Goal: Task Accomplishment & Management: Manage account settings

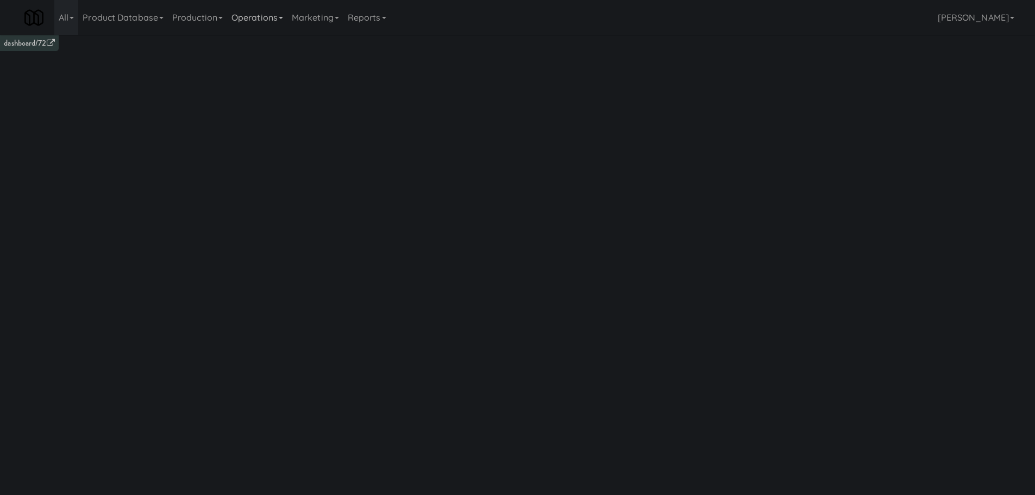
click at [260, 10] on link "Operations" at bounding box center [257, 17] width 60 height 35
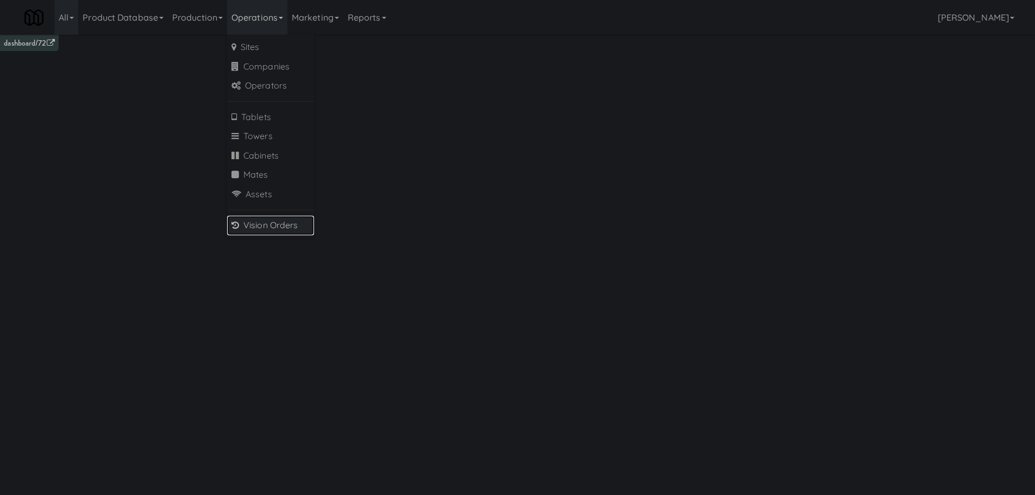
click at [289, 226] on link "Vision Orders" at bounding box center [270, 226] width 87 height 20
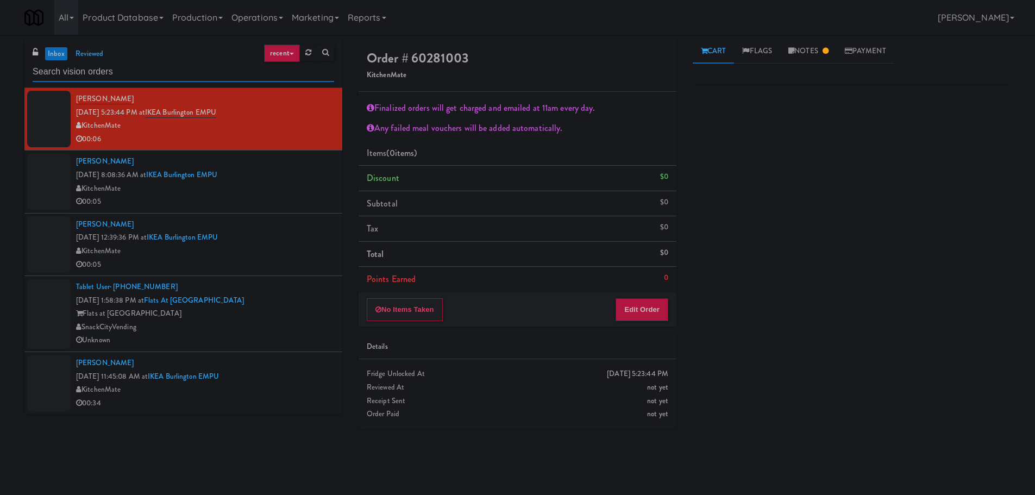
click at [182, 71] on input "text" at bounding box center [183, 72] width 301 height 20
type input "P"
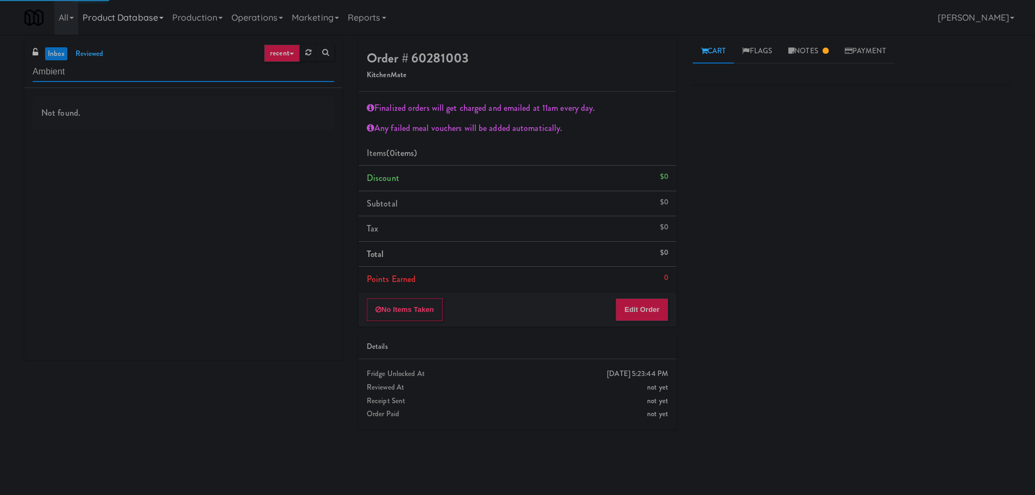
type input "Ambient"
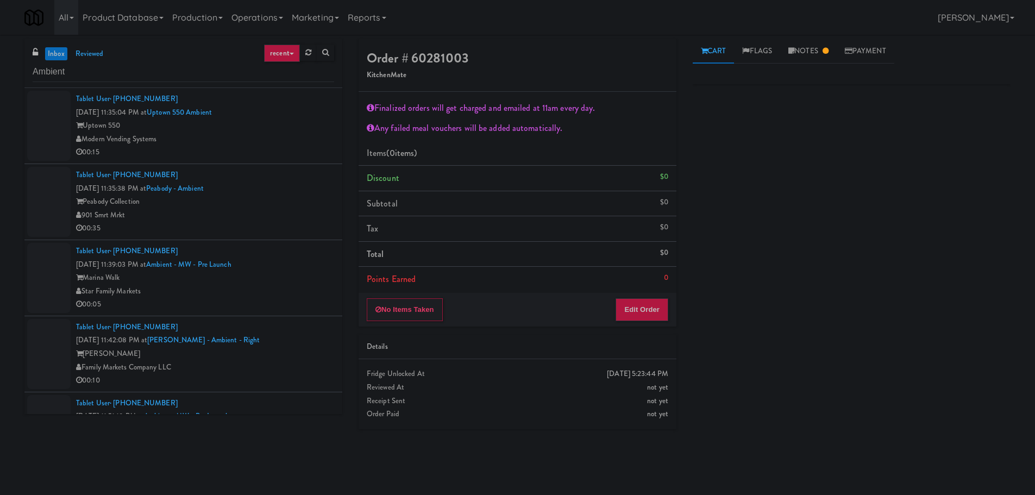
click at [273, 142] on div "Modern Vending Systems" at bounding box center [205, 140] width 258 height 14
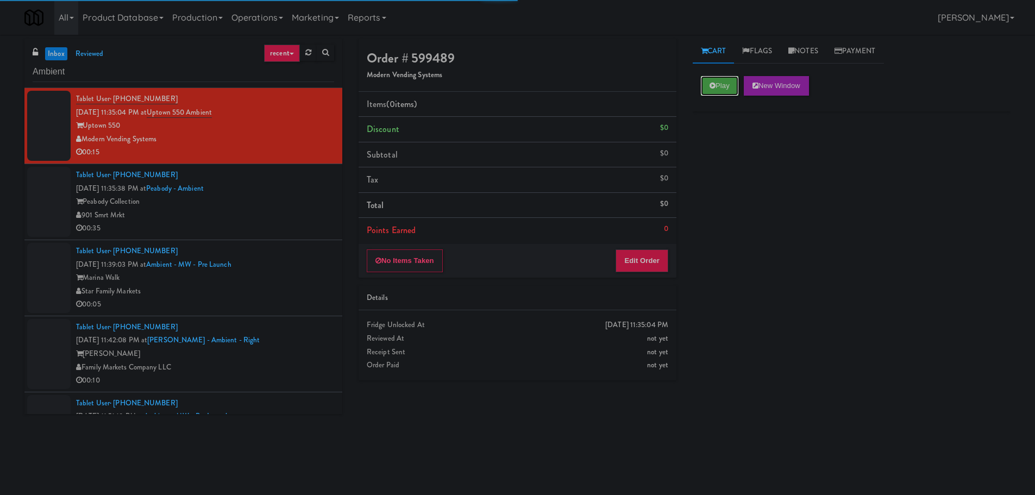
click at [717, 81] on button "Play" at bounding box center [719, 86] width 37 height 20
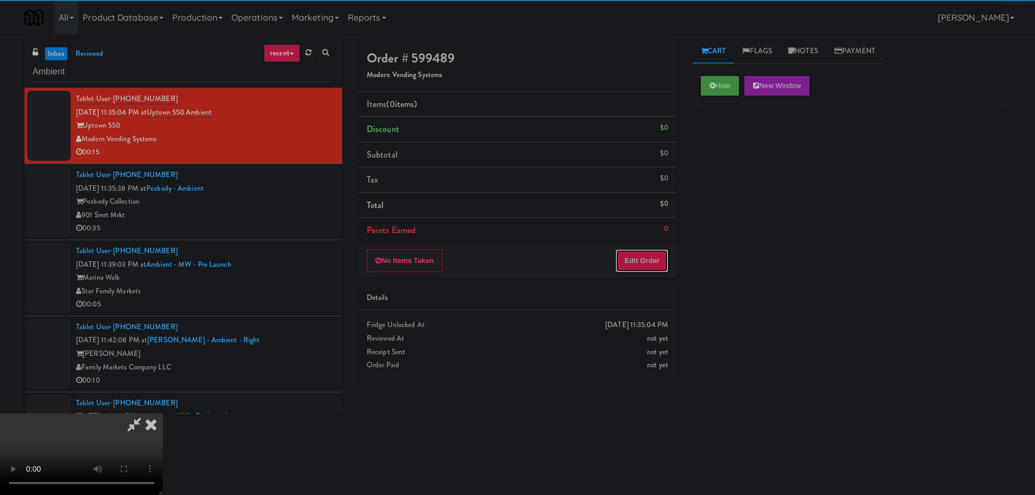
click at [643, 271] on button "Edit Order" at bounding box center [641, 260] width 53 height 23
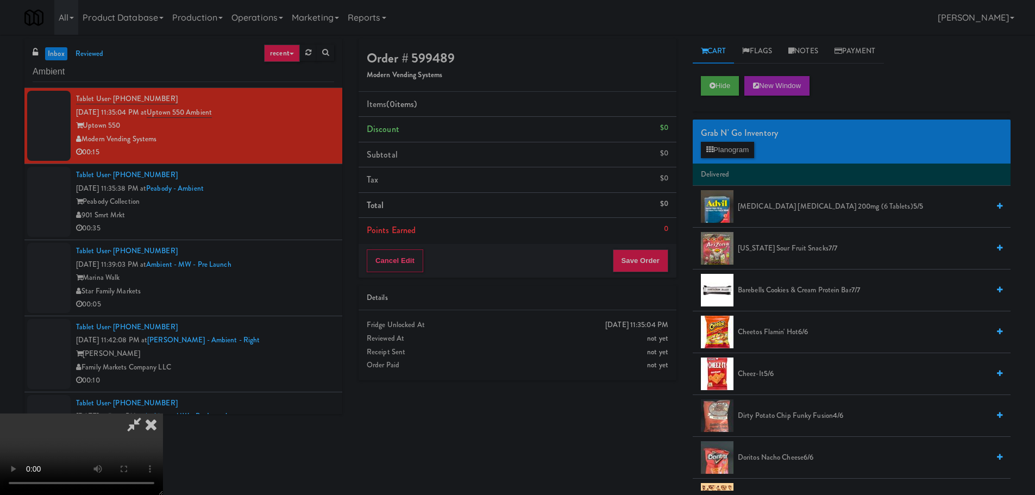
click at [163, 413] on video at bounding box center [81, 453] width 163 height 81
drag, startPoint x: 242, startPoint y: 358, endPoint x: 273, endPoint y: 342, distance: 35.5
click at [163, 413] on video at bounding box center [81, 453] width 163 height 81
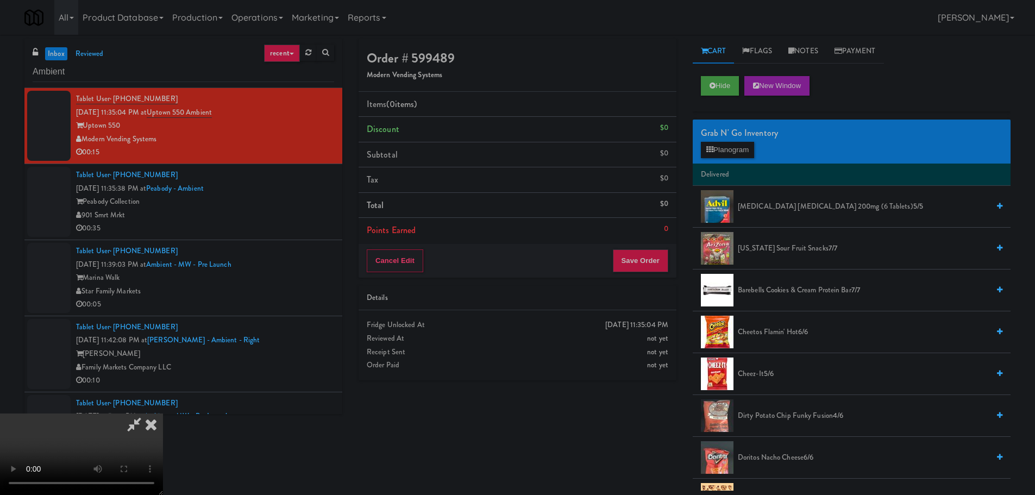
click at [163, 413] on video at bounding box center [81, 453] width 163 height 81
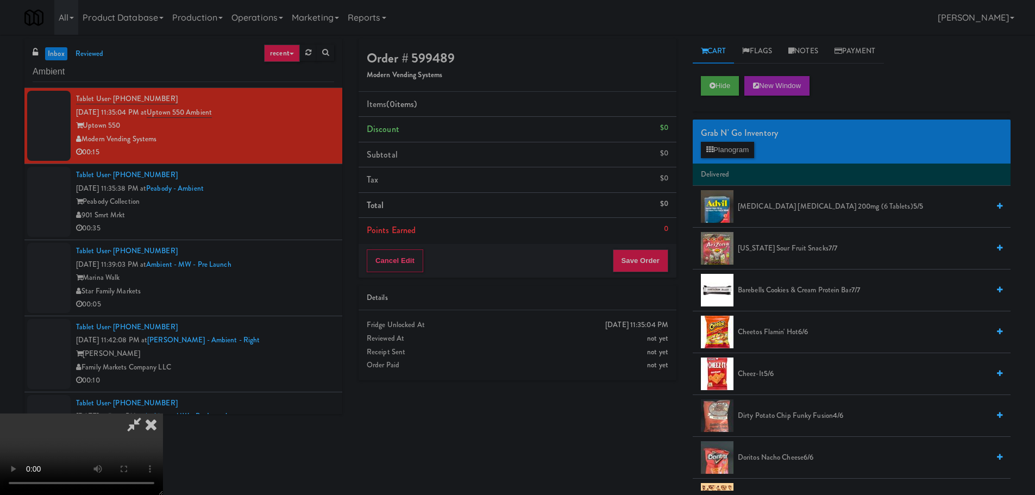
scroll to position [187, 0]
click at [717, 149] on button "Planogram" at bounding box center [727, 150] width 53 height 16
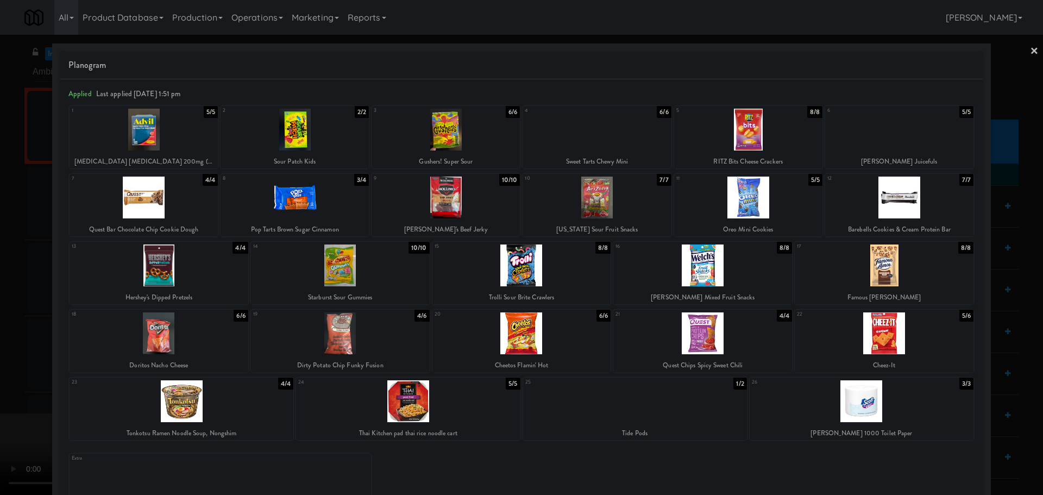
click at [407, 212] on div at bounding box center [446, 198] width 148 height 42
drag, startPoint x: 0, startPoint y: 234, endPoint x: 10, endPoint y: 238, distance: 10.5
click at [4, 235] on div at bounding box center [521, 247] width 1043 height 495
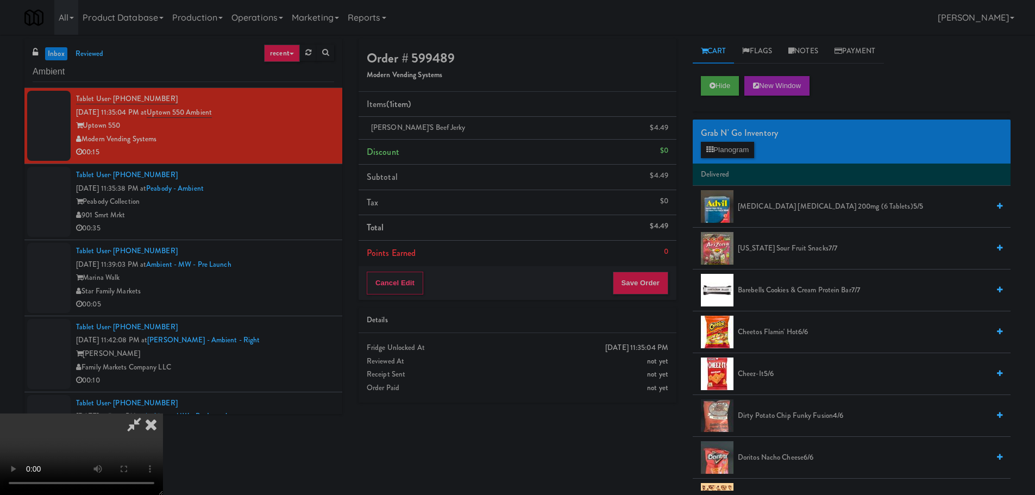
click at [163, 413] on video at bounding box center [81, 453] width 163 height 81
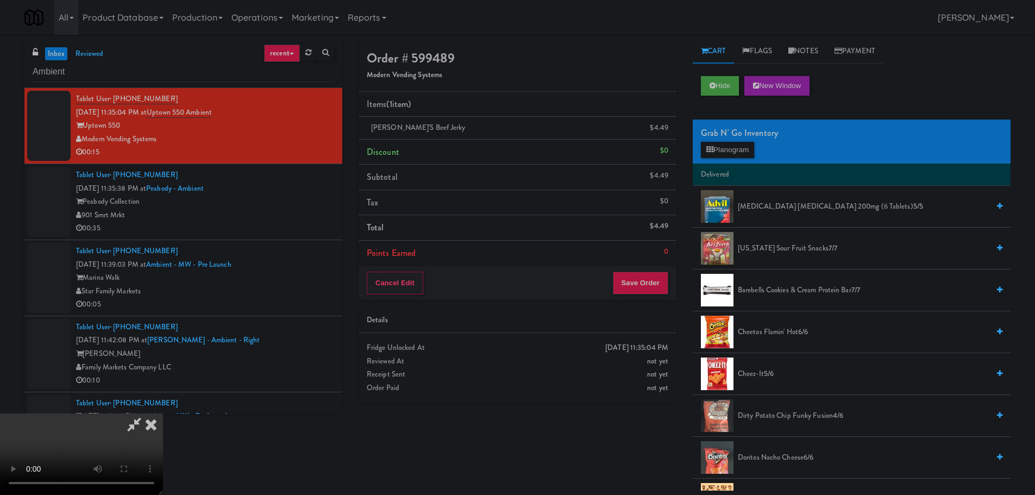
scroll to position [187, 0]
click at [163, 413] on video at bounding box center [81, 453] width 163 height 81
drag, startPoint x: 378, startPoint y: 349, endPoint x: 367, endPoint y: 348, distance: 11.4
click at [163, 413] on video at bounding box center [81, 453] width 163 height 81
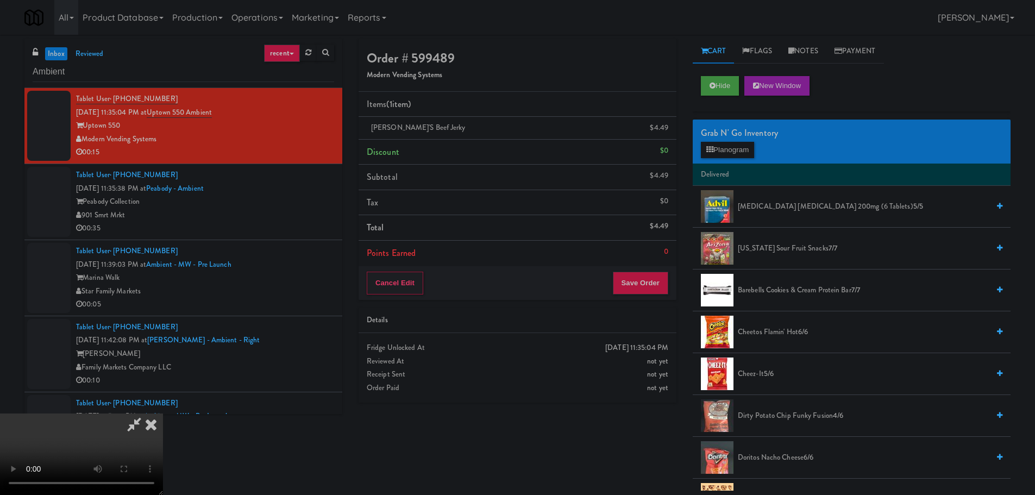
click at [791, 332] on span "Cheetos Flamin' Hot 6/6" at bounding box center [863, 332] width 251 height 14
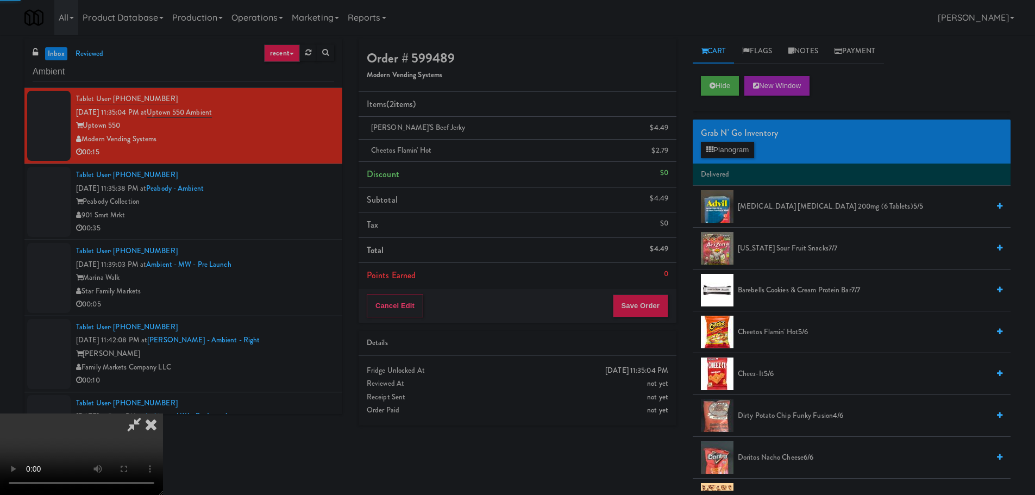
click at [163, 413] on video at bounding box center [81, 453] width 163 height 81
drag, startPoint x: 451, startPoint y: 253, endPoint x: 447, endPoint y: 268, distance: 15.7
click at [163, 413] on video at bounding box center [81, 453] width 163 height 81
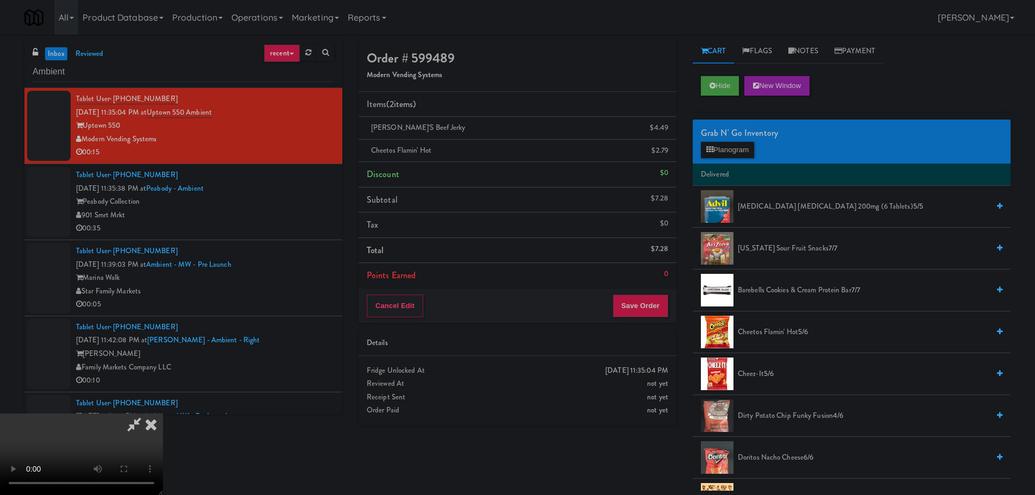
click at [163, 413] on video at bounding box center [81, 453] width 163 height 81
drag, startPoint x: 458, startPoint y: 261, endPoint x: 463, endPoint y: 270, distance: 11.2
click at [163, 413] on video at bounding box center [81, 453] width 163 height 81
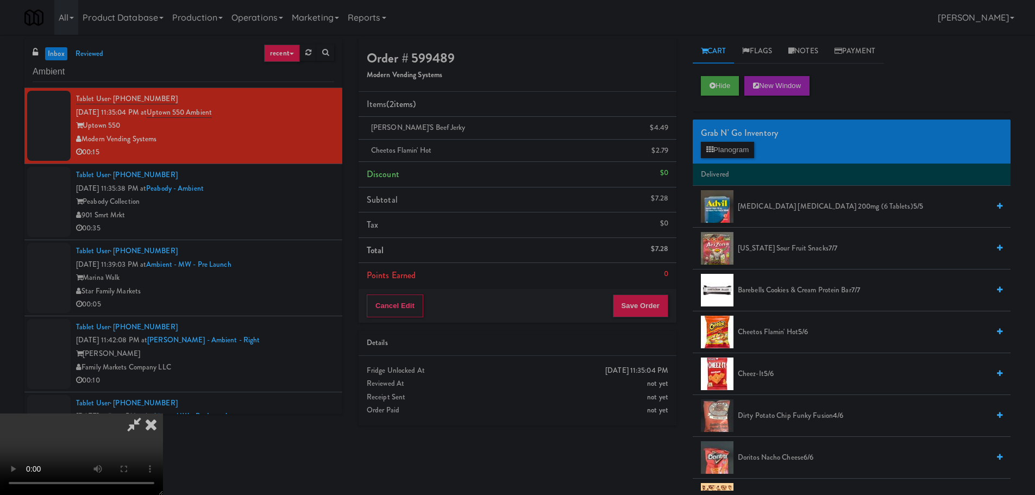
drag, startPoint x: 449, startPoint y: 274, endPoint x: 565, endPoint y: 277, distance: 116.8
click at [163, 413] on video at bounding box center [81, 453] width 163 height 81
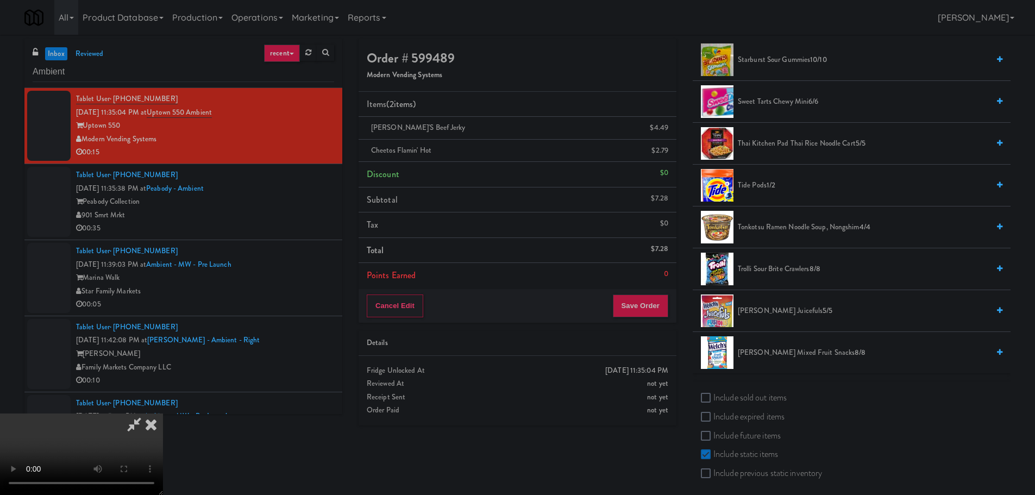
scroll to position [909, 0]
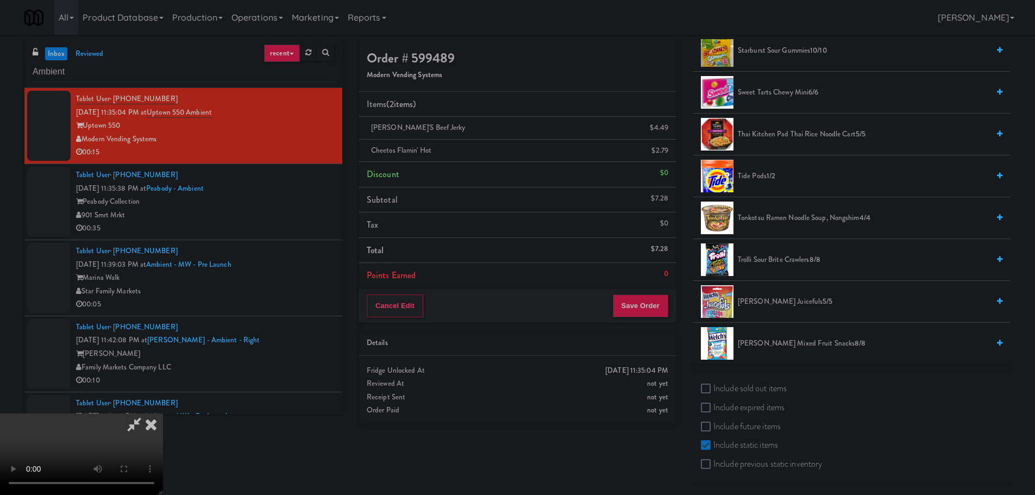
click at [770, 259] on span "Trolli Sour Brite Crawlers 8/8" at bounding box center [863, 260] width 251 height 14
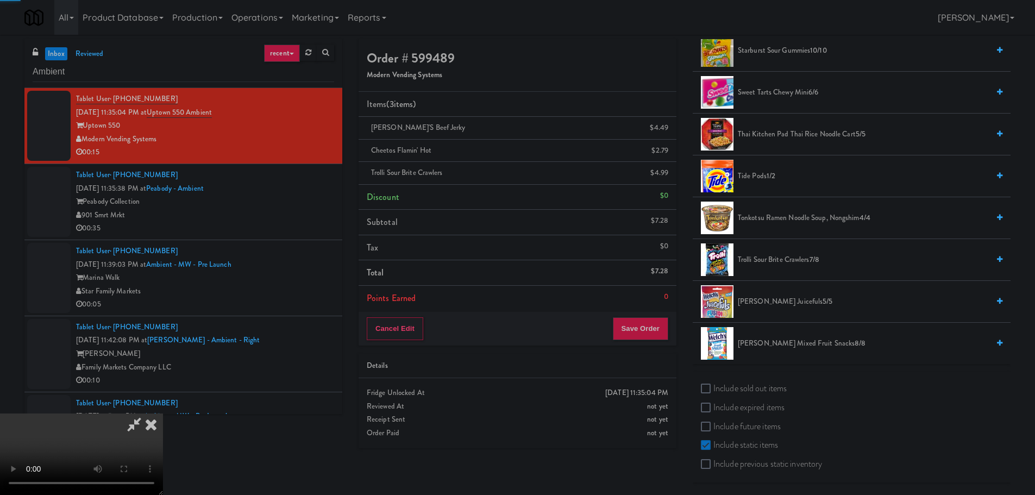
click at [163, 413] on video at bounding box center [81, 453] width 163 height 81
click at [657, 336] on button "Save Order" at bounding box center [640, 328] width 55 height 23
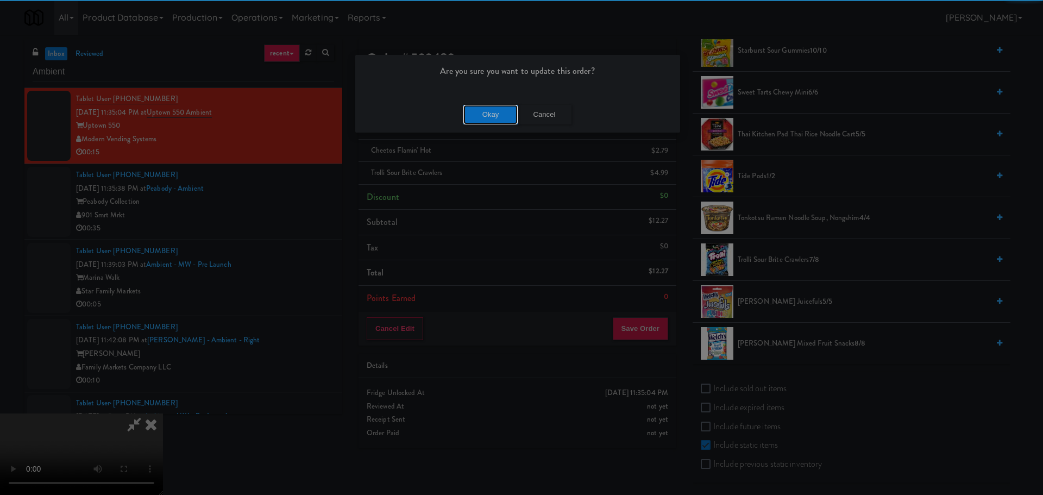
click at [486, 111] on button "Okay" at bounding box center [490, 115] width 54 height 20
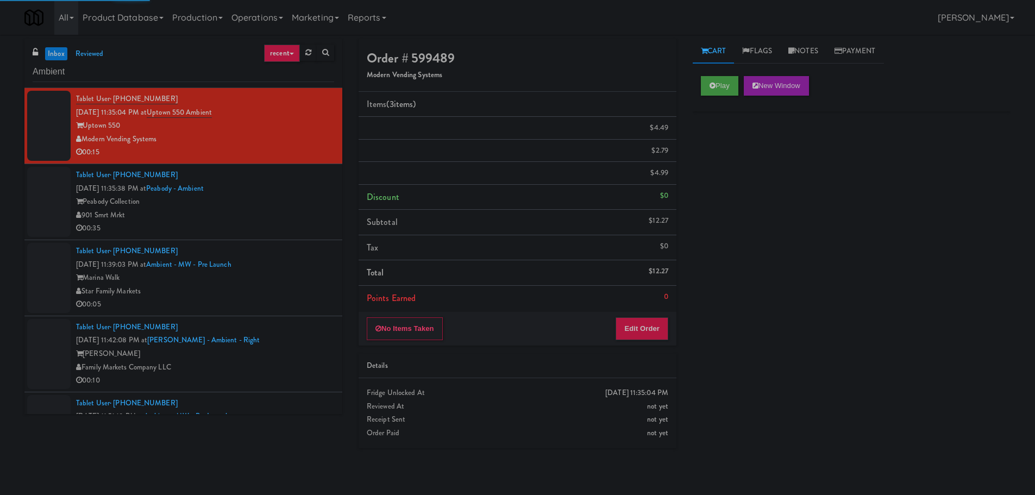
scroll to position [0, 0]
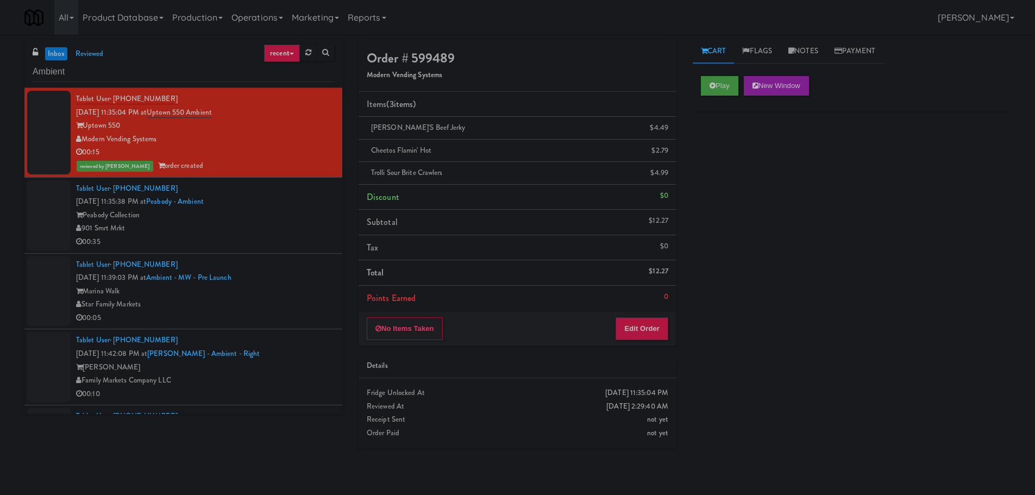
click at [261, 231] on div "901 Smrt Mrkt" at bounding box center [205, 229] width 258 height 14
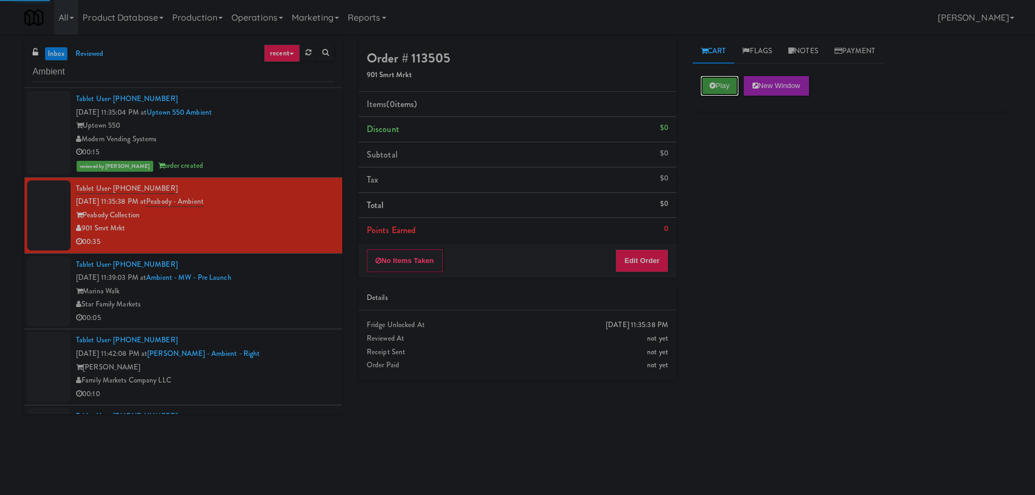
click at [719, 88] on button "Play" at bounding box center [719, 86] width 37 height 20
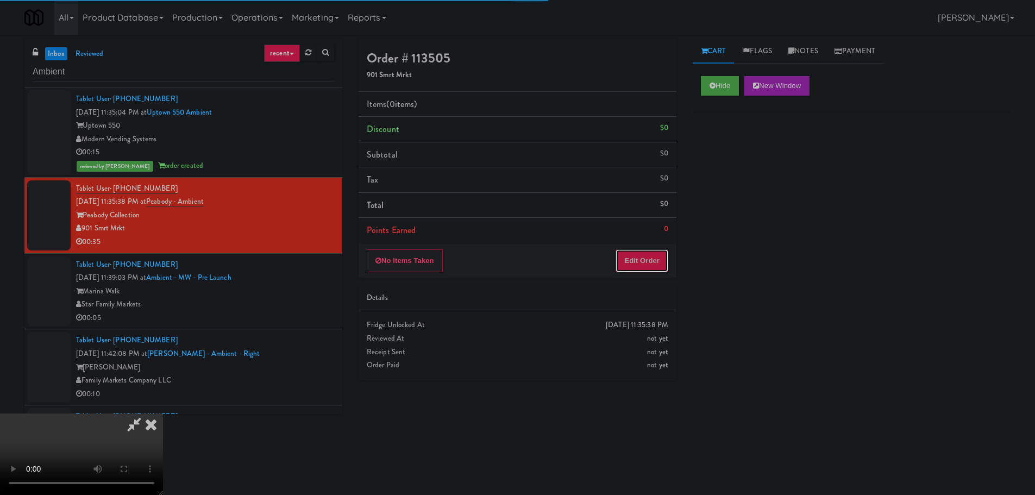
click at [650, 262] on button "Edit Order" at bounding box center [641, 260] width 53 height 23
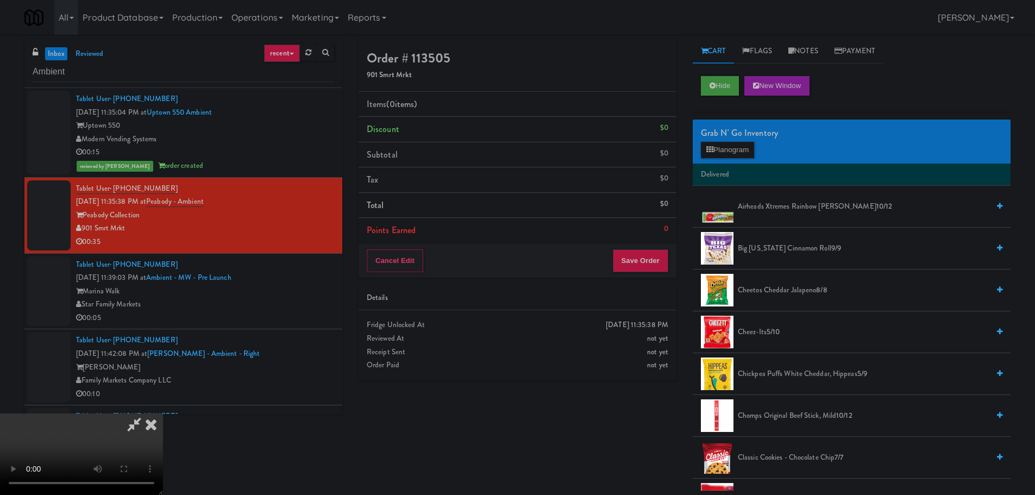
click at [163, 413] on video at bounding box center [81, 453] width 163 height 81
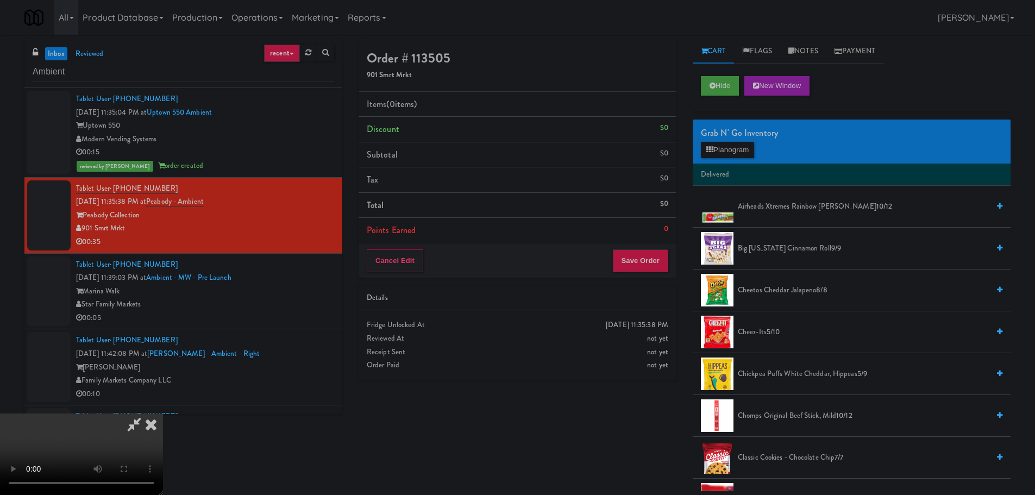
click at [163, 413] on video at bounding box center [81, 453] width 163 height 81
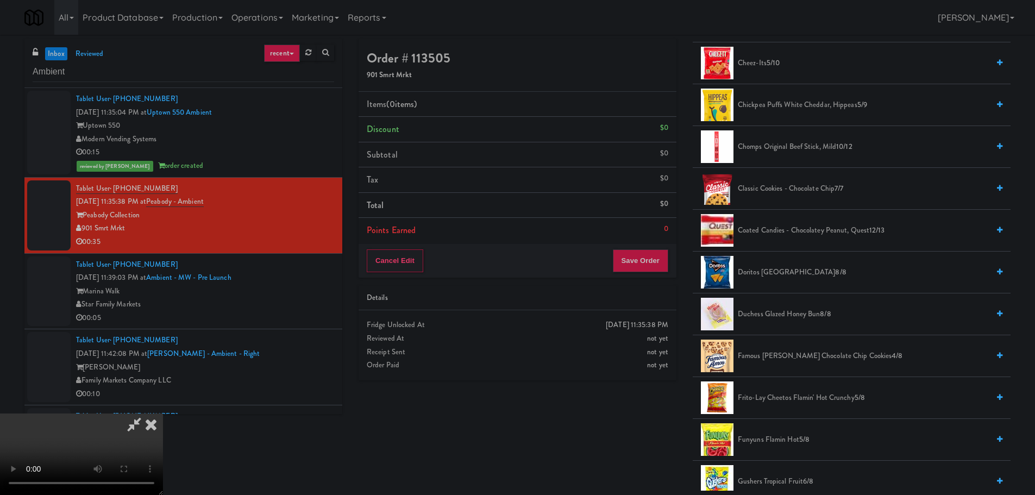
scroll to position [272, 0]
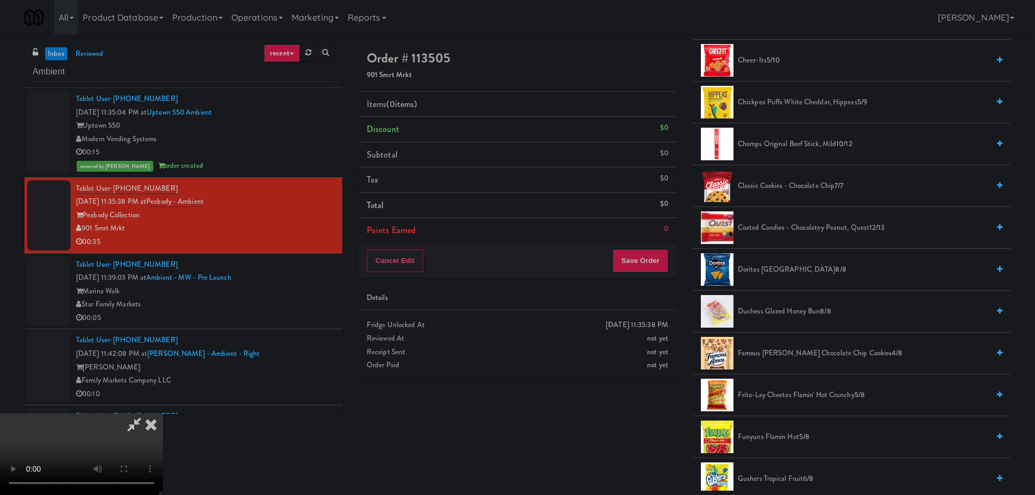
drag, startPoint x: 813, startPoint y: 355, endPoint x: 751, endPoint y: 354, distance: 62.5
click at [813, 355] on span "Famous [PERSON_NAME] Chocolate Chip Cookies 4/8" at bounding box center [863, 354] width 251 height 14
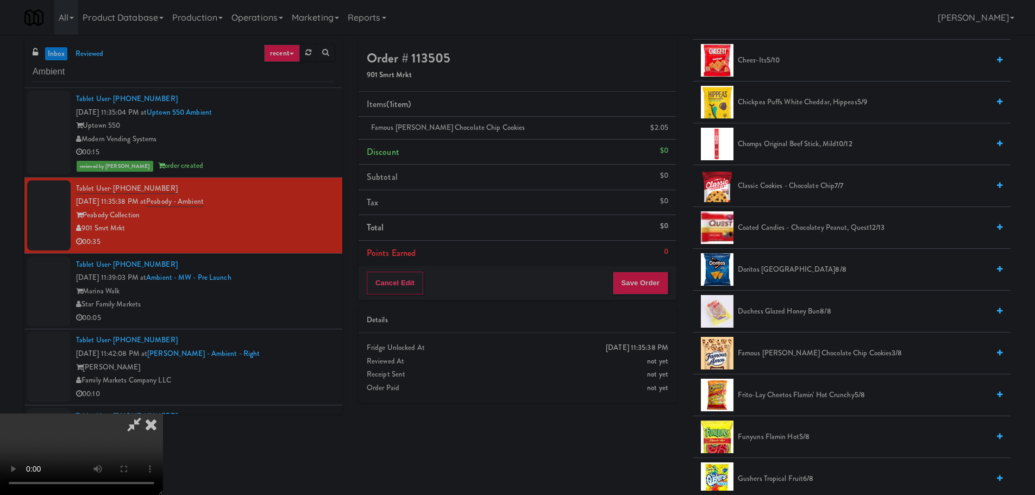
click at [163, 413] on video at bounding box center [81, 453] width 163 height 81
click at [635, 278] on button "Save Order" at bounding box center [640, 283] width 55 height 23
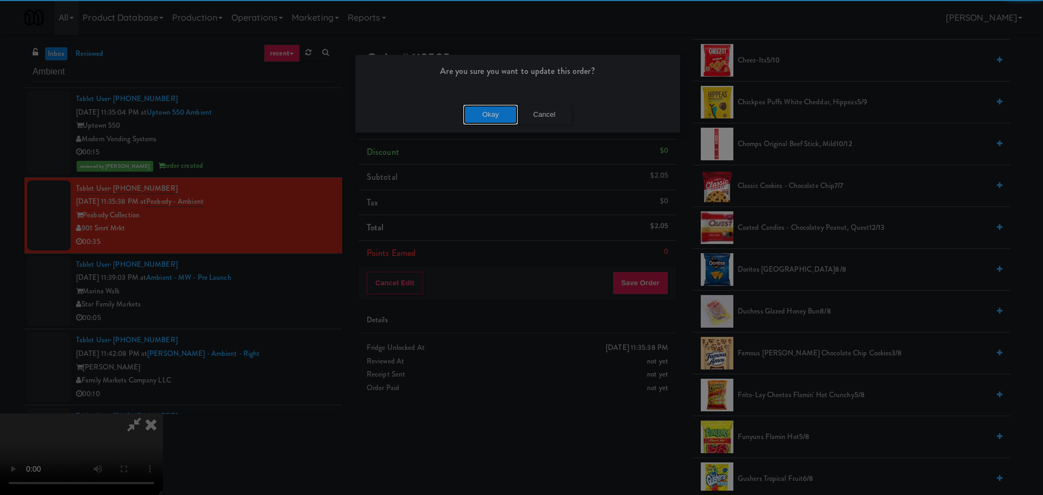
click at [490, 108] on button "Okay" at bounding box center [490, 115] width 54 height 20
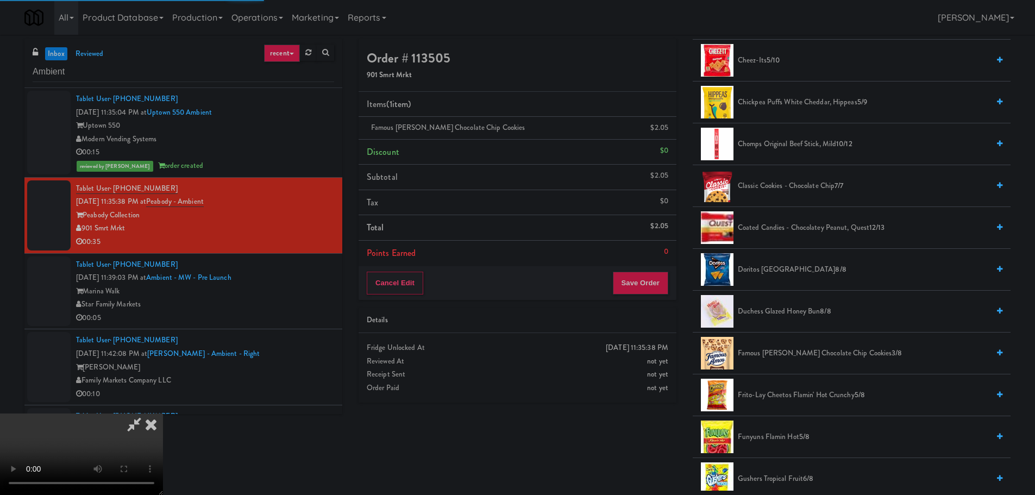
scroll to position [0, 0]
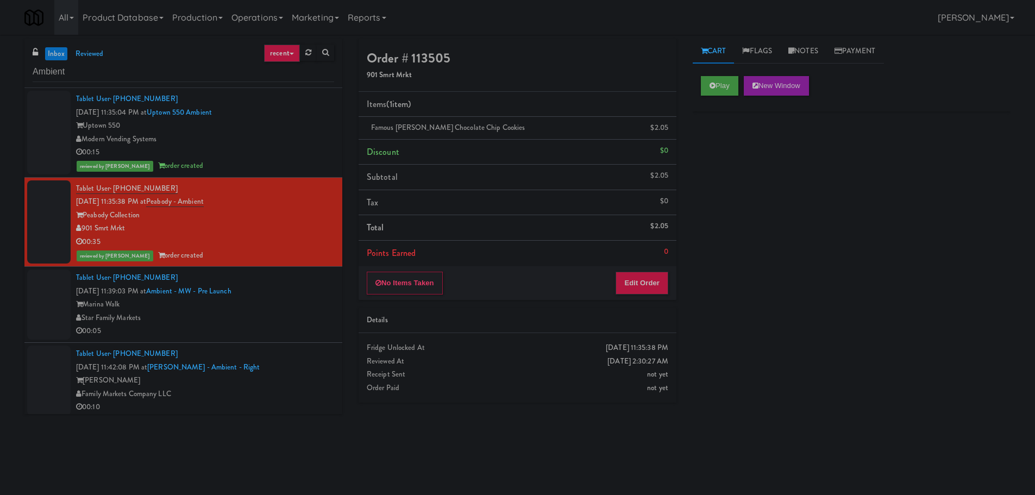
click at [313, 321] on div "Star Family Markets" at bounding box center [205, 318] width 258 height 14
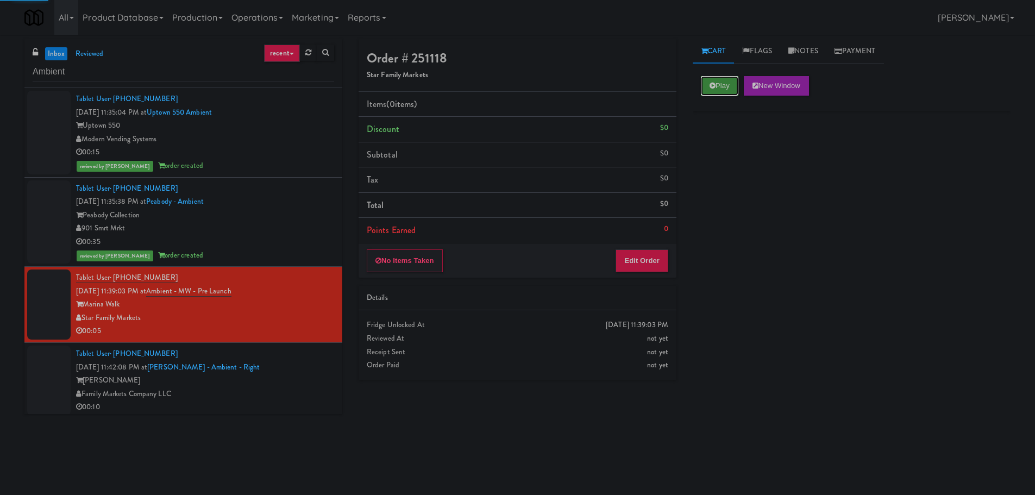
click at [714, 84] on icon at bounding box center [712, 85] width 6 height 7
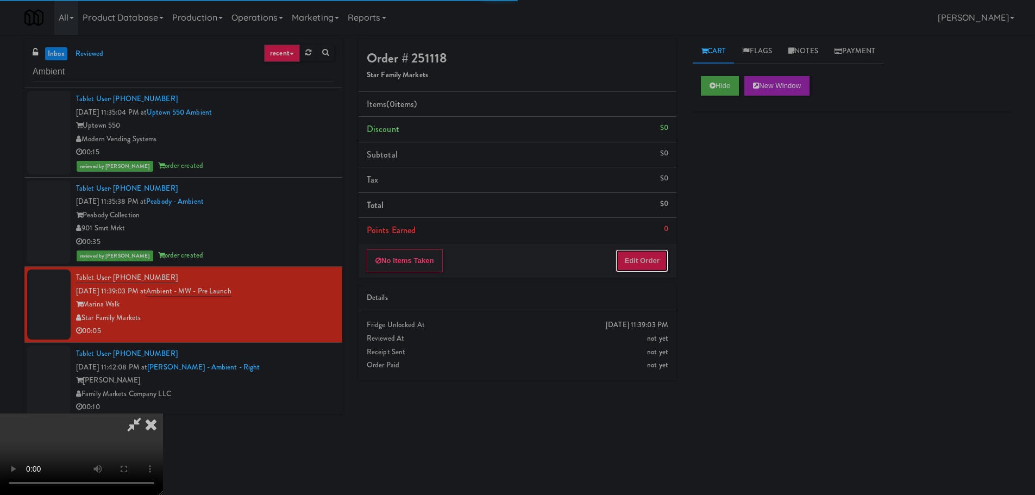
click at [640, 256] on button "Edit Order" at bounding box center [641, 260] width 53 height 23
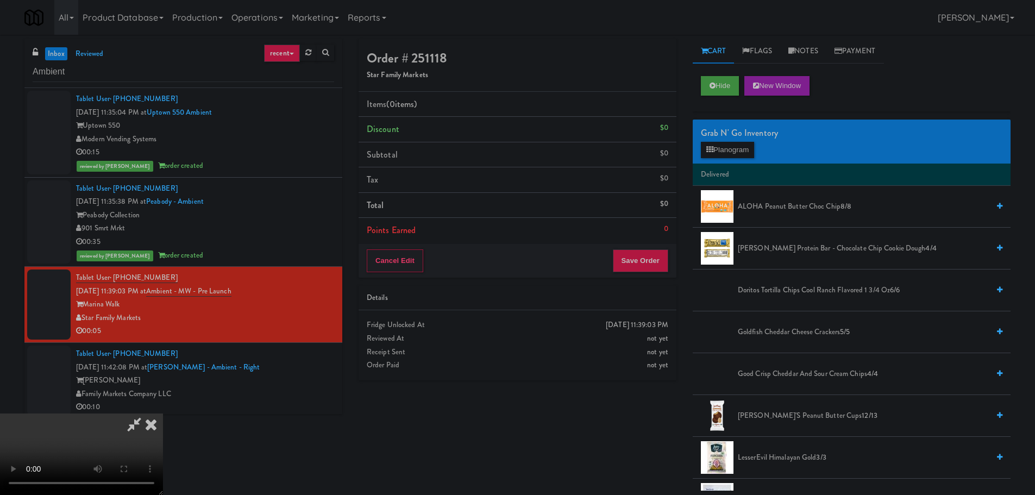
scroll to position [187, 0]
click at [163, 413] on video at bounding box center [81, 453] width 163 height 81
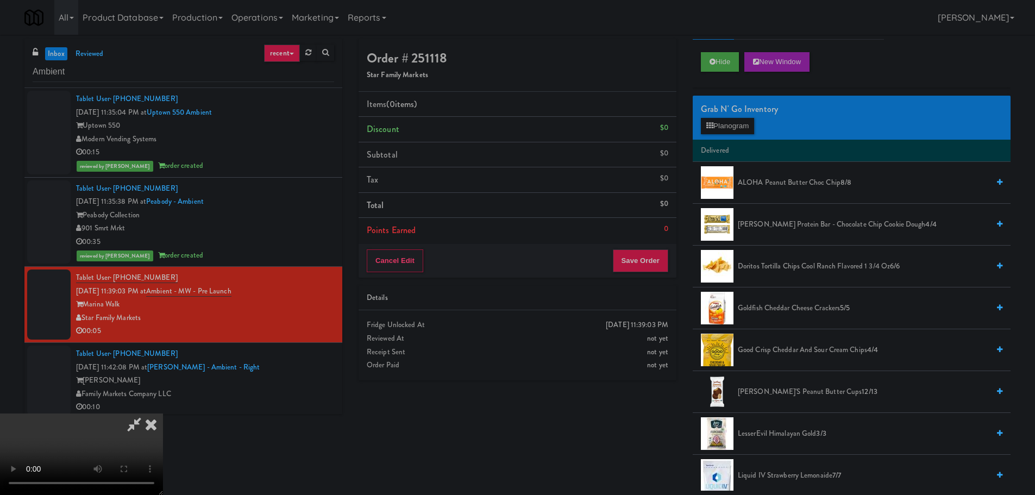
scroll to position [0, 0]
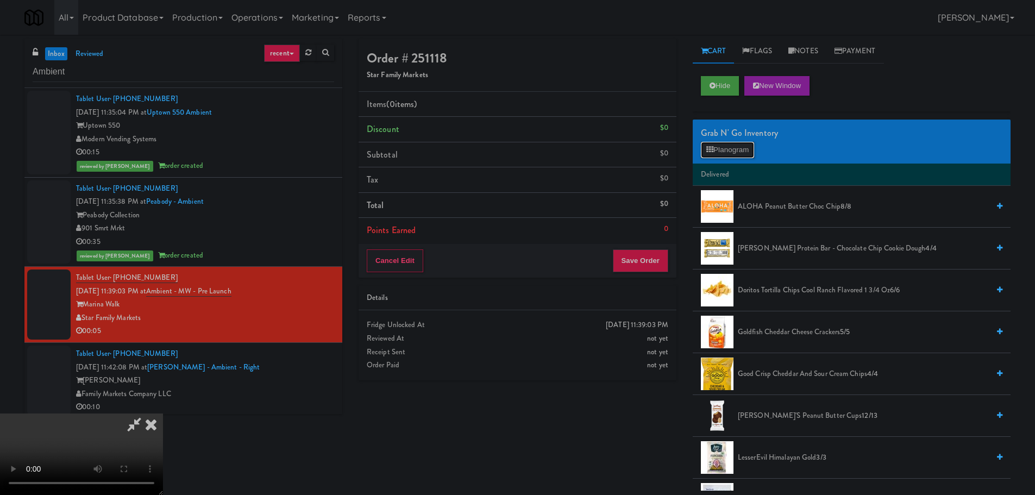
click at [735, 147] on button "Planogram" at bounding box center [727, 150] width 53 height 16
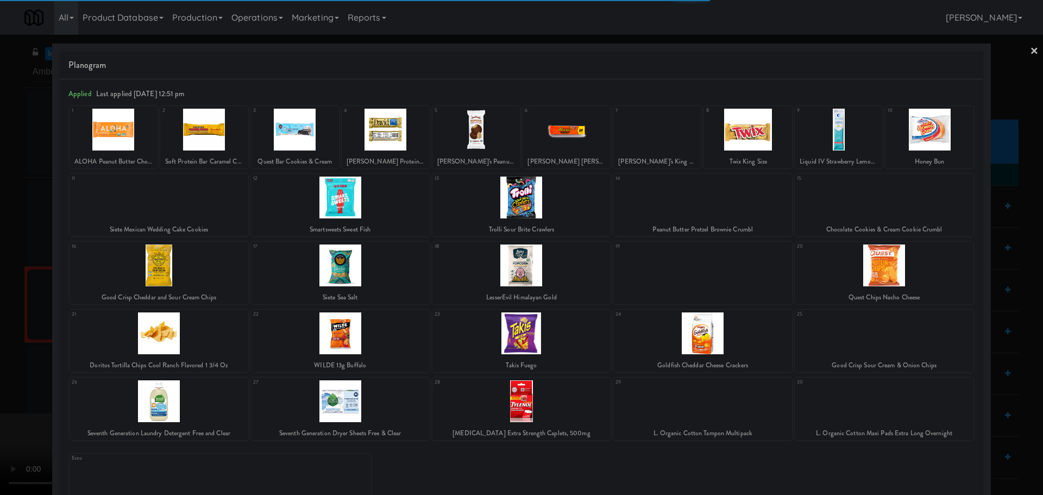
drag, startPoint x: 0, startPoint y: 297, endPoint x: 77, endPoint y: 284, distance: 77.8
click at [1, 297] on div at bounding box center [521, 247] width 1043 height 495
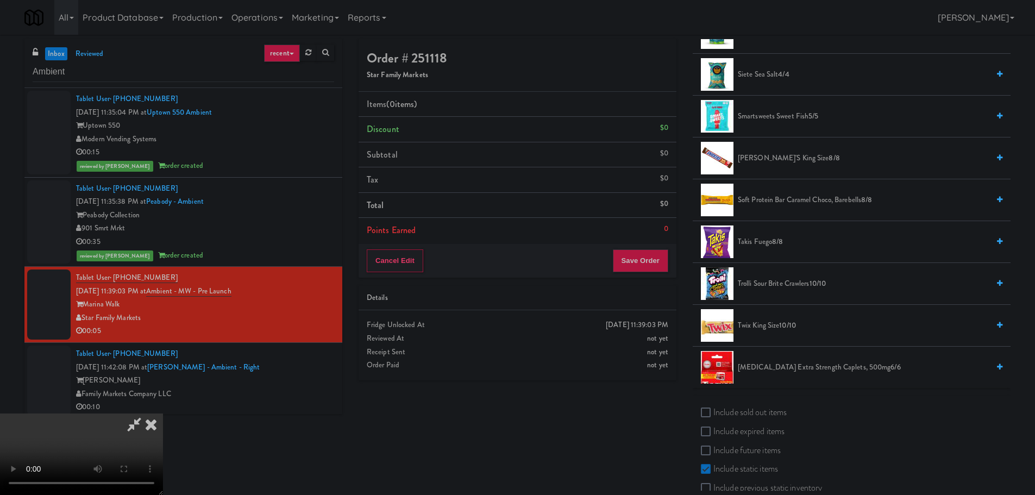
scroll to position [760, 0]
click at [739, 411] on label "Include sold out items" at bounding box center [744, 411] width 86 height 16
click at [713, 411] on input "Include sold out items" at bounding box center [707, 411] width 12 height 9
checkbox input "true"
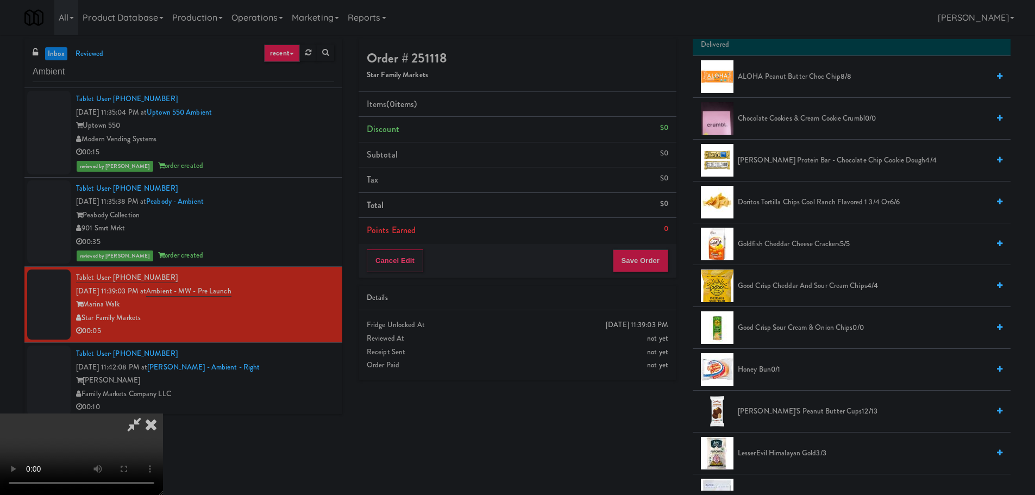
scroll to position [0, 0]
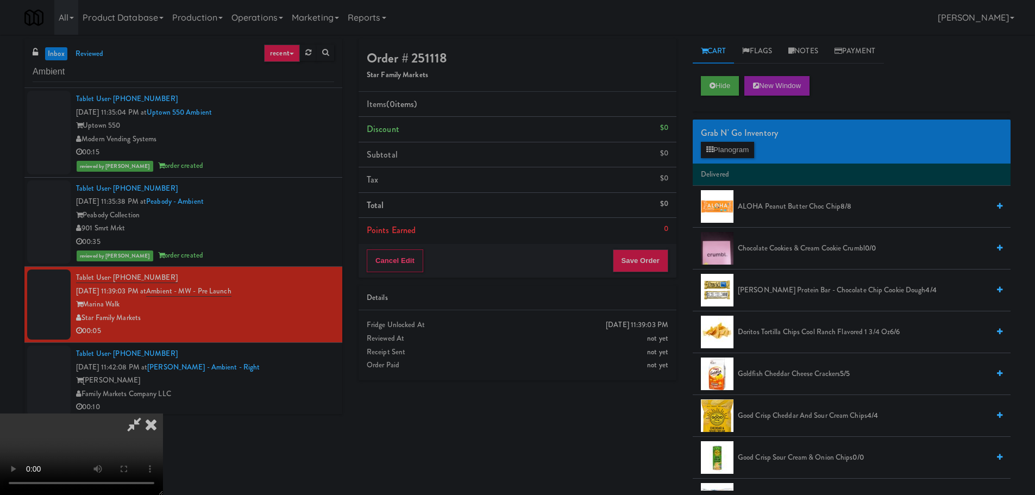
click at [815, 253] on span "Chocolate Cookies & Cream Cookie Crumbl 0/0" at bounding box center [863, 249] width 251 height 14
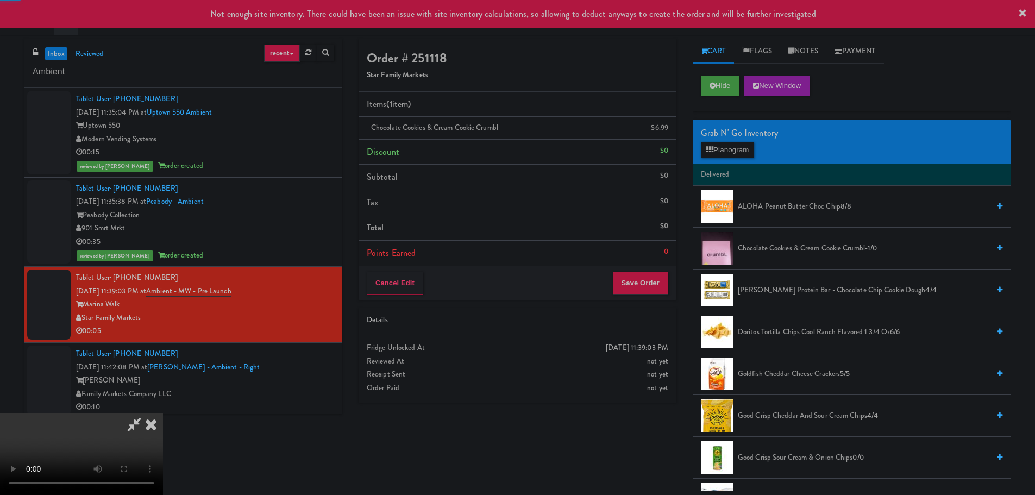
click at [163, 413] on video at bounding box center [81, 453] width 163 height 81
click at [638, 278] on button "Save Order" at bounding box center [640, 283] width 55 height 23
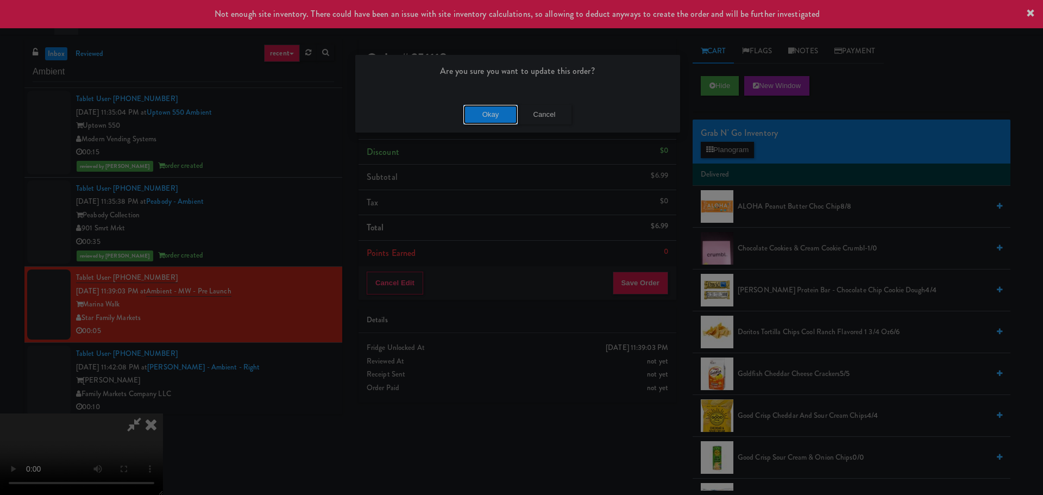
click at [490, 114] on button "Okay" at bounding box center [490, 115] width 54 height 20
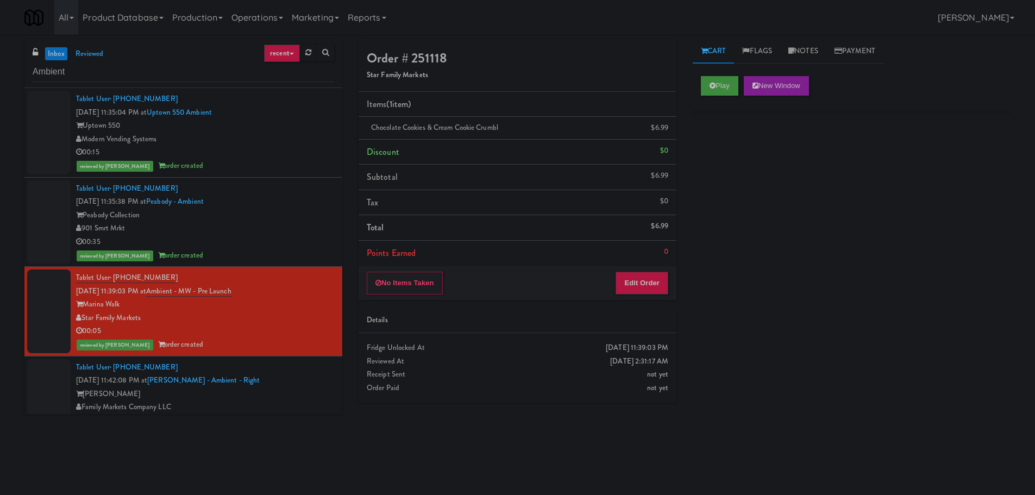
scroll to position [0, 0]
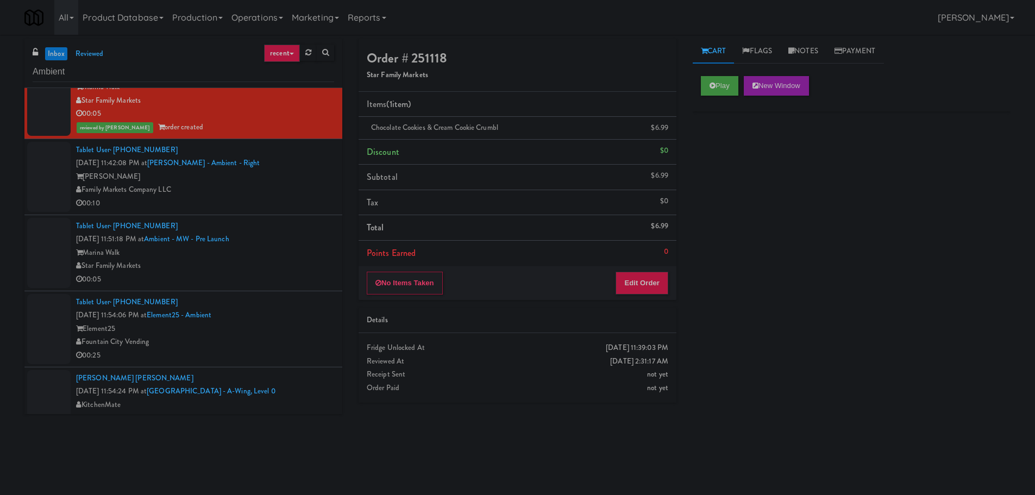
click at [301, 223] on div "Tablet User · (727) 421-4124 [DATE] 11:51:18 PM at Ambient - MW - Pre Launch Ma…" at bounding box center [205, 252] width 258 height 67
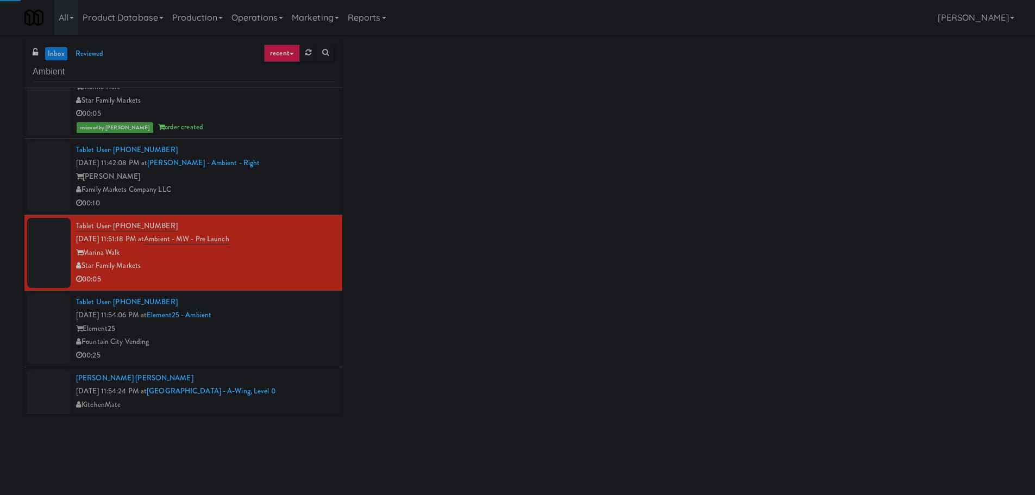
click at [295, 200] on div "00:10" at bounding box center [205, 204] width 258 height 14
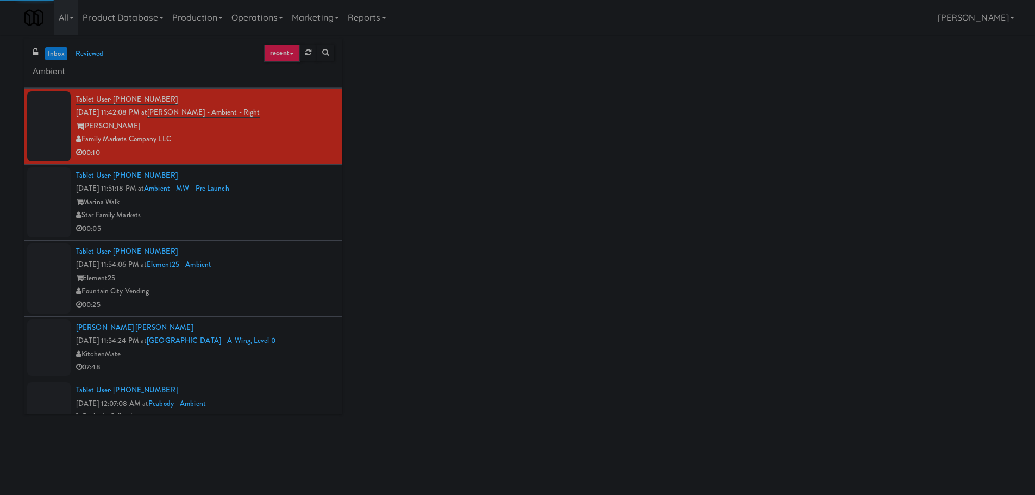
scroll to position [272, 0]
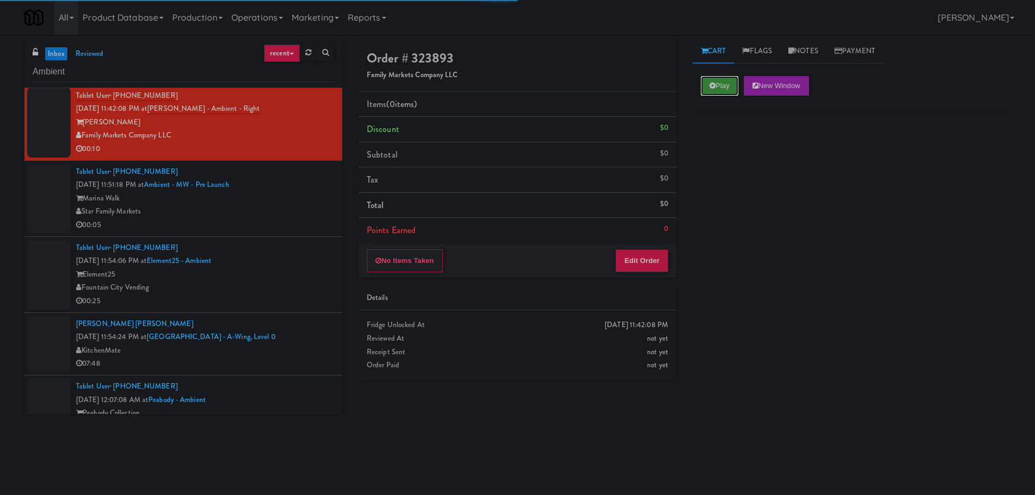
click at [720, 80] on button "Play" at bounding box center [719, 86] width 37 height 20
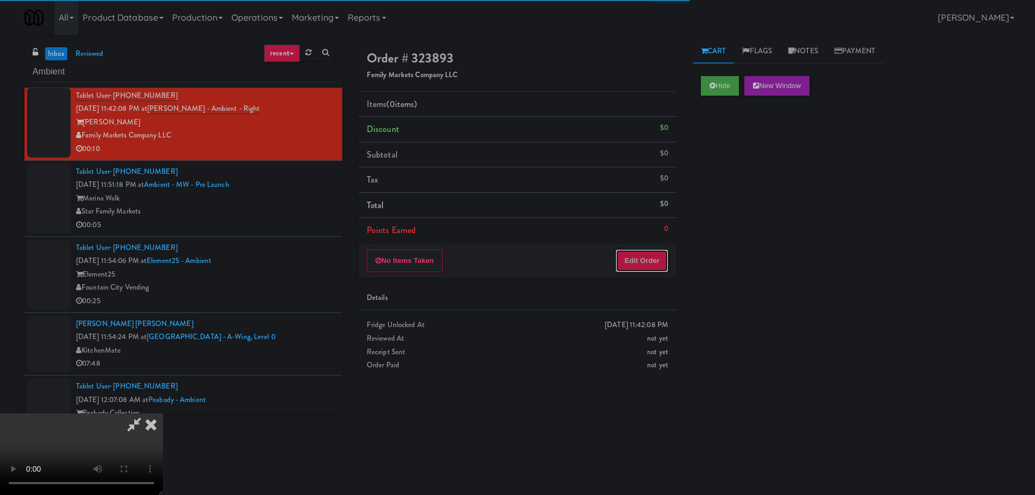
click at [652, 251] on button "Edit Order" at bounding box center [641, 260] width 53 height 23
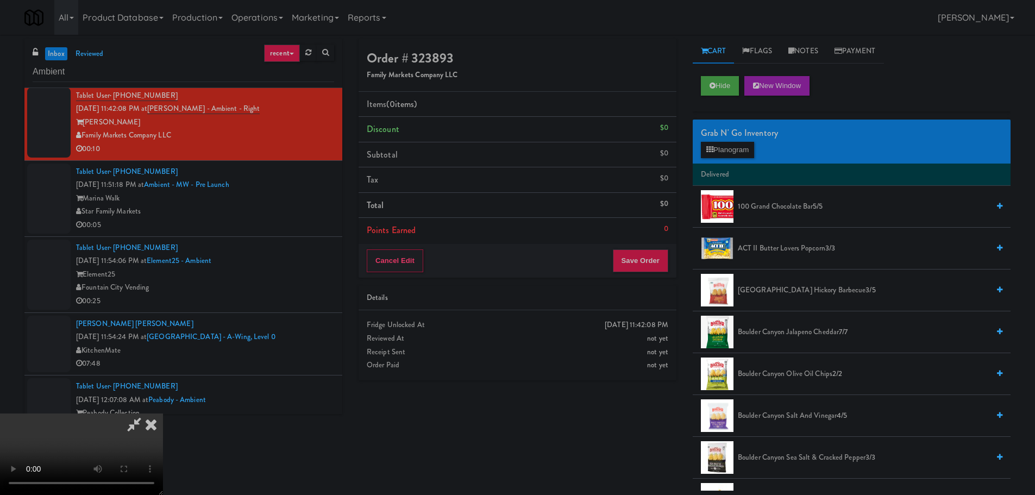
click at [163, 413] on video at bounding box center [81, 453] width 163 height 81
drag, startPoint x: 363, startPoint y: 292, endPoint x: 376, endPoint y: 298, distance: 14.3
click at [163, 413] on video at bounding box center [81, 453] width 163 height 81
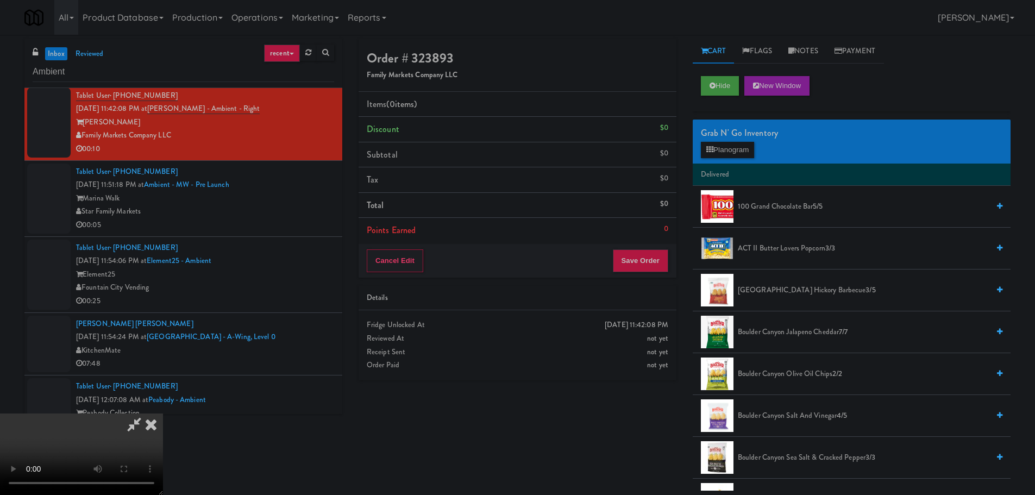
click at [163, 413] on video at bounding box center [81, 453] width 163 height 81
drag, startPoint x: 377, startPoint y: 400, endPoint x: 388, endPoint y: 378, distance: 24.8
click at [163, 413] on video at bounding box center [81, 453] width 163 height 81
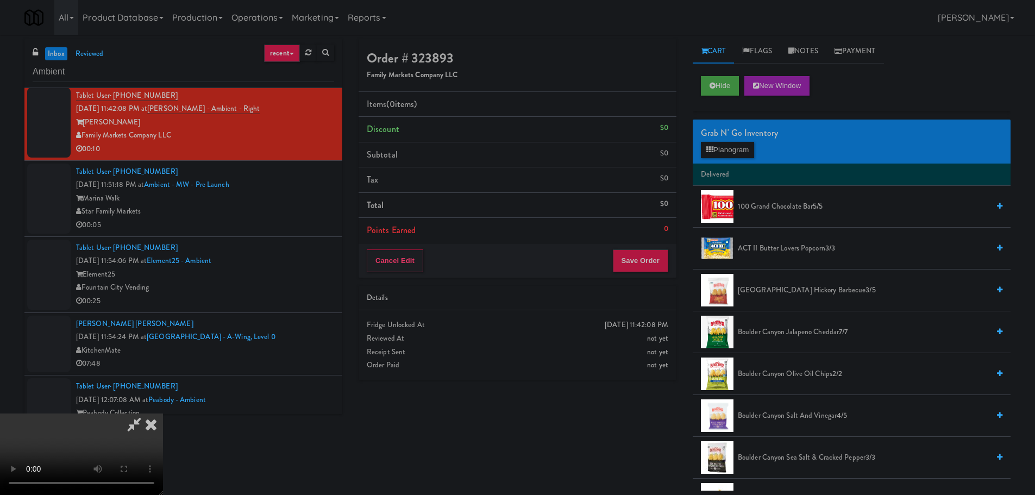
click at [163, 413] on video at bounding box center [81, 453] width 163 height 81
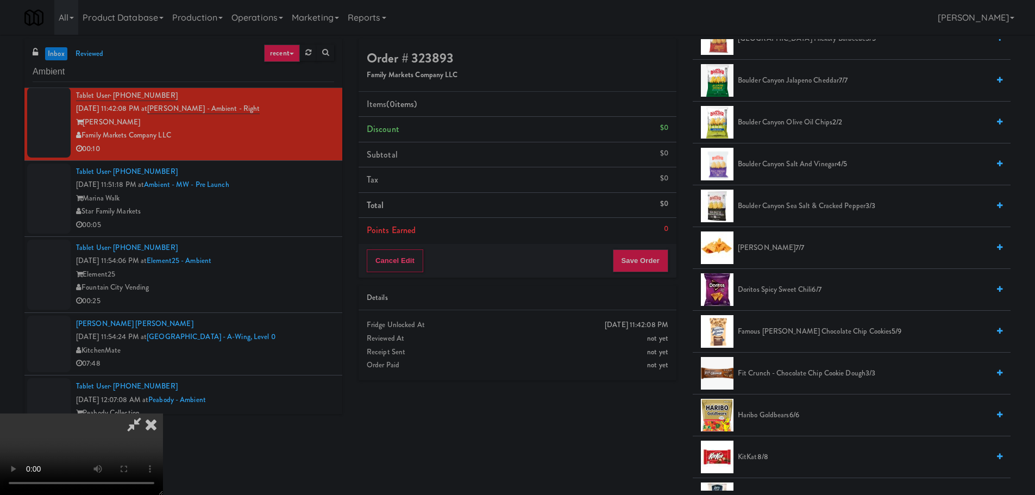
scroll to position [380, 0]
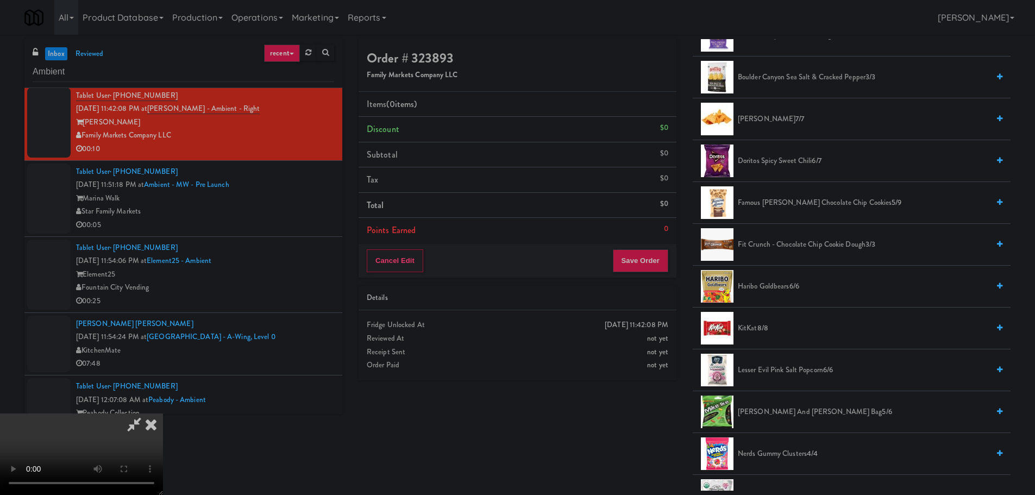
click at [754, 325] on span "KitKat 8/8" at bounding box center [863, 329] width 251 height 14
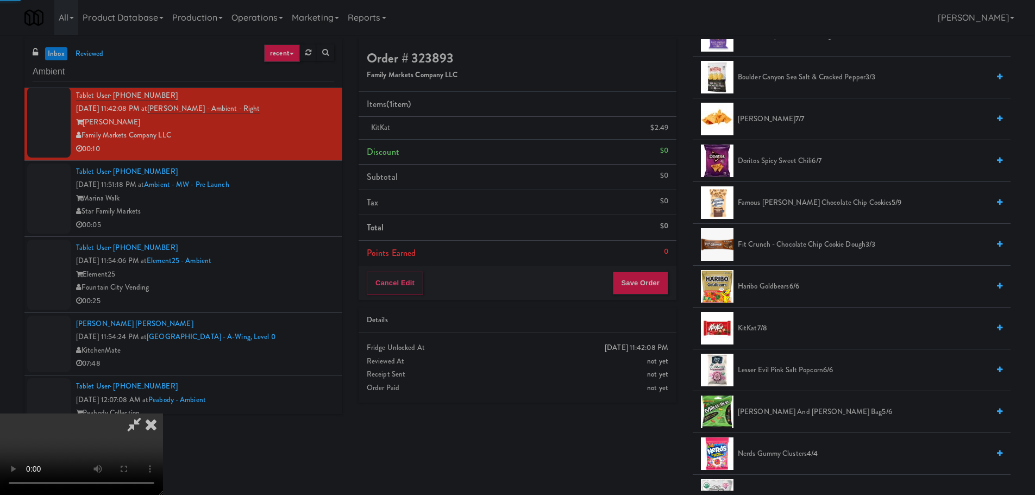
click at [163, 413] on video at bounding box center [81, 453] width 163 height 81
click at [660, 286] on button "Save Order" at bounding box center [640, 283] width 55 height 23
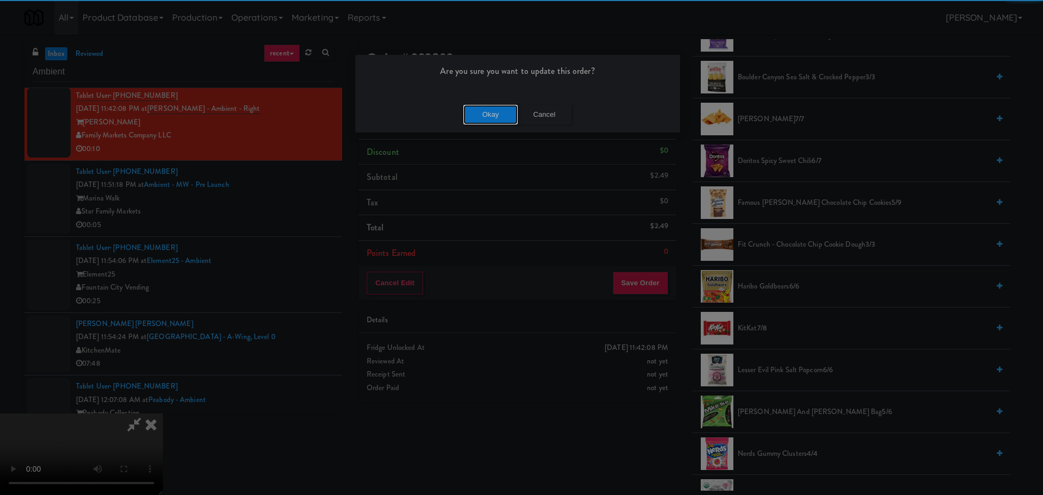
click at [499, 119] on button "Okay" at bounding box center [490, 115] width 54 height 20
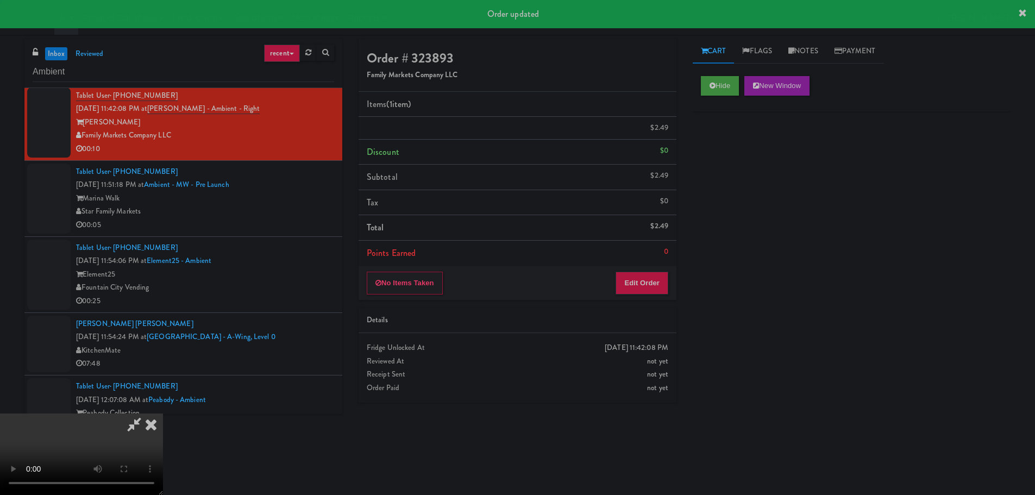
scroll to position [0, 0]
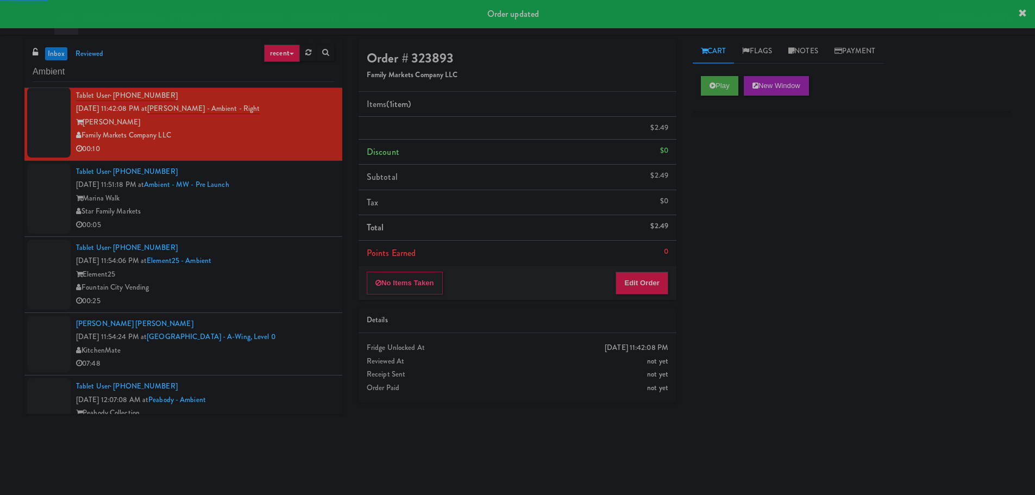
click at [305, 222] on div "00:05" at bounding box center [205, 225] width 258 height 14
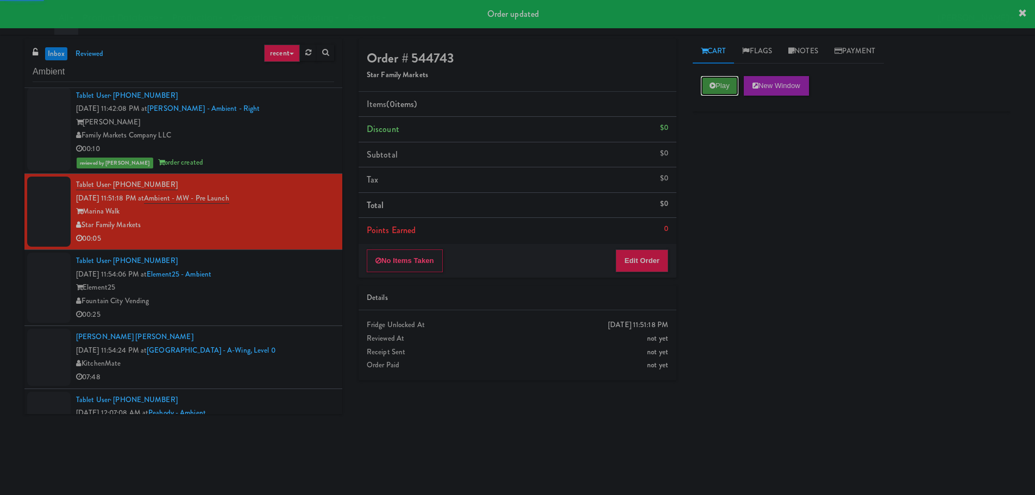
click at [722, 90] on button "Play" at bounding box center [719, 86] width 37 height 20
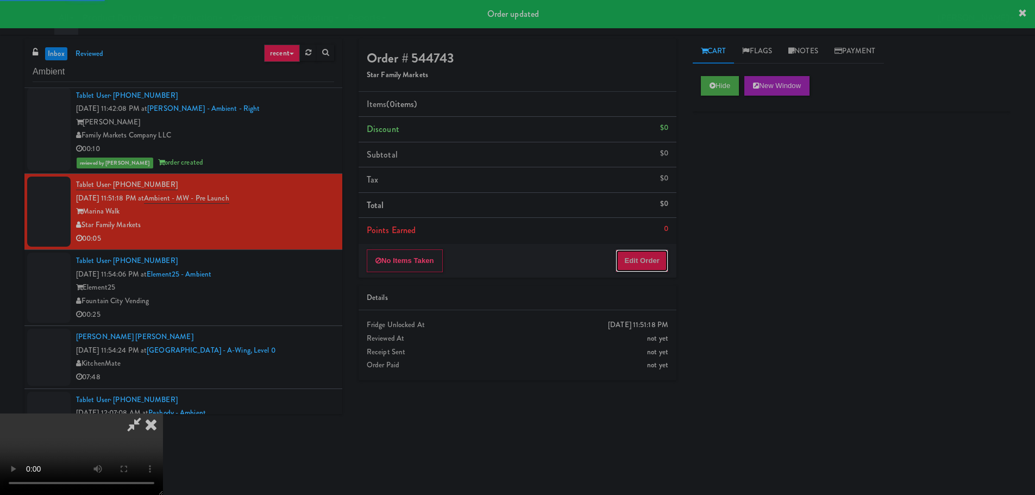
click at [643, 254] on button "Edit Order" at bounding box center [641, 260] width 53 height 23
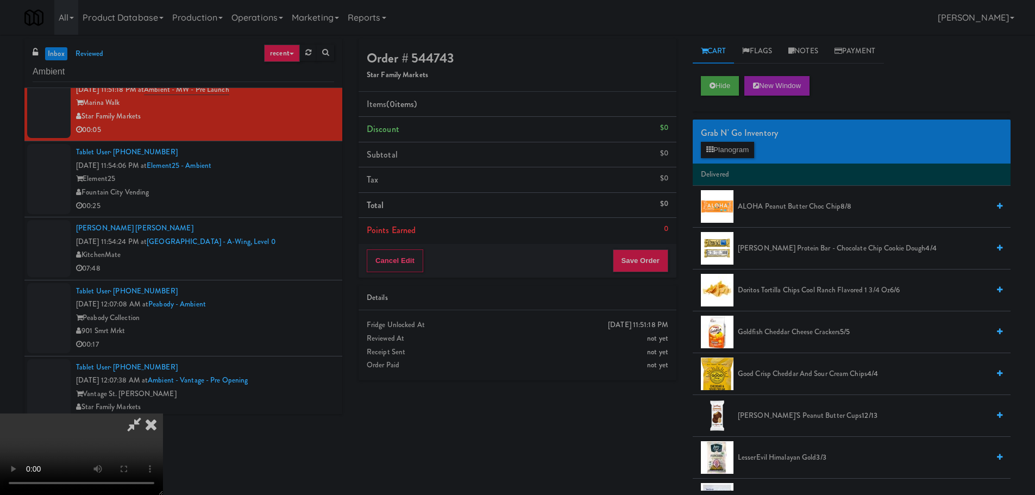
click at [163, 413] on video at bounding box center [81, 453] width 163 height 81
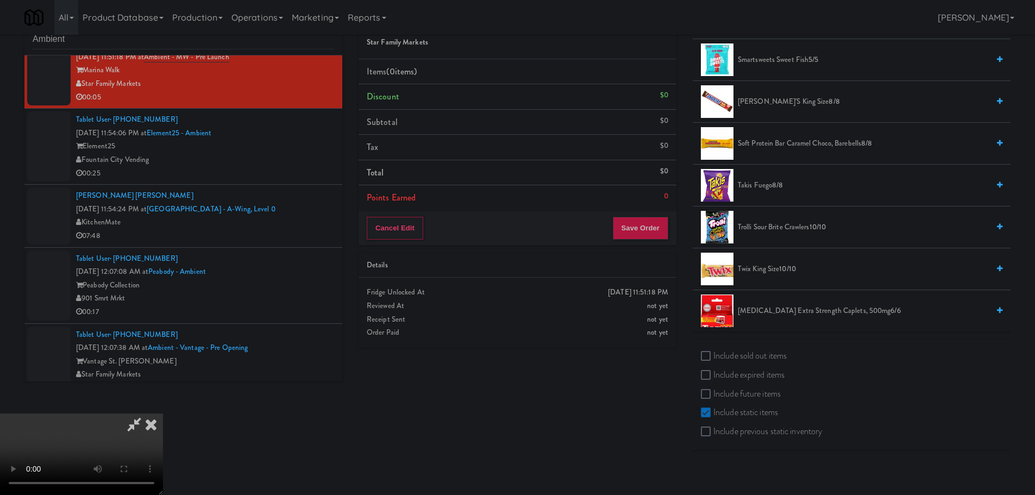
scroll to position [35, 0]
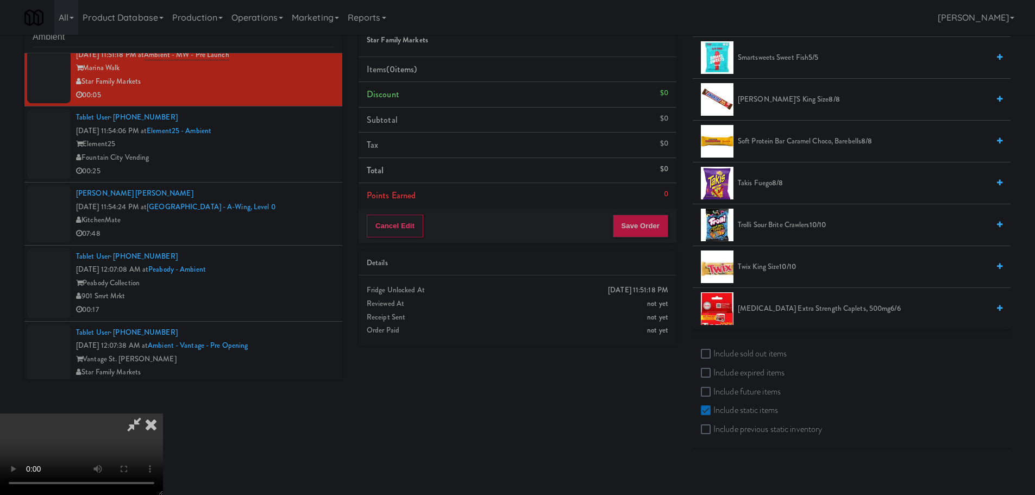
click at [750, 343] on div "Include sold out items Include expired items Include future items Include stati…" at bounding box center [852, 392] width 318 height 110
click at [745, 348] on label "Include sold out items" at bounding box center [744, 353] width 86 height 16
click at [713, 350] on input "Include sold out items" at bounding box center [707, 354] width 12 height 9
checkbox input "true"
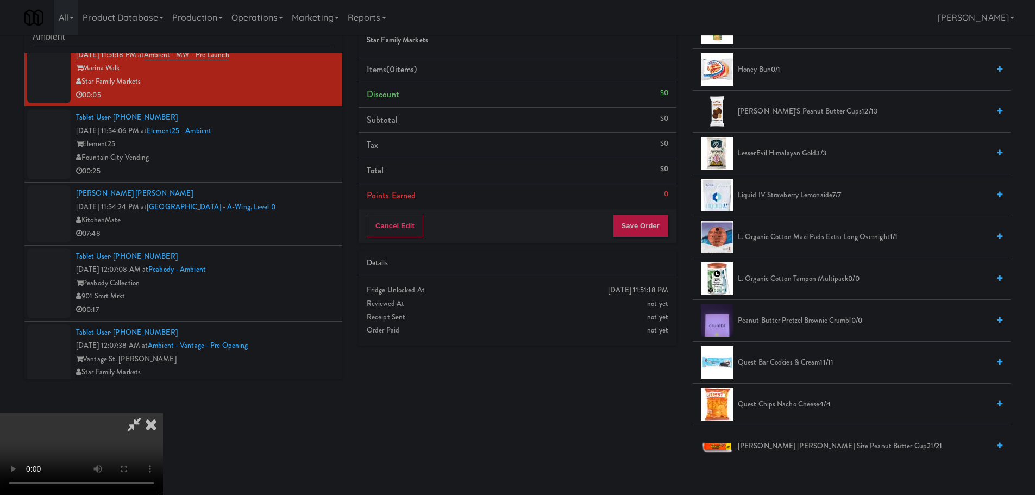
scroll to position [435, 0]
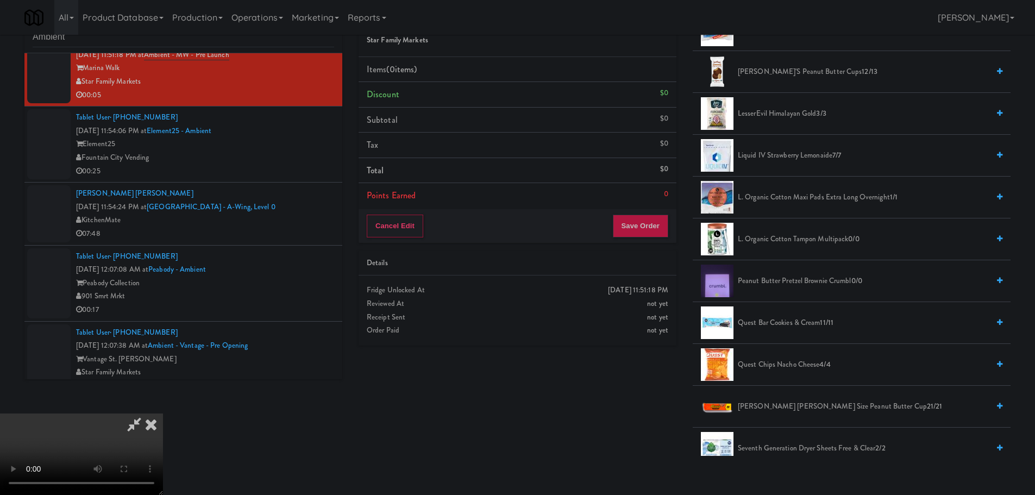
drag, startPoint x: 794, startPoint y: 284, endPoint x: 749, endPoint y: 290, distance: 44.9
click at [792, 284] on span "Peanut Butter Pretzel Brownie Crumbl 0/0" at bounding box center [863, 281] width 251 height 14
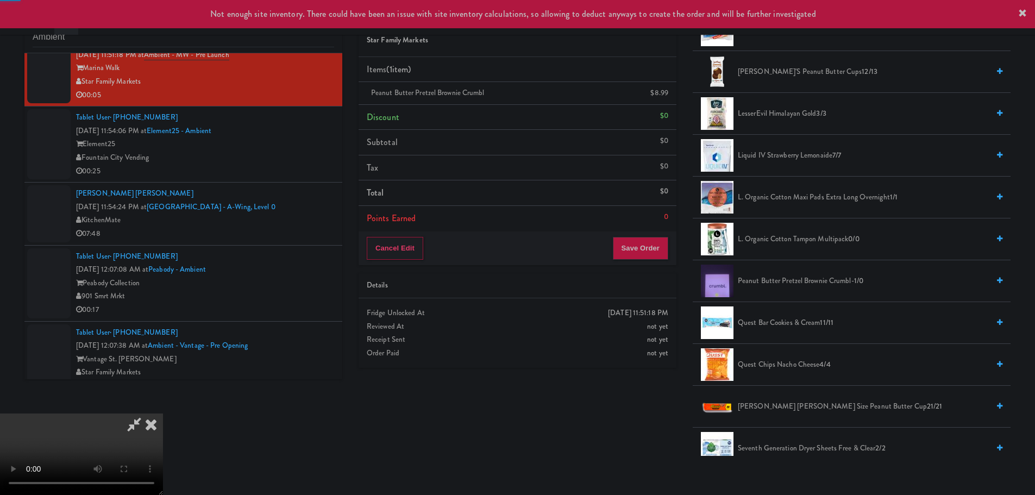
click at [163, 413] on video at bounding box center [81, 453] width 163 height 81
click at [639, 247] on button "Save Order" at bounding box center [640, 248] width 55 height 23
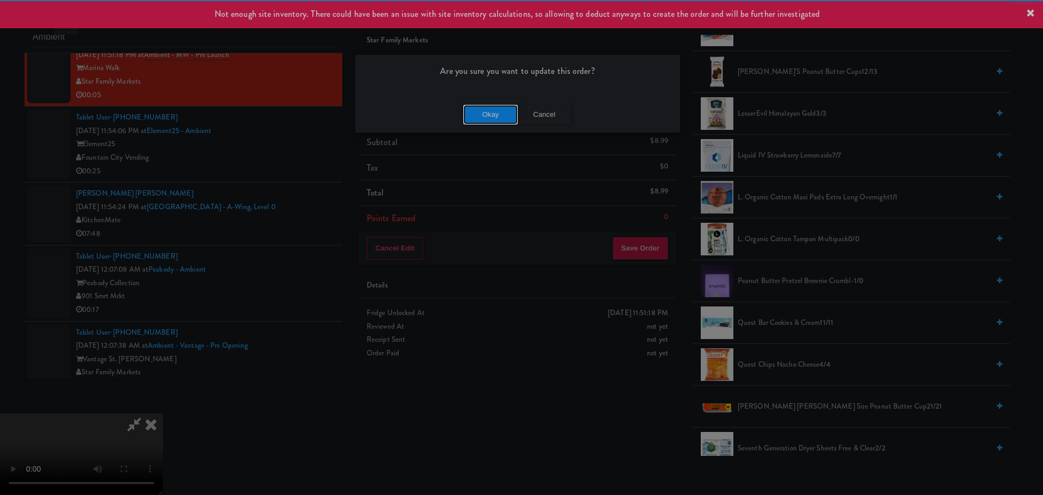
click at [503, 111] on button "Okay" at bounding box center [490, 115] width 54 height 20
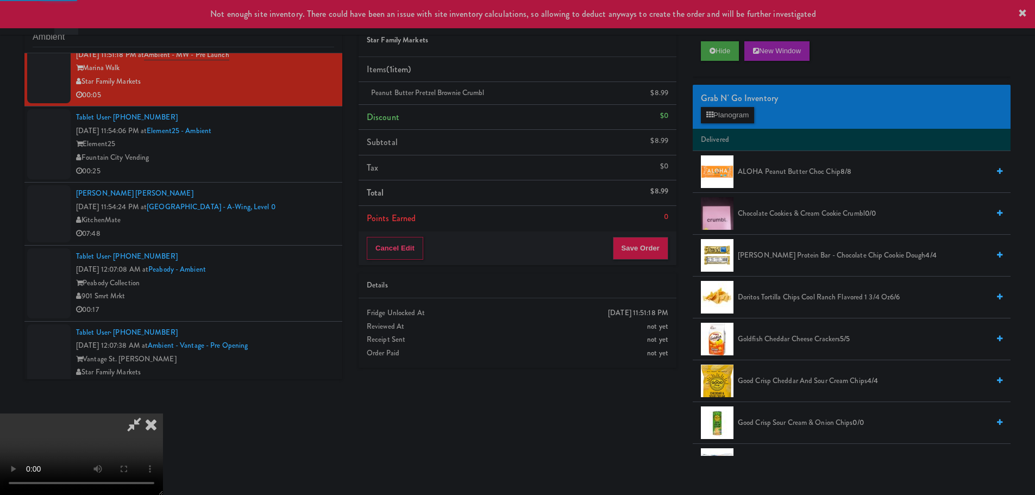
scroll to position [0, 0]
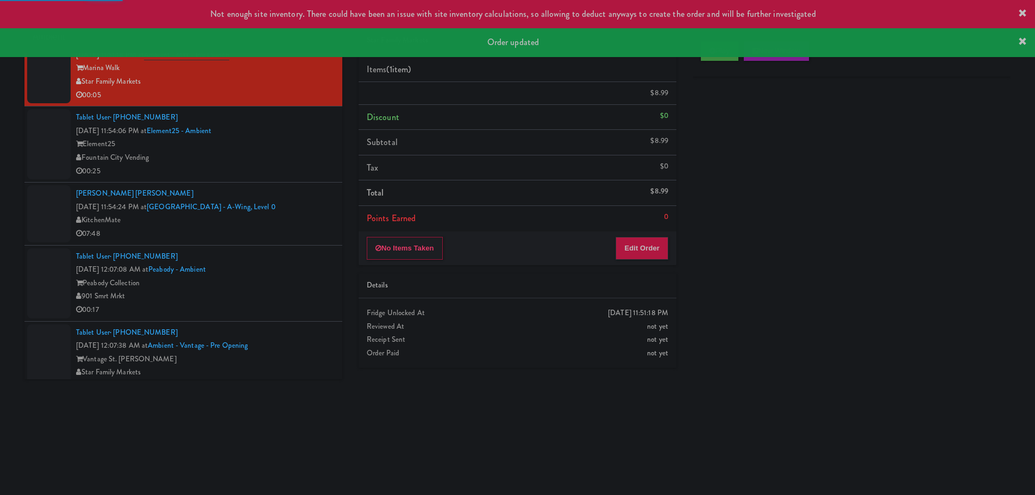
click at [288, 165] on div "00:25" at bounding box center [205, 172] width 258 height 14
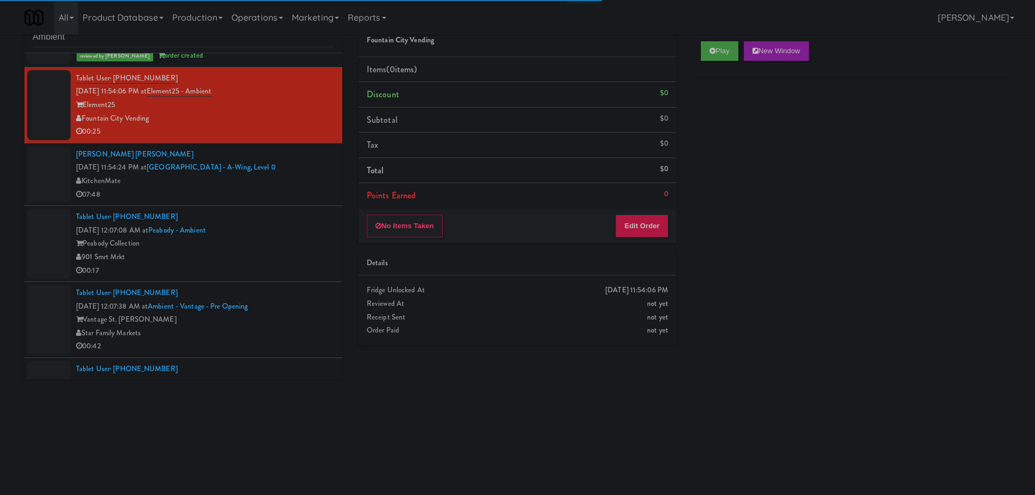
scroll to position [435, 0]
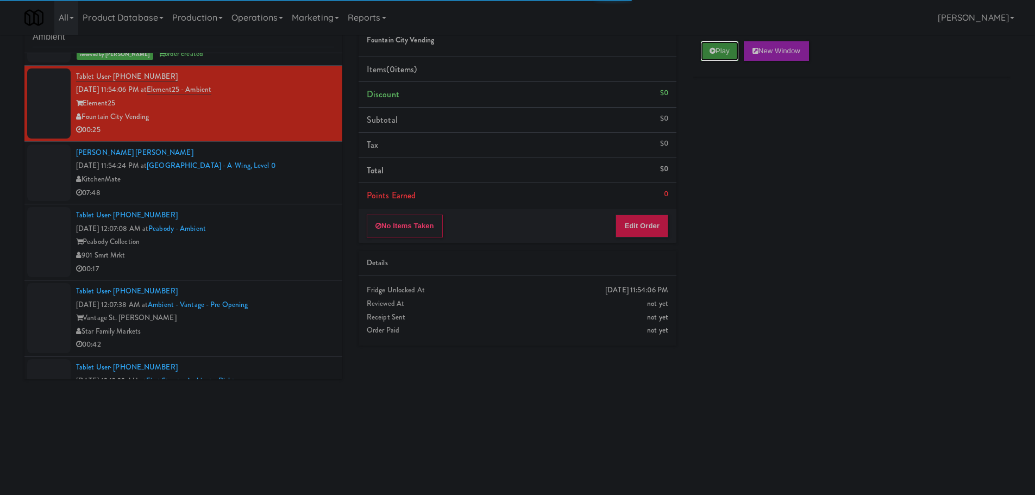
click at [718, 52] on button "Play" at bounding box center [719, 51] width 37 height 20
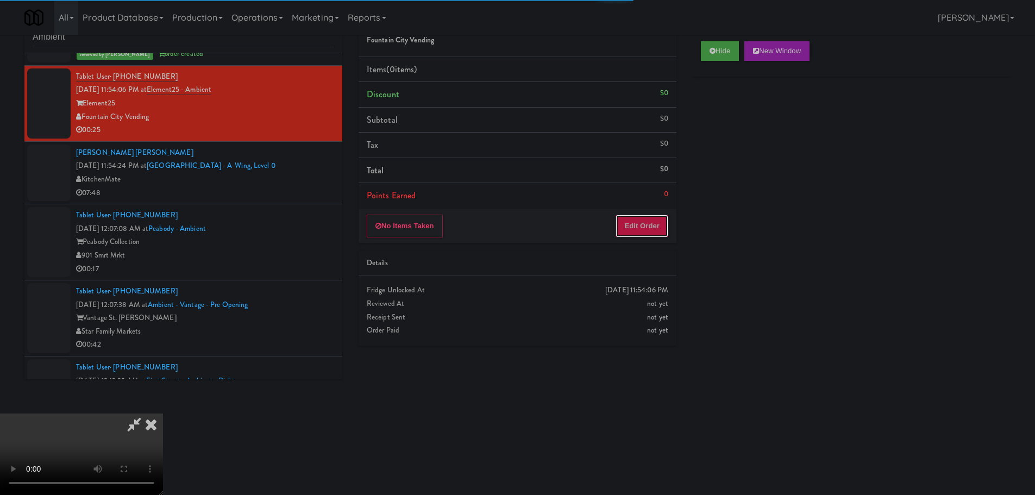
click at [644, 221] on button "Edit Order" at bounding box center [641, 226] width 53 height 23
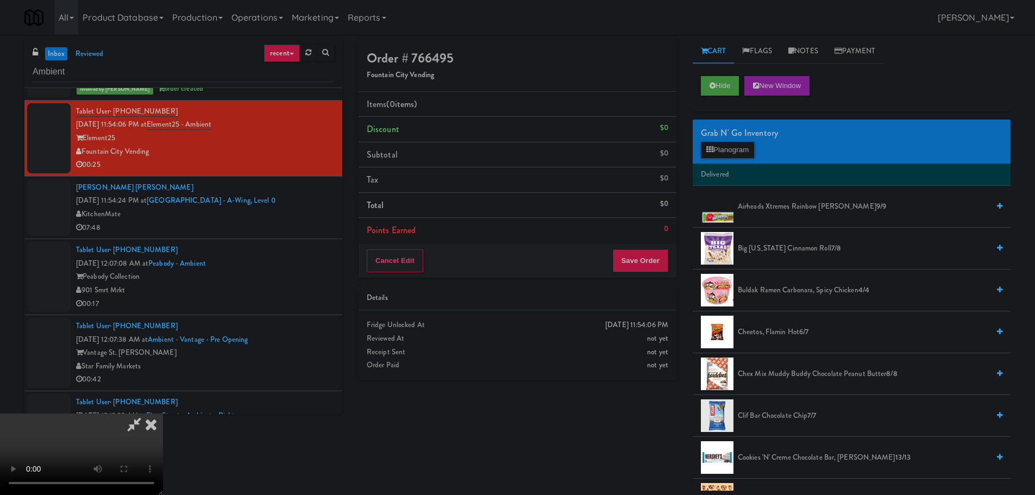
scroll to position [187, 0]
click at [163, 413] on video at bounding box center [81, 453] width 163 height 81
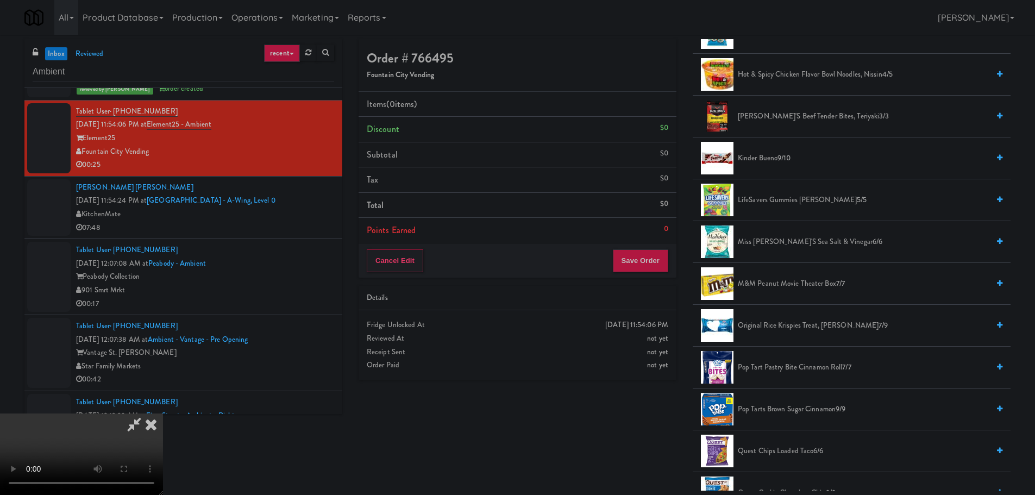
scroll to position [587, 0]
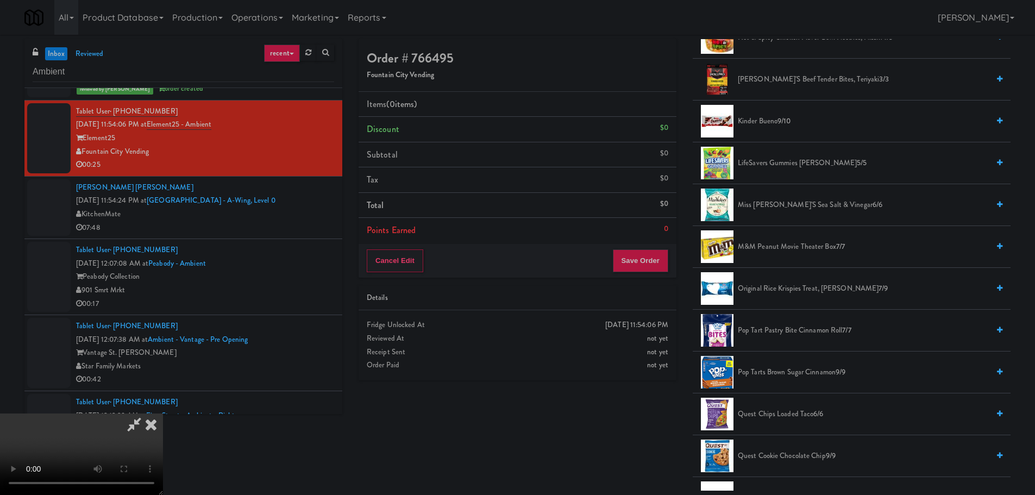
click at [790, 251] on span "M&M Peanut Movie Theater Box 7/7" at bounding box center [863, 247] width 251 height 14
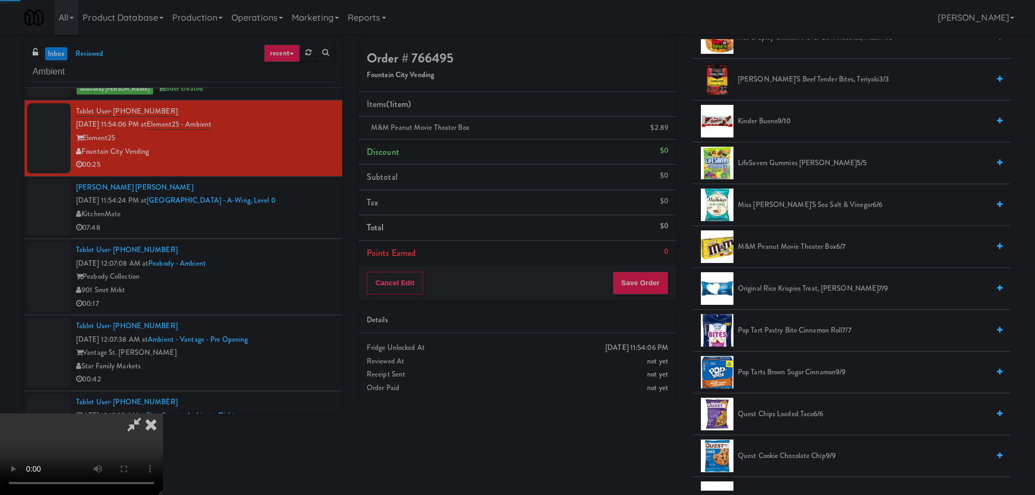
click at [163, 413] on video at bounding box center [81, 453] width 163 height 81
click at [641, 275] on button "Save Order" at bounding box center [640, 283] width 55 height 23
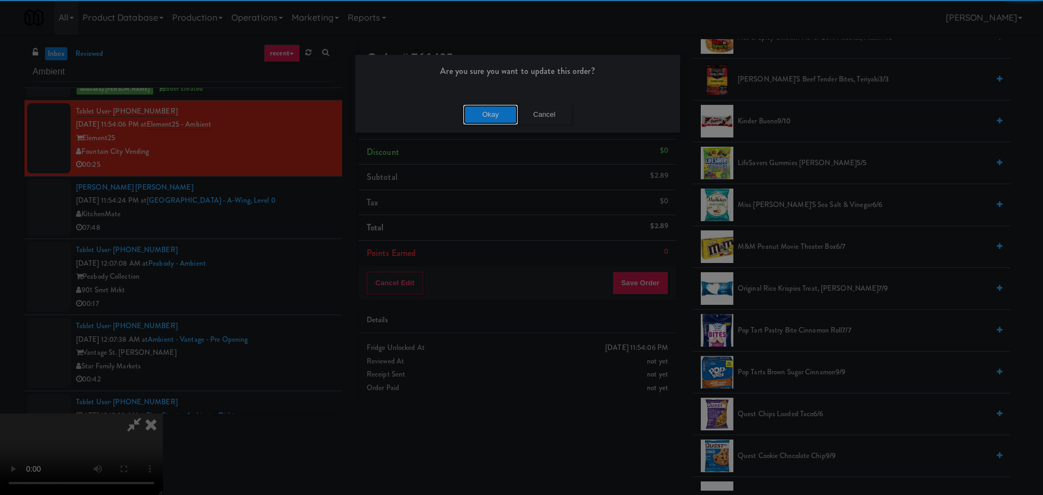
click at [473, 114] on button "Okay" at bounding box center [490, 115] width 54 height 20
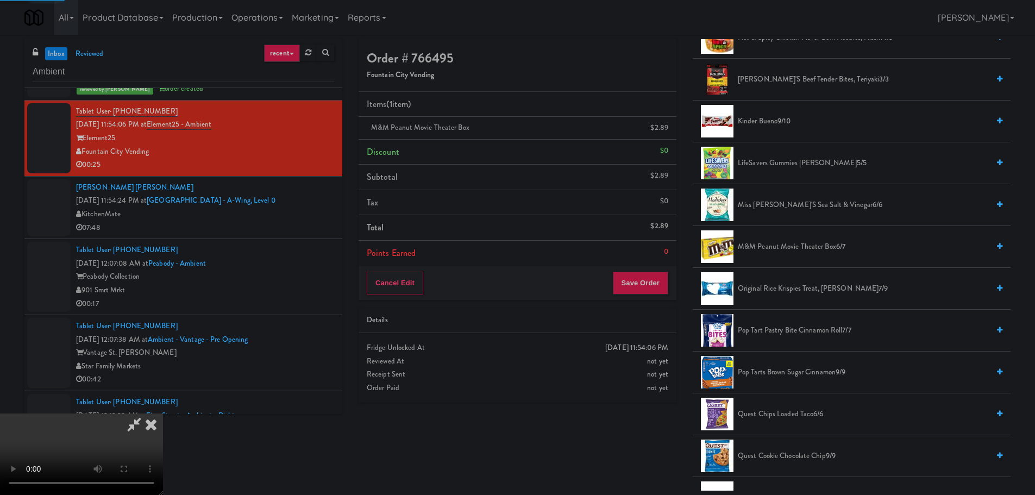
scroll to position [0, 0]
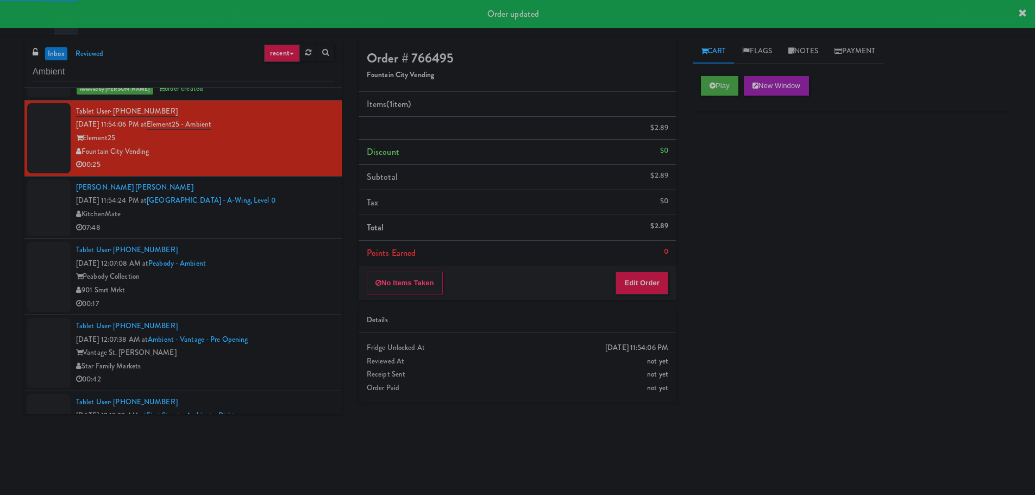
click at [299, 272] on div "Peabody Collection" at bounding box center [205, 277] width 258 height 14
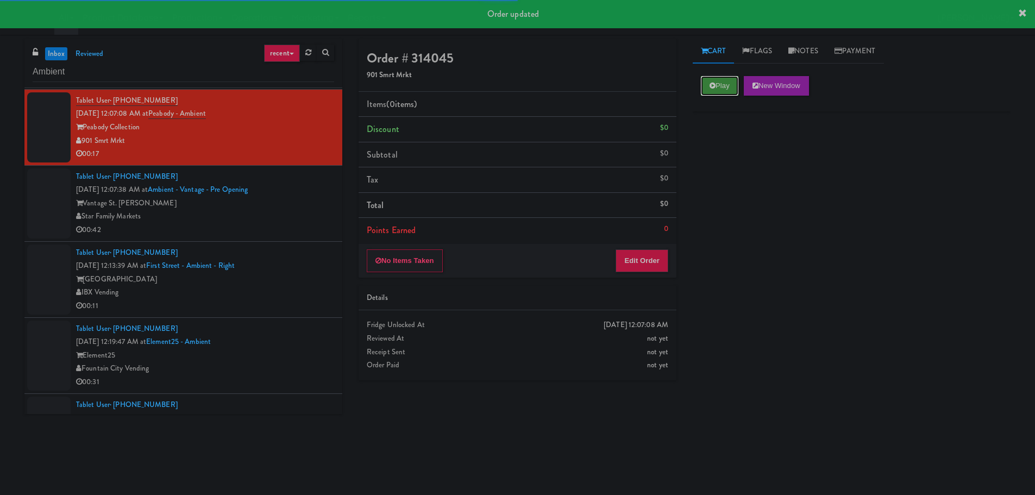
drag, startPoint x: 736, startPoint y: 76, endPoint x: 704, endPoint y: 126, distance: 59.1
click at [734, 78] on button "Play" at bounding box center [719, 86] width 37 height 20
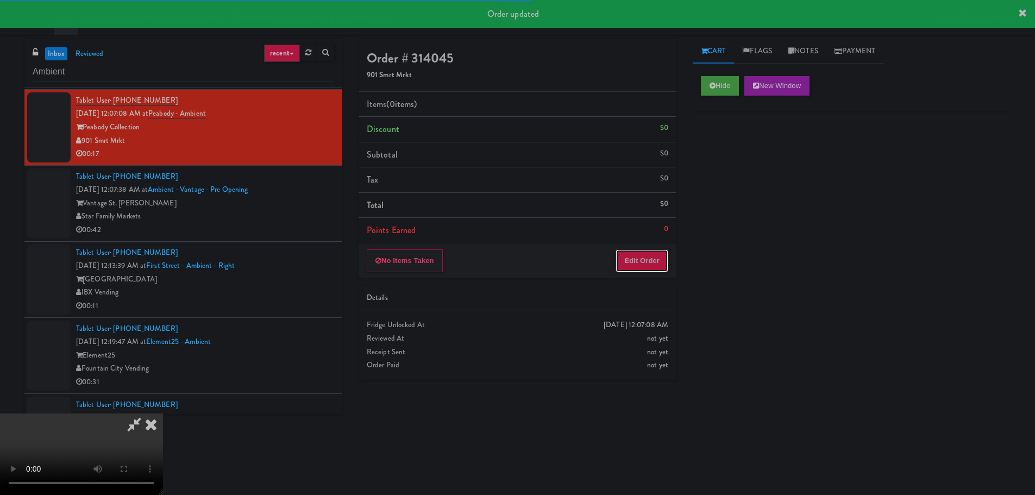
click at [635, 260] on button "Edit Order" at bounding box center [641, 260] width 53 height 23
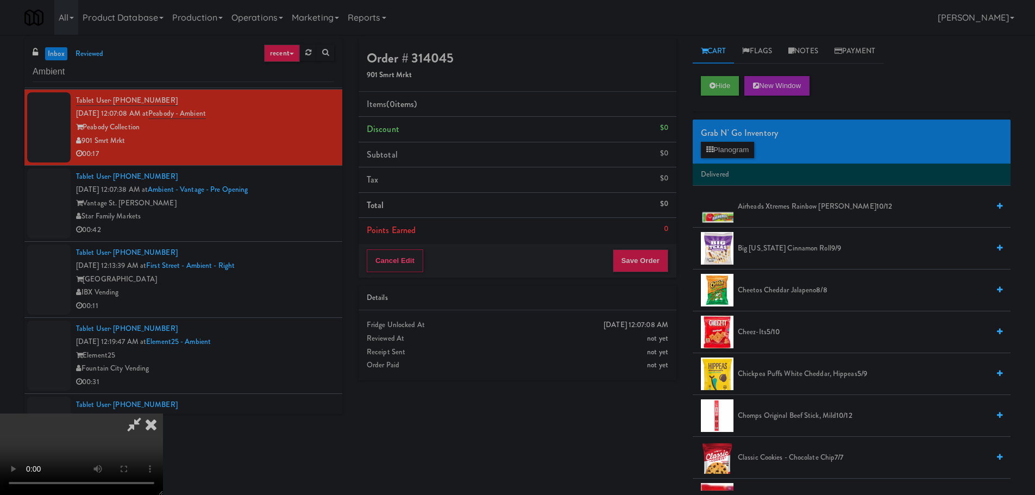
click at [163, 413] on video at bounding box center [81, 453] width 163 height 81
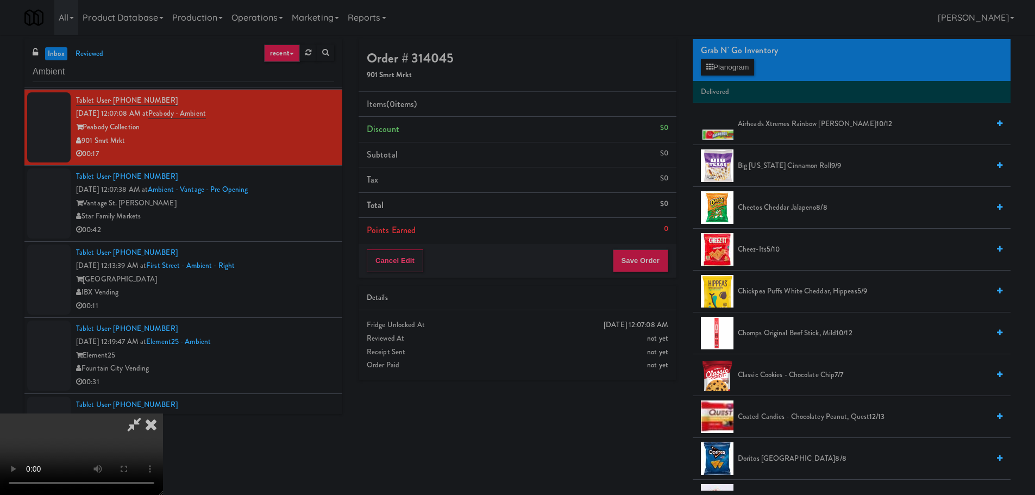
scroll to position [380, 0]
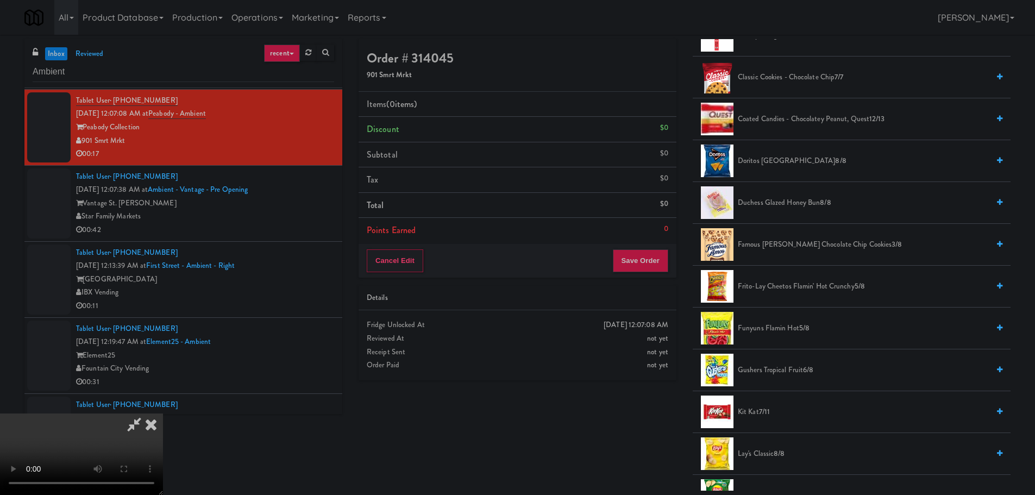
click at [807, 288] on span "Frito-Lay Cheetos Flamin' Hot Crunchy 5/8" at bounding box center [863, 287] width 251 height 14
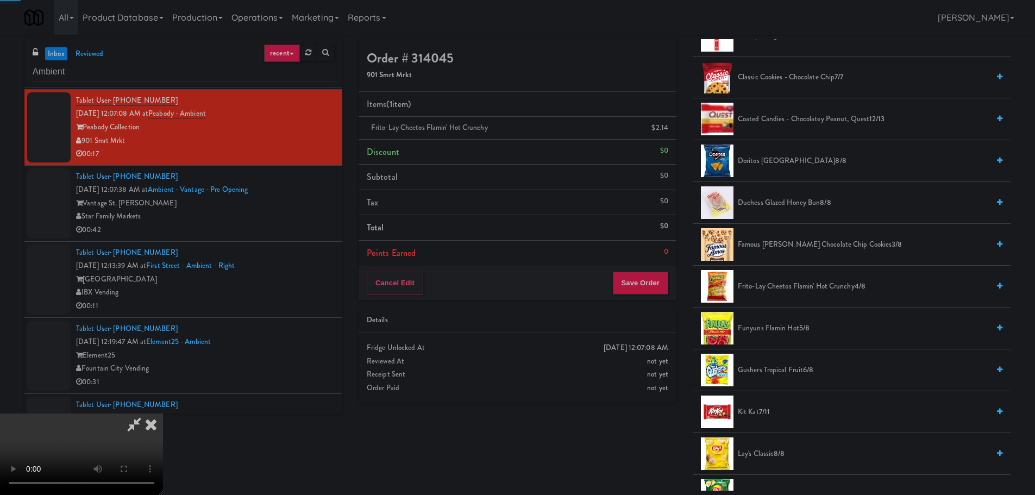
click at [163, 413] on video at bounding box center [81, 453] width 163 height 81
click at [638, 280] on button "Save Order" at bounding box center [640, 283] width 55 height 23
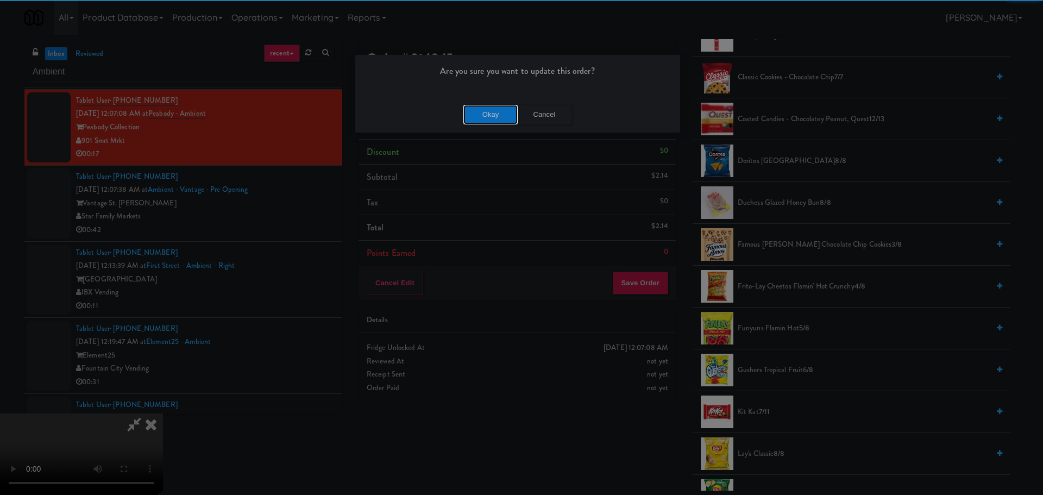
click at [483, 117] on button "Okay" at bounding box center [490, 115] width 54 height 20
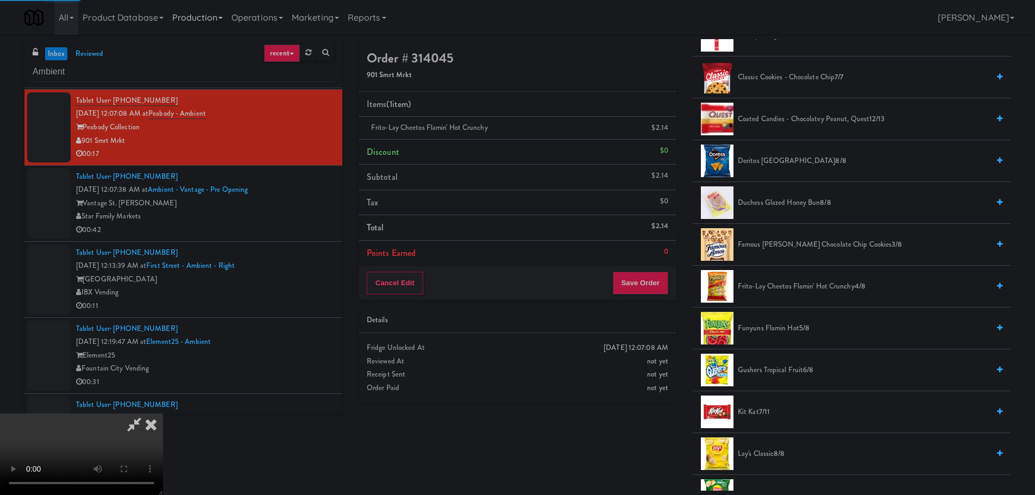
scroll to position [0, 0]
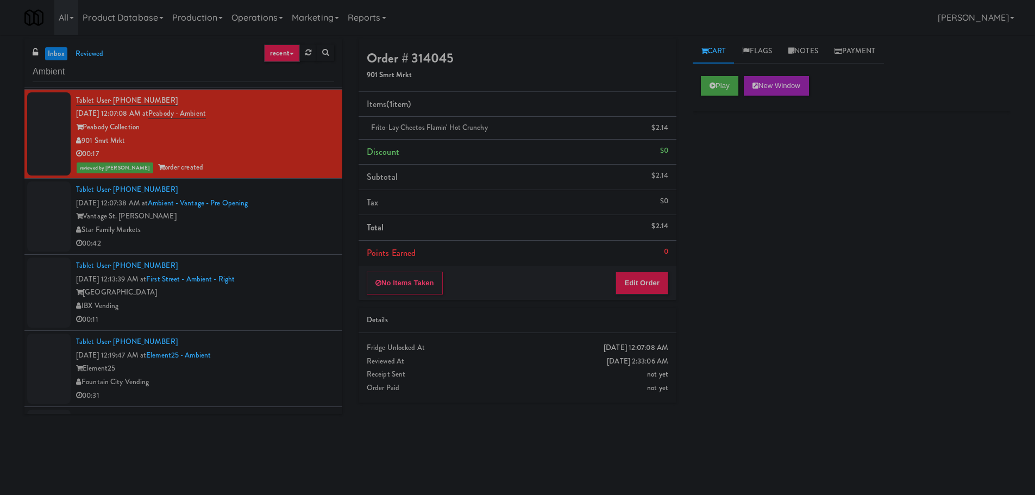
click at [289, 245] on div "00:42" at bounding box center [205, 244] width 258 height 14
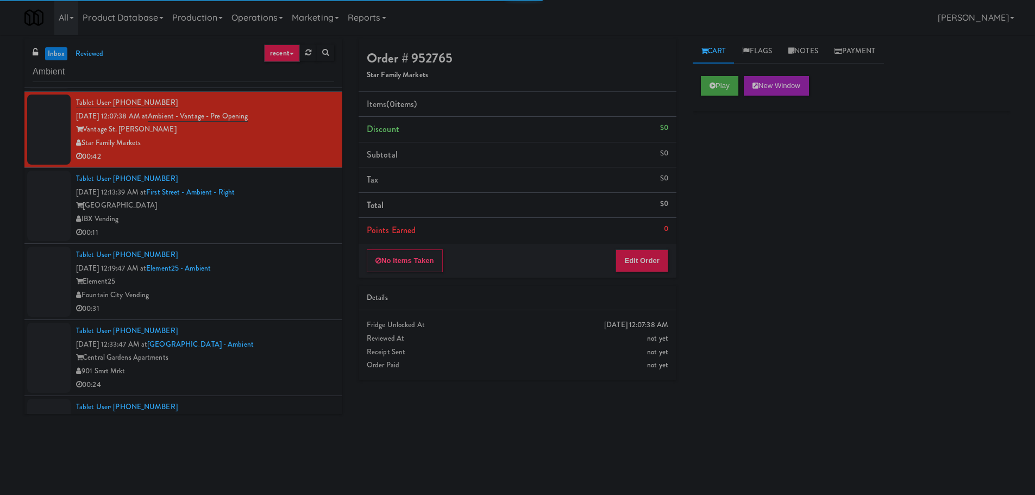
scroll to position [688, 0]
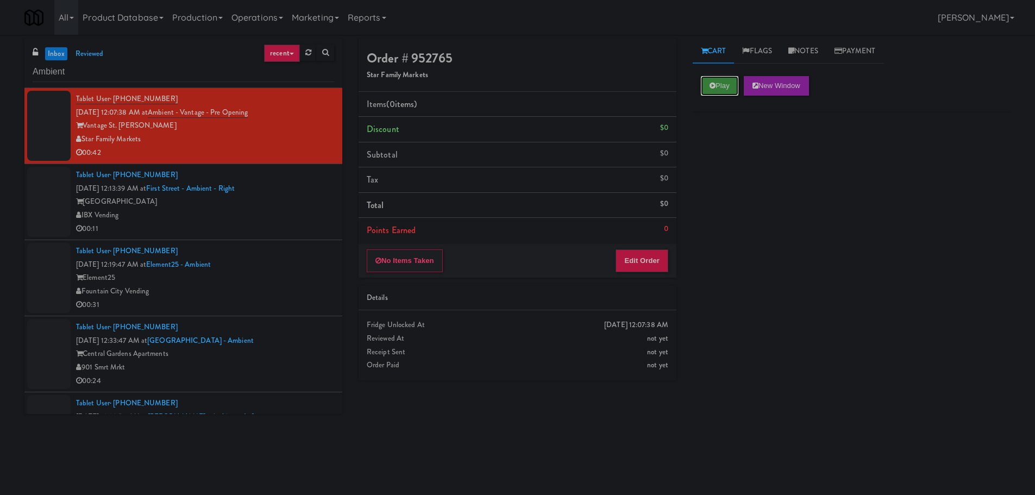
click at [718, 77] on button "Play" at bounding box center [719, 86] width 37 height 20
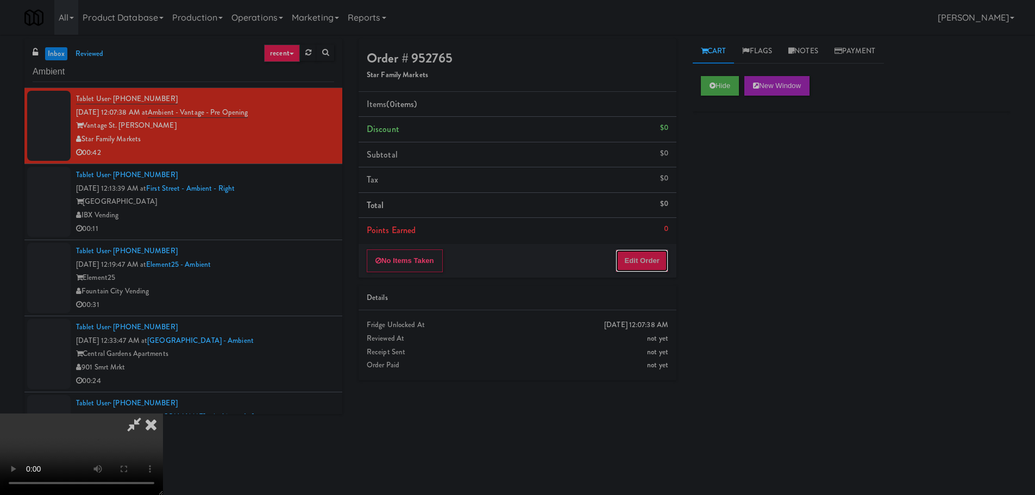
click at [628, 272] on button "Edit Order" at bounding box center [641, 260] width 53 height 23
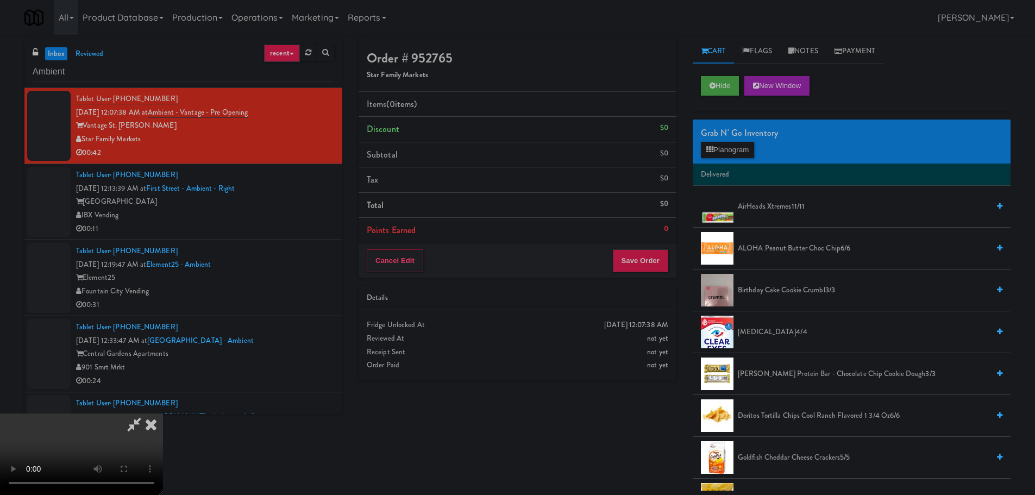
scroll to position [0, 0]
click at [163, 413] on video at bounding box center [81, 453] width 163 height 81
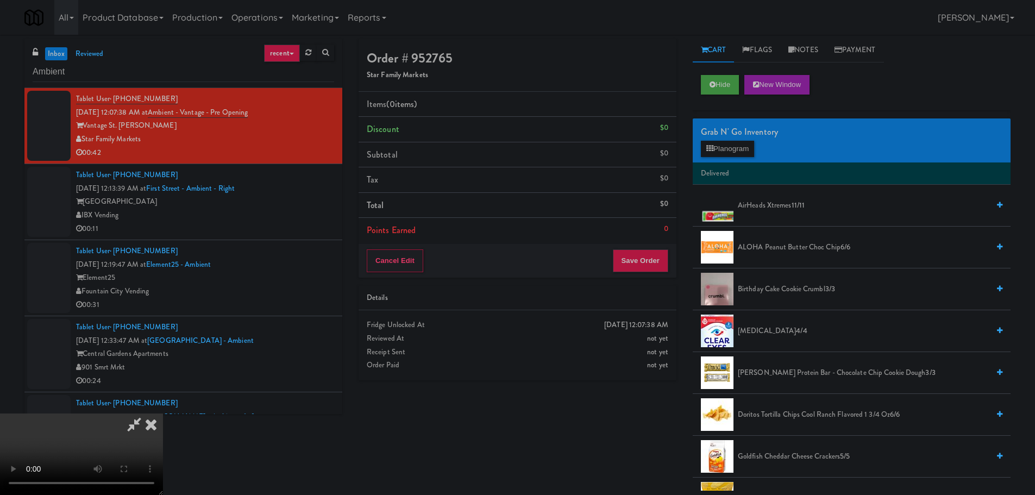
scroll to position [0, 0]
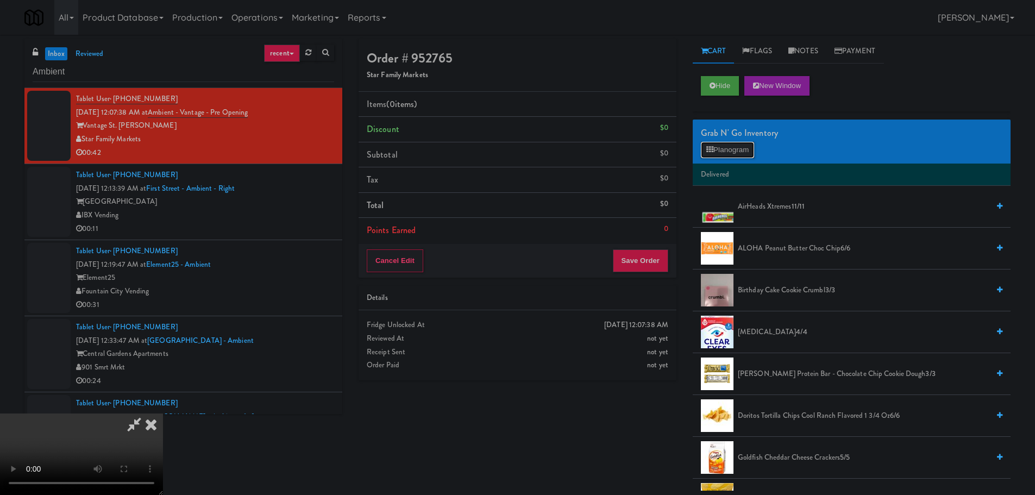
click at [746, 153] on button "Planogram" at bounding box center [727, 150] width 53 height 16
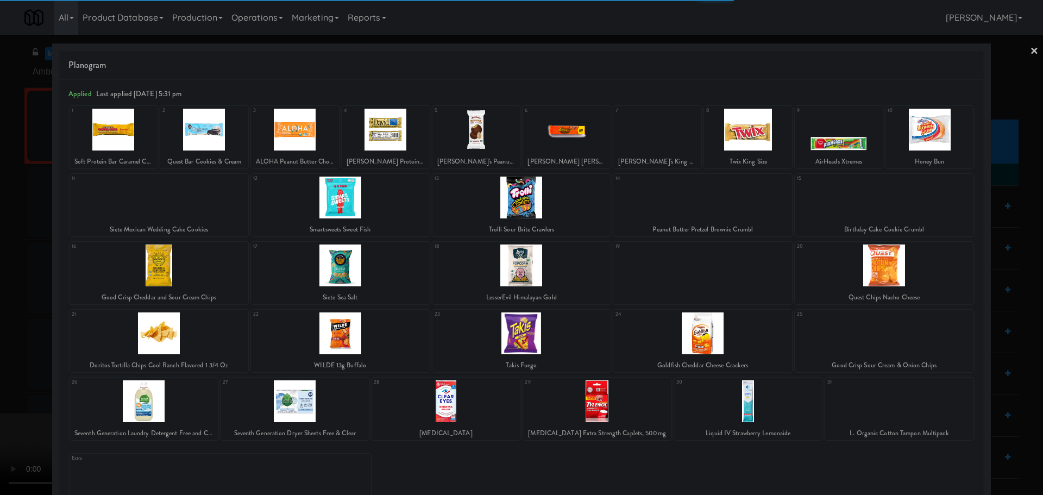
click at [11, 185] on div at bounding box center [521, 247] width 1043 height 495
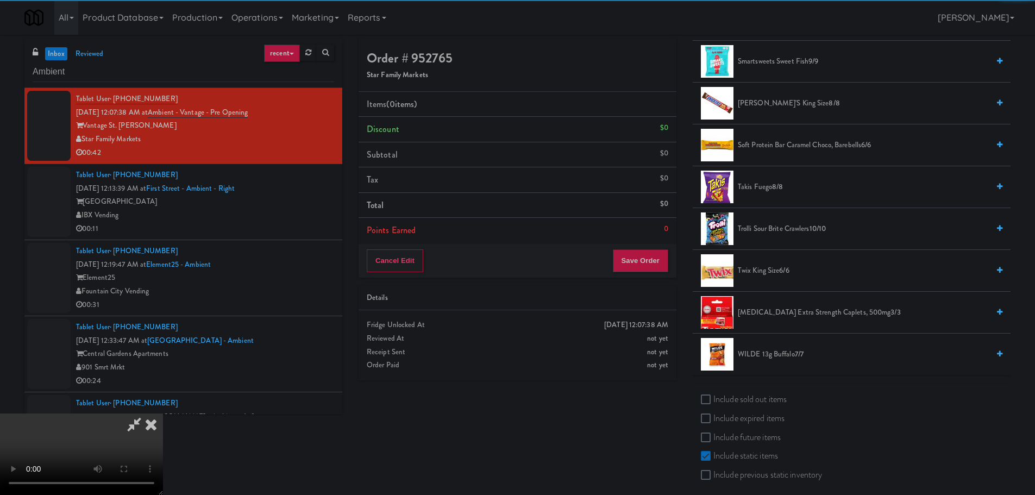
scroll to position [1034, 0]
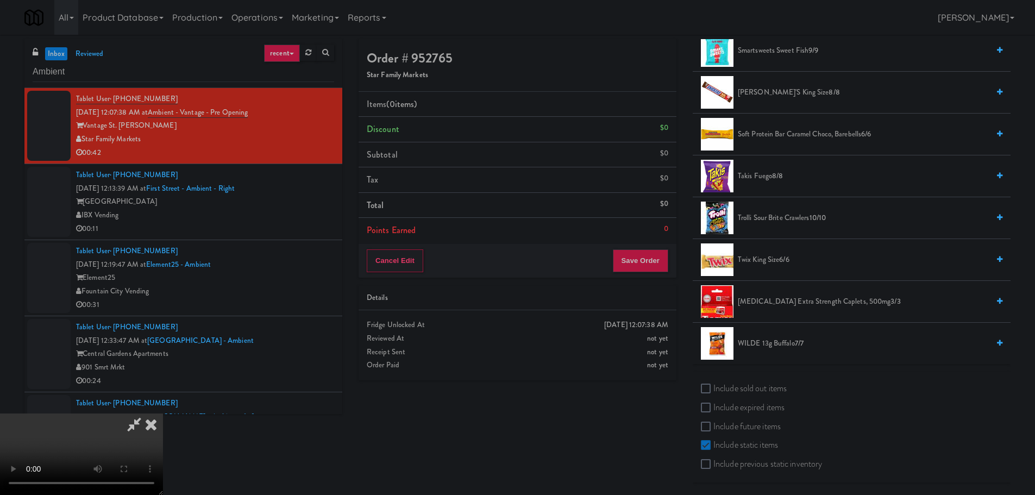
click at [770, 395] on label "Include sold out items" at bounding box center [744, 388] width 86 height 16
click at [713, 393] on input "Include sold out items" at bounding box center [707, 389] width 12 height 9
checkbox input "true"
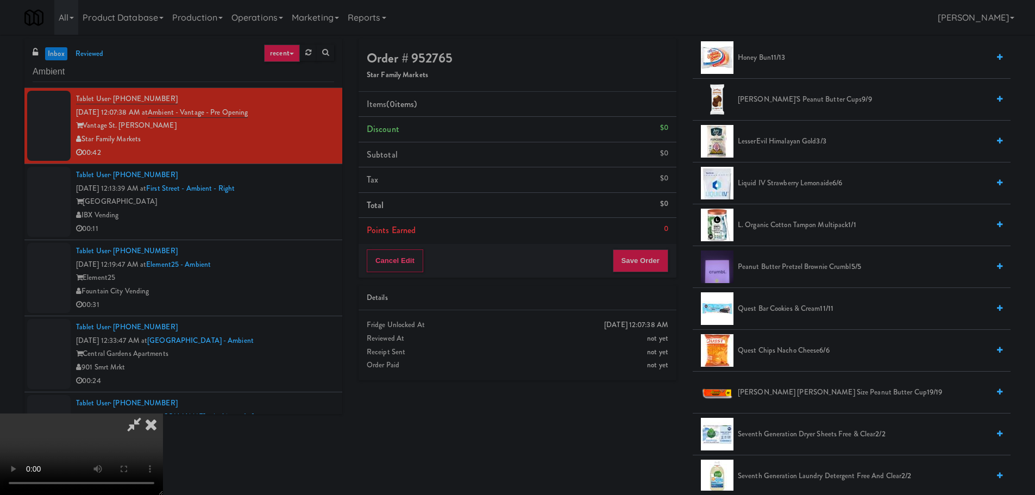
scroll to position [491, 0]
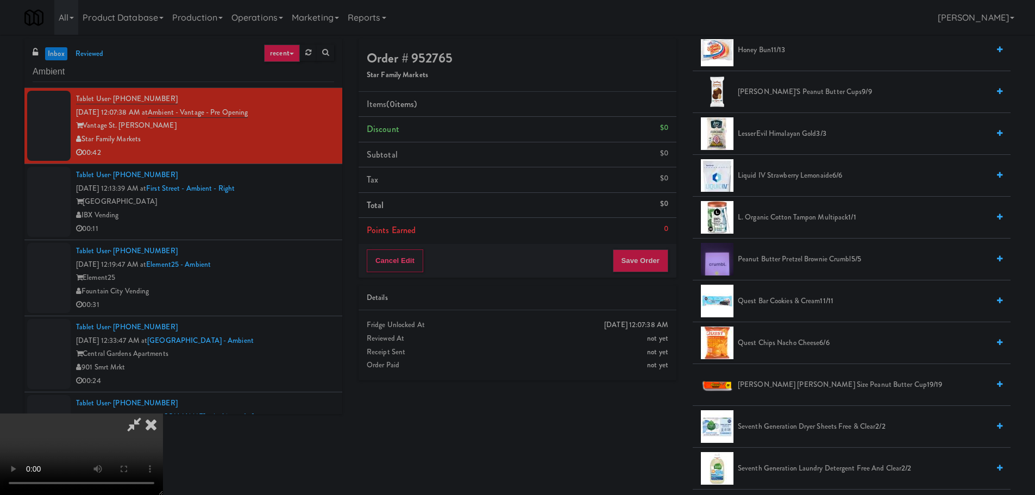
click at [792, 257] on span "Peanut Butter Pretzel Brownie Crumbl 5/5" at bounding box center [863, 260] width 251 height 14
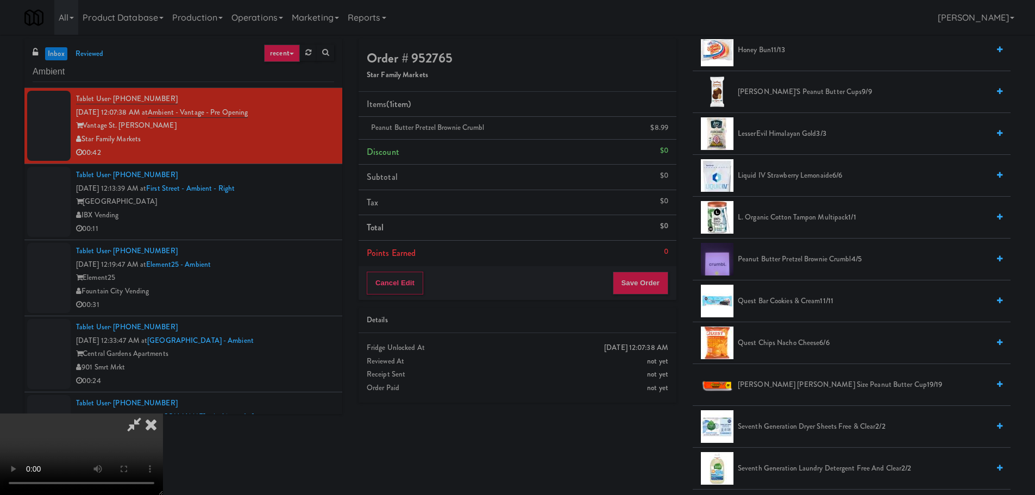
click at [163, 413] on video at bounding box center [81, 453] width 163 height 81
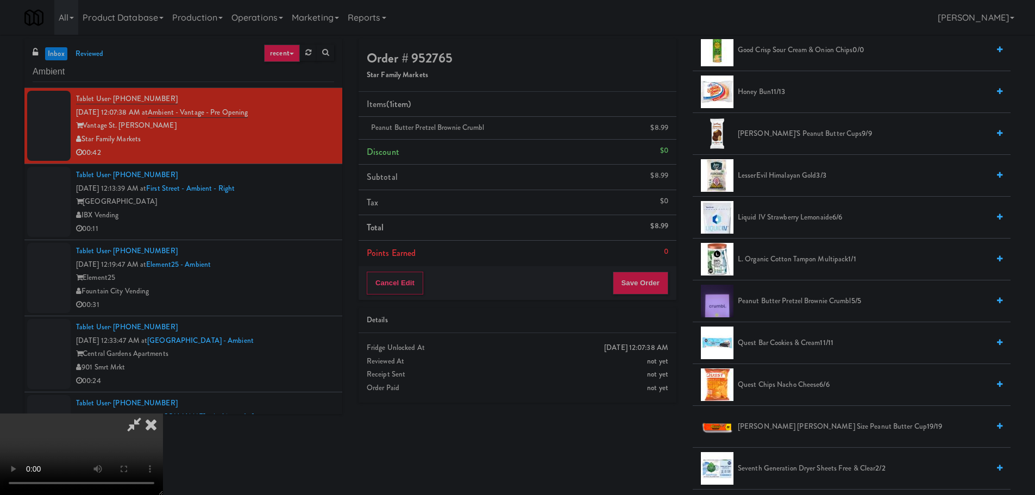
click at [163, 413] on video at bounding box center [81, 453] width 163 height 81
click at [147, 413] on icon at bounding box center [134, 424] width 25 height 22
click at [163, 413] on video at bounding box center [81, 453] width 163 height 81
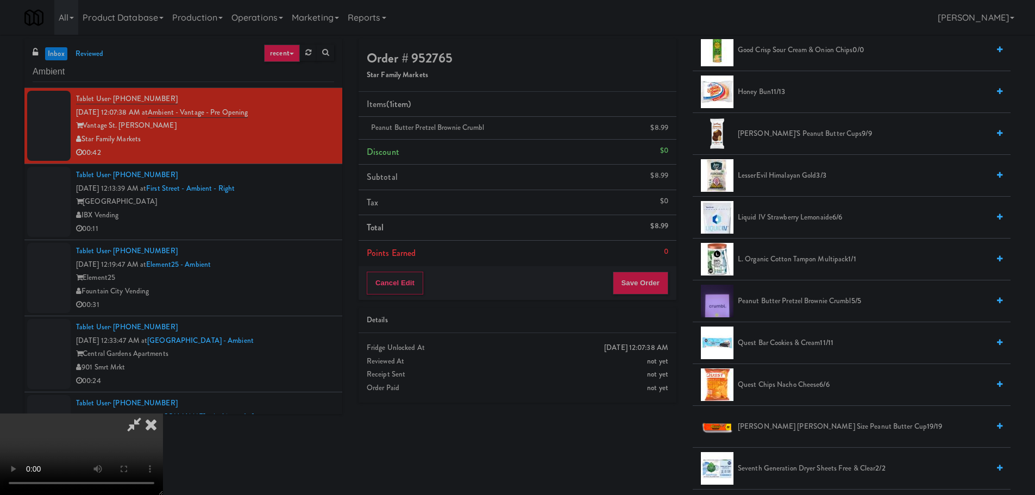
click at [163, 413] on video at bounding box center [81, 453] width 163 height 81
drag, startPoint x: 321, startPoint y: 294, endPoint x: 323, endPoint y: 301, distance: 7.9
click at [163, 413] on video at bounding box center [81, 453] width 163 height 81
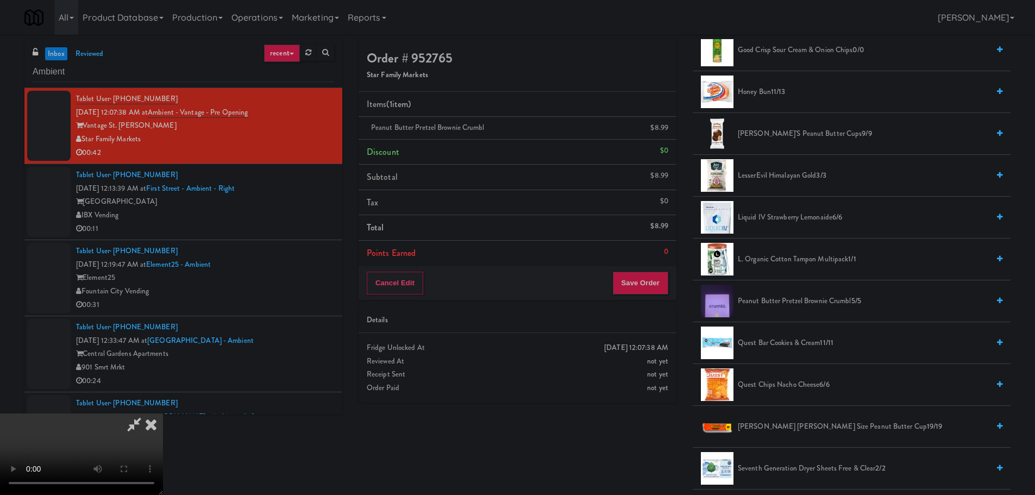
click at [163, 413] on video at bounding box center [81, 453] width 163 height 81
drag, startPoint x: 381, startPoint y: 242, endPoint x: 380, endPoint y: 249, distance: 7.6
click at [163, 413] on video at bounding box center [81, 453] width 163 height 81
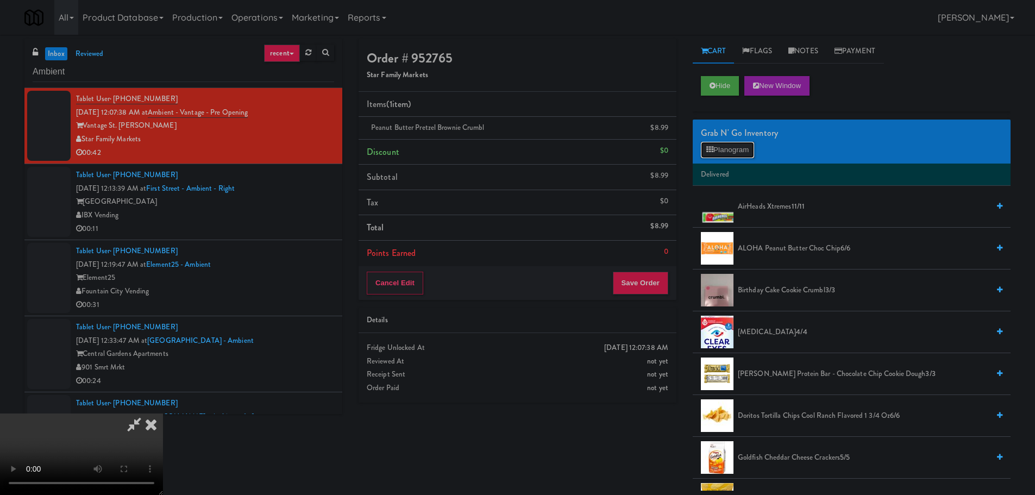
click at [734, 155] on button "Planogram" at bounding box center [727, 150] width 53 height 16
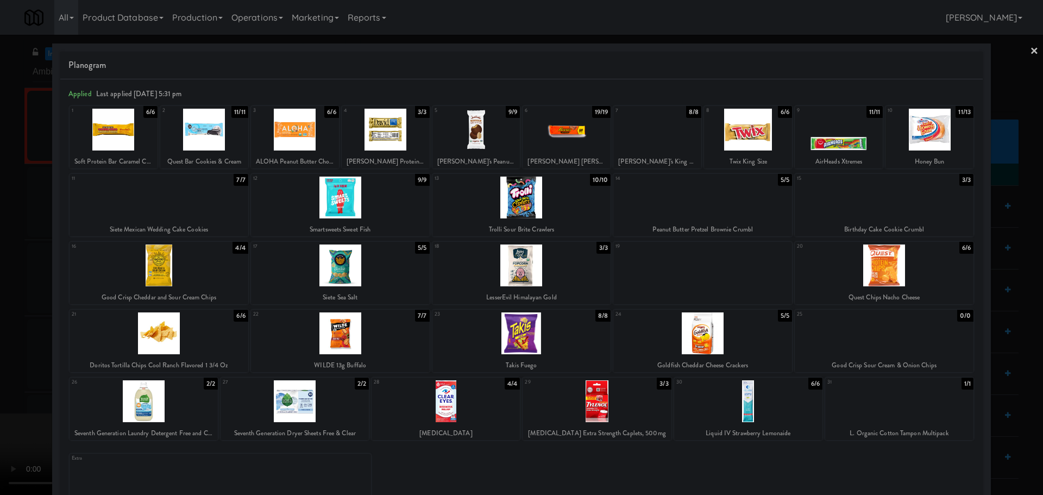
click at [124, 128] on div at bounding box center [114, 130] width 88 height 42
click at [0, 177] on div at bounding box center [521, 247] width 1043 height 495
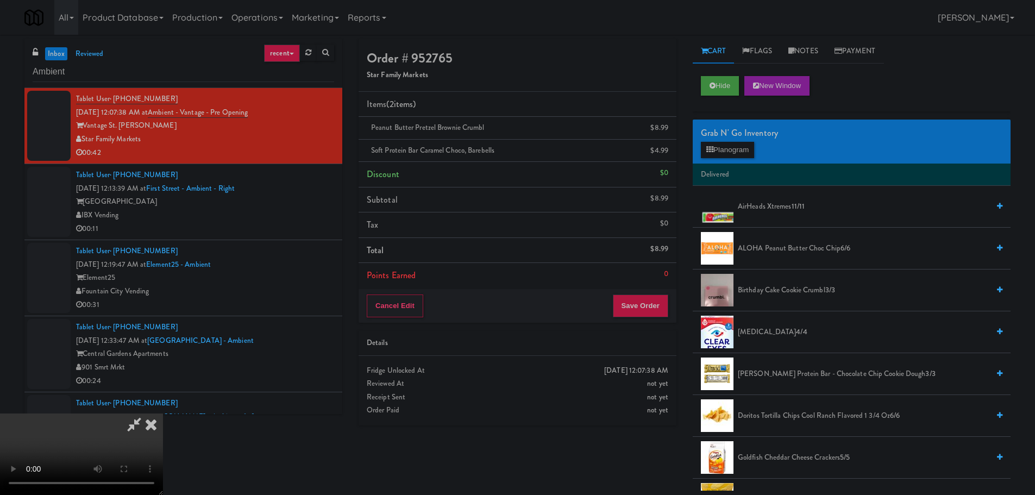
click at [163, 413] on video at bounding box center [81, 453] width 163 height 81
click at [640, 317] on div "Cancel Edit Save Order" at bounding box center [517, 306] width 318 height 34
click at [644, 313] on button "Save Order" at bounding box center [640, 305] width 55 height 23
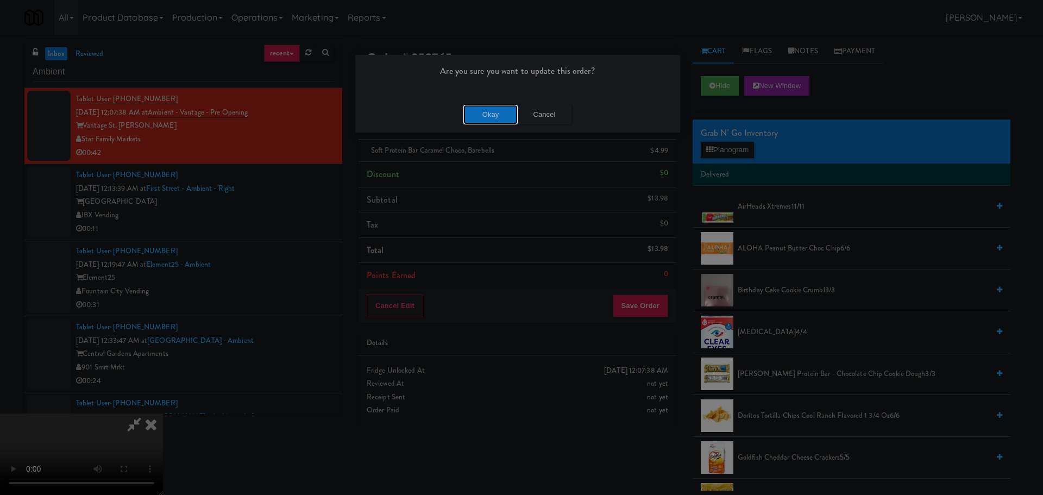
click at [494, 115] on button "Okay" at bounding box center [490, 115] width 54 height 20
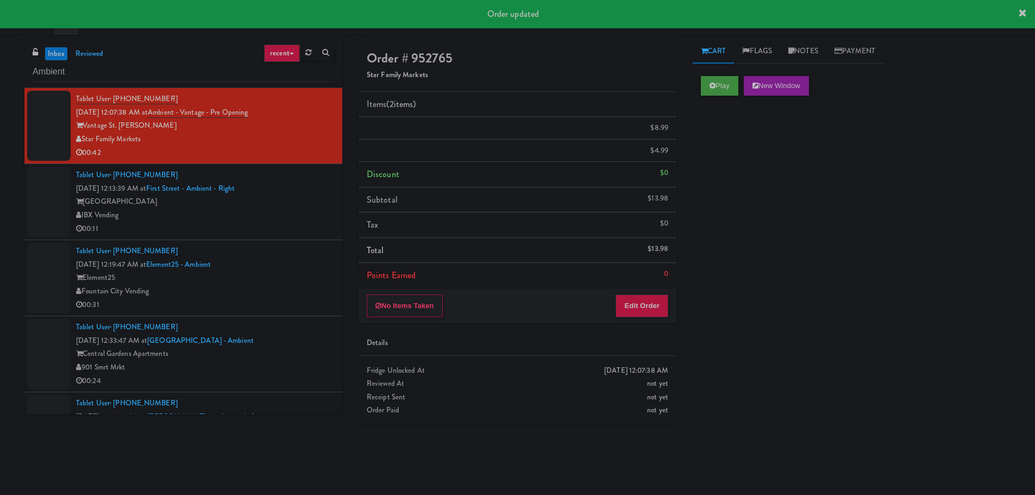
scroll to position [0, 0]
click at [311, 222] on div "00:11" at bounding box center [205, 229] width 258 height 14
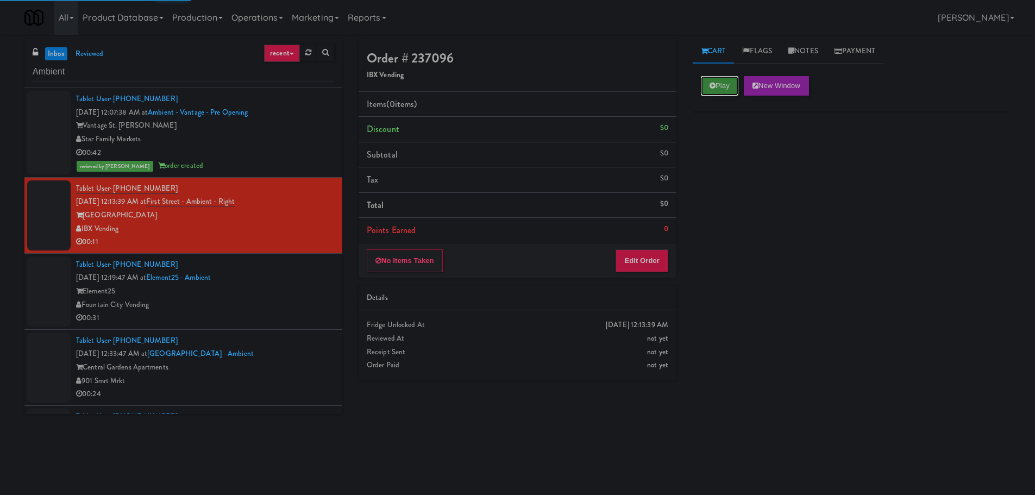
click at [701, 89] on button "Play" at bounding box center [719, 86] width 37 height 20
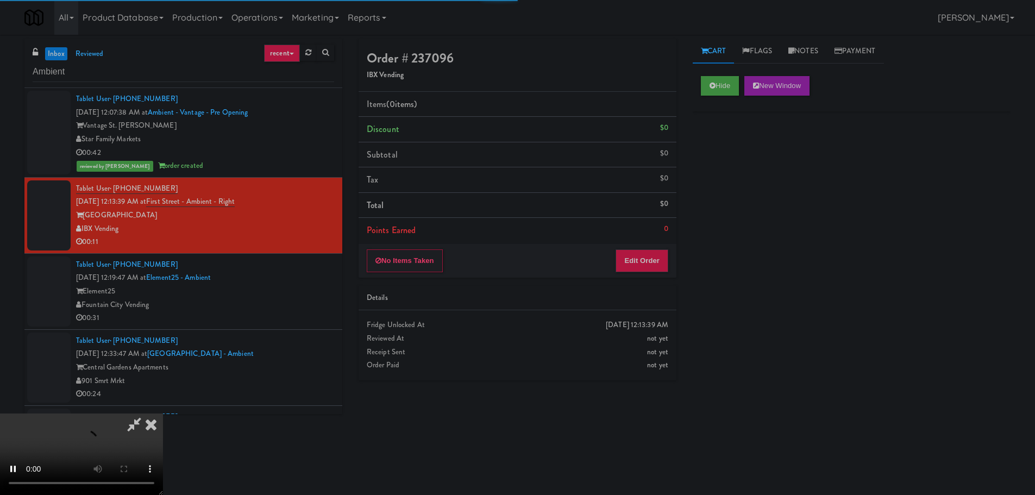
click at [644, 236] on li "Points Earned 0" at bounding box center [517, 230] width 318 height 25
click at [643, 254] on button "Edit Order" at bounding box center [641, 260] width 53 height 23
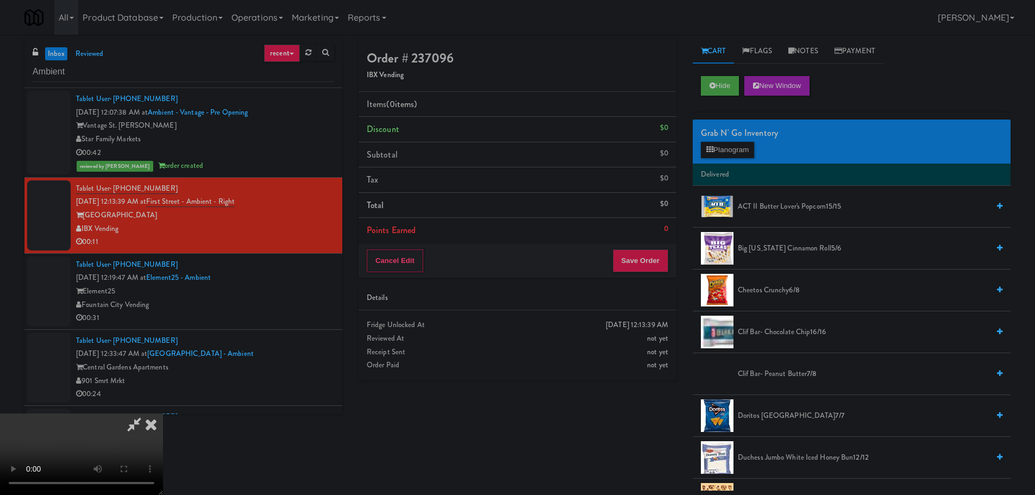
click at [163, 413] on video at bounding box center [81, 453] width 163 height 81
drag, startPoint x: 383, startPoint y: 267, endPoint x: 396, endPoint y: 278, distance: 17.4
click at [163, 413] on video at bounding box center [81, 453] width 163 height 81
click at [763, 294] on span "Cheetos Crunchy 6/8" at bounding box center [863, 291] width 251 height 14
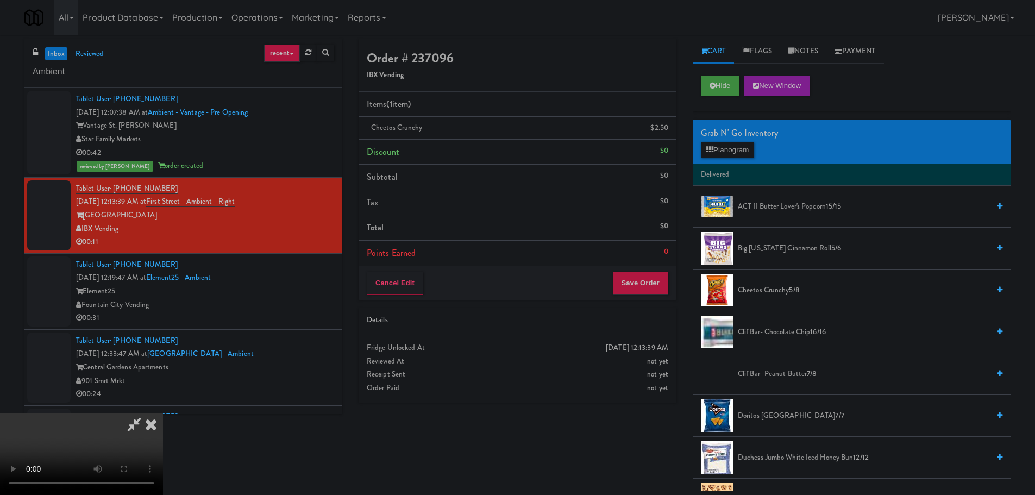
click at [750, 292] on span "Cheetos Crunchy 5/8" at bounding box center [863, 291] width 251 height 14
click at [163, 413] on video at bounding box center [81, 453] width 163 height 81
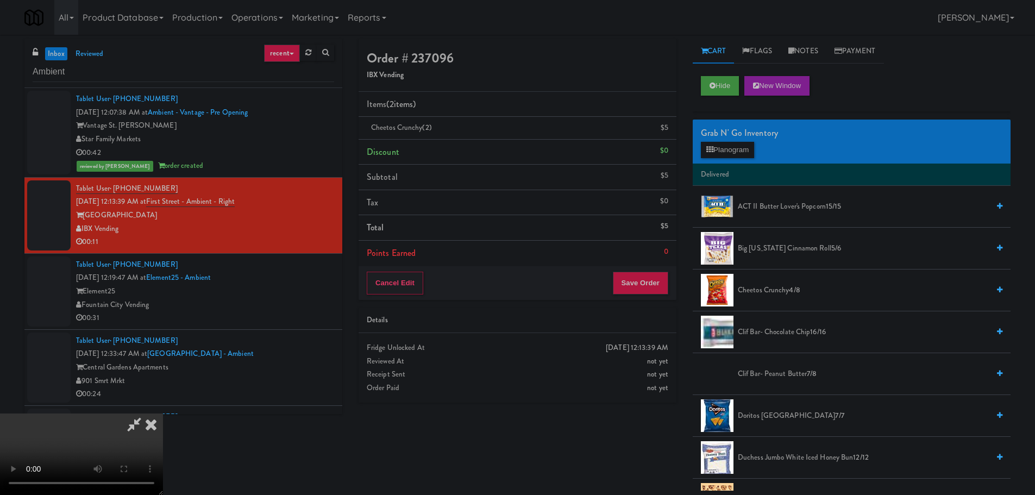
click at [772, 248] on span "Big [US_STATE] Cinnamon Roll 5/6" at bounding box center [863, 249] width 251 height 14
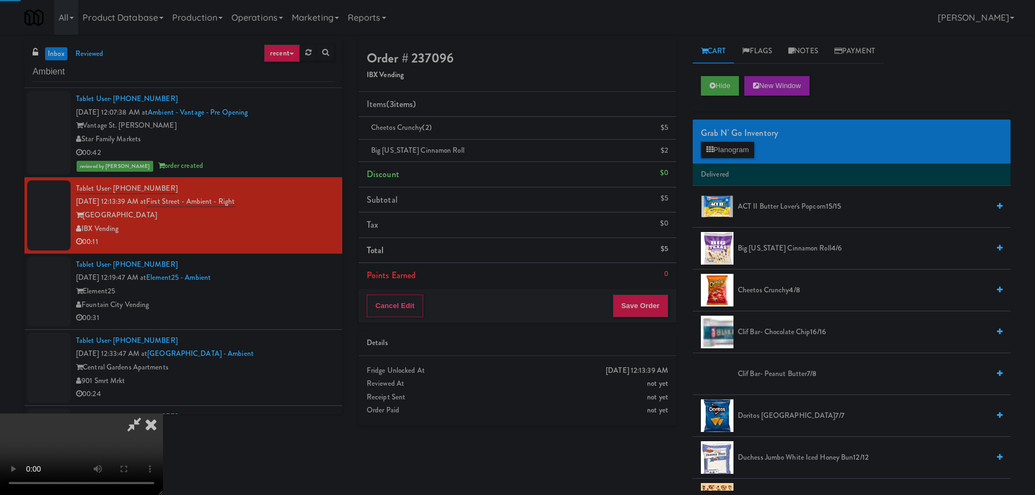
click at [163, 413] on video at bounding box center [81, 453] width 163 height 81
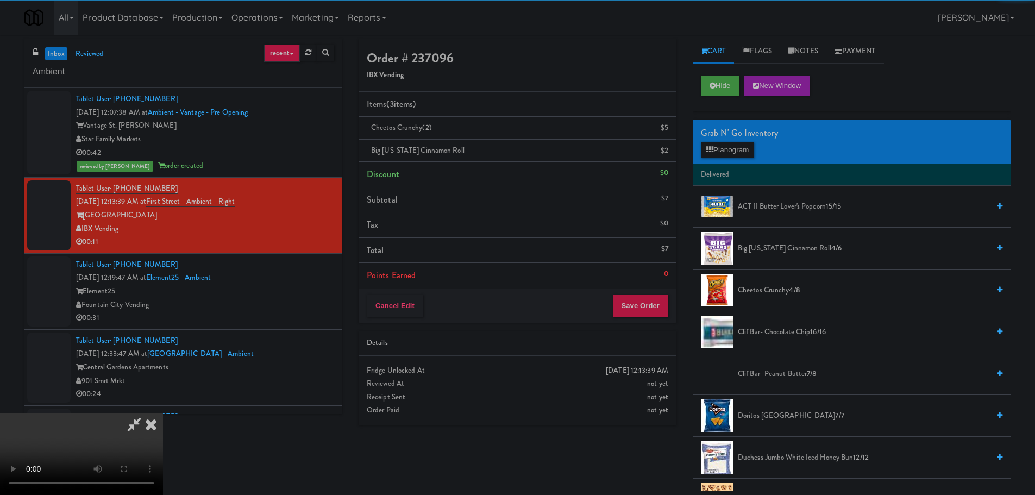
click at [163, 413] on video at bounding box center [81, 453] width 163 height 81
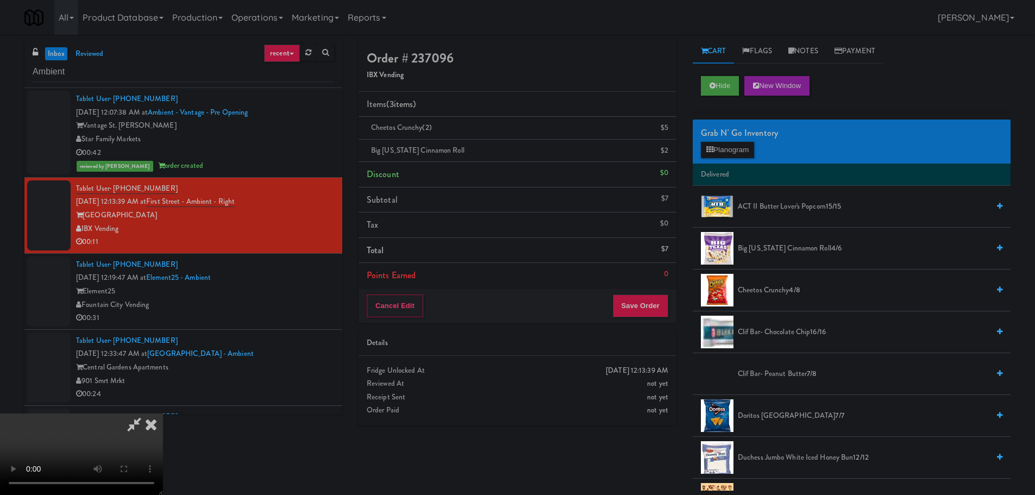
click at [762, 247] on span "Big [US_STATE] Cinnamon Roll 4/6" at bounding box center [863, 249] width 251 height 14
click at [163, 413] on video at bounding box center [81, 453] width 163 height 81
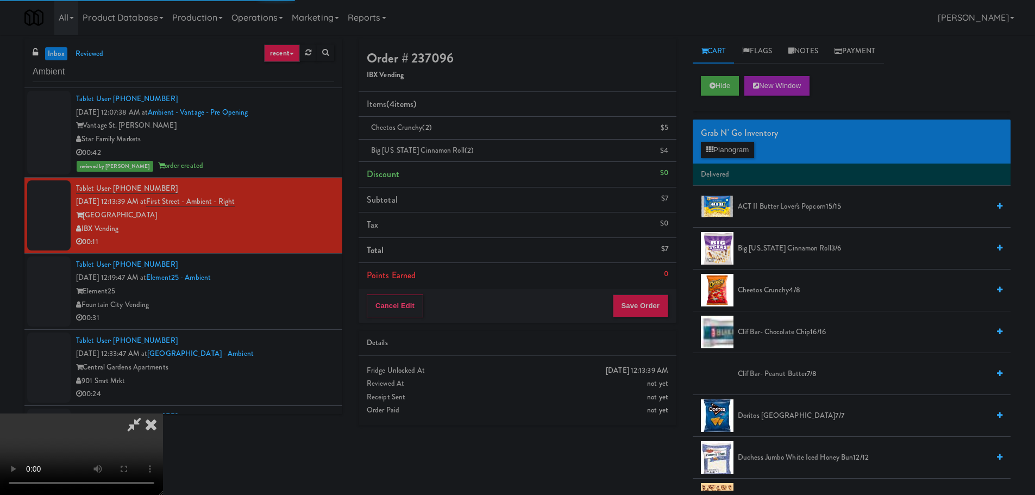
click at [163, 413] on video at bounding box center [81, 453] width 163 height 81
click at [647, 316] on button "Save Order" at bounding box center [640, 305] width 55 height 23
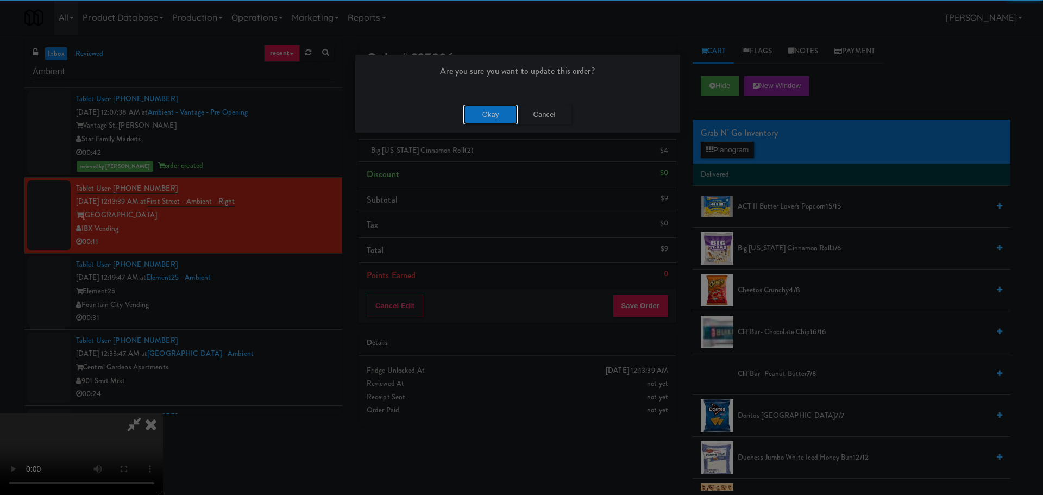
click at [486, 114] on button "Okay" at bounding box center [490, 115] width 54 height 20
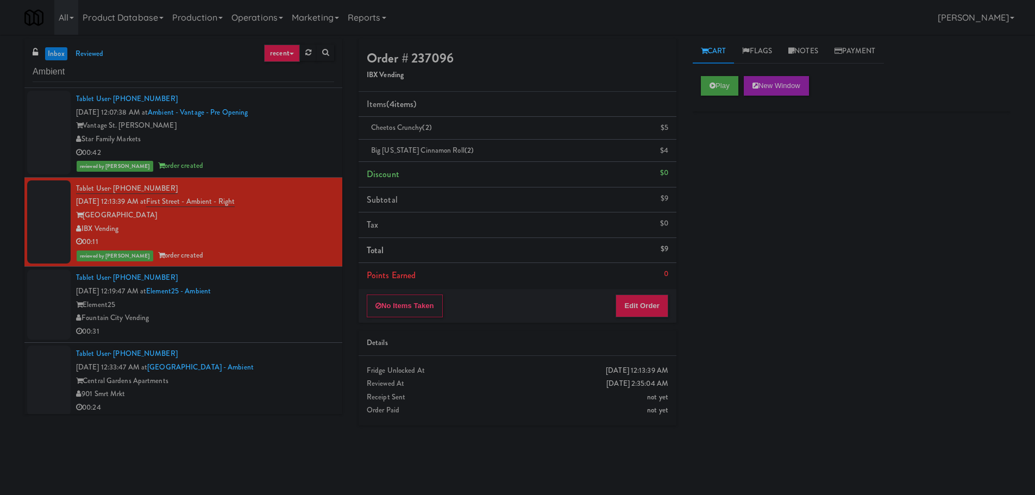
click at [265, 319] on div "Fountain City Vending" at bounding box center [205, 318] width 258 height 14
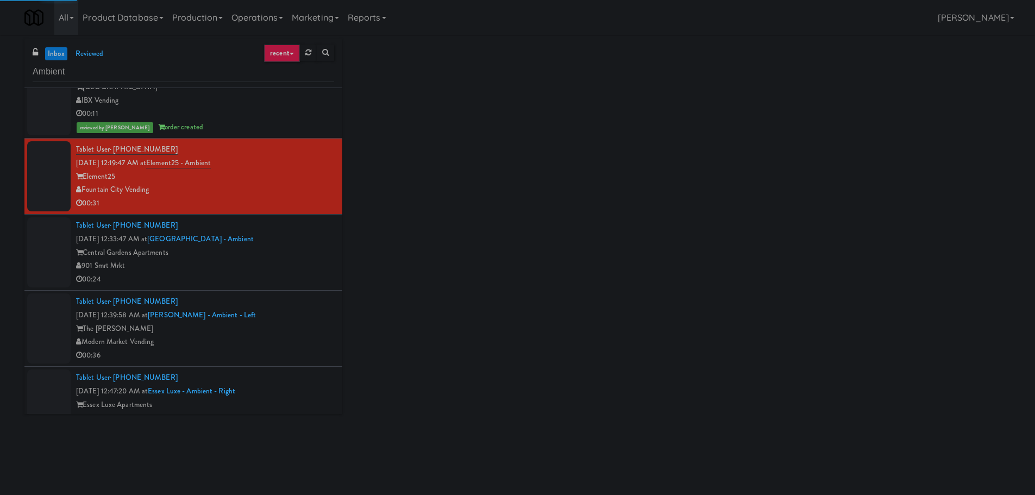
scroll to position [851, 0]
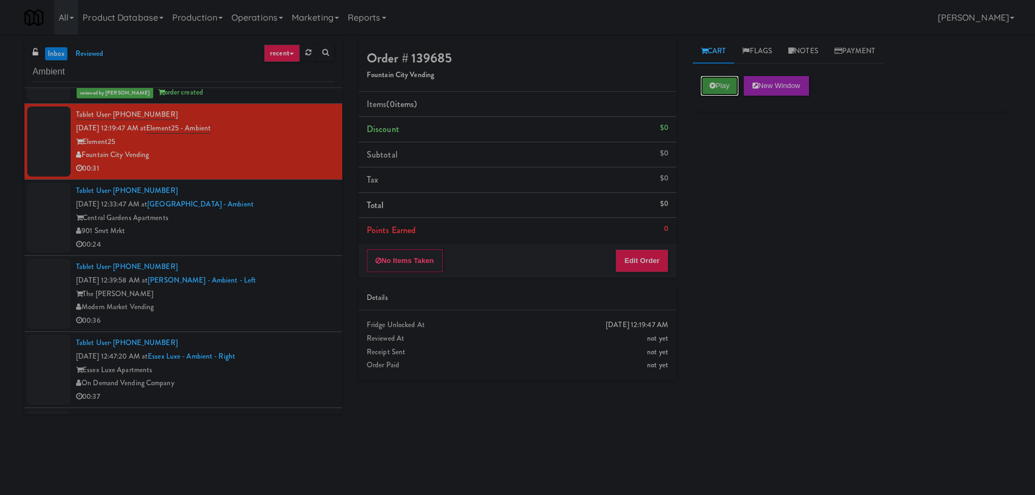
click at [723, 81] on button "Play" at bounding box center [719, 86] width 37 height 20
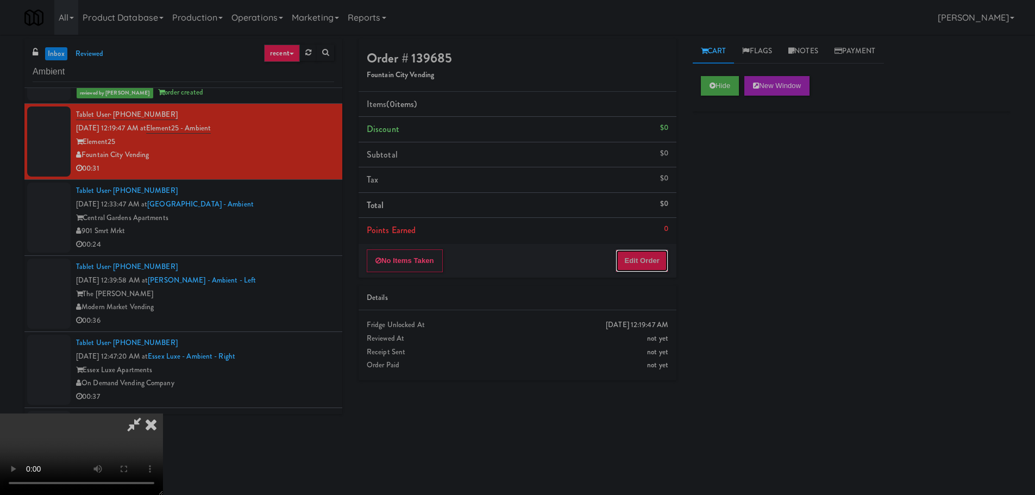
click at [648, 259] on button "Edit Order" at bounding box center [641, 260] width 53 height 23
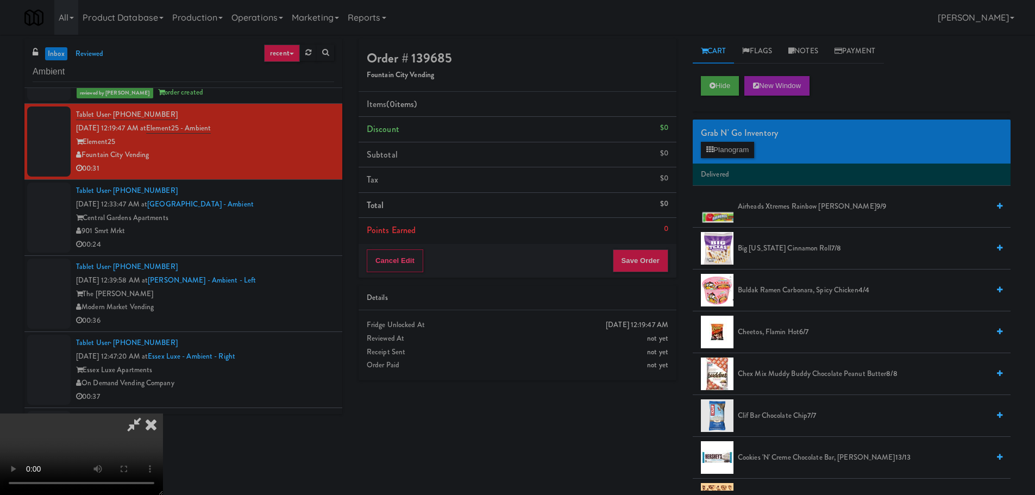
scroll to position [0, 0]
click at [163, 413] on video at bounding box center [81, 453] width 163 height 81
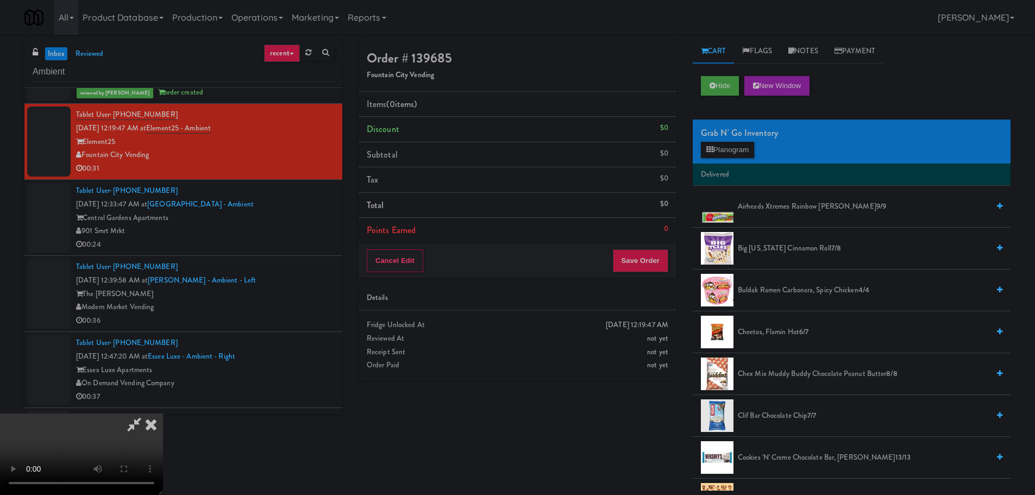
click at [163, 413] on video at bounding box center [81, 453] width 163 height 81
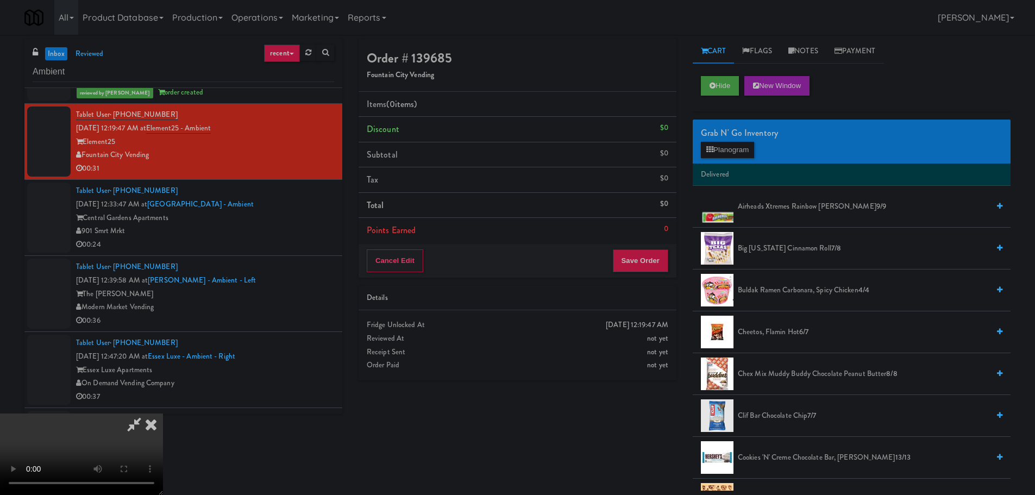
click at [163, 413] on video at bounding box center [81, 453] width 163 height 81
click at [773, 247] on span "Big [US_STATE] Cinnamon Roll 7/8" at bounding box center [863, 249] width 251 height 14
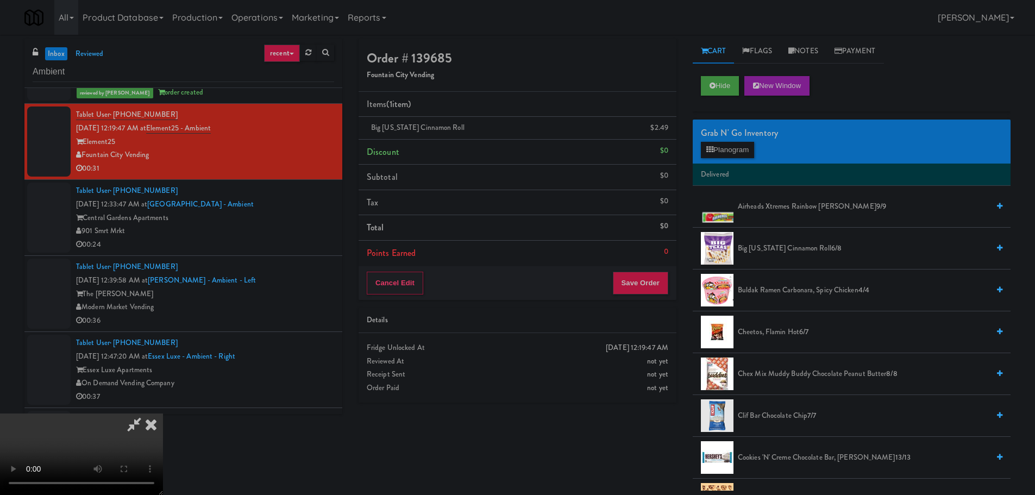
click at [756, 248] on span "Big [US_STATE] Cinnamon Roll 6/8" at bounding box center [863, 249] width 251 height 14
click at [163, 413] on video at bounding box center [81, 453] width 163 height 81
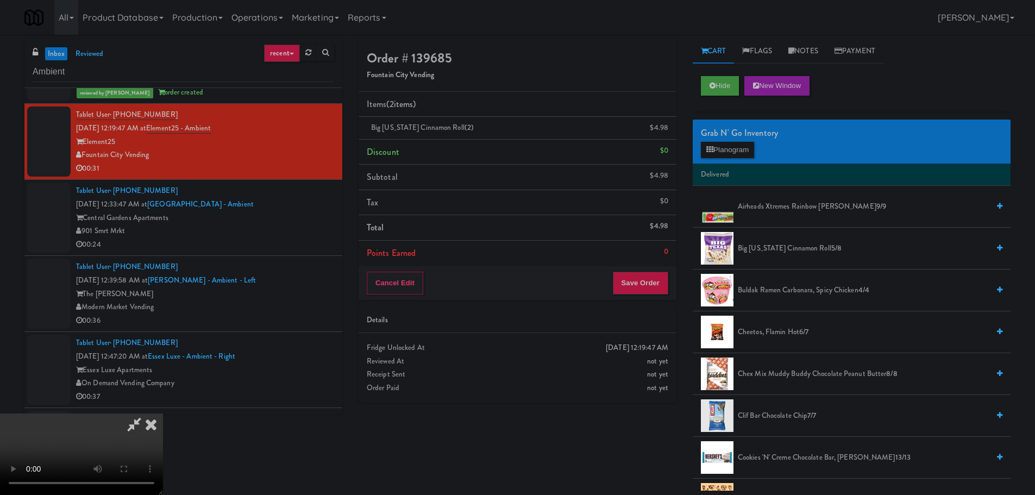
scroll to position [187, 0]
click at [163, 413] on video at bounding box center [81, 453] width 163 height 81
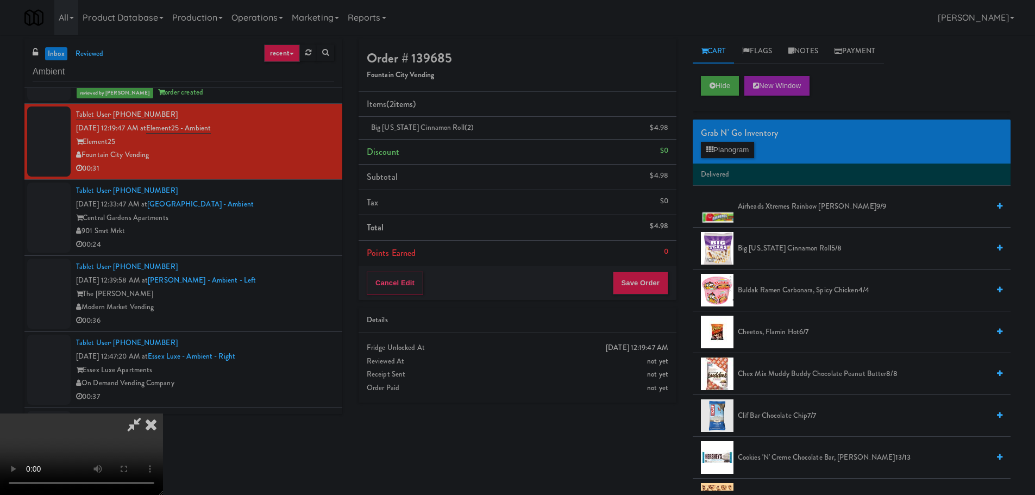
click at [163, 413] on video at bounding box center [81, 453] width 163 height 81
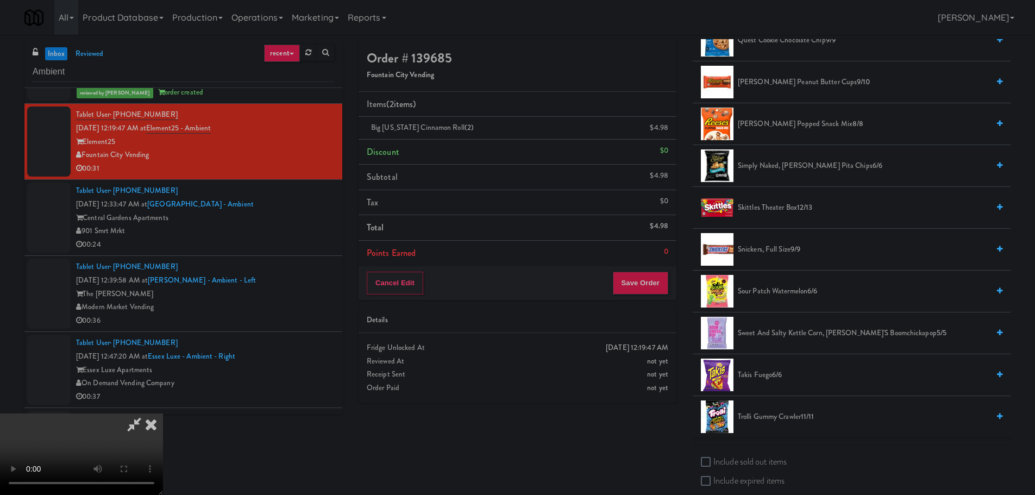
scroll to position [1076, 0]
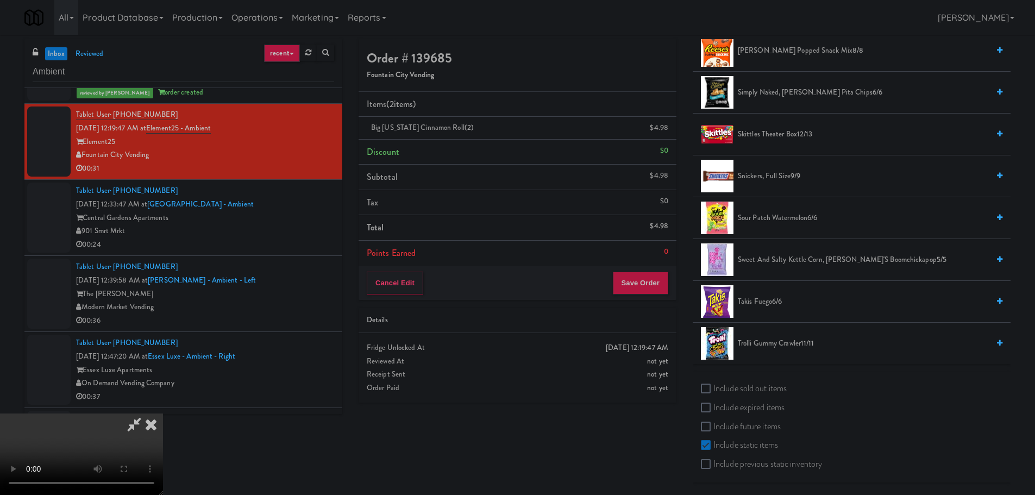
click at [776, 306] on span "6/6" at bounding box center [777, 301] width 10 height 10
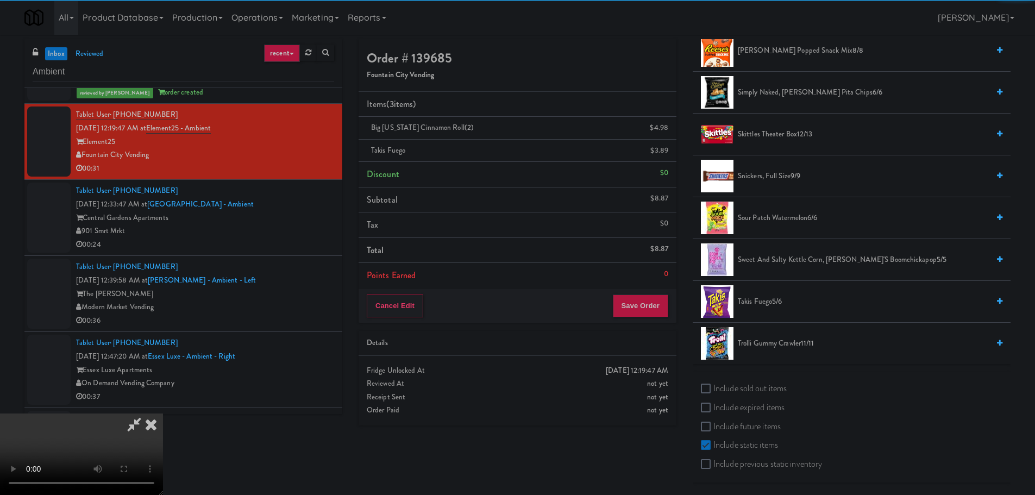
click at [163, 413] on video at bounding box center [81, 453] width 163 height 81
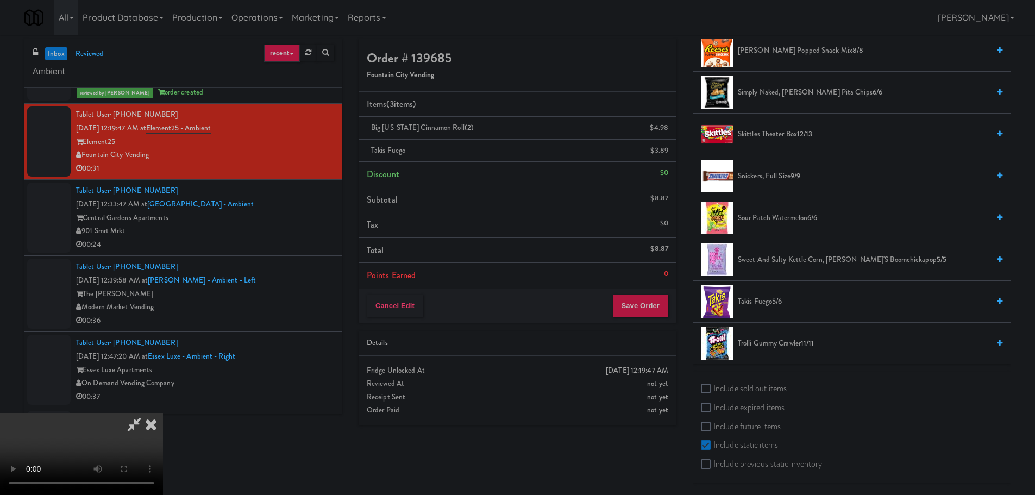
click at [163, 413] on video at bounding box center [81, 453] width 163 height 81
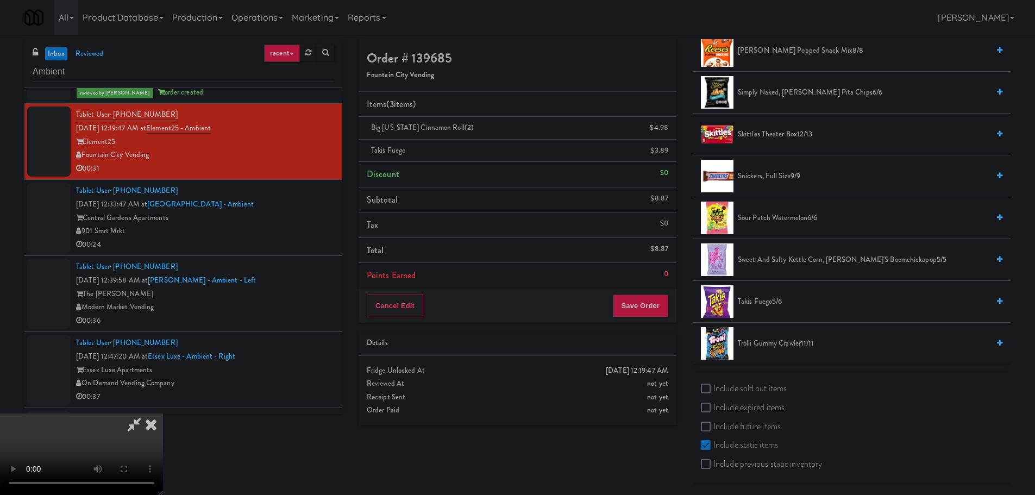
click at [163, 413] on video at bounding box center [81, 453] width 163 height 81
drag, startPoint x: 316, startPoint y: 392, endPoint x: 339, endPoint y: 388, distance: 23.1
click at [163, 413] on video at bounding box center [81, 453] width 163 height 81
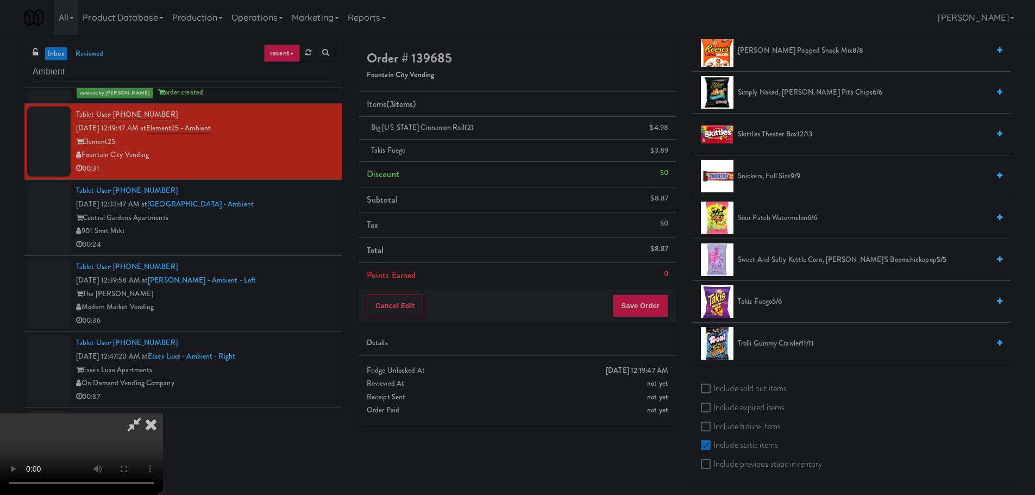
drag, startPoint x: 398, startPoint y: 366, endPoint x: 407, endPoint y: 373, distance: 11.2
click at [163, 413] on video at bounding box center [81, 453] width 163 height 81
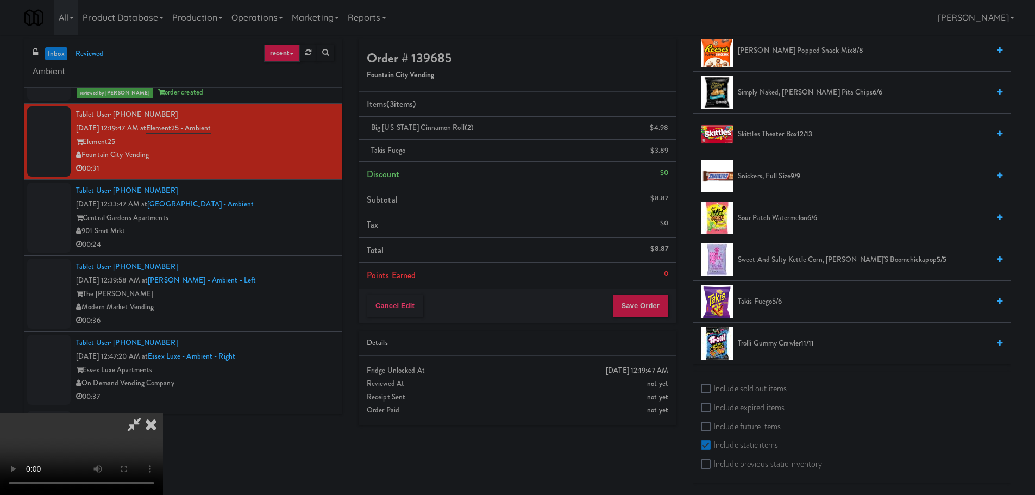
drag, startPoint x: 410, startPoint y: 306, endPoint x: 670, endPoint y: 279, distance: 261.0
click at [163, 413] on video at bounding box center [81, 453] width 163 height 81
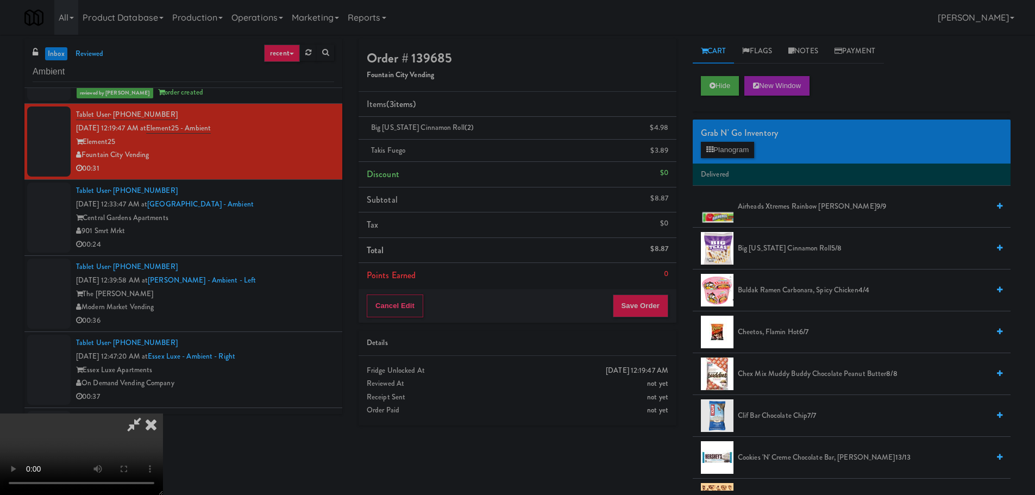
click at [782, 198] on li "Airheads Xtremes Rainbow [PERSON_NAME] 9/9" at bounding box center [852, 207] width 318 height 42
click at [782, 203] on span "Airheads Xtremes Rainbow [PERSON_NAME] 9/9" at bounding box center [863, 207] width 251 height 14
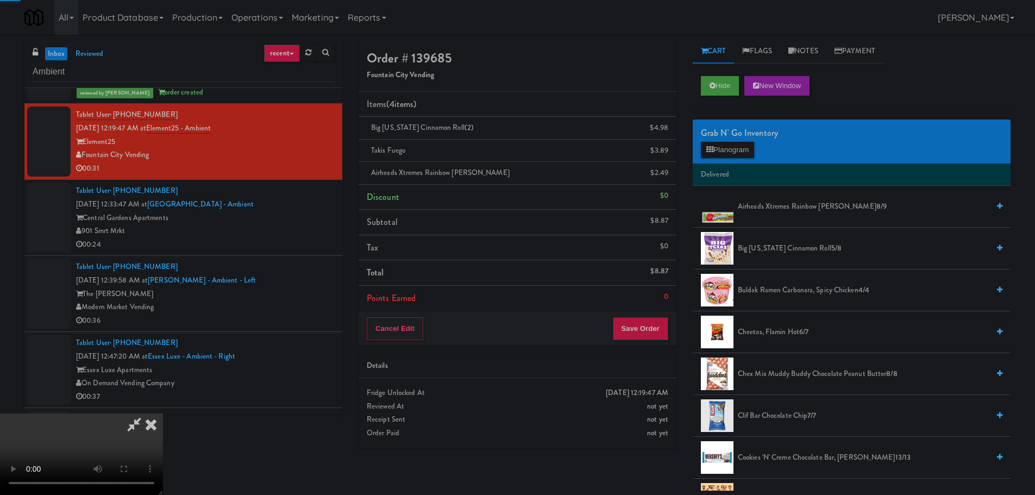
click at [163, 413] on video at bounding box center [81, 453] width 163 height 81
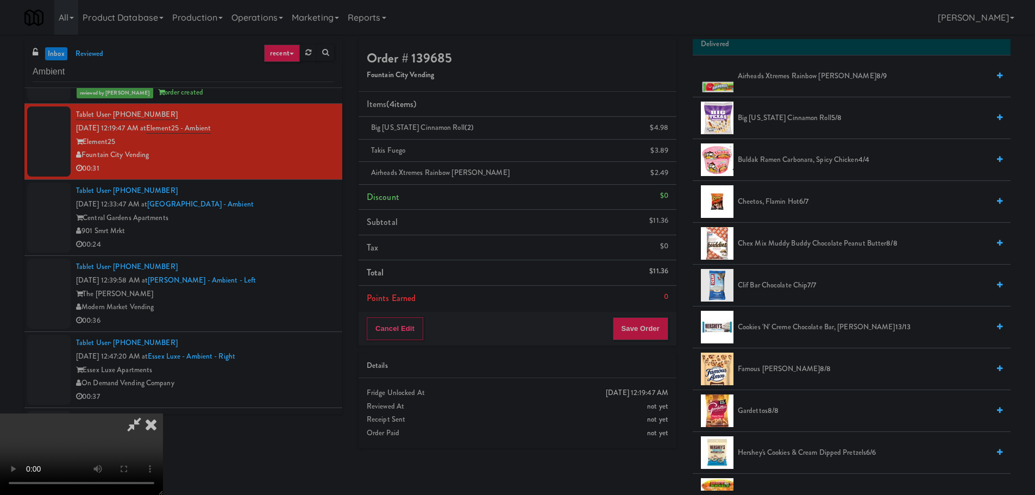
scroll to position [109, 0]
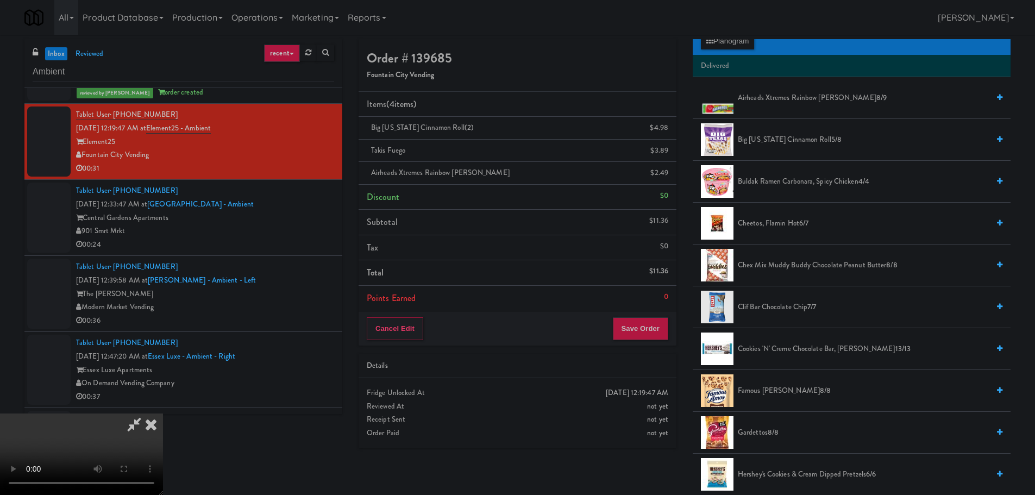
click at [790, 180] on span "Buldak Ramen Carbonara, Spicy Chicken 4/4" at bounding box center [863, 182] width 251 height 14
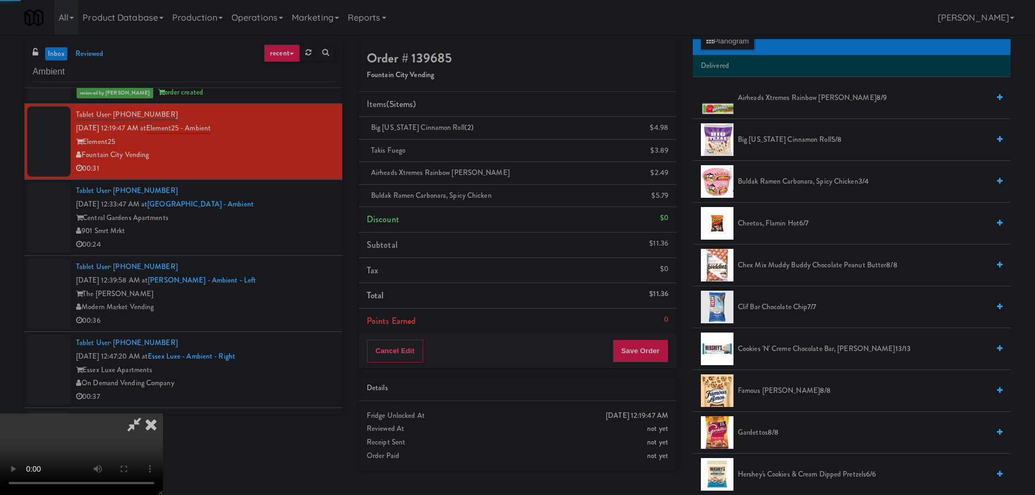
click at [163, 413] on video at bounding box center [81, 453] width 163 height 81
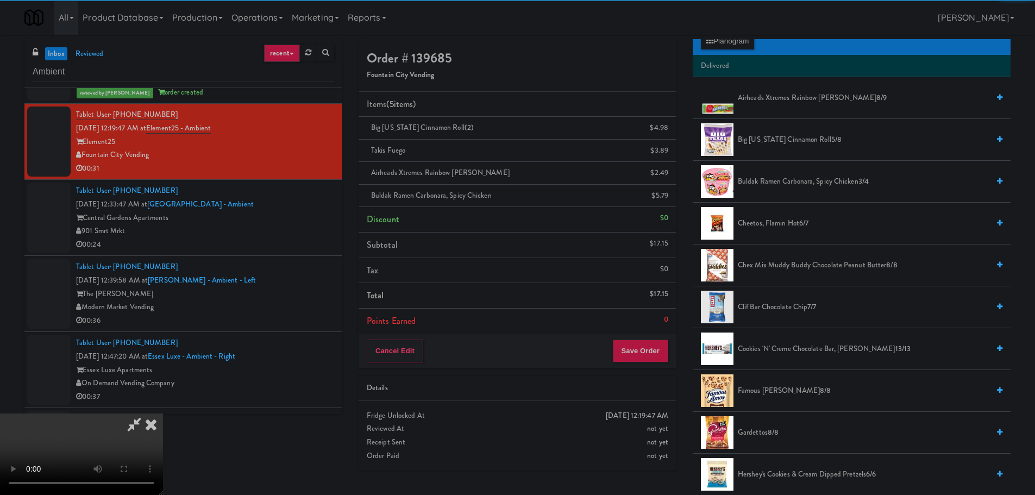
drag, startPoint x: 446, startPoint y: 215, endPoint x: 455, endPoint y: 218, distance: 9.3
click at [163, 413] on video at bounding box center [81, 453] width 163 height 81
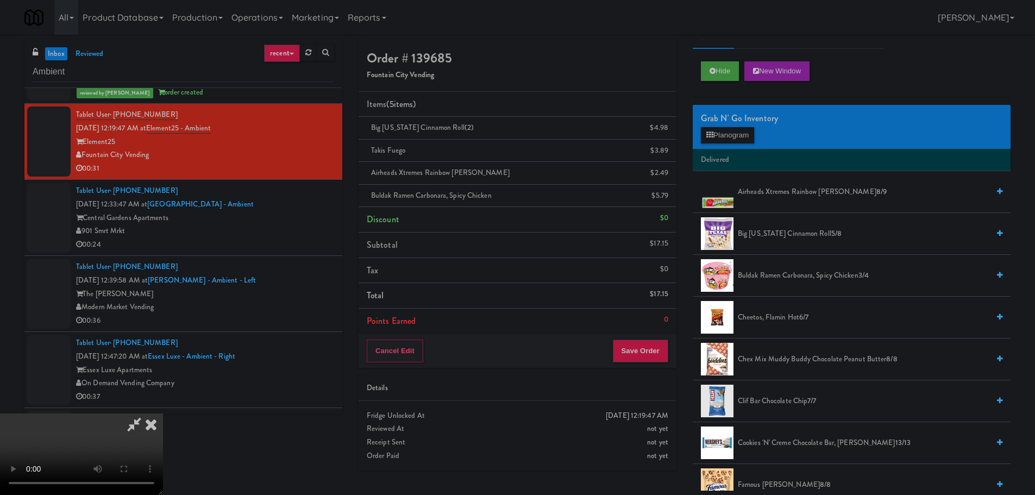
scroll to position [0, 0]
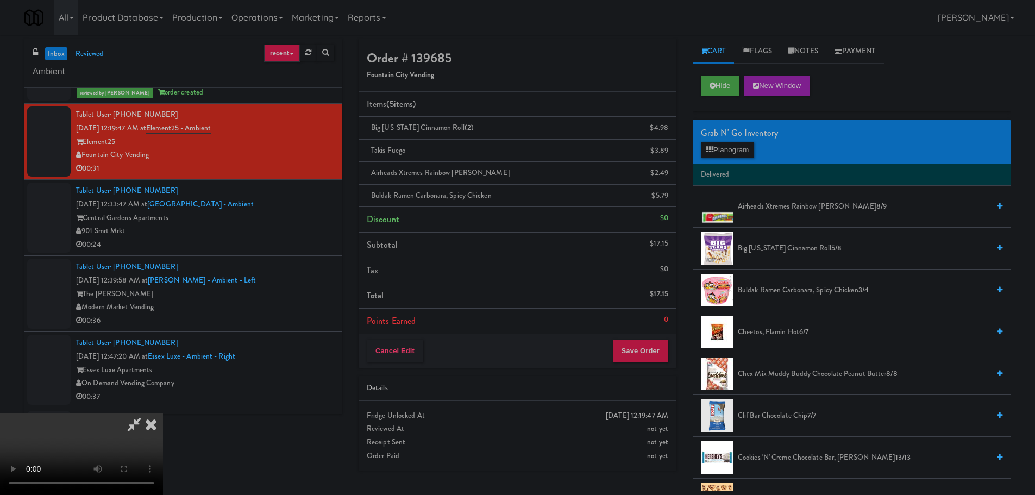
click at [750, 140] on div "Grab N' Go Inventory" at bounding box center [851, 133] width 301 height 16
click at [745, 151] on button "Planogram" at bounding box center [727, 150] width 53 height 16
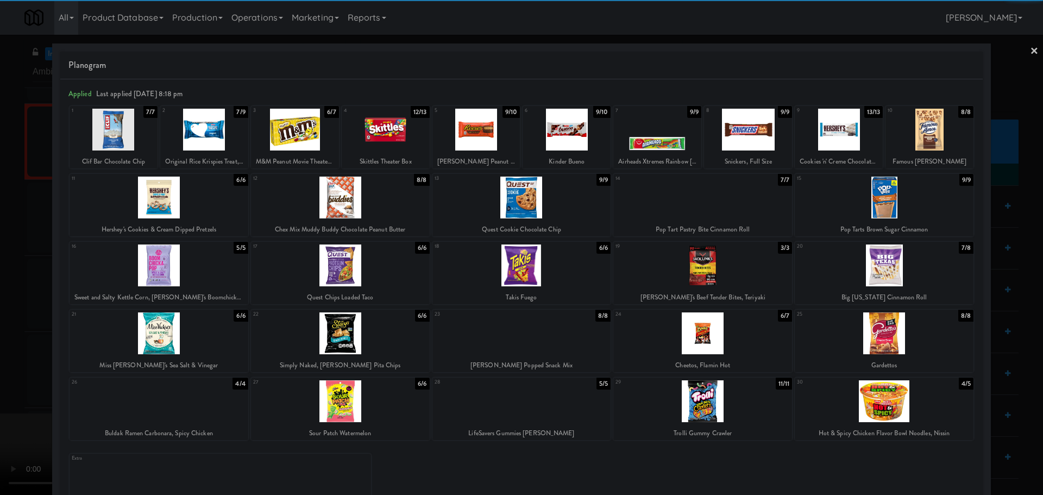
click at [502, 405] on div at bounding box center [521, 401] width 179 height 42
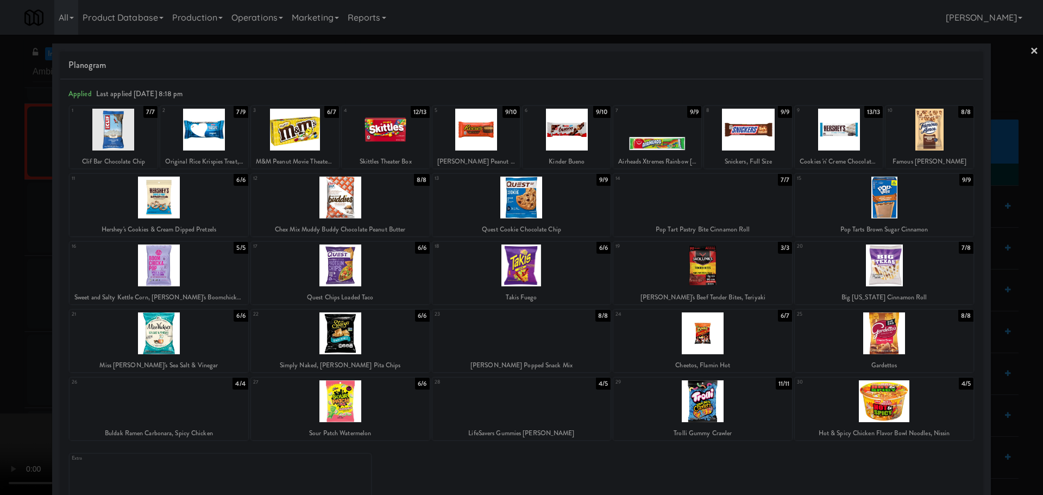
click at [0, 235] on div at bounding box center [521, 247] width 1043 height 495
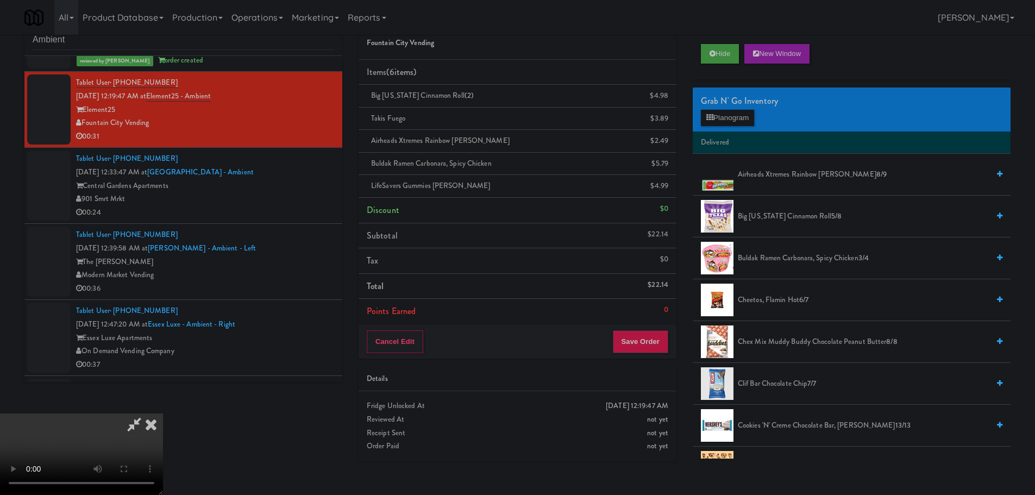
scroll to position [35, 0]
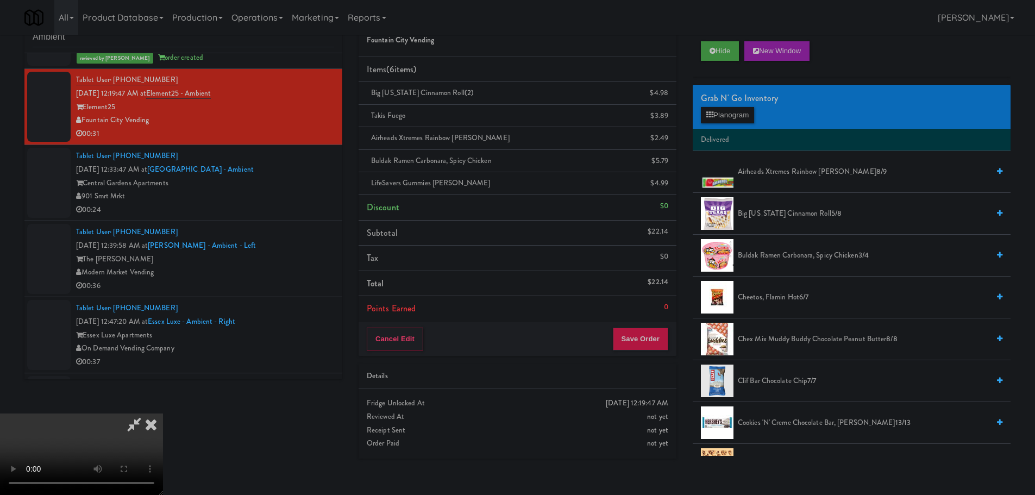
click at [163, 413] on video at bounding box center [81, 453] width 163 height 81
drag, startPoint x: 216, startPoint y: 394, endPoint x: 220, endPoint y: 389, distance: 5.8
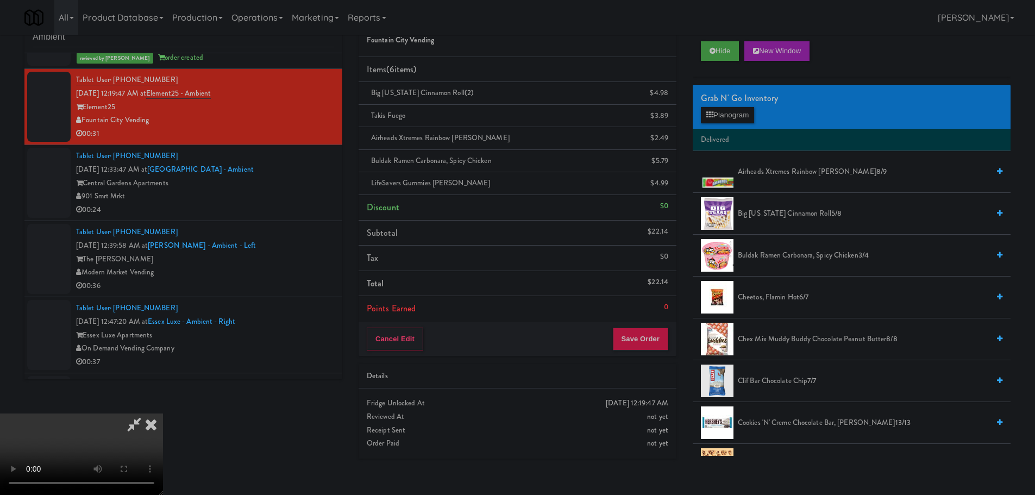
click at [163, 413] on video at bounding box center [81, 453] width 163 height 81
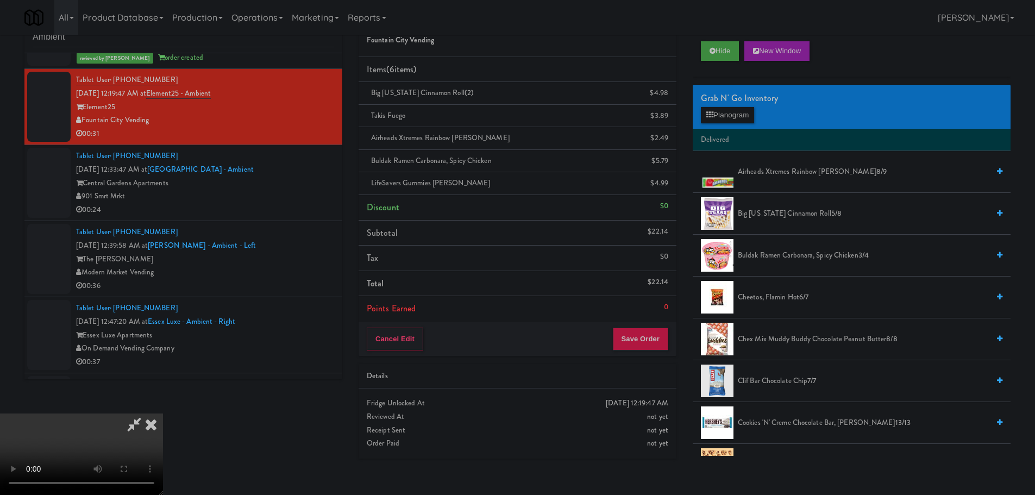
drag, startPoint x: 287, startPoint y: 361, endPoint x: 295, endPoint y: 367, distance: 10.4
click at [163, 413] on video at bounding box center [81, 453] width 163 height 81
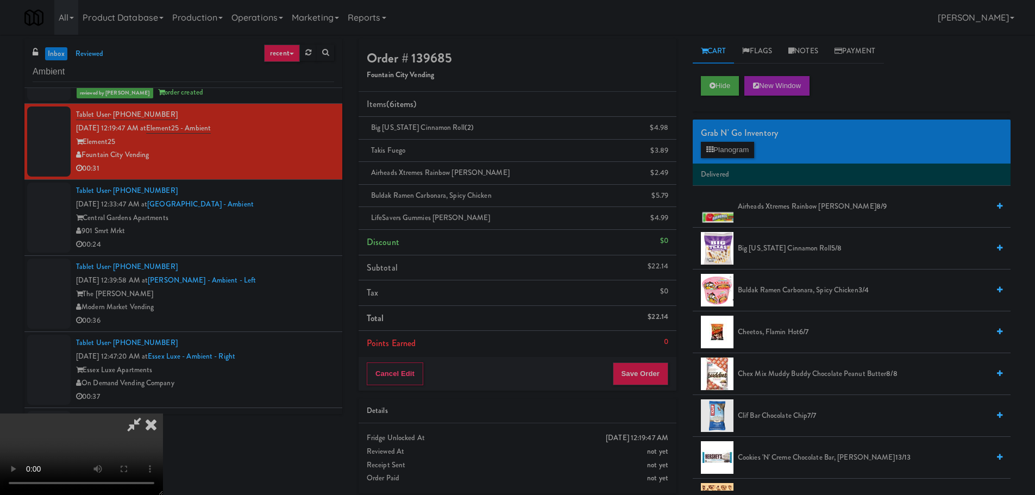
click at [147, 413] on icon at bounding box center [134, 424] width 25 height 22
click at [163, 413] on video at bounding box center [81, 453] width 163 height 81
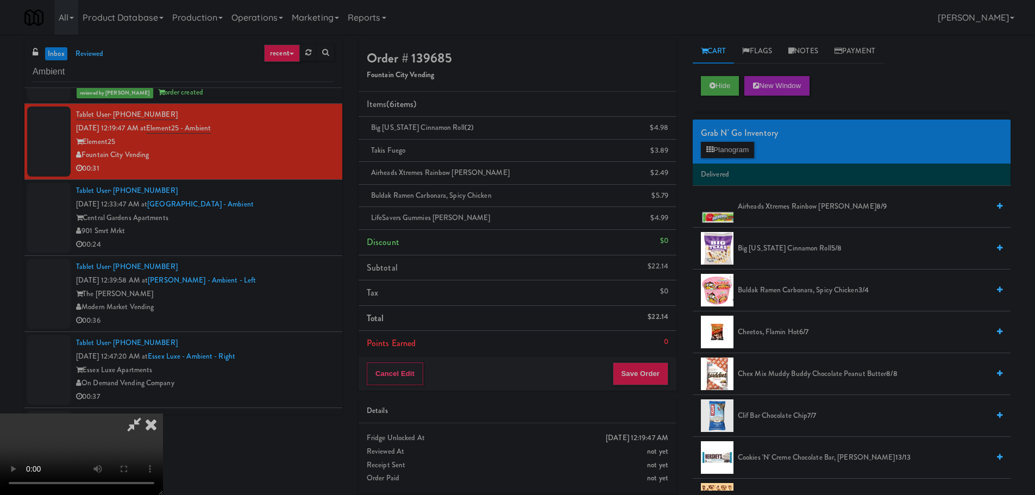
scroll to position [0, 0]
click at [163, 413] on video at bounding box center [81, 453] width 163 height 81
drag, startPoint x: 374, startPoint y: 267, endPoint x: 398, endPoint y: 223, distance: 50.3
click at [163, 413] on video at bounding box center [81, 453] width 163 height 81
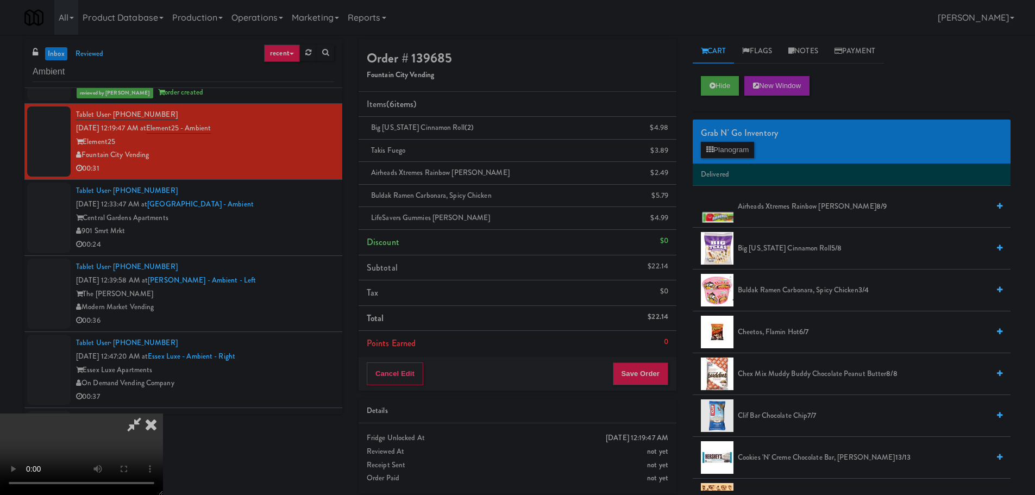
drag, startPoint x: 435, startPoint y: 231, endPoint x: 566, endPoint y: 87, distance: 194.5
click at [163, 413] on video at bounding box center [81, 453] width 163 height 81
click at [147, 413] on icon at bounding box center [134, 424] width 25 height 22
click at [163, 413] on video at bounding box center [81, 453] width 163 height 81
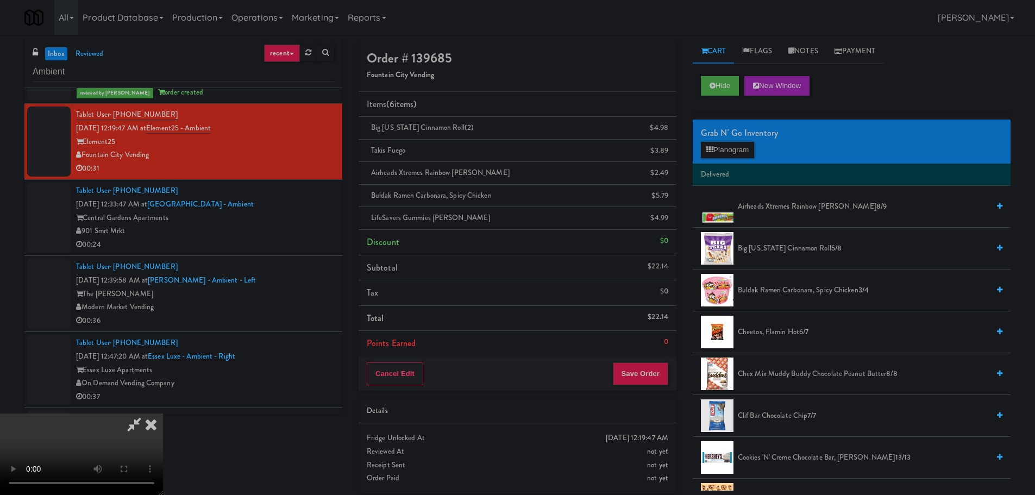
click at [163, 413] on video at bounding box center [81, 453] width 163 height 81
click at [147, 413] on icon at bounding box center [134, 424] width 25 height 22
click at [666, 197] on icon at bounding box center [668, 199] width 5 height 7
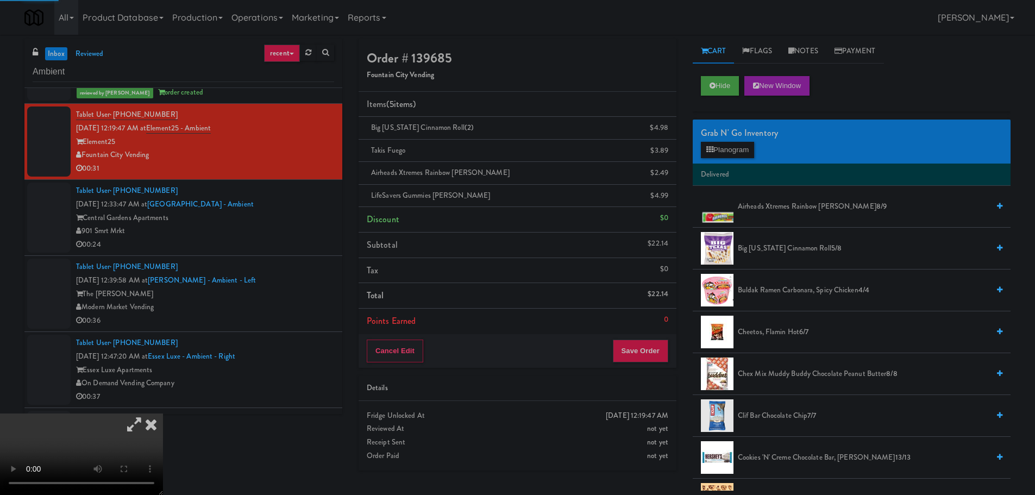
click at [147, 413] on icon at bounding box center [134, 424] width 25 height 22
click at [163, 413] on video at bounding box center [81, 453] width 163 height 81
drag, startPoint x: 401, startPoint y: 447, endPoint x: 407, endPoint y: 438, distance: 10.5
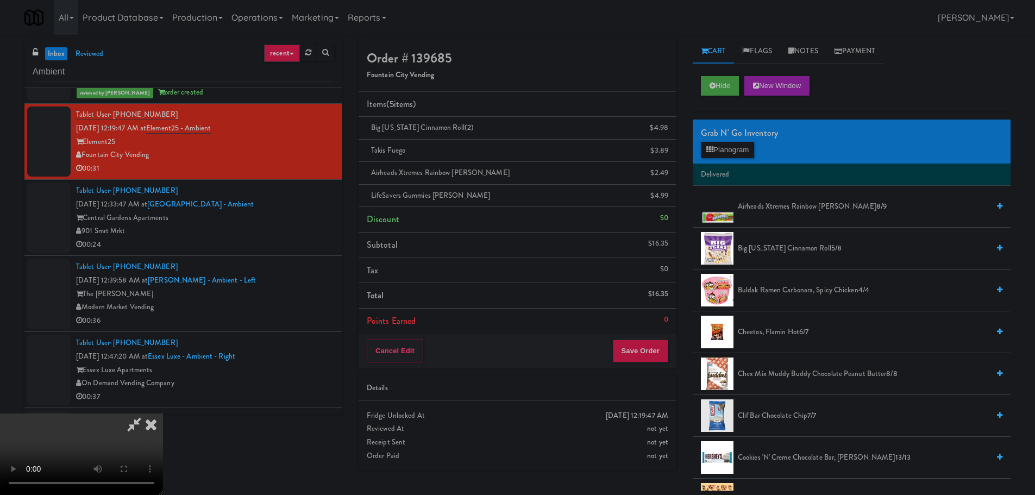
click at [163, 446] on video at bounding box center [81, 453] width 163 height 81
click at [163, 413] on video at bounding box center [81, 453] width 163 height 81
drag, startPoint x: 438, startPoint y: 369, endPoint x: 434, endPoint y: 361, distance: 9.0
click at [163, 413] on video at bounding box center [81, 453] width 163 height 81
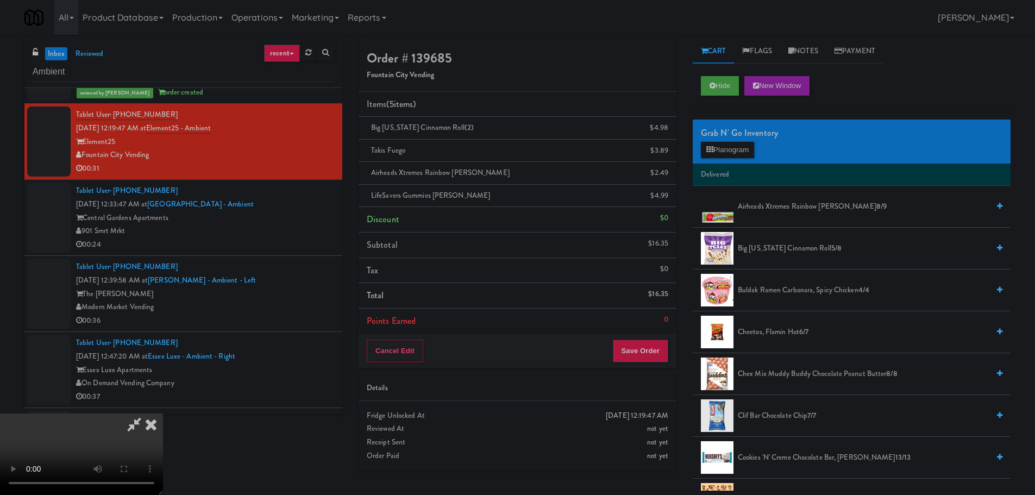
click at [163, 413] on video at bounding box center [81, 453] width 163 height 81
click at [634, 356] on button "Save Order" at bounding box center [640, 350] width 55 height 23
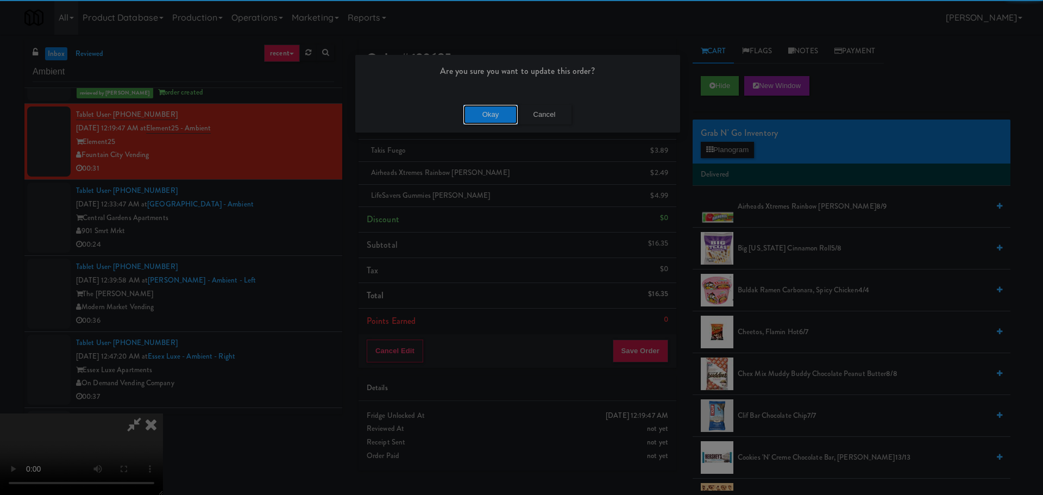
click at [481, 112] on button "Okay" at bounding box center [490, 115] width 54 height 20
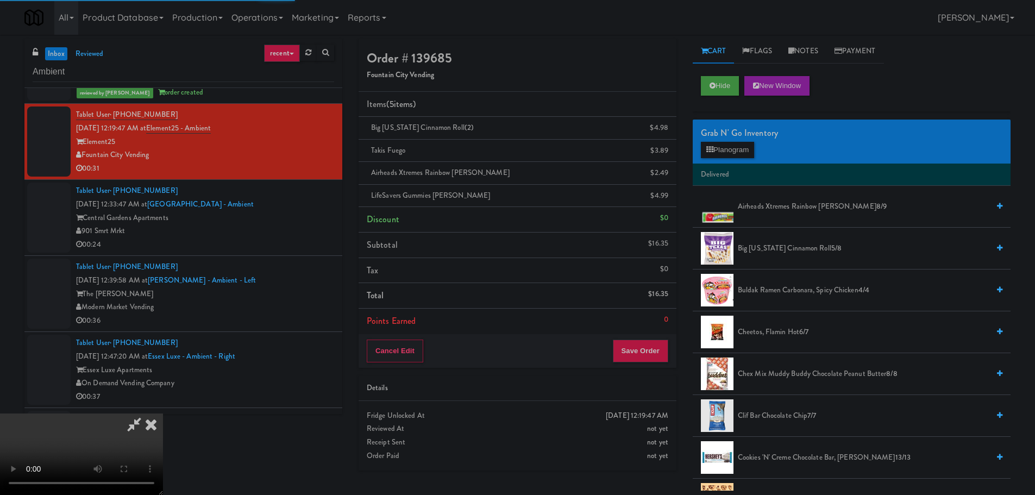
scroll to position [0, 0]
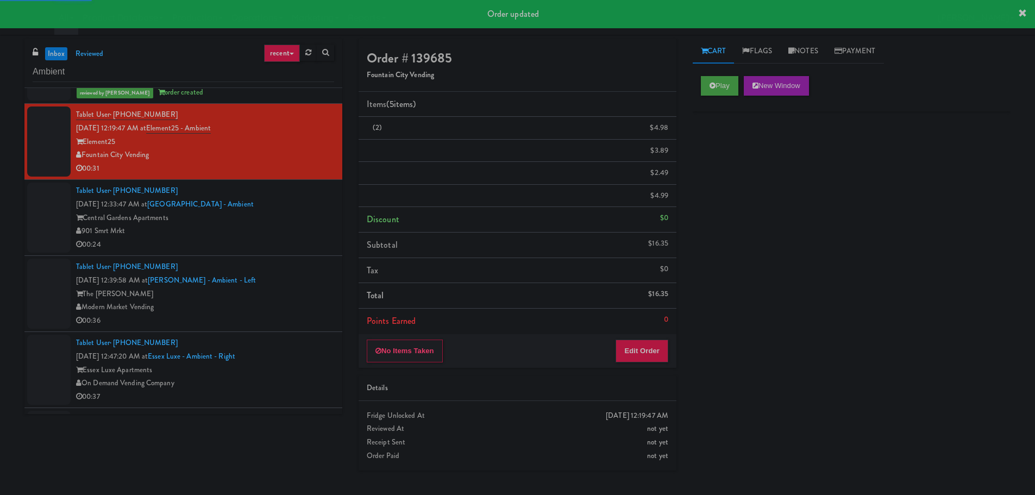
click at [298, 240] on div "00:24" at bounding box center [205, 245] width 258 height 14
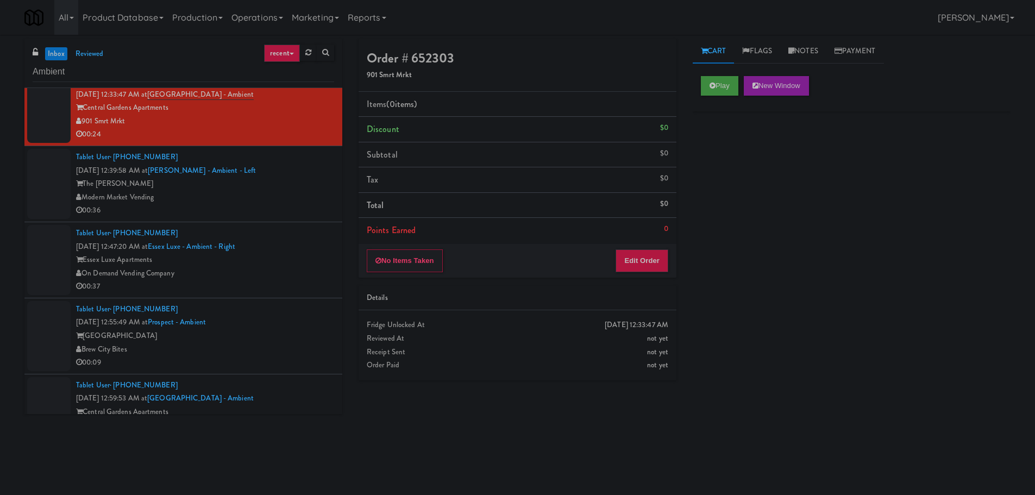
scroll to position [978, 0]
click at [725, 84] on button "Play" at bounding box center [719, 86] width 37 height 20
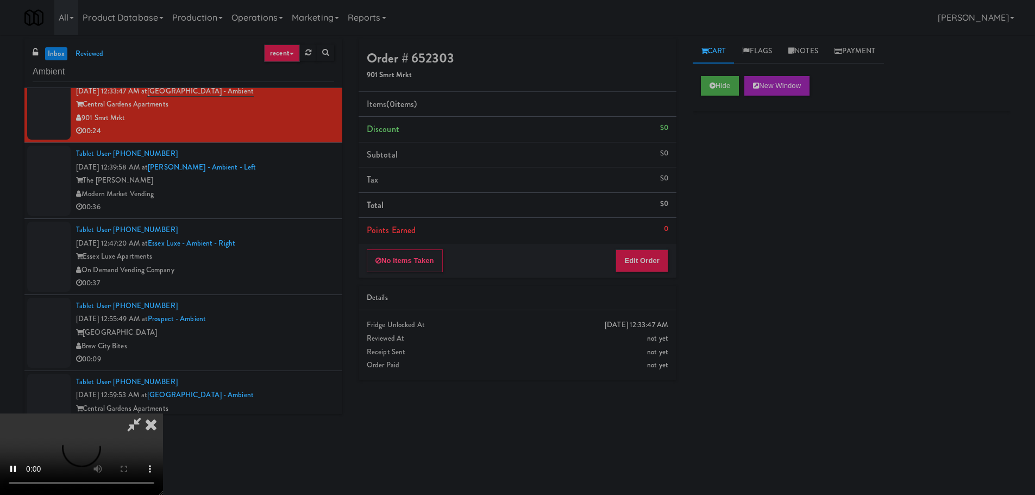
click at [666, 275] on div "No Items Taken Edit Order" at bounding box center [517, 261] width 318 height 34
click at [652, 263] on button "Edit Order" at bounding box center [641, 260] width 53 height 23
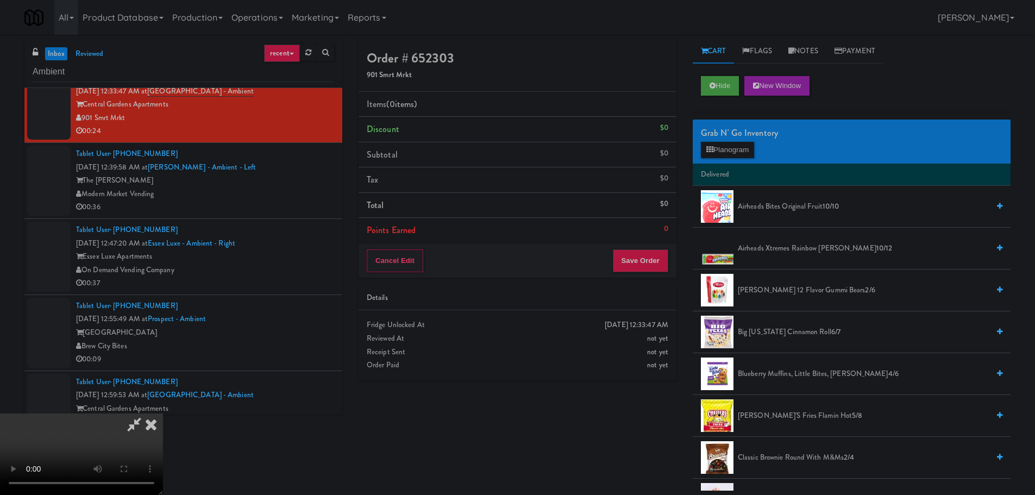
scroll to position [187, 0]
click at [163, 413] on video at bounding box center [81, 453] width 163 height 81
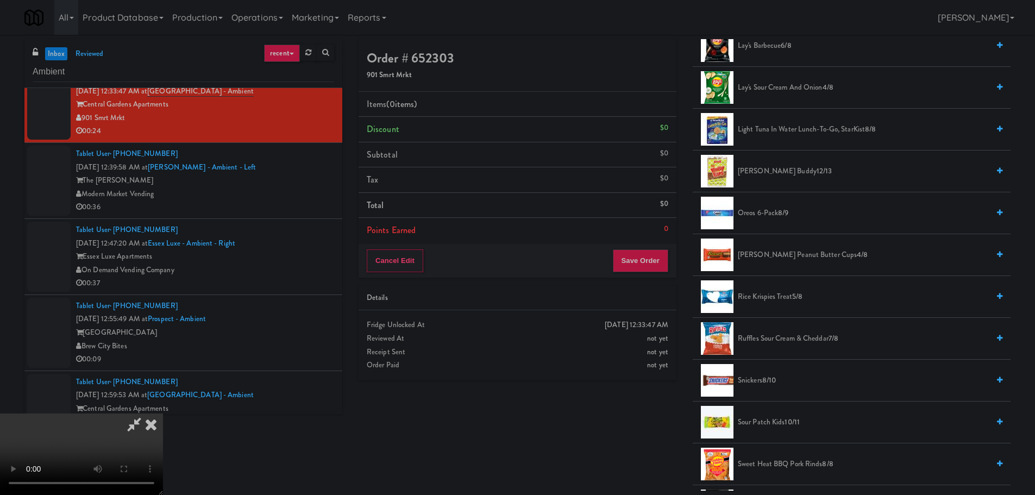
scroll to position [760, 0]
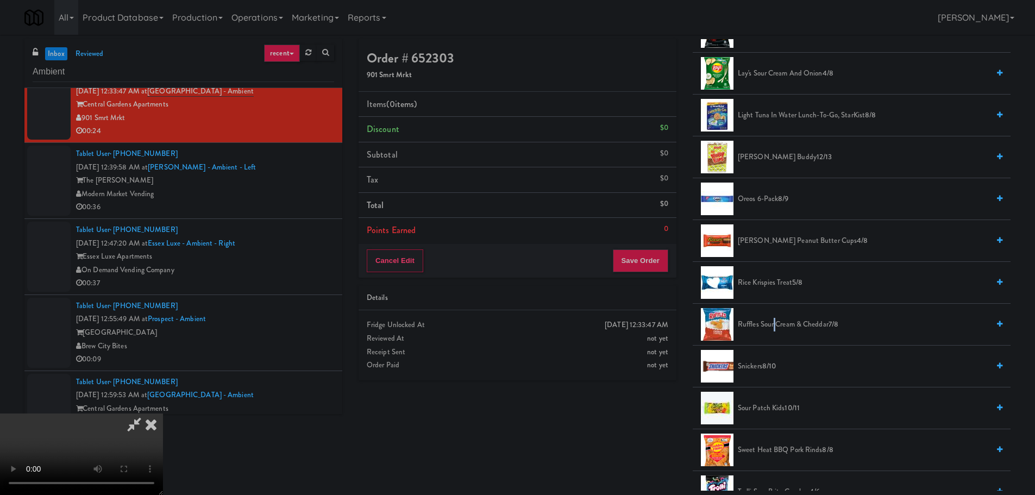
drag, startPoint x: 775, startPoint y: 325, endPoint x: 761, endPoint y: 324, distance: 13.7
click at [772, 324] on span "Ruffles Sour Cream & Cheddar 7/8" at bounding box center [863, 325] width 251 height 14
click at [163, 413] on video at bounding box center [81, 453] width 163 height 81
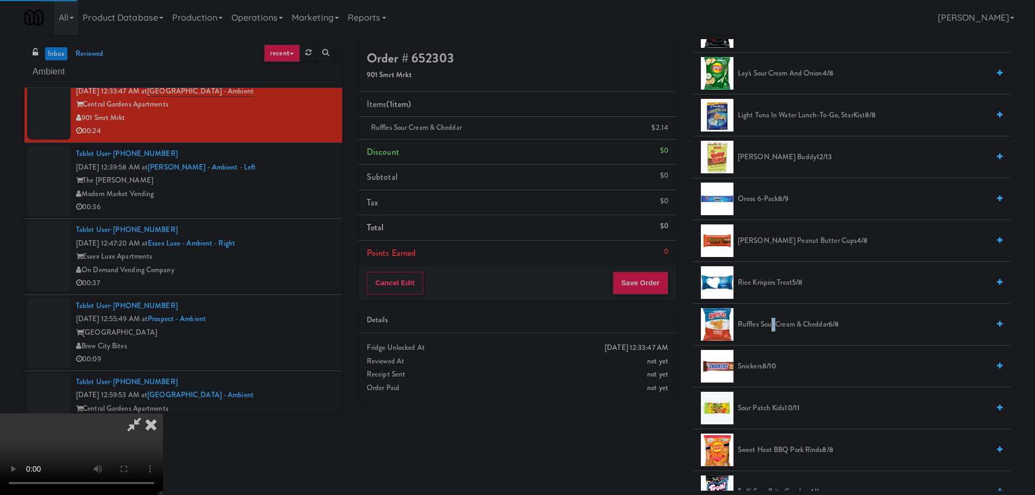
scroll to position [78, 0]
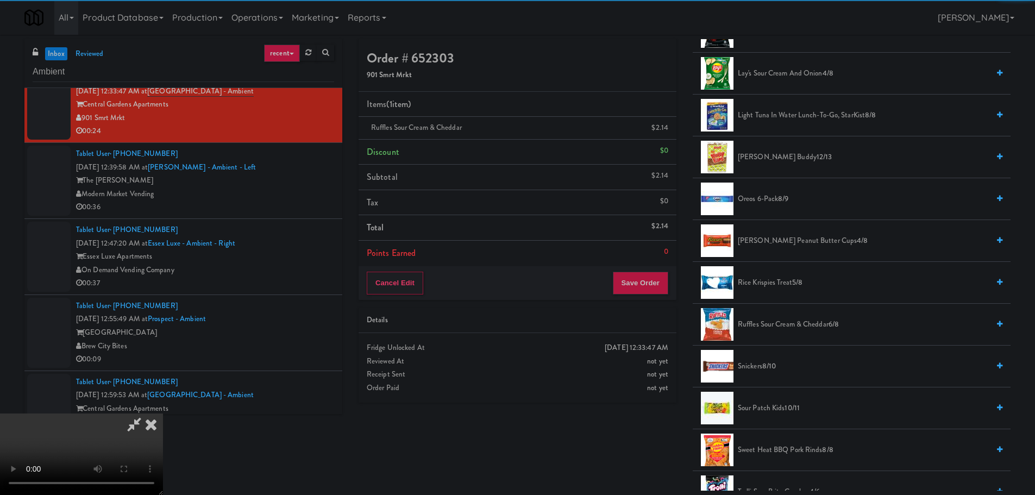
click at [660, 425] on div "Order # 652303 901 Smrt Mrkt Items (1 item ) Ruffles Sour Cream & Cheddar $2.14…" at bounding box center [684, 264] width 668 height 451
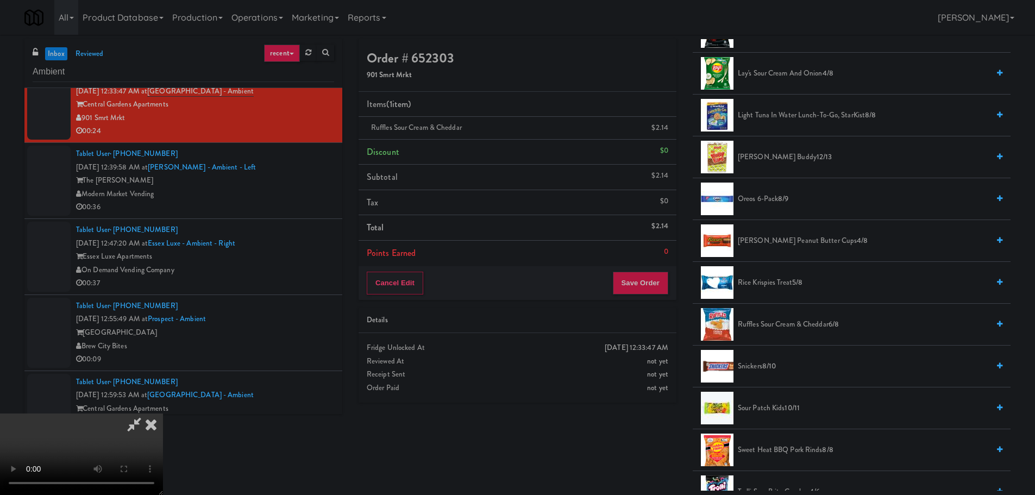
scroll to position [187, 0]
click at [645, 276] on button "Save Order" at bounding box center [640, 283] width 55 height 23
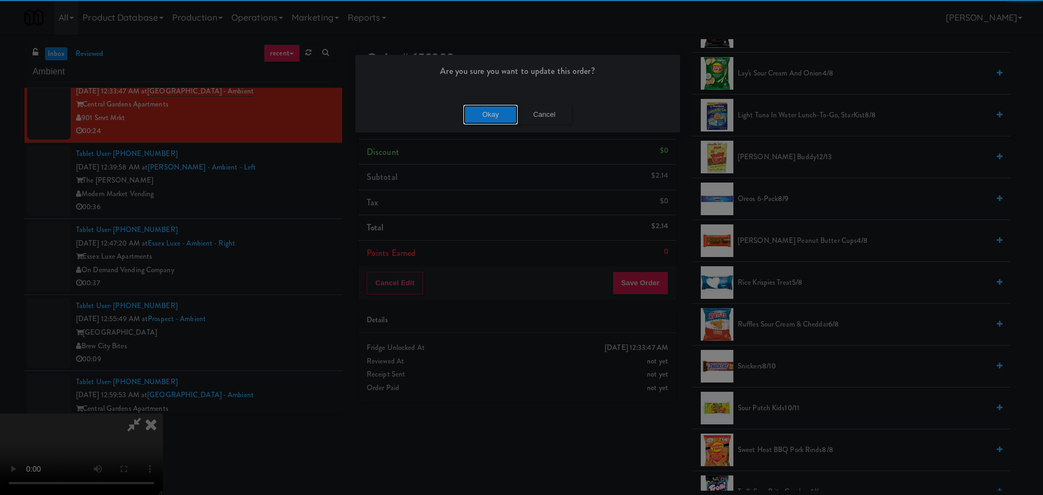
click at [480, 108] on button "Okay" at bounding box center [490, 115] width 54 height 20
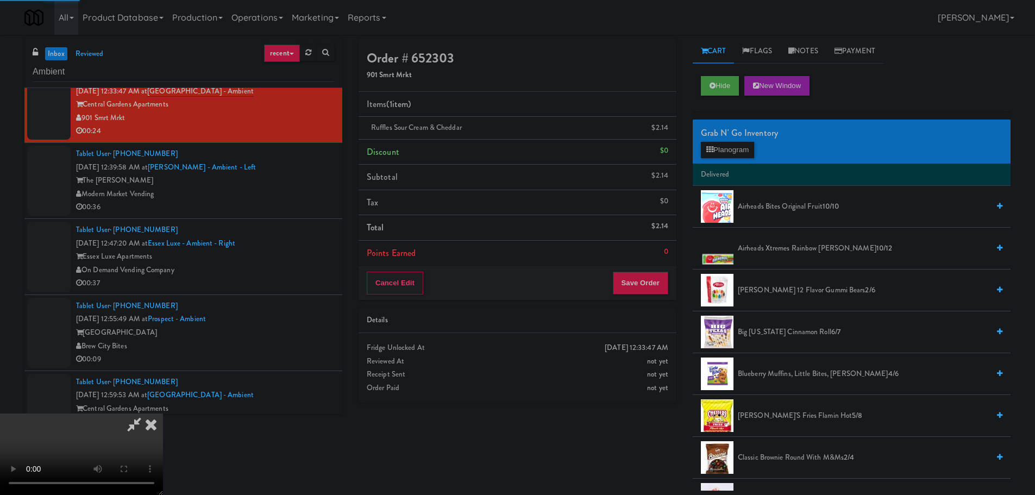
scroll to position [0, 0]
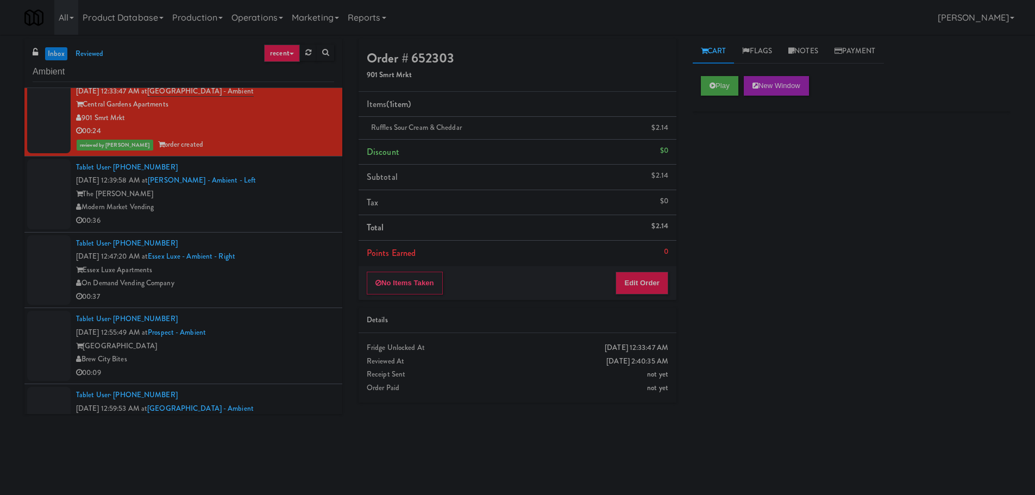
click at [310, 201] on div "Modern Market Vending" at bounding box center [205, 207] width 258 height 14
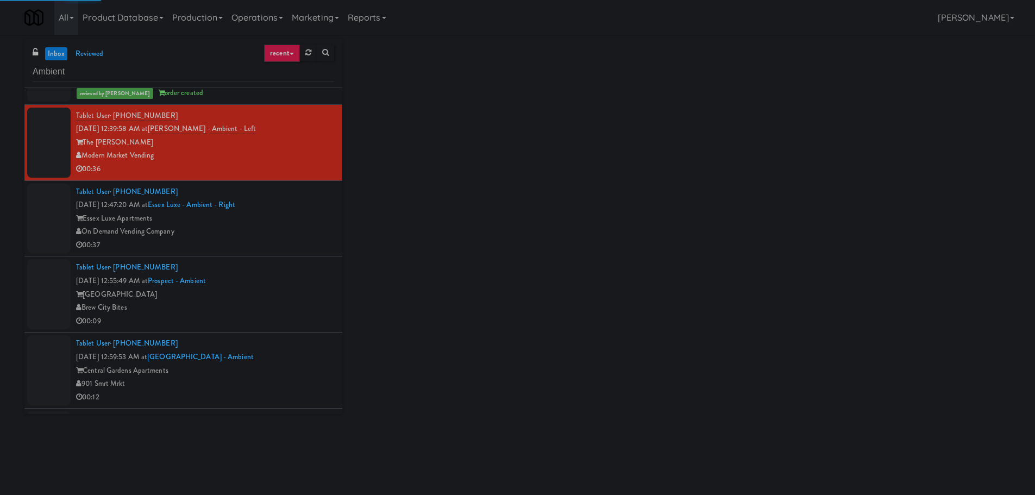
scroll to position [1032, 0]
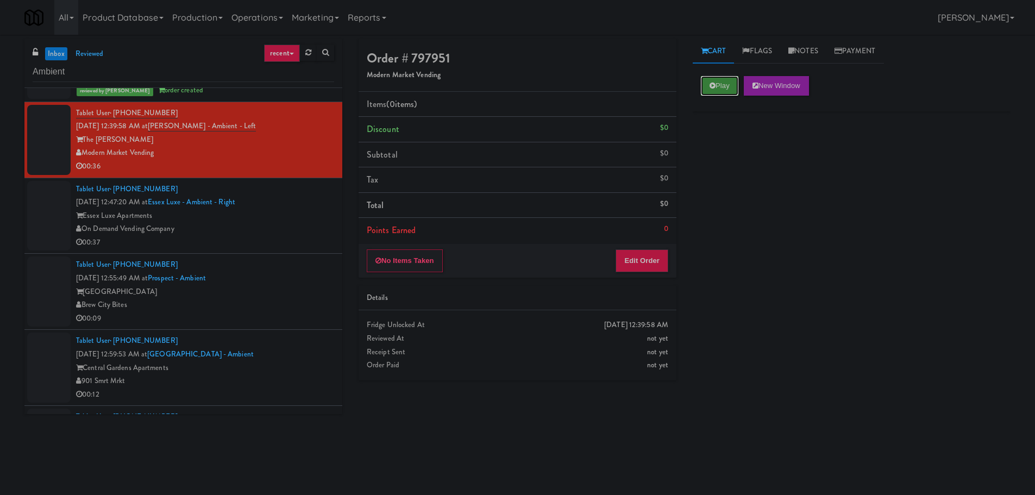
click at [712, 85] on button "Play" at bounding box center [719, 86] width 37 height 20
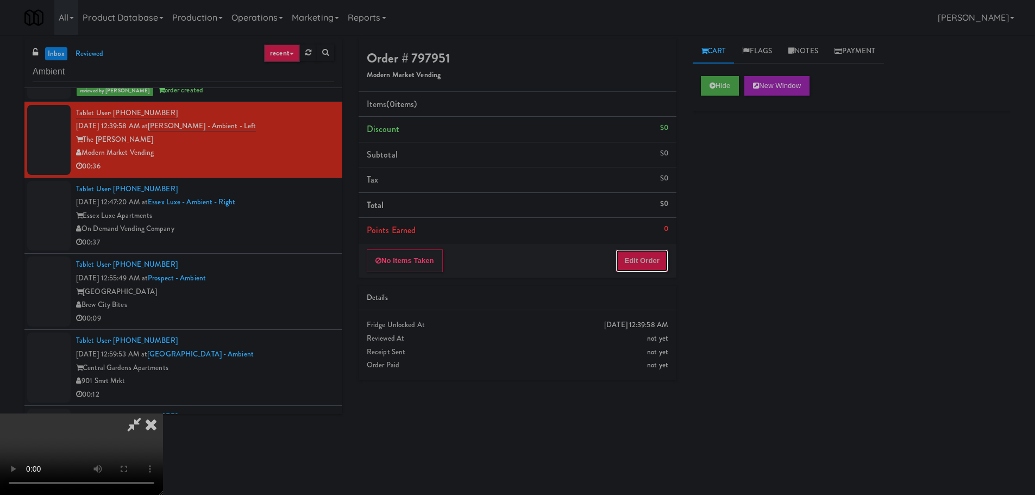
click at [662, 256] on button "Edit Order" at bounding box center [641, 260] width 53 height 23
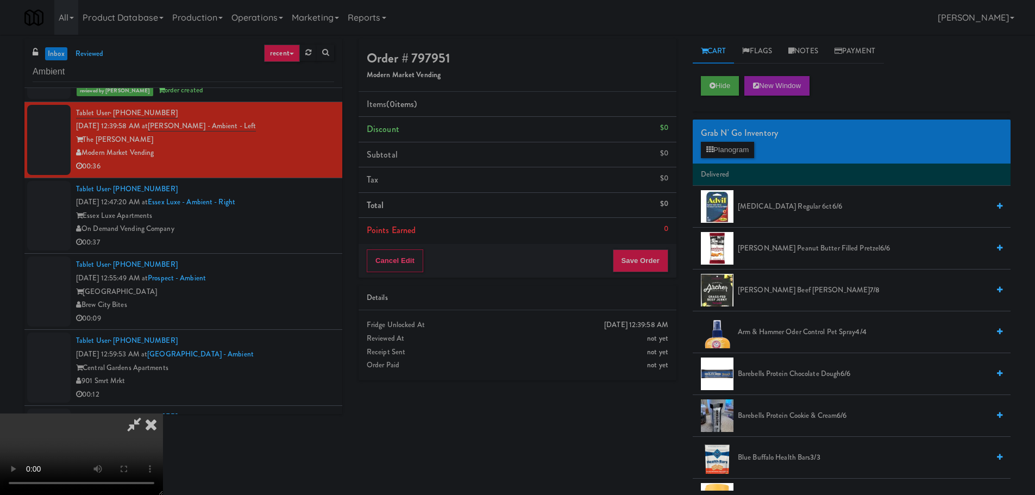
click at [163, 413] on video at bounding box center [81, 453] width 163 height 81
drag, startPoint x: 425, startPoint y: 284, endPoint x: 438, endPoint y: 294, distance: 16.6
click at [163, 413] on video at bounding box center [81, 453] width 163 height 81
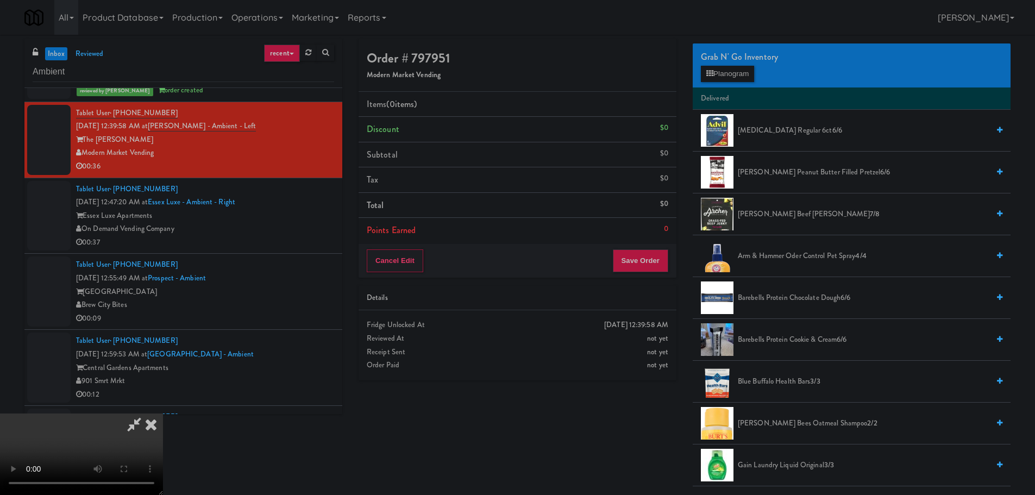
scroll to position [326, 0]
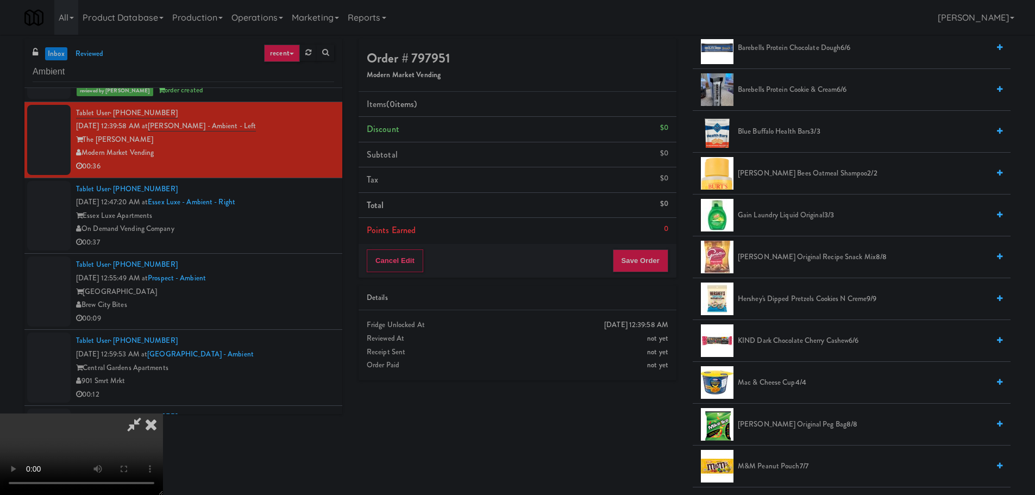
click at [807, 307] on li "Hershey's Dipped Pretzels Cookies N Creme 9/9" at bounding box center [852, 299] width 318 height 42
click at [807, 304] on span "Hershey's Dipped Pretzels Cookies N Creme 9/9" at bounding box center [863, 299] width 251 height 14
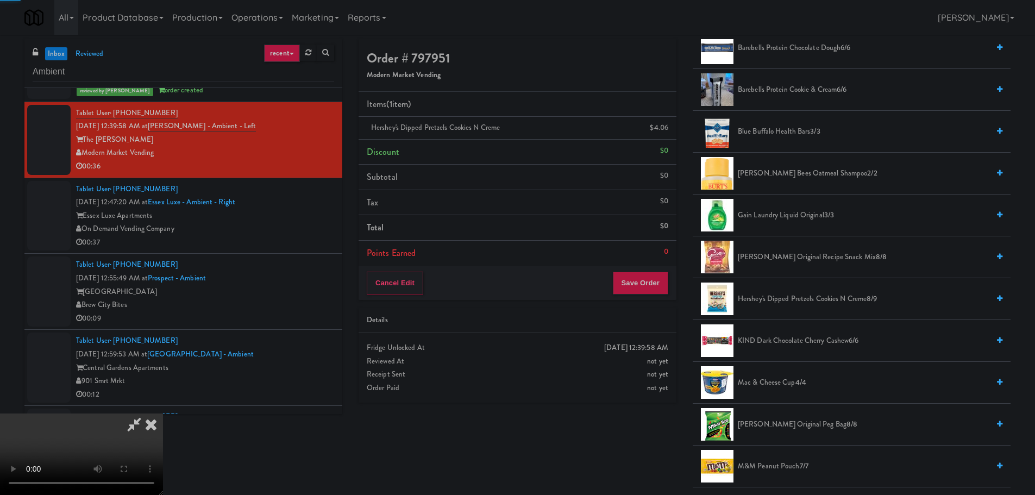
click at [163, 413] on video at bounding box center [81, 453] width 163 height 81
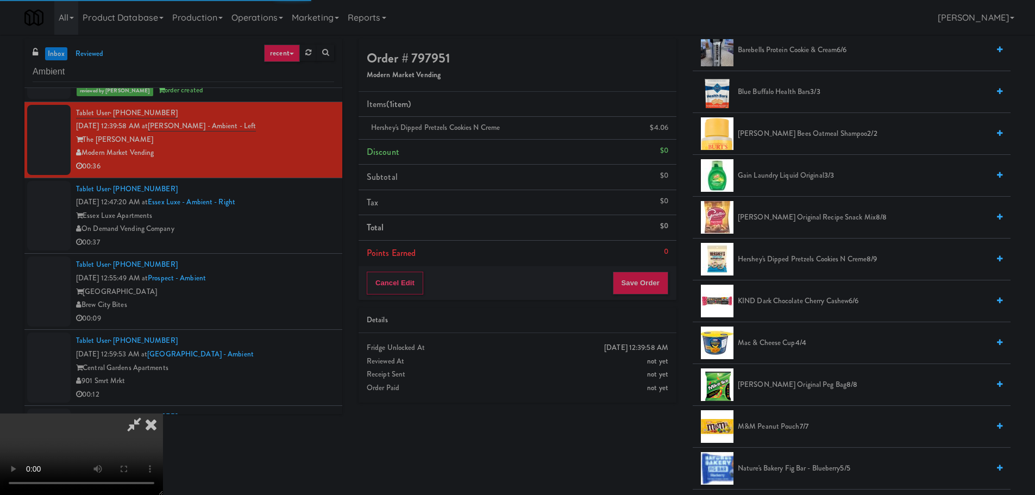
scroll to position [435, 0]
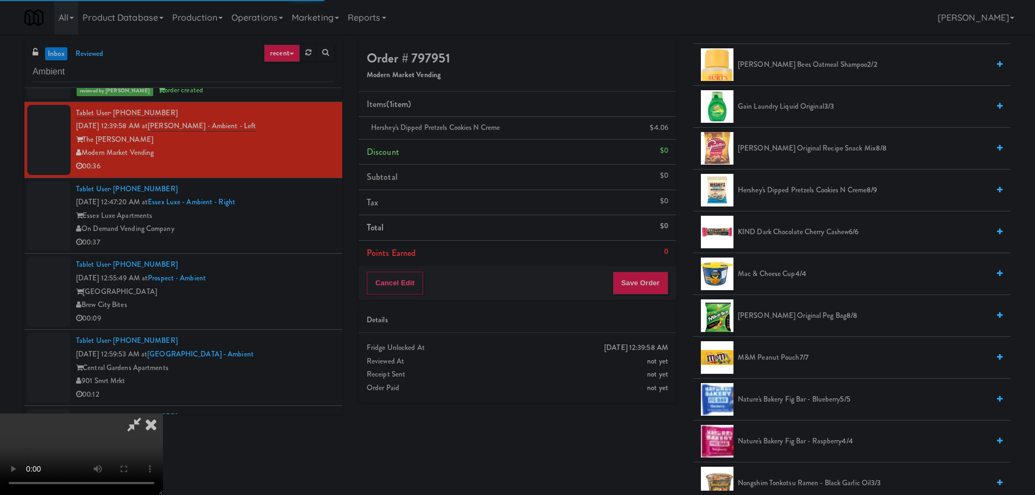
click at [770, 360] on span "M&M Peanut Pouch 7/7" at bounding box center [863, 358] width 251 height 14
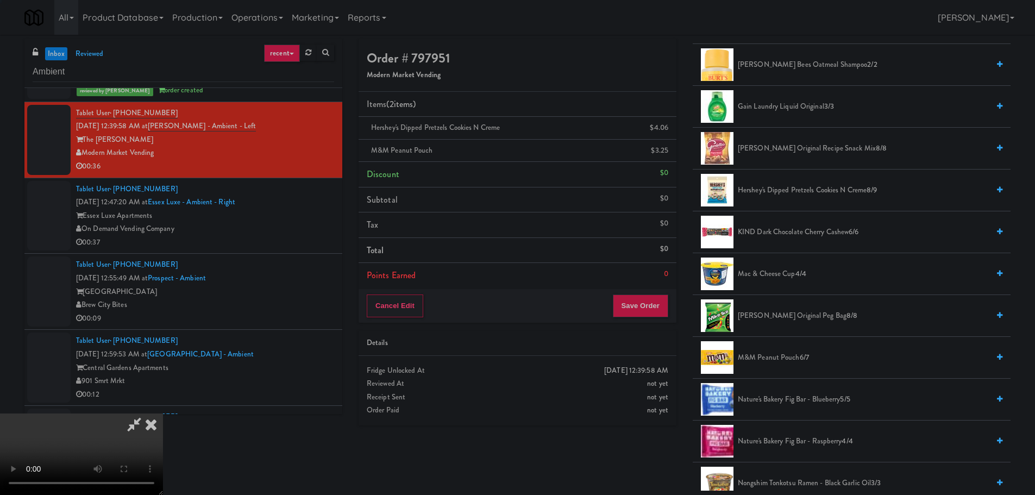
click at [163, 413] on video at bounding box center [81, 453] width 163 height 81
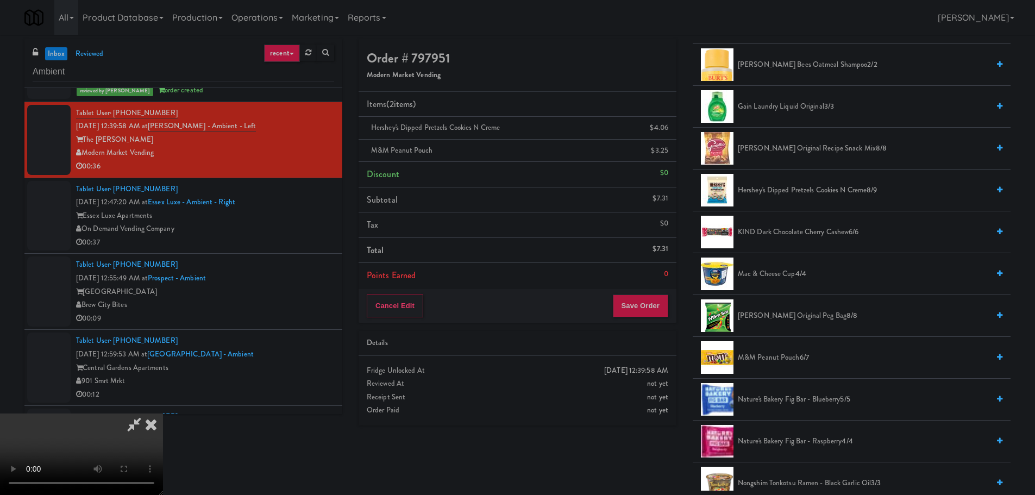
click at [163, 413] on video at bounding box center [81, 453] width 163 height 81
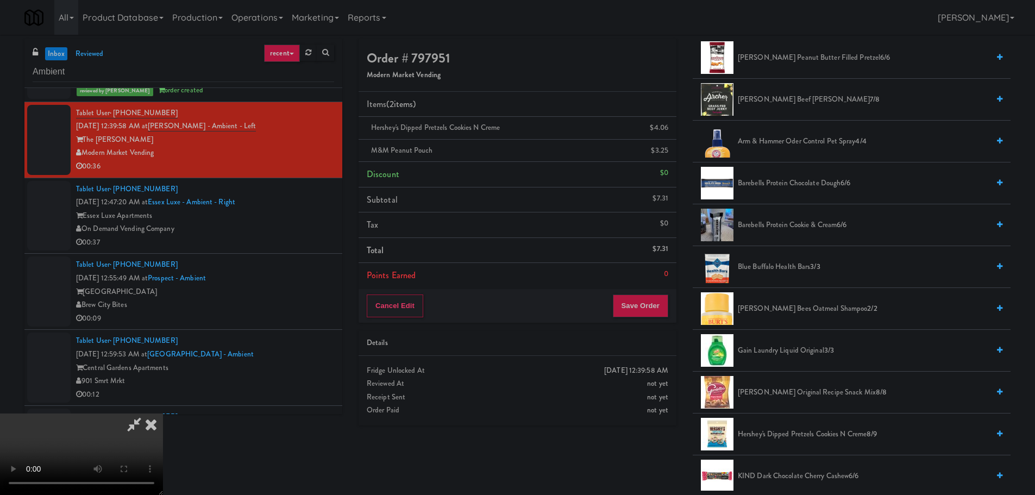
scroll to position [54, 0]
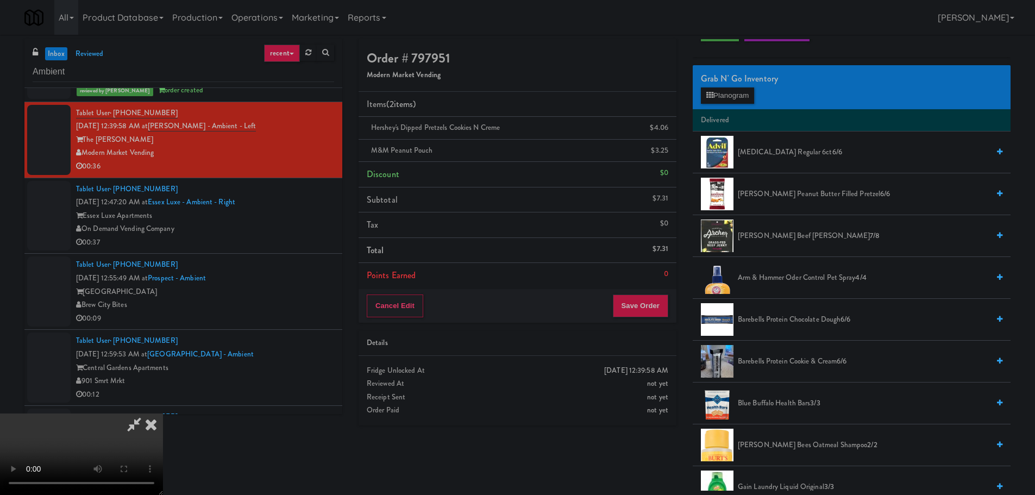
click at [789, 187] on span "[PERSON_NAME] Peanut Butter Filled Pretzel 6/6" at bounding box center [863, 194] width 251 height 14
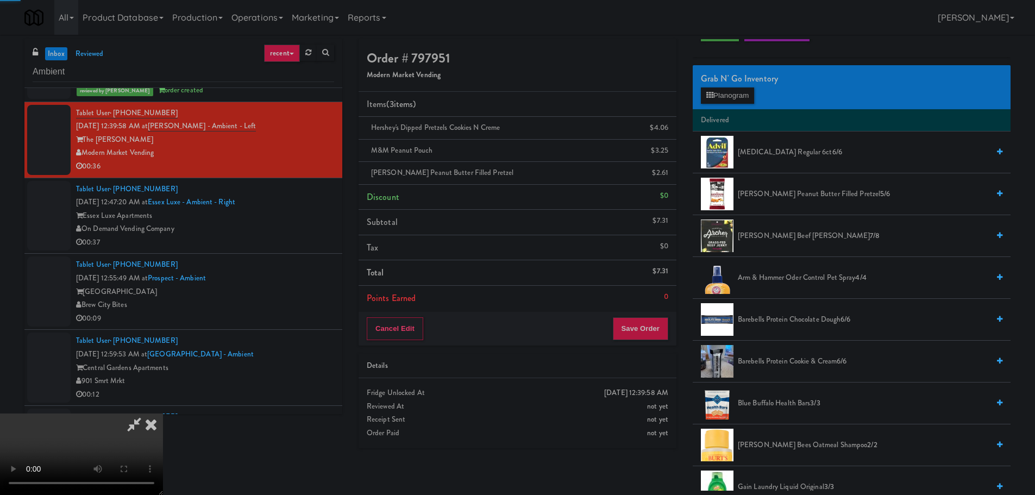
click at [163, 413] on video at bounding box center [81, 453] width 163 height 81
click at [649, 329] on button "Save Order" at bounding box center [640, 328] width 55 height 23
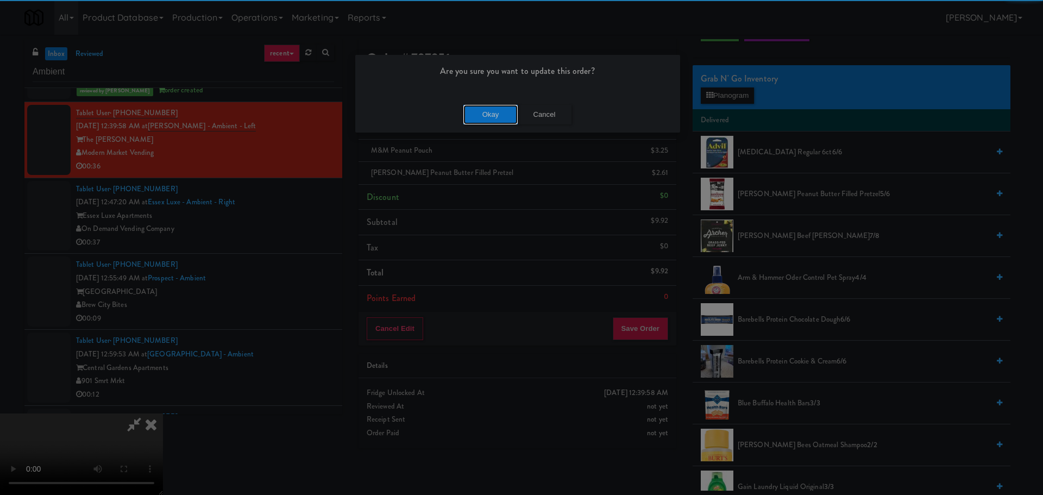
click at [478, 114] on button "Okay" at bounding box center [490, 115] width 54 height 20
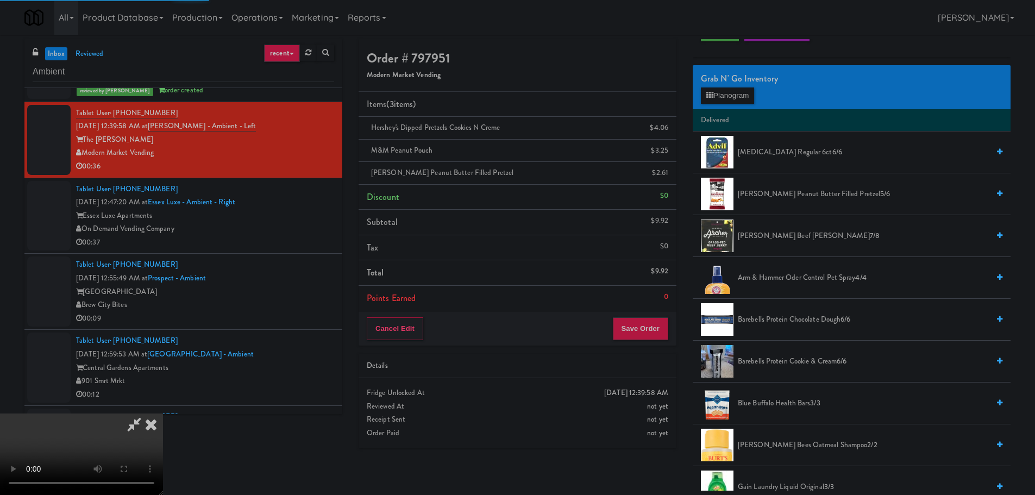
scroll to position [0, 0]
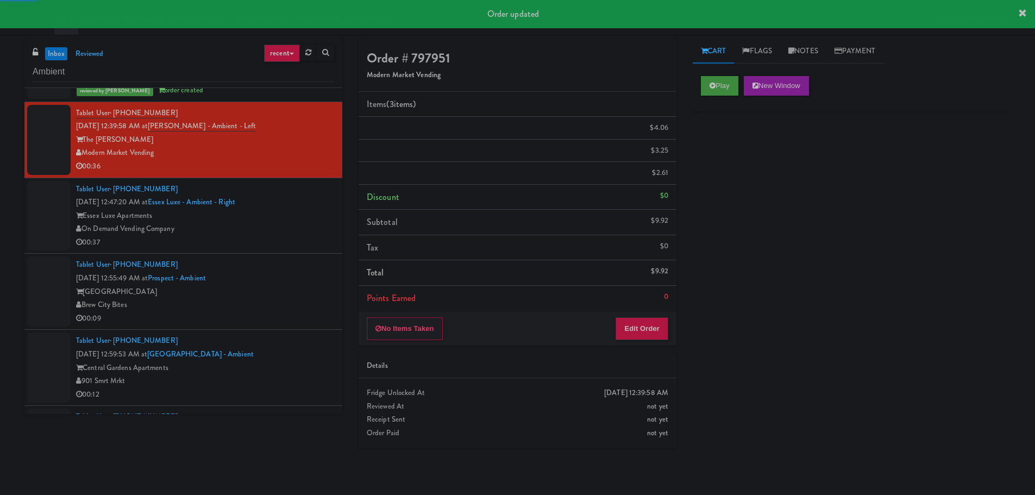
click at [299, 230] on div "On Demand Vending Company" at bounding box center [205, 229] width 258 height 14
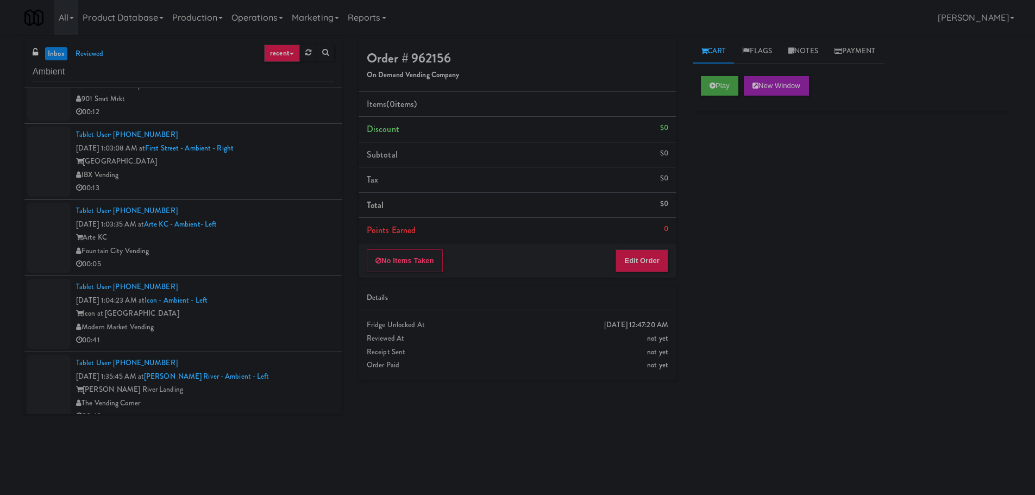
scroll to position [1154, 0]
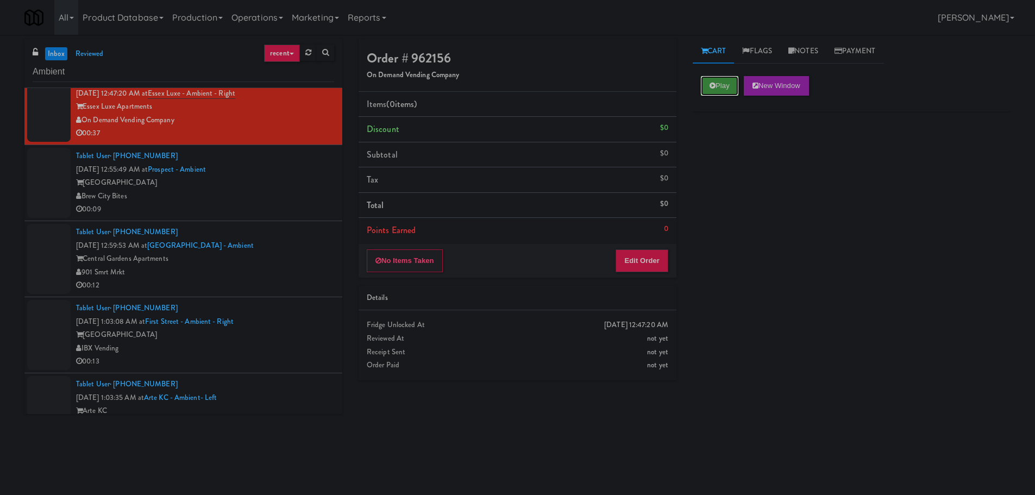
click at [719, 95] on button "Play" at bounding box center [719, 86] width 37 height 20
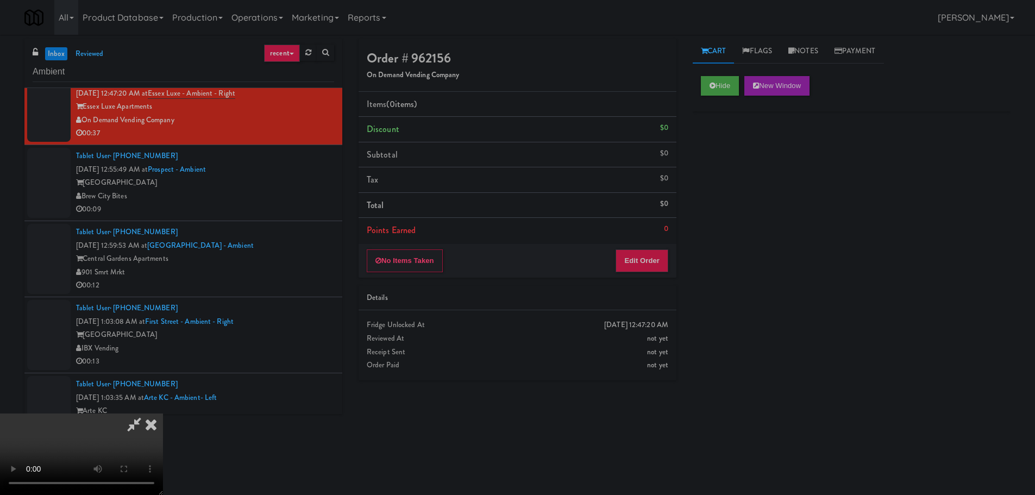
click at [644, 276] on div "No Items Taken Edit Order" at bounding box center [517, 261] width 318 height 34
click at [648, 260] on button "Edit Order" at bounding box center [641, 260] width 53 height 23
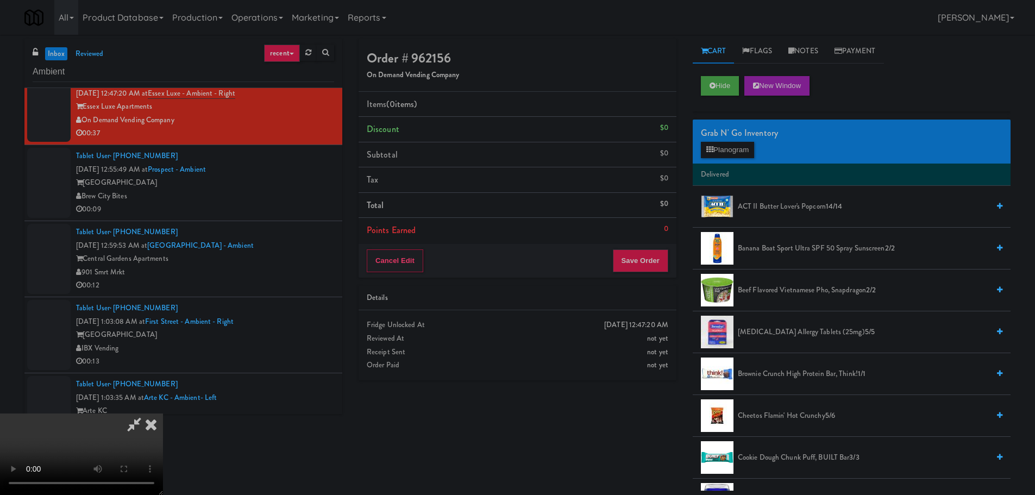
scroll to position [187, 0]
click at [163, 413] on video at bounding box center [81, 453] width 163 height 81
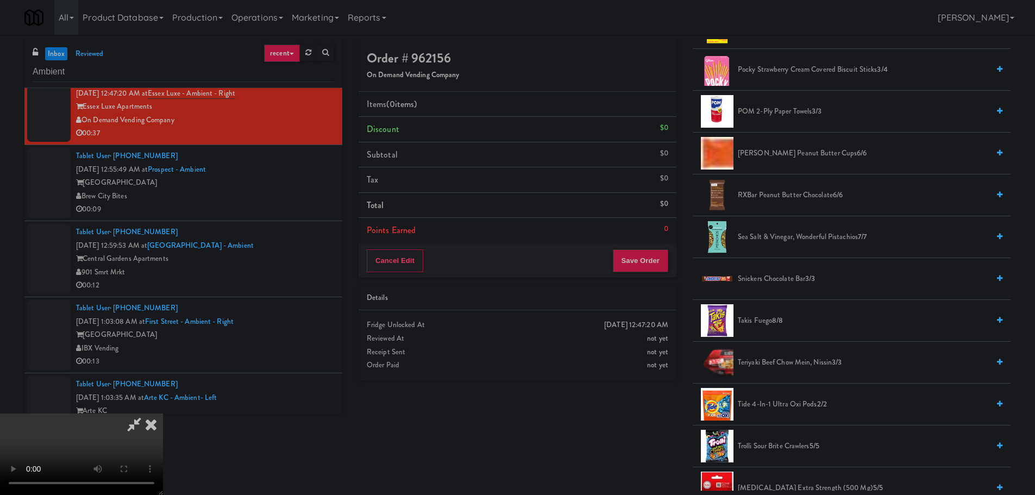
scroll to position [1032, 0]
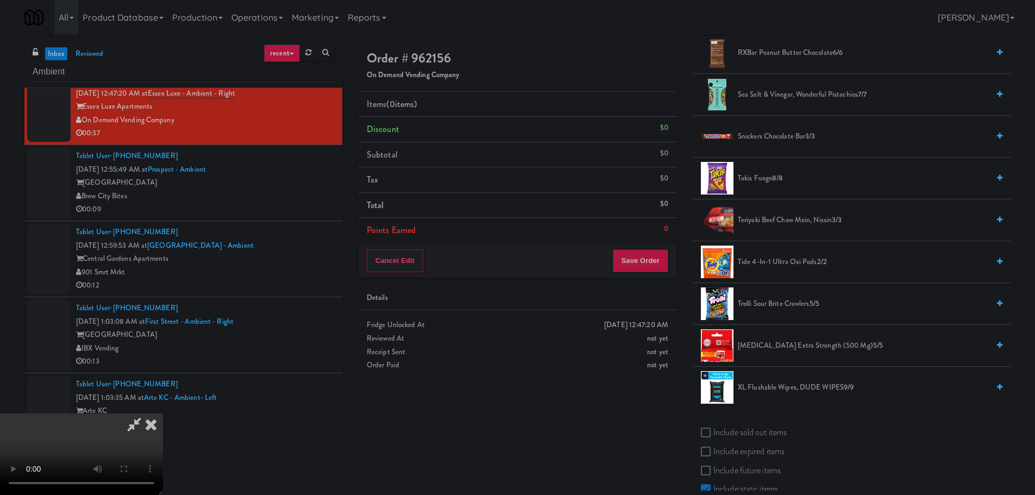
click at [763, 178] on span "Takis Fuego 8/8" at bounding box center [863, 179] width 251 height 14
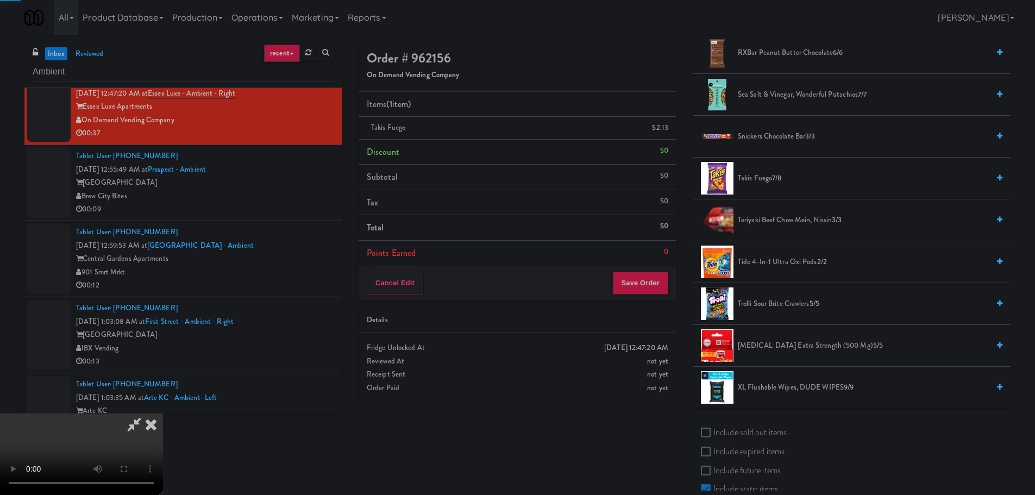
drag, startPoint x: 376, startPoint y: 212, endPoint x: 392, endPoint y: 209, distance: 16.1
click at [163, 413] on video at bounding box center [81, 453] width 163 height 81
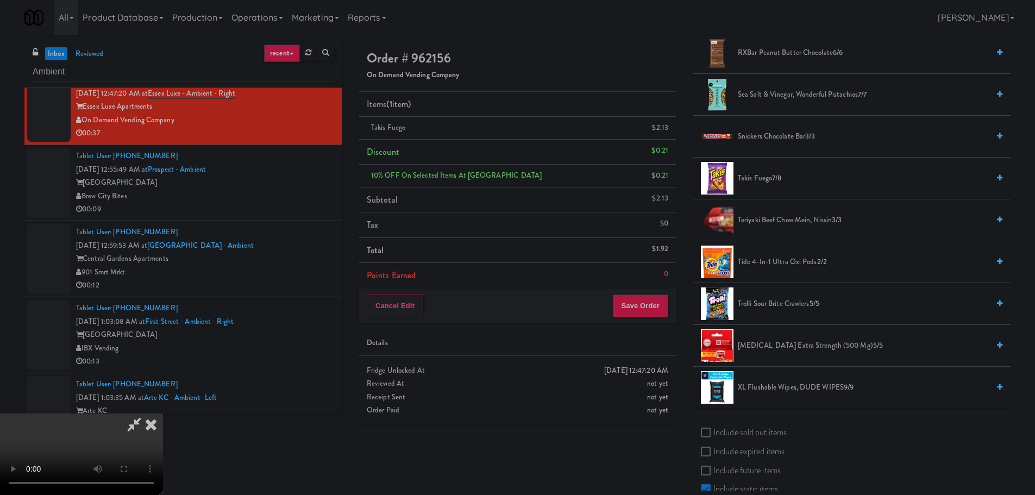
click at [163, 413] on video at bounding box center [81, 453] width 163 height 81
click at [773, 182] on span "7/8" at bounding box center [777, 178] width 10 height 10
click at [163, 413] on video at bounding box center [81, 453] width 163 height 81
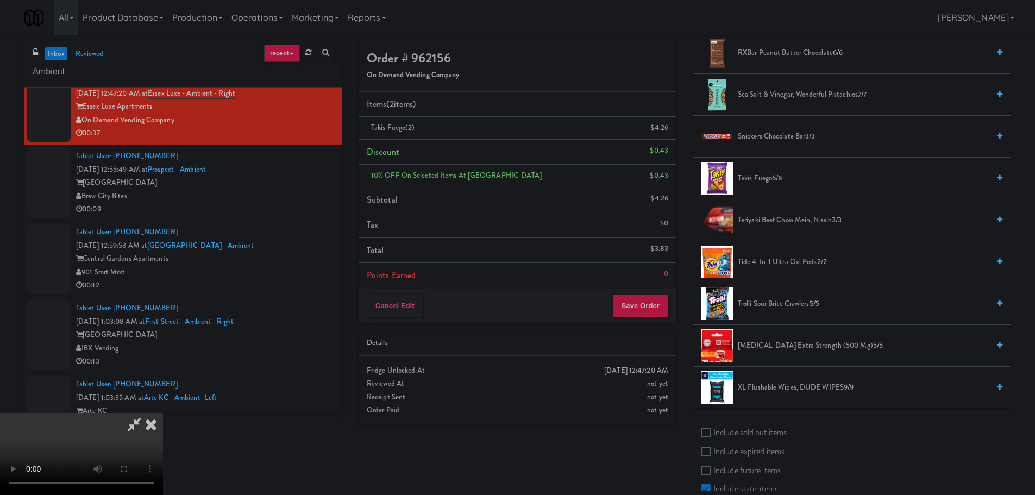
click at [163, 413] on video at bounding box center [81, 453] width 163 height 81
click at [767, 176] on span "Takis Fuego 6/8" at bounding box center [863, 179] width 251 height 14
drag, startPoint x: 475, startPoint y: 223, endPoint x: 469, endPoint y: 224, distance: 6.5
click at [163, 413] on video at bounding box center [81, 453] width 163 height 81
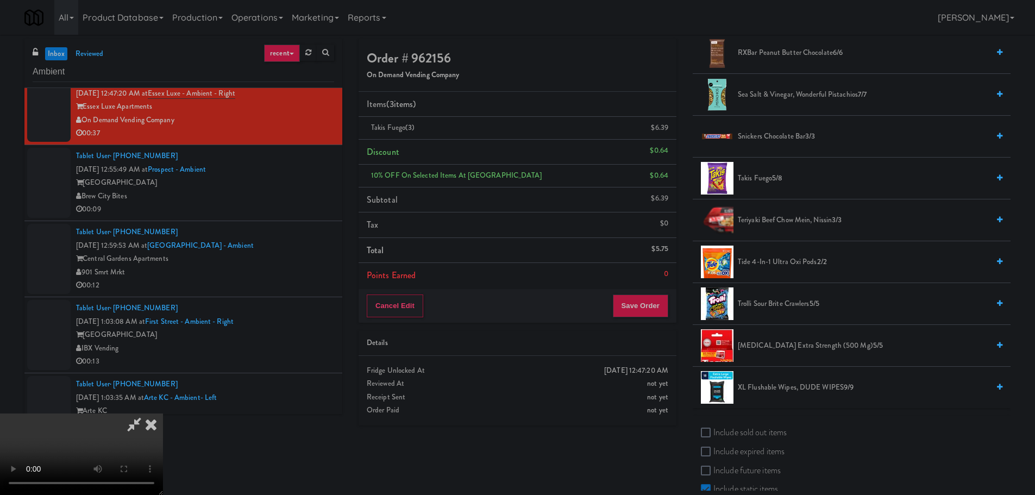
click at [163, 413] on video at bounding box center [81, 453] width 163 height 81
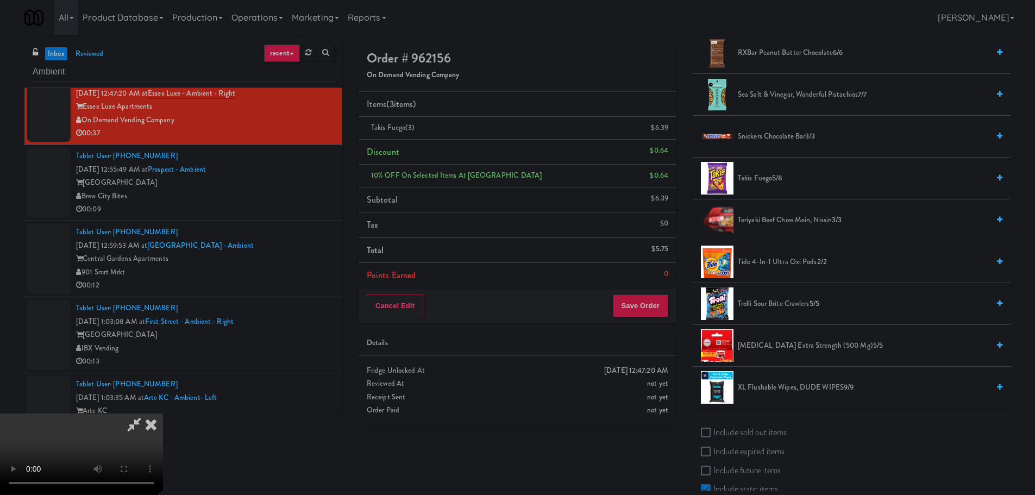
scroll to position [187, 0]
click at [163, 413] on video at bounding box center [81, 453] width 163 height 81
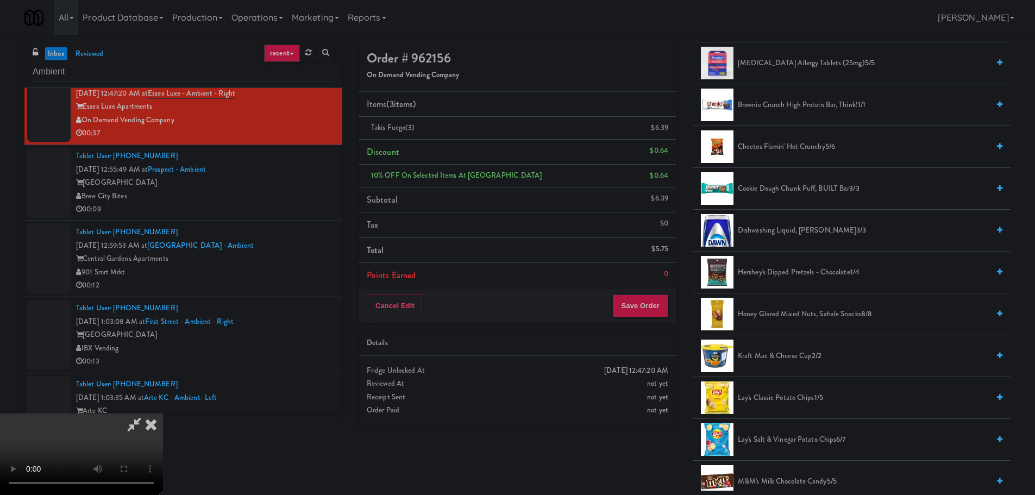
scroll to position [272, 0]
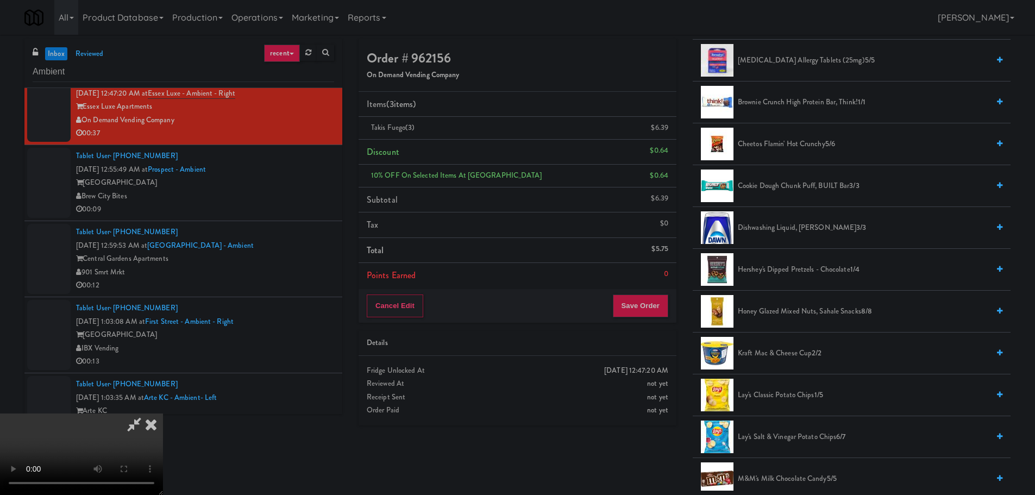
click at [782, 141] on span "Cheetos Flamin' Hot Crunchy 5/6" at bounding box center [863, 144] width 251 height 14
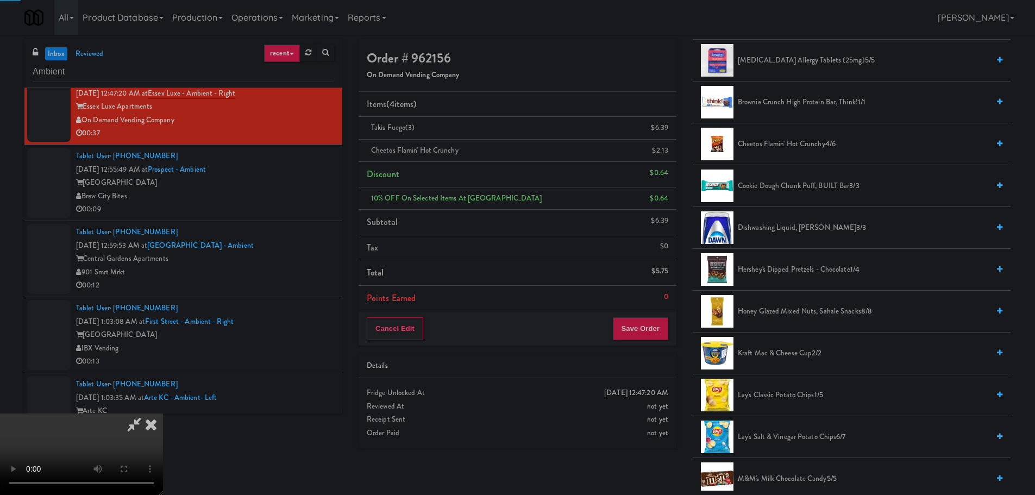
drag, startPoint x: 413, startPoint y: 200, endPoint x: 457, endPoint y: 216, distance: 46.5
click at [163, 413] on video at bounding box center [81, 453] width 163 height 81
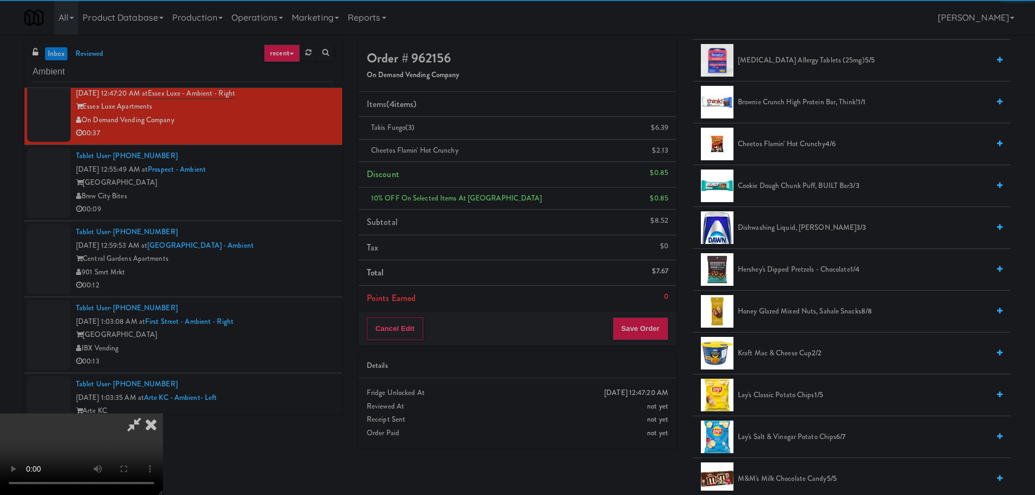
scroll to position [78, 0]
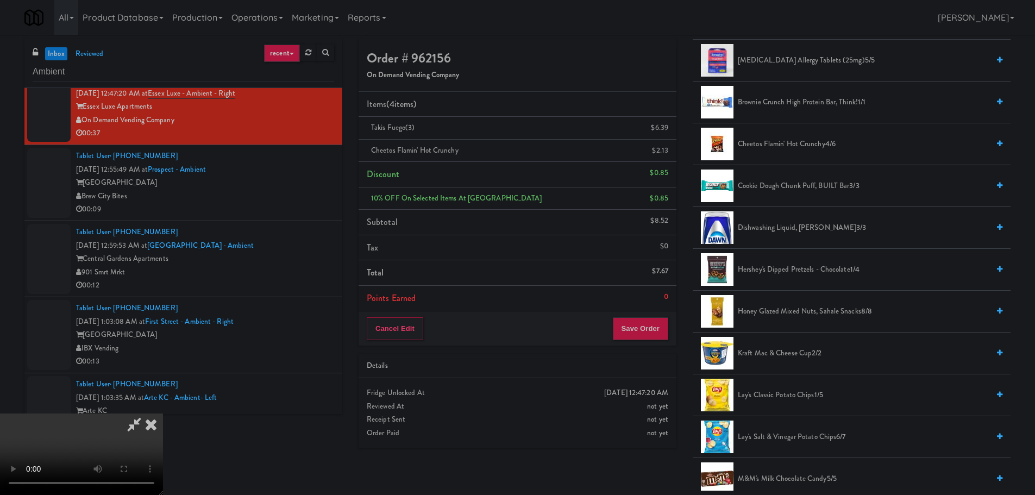
click at [163, 413] on video at bounding box center [81, 453] width 163 height 81
click at [782, 143] on span "Cheetos Flamin' Hot Crunchy 4/6" at bounding box center [863, 144] width 251 height 14
click at [163, 413] on video at bounding box center [81, 453] width 163 height 81
drag, startPoint x: 445, startPoint y: 131, endPoint x: 438, endPoint y: 131, distance: 7.1
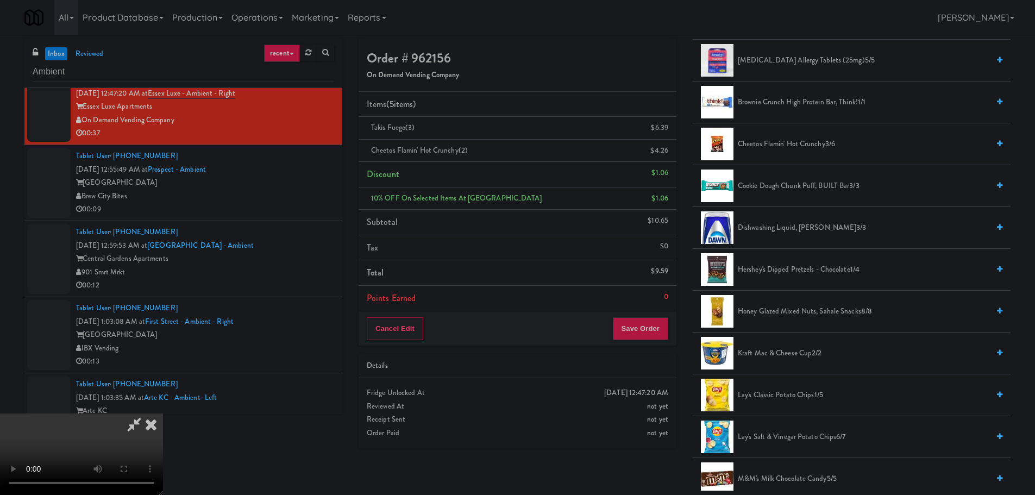
click at [163, 413] on video at bounding box center [81, 453] width 163 height 81
drag, startPoint x: 426, startPoint y: 144, endPoint x: 424, endPoint y: 159, distance: 14.8
click at [163, 413] on video at bounding box center [81, 453] width 163 height 81
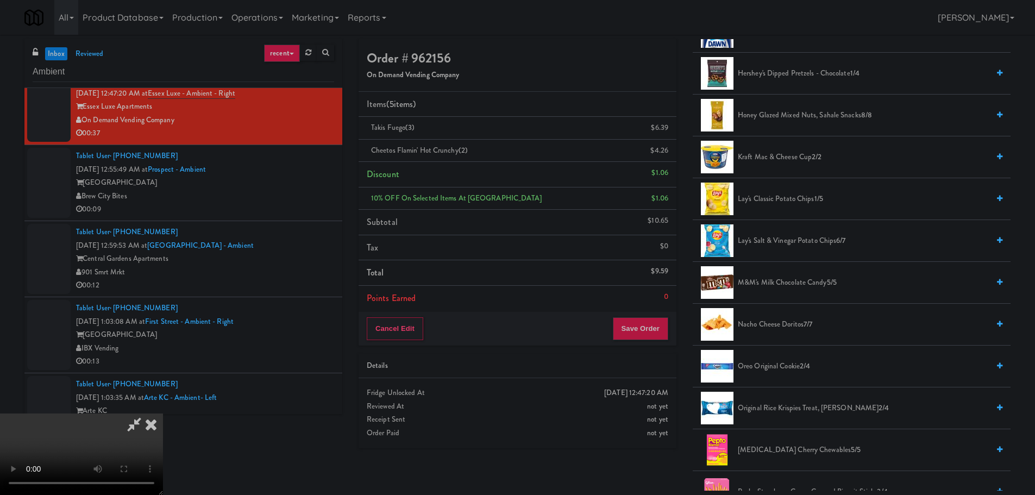
scroll to position [489, 0]
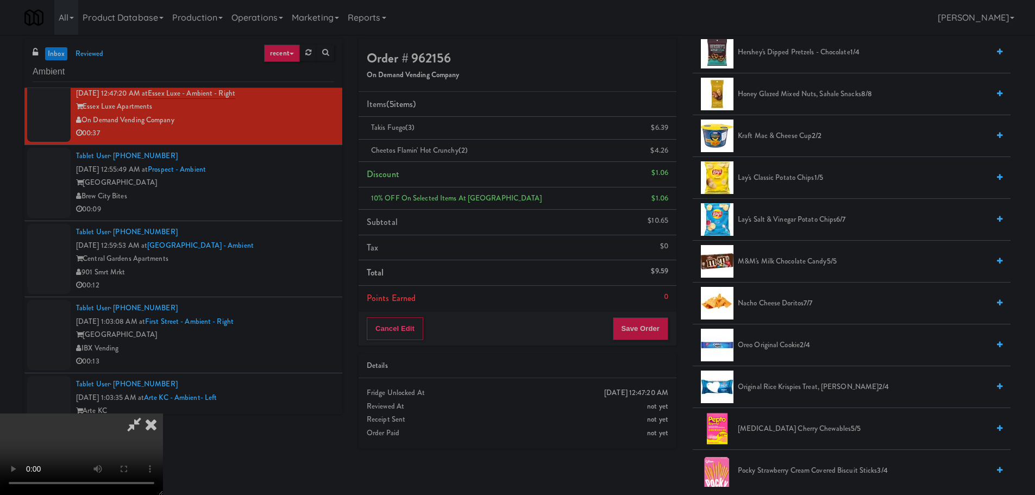
click at [778, 297] on span "Nacho Cheese Doritos 7/7" at bounding box center [863, 304] width 251 height 14
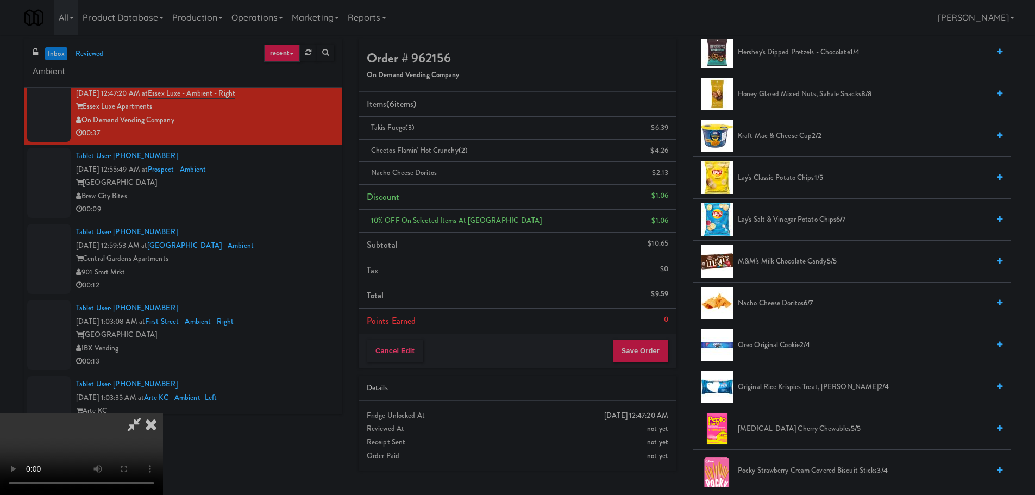
drag, startPoint x: 439, startPoint y: 266, endPoint x: 448, endPoint y: 269, distance: 9.3
click at [163, 413] on video at bounding box center [81, 453] width 163 height 81
click at [635, 353] on button "Save Order" at bounding box center [640, 350] width 55 height 23
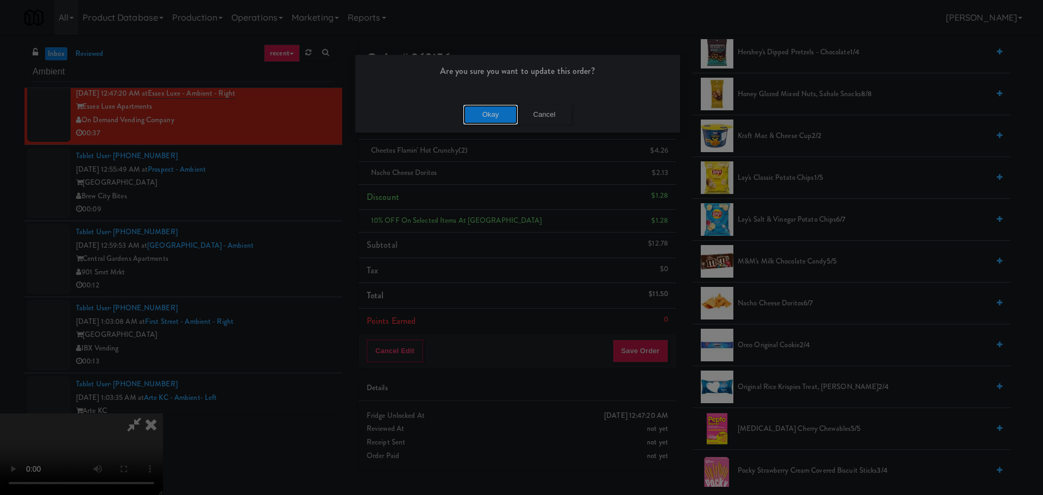
click at [491, 115] on button "Okay" at bounding box center [490, 115] width 54 height 20
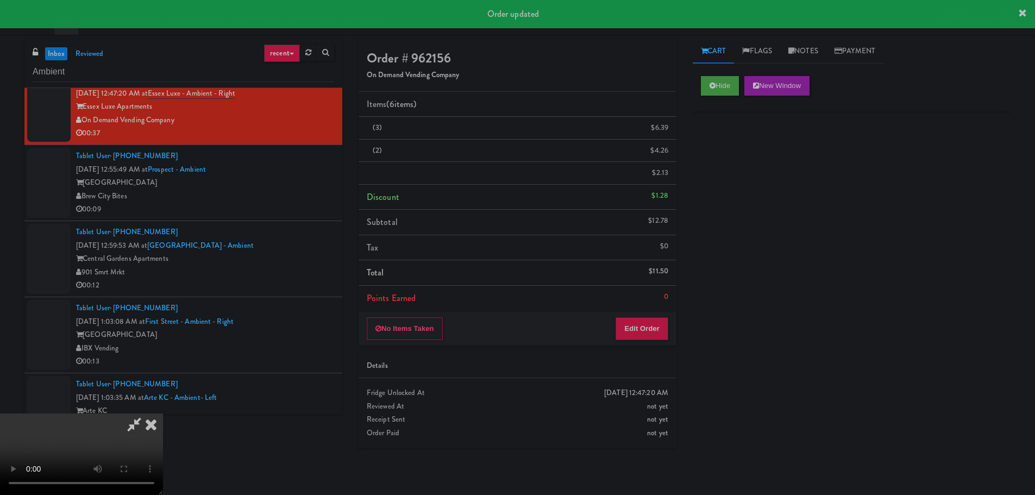
scroll to position [0, 0]
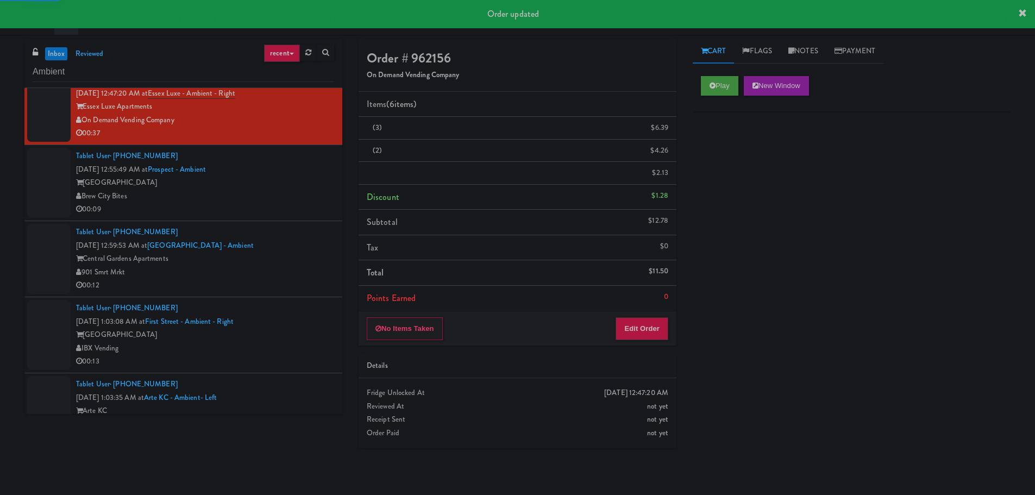
click at [299, 196] on div "Brew City Bites" at bounding box center [205, 197] width 258 height 14
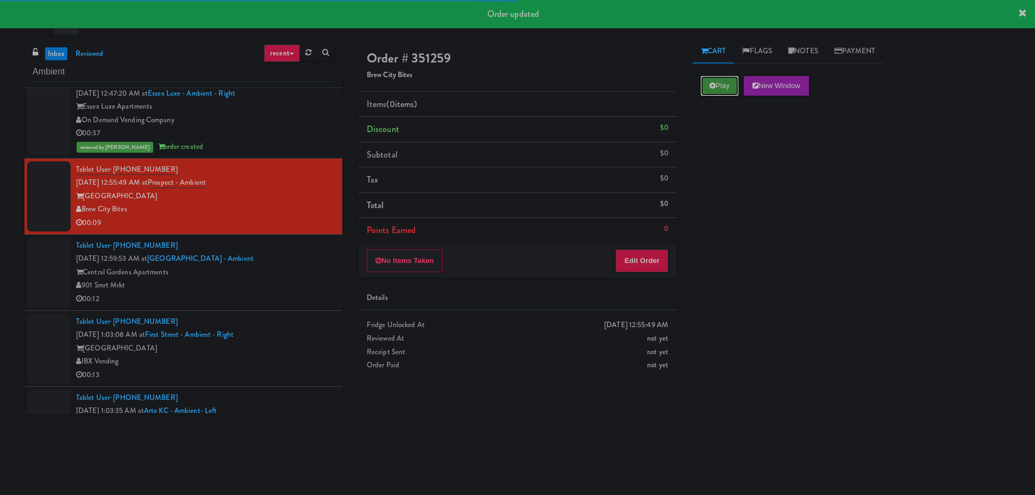
click at [710, 90] on button "Play" at bounding box center [719, 86] width 37 height 20
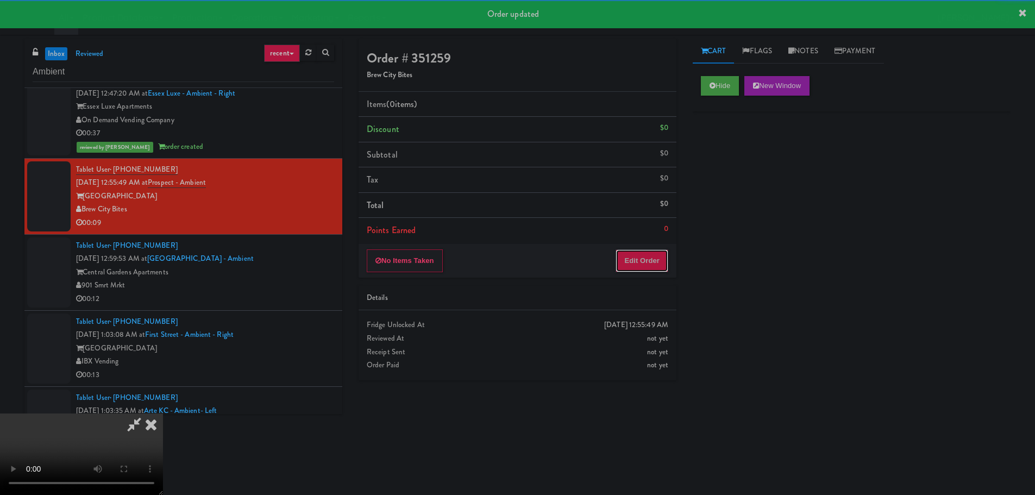
click at [661, 250] on button "Edit Order" at bounding box center [641, 260] width 53 height 23
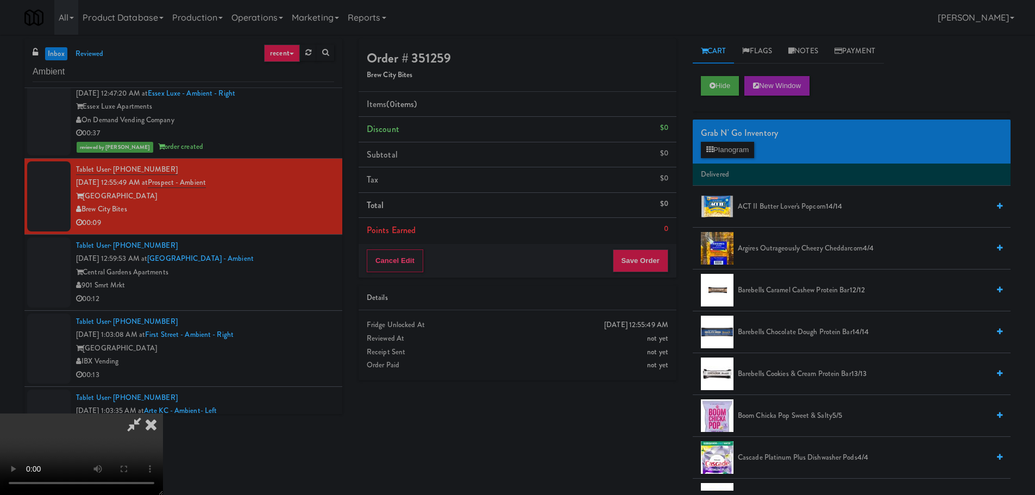
scroll to position [187, 0]
click at [163, 413] on video at bounding box center [81, 453] width 163 height 81
drag, startPoint x: 418, startPoint y: 266, endPoint x: 432, endPoint y: 279, distance: 19.2
click at [163, 413] on video at bounding box center [81, 453] width 163 height 81
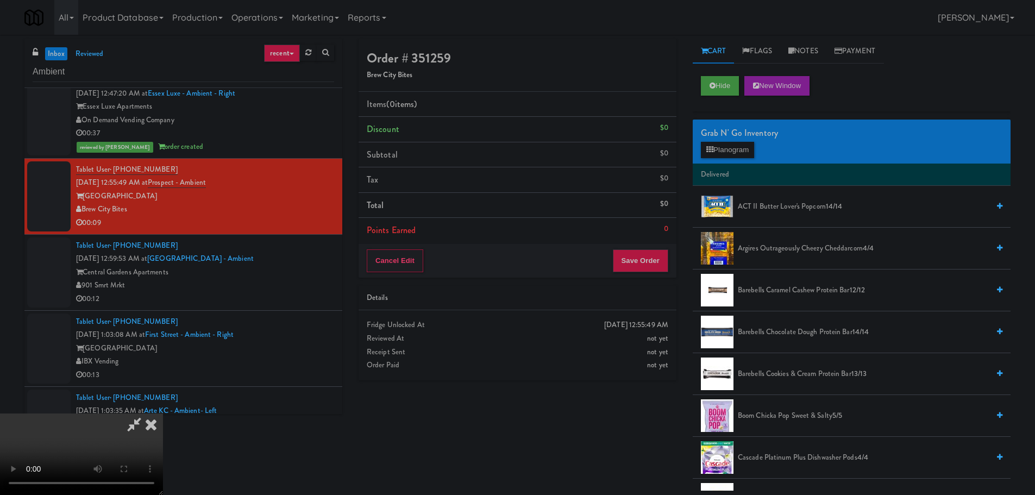
click at [163, 413] on video at bounding box center [81, 453] width 163 height 81
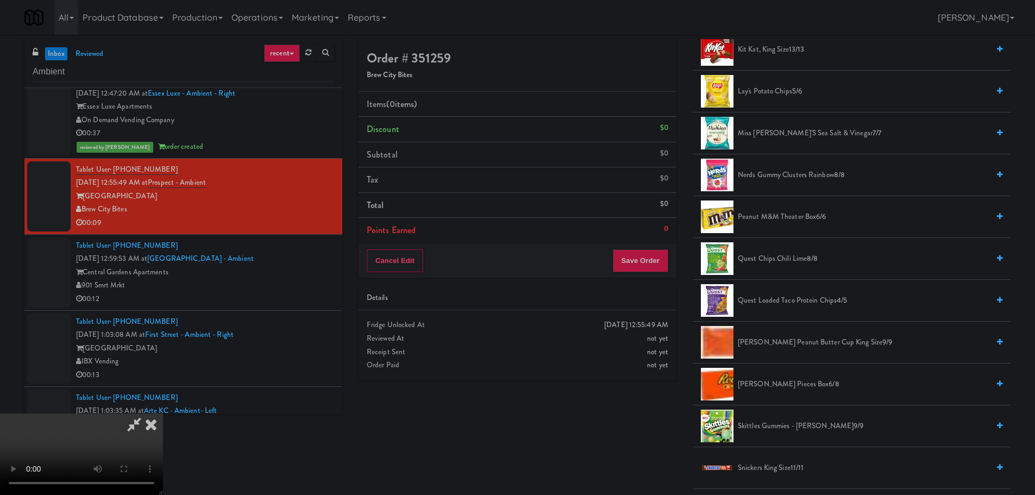
scroll to position [869, 0]
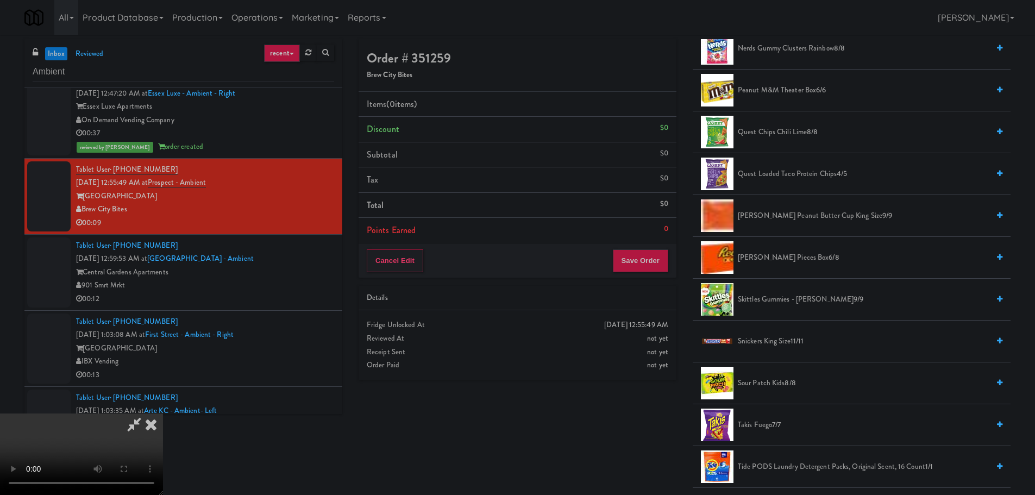
click at [768, 298] on span "Skittles Gummies - [PERSON_NAME] 9/9" at bounding box center [863, 300] width 251 height 14
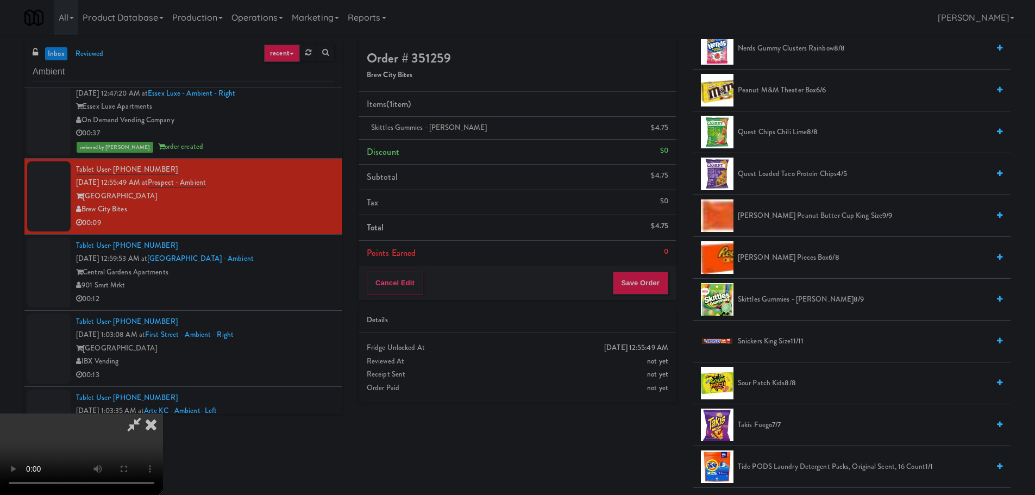
scroll to position [24, 0]
click at [163, 413] on video at bounding box center [81, 453] width 163 height 81
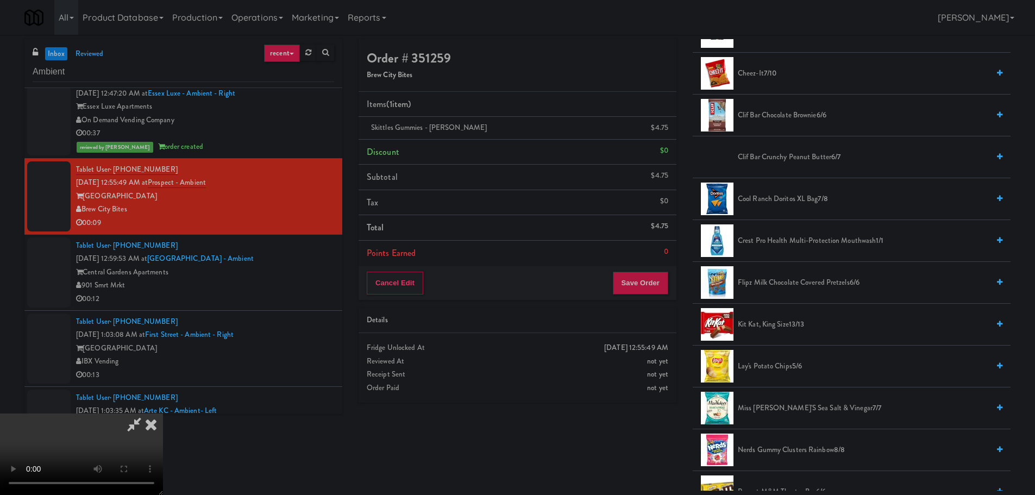
scroll to position [435, 0]
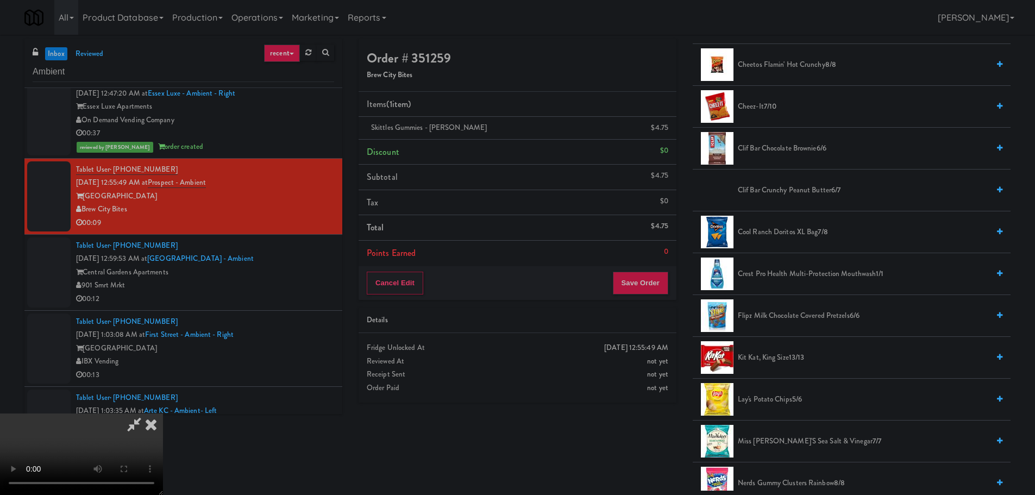
drag, startPoint x: 770, startPoint y: 361, endPoint x: 520, endPoint y: 340, distance: 250.2
click at [769, 361] on span "[PERSON_NAME], King Size 13/13" at bounding box center [863, 358] width 251 height 14
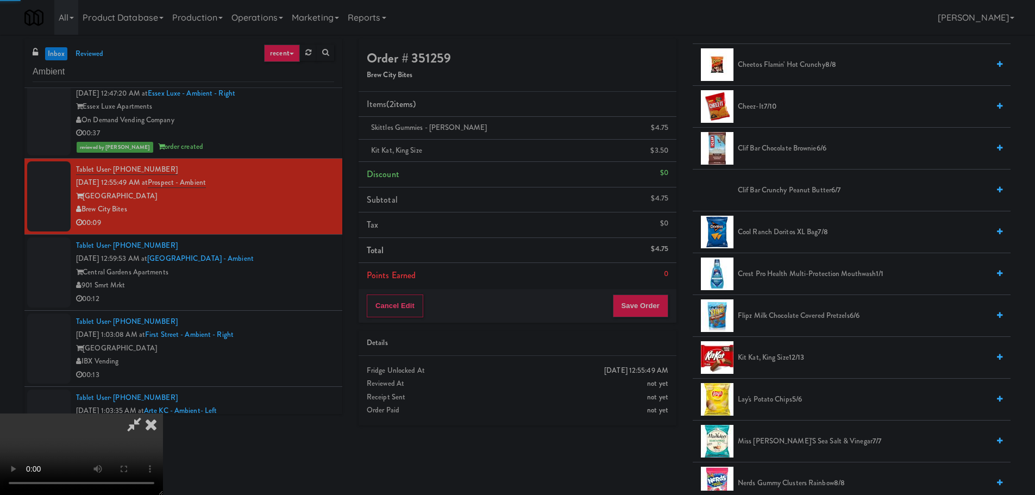
click at [163, 413] on video at bounding box center [81, 453] width 163 height 81
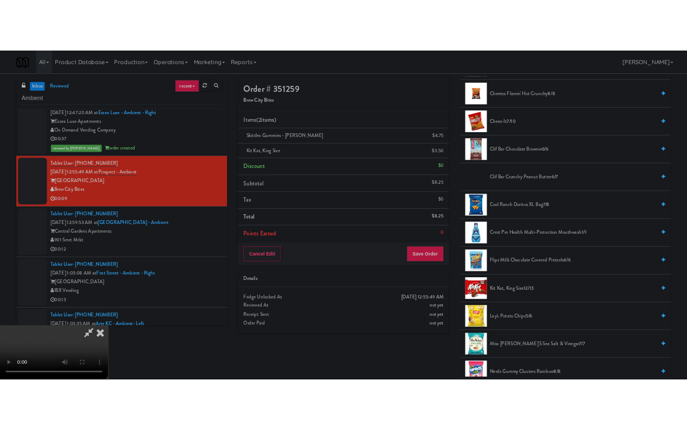
scroll to position [187, 0]
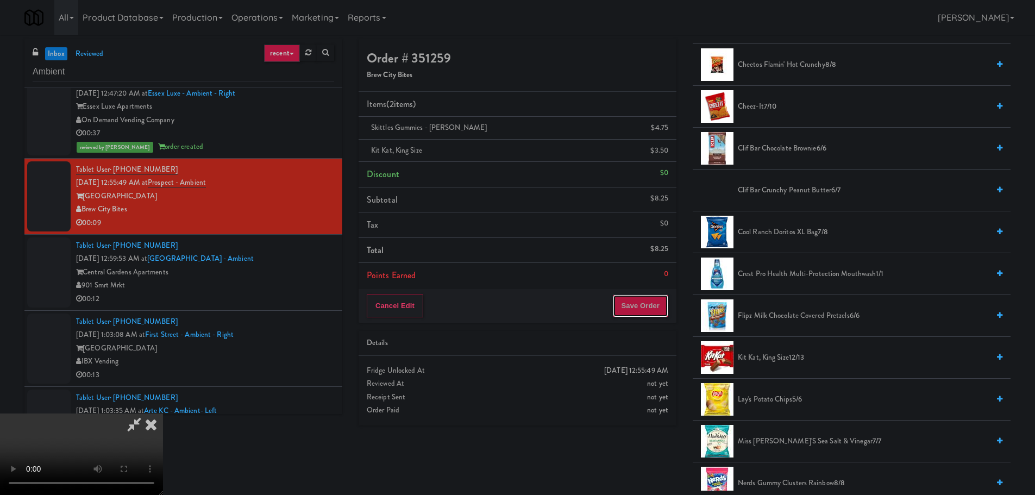
click at [647, 309] on button "Save Order" at bounding box center [640, 305] width 55 height 23
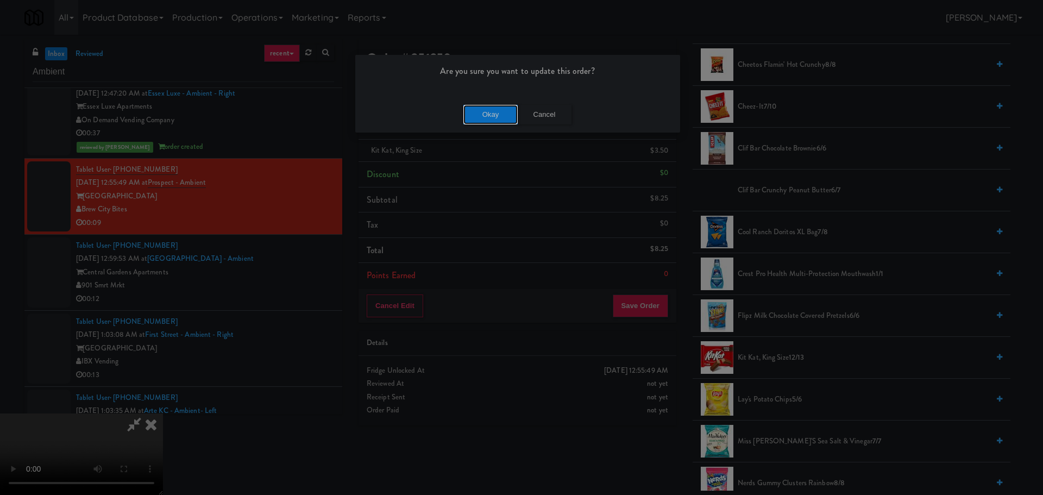
click at [491, 105] on button "Okay" at bounding box center [490, 115] width 54 height 20
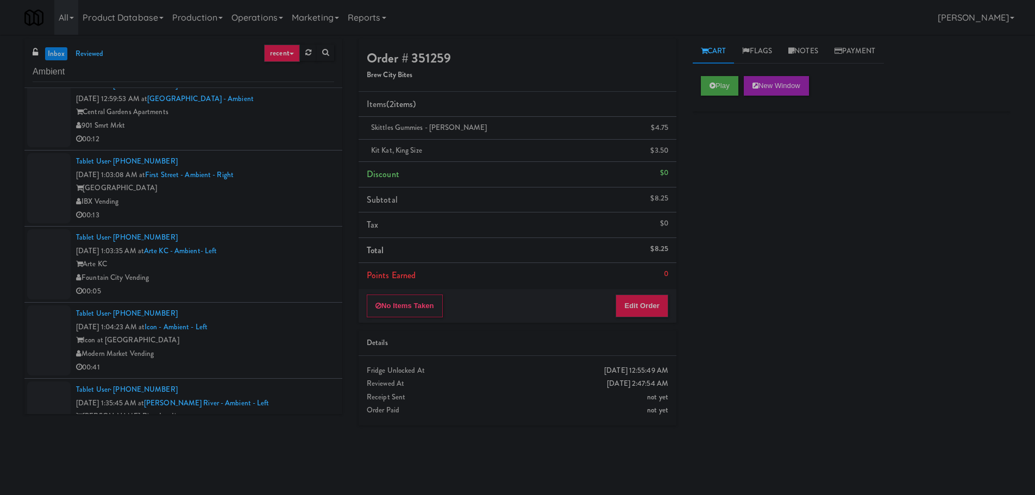
scroll to position [1154, 0]
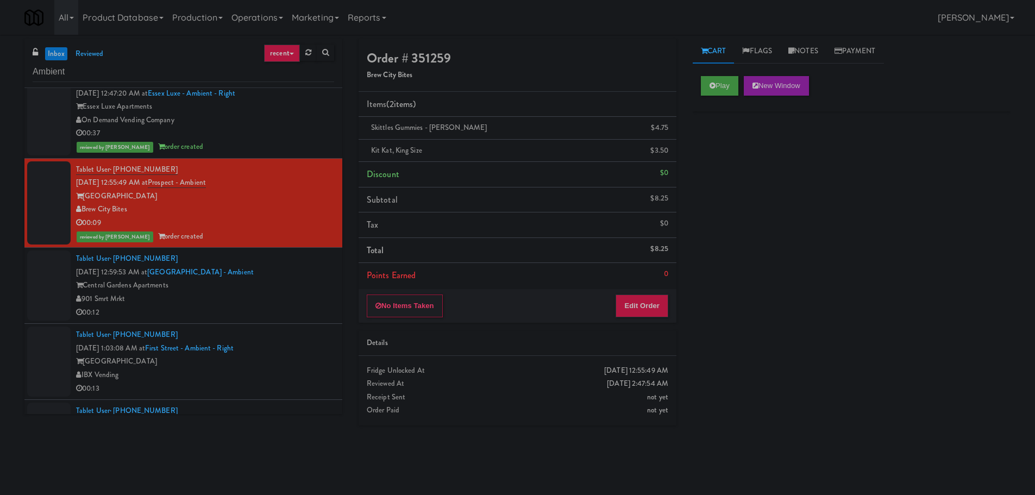
drag, startPoint x: 267, startPoint y: 297, endPoint x: 277, endPoint y: 280, distance: 19.7
click at [268, 297] on div "901 Smrt Mrkt" at bounding box center [205, 299] width 258 height 14
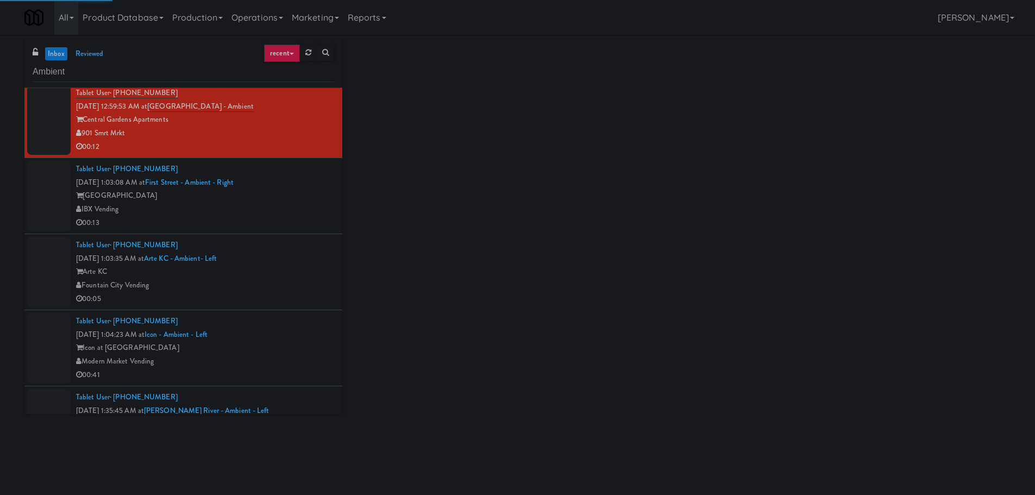
scroll to position [1317, 0]
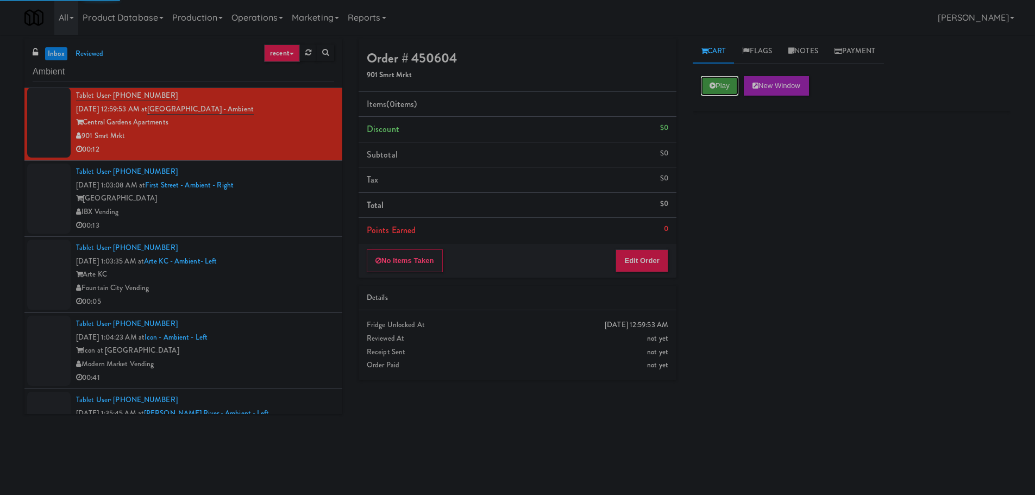
click at [706, 85] on button "Play" at bounding box center [719, 86] width 37 height 20
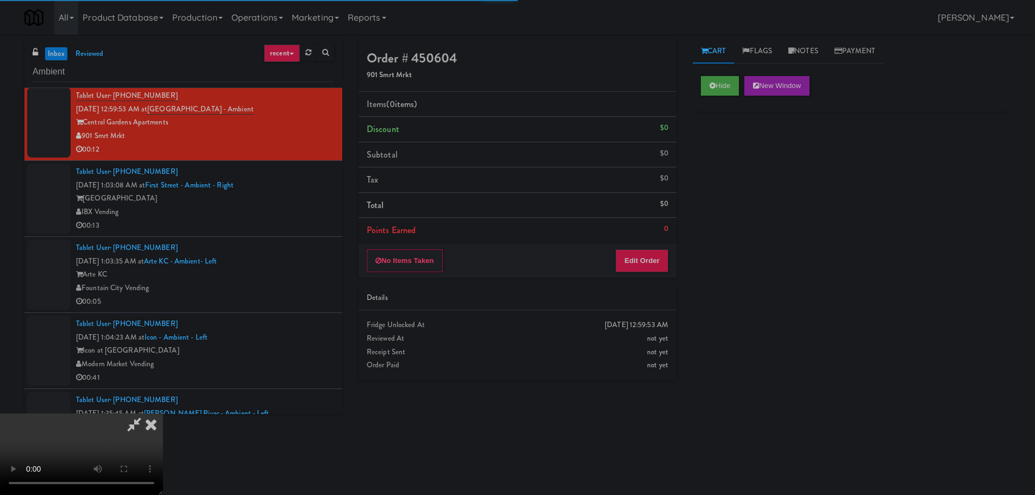
click at [650, 246] on div "No Items Taken Edit Order" at bounding box center [517, 261] width 318 height 34
click at [654, 259] on button "Edit Order" at bounding box center [641, 260] width 53 height 23
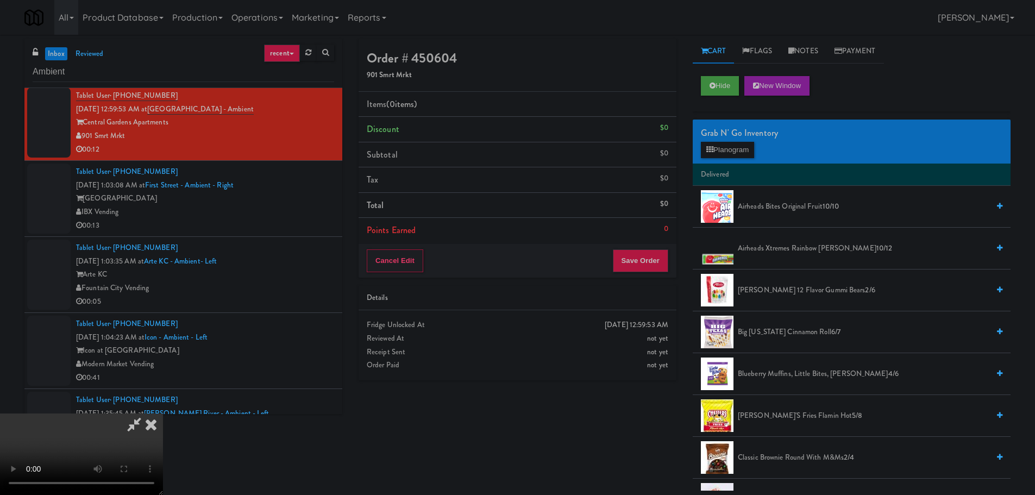
scroll to position [0, 0]
click at [163, 413] on video at bounding box center [81, 453] width 163 height 81
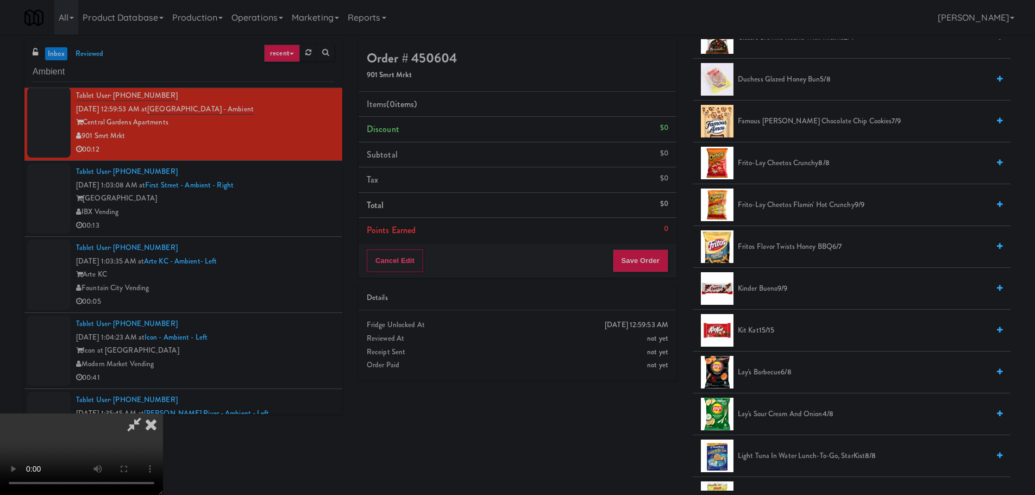
scroll to position [597, 0]
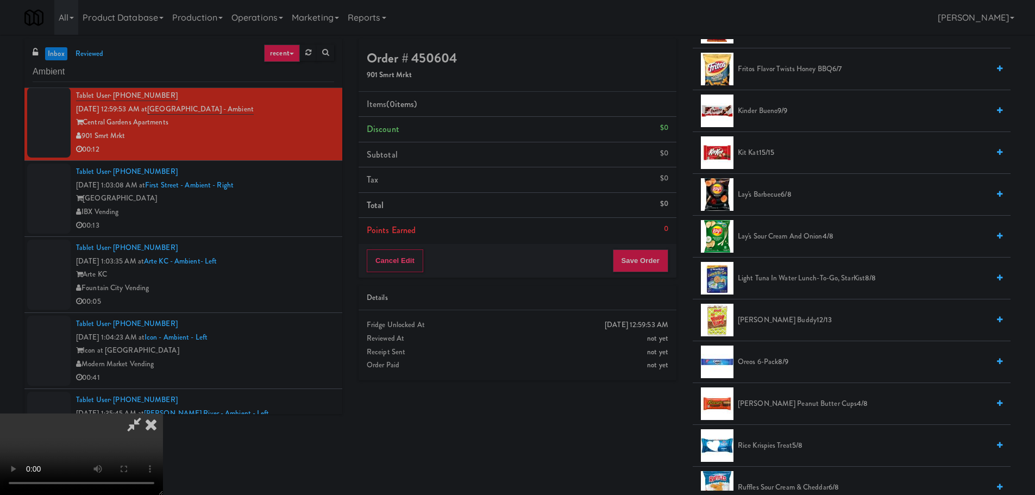
click at [804, 237] on span "Lay's Sour Cream and Onion 4/8" at bounding box center [863, 237] width 251 height 14
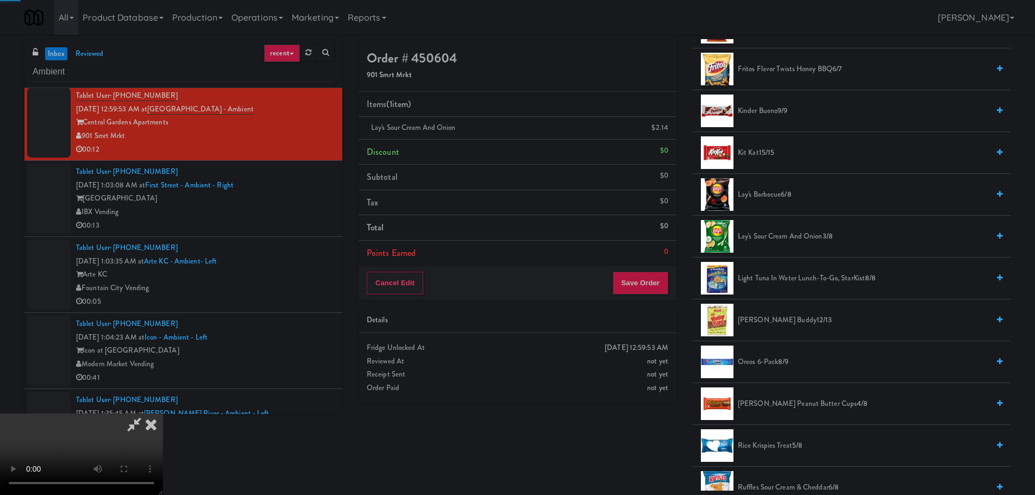
click at [163, 413] on video at bounding box center [81, 453] width 163 height 81
drag, startPoint x: 487, startPoint y: 223, endPoint x: 478, endPoint y: 217, distance: 10.5
click at [163, 413] on video at bounding box center [81, 453] width 163 height 81
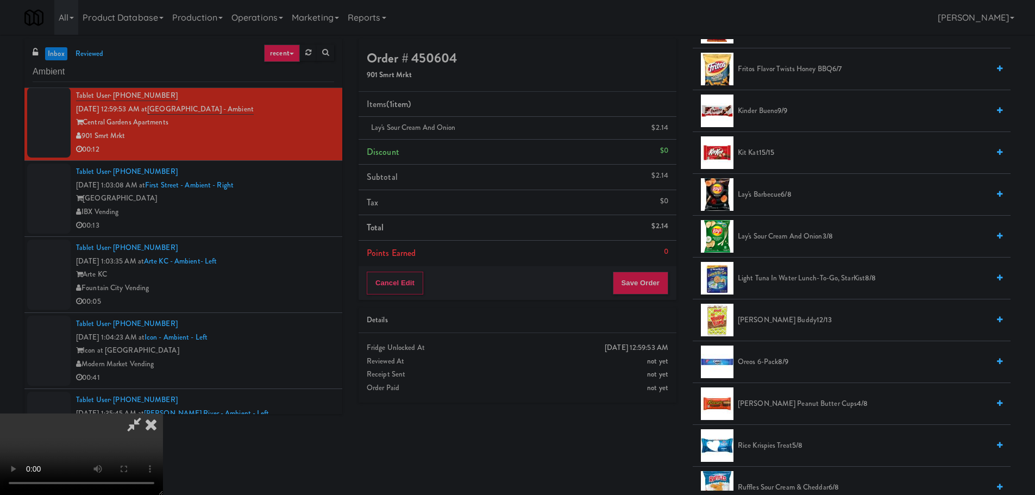
drag, startPoint x: 473, startPoint y: 221, endPoint x: 467, endPoint y: 225, distance: 7.0
click at [163, 413] on video at bounding box center [81, 453] width 163 height 81
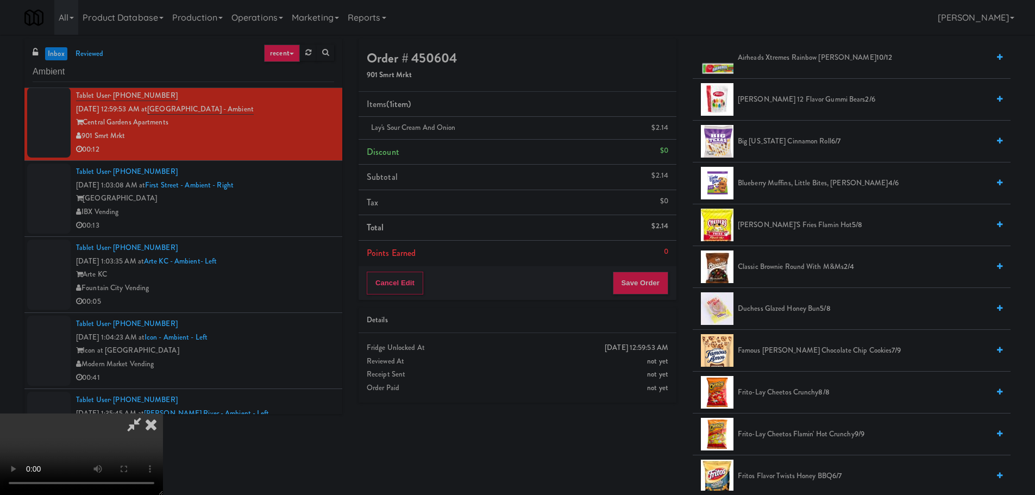
scroll to position [0, 0]
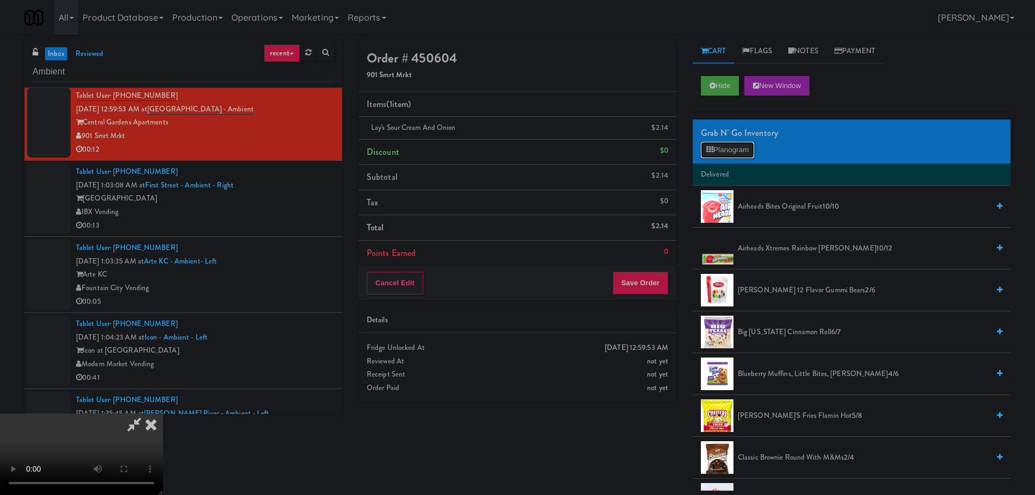
click at [721, 144] on button "Planogram" at bounding box center [727, 150] width 53 height 16
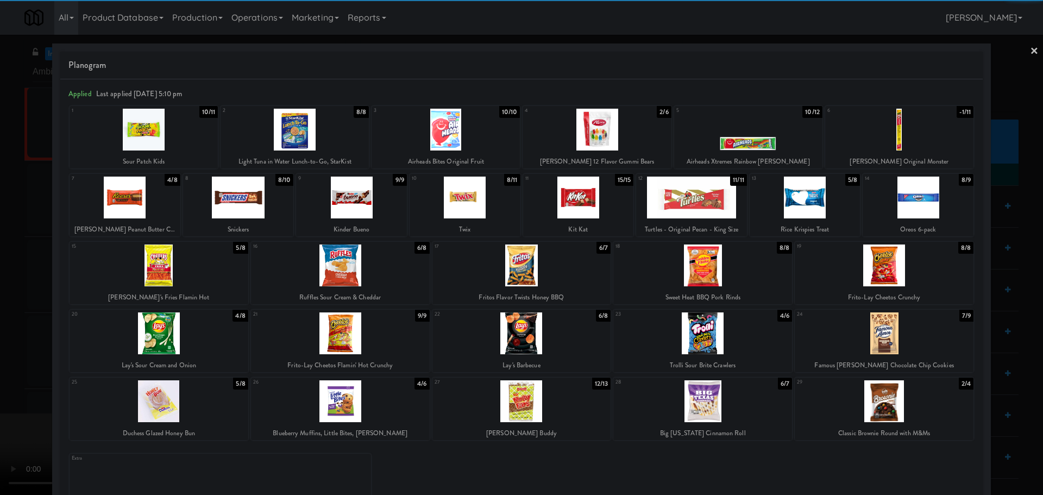
click at [854, 410] on div at bounding box center [884, 401] width 179 height 42
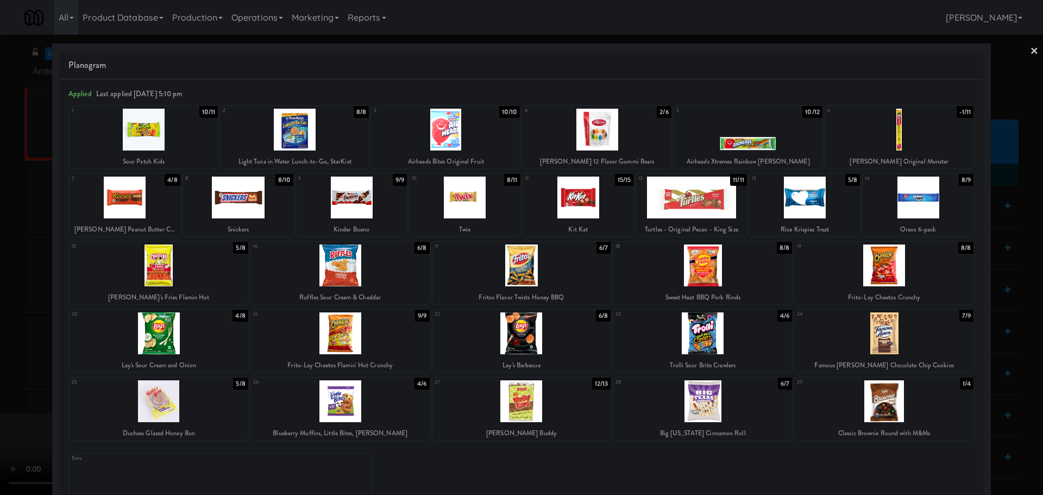
drag, startPoint x: 0, startPoint y: 238, endPoint x: 104, endPoint y: 292, distance: 117.1
click at [2, 238] on div at bounding box center [521, 247] width 1043 height 495
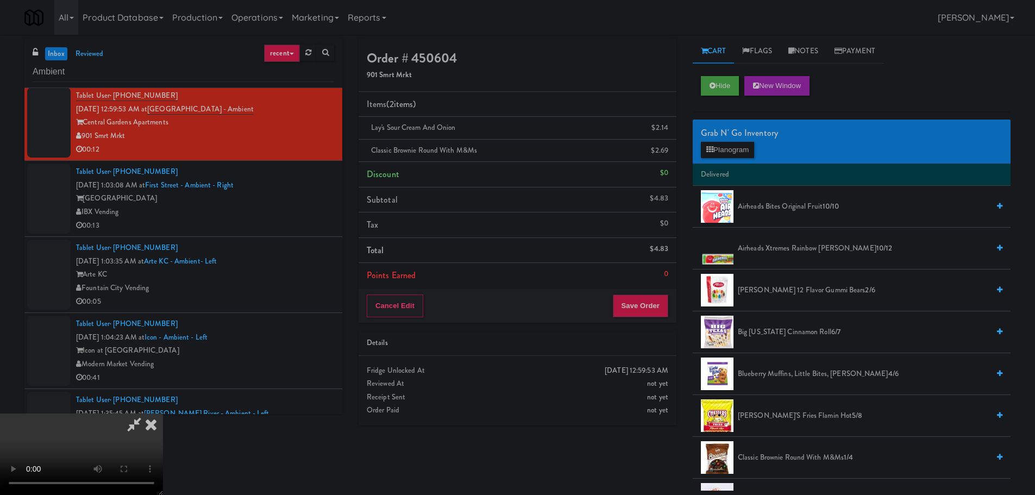
scroll to position [187, 0]
click at [163, 413] on video at bounding box center [81, 453] width 163 height 81
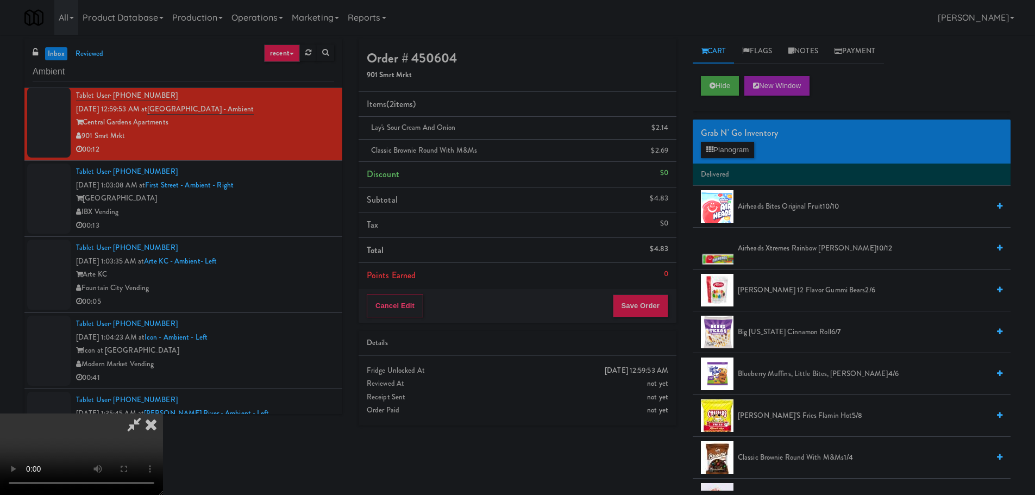
click at [163, 413] on video at bounding box center [81, 453] width 163 height 81
click at [641, 298] on button "Save Order" at bounding box center [640, 305] width 55 height 23
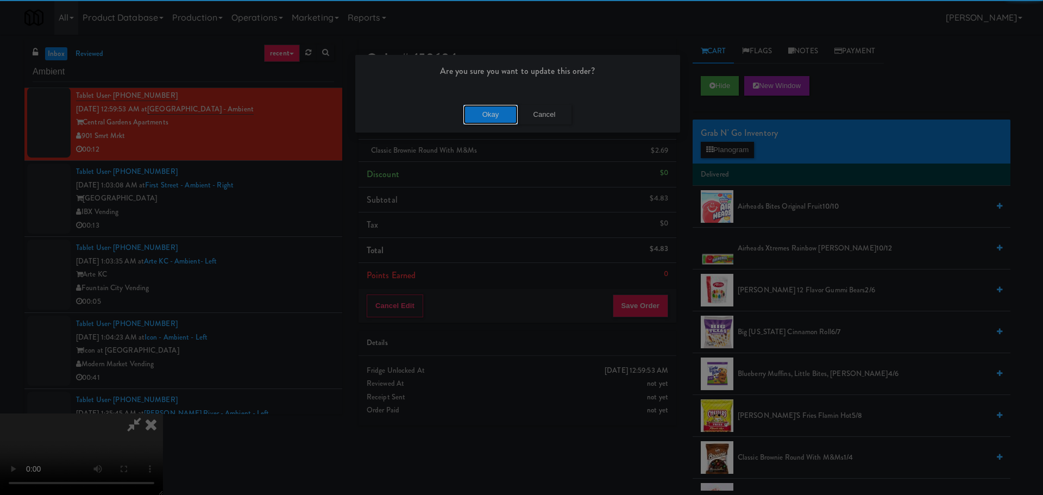
click at [493, 118] on button "Okay" at bounding box center [490, 115] width 54 height 20
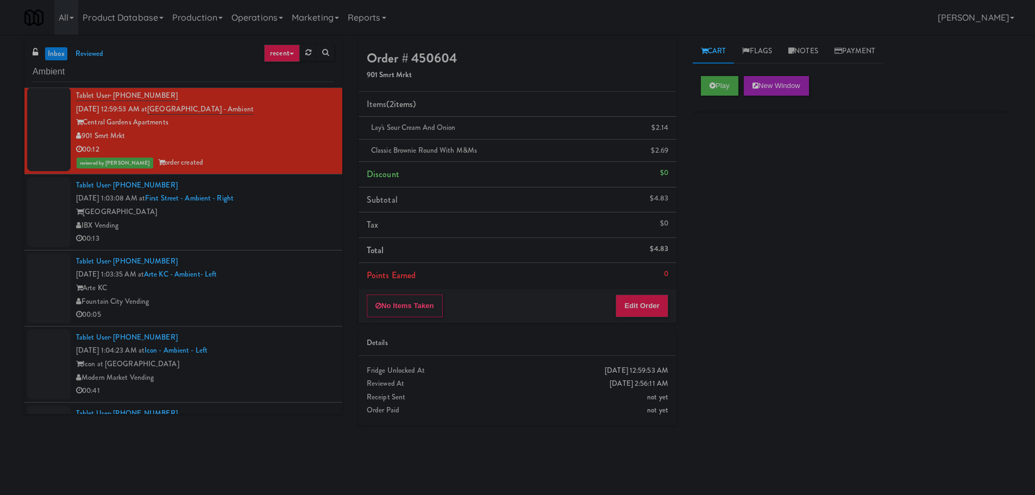
scroll to position [0, 0]
click at [299, 211] on div "[GEOGRAPHIC_DATA]" at bounding box center [205, 212] width 258 height 14
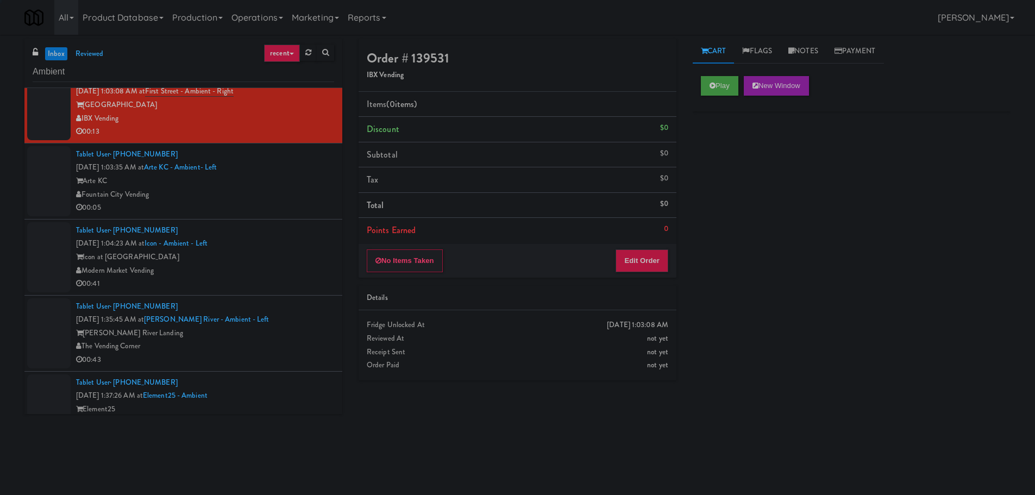
scroll to position [1426, 0]
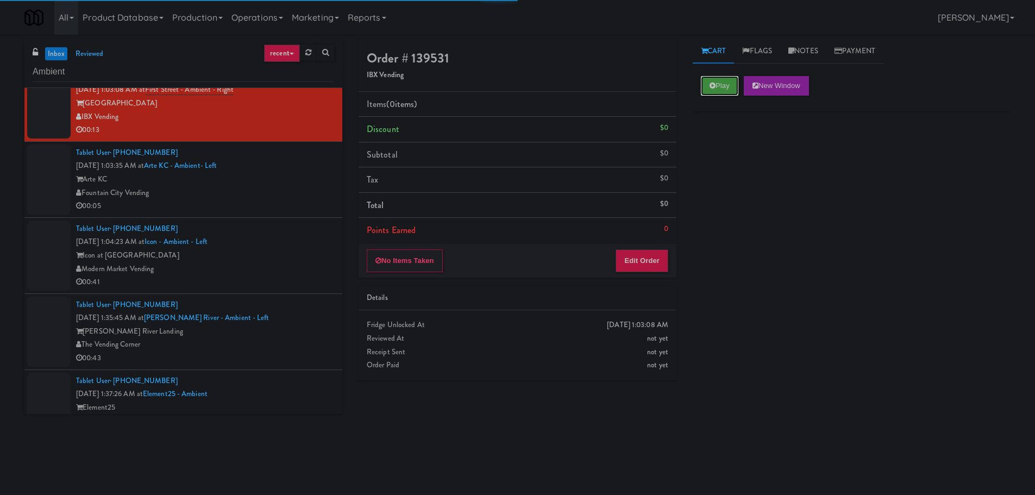
click at [711, 88] on icon at bounding box center [712, 85] width 6 height 7
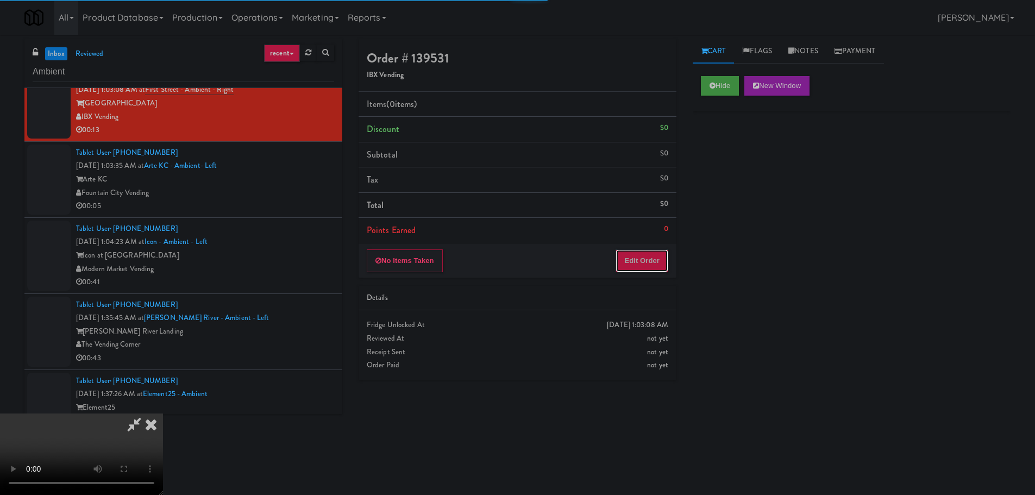
click at [651, 250] on button "Edit Order" at bounding box center [641, 260] width 53 height 23
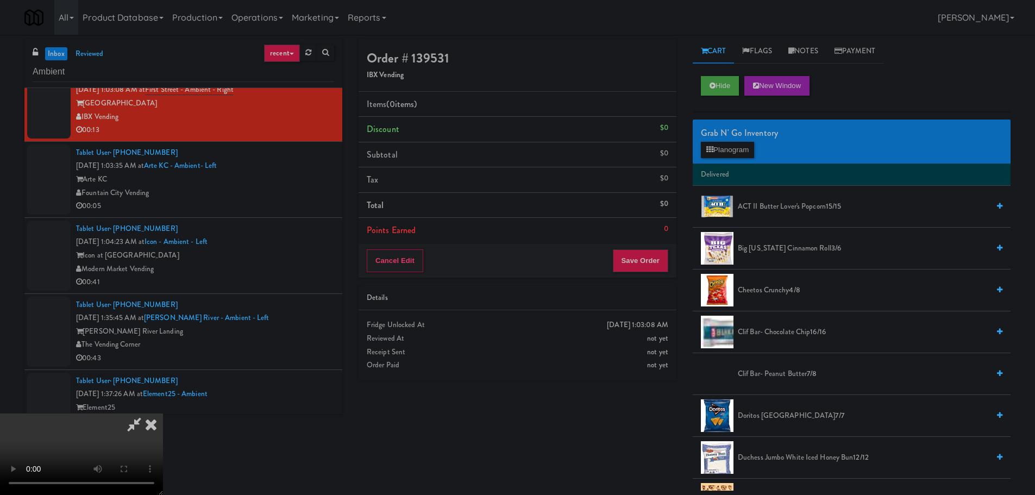
click at [163, 413] on video at bounding box center [81, 453] width 163 height 81
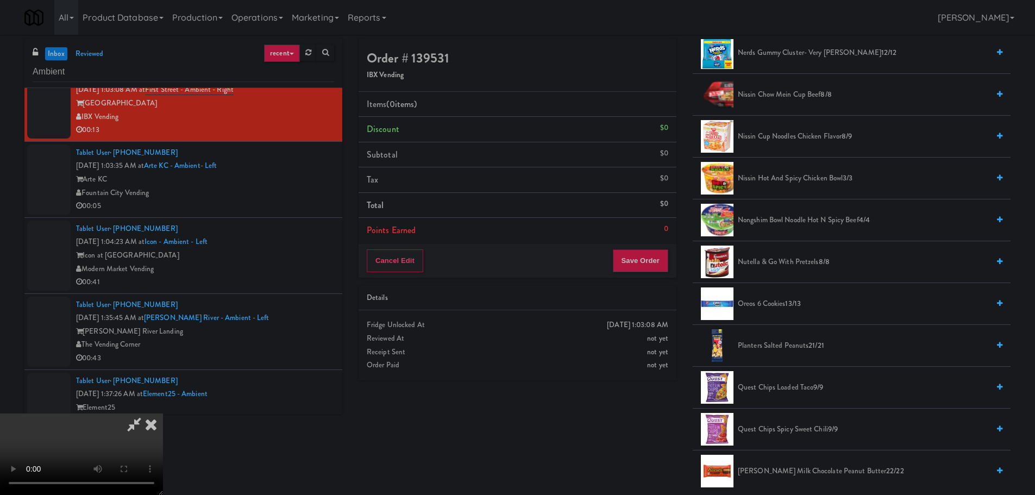
scroll to position [815, 0]
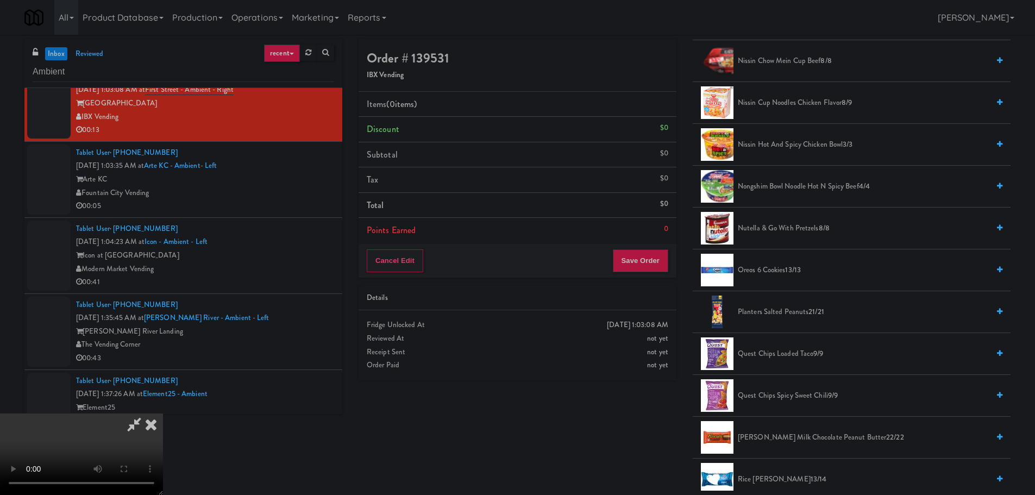
click at [758, 433] on span "[PERSON_NAME] Milk Chocolate Peanut Butter 22/22" at bounding box center [863, 438] width 251 height 14
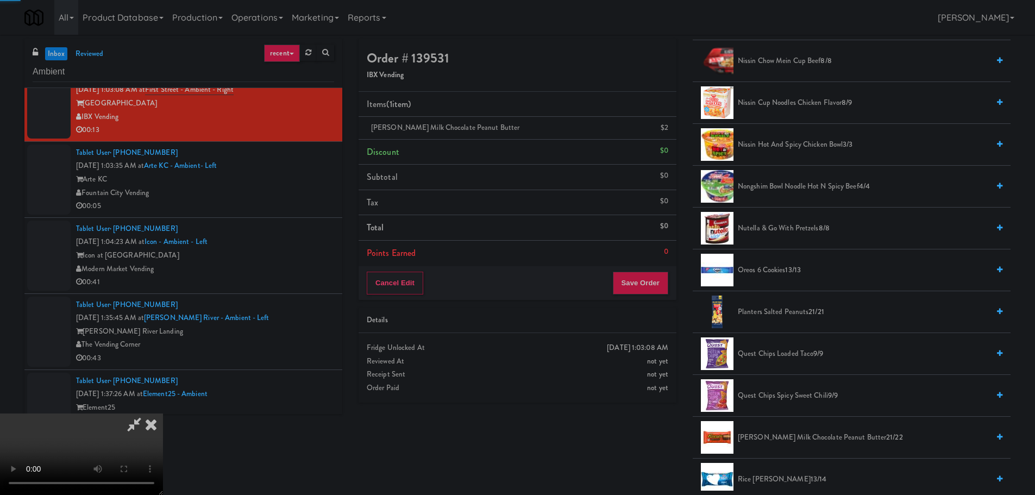
click at [163, 413] on video at bounding box center [81, 453] width 163 height 81
click at [636, 280] on button "Save Order" at bounding box center [640, 283] width 55 height 23
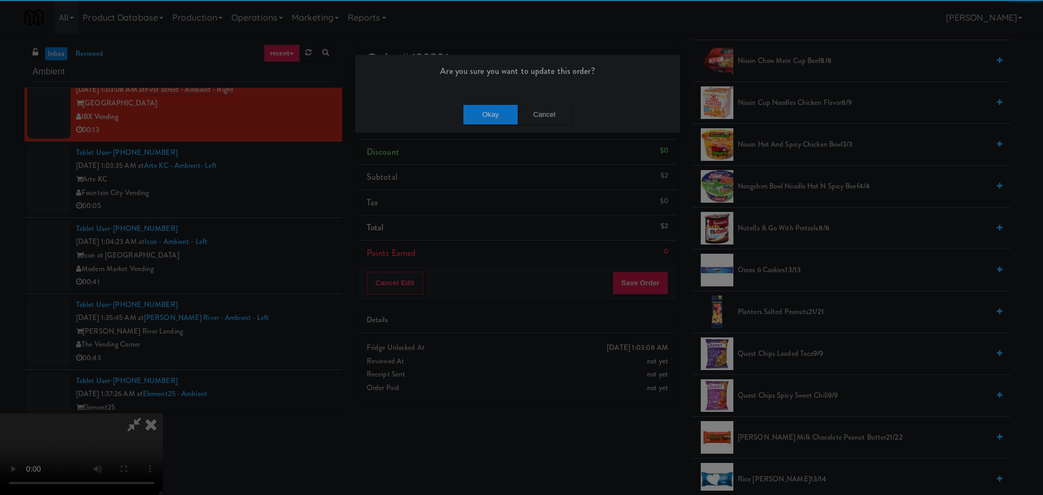
click at [490, 103] on div "Okay Cancel" at bounding box center [517, 114] width 325 height 36
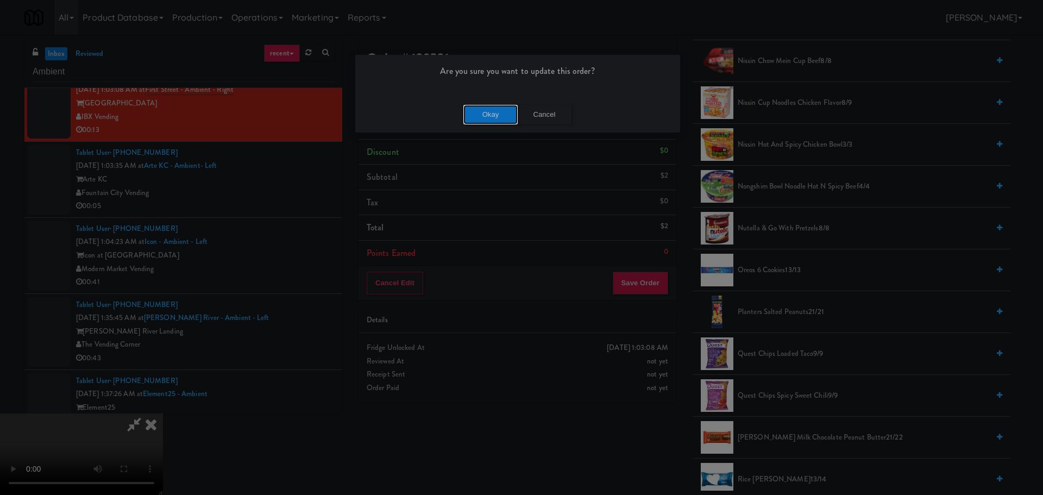
click at [493, 109] on button "Okay" at bounding box center [490, 115] width 54 height 20
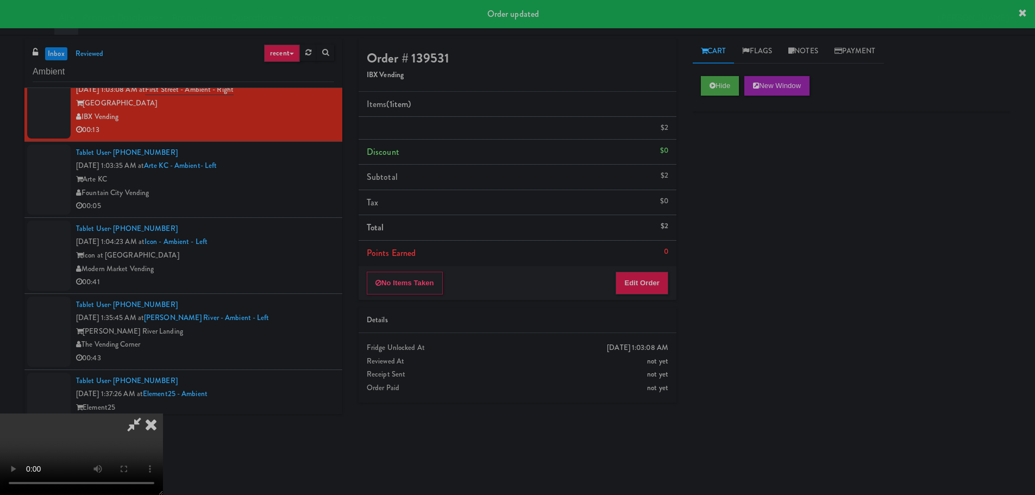
scroll to position [0, 0]
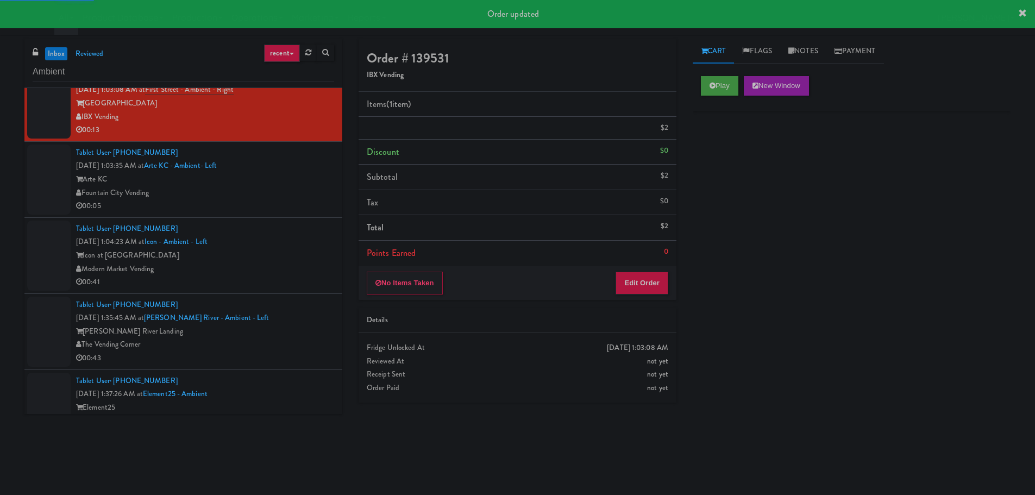
click at [287, 178] on div "Arte KC" at bounding box center [205, 180] width 258 height 14
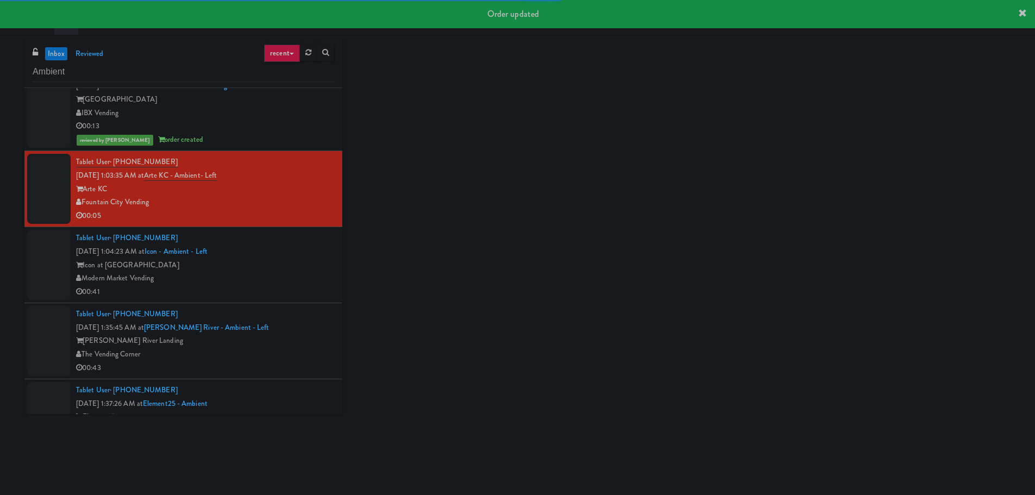
scroll to position [1480, 0]
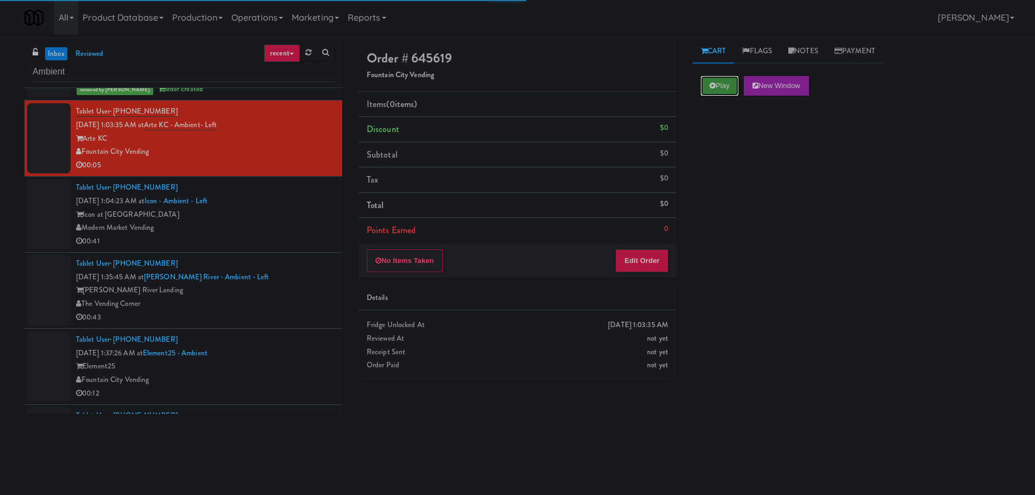
click at [725, 79] on button "Play" at bounding box center [719, 86] width 37 height 20
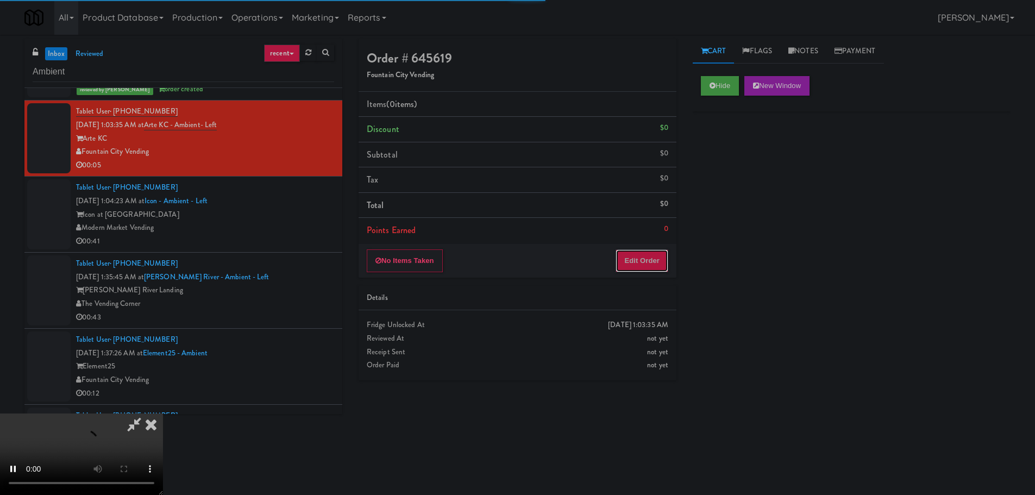
click at [645, 266] on button "Edit Order" at bounding box center [641, 260] width 53 height 23
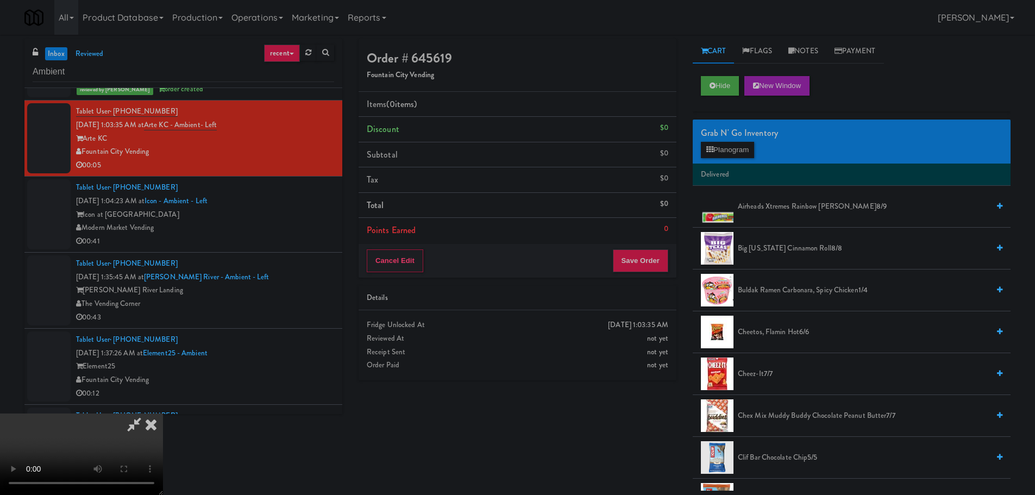
scroll to position [0, 0]
click at [163, 413] on video at bounding box center [81, 453] width 163 height 81
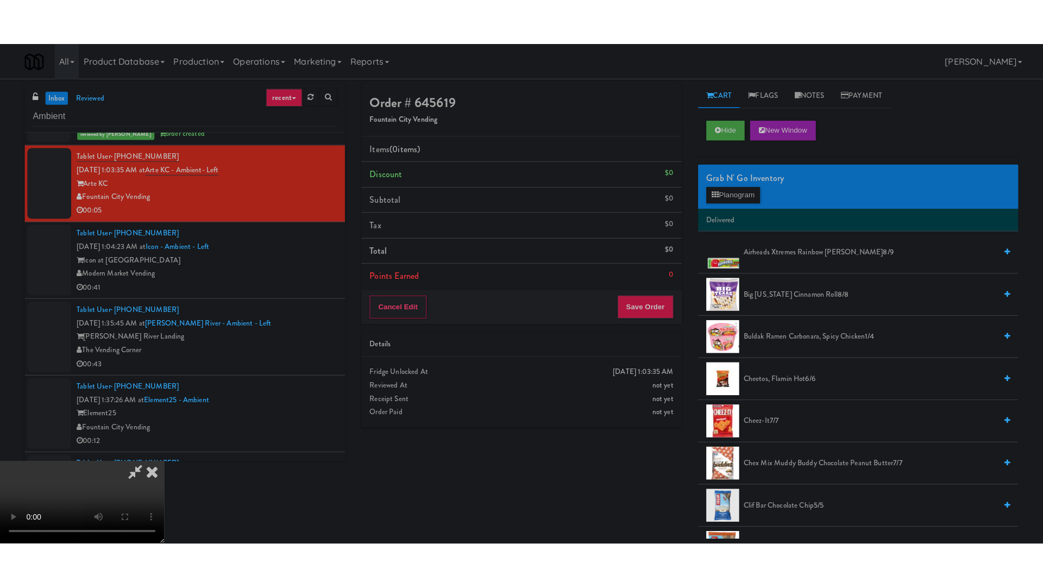
scroll to position [187, 0]
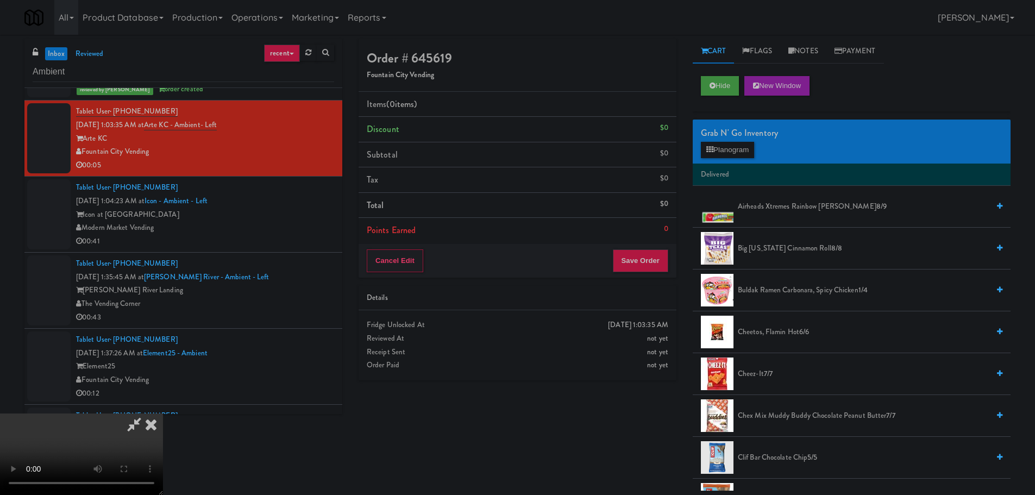
drag, startPoint x: 336, startPoint y: 362, endPoint x: 373, endPoint y: 342, distance: 41.6
click at [163, 413] on video at bounding box center [81, 453] width 163 height 81
click at [750, 147] on button "Planogram" at bounding box center [727, 150] width 53 height 16
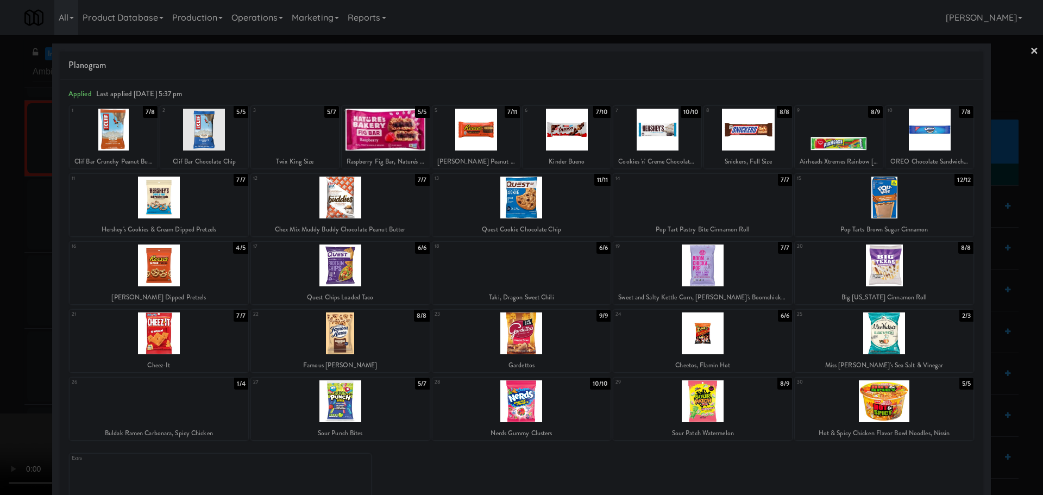
click at [135, 330] on div at bounding box center [159, 333] width 179 height 42
click at [0, 284] on div at bounding box center [521, 247] width 1043 height 495
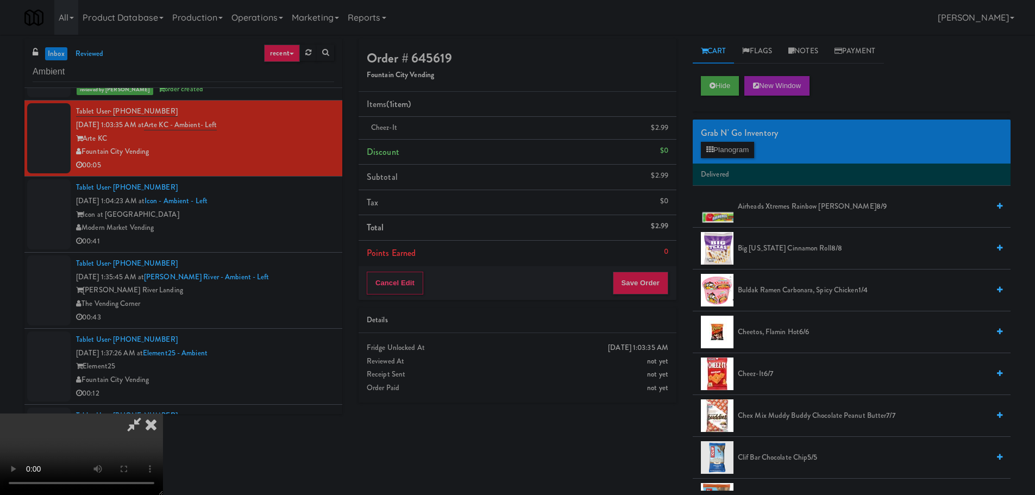
click at [163, 413] on video at bounding box center [81, 453] width 163 height 81
drag, startPoint x: 382, startPoint y: 482, endPoint x: 592, endPoint y: 243, distance: 318.3
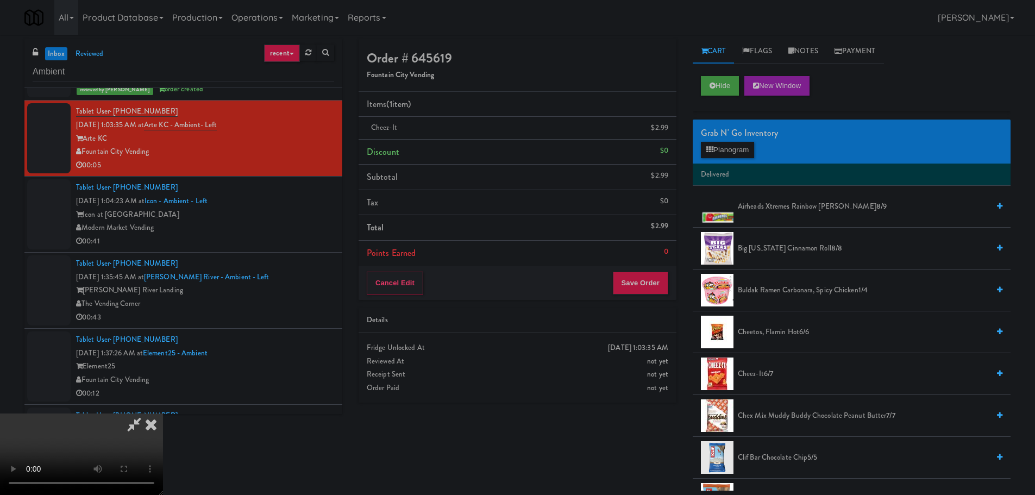
click at [163, 413] on video at bounding box center [81, 453] width 163 height 81
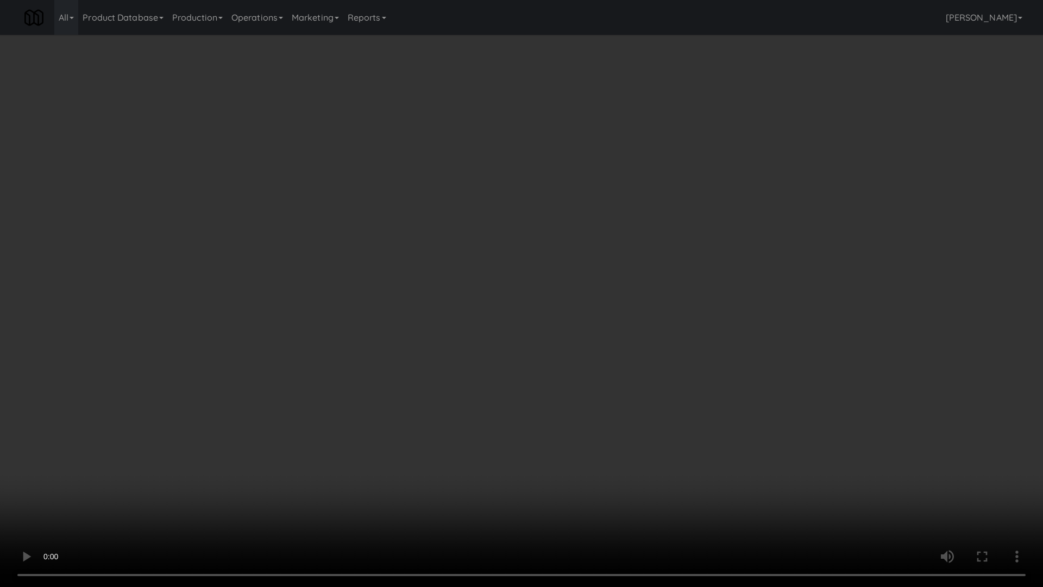
click at [463, 329] on video at bounding box center [521, 293] width 1043 height 587
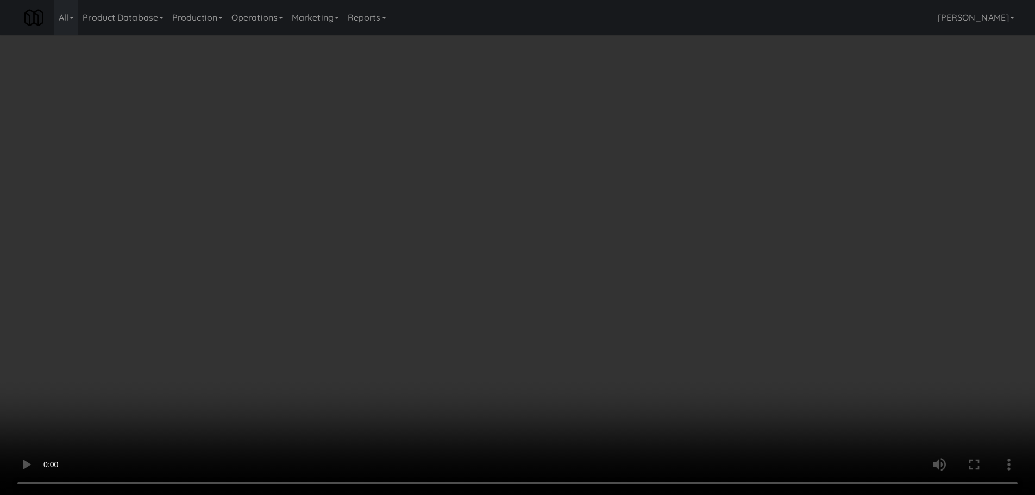
scroll to position [187, 0]
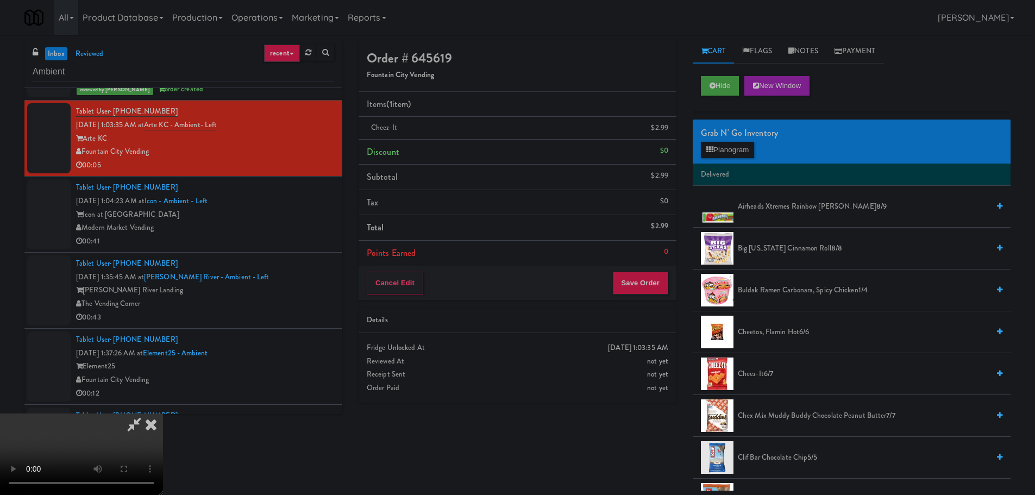
click at [163, 413] on video at bounding box center [81, 453] width 163 height 81
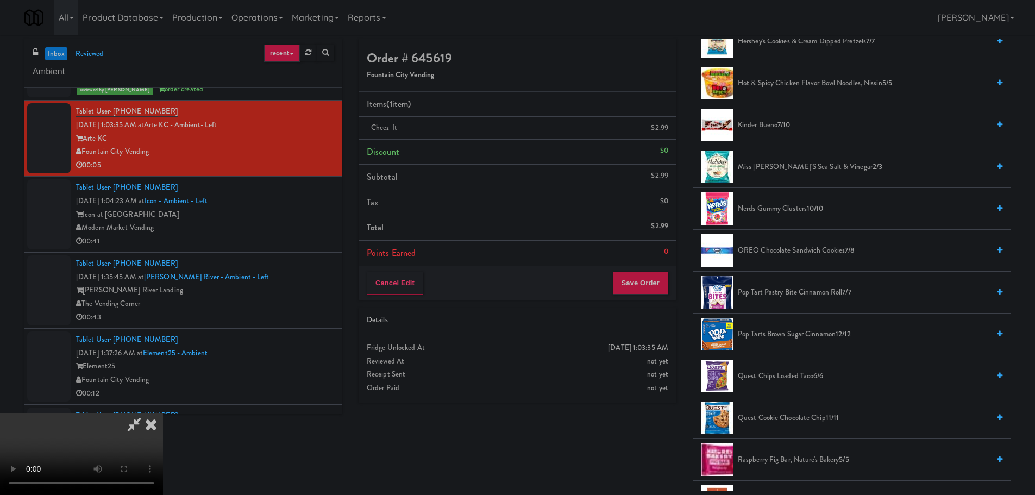
scroll to position [652, 0]
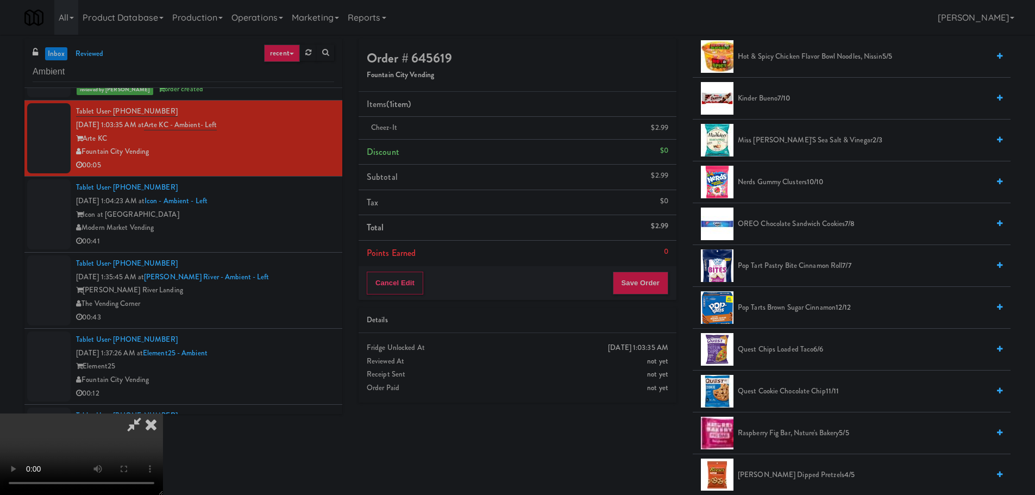
click at [803, 144] on span "Miss [PERSON_NAME]'s Sea Salt & Vinegar 2/3" at bounding box center [863, 141] width 251 height 14
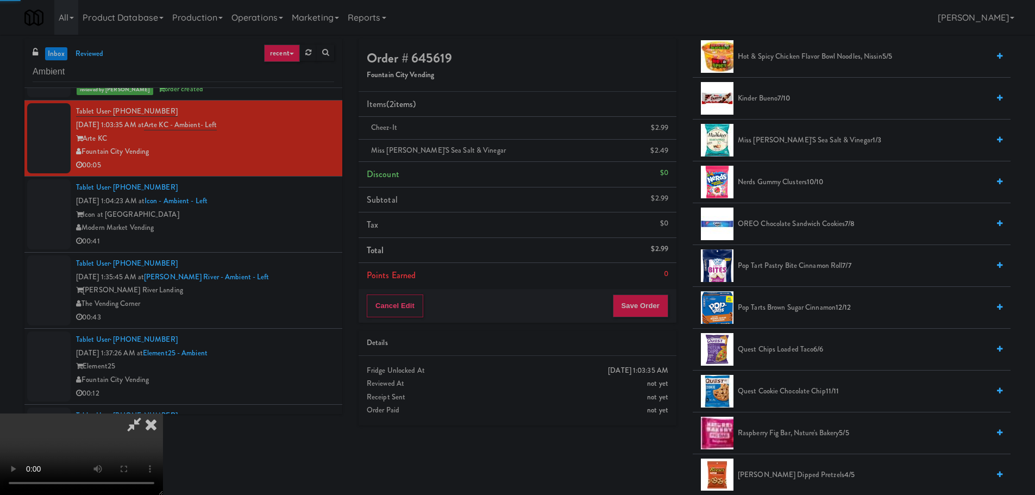
click at [163, 413] on video at bounding box center [81, 453] width 163 height 81
click at [639, 300] on button "Save Order" at bounding box center [640, 305] width 55 height 23
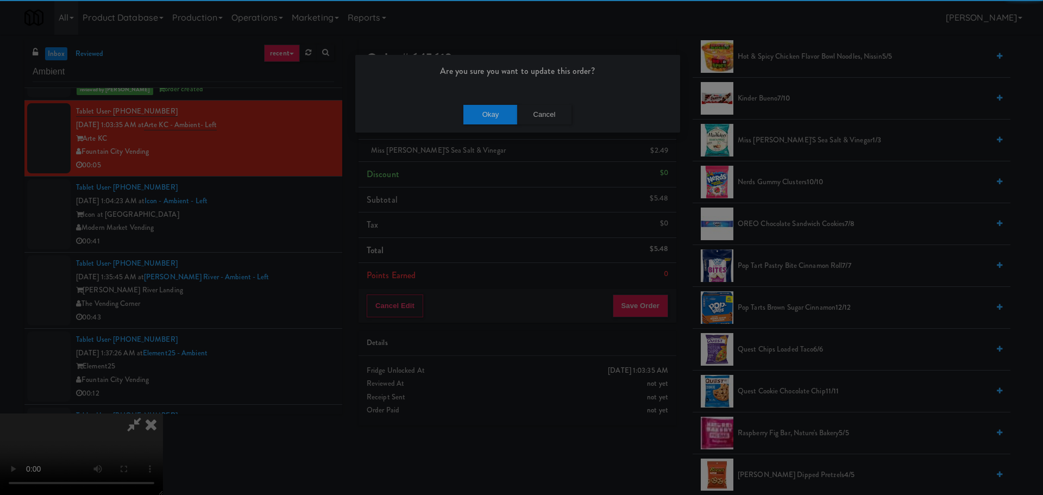
click at [487, 104] on div "Okay Cancel" at bounding box center [517, 114] width 325 height 36
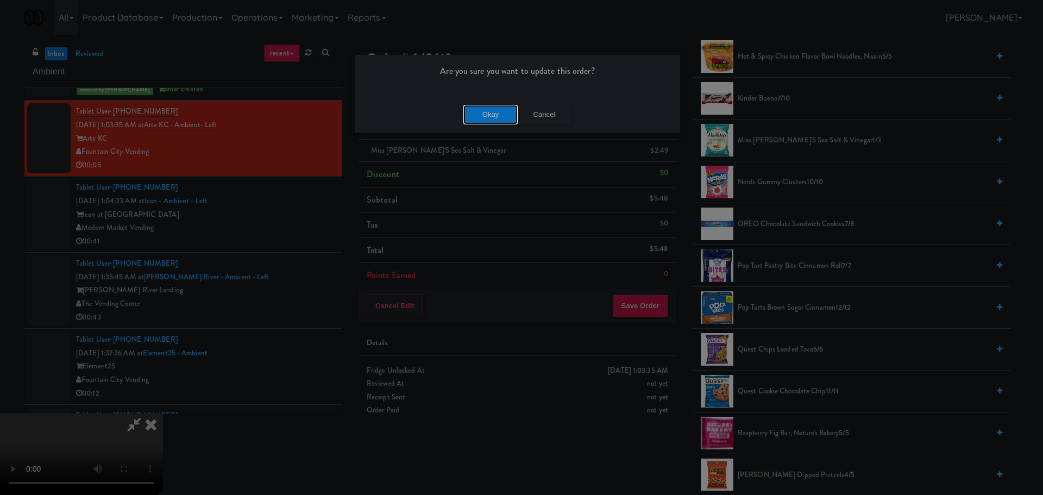
click at [486, 111] on button "Okay" at bounding box center [490, 115] width 54 height 20
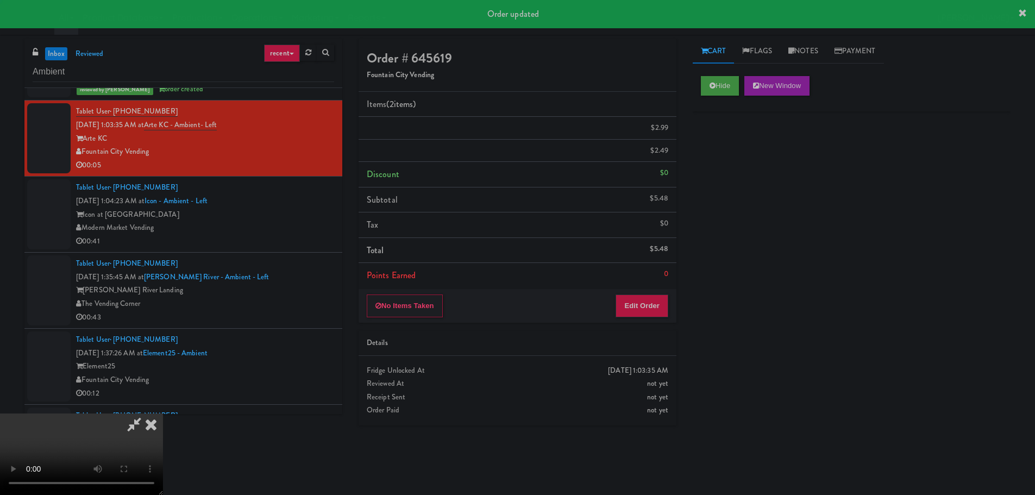
scroll to position [0, 0]
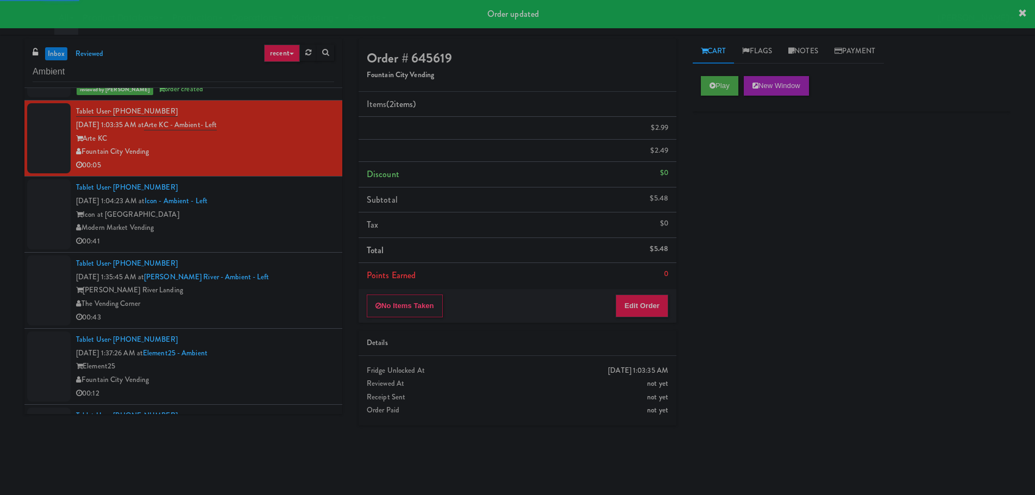
click at [298, 220] on div "Icon at [GEOGRAPHIC_DATA]" at bounding box center [205, 215] width 258 height 14
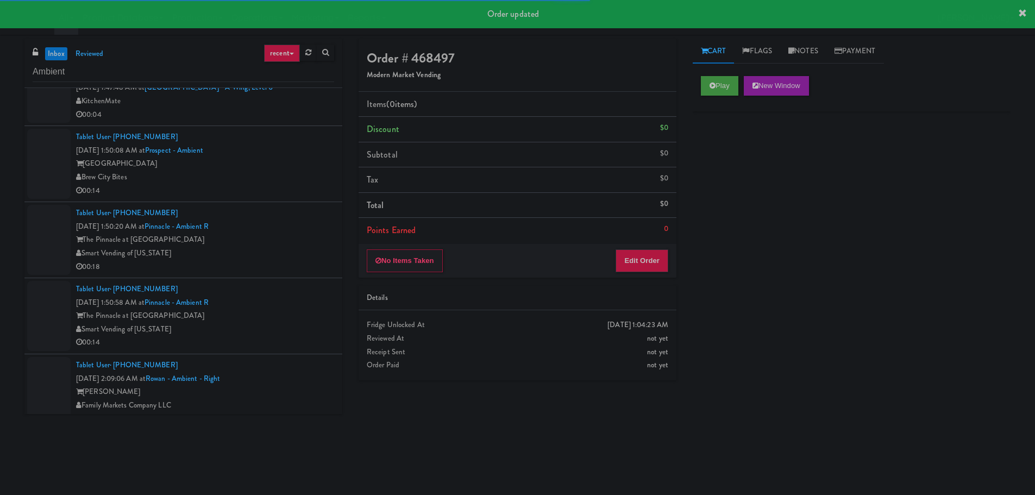
scroll to position [1927, 0]
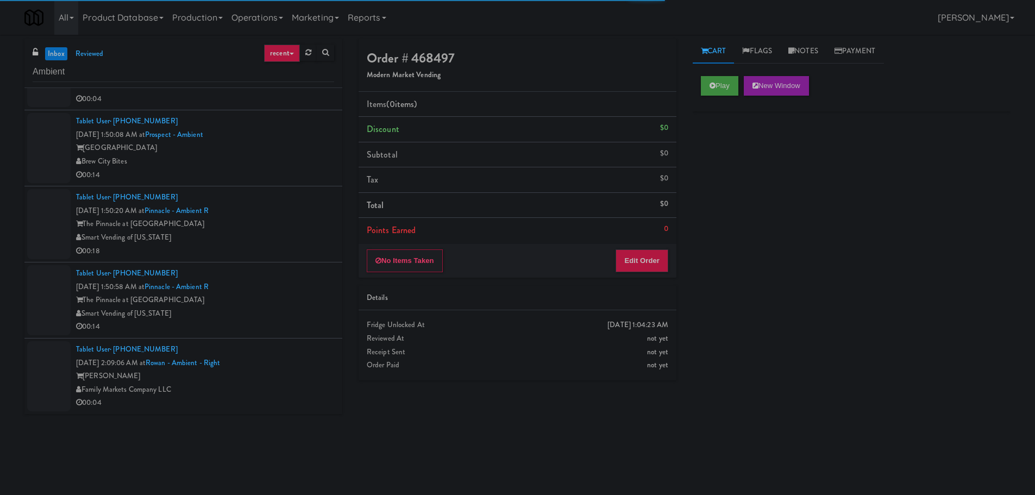
click at [299, 351] on div "Tablet User · (804) 248-4494 [DATE] 2:09:06 AM at [GEOGRAPHIC_DATA] - Ambient -…" at bounding box center [205, 376] width 258 height 67
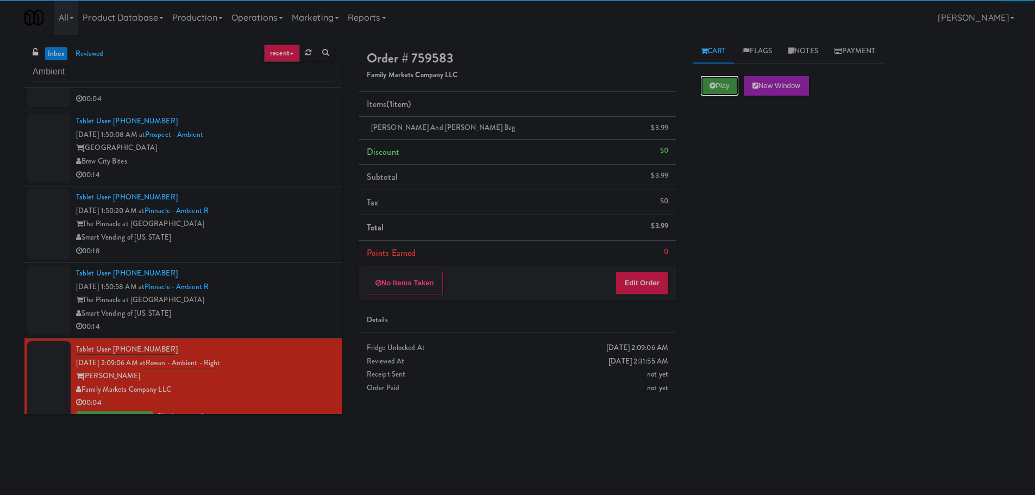
click at [726, 77] on button "Play" at bounding box center [719, 86] width 37 height 20
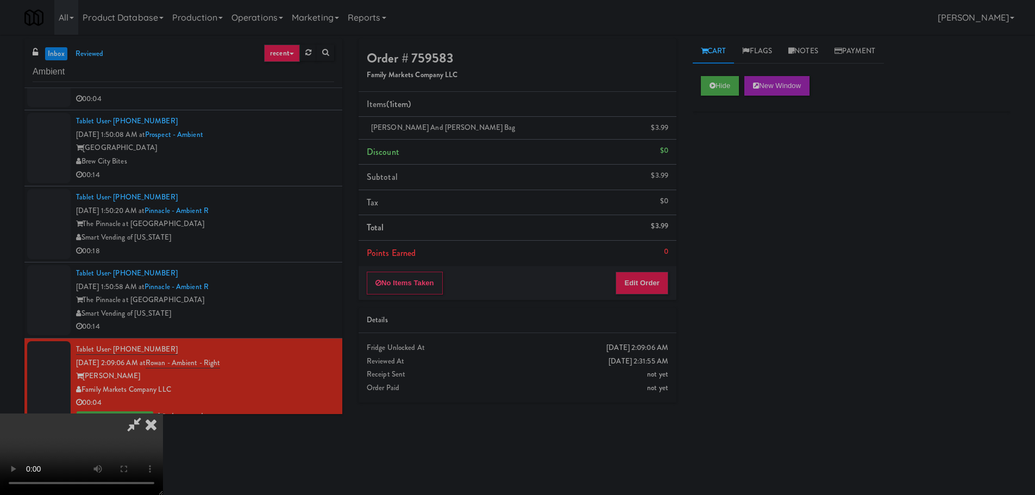
click at [310, 323] on div "00:14" at bounding box center [205, 327] width 258 height 14
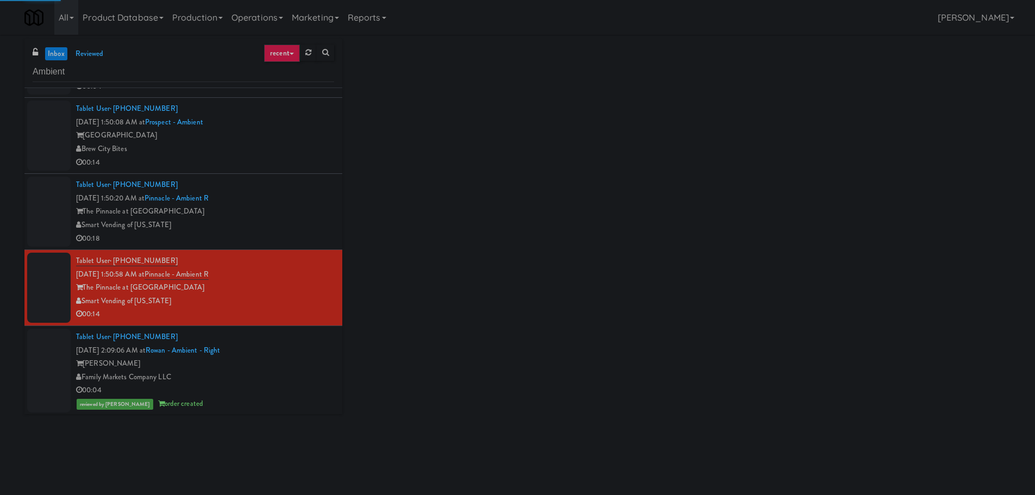
scroll to position [1940, 0]
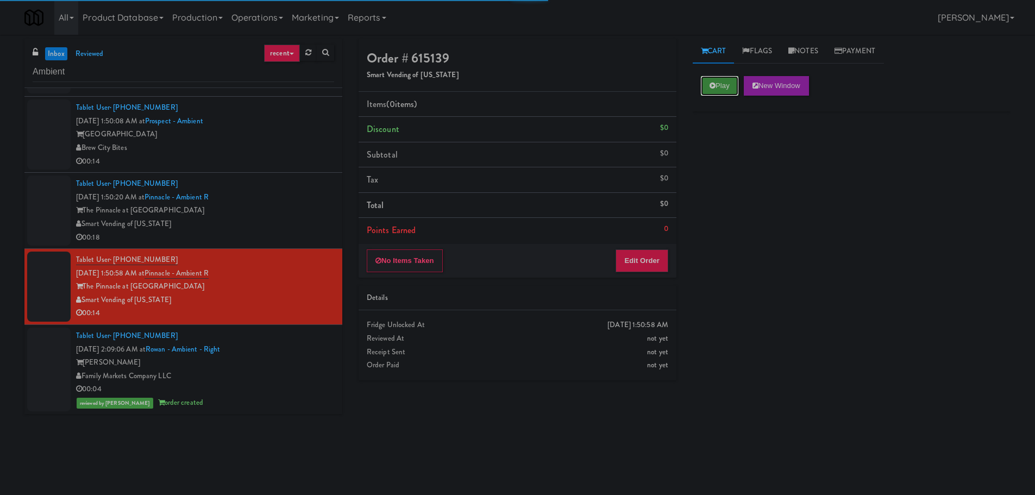
click at [722, 78] on button "Play" at bounding box center [719, 86] width 37 height 20
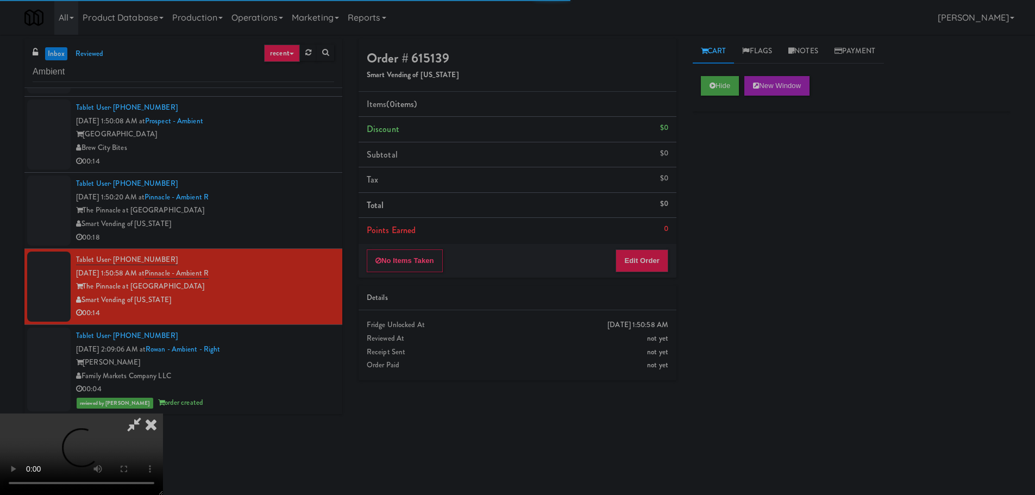
click at [635, 275] on div "No Items Taken Edit Order" at bounding box center [517, 261] width 318 height 34
click at [647, 260] on button "Edit Order" at bounding box center [641, 260] width 53 height 23
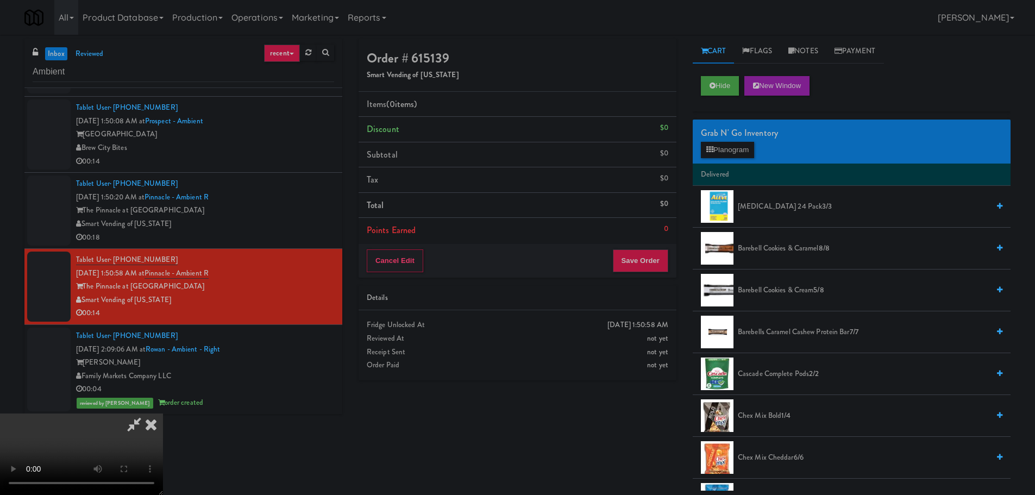
click at [163, 413] on video at bounding box center [81, 453] width 163 height 81
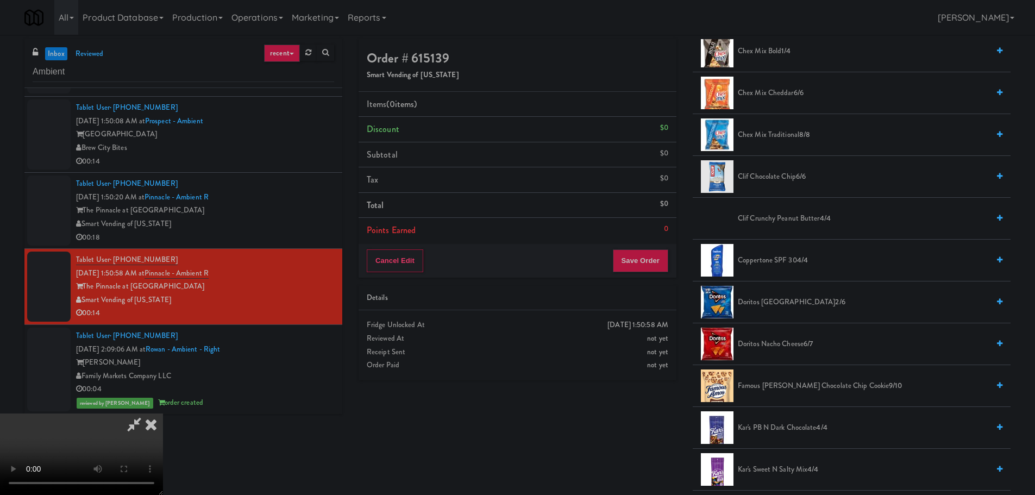
scroll to position [380, 0]
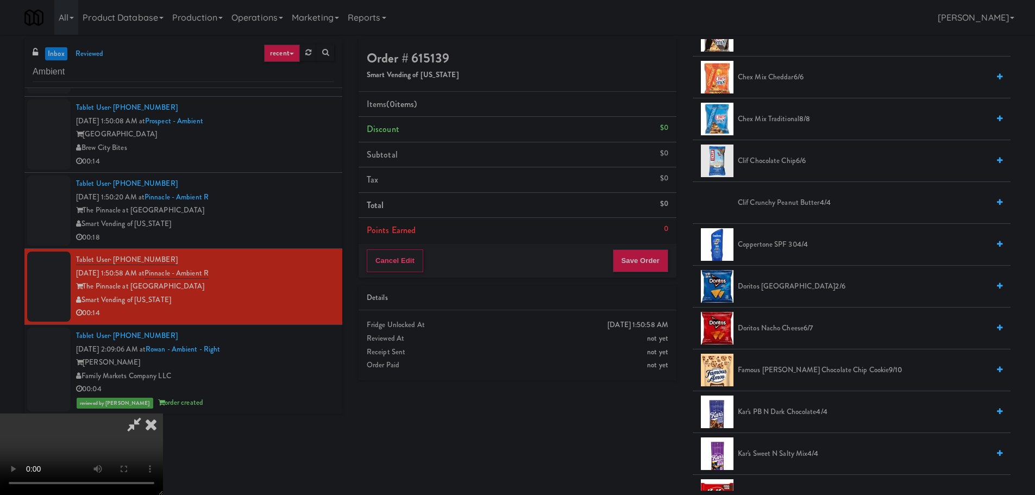
click at [761, 283] on span "Doritos Cool Ranch 2/6" at bounding box center [863, 287] width 251 height 14
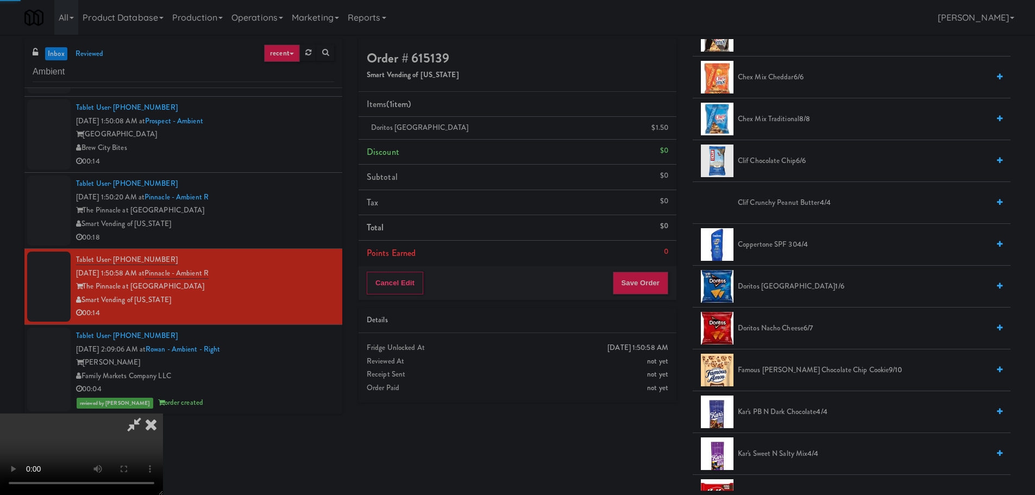
click at [163, 413] on video at bounding box center [81, 453] width 163 height 81
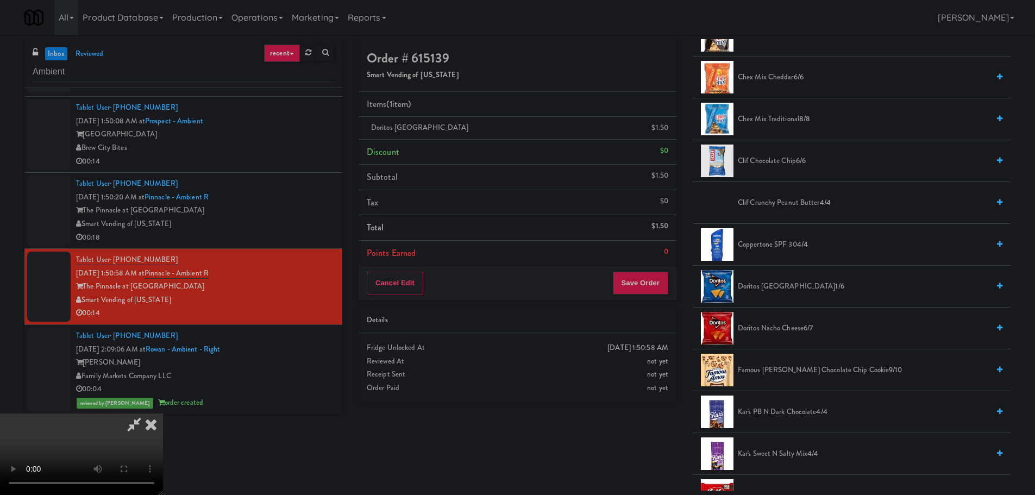
drag, startPoint x: 438, startPoint y: 320, endPoint x: 486, endPoint y: 304, distance: 50.5
click at [163, 413] on video at bounding box center [81, 453] width 163 height 81
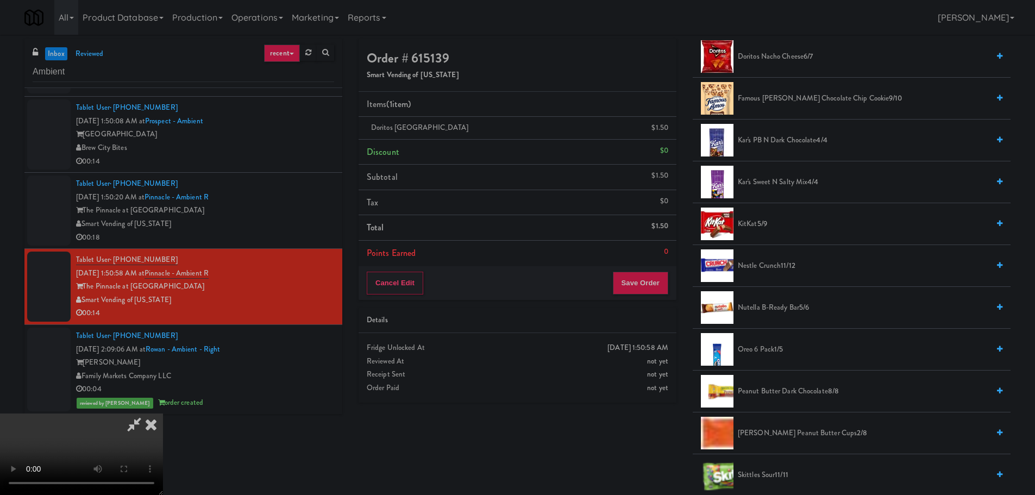
click at [777, 179] on span "Kar's Sweet N Salty Mix 4/4" at bounding box center [863, 182] width 251 height 14
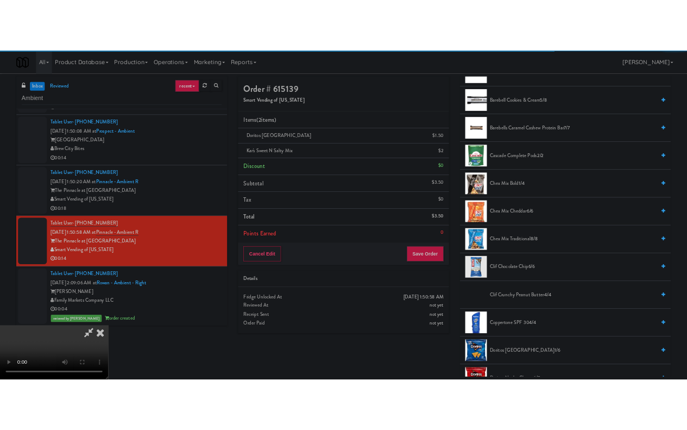
scroll to position [0, 0]
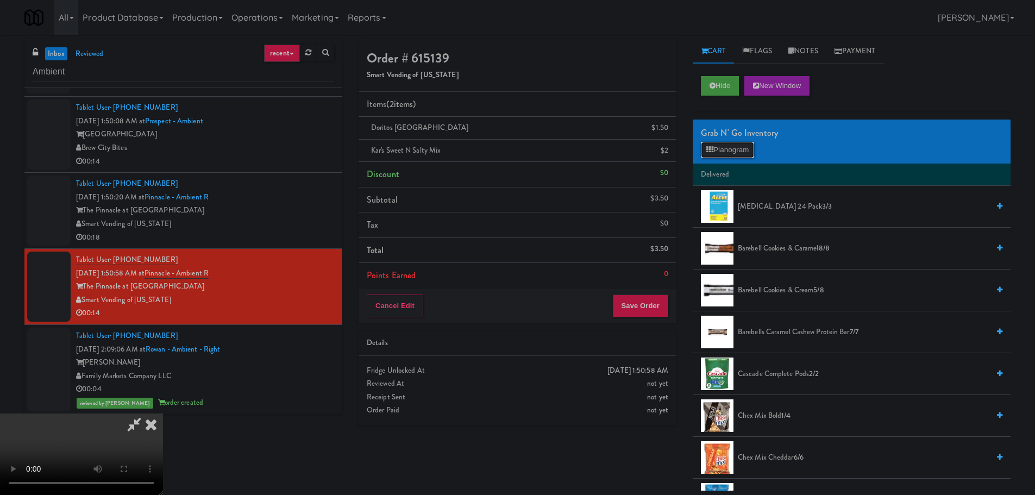
click at [732, 150] on button "Planogram" at bounding box center [727, 150] width 53 height 16
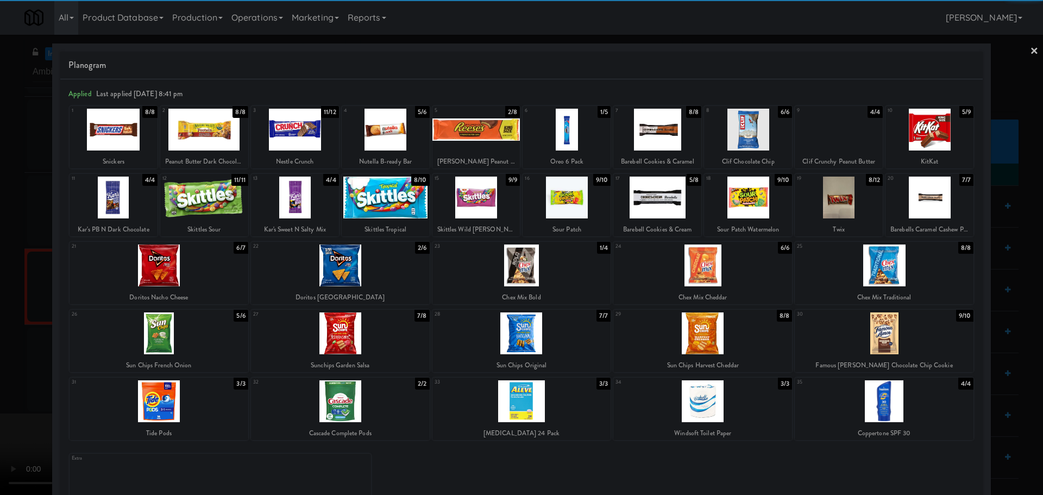
click at [0, 250] on div at bounding box center [521, 247] width 1043 height 495
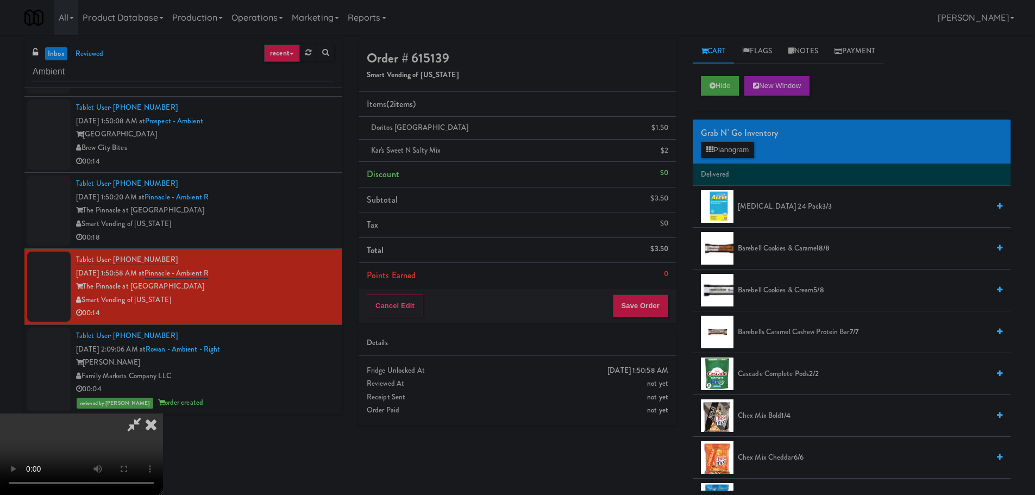
click at [163, 413] on video at bounding box center [81, 453] width 163 height 81
click at [640, 300] on button "Save Order" at bounding box center [640, 305] width 55 height 23
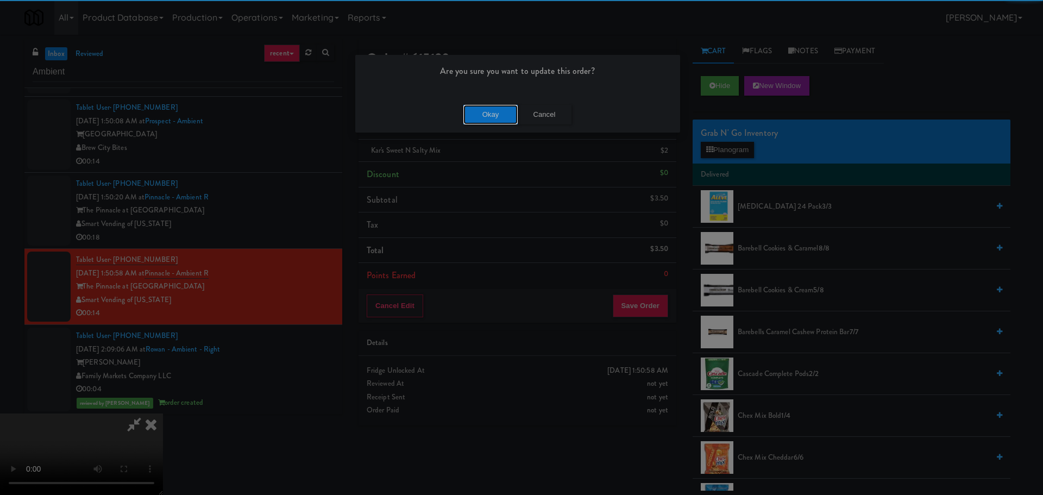
click at [489, 114] on button "Okay" at bounding box center [490, 115] width 54 height 20
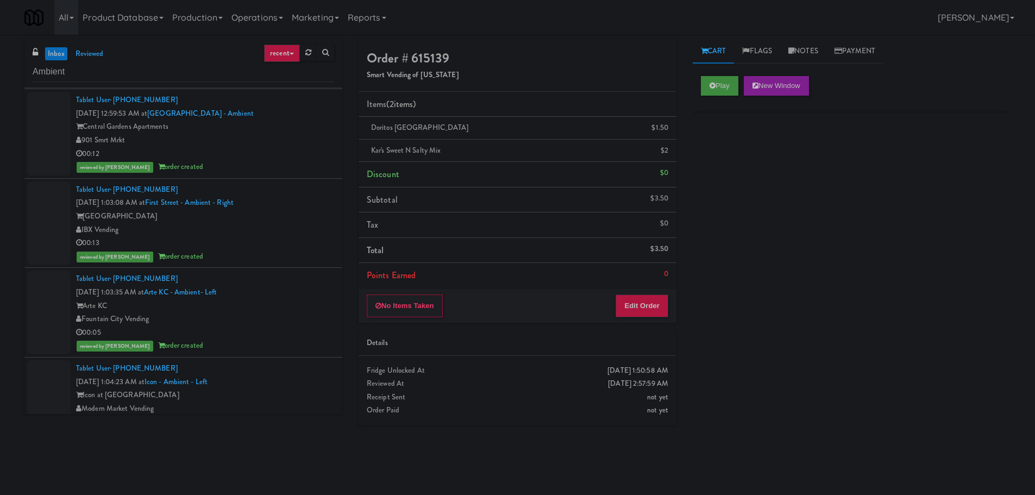
scroll to position [1301, 0]
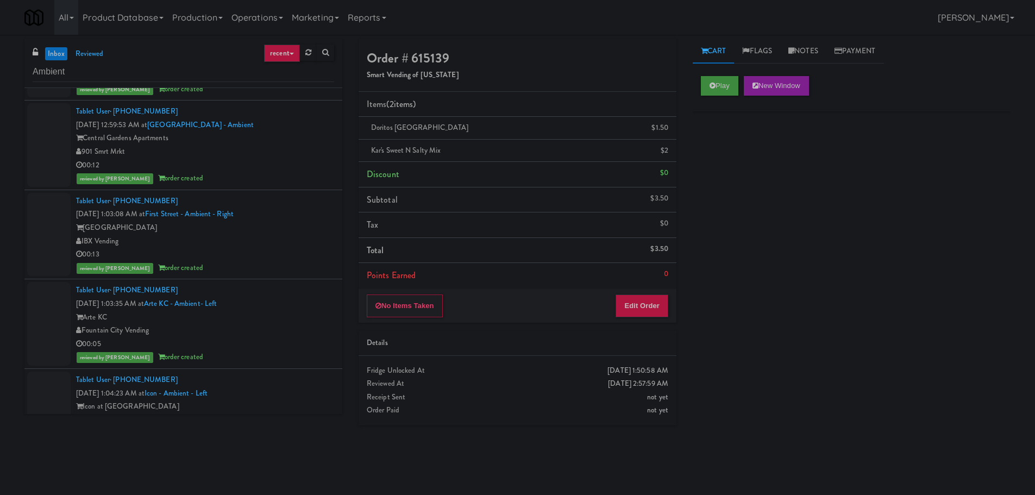
click at [49, 52] on link "inbox" at bounding box center [56, 54] width 22 height 14
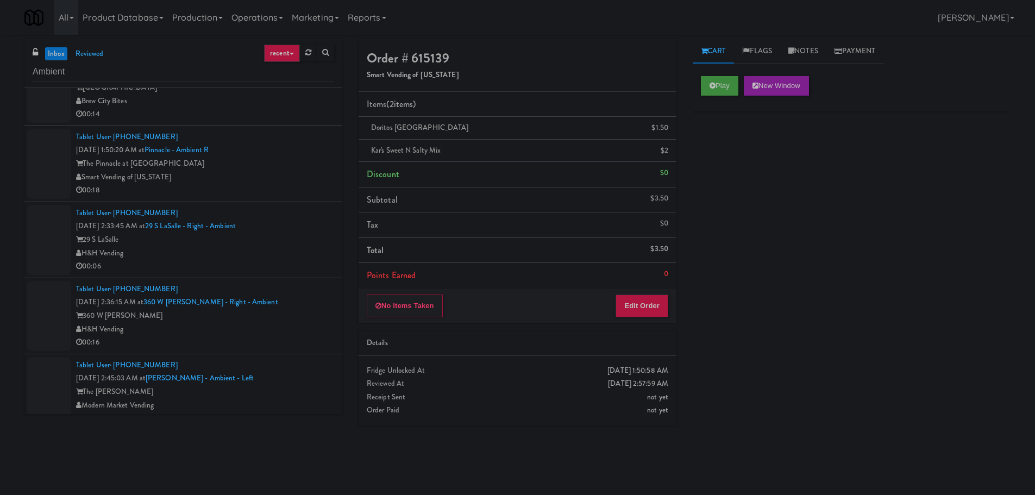
scroll to position [0, 0]
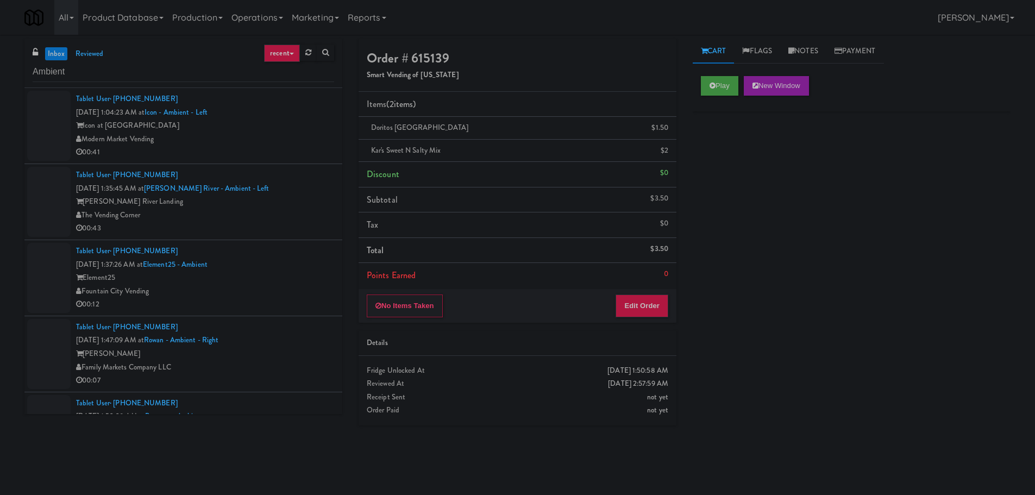
click at [300, 154] on div "00:41" at bounding box center [205, 153] width 258 height 14
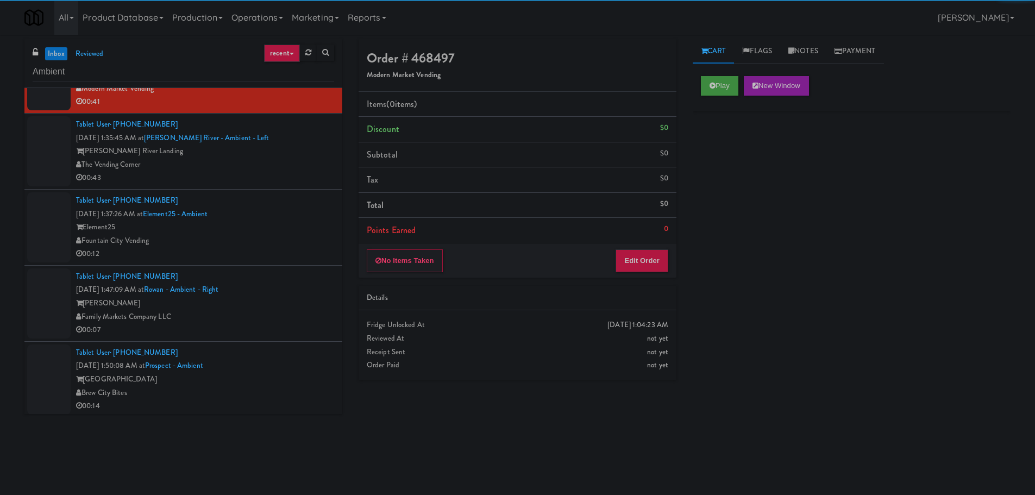
scroll to position [54, 0]
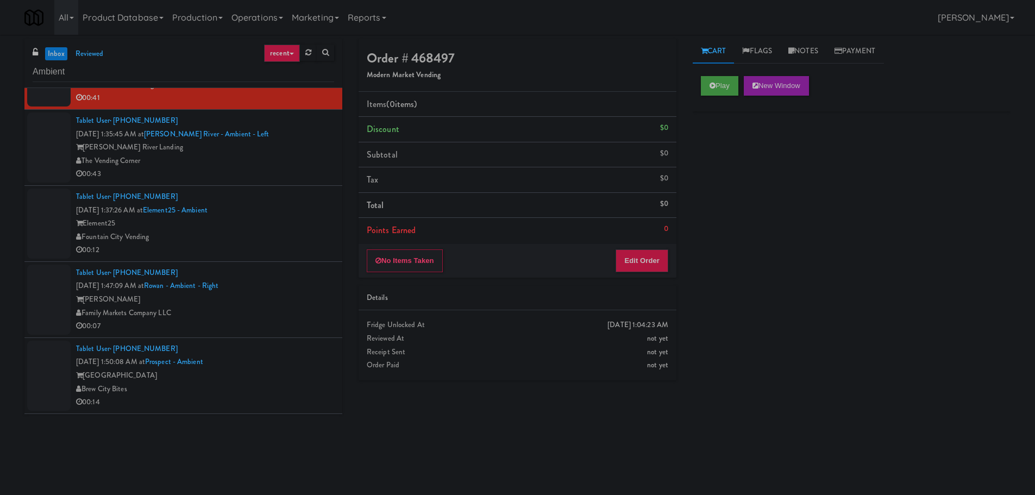
click at [293, 235] on div "Tablet User · (816) 213-7357 [DATE] 1:37:26 AM at Element25 - Ambient Element25…" at bounding box center [205, 223] width 258 height 67
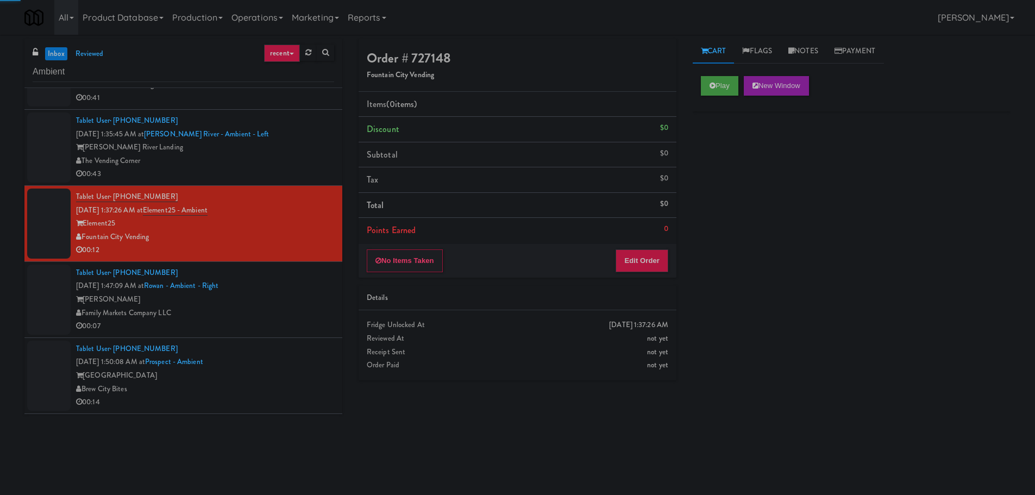
click at [284, 286] on div "Tablet User · (240) 330-3569 [DATE] 1:47:09 AM at Rowan - Ambient - Right Rowan…" at bounding box center [205, 299] width 258 height 67
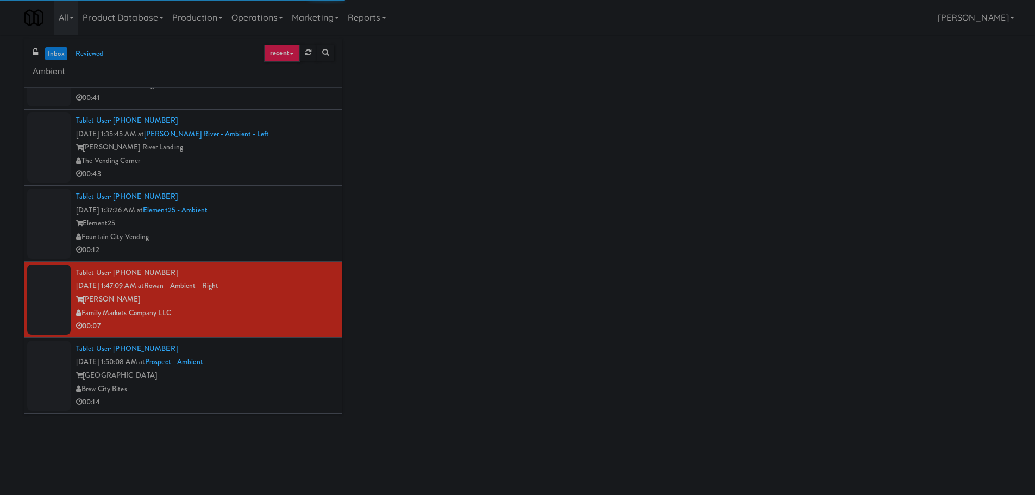
click at [292, 238] on div "Fountain City Vending" at bounding box center [205, 237] width 258 height 14
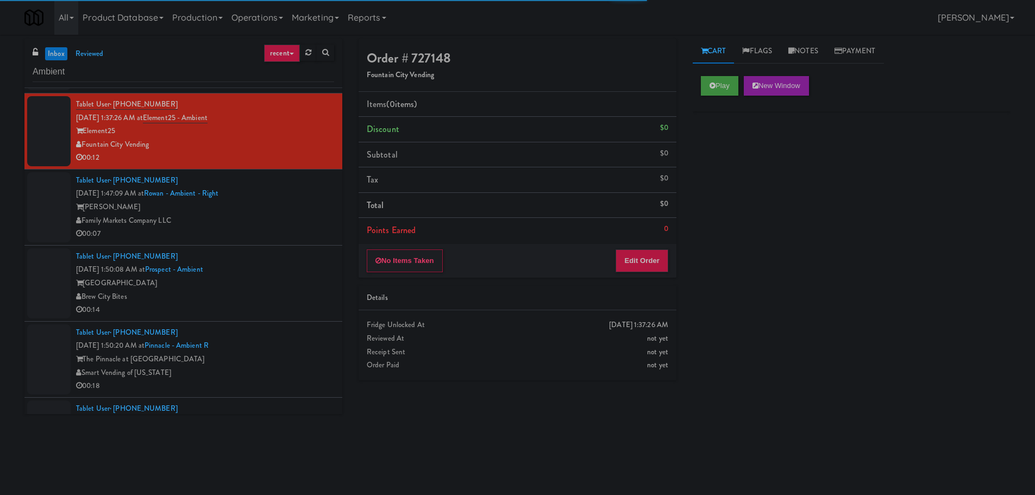
scroll to position [163, 0]
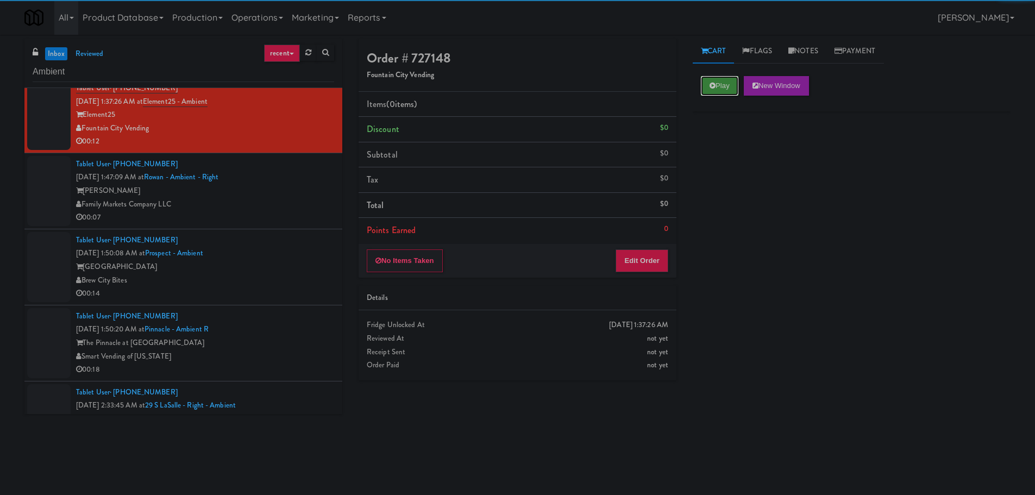
click at [727, 88] on button "Play" at bounding box center [719, 86] width 37 height 20
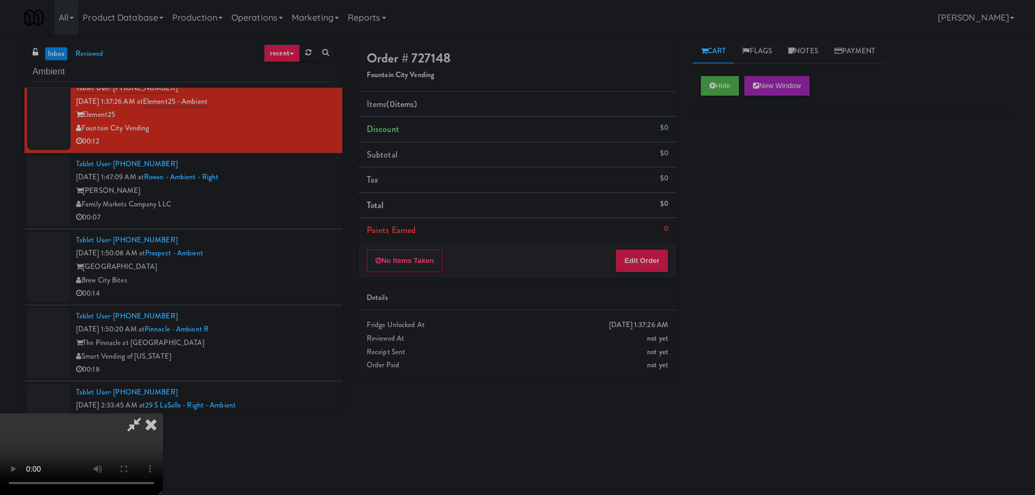
click at [633, 275] on div "No Items Taken Edit Order" at bounding box center [517, 261] width 318 height 34
click at [633, 270] on button "Edit Order" at bounding box center [641, 260] width 53 height 23
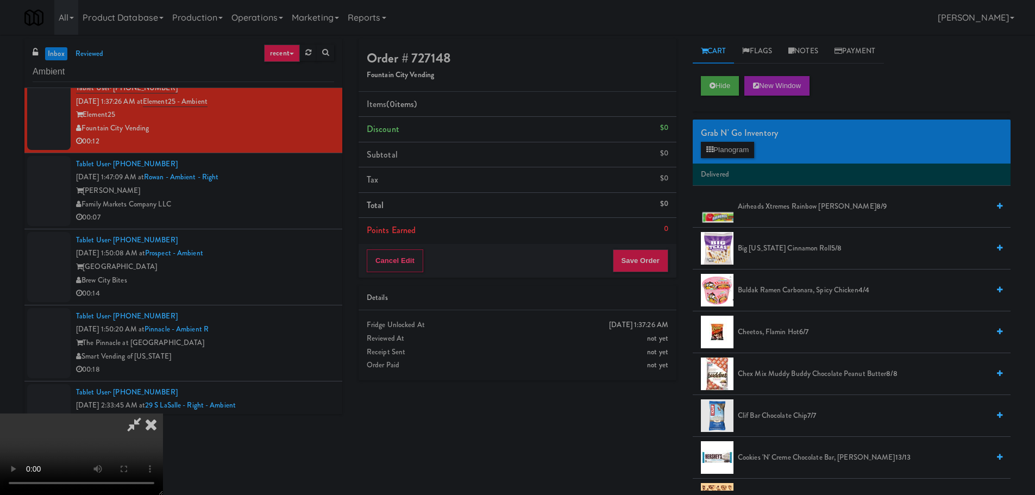
scroll to position [0, 0]
click at [163, 413] on video at bounding box center [81, 453] width 163 height 81
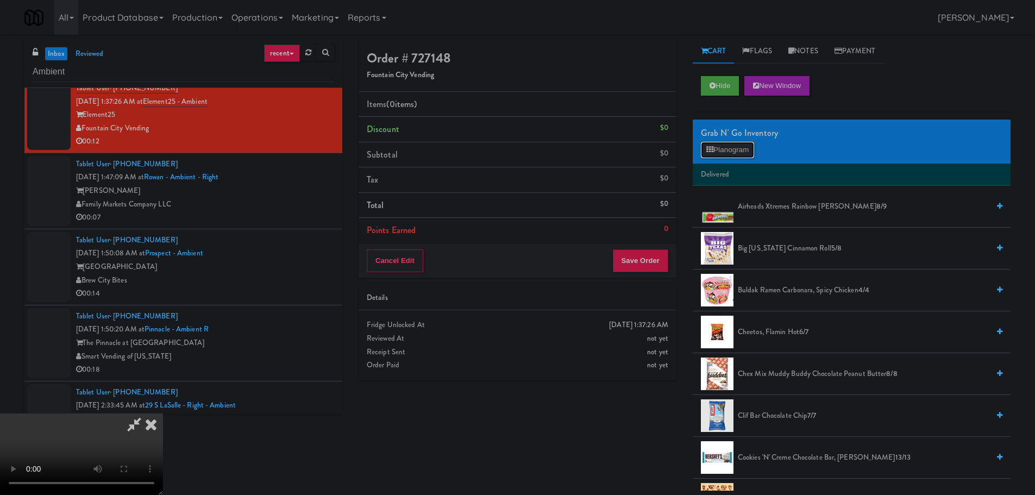
click at [725, 152] on button "Planogram" at bounding box center [727, 150] width 53 height 16
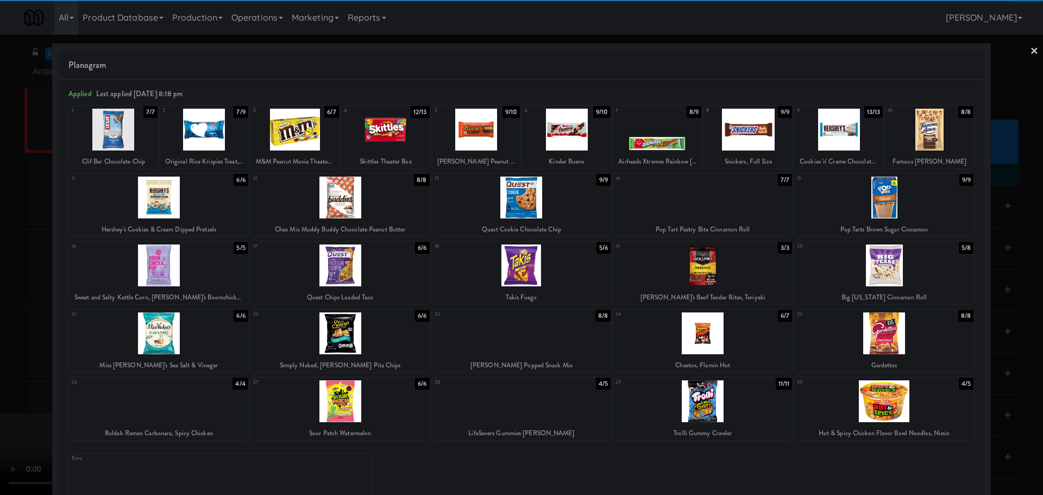
click at [856, 402] on div at bounding box center [884, 401] width 179 height 42
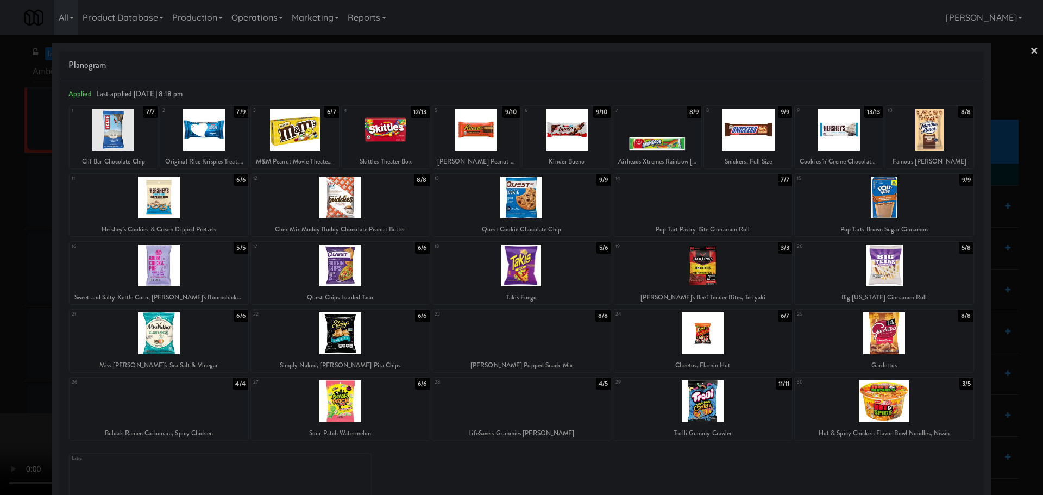
click at [0, 292] on div at bounding box center [521, 247] width 1043 height 495
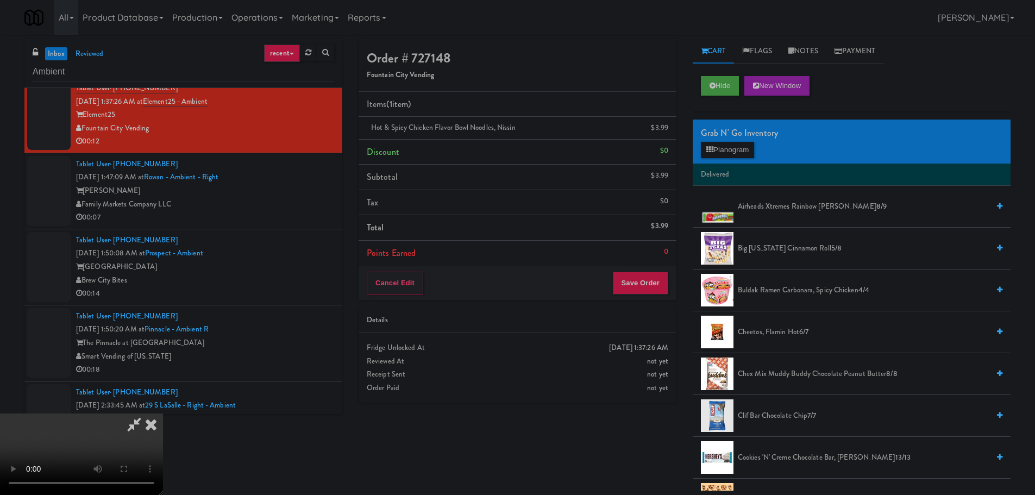
click at [163, 413] on video at bounding box center [81, 453] width 163 height 81
drag, startPoint x: 423, startPoint y: 232, endPoint x: 464, endPoint y: 231, distance: 41.3
click at [163, 413] on video at bounding box center [81, 453] width 163 height 81
click at [745, 144] on button "Planogram" at bounding box center [727, 150] width 53 height 16
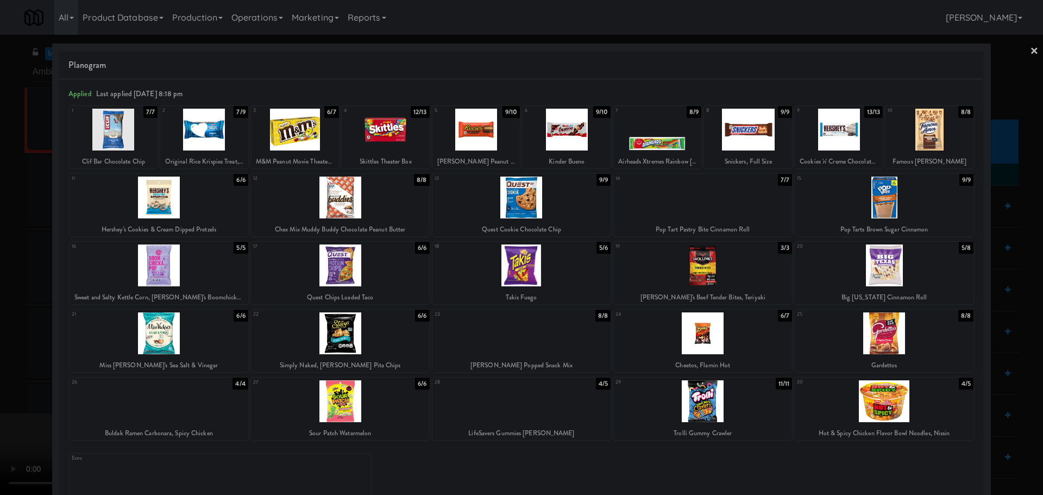
click at [877, 395] on div at bounding box center [884, 401] width 179 height 42
click at [8, 199] on div at bounding box center [521, 247] width 1043 height 495
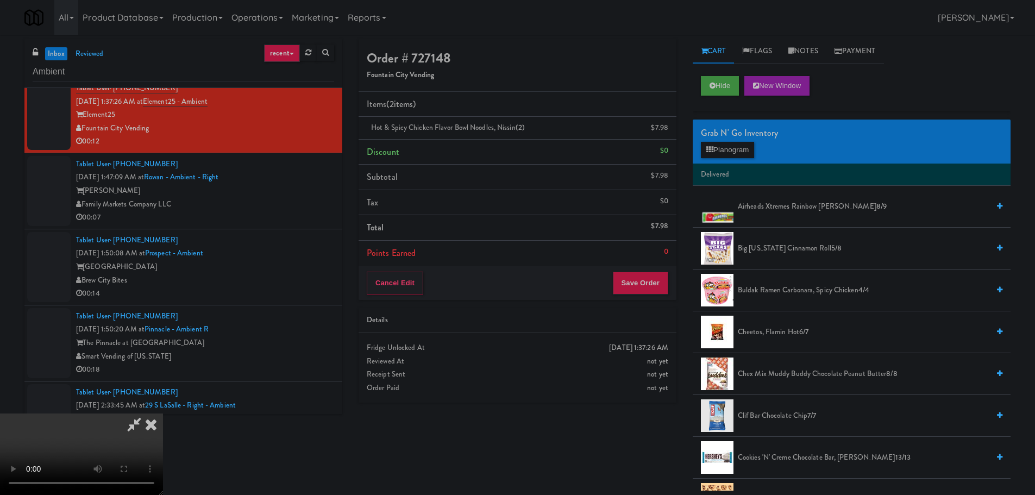
click at [163, 413] on video at bounding box center [81, 453] width 163 height 81
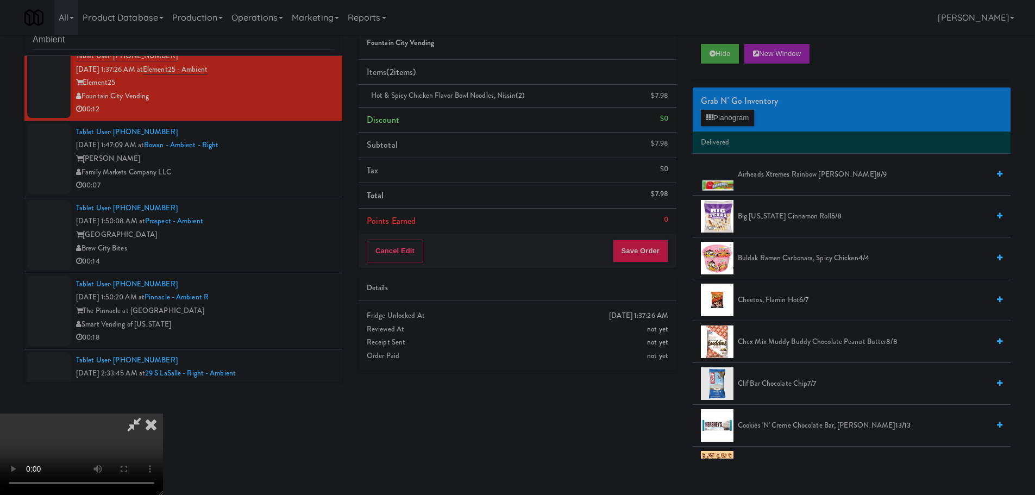
scroll to position [35, 0]
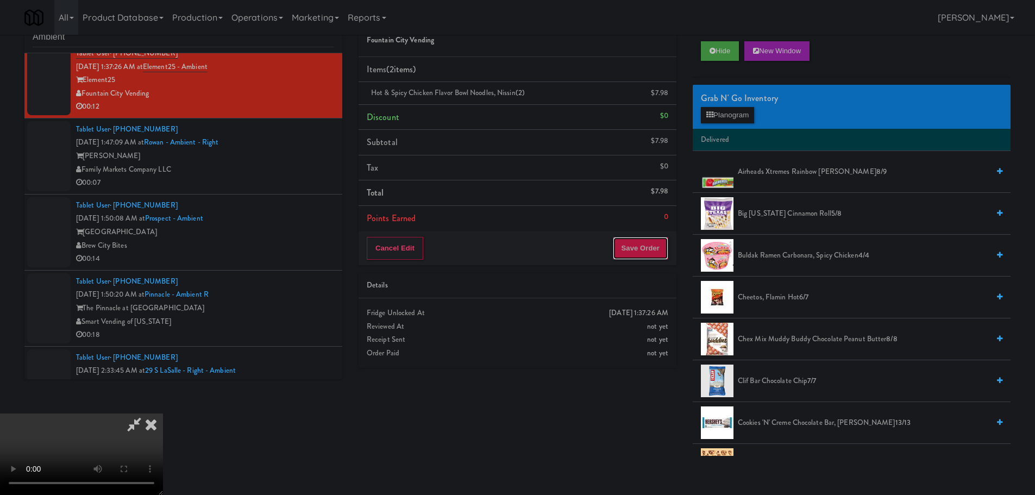
click at [667, 245] on button "Save Order" at bounding box center [640, 248] width 55 height 23
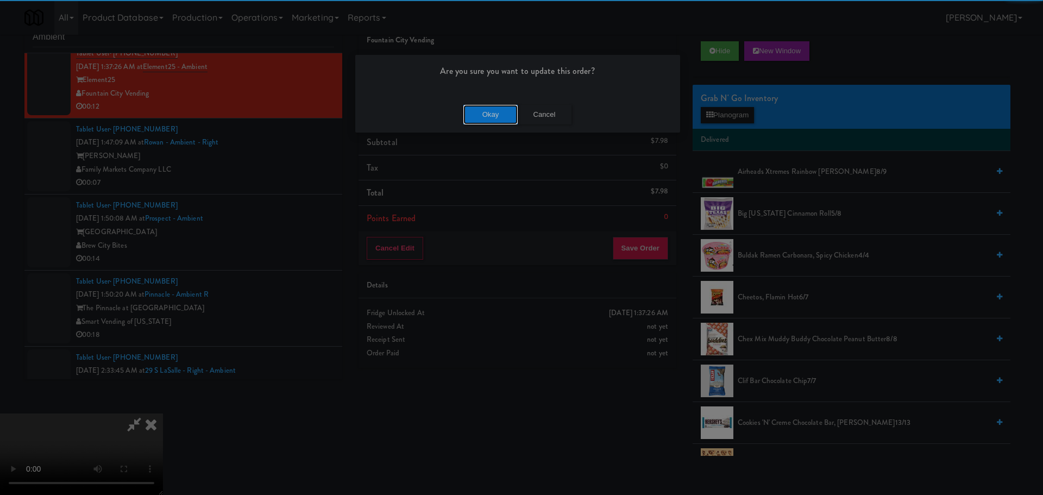
click at [495, 118] on button "Okay" at bounding box center [490, 115] width 54 height 20
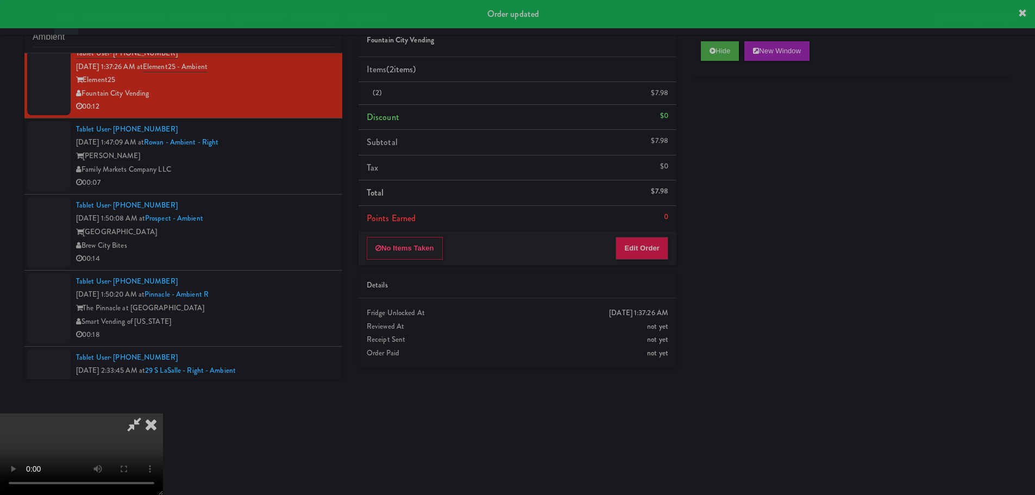
scroll to position [0, 0]
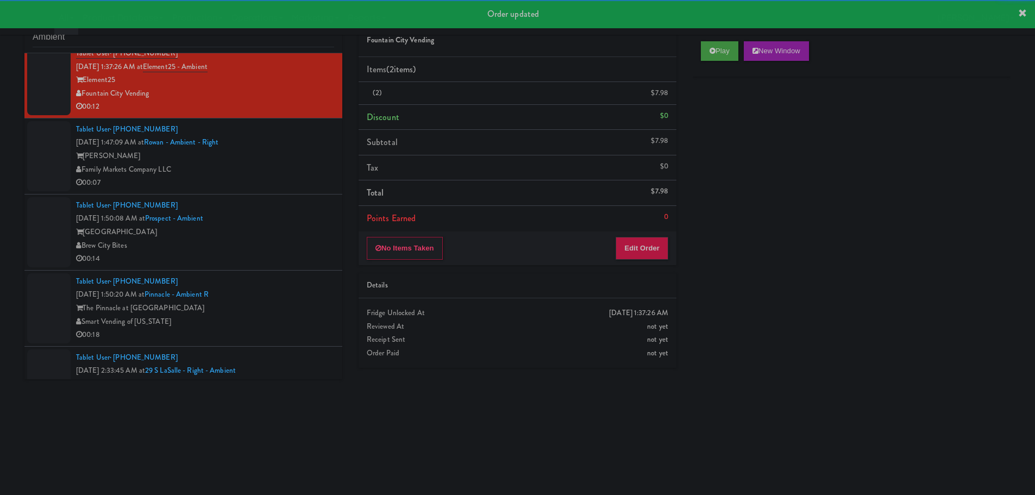
click at [289, 177] on div "Tablet User · (240) 330-3569 [DATE] 1:47:09 AM at Rowan - Ambient - Right Rowan…" at bounding box center [205, 156] width 258 height 67
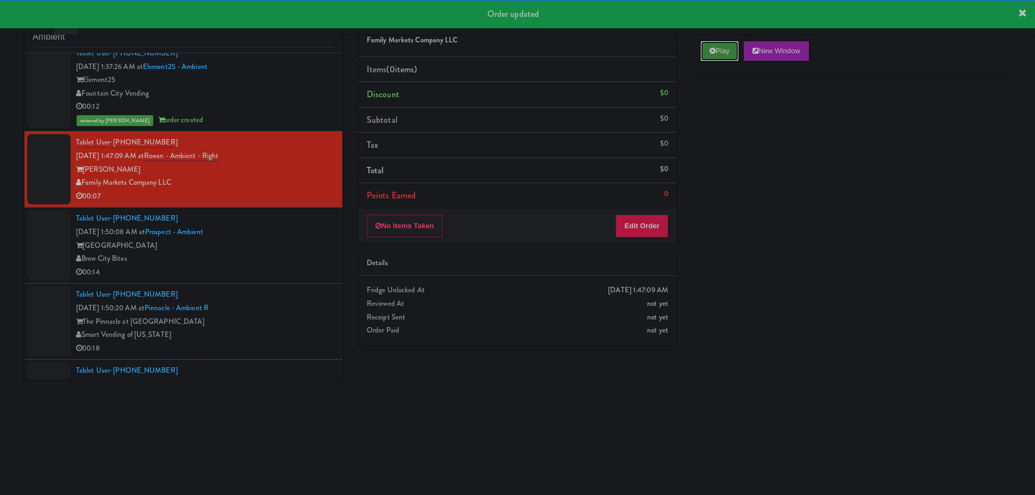
click at [738, 55] on button "Play" at bounding box center [719, 51] width 37 height 20
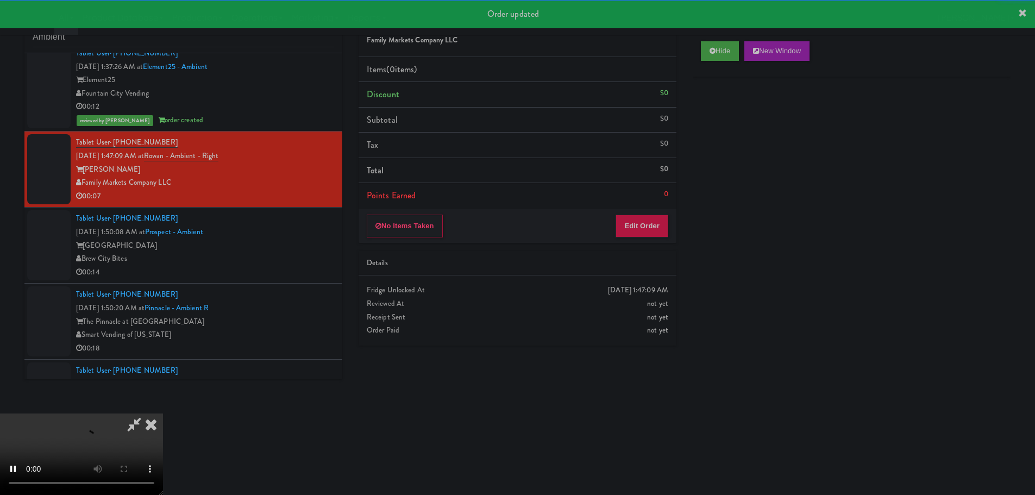
click at [657, 241] on div "No Items Taken Edit Order" at bounding box center [517, 226] width 318 height 34
click at [657, 233] on button "Edit Order" at bounding box center [641, 226] width 53 height 23
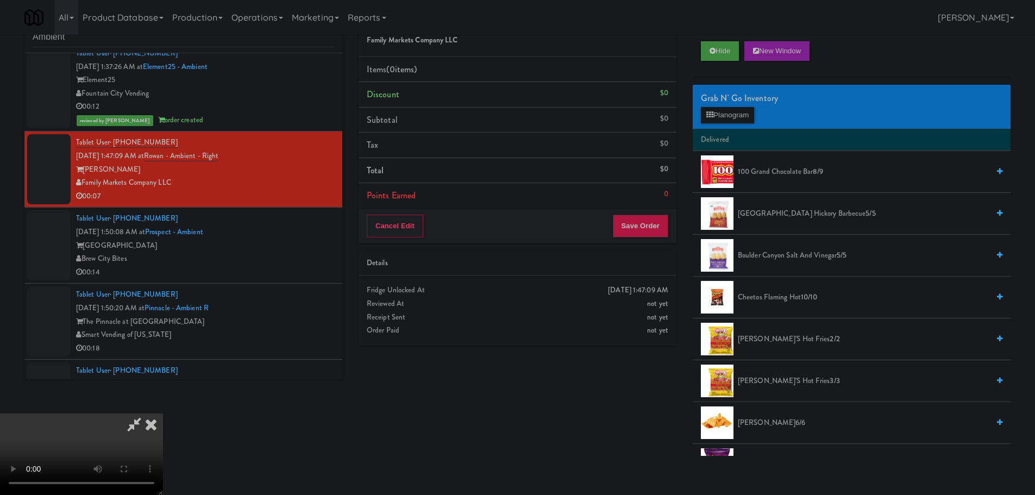
scroll to position [187, 0]
click at [163, 413] on video at bounding box center [81, 453] width 163 height 81
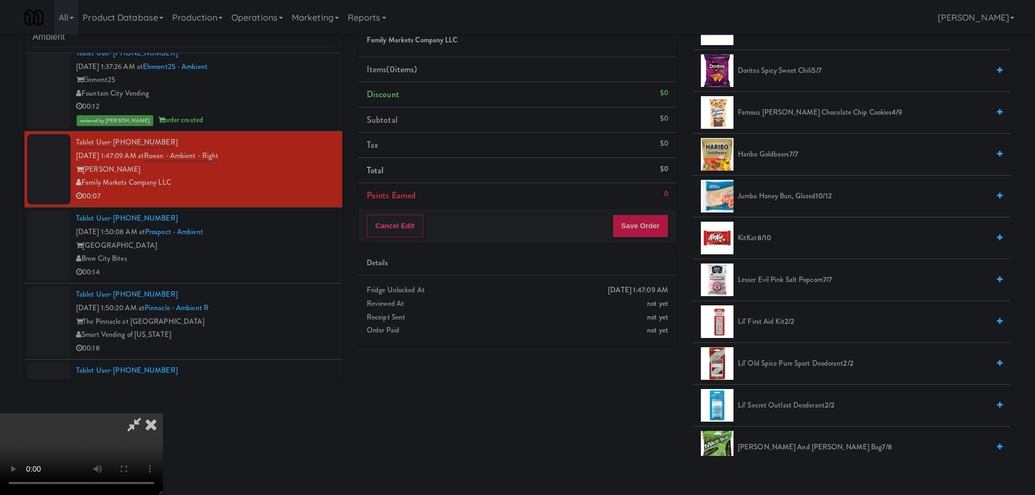
scroll to position [543, 0]
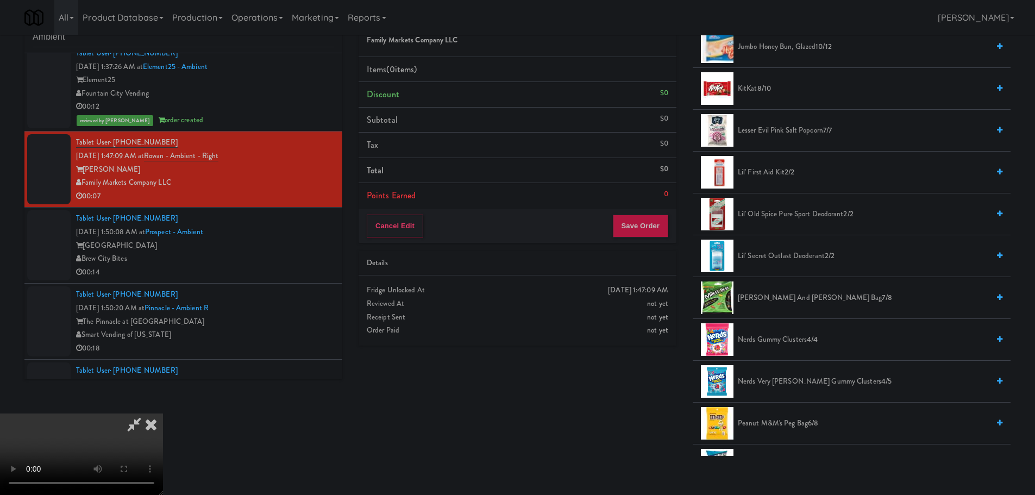
click at [807, 341] on span "Nerds Gummy Clusters 4/4" at bounding box center [863, 340] width 251 height 14
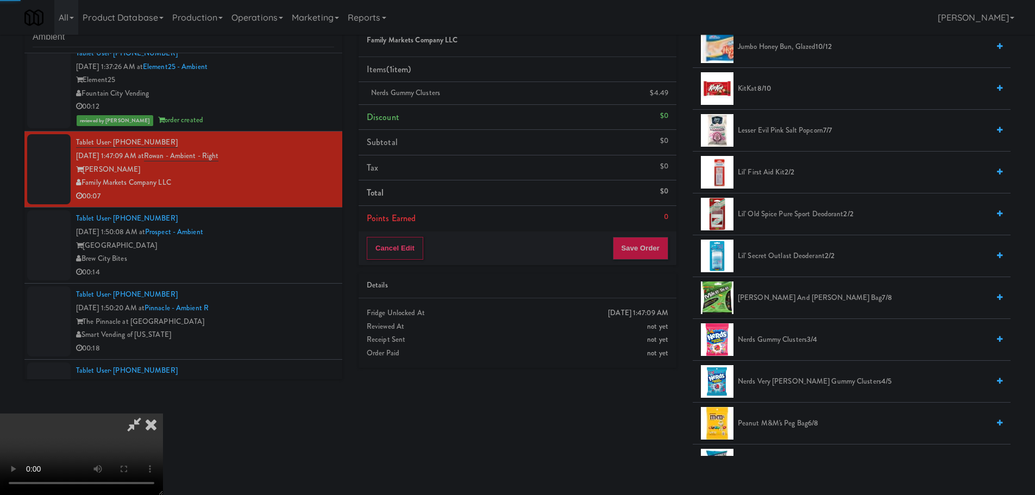
click at [163, 413] on video at bounding box center [81, 453] width 163 height 81
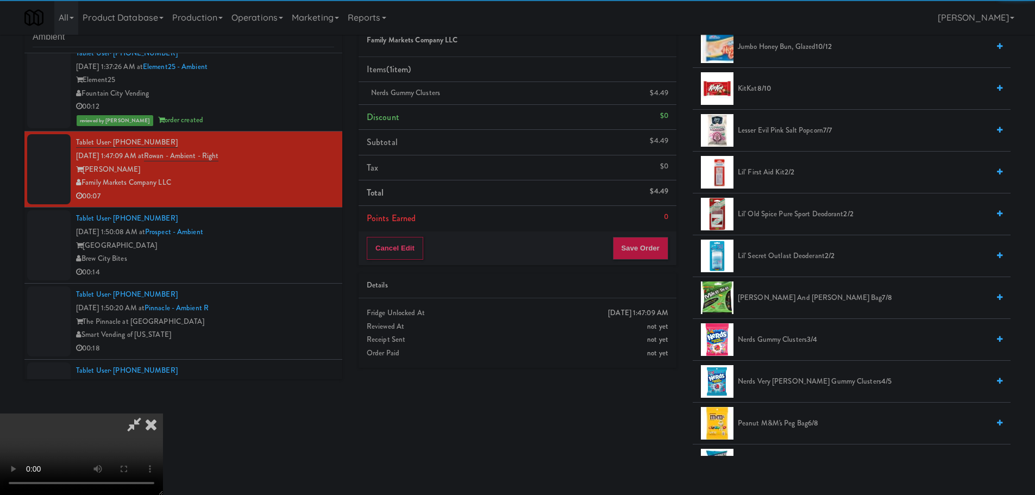
drag, startPoint x: 480, startPoint y: 301, endPoint x: 491, endPoint y: 309, distance: 13.0
click at [163, 413] on video at bounding box center [81, 453] width 163 height 81
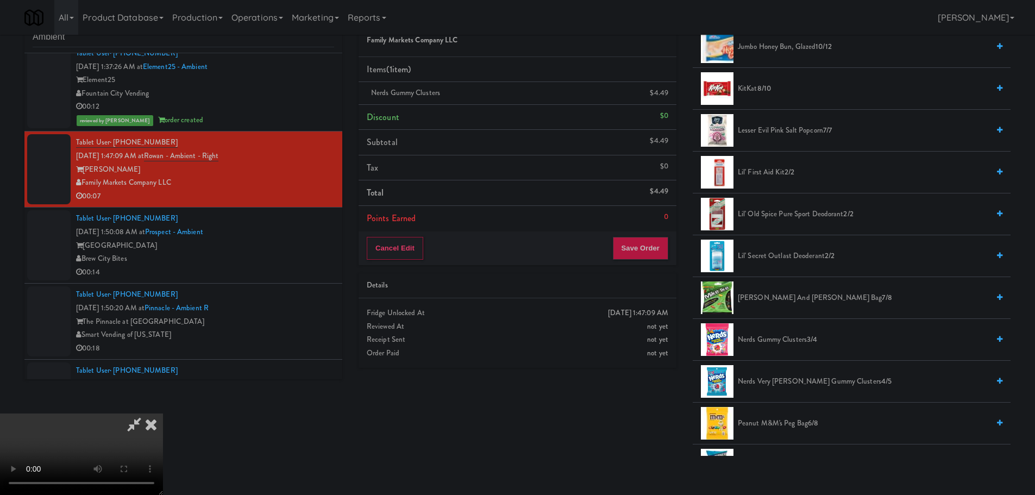
click at [163, 413] on video at bounding box center [81, 453] width 163 height 81
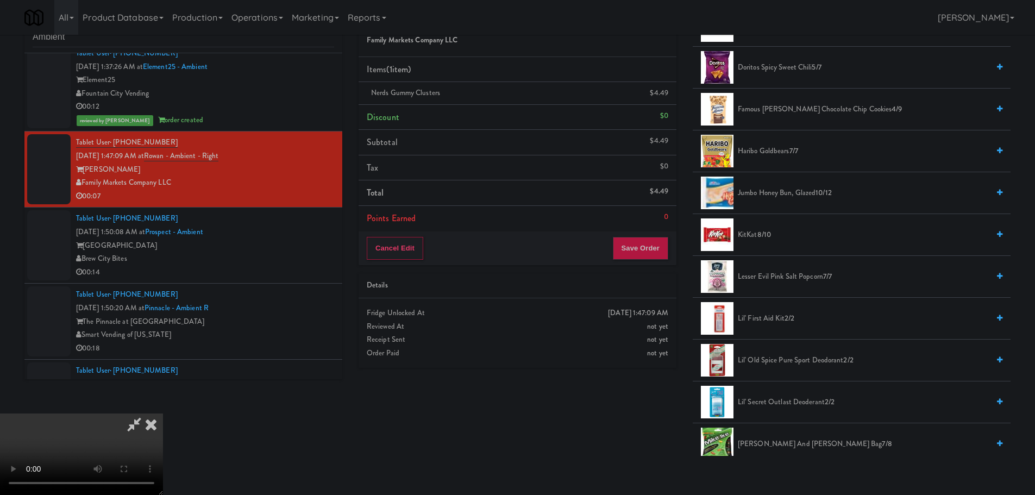
scroll to position [370, 0]
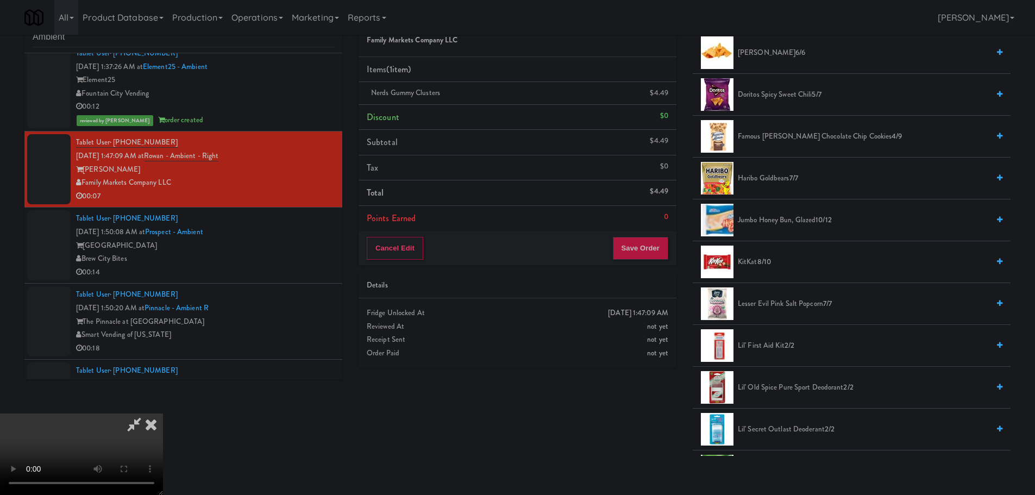
click at [784, 180] on span "Haribo Goldbears 7/7" at bounding box center [863, 179] width 251 height 14
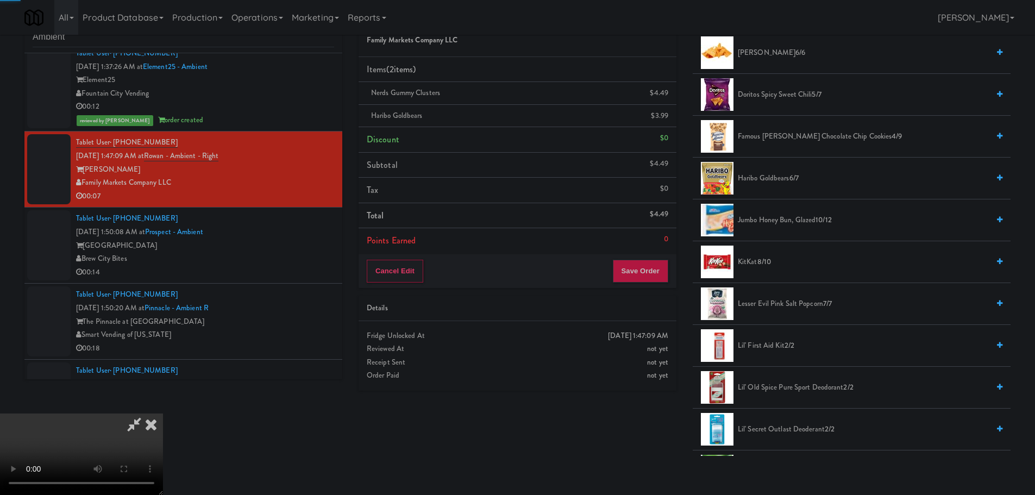
click at [163, 413] on video at bounding box center [81, 453] width 163 height 81
click at [653, 272] on button "Save Order" at bounding box center [640, 271] width 55 height 23
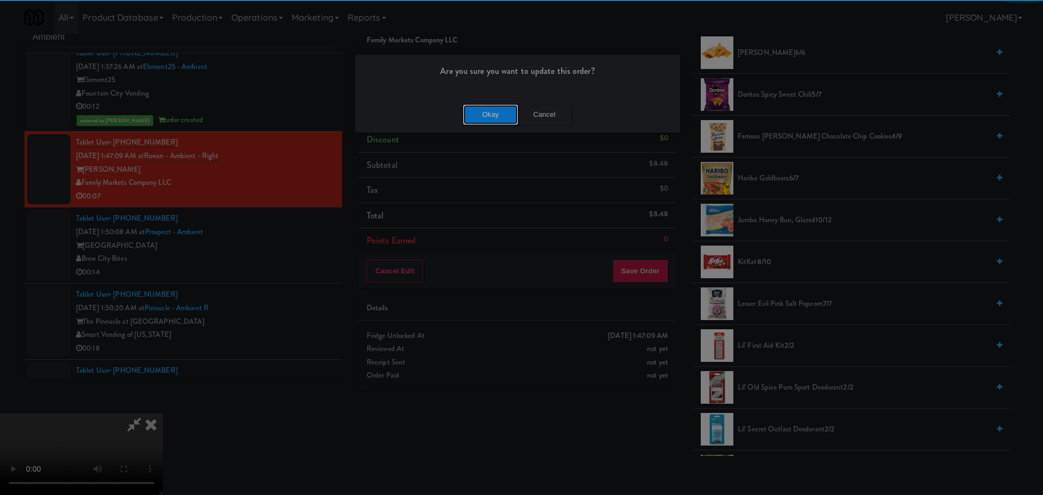
click at [470, 112] on button "Okay" at bounding box center [490, 115] width 54 height 20
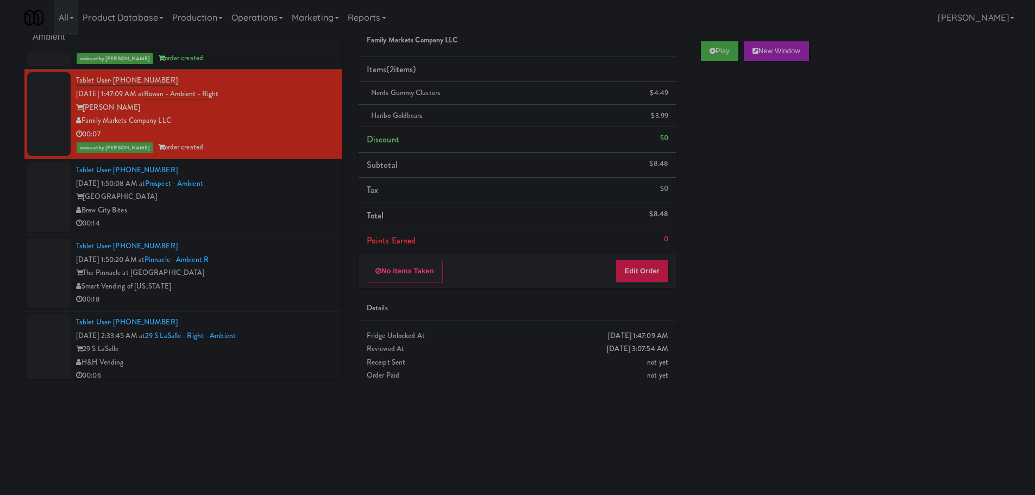
scroll to position [272, 0]
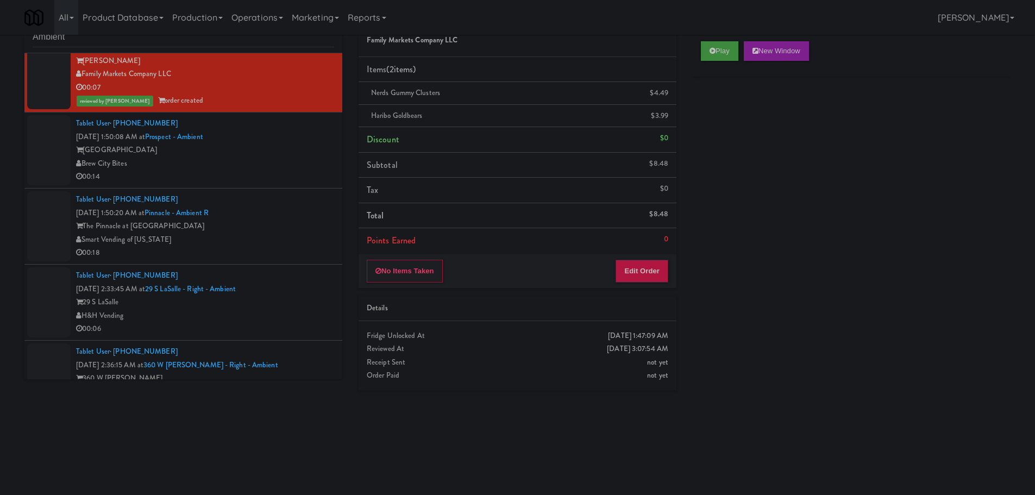
click at [263, 168] on div "Brew City Bites" at bounding box center [205, 164] width 258 height 14
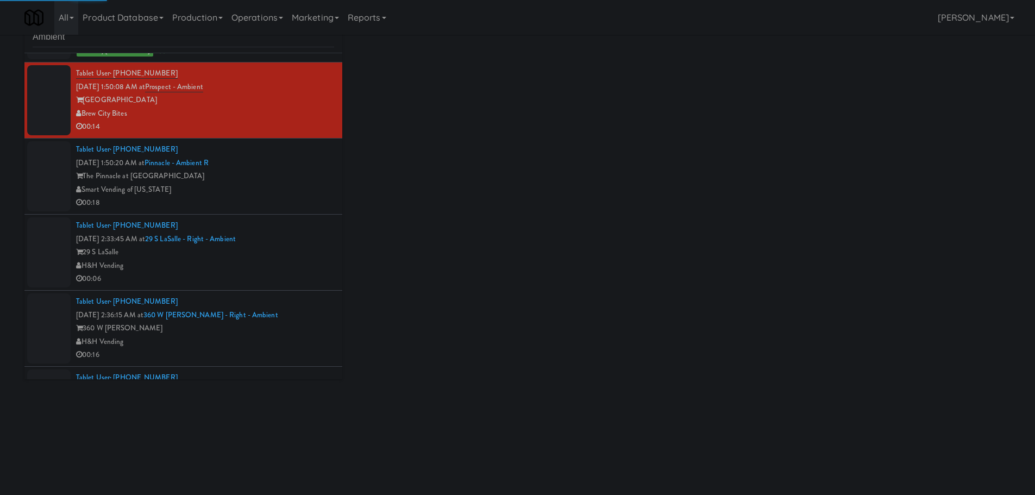
scroll to position [326, 0]
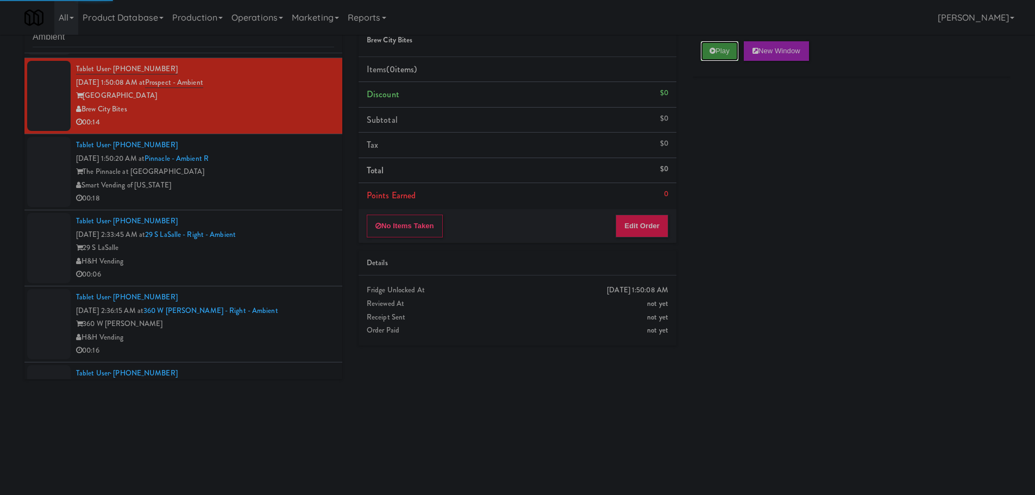
click at [727, 56] on button "Play" at bounding box center [719, 51] width 37 height 20
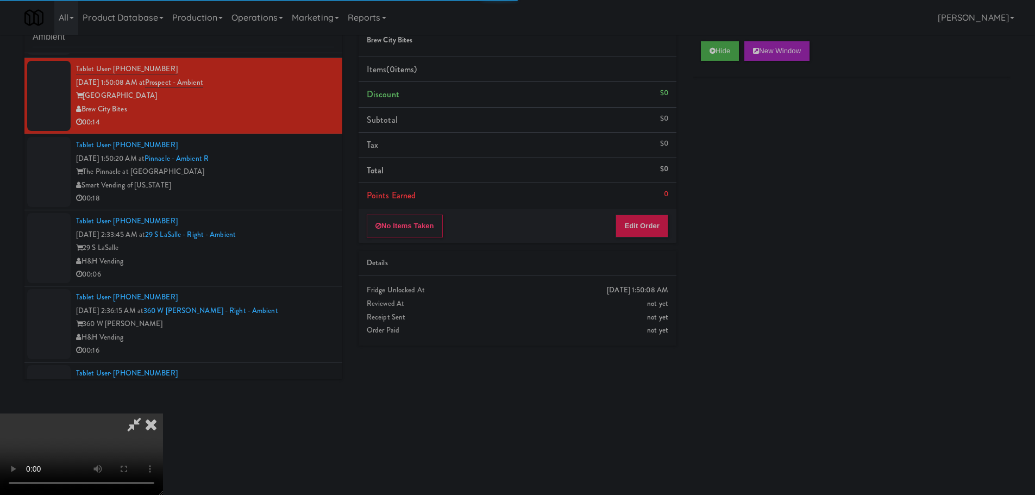
click at [620, 243] on div "Order # 820082 Brew City Bites Items (0 items ) Discount $0 Subtotal $0 Tax $0 …" at bounding box center [517, 178] width 334 height 349
click at [633, 219] on button "Edit Order" at bounding box center [641, 226] width 53 height 23
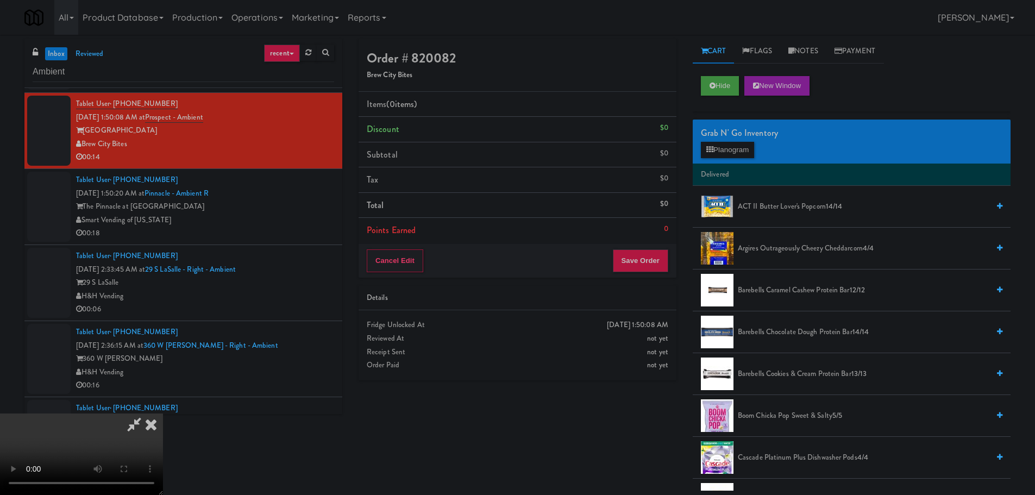
scroll to position [0, 0]
click at [163, 413] on video at bounding box center [81, 453] width 163 height 81
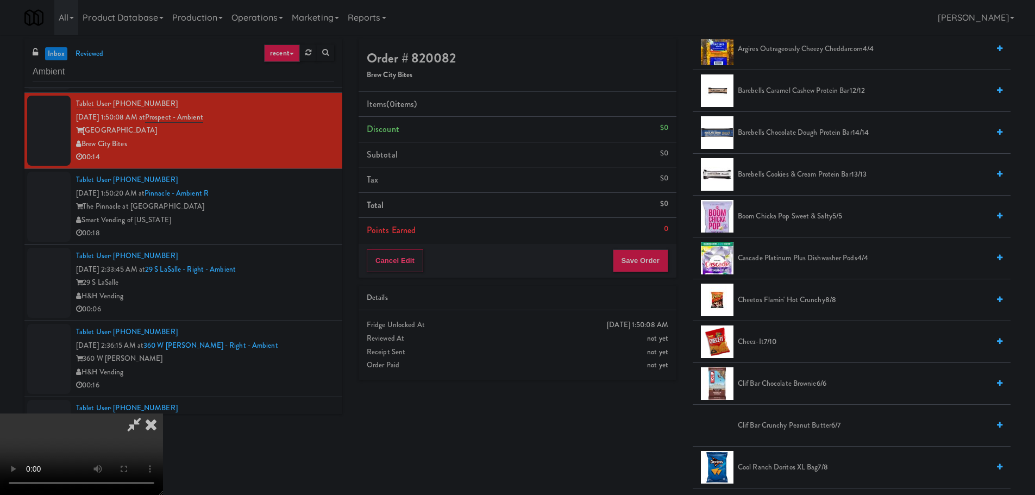
scroll to position [272, 0]
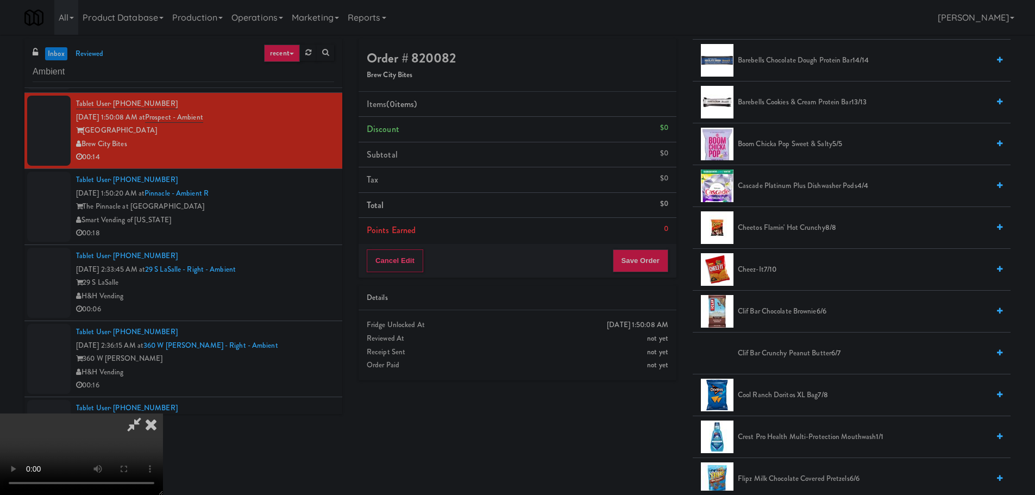
click at [782, 226] on span "Cheetos Flamin' Hot Crunchy 8/8" at bounding box center [863, 228] width 251 height 14
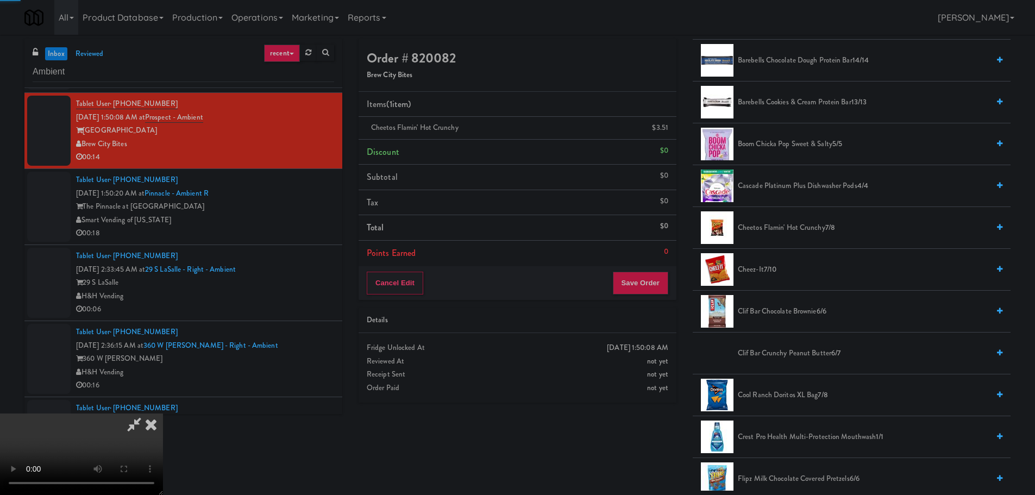
drag, startPoint x: 377, startPoint y: 222, endPoint x: 365, endPoint y: 222, distance: 12.0
click at [163, 413] on video at bounding box center [81, 453] width 163 height 81
click at [633, 280] on button "Save Order" at bounding box center [640, 283] width 55 height 23
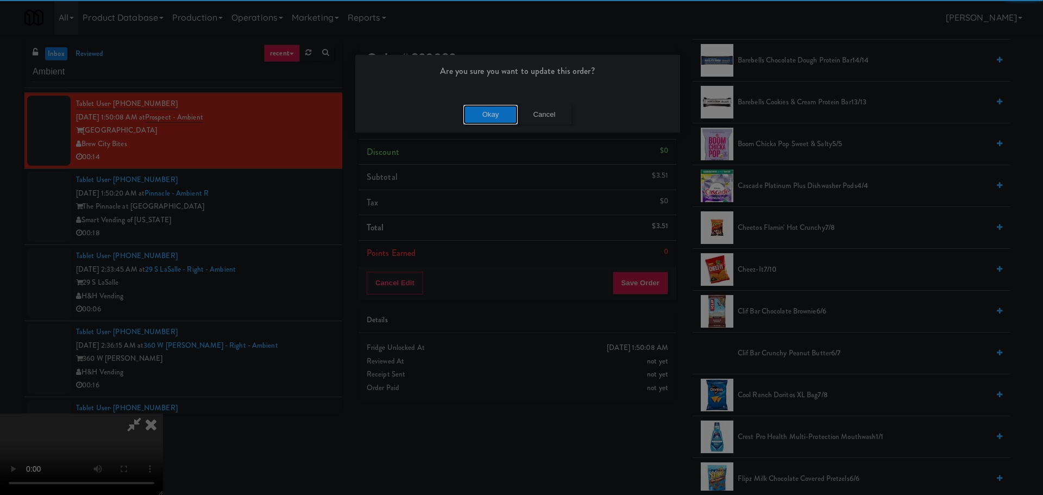
click at [470, 108] on button "Okay" at bounding box center [490, 115] width 54 height 20
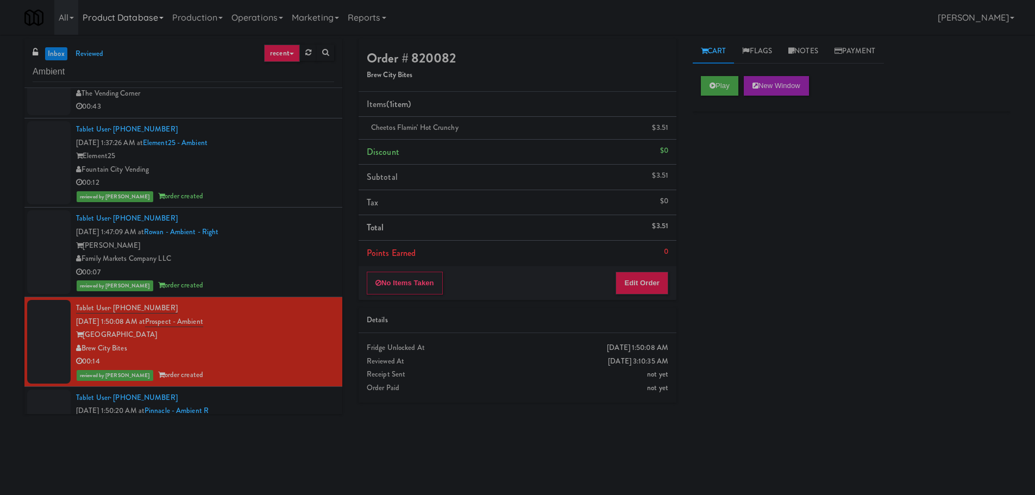
scroll to position [109, 0]
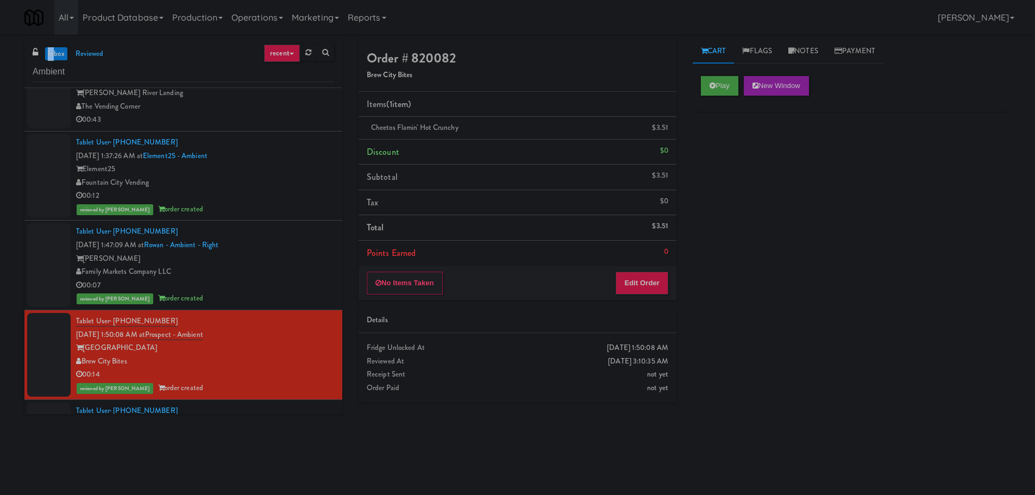
click at [55, 48] on div "inbox reviewed recent all unclear take inventory issue suspicious failed recent…" at bounding box center [183, 63] width 318 height 49
click at [55, 48] on link "inbox" at bounding box center [56, 54] width 22 height 14
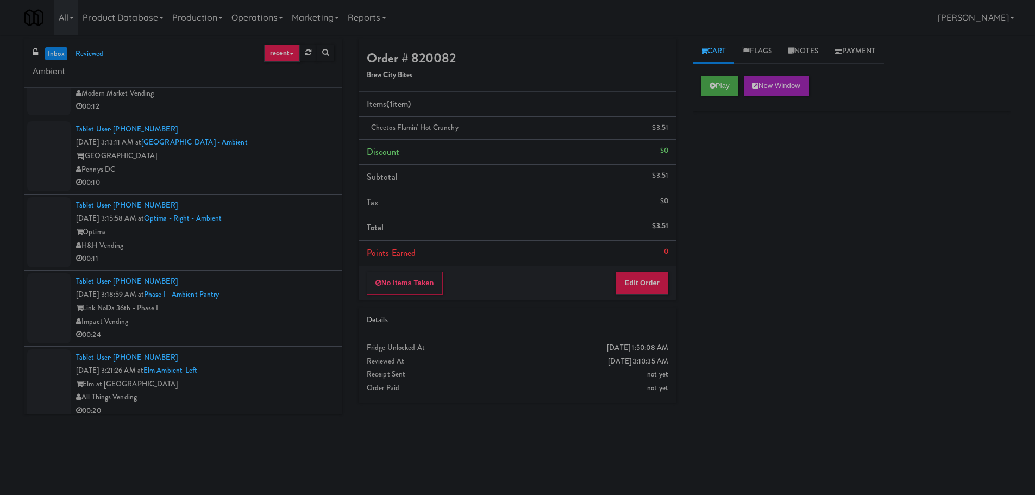
scroll to position [0, 0]
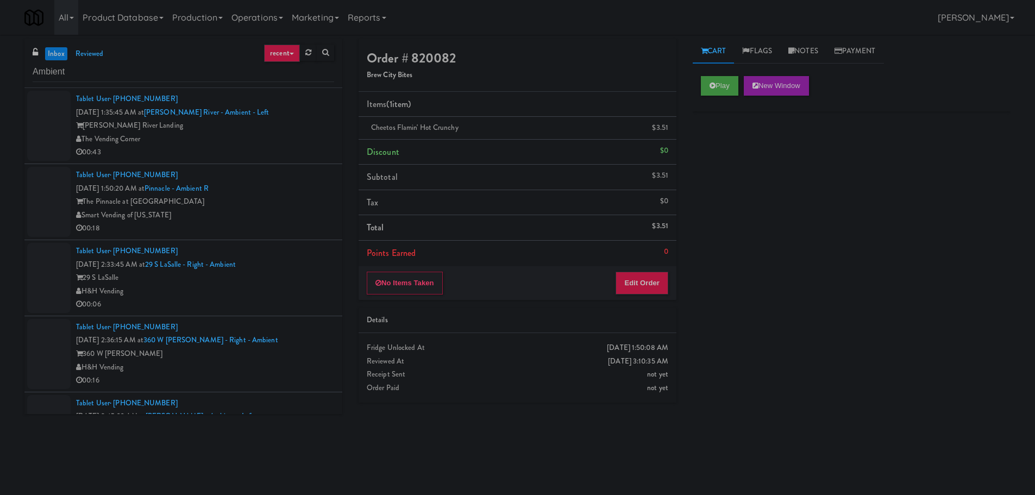
click at [272, 116] on div "Tablet User · (860) 656-8439 [DATE] 1:35:45 AM at [PERSON_NAME][GEOGRAPHIC_DATA…" at bounding box center [205, 125] width 258 height 67
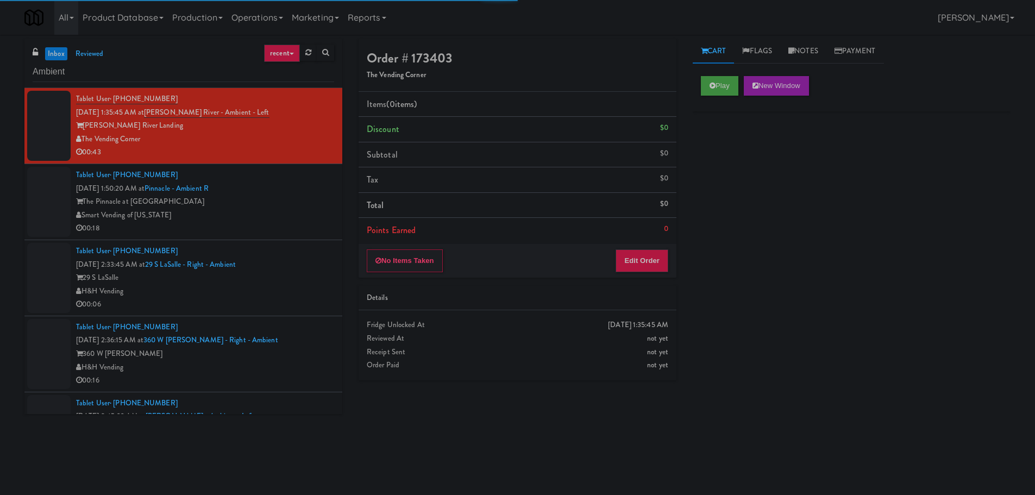
click at [292, 205] on div "The Pinnacle at [GEOGRAPHIC_DATA]" at bounding box center [205, 202] width 258 height 14
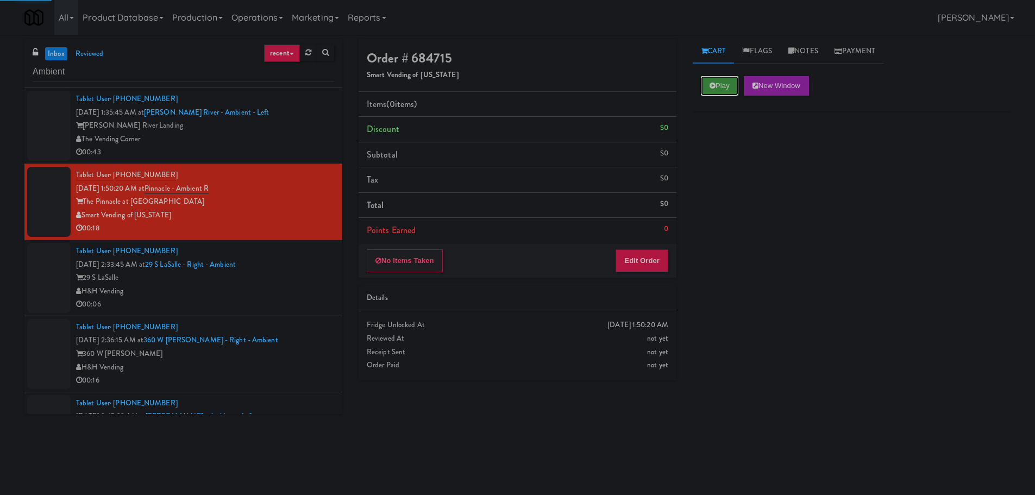
click at [711, 84] on icon at bounding box center [712, 85] width 6 height 7
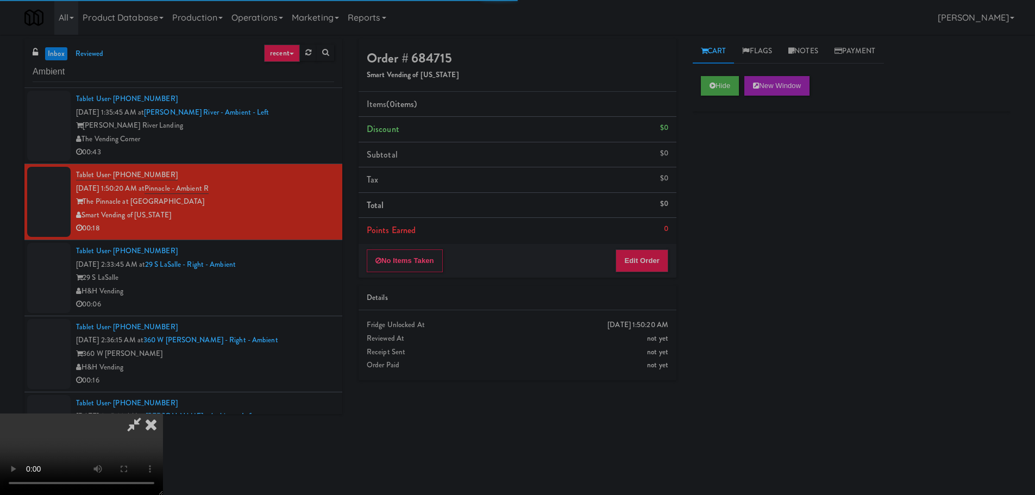
click at [639, 242] on li "Points Earned 0" at bounding box center [517, 230] width 318 height 25
click at [637, 255] on button "Edit Order" at bounding box center [641, 260] width 53 height 23
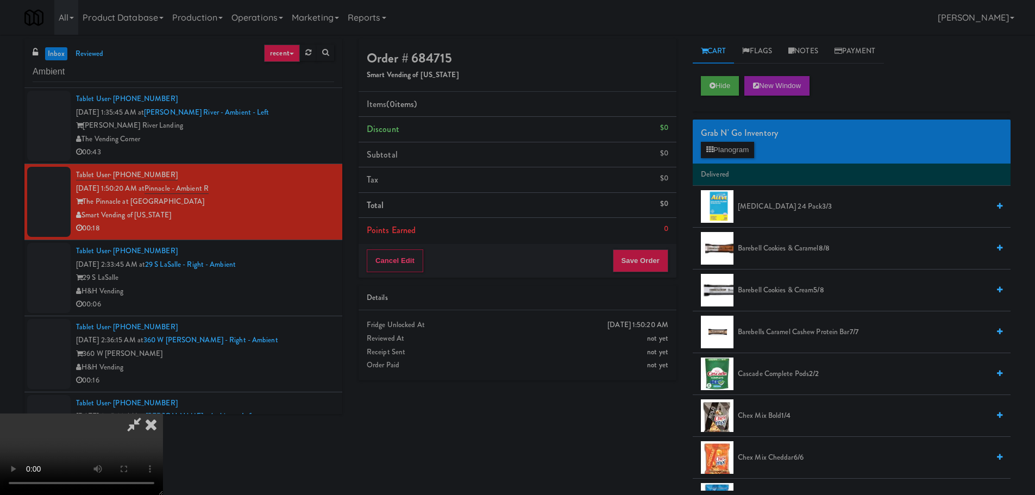
drag, startPoint x: 418, startPoint y: 267, endPoint x: 408, endPoint y: 267, distance: 9.8
click at [163, 413] on video at bounding box center [81, 453] width 163 height 81
drag, startPoint x: 401, startPoint y: 275, endPoint x: 404, endPoint y: 270, distance: 5.6
click at [163, 413] on video at bounding box center [81, 453] width 163 height 81
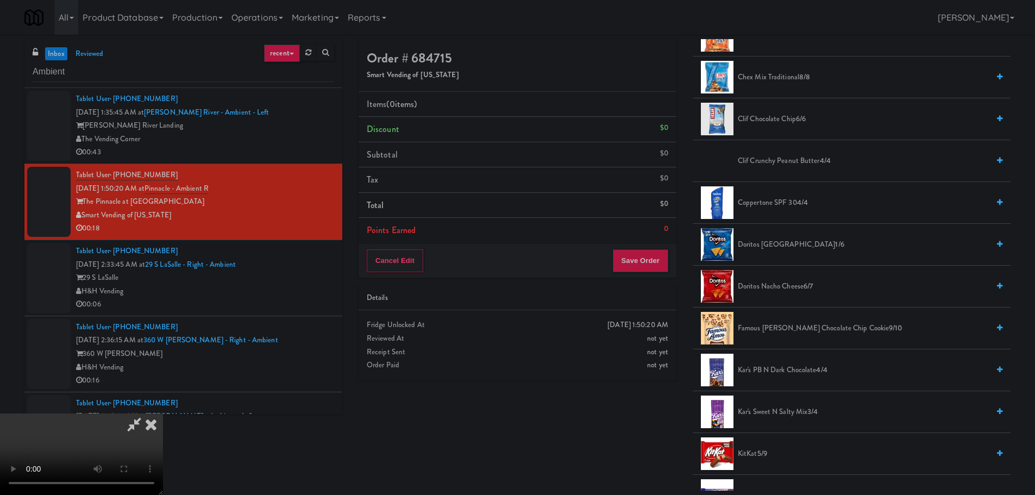
scroll to position [435, 0]
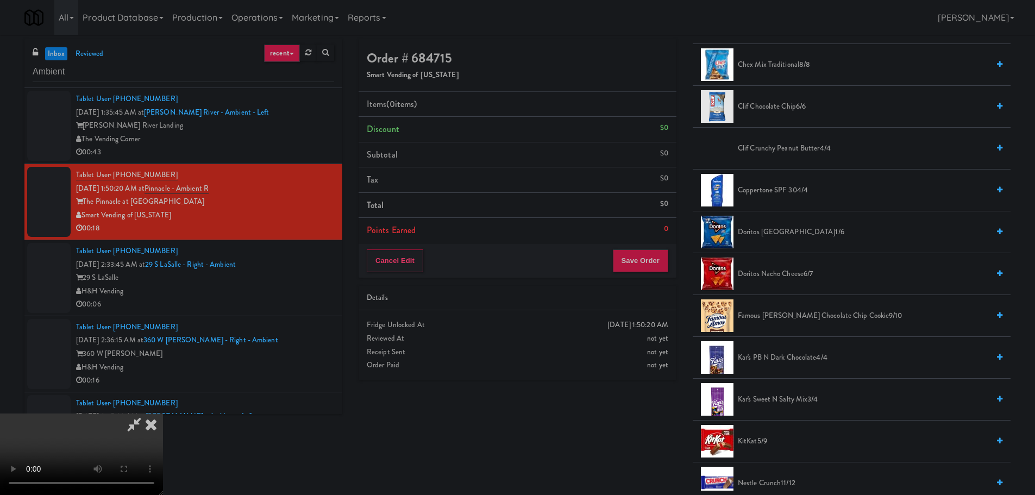
click at [791, 275] on span "Doritos Nacho Cheese 6/7" at bounding box center [863, 274] width 251 height 14
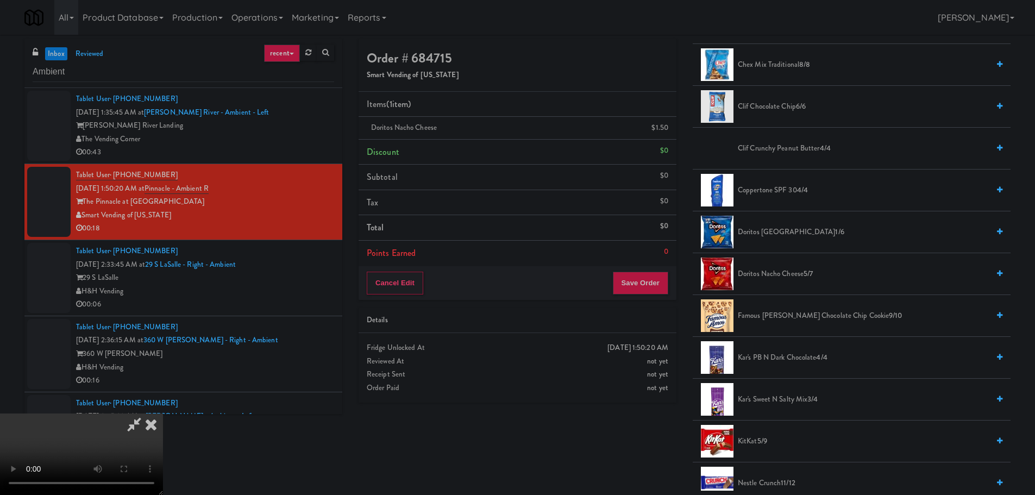
click at [163, 413] on video at bounding box center [81, 453] width 163 height 81
click at [758, 269] on span "Doritos Nacho Cheese 5/7" at bounding box center [863, 274] width 251 height 14
click at [163, 413] on video at bounding box center [81, 453] width 163 height 81
click at [671, 288] on div "Cancel Edit Save Order" at bounding box center [517, 283] width 318 height 34
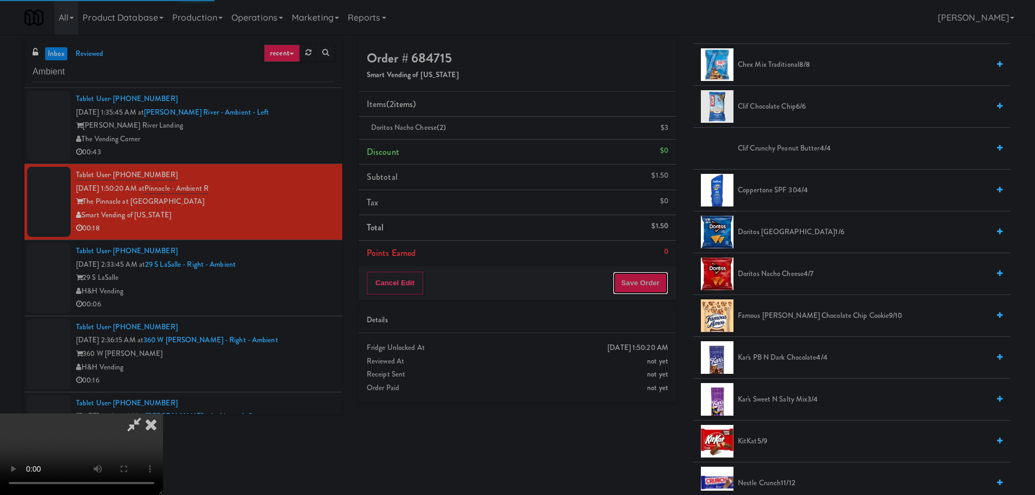
click at [666, 287] on button "Save Order" at bounding box center [640, 283] width 55 height 23
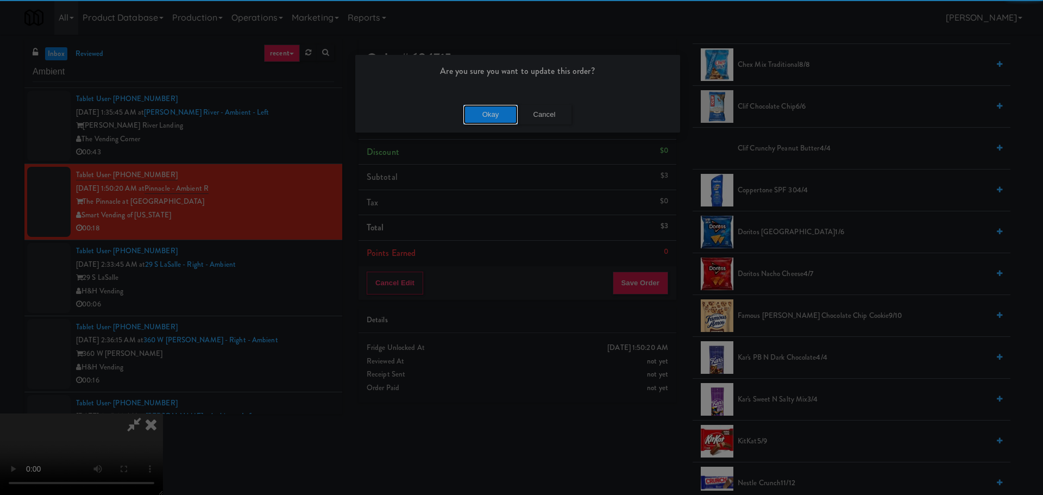
click at [479, 119] on button "Okay" at bounding box center [490, 115] width 54 height 20
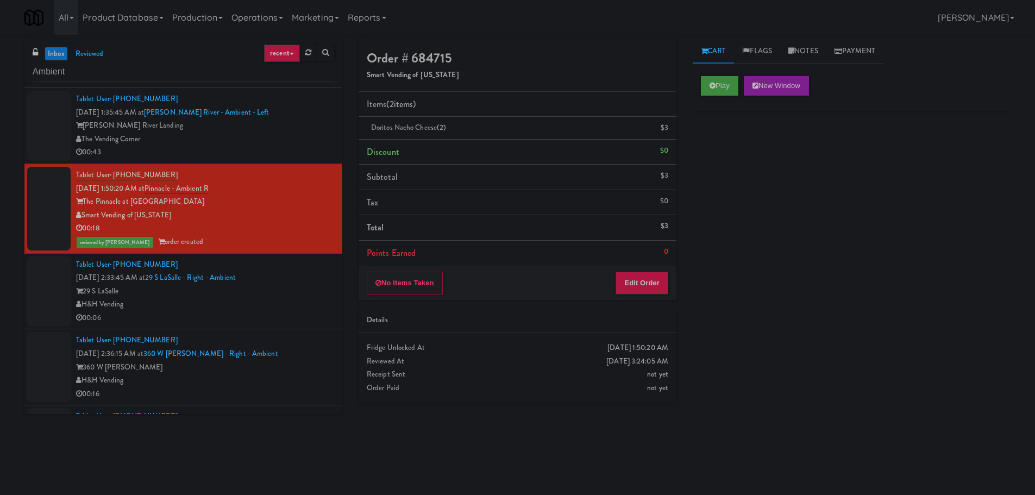
scroll to position [0, 0]
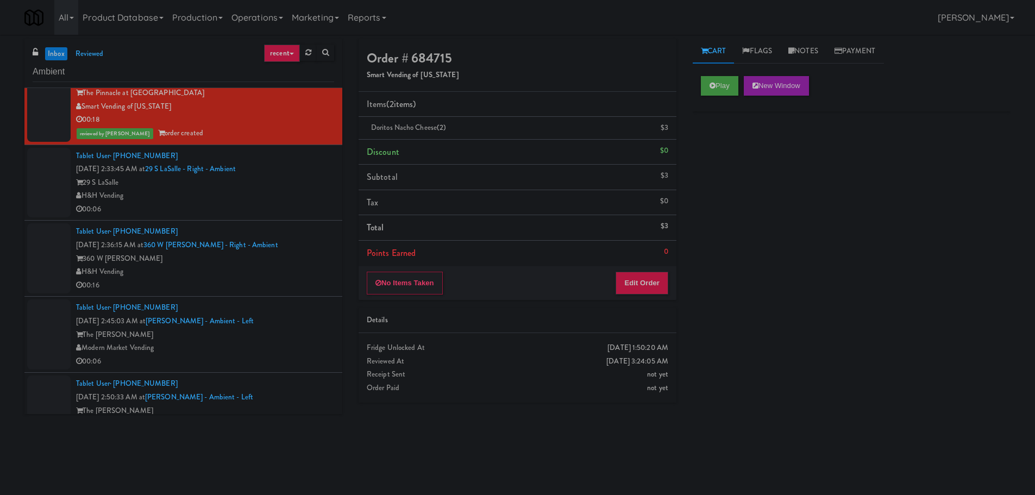
click at [292, 227] on div "Tablet User · (224) 565-6216 [DATE] 2:36:15 AM at 360 W [PERSON_NAME] - Right -…" at bounding box center [205, 258] width 258 height 67
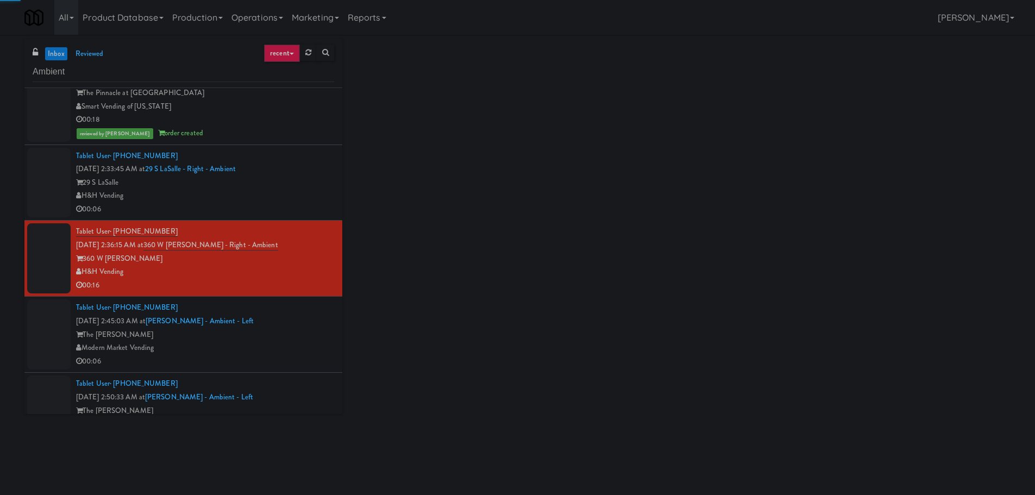
click at [291, 205] on div "00:06" at bounding box center [205, 210] width 258 height 14
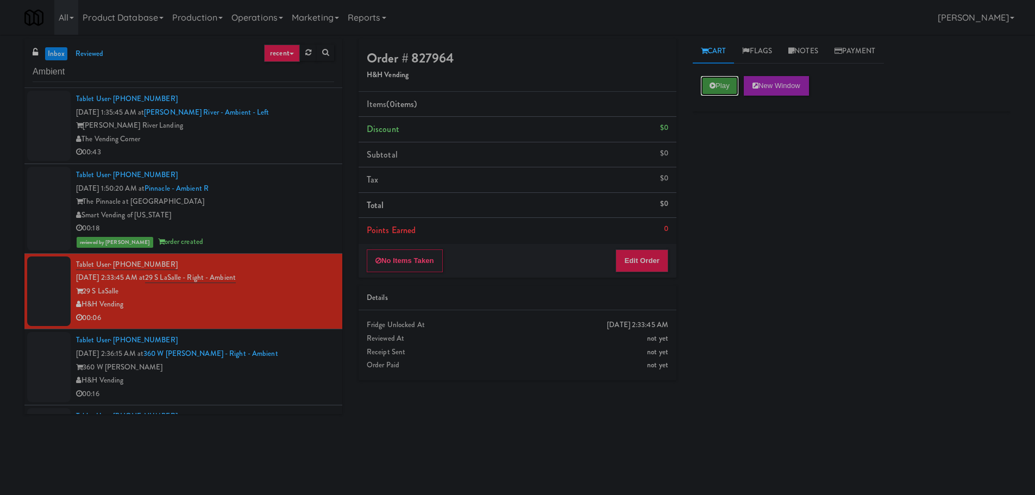
click at [722, 84] on button "Play" at bounding box center [719, 86] width 37 height 20
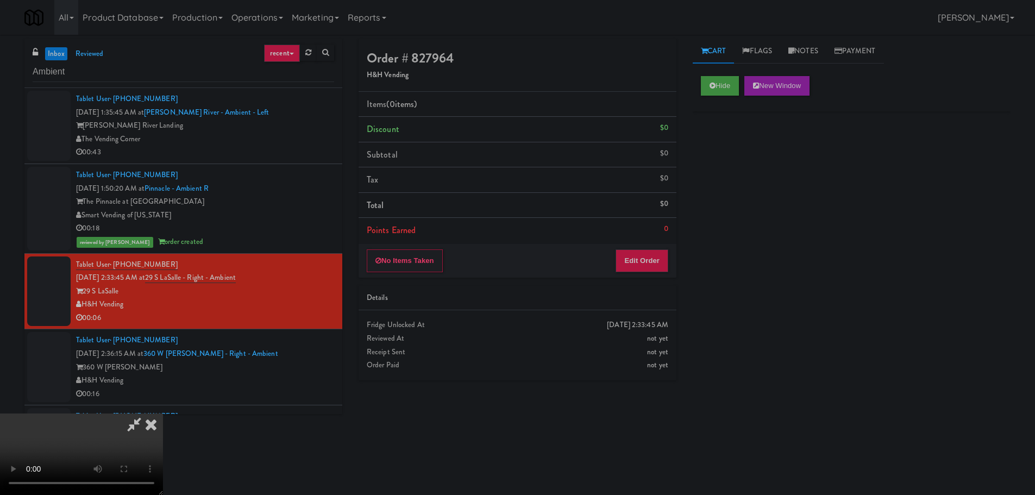
click at [661, 240] on li "Points Earned 0" at bounding box center [517, 230] width 318 height 25
click at [652, 255] on button "Edit Order" at bounding box center [641, 260] width 53 height 23
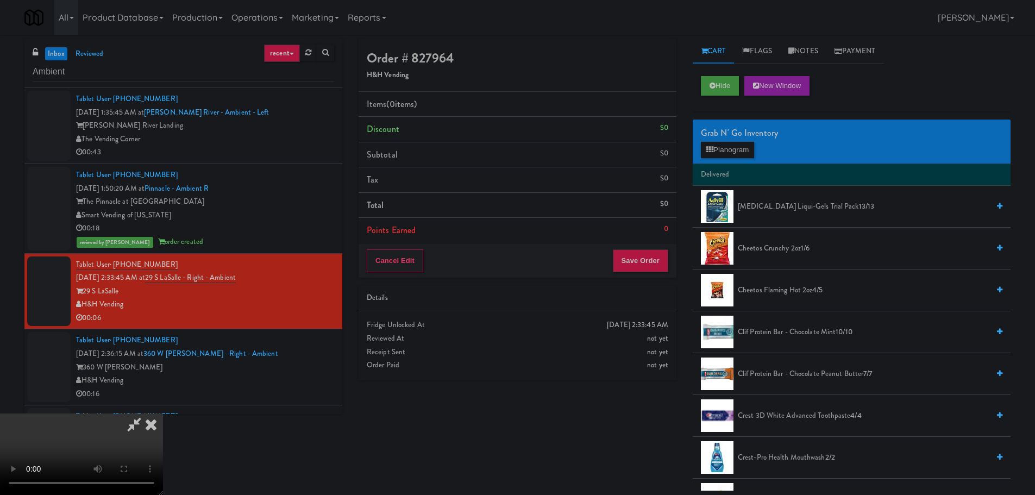
click at [163, 413] on video at bounding box center [81, 453] width 163 height 81
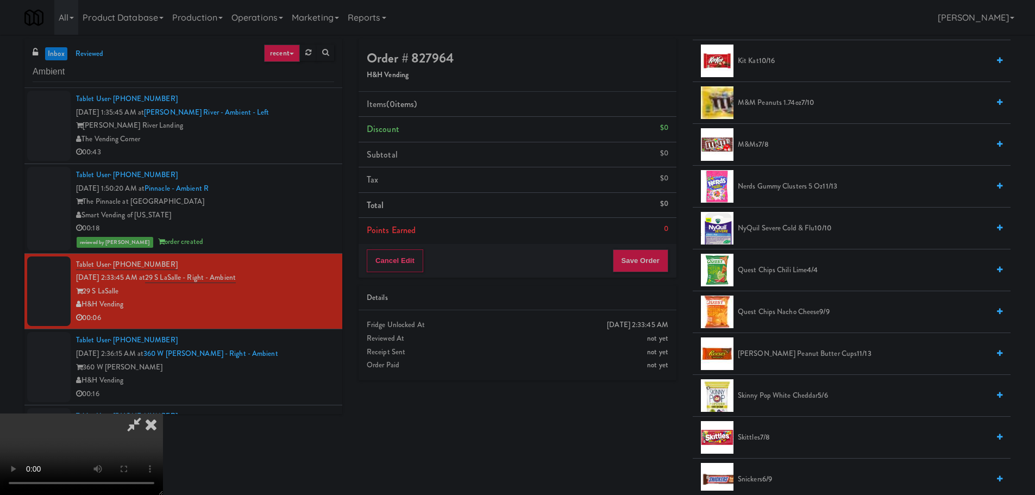
scroll to position [815, 0]
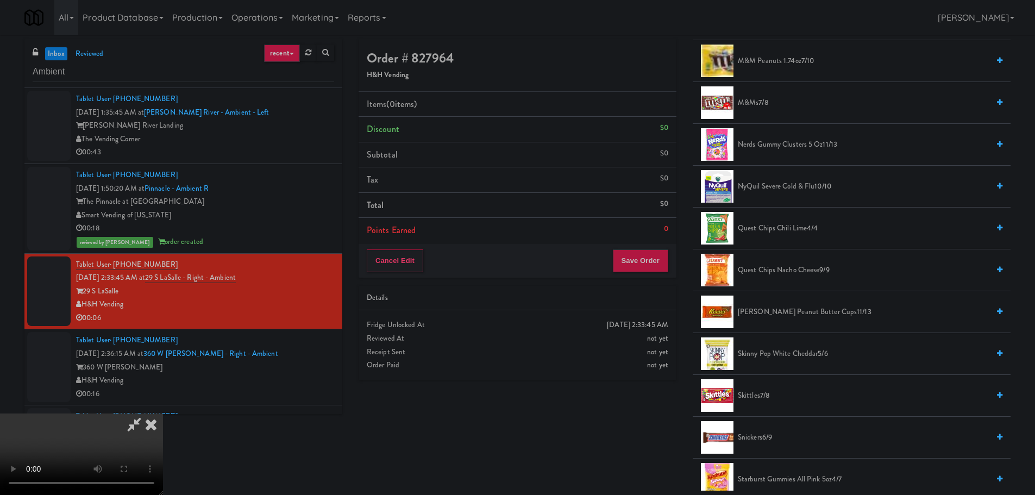
click at [794, 229] on span "Quest Chips Chili Lime 4/4" at bounding box center [863, 229] width 251 height 14
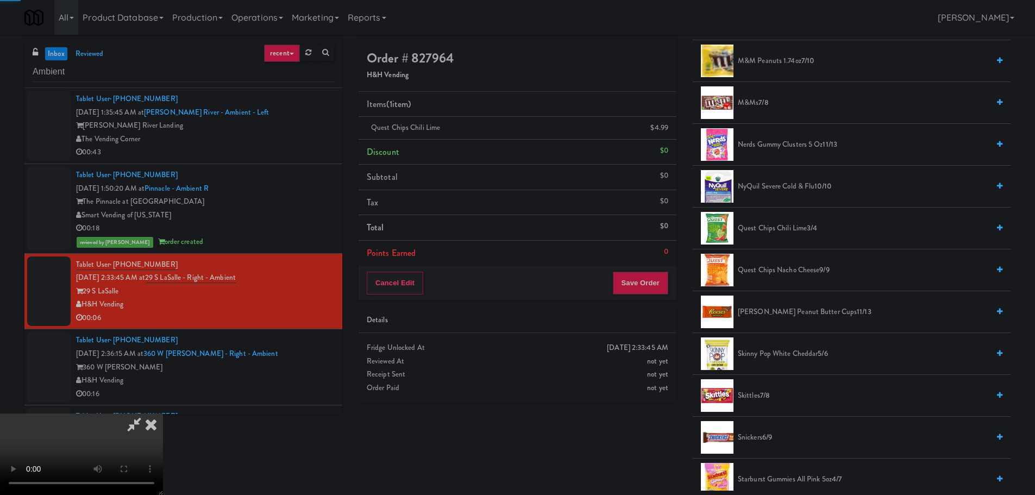
click at [163, 413] on video at bounding box center [81, 453] width 163 height 81
click at [631, 298] on div "Cancel Edit Save Order" at bounding box center [517, 283] width 318 height 34
click at [646, 281] on button "Save Order" at bounding box center [640, 283] width 55 height 23
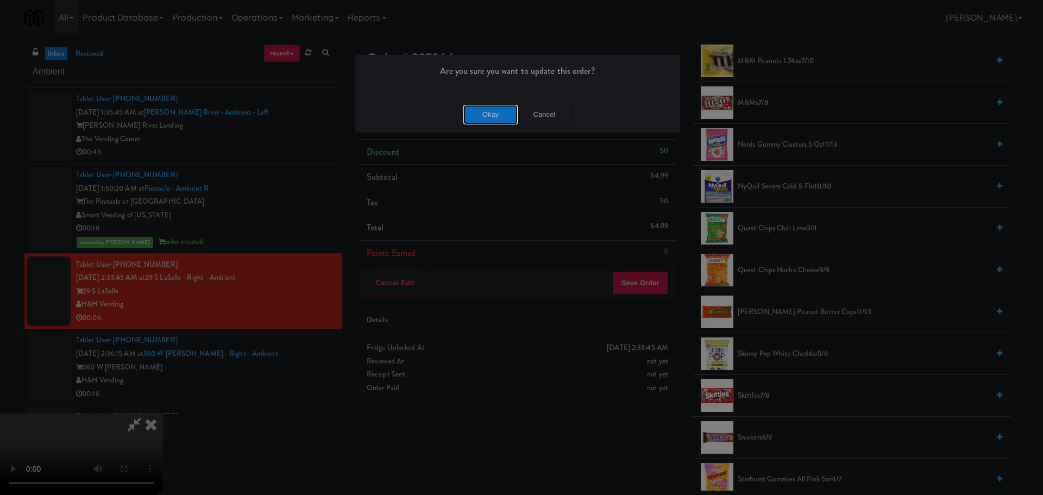
click at [474, 120] on button "Okay" at bounding box center [490, 115] width 54 height 20
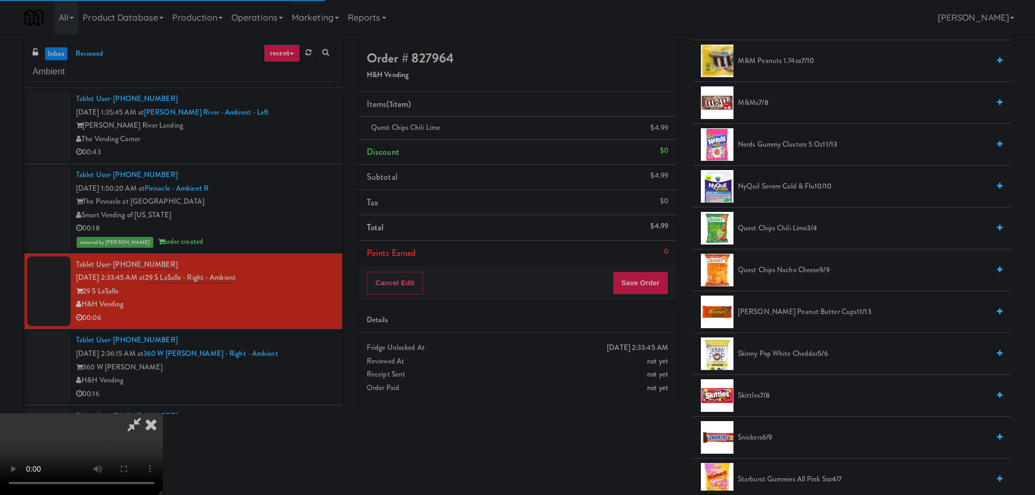
scroll to position [0, 0]
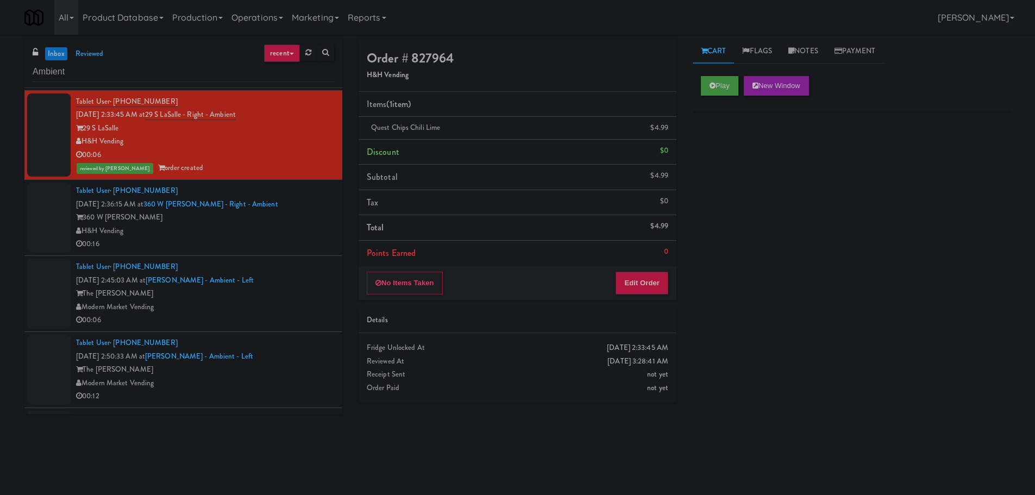
click at [310, 225] on div "H&H Vending" at bounding box center [205, 231] width 258 height 14
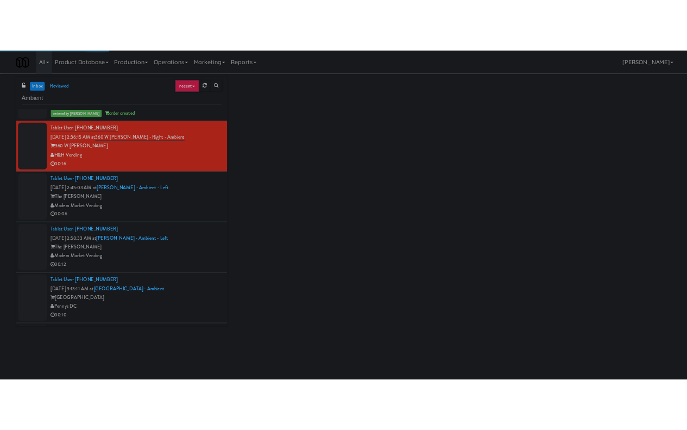
scroll to position [272, 0]
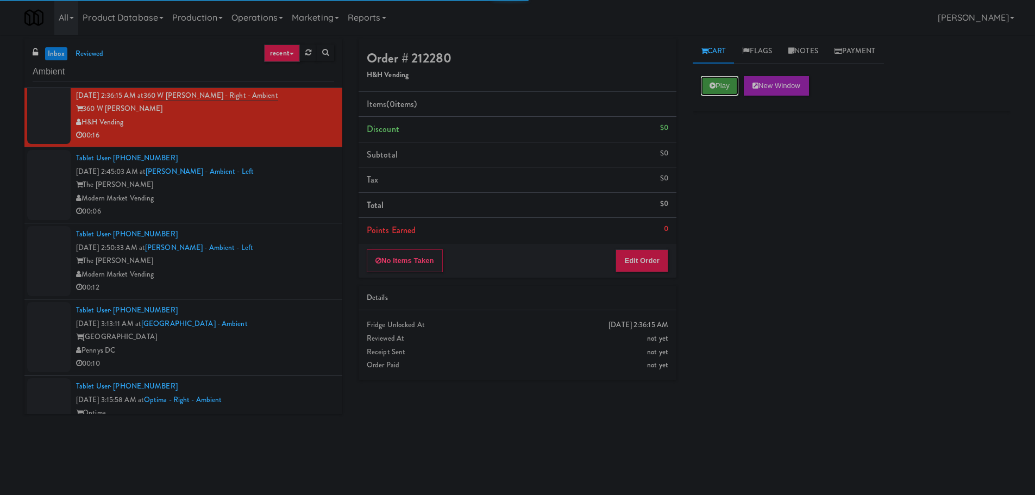
click at [721, 78] on button "Play" at bounding box center [719, 86] width 37 height 20
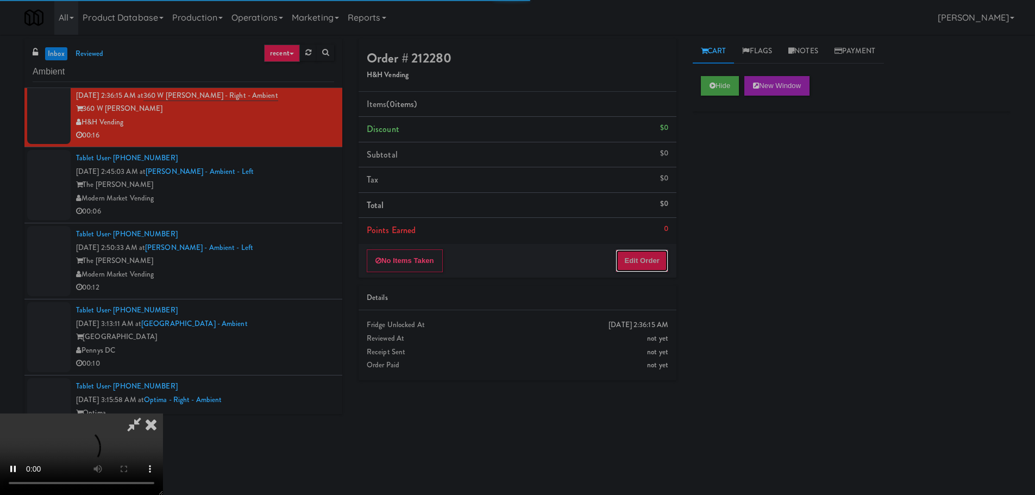
click at [650, 261] on button "Edit Order" at bounding box center [641, 260] width 53 height 23
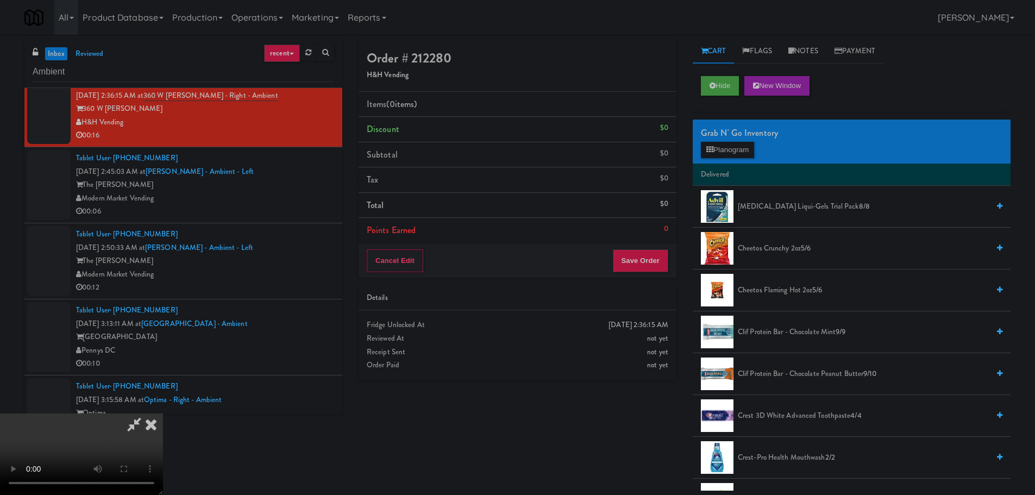
click at [163, 413] on video at bounding box center [81, 453] width 163 height 81
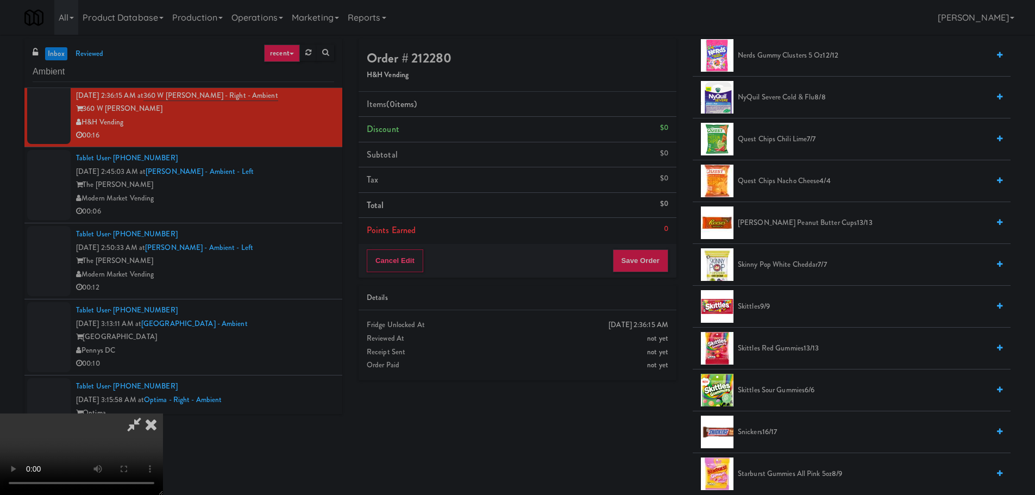
scroll to position [869, 0]
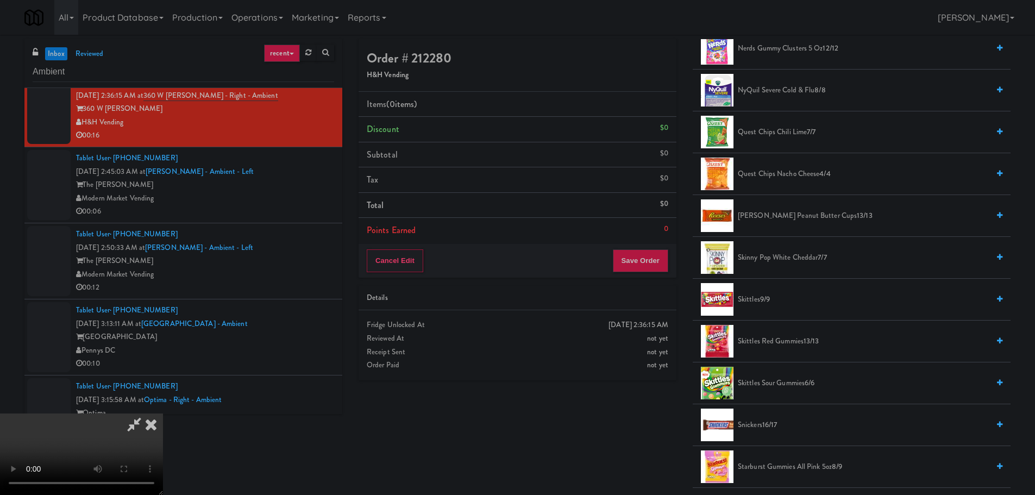
click at [786, 224] on li "[PERSON_NAME] Peanut Butter Cups 13/13" at bounding box center [852, 216] width 318 height 42
click at [794, 217] on span "[PERSON_NAME] Peanut Butter Cups 13/13" at bounding box center [863, 216] width 251 height 14
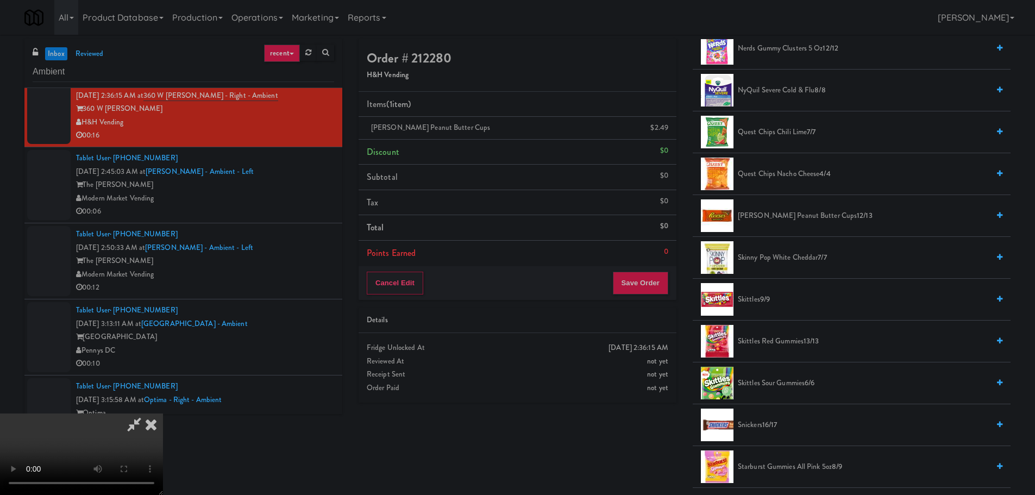
click at [163, 413] on video at bounding box center [81, 453] width 163 height 81
drag, startPoint x: 454, startPoint y: 321, endPoint x: 458, endPoint y: 314, distance: 7.8
click at [163, 413] on video at bounding box center [81, 453] width 163 height 81
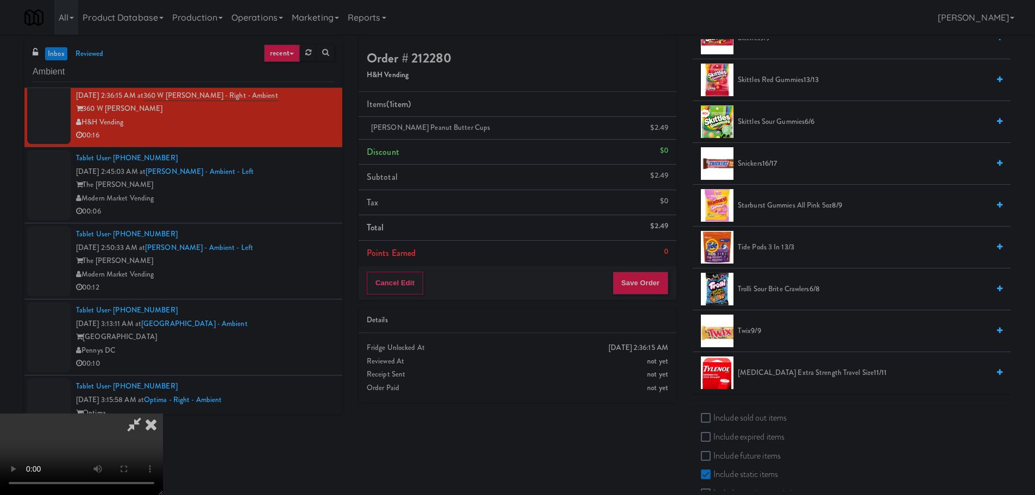
scroll to position [997, 0]
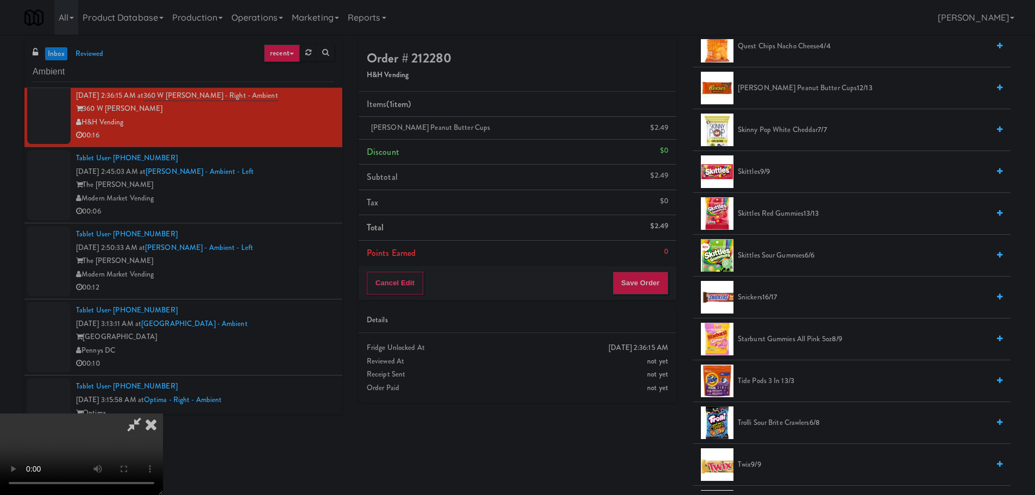
drag, startPoint x: 796, startPoint y: 336, endPoint x: 444, endPoint y: 310, distance: 352.4
click at [794, 336] on span "Starburst Gummies All Pink 5oz 8/9" at bounding box center [863, 339] width 251 height 14
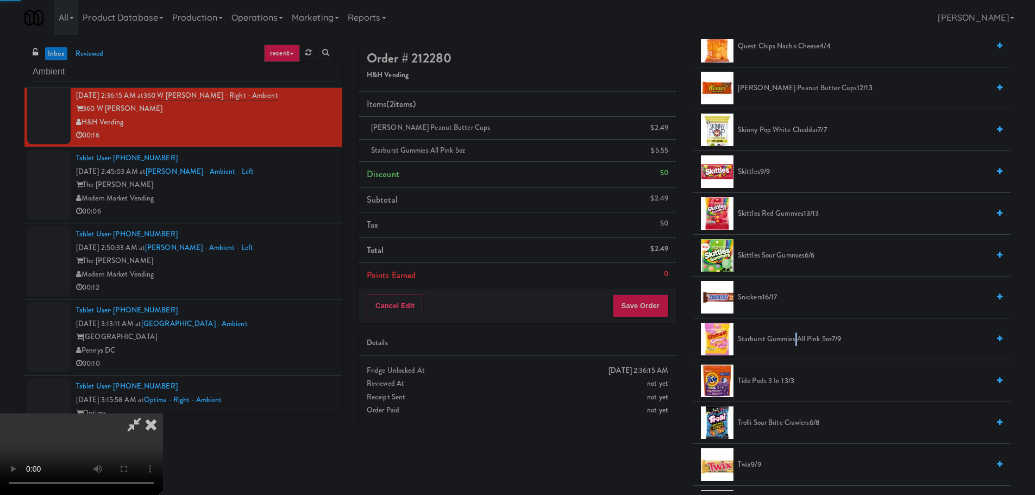
click at [163, 413] on video at bounding box center [81, 453] width 163 height 81
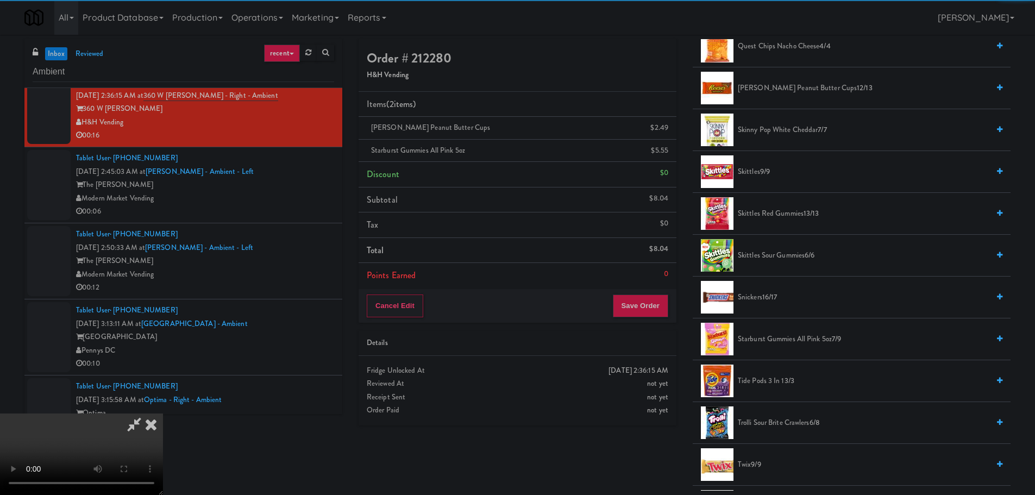
drag, startPoint x: 634, startPoint y: 421, endPoint x: 566, endPoint y: 383, distance: 77.8
click at [634, 421] on div "[DATE] 2:36:15 AM Fridge Unlocked At not yet Reviewed At not yet Receipt Sent n…" at bounding box center [517, 391] width 318 height 70
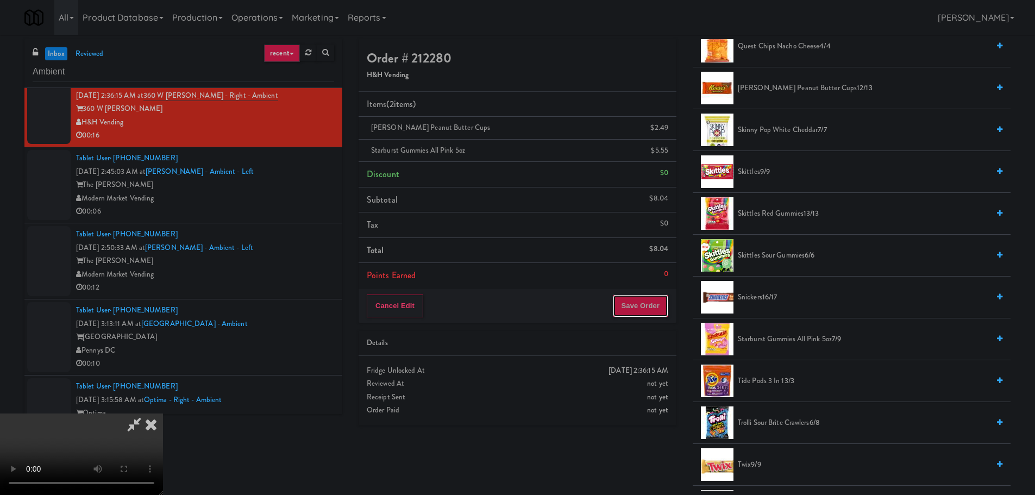
click at [649, 306] on button "Save Order" at bounding box center [640, 305] width 55 height 23
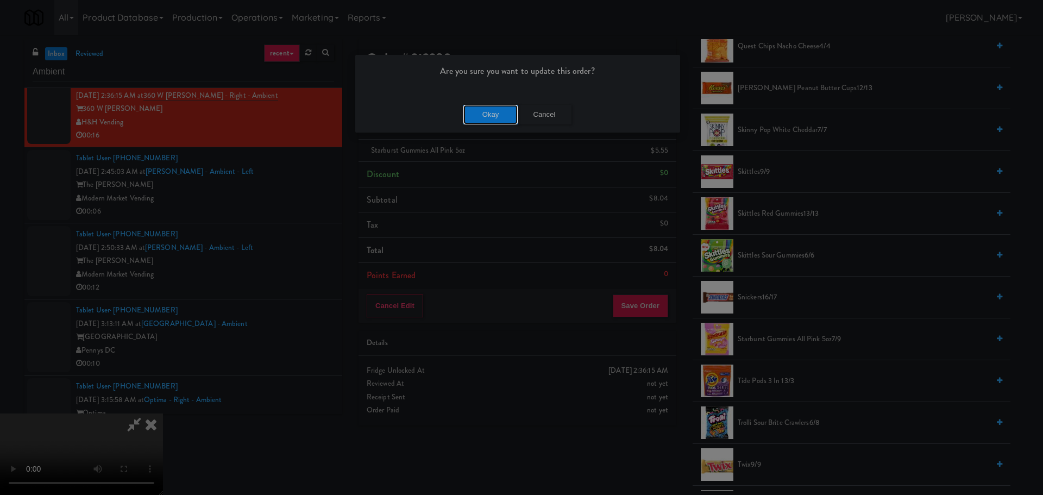
click at [489, 116] on button "Okay" at bounding box center [490, 115] width 54 height 20
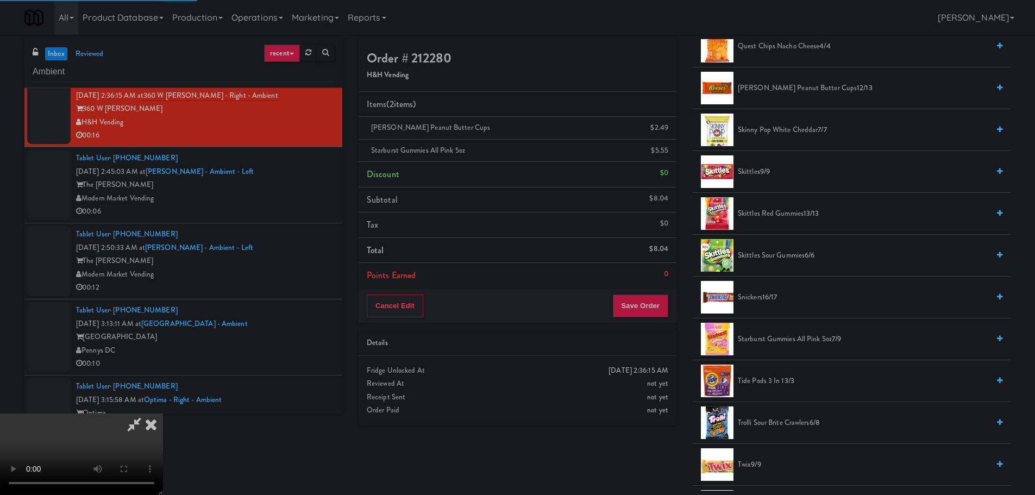
scroll to position [0, 0]
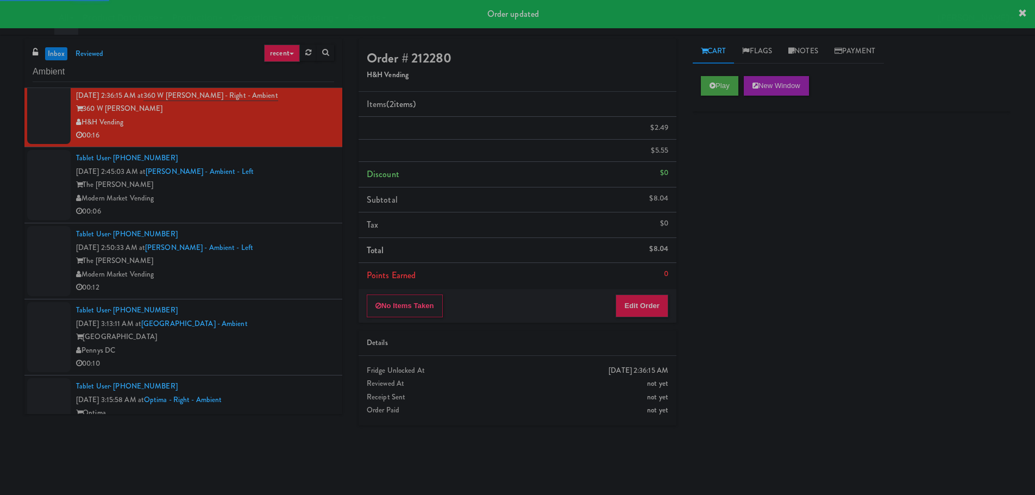
click at [282, 197] on div "Modern Market Vending" at bounding box center [205, 199] width 258 height 14
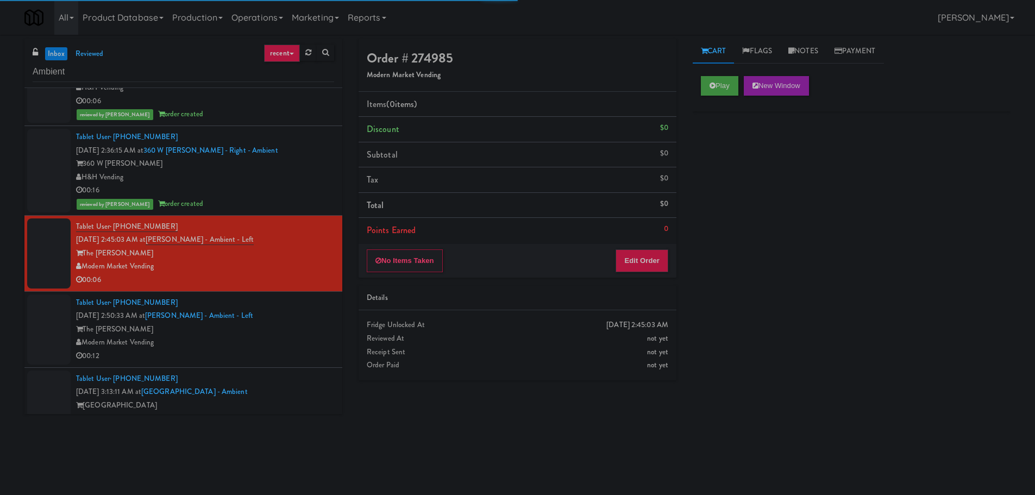
scroll to position [202, 0]
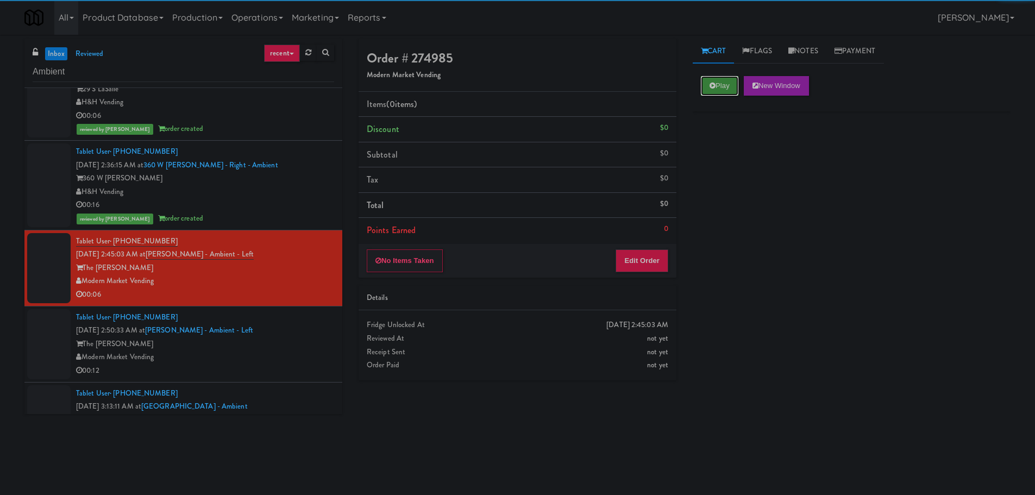
click at [710, 80] on button "Play" at bounding box center [719, 86] width 37 height 20
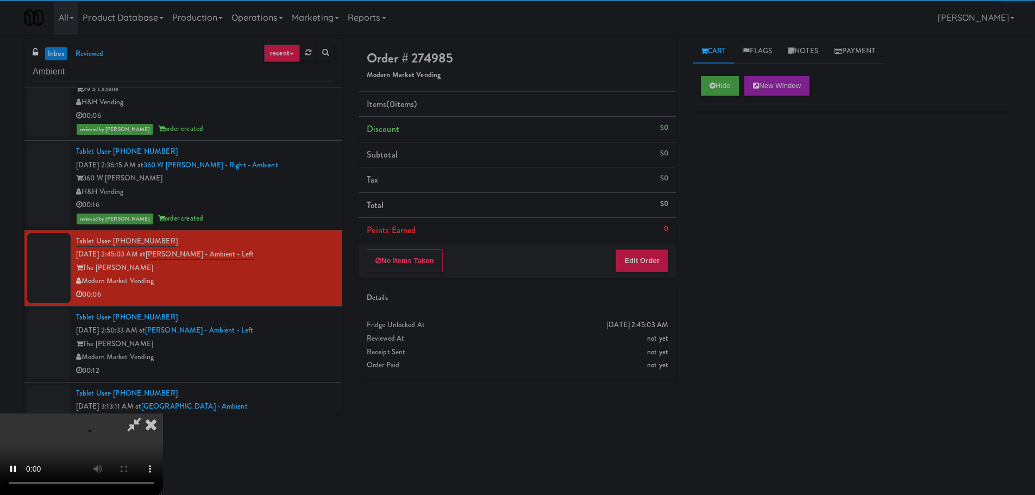
click at [659, 223] on li "Points Earned 0" at bounding box center [517, 230] width 318 height 25
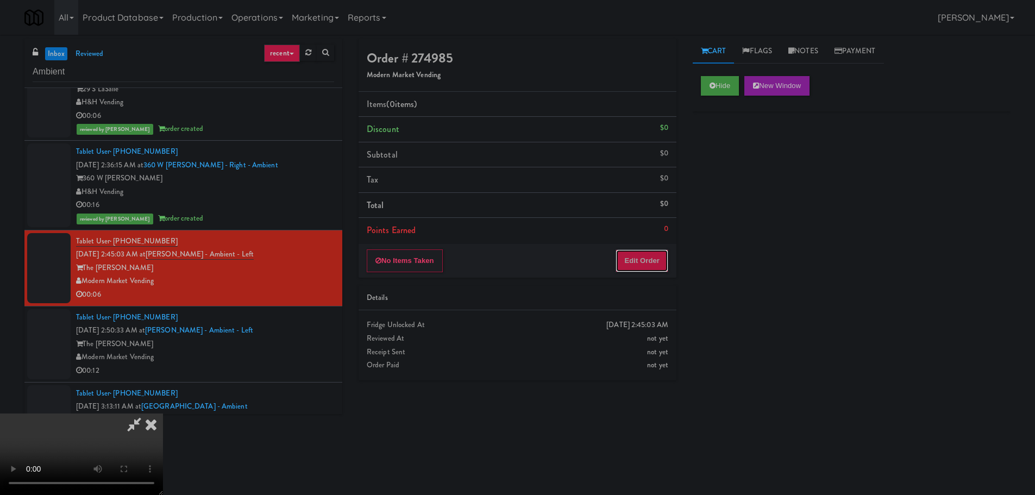
click at [652, 259] on button "Edit Order" at bounding box center [641, 260] width 53 height 23
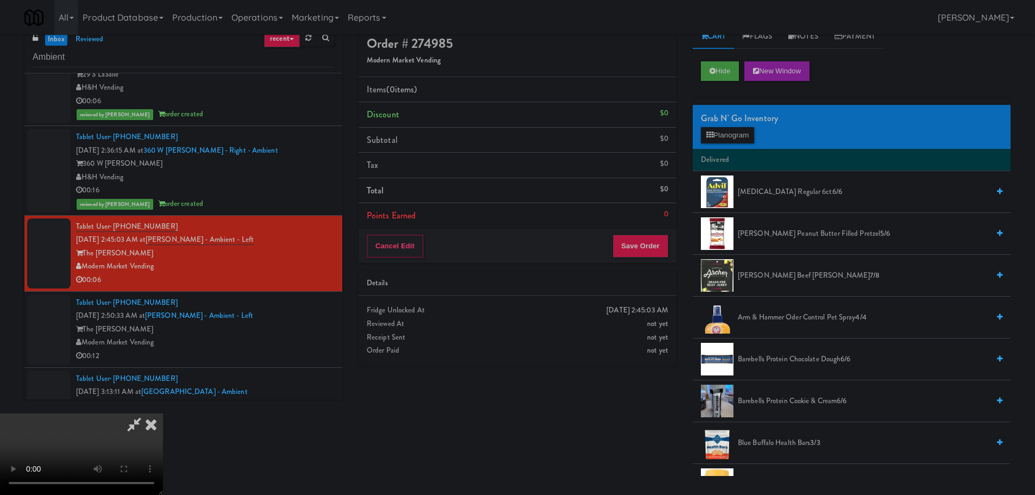
scroll to position [35, 0]
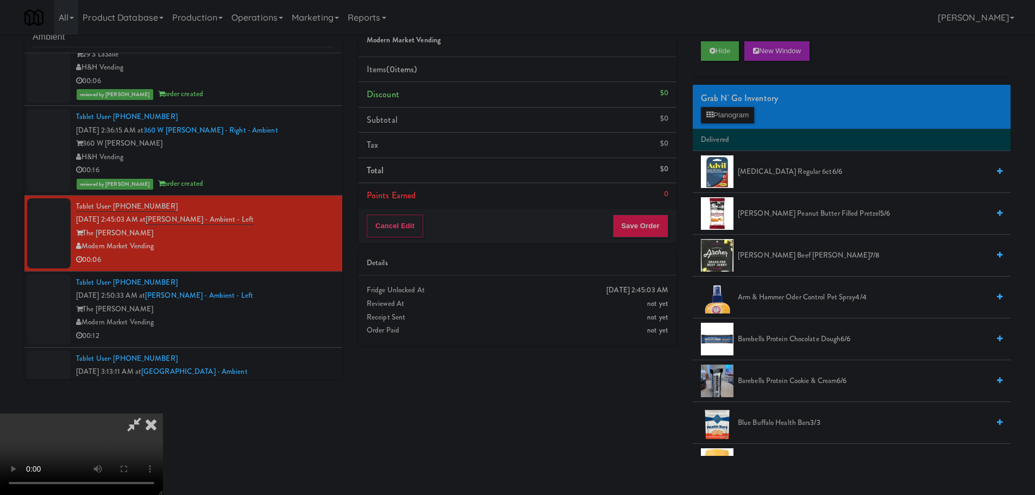
click at [163, 413] on video at bounding box center [81, 453] width 163 height 81
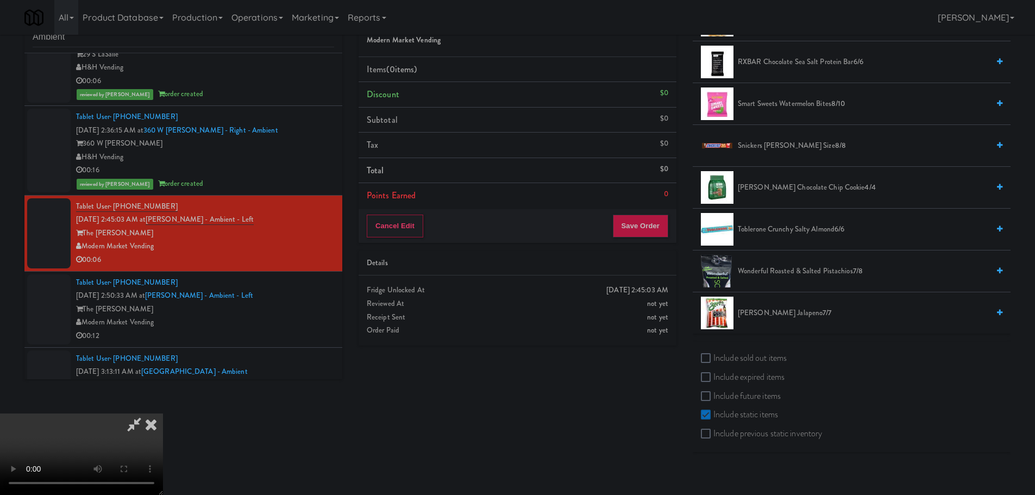
scroll to position [1032, 0]
click at [770, 188] on span "[PERSON_NAME] Chocolate Chip Cookie 4/4" at bounding box center [863, 186] width 251 height 14
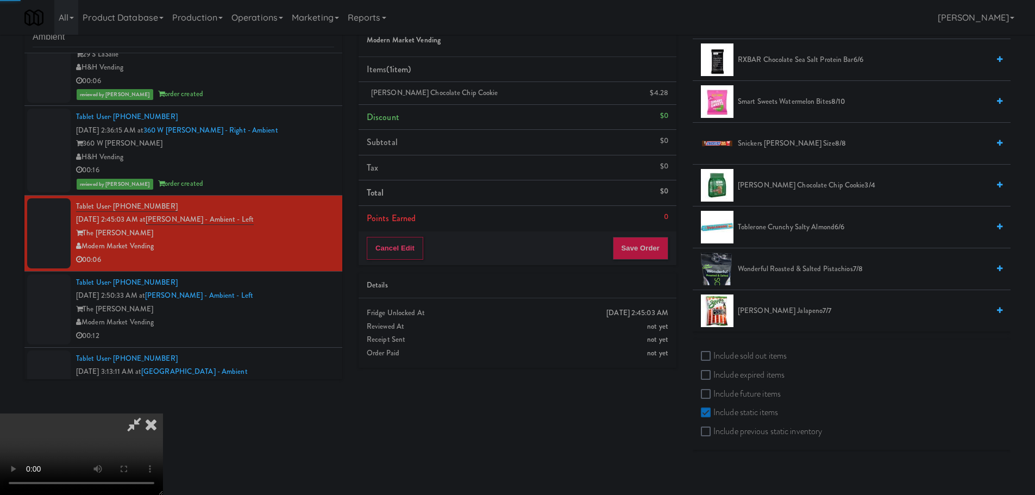
click at [163, 413] on video at bounding box center [81, 453] width 163 height 81
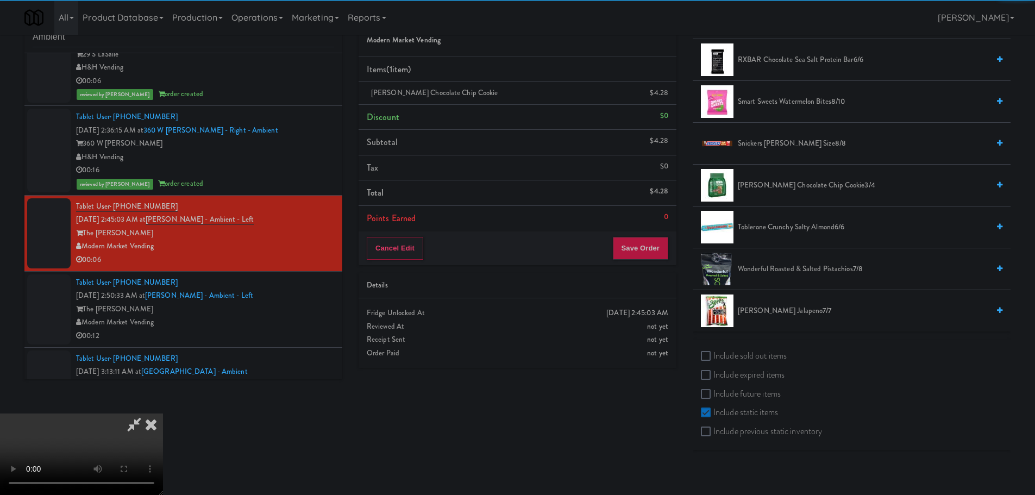
drag, startPoint x: 482, startPoint y: 294, endPoint x: 344, endPoint y: 448, distance: 206.5
click at [163, 413] on video at bounding box center [81, 453] width 163 height 81
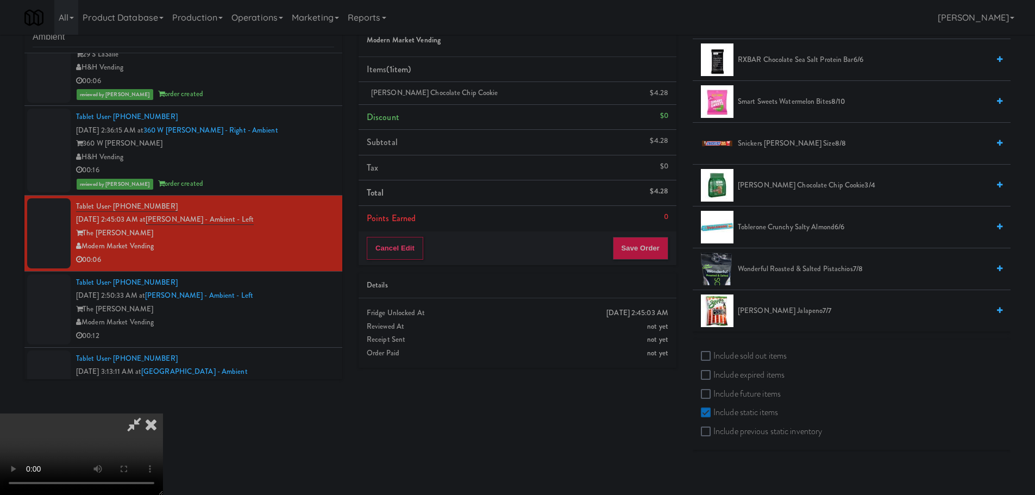
click at [163, 413] on video at bounding box center [81, 453] width 163 height 81
click at [627, 240] on button "Save Order" at bounding box center [640, 248] width 55 height 23
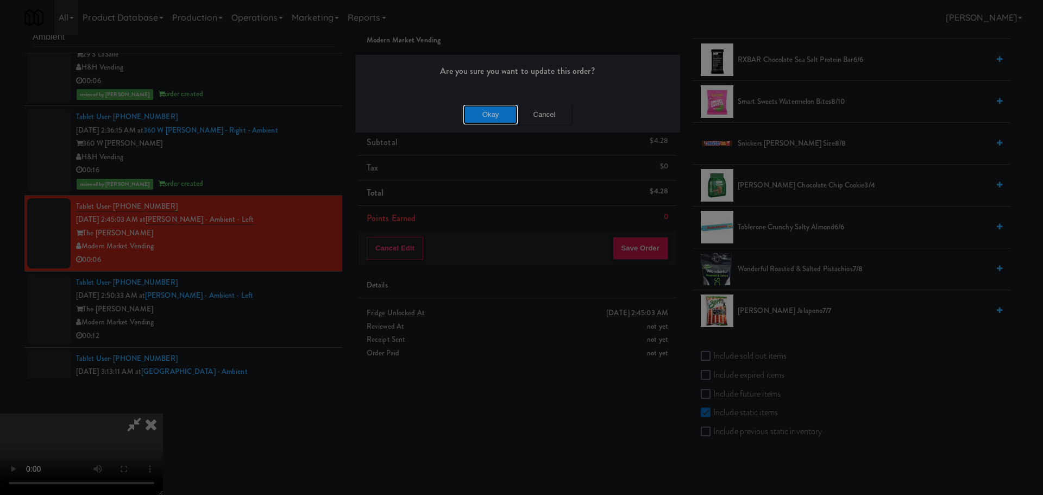
click at [500, 111] on button "Okay" at bounding box center [490, 115] width 54 height 20
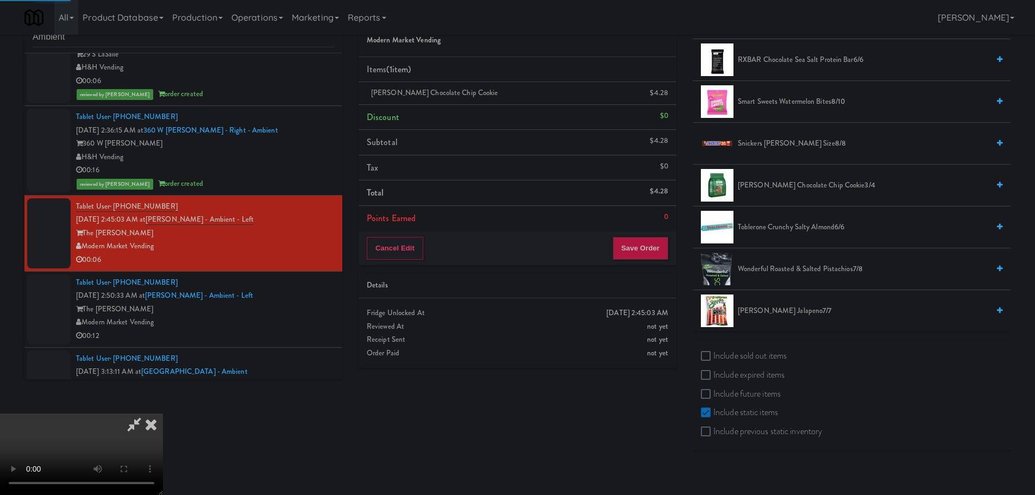
scroll to position [0, 0]
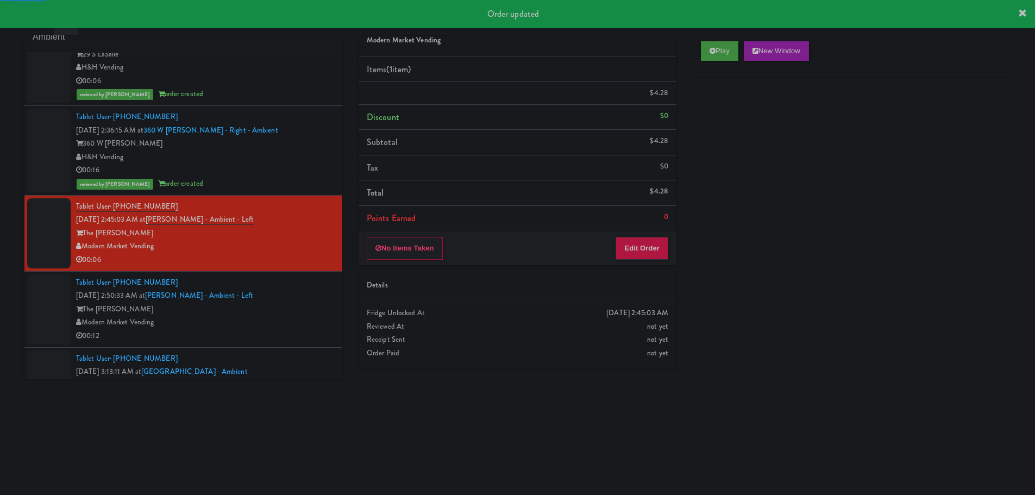
click at [303, 295] on div "Tablet User · (309) 681-9356 [DATE] 2:50:33 AM at [PERSON_NAME] - Ambient - Lef…" at bounding box center [205, 309] width 258 height 67
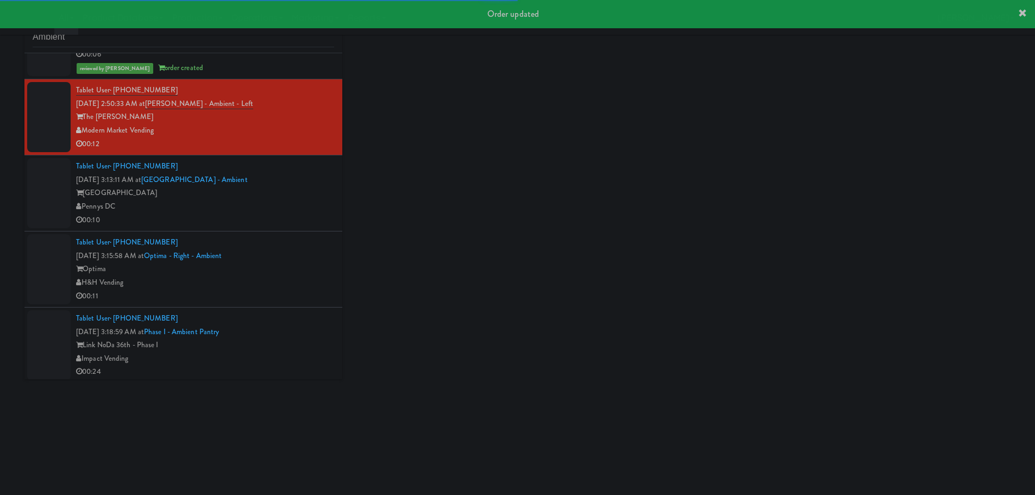
scroll to position [419, 0]
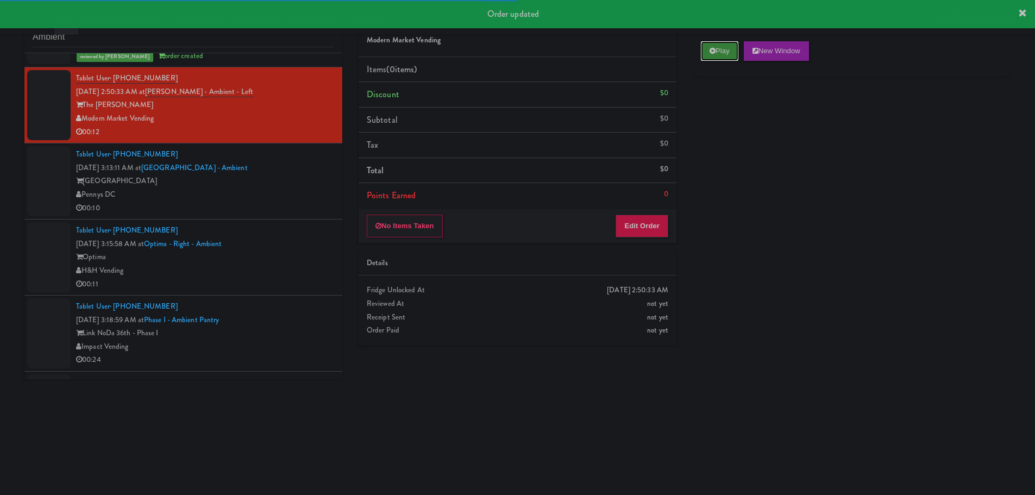
click at [703, 53] on button "Play" at bounding box center [719, 51] width 37 height 20
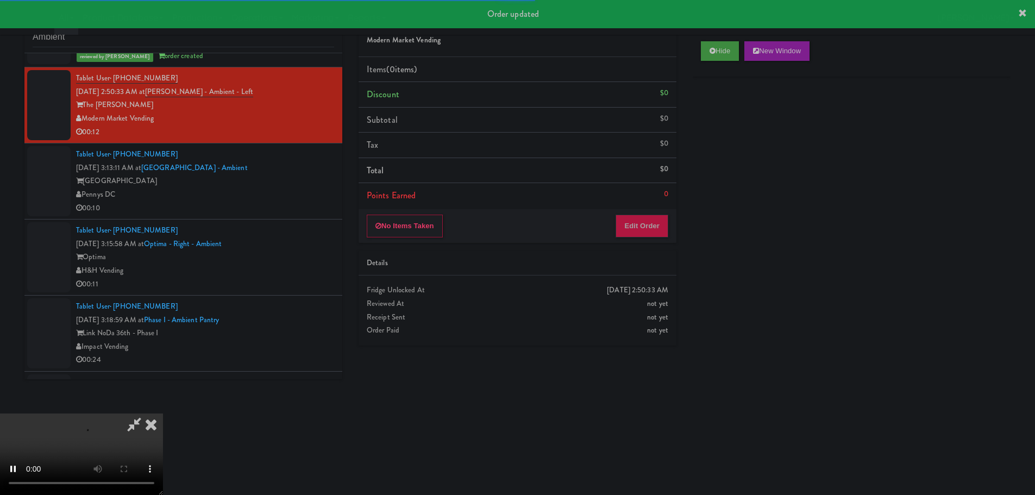
drag, startPoint x: 635, startPoint y: 210, endPoint x: 635, endPoint y: 219, distance: 9.2
click at [635, 215] on div "No Items Taken Edit Order" at bounding box center [517, 226] width 318 height 34
click at [635, 222] on button "Edit Order" at bounding box center [641, 226] width 53 height 23
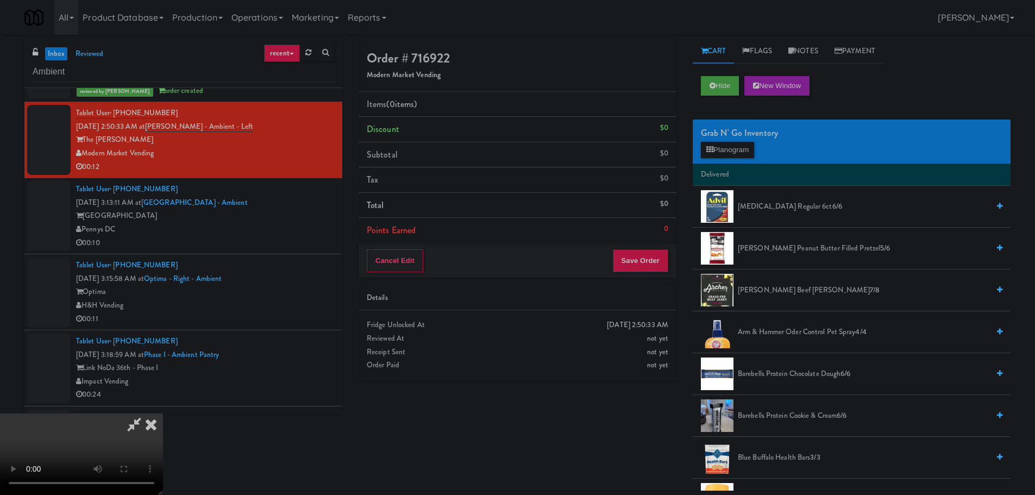
click at [163, 413] on video at bounding box center [81, 453] width 163 height 81
drag, startPoint x: 378, startPoint y: 319, endPoint x: 382, endPoint y: 313, distance: 7.4
click at [163, 413] on video at bounding box center [81, 453] width 163 height 81
click at [706, 153] on button "Planogram" at bounding box center [727, 150] width 53 height 16
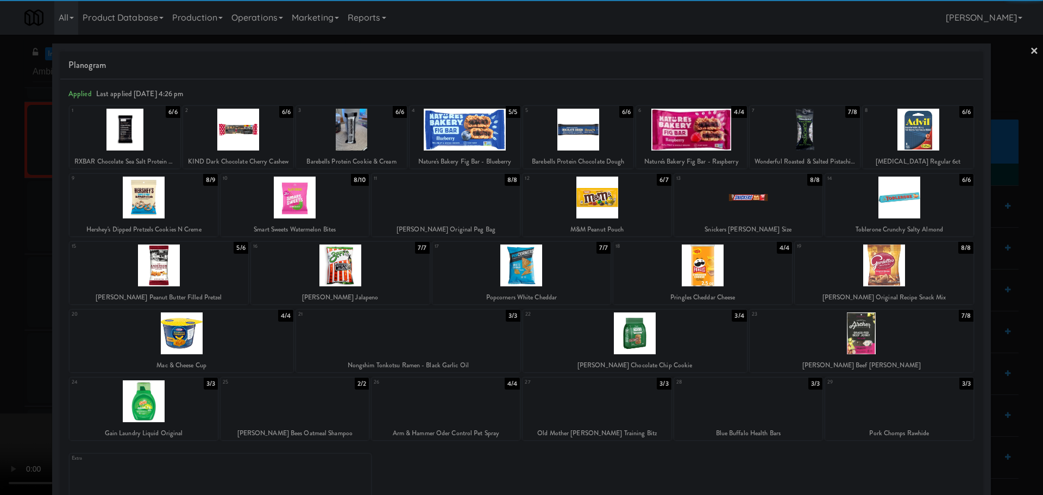
click at [875, 268] on div at bounding box center [884, 265] width 179 height 42
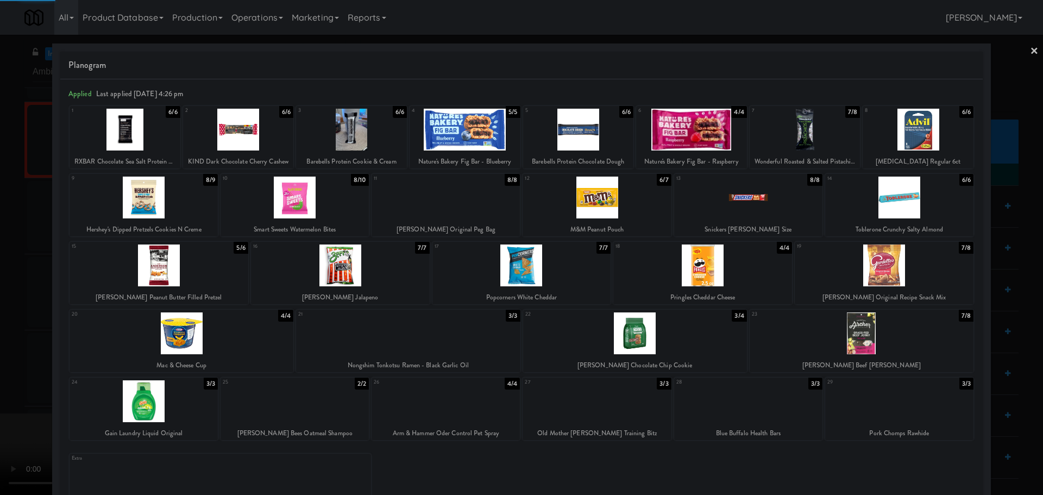
click at [725, 270] on div at bounding box center [702, 265] width 179 height 42
drag, startPoint x: 0, startPoint y: 331, endPoint x: 160, endPoint y: 296, distance: 164.1
click at [7, 329] on div at bounding box center [521, 247] width 1043 height 495
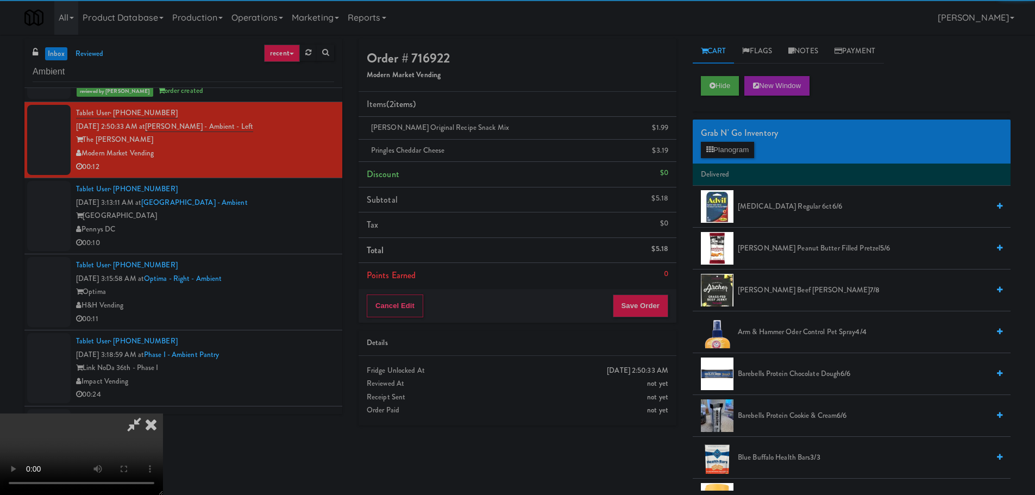
drag, startPoint x: 300, startPoint y: 273, endPoint x: 368, endPoint y: 280, distance: 68.3
click at [163, 413] on video at bounding box center [81, 453] width 163 height 81
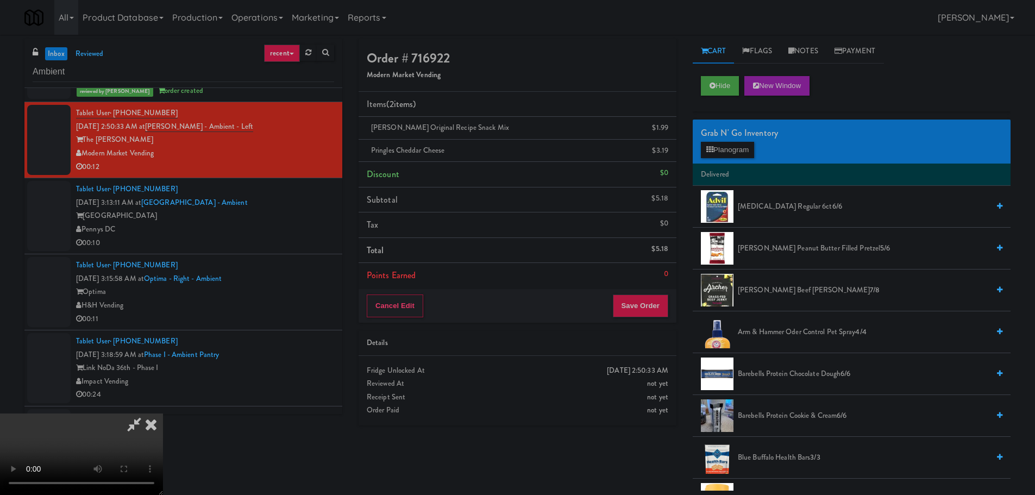
click at [163, 413] on video at bounding box center [81, 453] width 163 height 81
drag, startPoint x: 454, startPoint y: 268, endPoint x: 458, endPoint y: 256, distance: 13.4
click at [163, 413] on video at bounding box center [81, 453] width 163 height 81
click at [653, 305] on button "Save Order" at bounding box center [640, 305] width 55 height 23
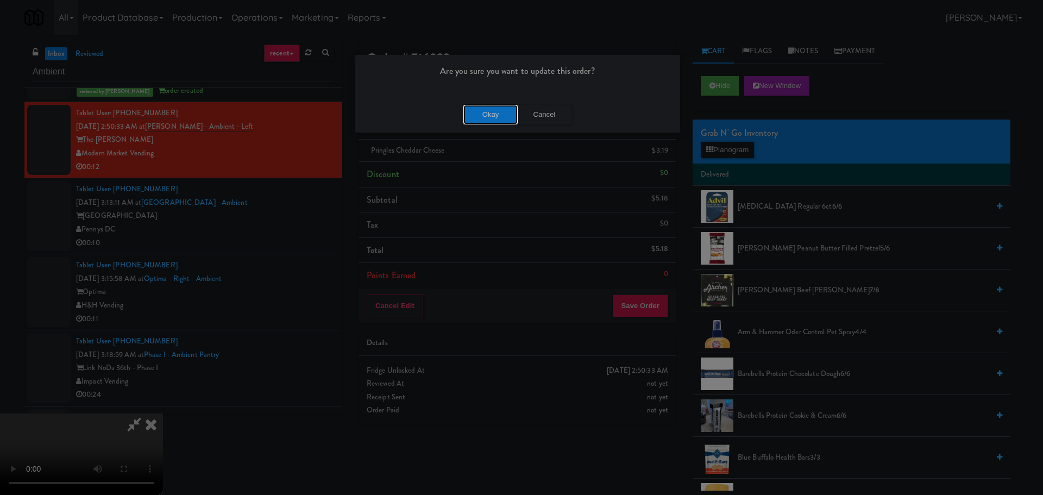
click at [488, 109] on button "Okay" at bounding box center [490, 115] width 54 height 20
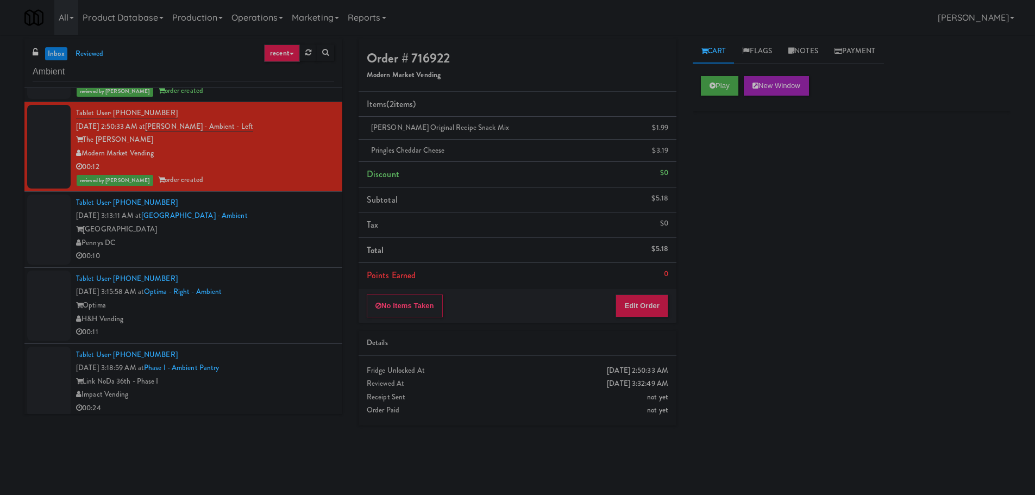
click at [301, 243] on div "Pennys DC" at bounding box center [205, 243] width 258 height 14
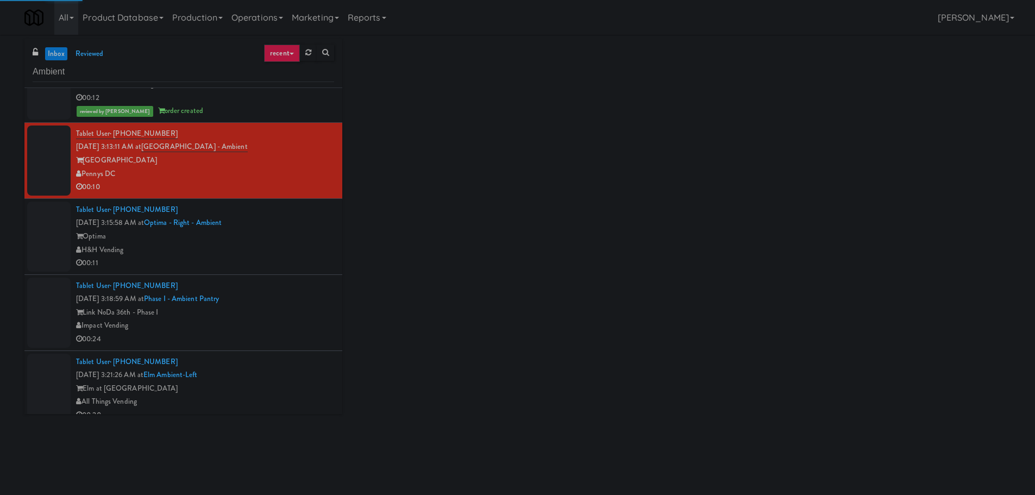
scroll to position [501, 0]
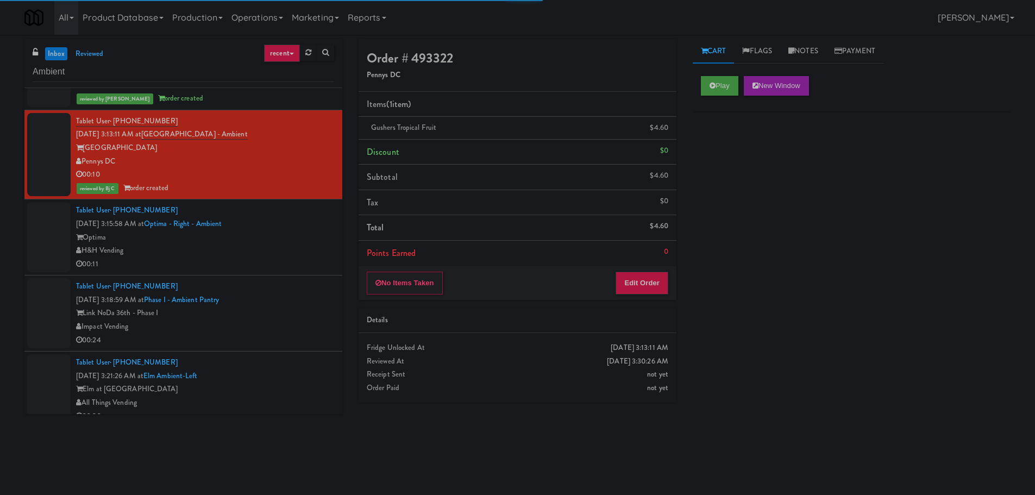
click at [288, 283] on div "Tablet User · (803) 237-0193 [DATE] 3:18:59 AM at Phase I - Ambient Pantry Link…" at bounding box center [205, 313] width 258 height 67
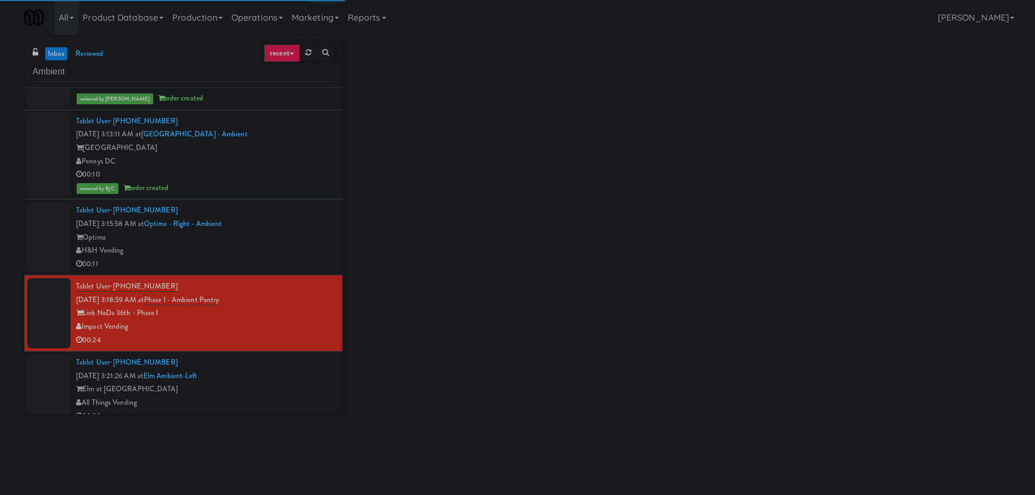
click at [286, 261] on div "00:11" at bounding box center [205, 264] width 258 height 14
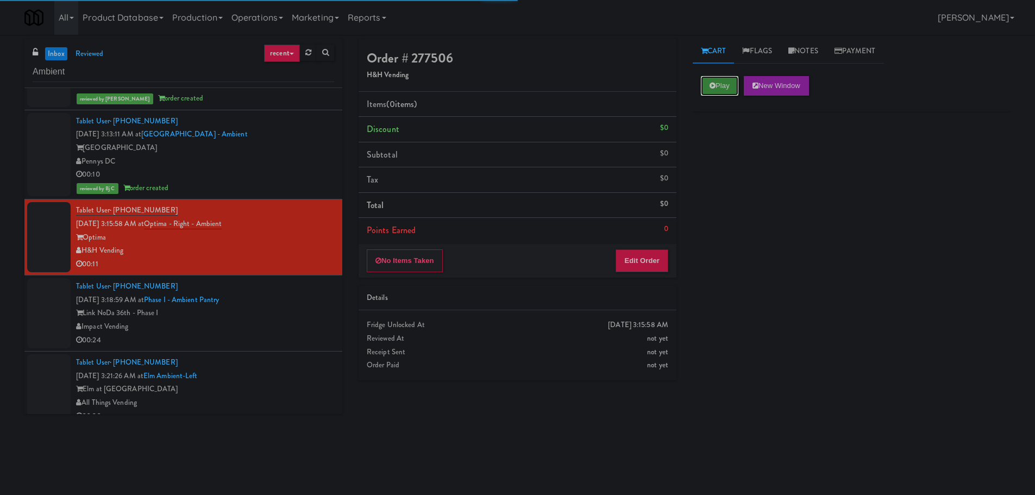
click at [717, 82] on button "Play" at bounding box center [719, 86] width 37 height 20
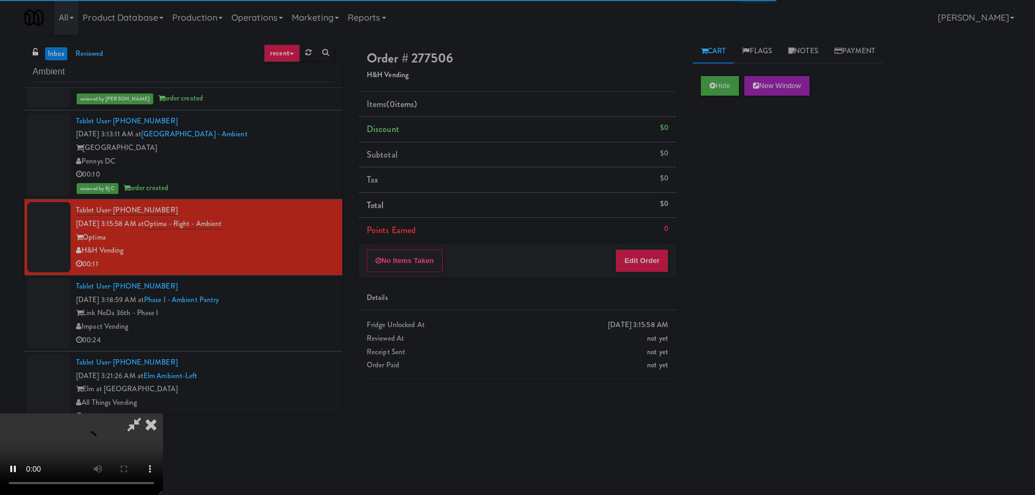
click at [673, 260] on div "No Items Taken Edit Order" at bounding box center [517, 261] width 318 height 34
click at [651, 261] on button "Edit Order" at bounding box center [641, 260] width 53 height 23
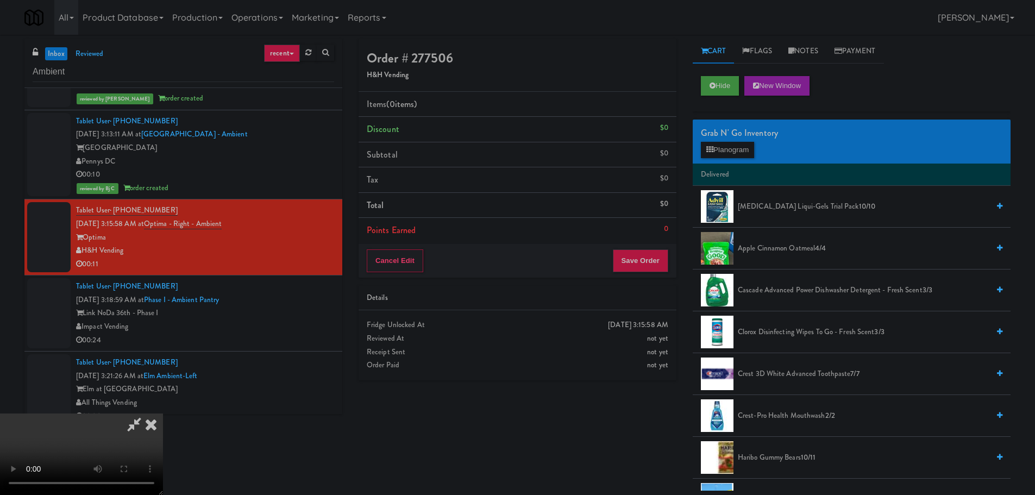
click at [163, 452] on video at bounding box center [81, 453] width 163 height 81
drag, startPoint x: 411, startPoint y: 364, endPoint x: 388, endPoint y: 357, distance: 24.6
click at [163, 413] on video at bounding box center [81, 453] width 163 height 81
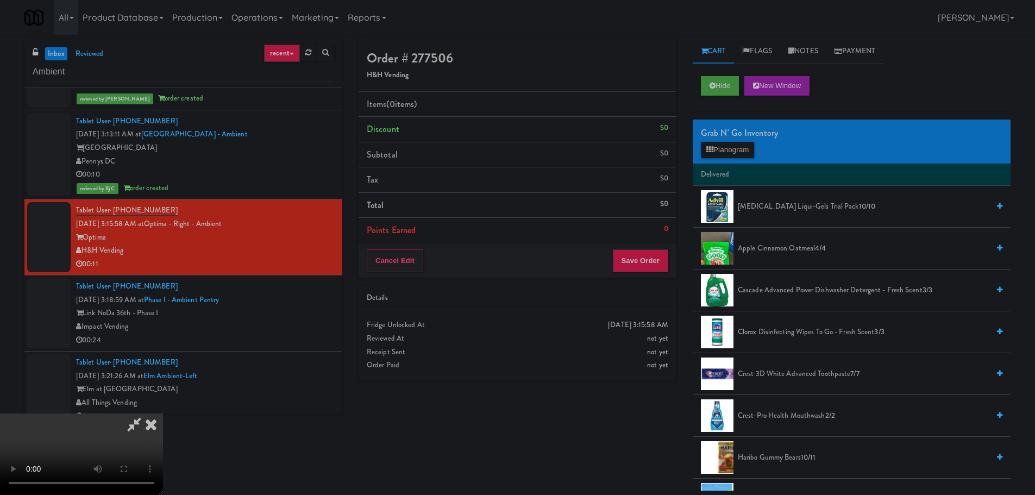
drag, startPoint x: 406, startPoint y: 297, endPoint x: 417, endPoint y: 308, distance: 15.4
click at [163, 413] on video at bounding box center [81, 453] width 163 height 81
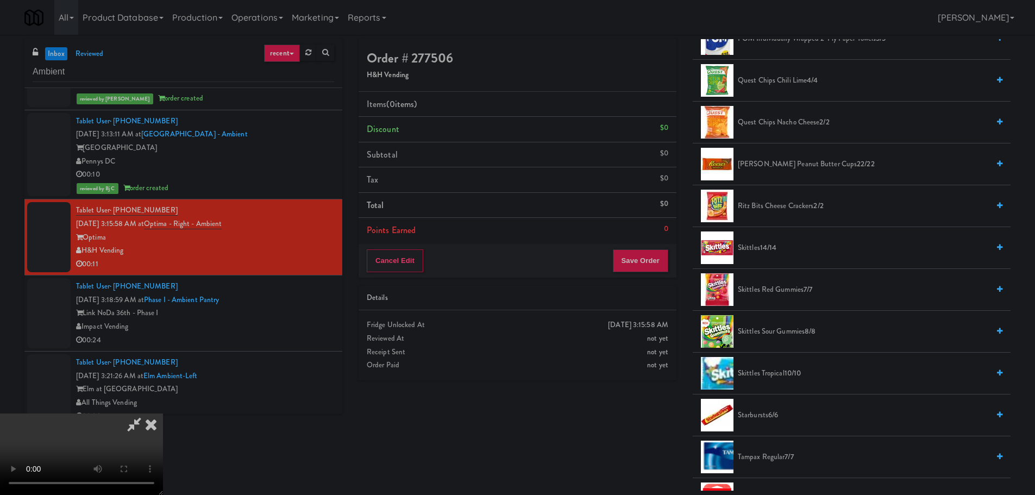
scroll to position [760, 0]
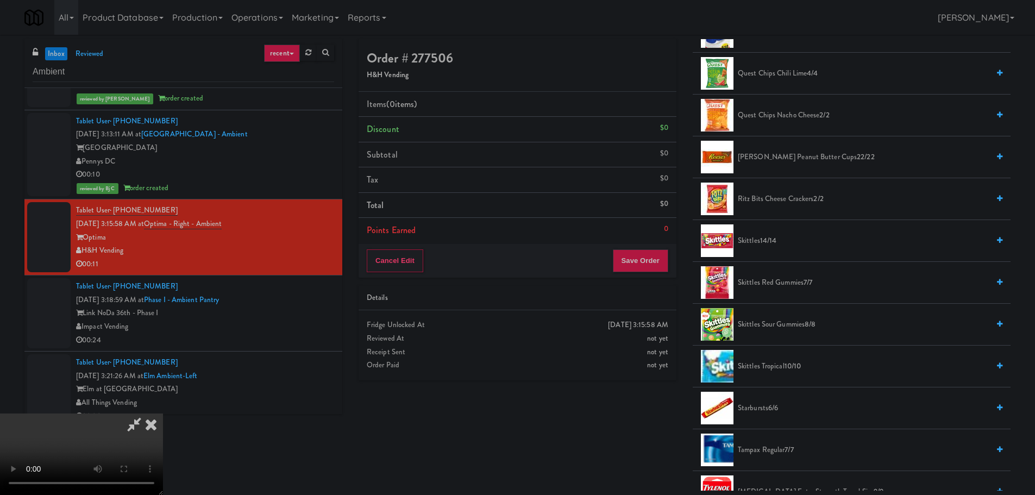
click at [785, 158] on span "[PERSON_NAME] Peanut Butter Cups 22/22" at bounding box center [863, 157] width 251 height 14
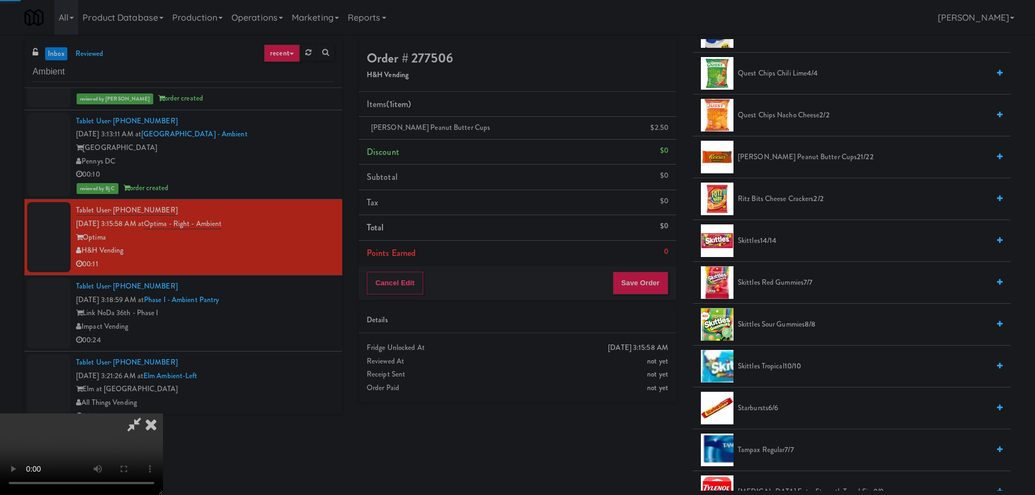
click at [163, 413] on video at bounding box center [81, 453] width 163 height 81
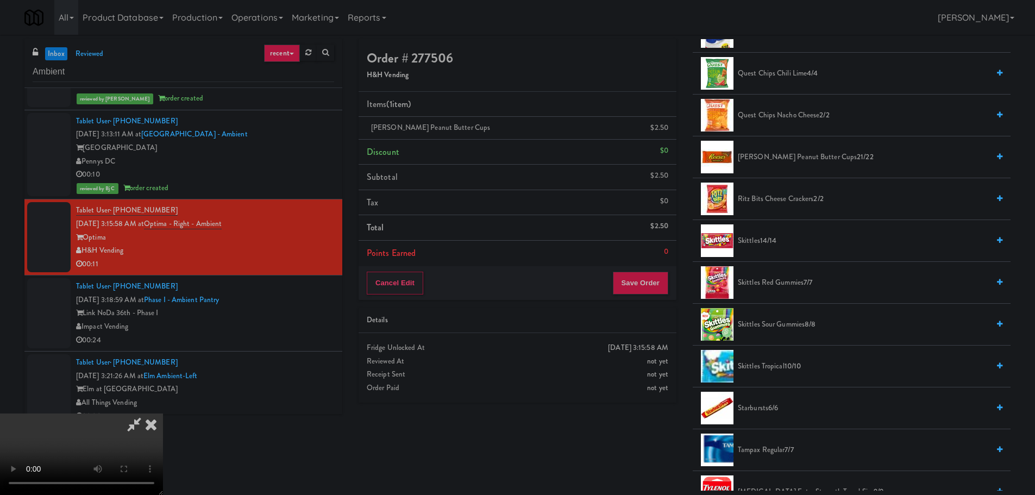
click at [163, 413] on video at bounding box center [81, 453] width 163 height 81
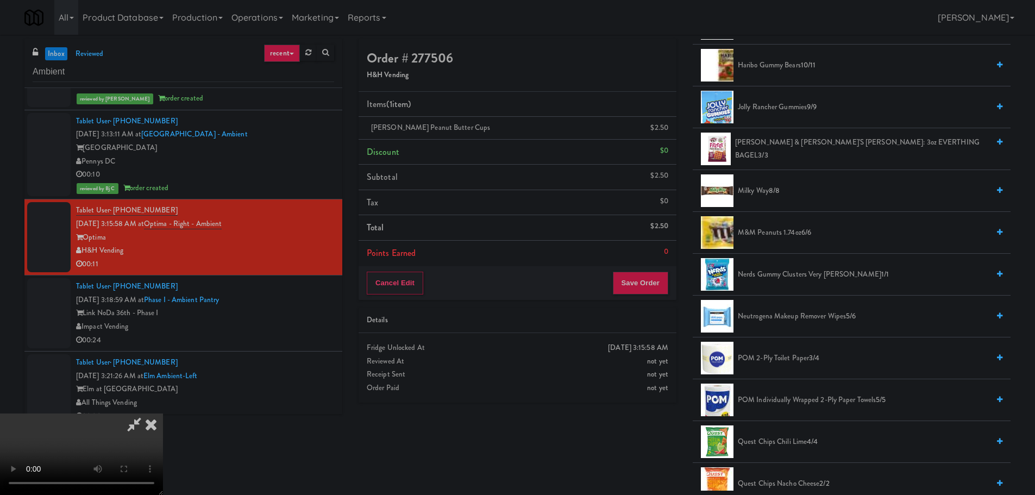
scroll to position [380, 0]
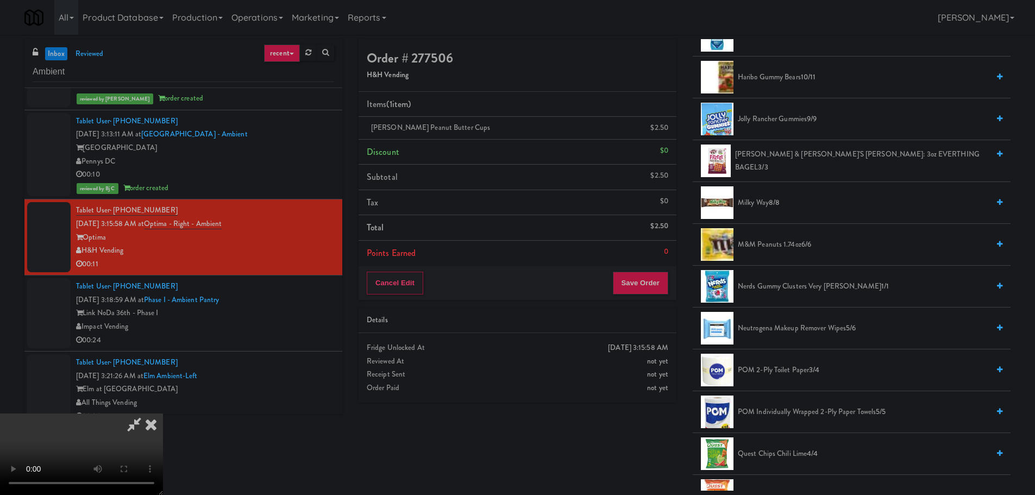
click at [779, 247] on span "M&M Peanuts 1.74oz 6/6" at bounding box center [863, 245] width 251 height 14
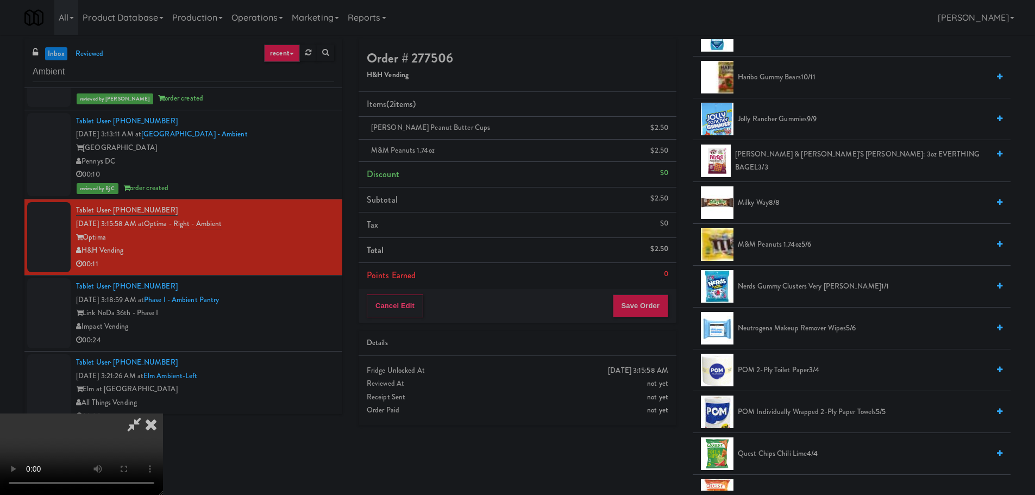
drag, startPoint x: 378, startPoint y: 280, endPoint x: 373, endPoint y: 281, distance: 5.7
click at [163, 413] on video at bounding box center [81, 453] width 163 height 81
click at [631, 306] on button "Save Order" at bounding box center [640, 305] width 55 height 23
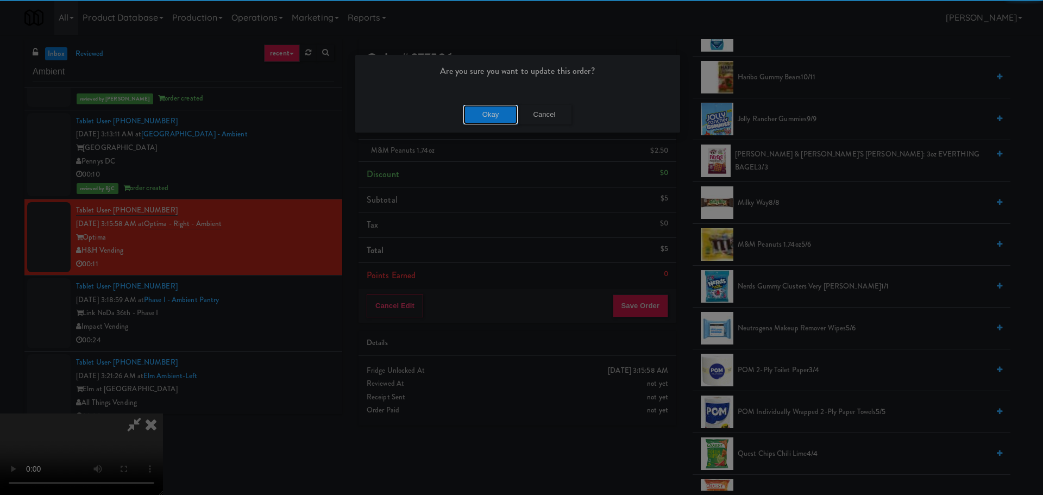
click at [499, 116] on button "Okay" at bounding box center [490, 115] width 54 height 20
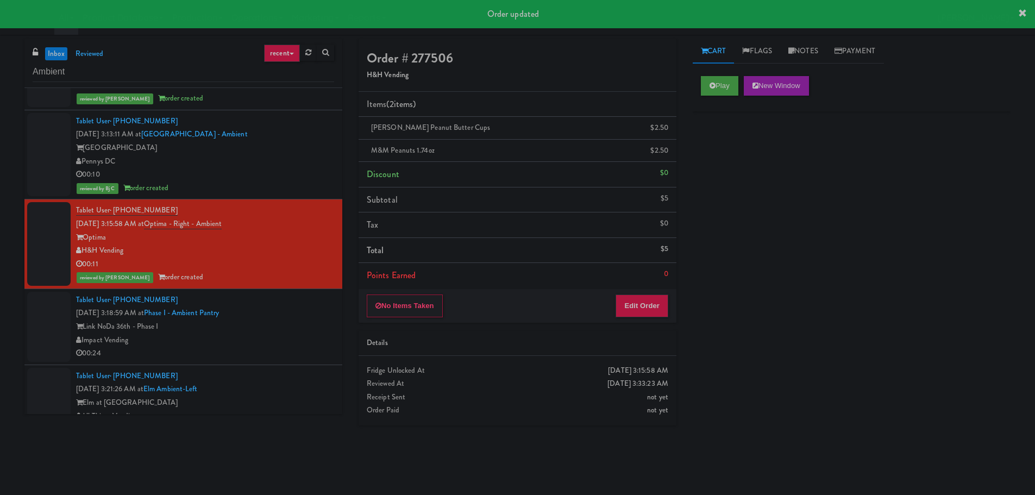
scroll to position [0, 0]
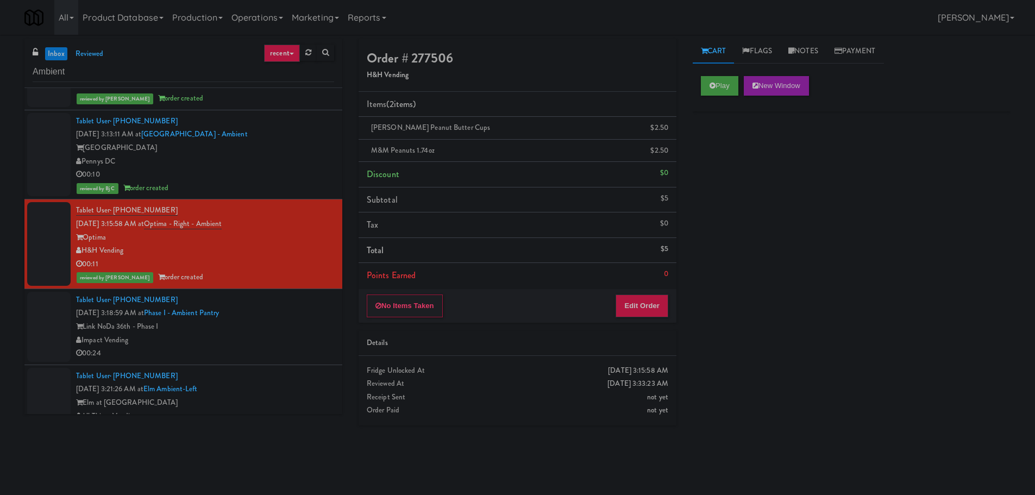
click at [300, 325] on div "Link NoDa 36th - Phase I" at bounding box center [205, 327] width 258 height 14
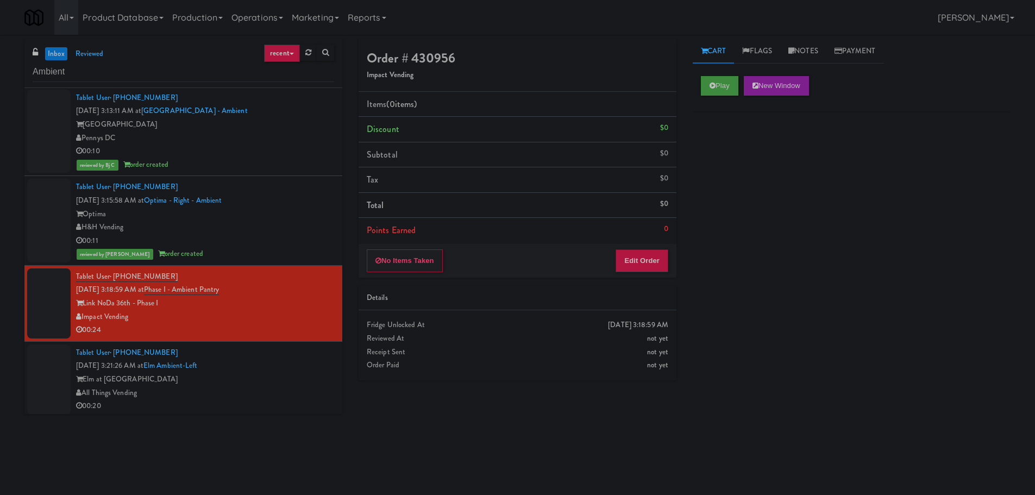
scroll to position [527, 0]
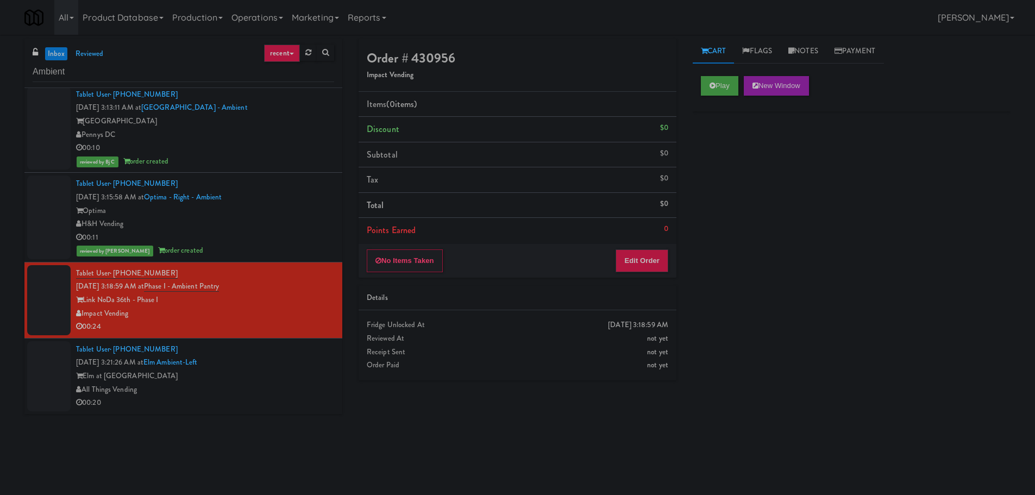
click at [740, 88] on div "Play New Window" at bounding box center [851, 86] width 301 height 20
click at [723, 92] on button "Play" at bounding box center [719, 86] width 37 height 20
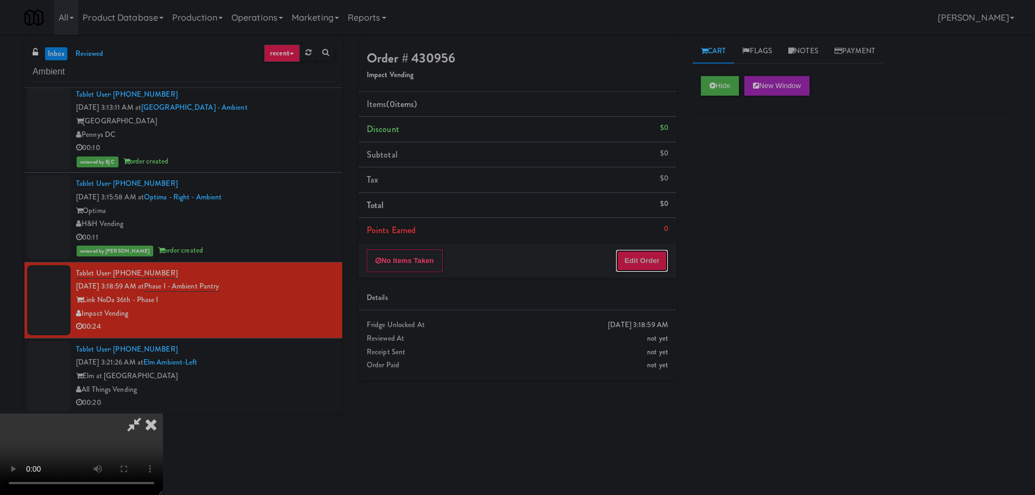
click at [649, 254] on button "Edit Order" at bounding box center [641, 260] width 53 height 23
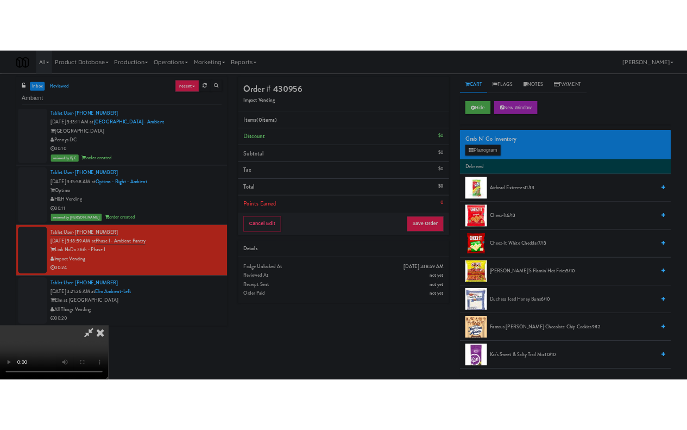
scroll to position [24, 0]
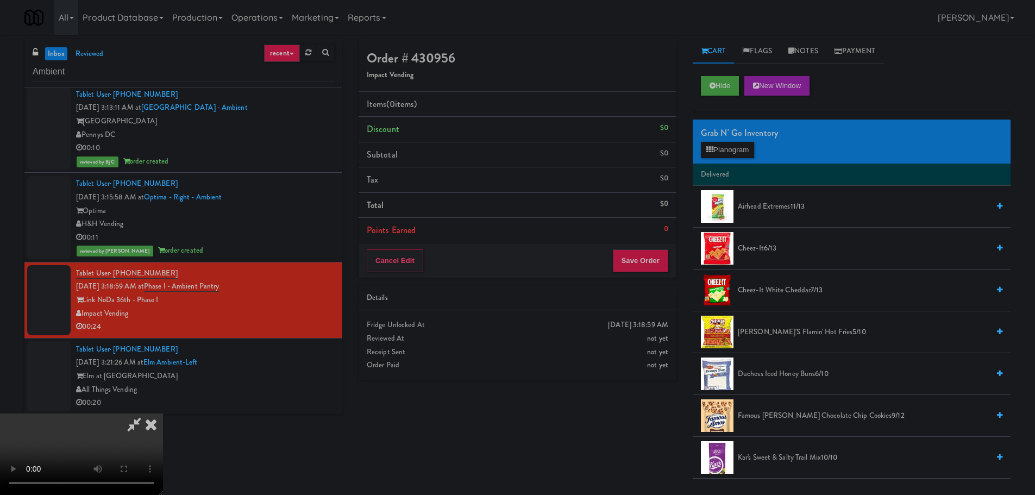
click at [163, 413] on video at bounding box center [81, 453] width 163 height 81
click at [163, 413] on icon at bounding box center [151, 424] width 24 height 22
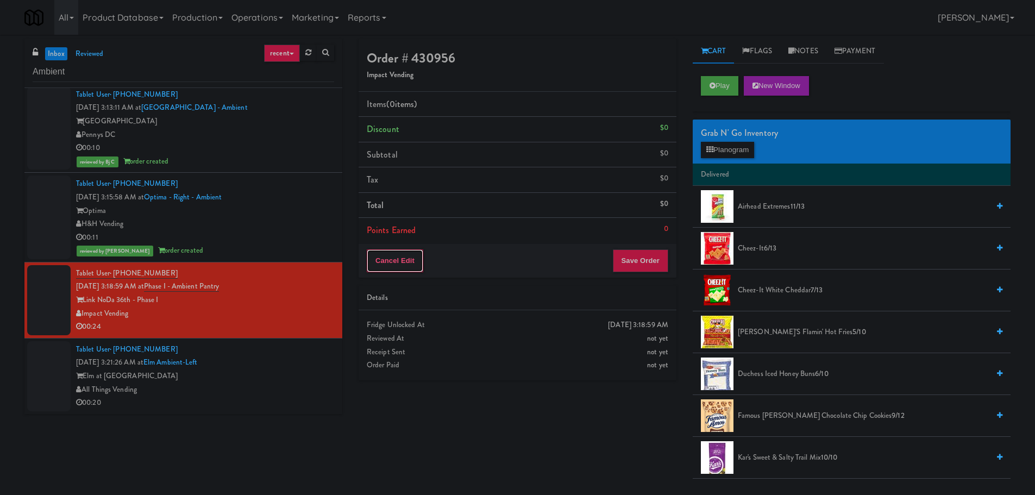
click at [399, 261] on button "Cancel Edit" at bounding box center [395, 260] width 56 height 23
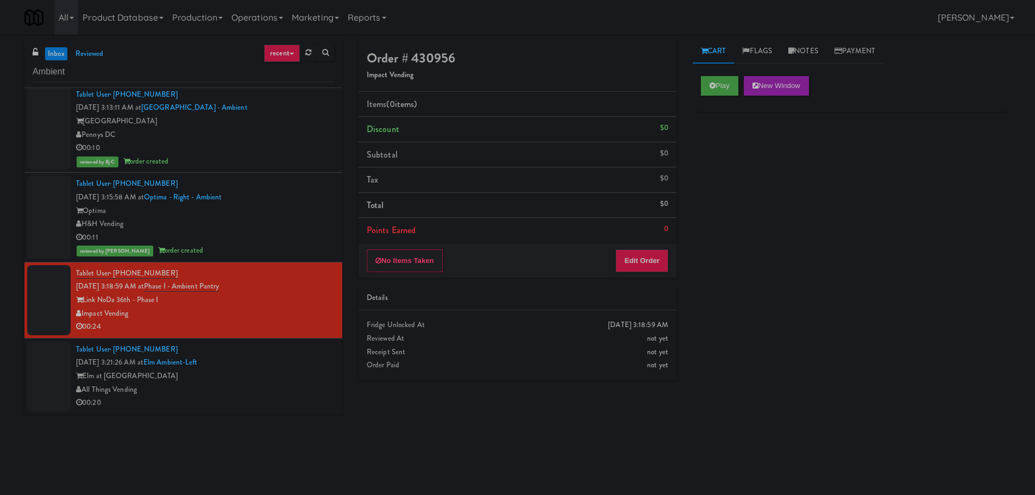
click at [399, 261] on button "No Items Taken" at bounding box center [405, 260] width 76 height 23
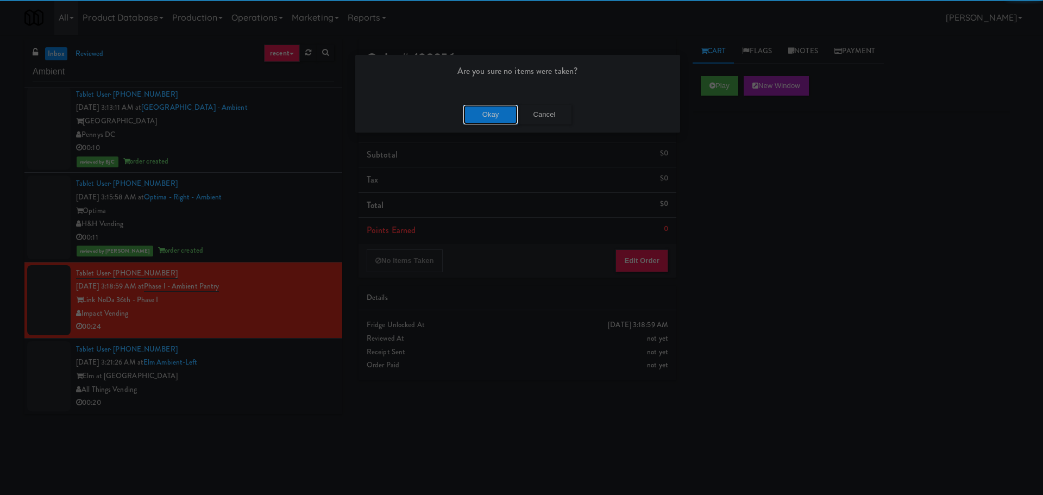
click at [470, 108] on button "Okay" at bounding box center [490, 115] width 54 height 20
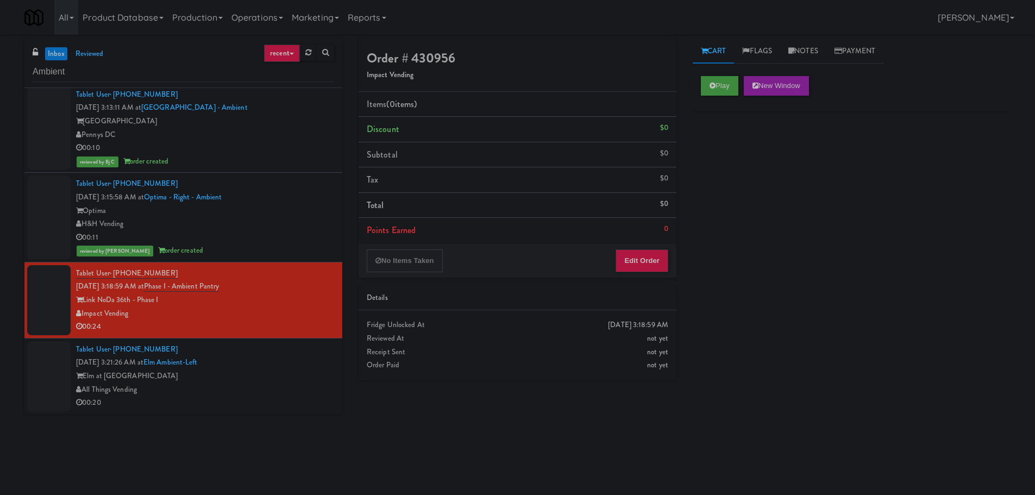
click at [310, 354] on div "Tablet User · (720) 654-9971 [DATE] 3:21:26 AM at [GEOGRAPHIC_DATA]-Left Elm at…" at bounding box center [205, 376] width 258 height 67
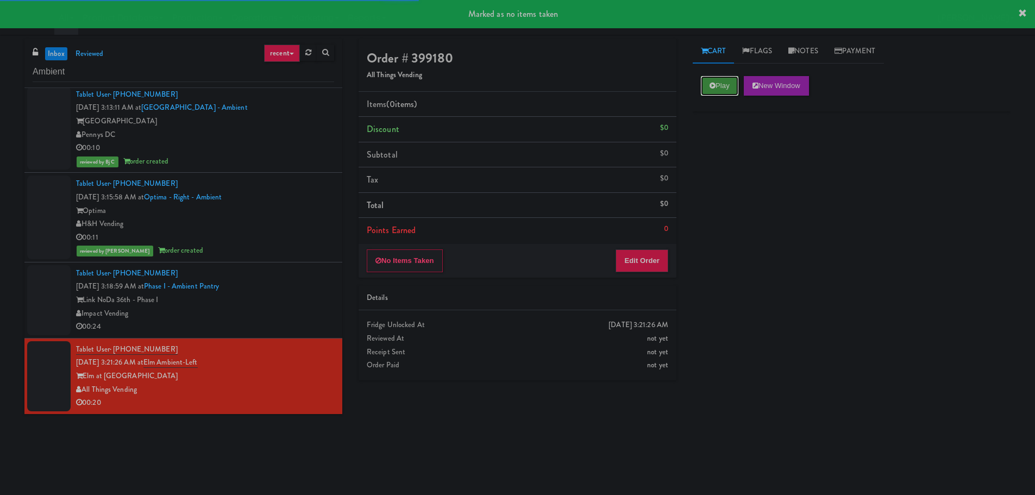
click at [726, 88] on button "Play" at bounding box center [719, 86] width 37 height 20
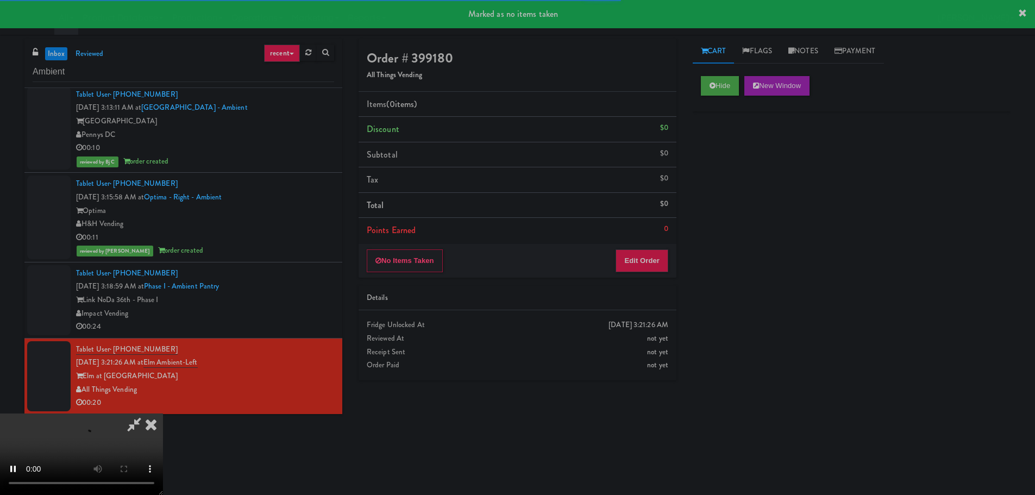
click at [651, 248] on div "No Items Taken Edit Order" at bounding box center [517, 261] width 318 height 34
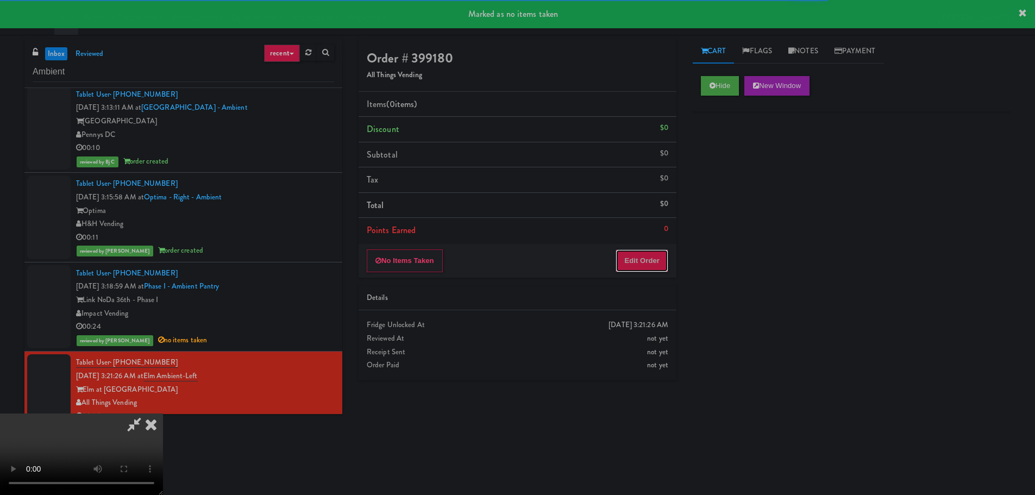
click at [646, 254] on button "Edit Order" at bounding box center [641, 260] width 53 height 23
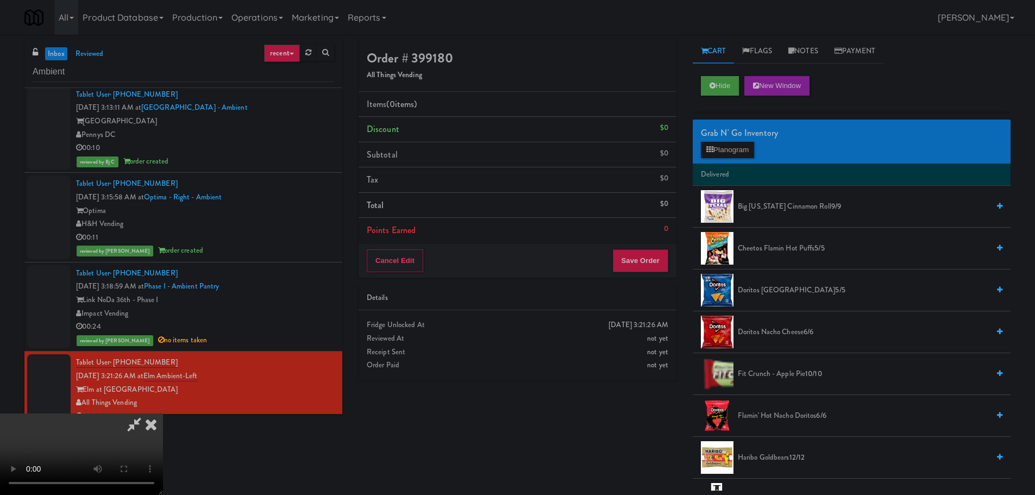
drag, startPoint x: 468, startPoint y: 269, endPoint x: 474, endPoint y: 263, distance: 8.1
click at [163, 413] on video at bounding box center [81, 453] width 163 height 81
click at [719, 150] on button "Planogram" at bounding box center [727, 150] width 53 height 16
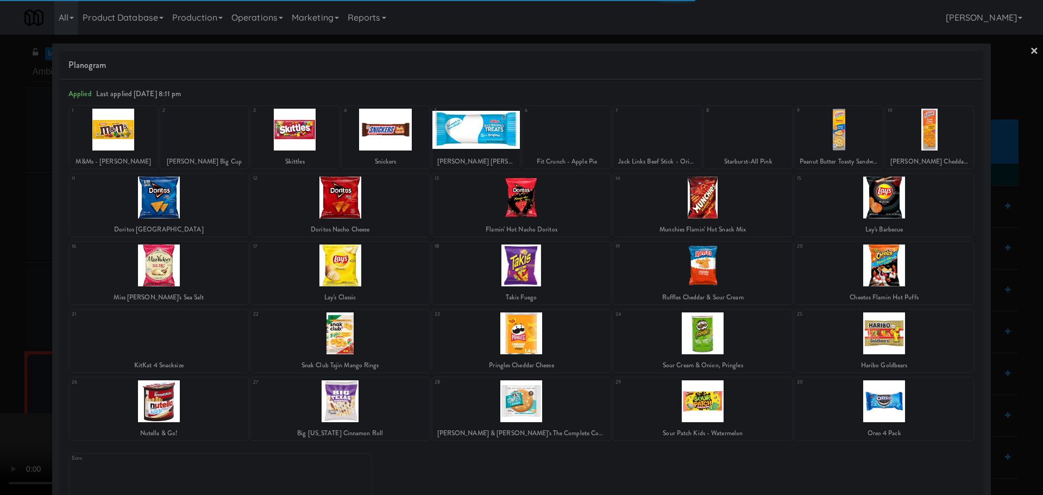
click at [461, 407] on div at bounding box center [521, 401] width 179 height 42
click at [486, 402] on div at bounding box center [521, 401] width 179 height 42
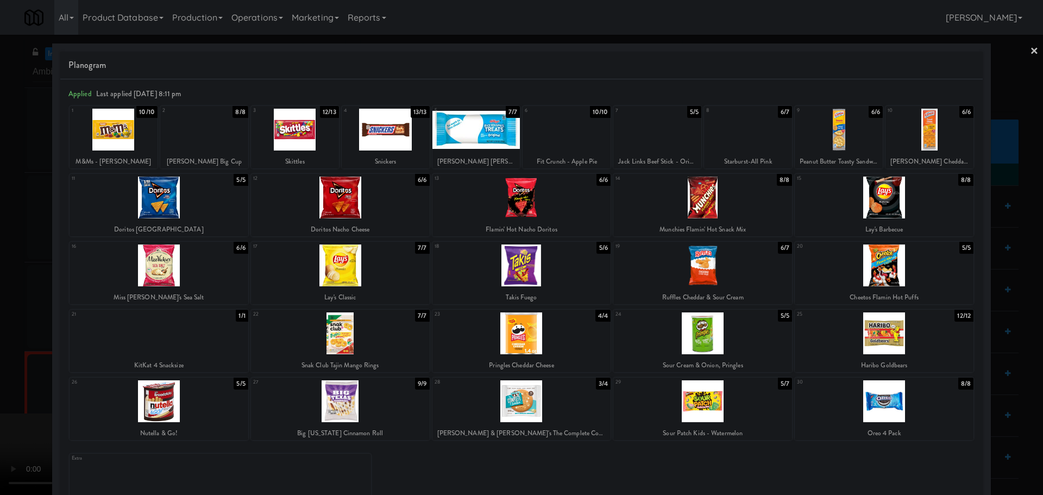
click at [2, 349] on div at bounding box center [521, 247] width 1043 height 495
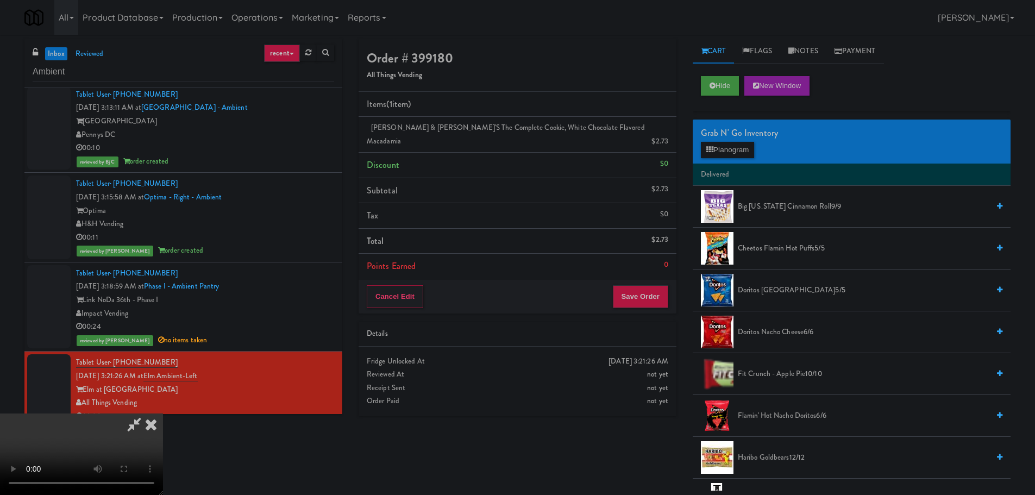
click at [147, 413] on icon at bounding box center [134, 424] width 25 height 22
drag, startPoint x: 319, startPoint y: 181, endPoint x: 328, endPoint y: 183, distance: 8.3
click at [163, 413] on video at bounding box center [81, 453] width 163 height 81
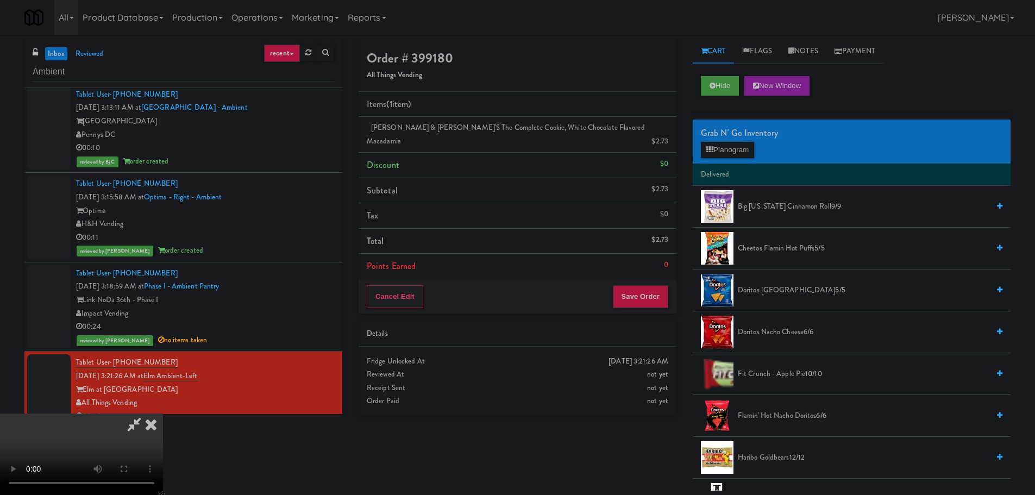
click at [163, 413] on video at bounding box center [81, 453] width 163 height 81
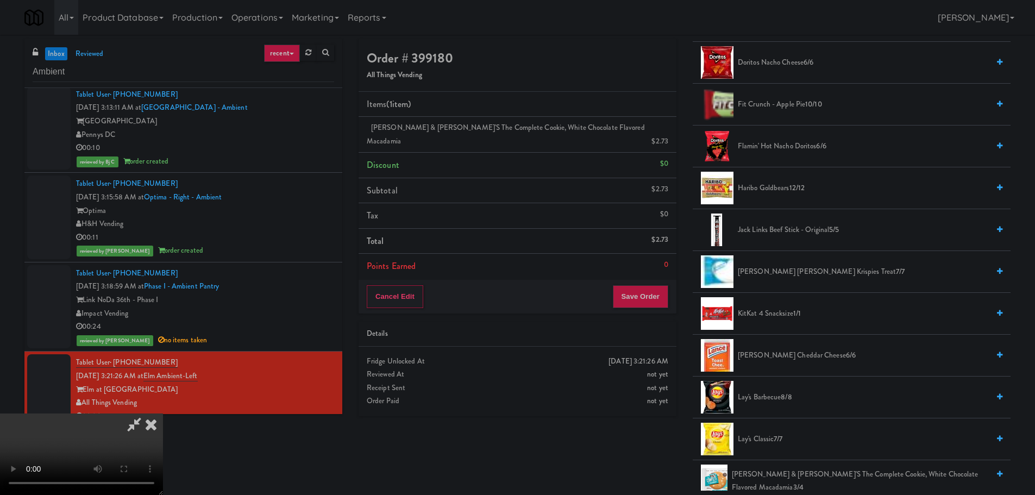
scroll to position [272, 0]
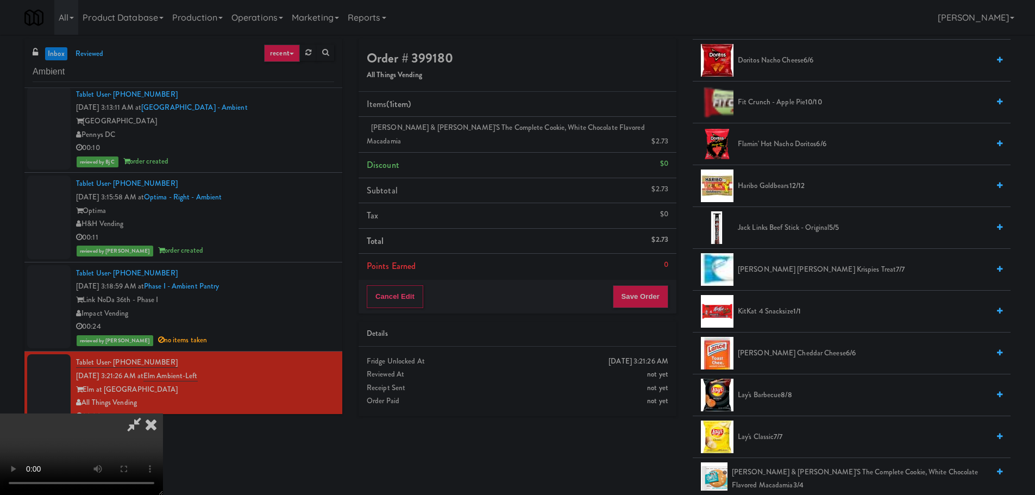
click at [751, 439] on span "Lay's Classic 7/7" at bounding box center [863, 437] width 251 height 14
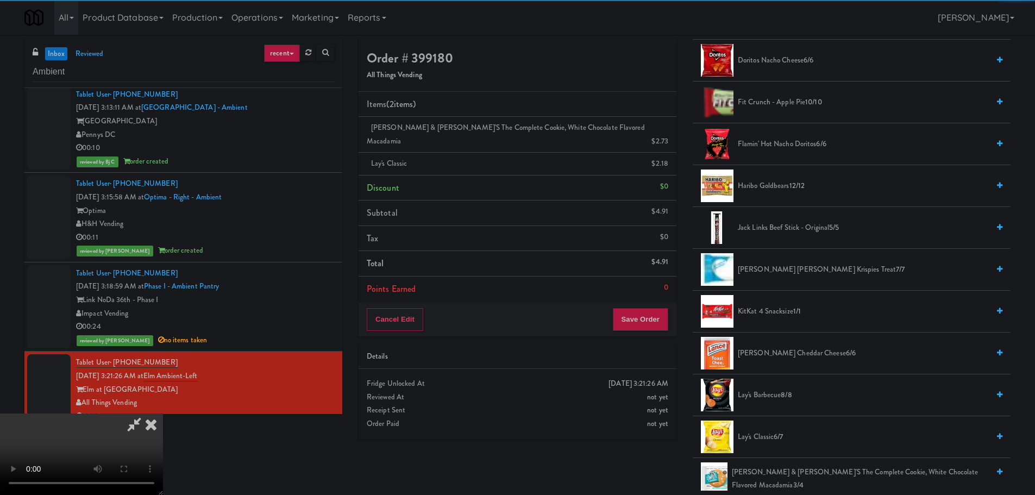
click at [163, 413] on video at bounding box center [81, 453] width 163 height 81
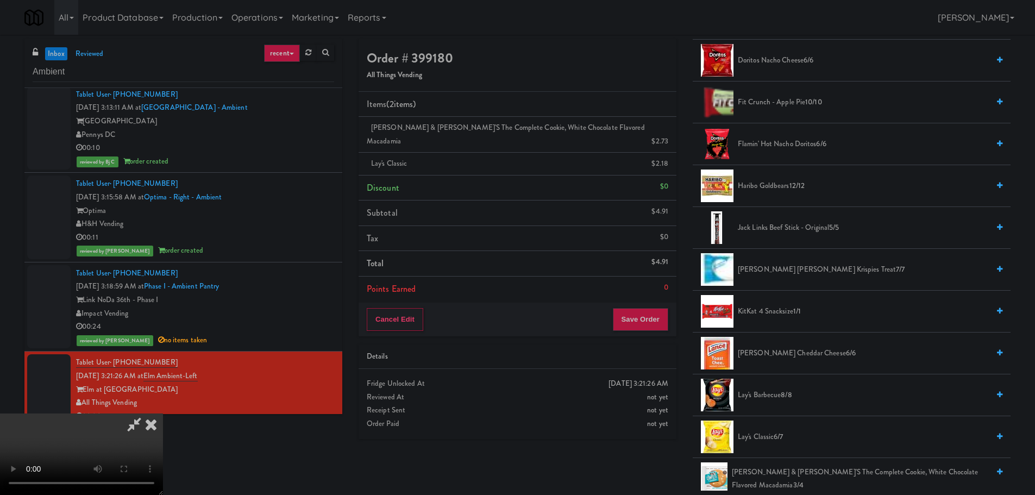
click at [163, 413] on video at bounding box center [81, 453] width 163 height 81
click at [668, 164] on icon at bounding box center [668, 167] width 5 height 7
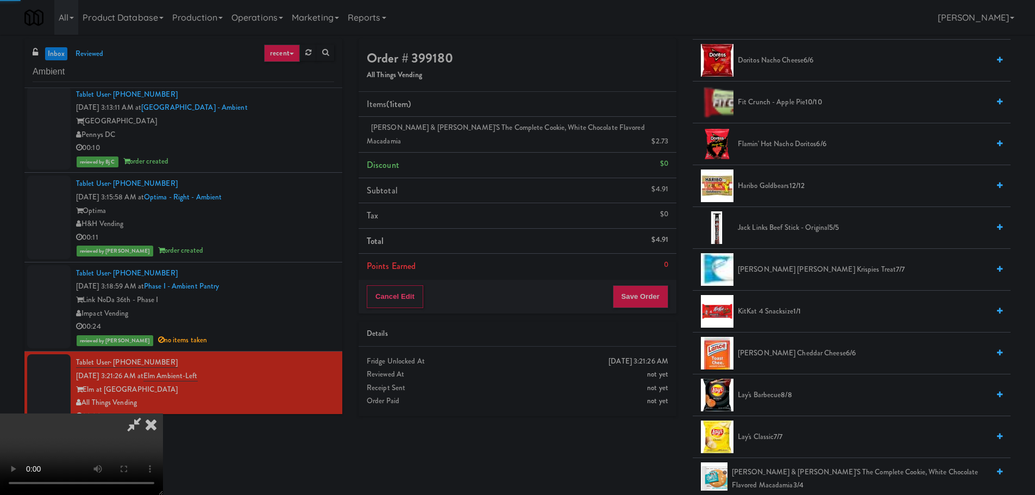
click at [163, 413] on video at bounding box center [81, 453] width 163 height 81
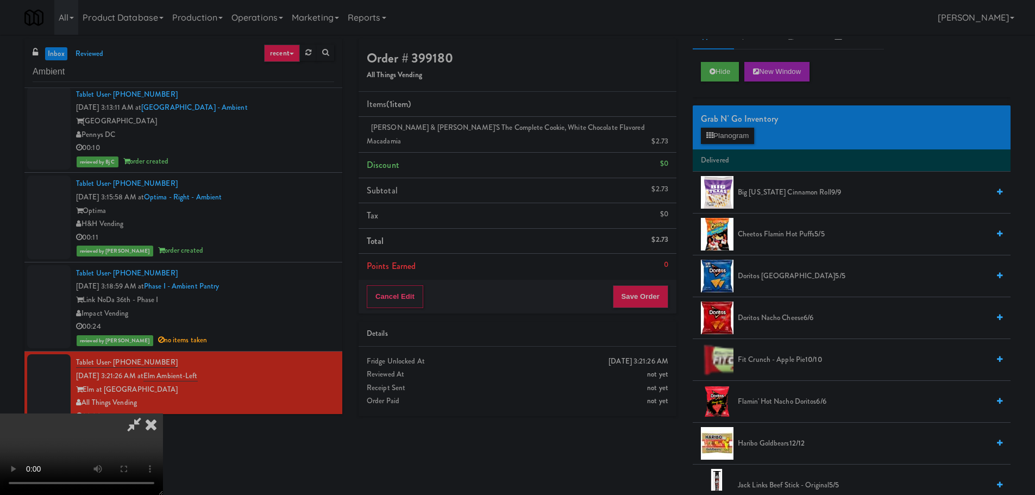
scroll to position [0, 0]
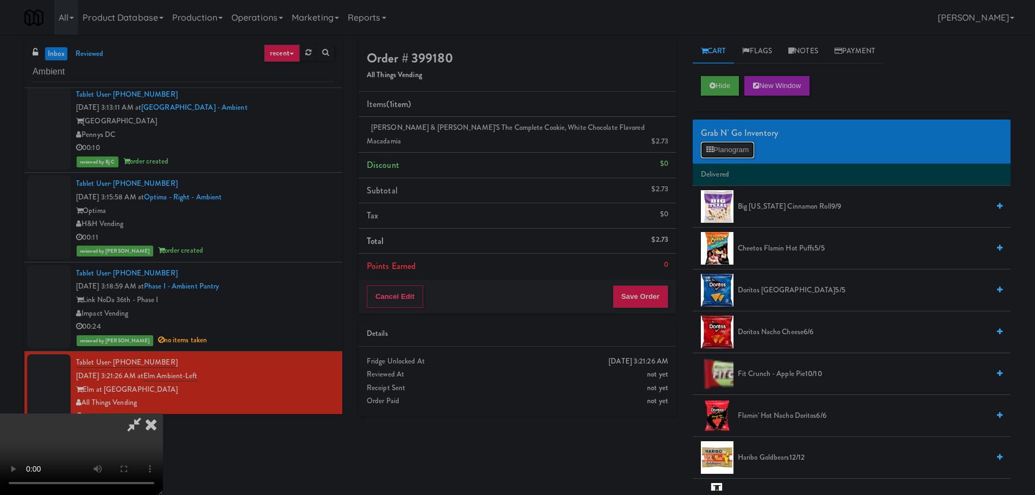
click at [729, 149] on button "Planogram" at bounding box center [727, 150] width 53 height 16
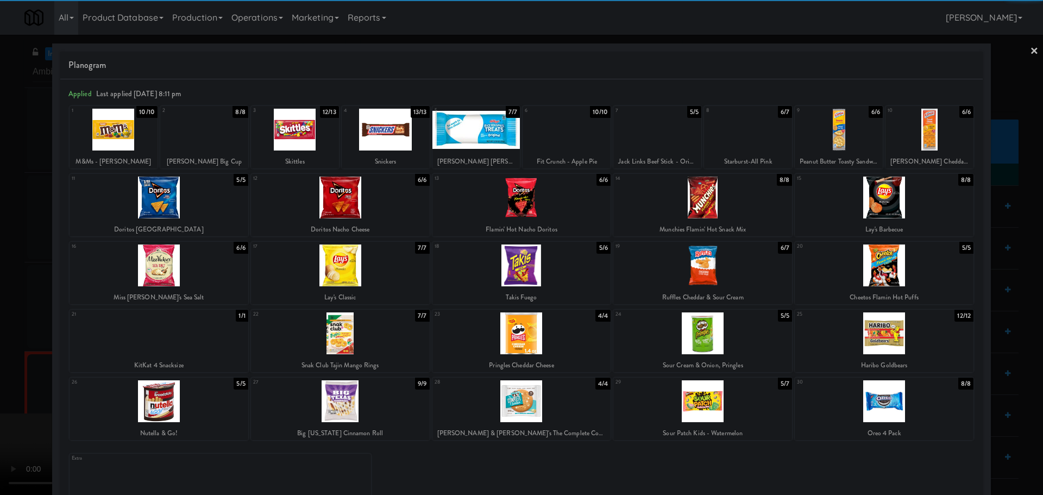
click at [156, 256] on div at bounding box center [159, 265] width 179 height 42
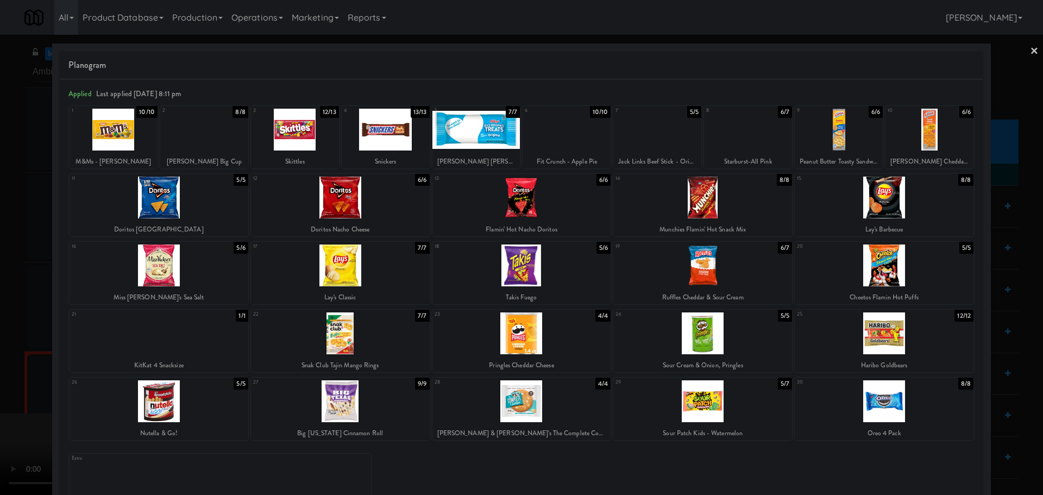
click at [0, 260] on div at bounding box center [521, 247] width 1043 height 495
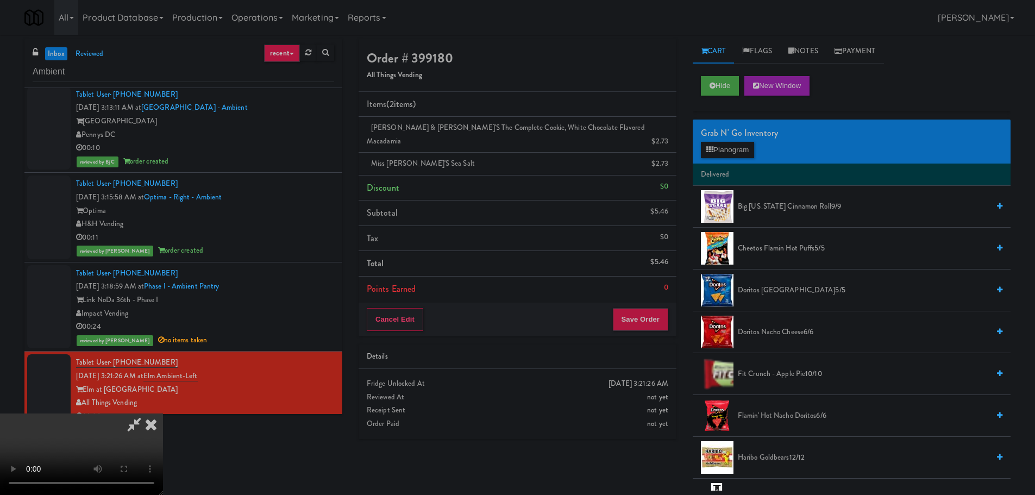
click at [163, 413] on video at bounding box center [81, 453] width 163 height 81
click at [634, 308] on button "Save Order" at bounding box center [640, 319] width 55 height 23
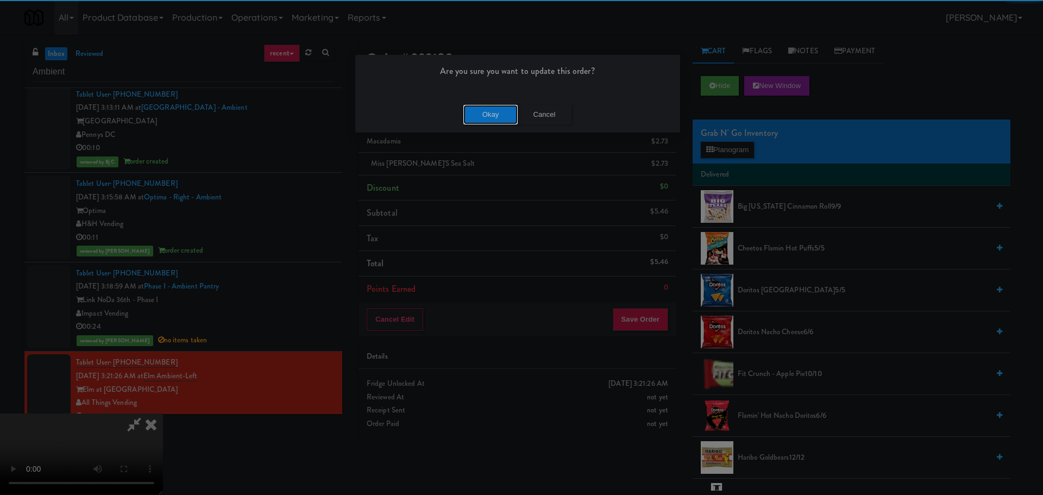
click at [496, 109] on button "Okay" at bounding box center [490, 115] width 54 height 20
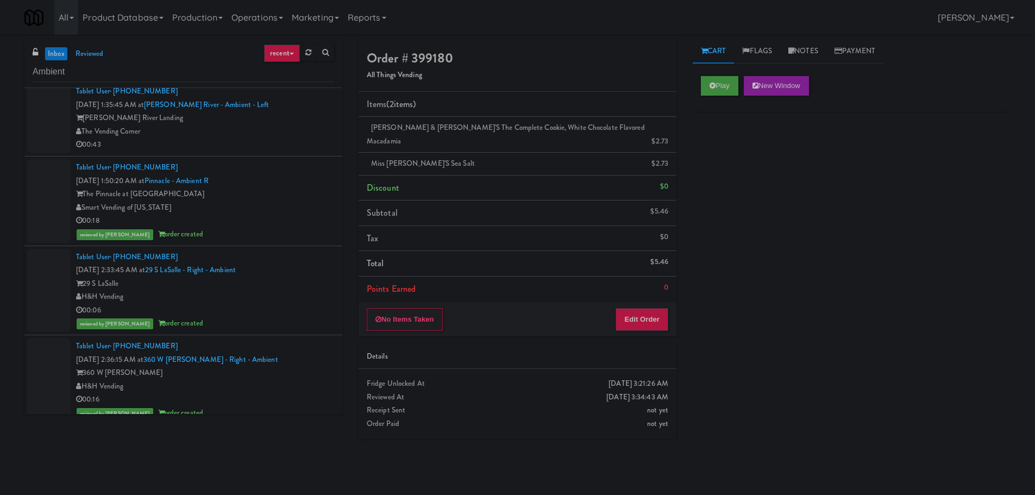
scroll to position [0, 0]
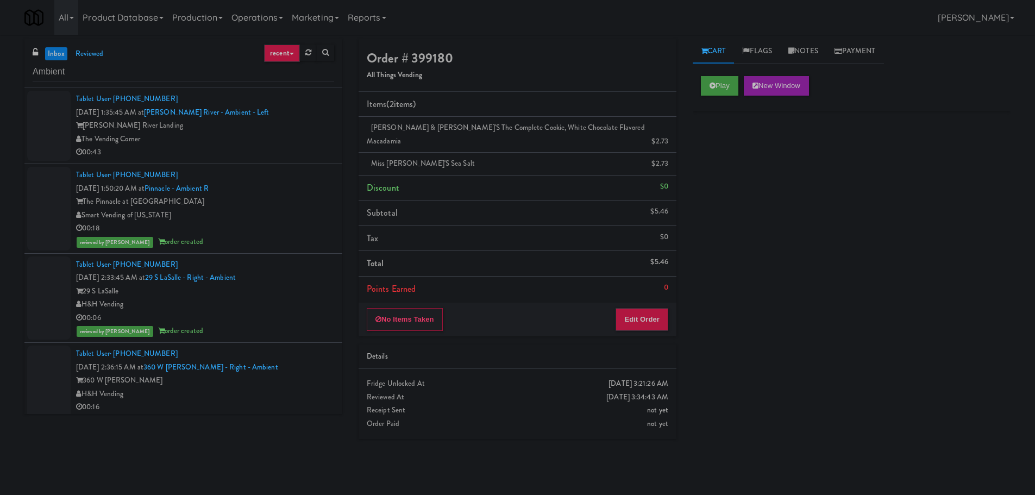
click at [267, 162] on li "Tablet User · (860) 656-8439 [DATE] 1:35:45 AM at [PERSON_NAME][GEOGRAPHIC_DATA…" at bounding box center [183, 126] width 318 height 76
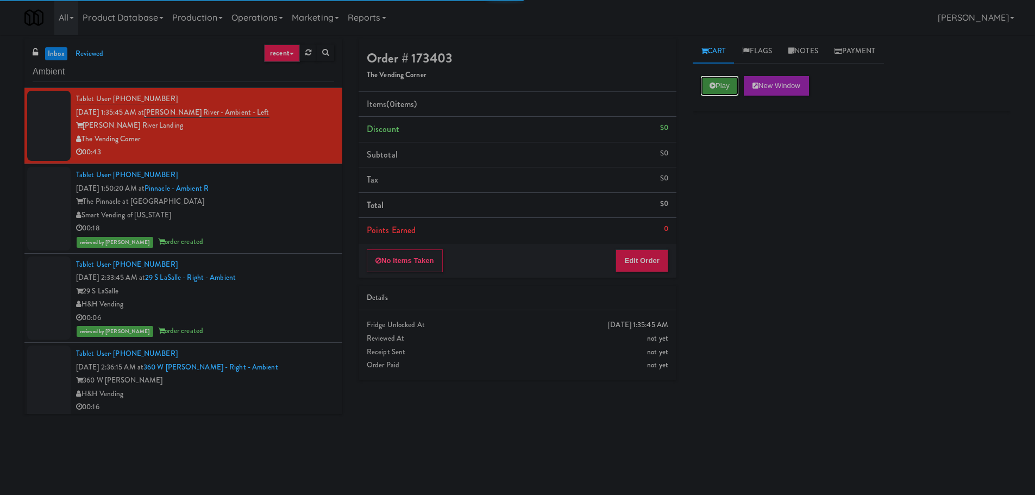
click at [731, 89] on button "Play" at bounding box center [719, 86] width 37 height 20
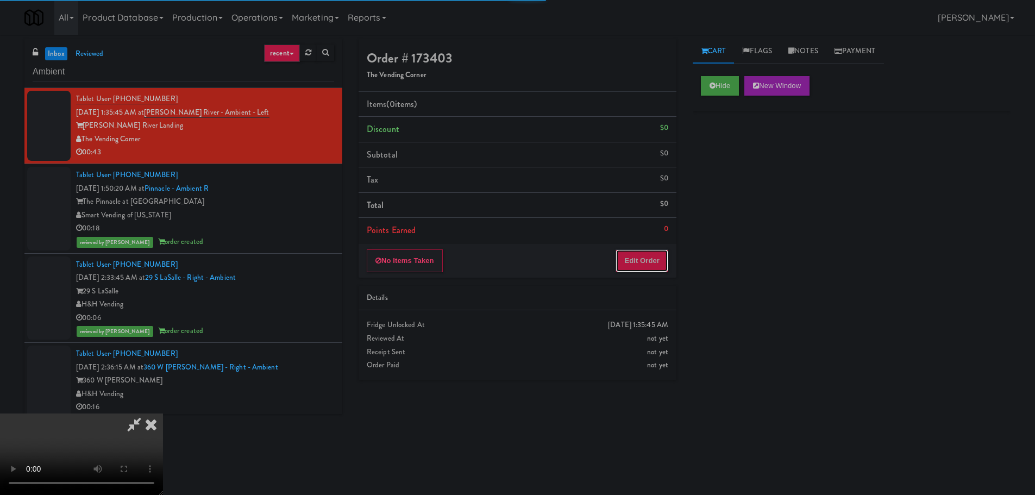
click at [632, 257] on button "Edit Order" at bounding box center [641, 260] width 53 height 23
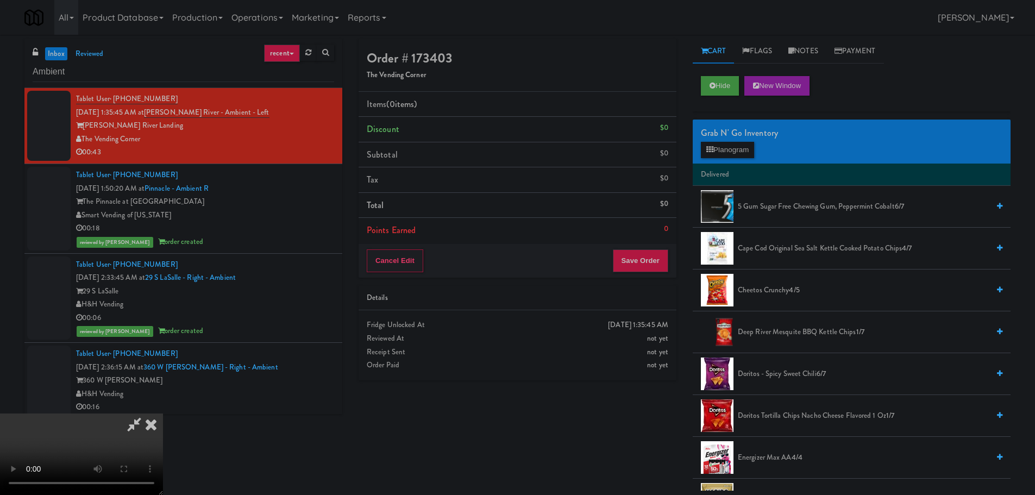
click at [163, 413] on video at bounding box center [81, 453] width 163 height 81
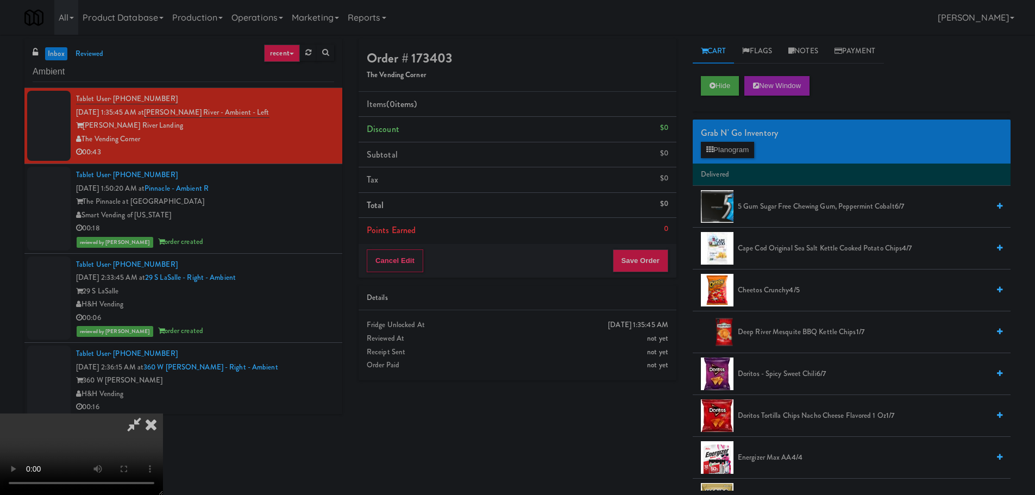
click at [163, 413] on video at bounding box center [81, 453] width 163 height 81
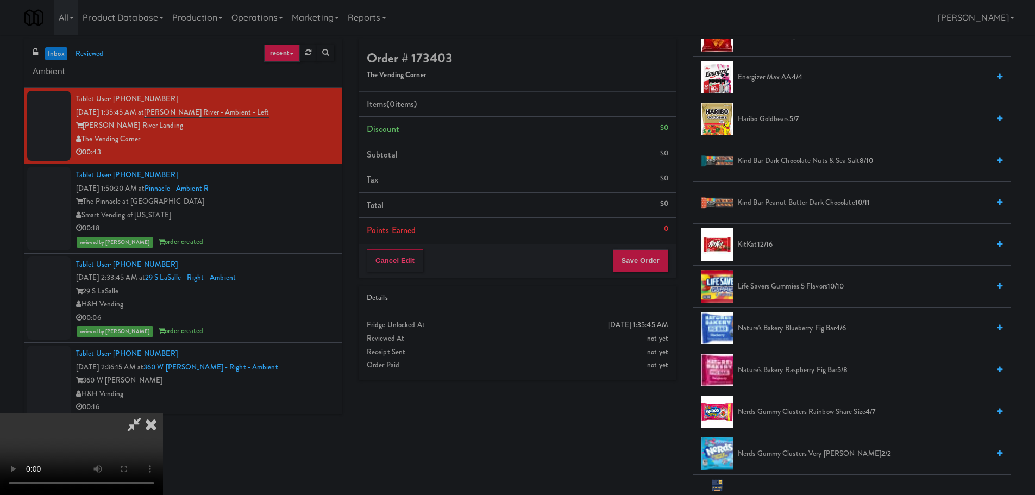
scroll to position [815, 0]
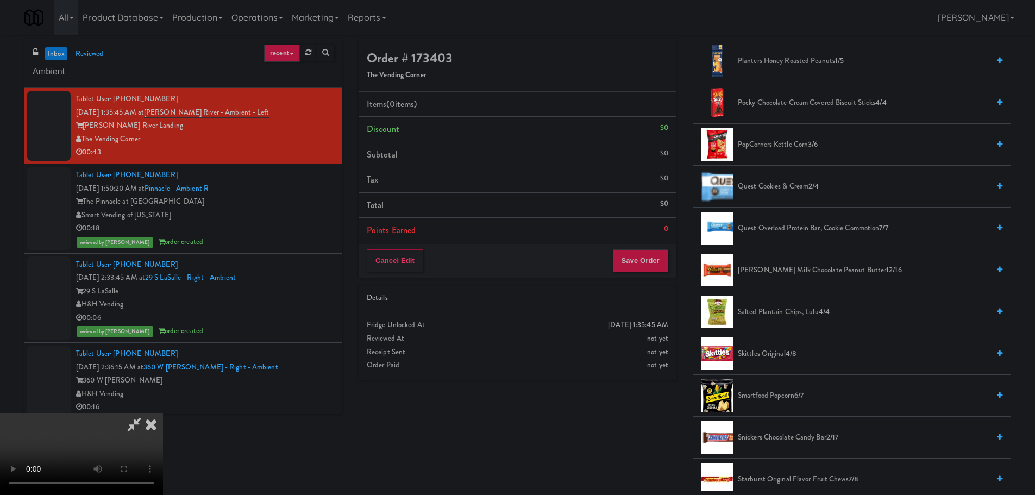
click at [772, 438] on span "Snickers Chocolate Candy Bar 2/17" at bounding box center [863, 438] width 251 height 14
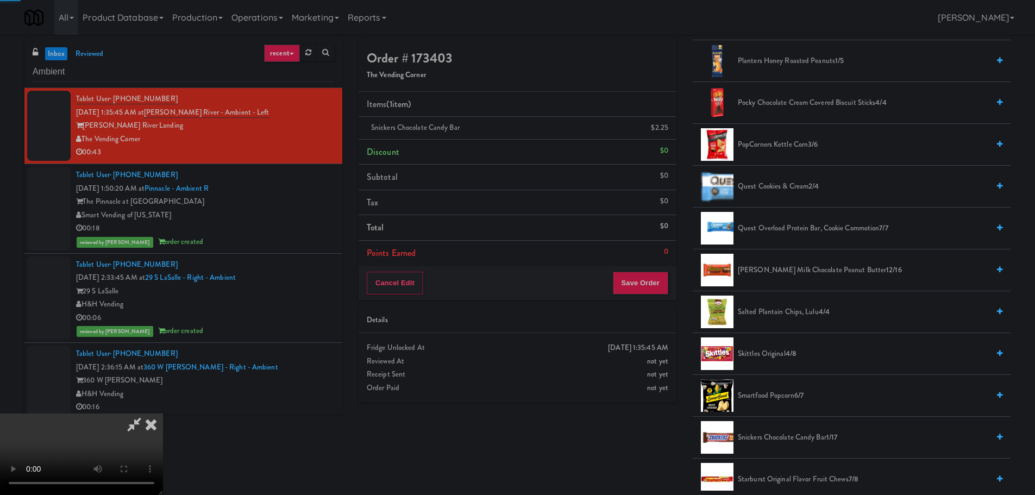
click at [764, 435] on span "Snickers Chocolate Candy Bar 1/17" at bounding box center [863, 438] width 251 height 14
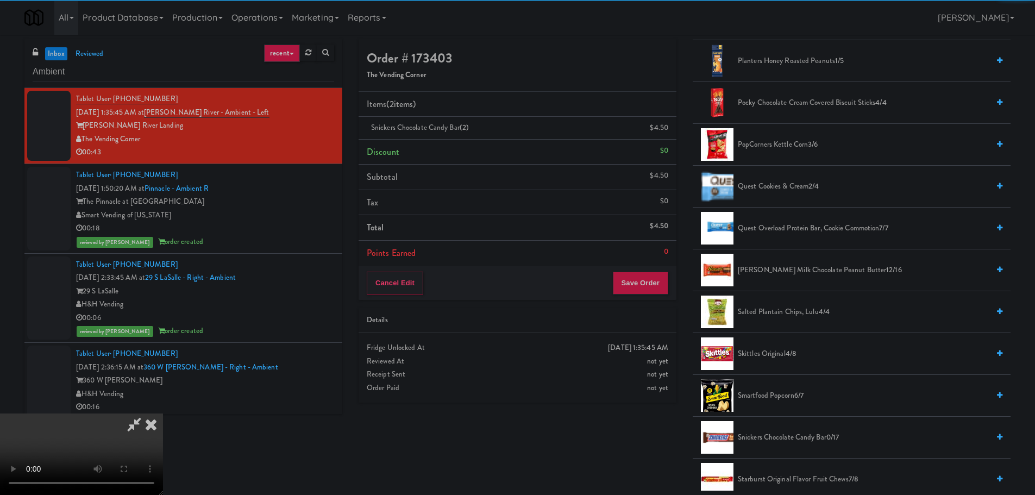
drag, startPoint x: 454, startPoint y: 299, endPoint x: 392, endPoint y: 335, distance: 71.5
click at [163, 413] on video at bounding box center [81, 453] width 163 height 81
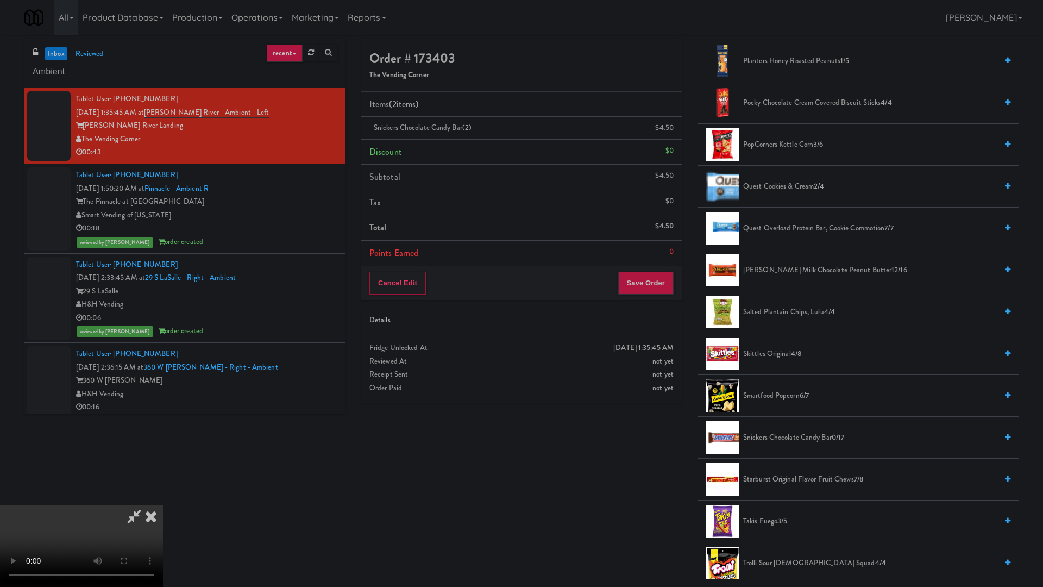
drag, startPoint x: 424, startPoint y: 355, endPoint x: 431, endPoint y: 355, distance: 6.5
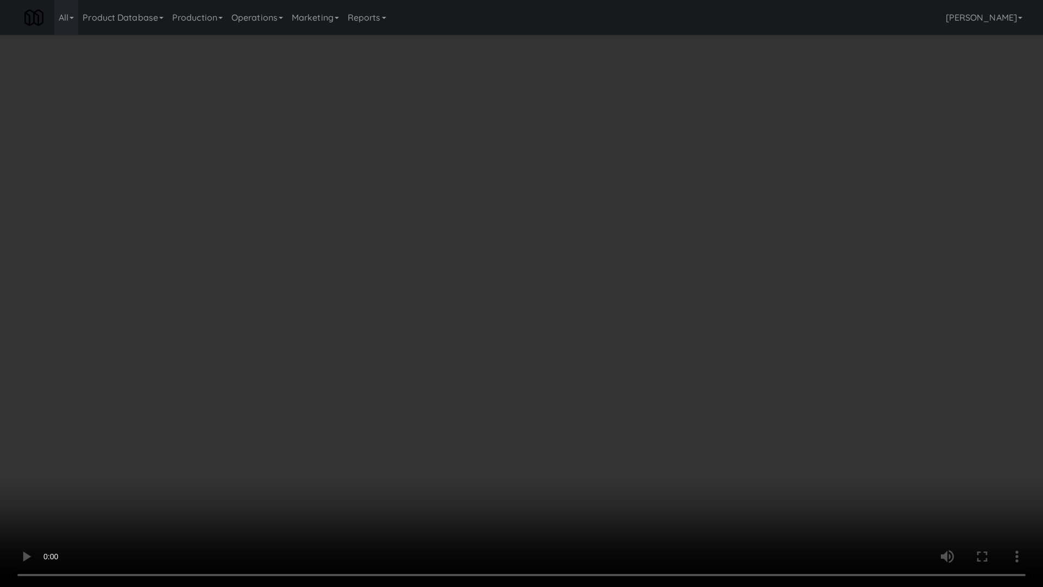
click at [426, 355] on video at bounding box center [521, 293] width 1043 height 587
click at [483, 365] on video at bounding box center [521, 293] width 1043 height 587
drag, startPoint x: 508, startPoint y: 367, endPoint x: 511, endPoint y: 380, distance: 13.4
click at [508, 367] on video at bounding box center [521, 293] width 1043 height 587
click at [515, 385] on video at bounding box center [521, 293] width 1043 height 587
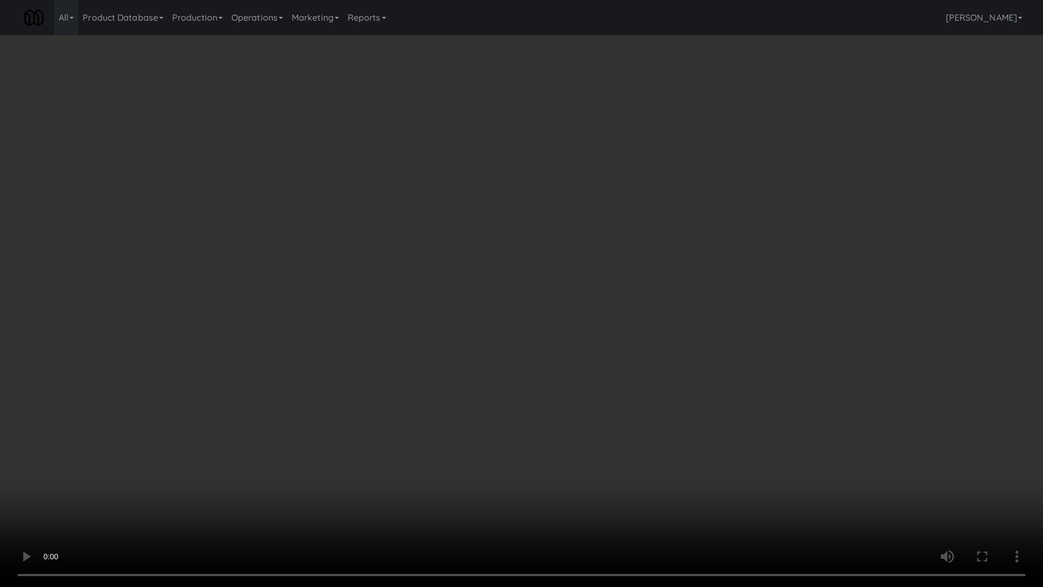
click at [524, 386] on video at bounding box center [521, 293] width 1043 height 587
click at [518, 395] on video at bounding box center [521, 293] width 1043 height 587
click at [516, 382] on video at bounding box center [521, 293] width 1043 height 587
click at [648, 319] on video at bounding box center [521, 293] width 1043 height 587
click at [605, 231] on video at bounding box center [521, 293] width 1043 height 587
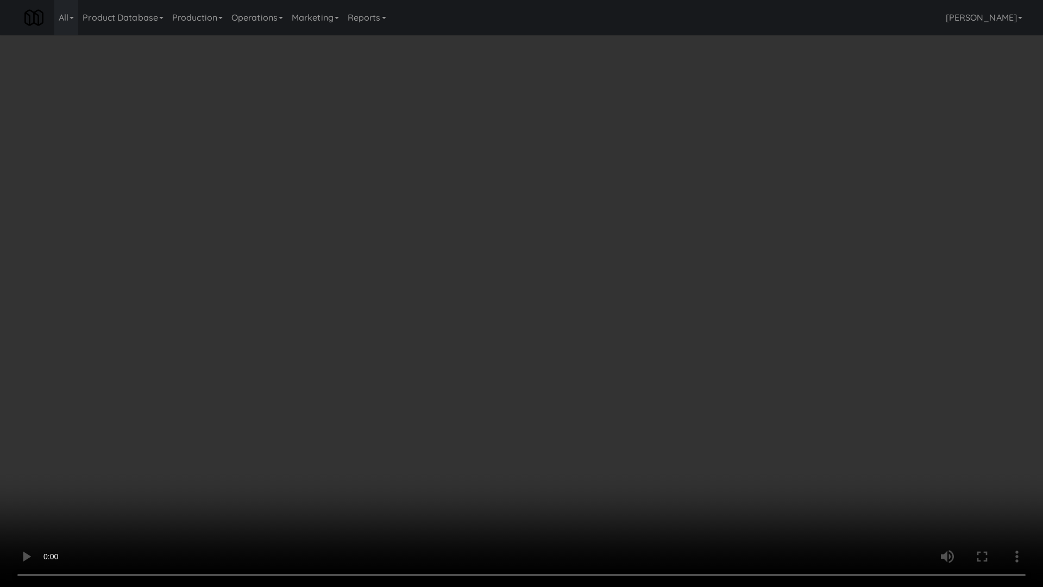
click at [553, 259] on video at bounding box center [521, 293] width 1043 height 587
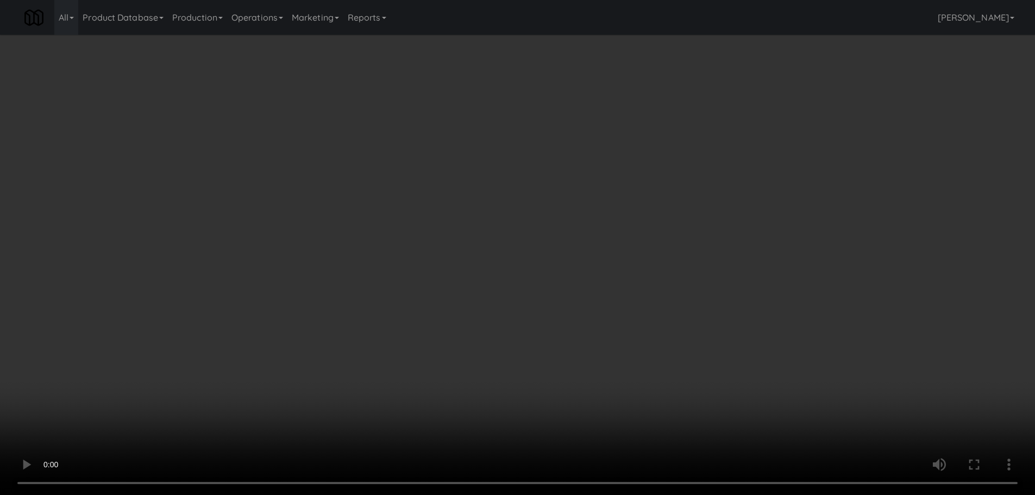
click at [397, 237] on video at bounding box center [517, 247] width 1035 height 495
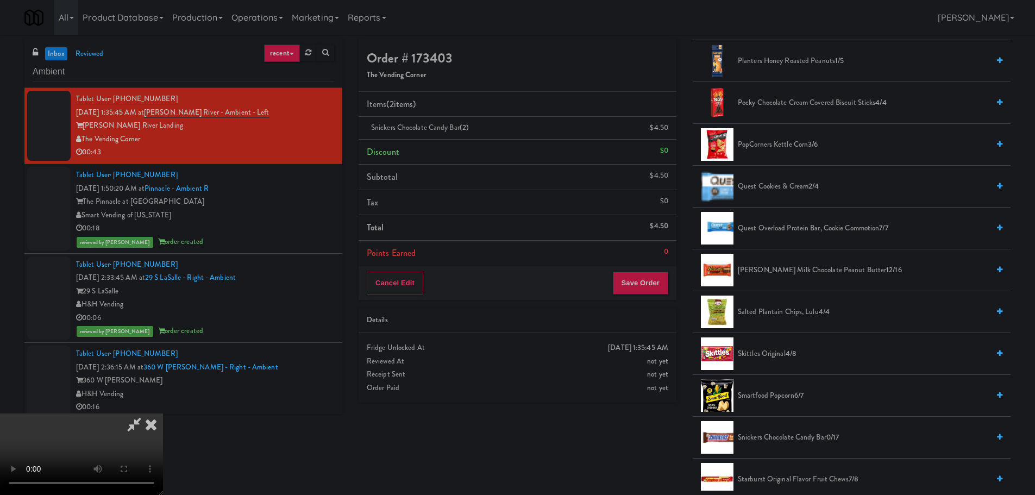
drag, startPoint x: 408, startPoint y: 251, endPoint x: 731, endPoint y: 294, distance: 325.5
click at [163, 413] on video at bounding box center [81, 453] width 163 height 81
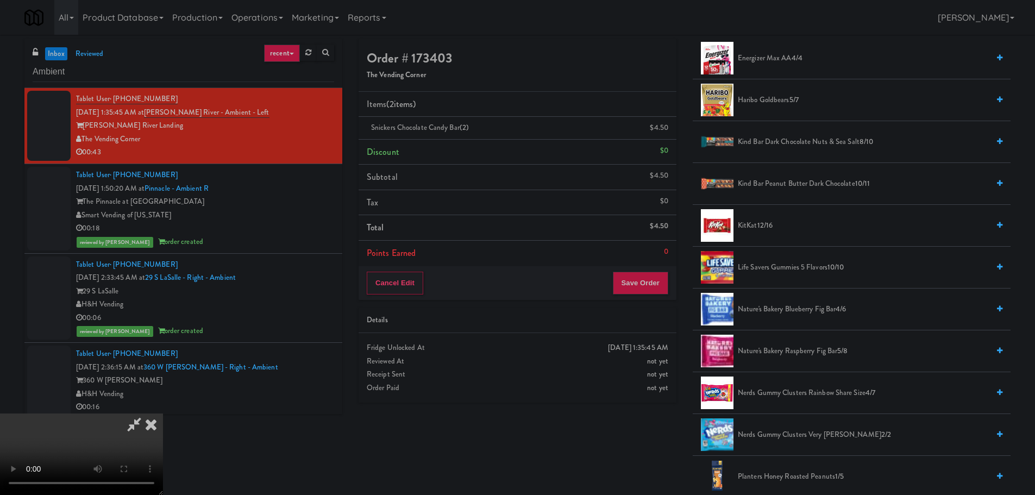
scroll to position [382, 0]
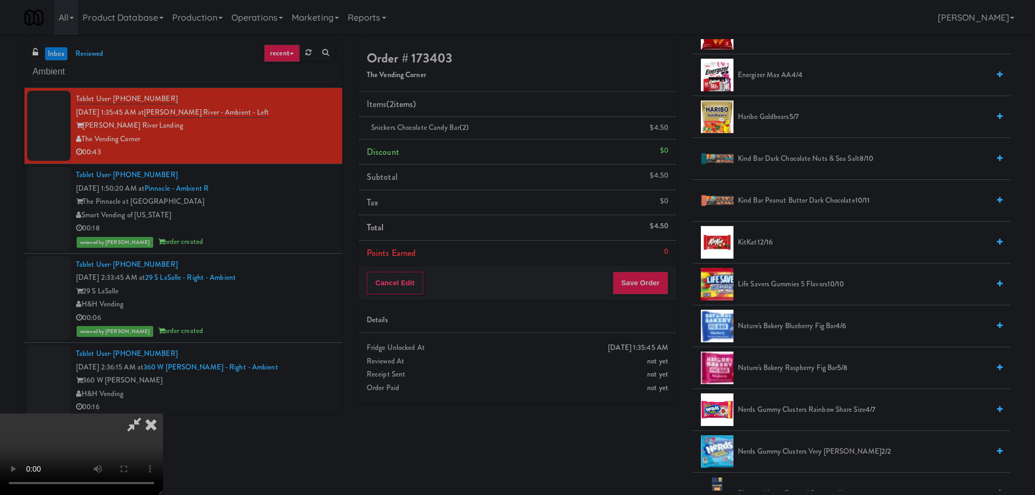
click at [758, 238] on span "12/16" at bounding box center [765, 242] width 16 height 10
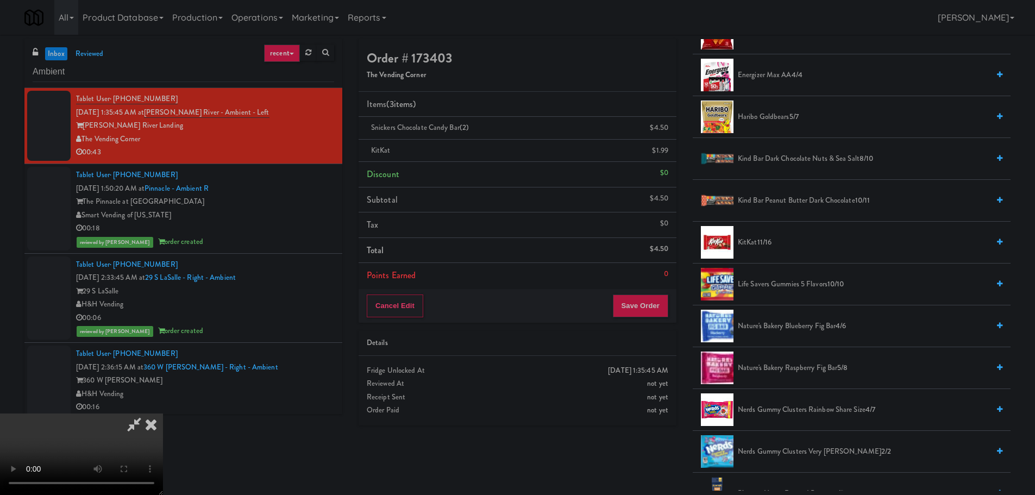
click at [163, 413] on video at bounding box center [81, 453] width 163 height 81
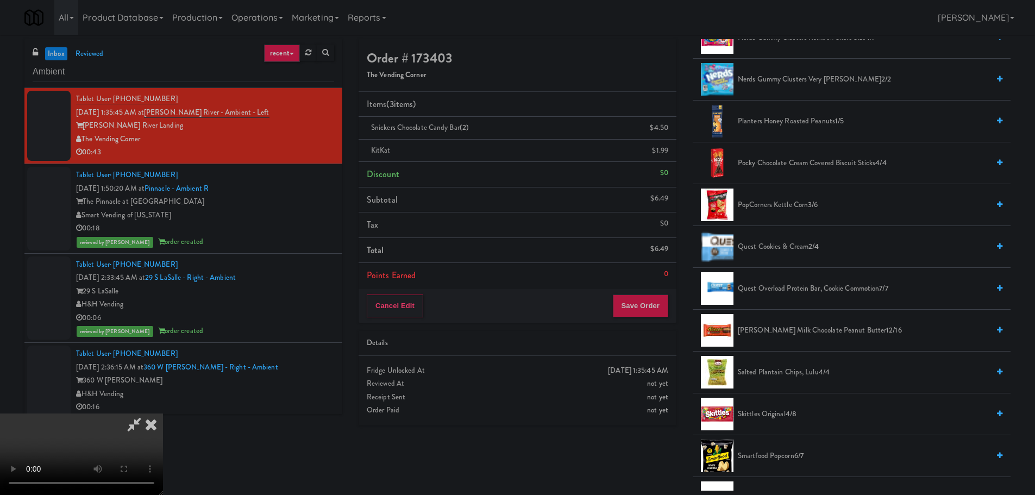
scroll to position [926, 0]
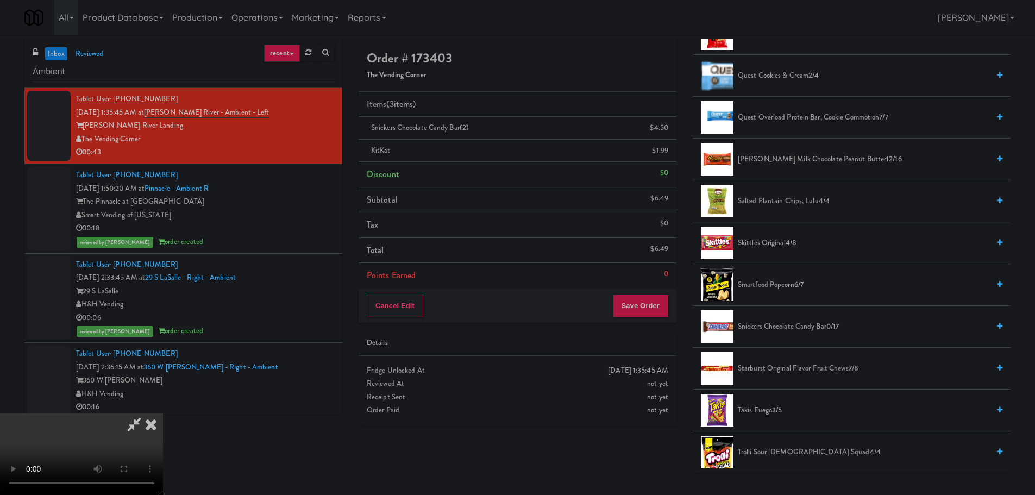
click at [764, 320] on span "Snickers Chocolate Candy Bar 0/17" at bounding box center [863, 327] width 251 height 14
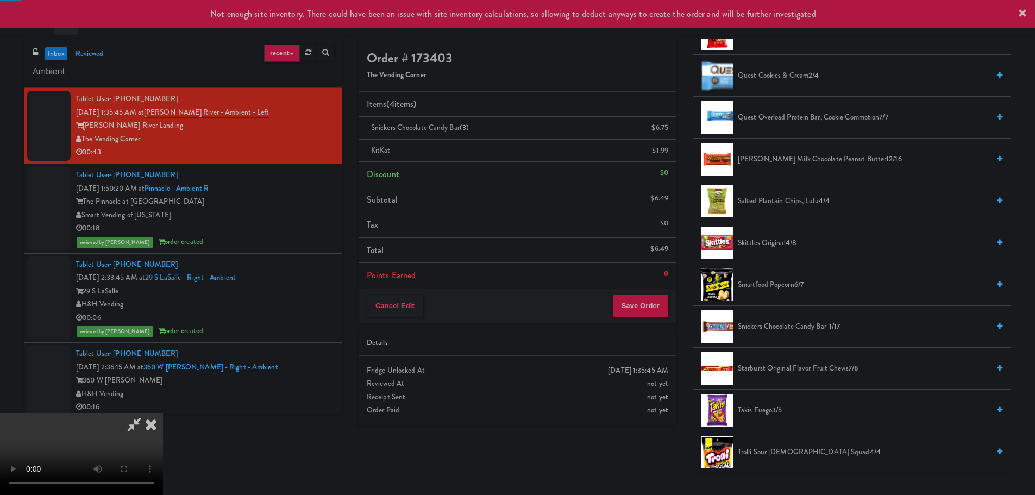
click at [163, 413] on video at bounding box center [81, 453] width 163 height 81
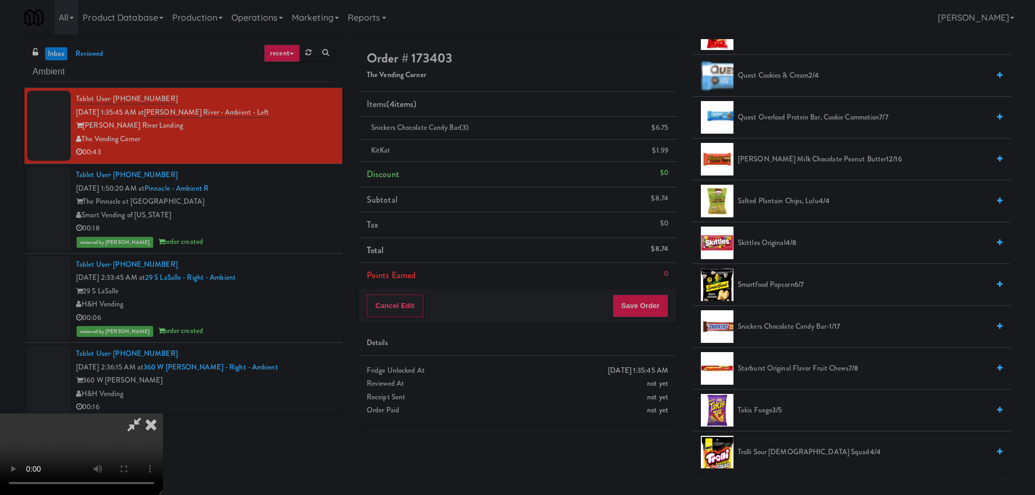
click at [163, 413] on video at bounding box center [81, 453] width 163 height 81
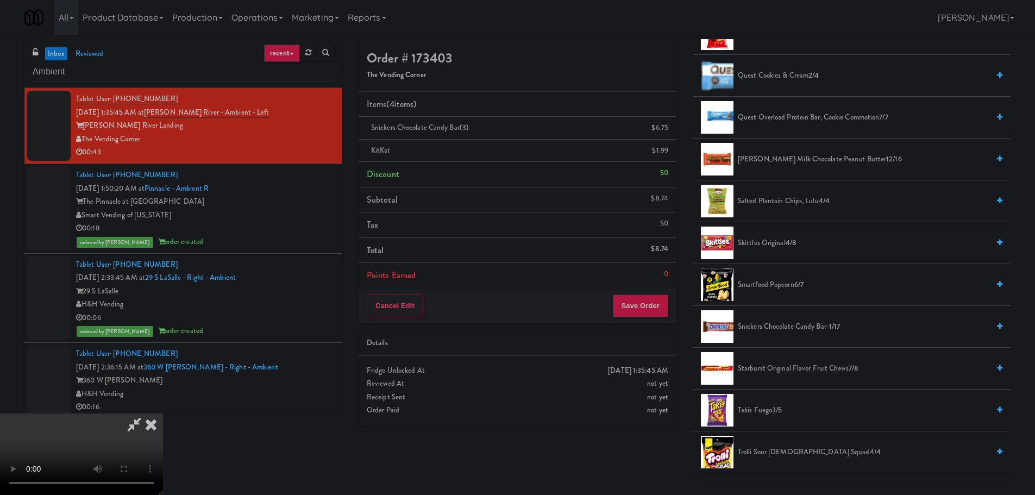
click at [163, 413] on video at bounding box center [81, 453] width 163 height 81
drag, startPoint x: 370, startPoint y: 297, endPoint x: 379, endPoint y: 314, distance: 19.4
click at [163, 413] on video at bounding box center [81, 453] width 163 height 81
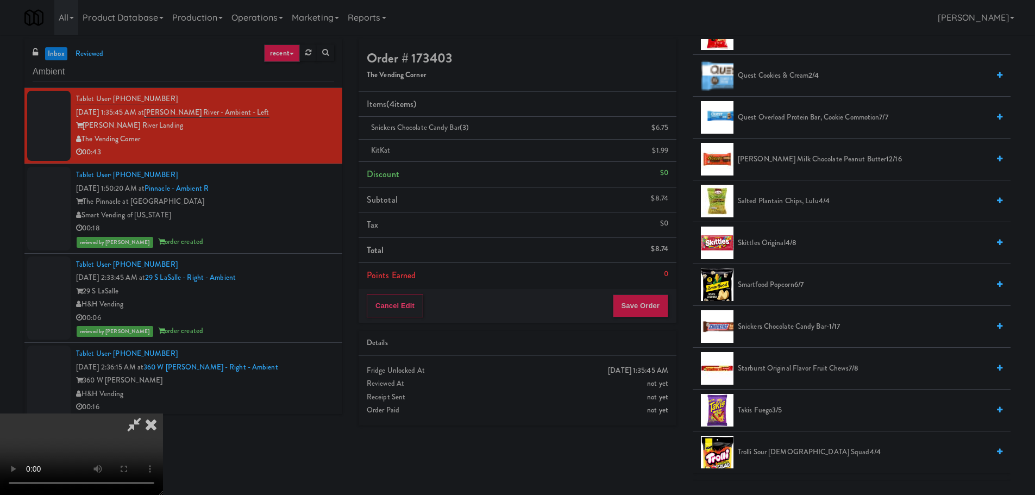
click at [163, 413] on video at bounding box center [81, 453] width 163 height 81
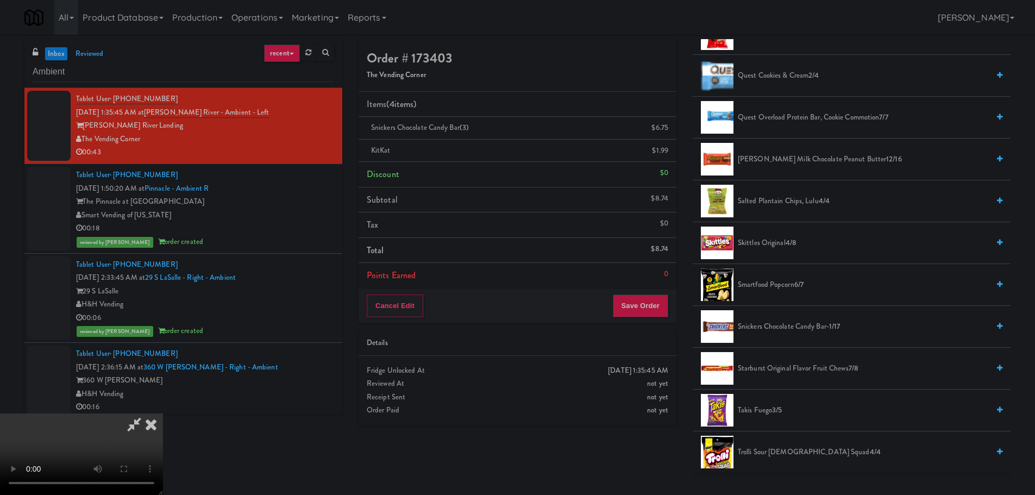
drag, startPoint x: 382, startPoint y: 338, endPoint x: 392, endPoint y: 338, distance: 10.3
click at [163, 413] on video at bounding box center [81, 453] width 163 height 81
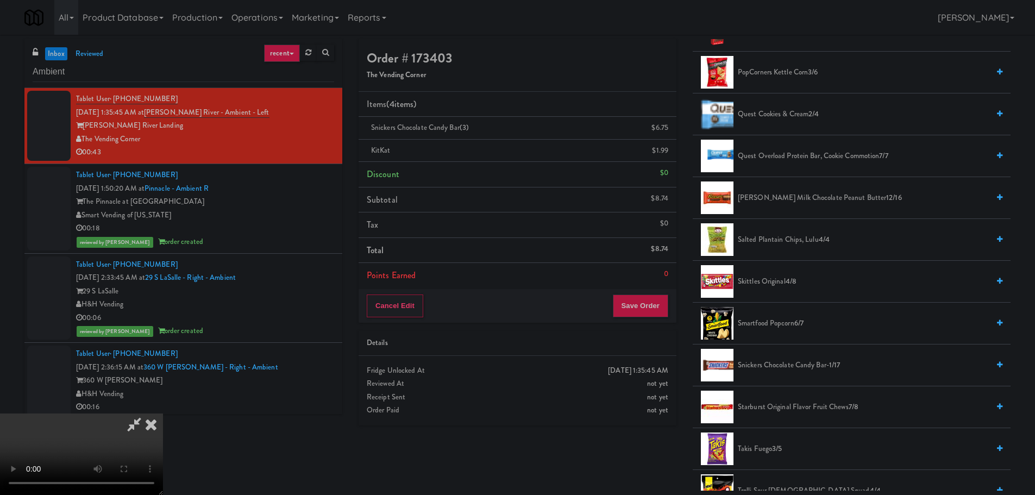
scroll to position [871, 0]
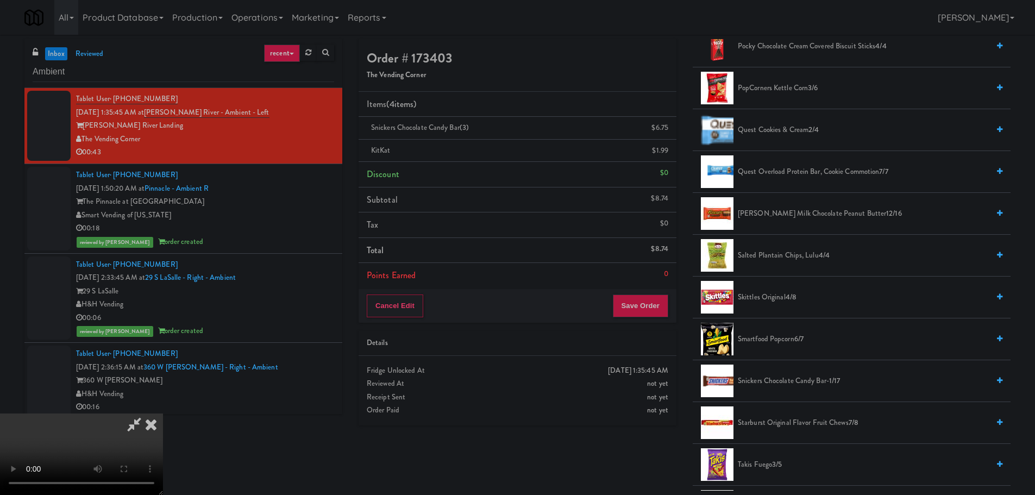
click at [780, 295] on span "Skittles Original 4/8" at bounding box center [863, 298] width 251 height 14
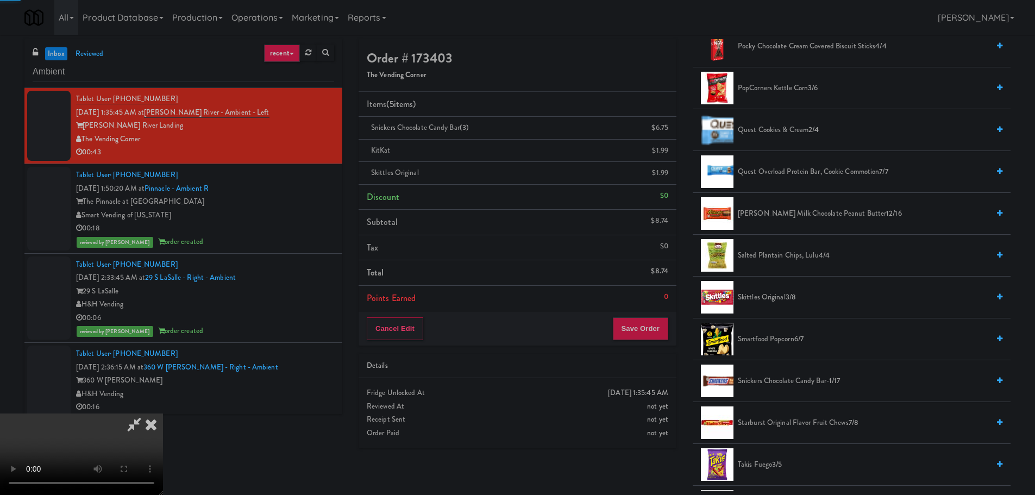
click at [163, 413] on video at bounding box center [81, 453] width 163 height 81
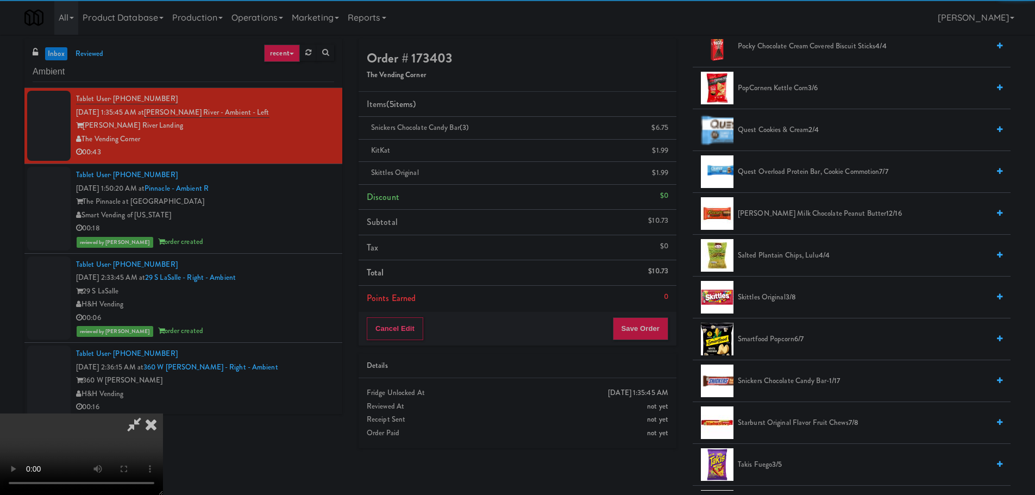
drag, startPoint x: 484, startPoint y: 286, endPoint x: 509, endPoint y: 303, distance: 30.6
click at [163, 413] on video at bounding box center [81, 453] width 163 height 81
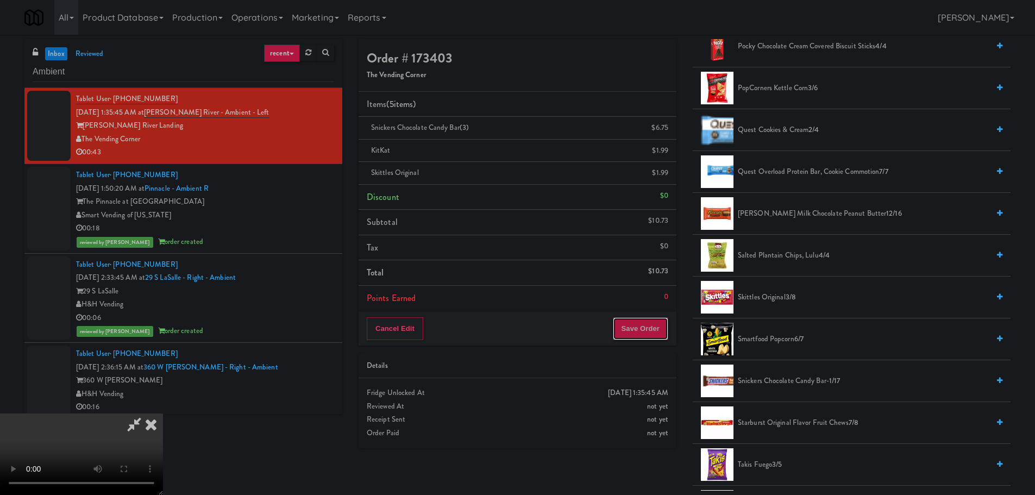
click at [640, 329] on button "Save Order" at bounding box center [640, 328] width 55 height 23
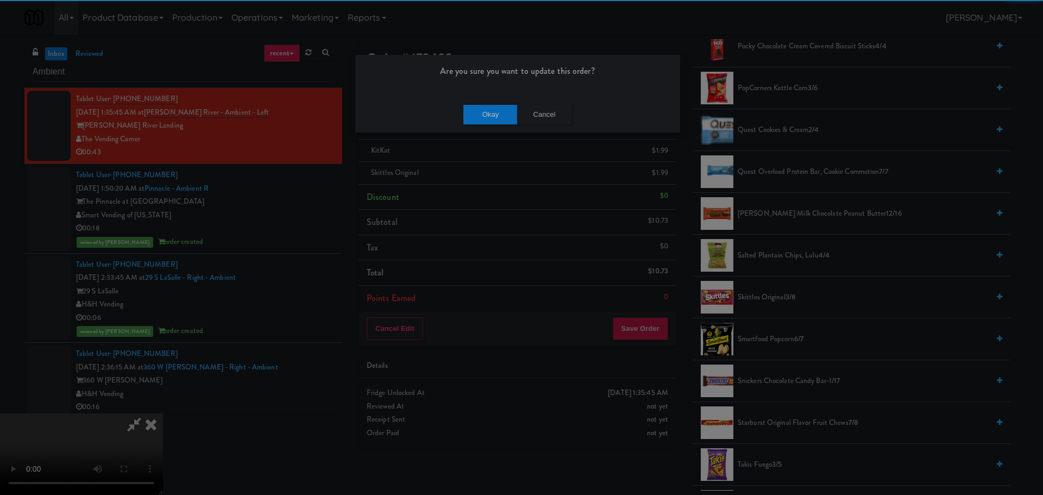
click at [494, 125] on div "Okay Cancel" at bounding box center [517, 114] width 325 height 36
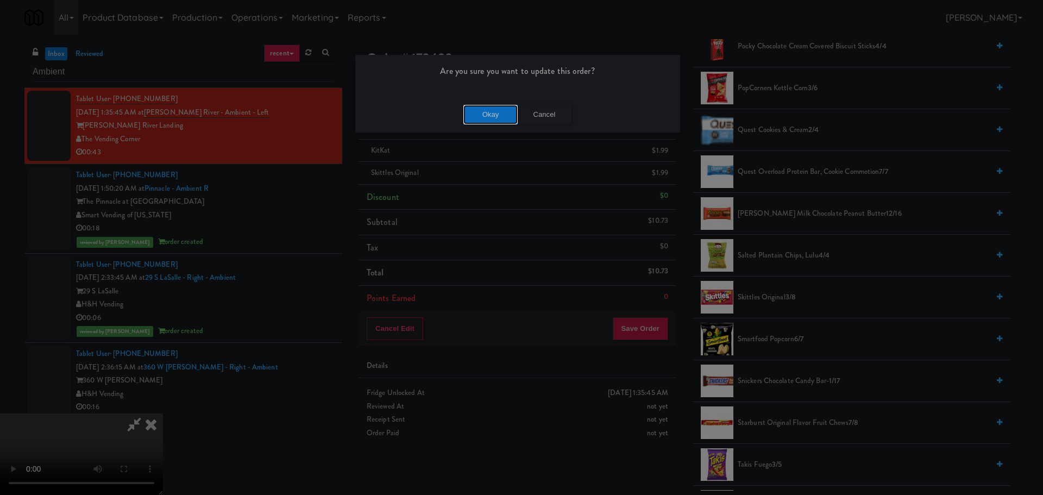
click at [495, 120] on button "Okay" at bounding box center [490, 115] width 54 height 20
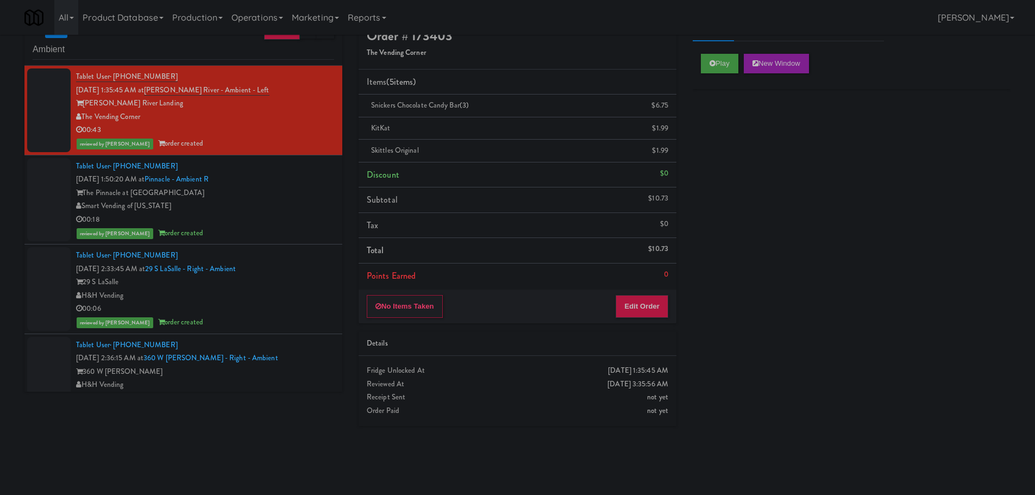
scroll to position [0, 0]
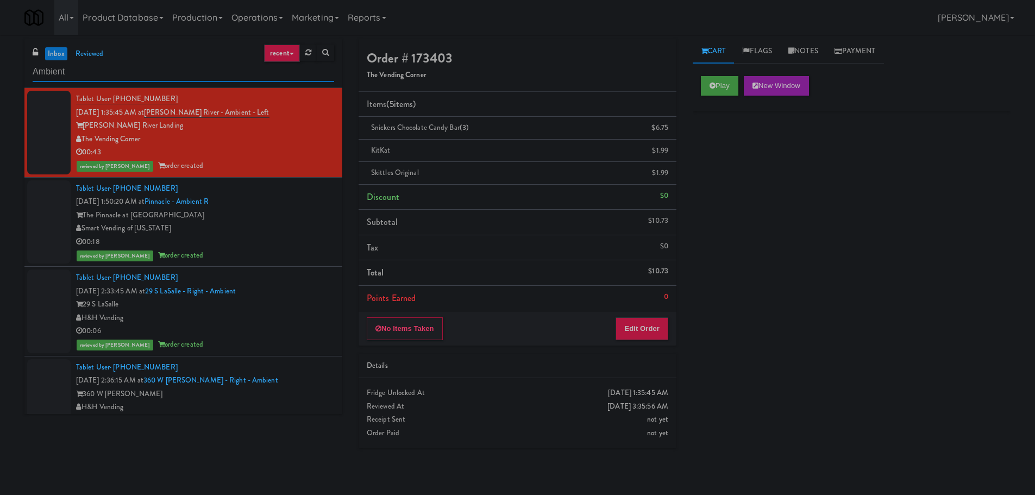
click at [86, 80] on input "Ambient" at bounding box center [183, 72] width 301 height 20
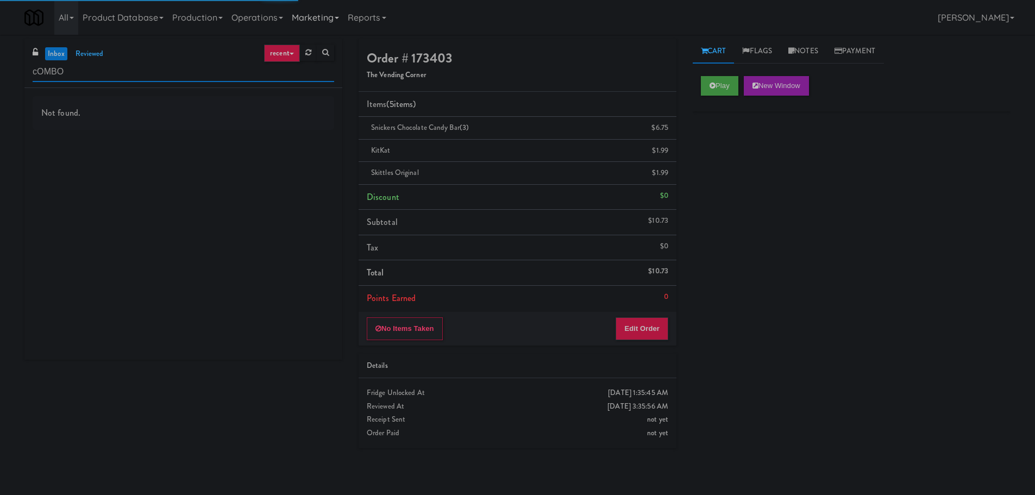
type input "cOMBO"
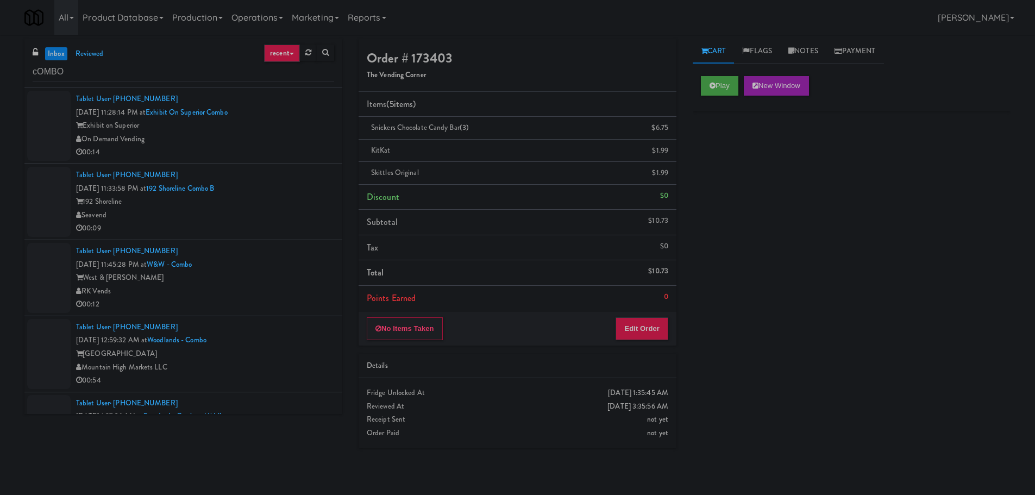
click at [267, 140] on div "On Demand Vending" at bounding box center [205, 140] width 258 height 14
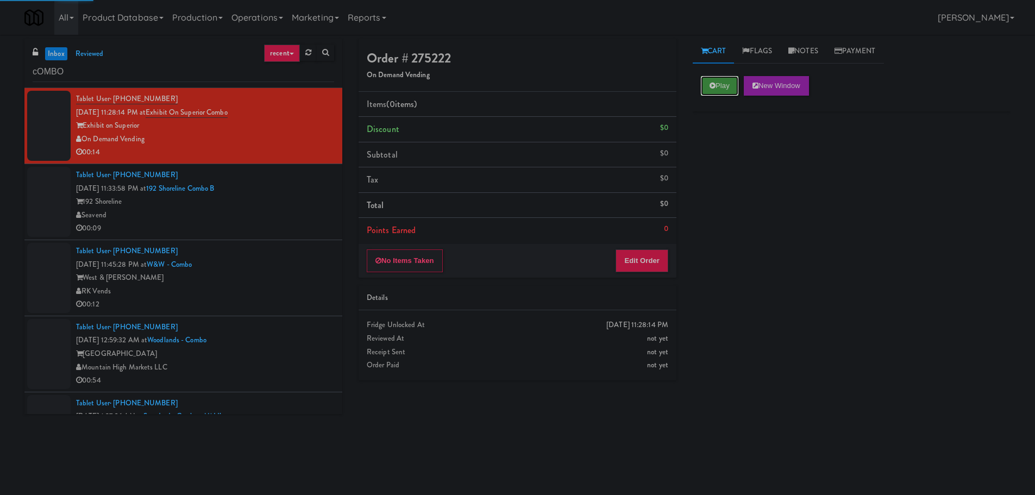
click at [721, 85] on button "Play" at bounding box center [719, 86] width 37 height 20
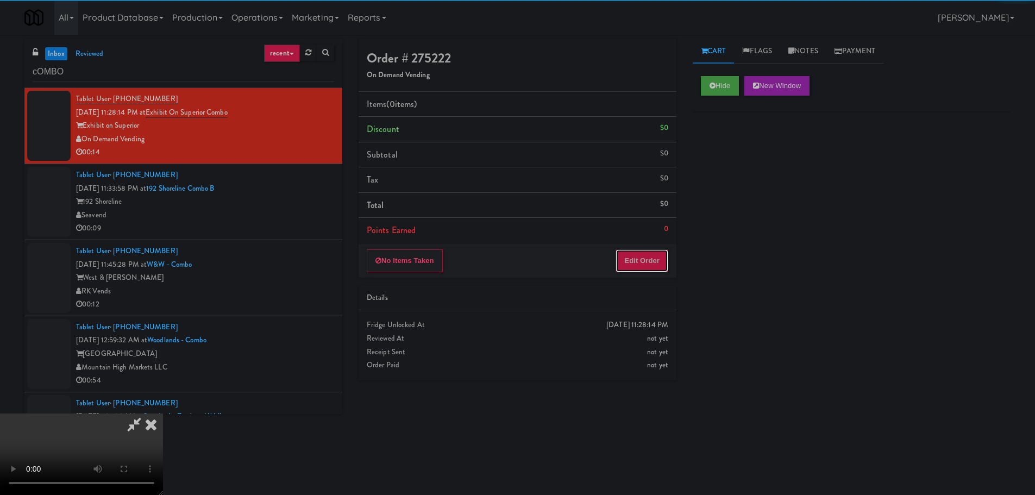
click at [646, 259] on button "Edit Order" at bounding box center [641, 260] width 53 height 23
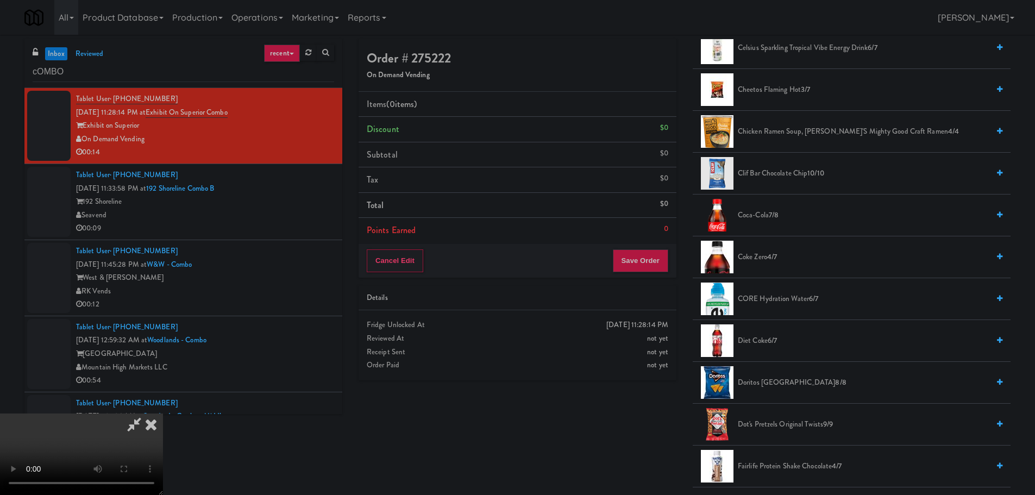
click at [163, 413] on video at bounding box center [81, 453] width 163 height 81
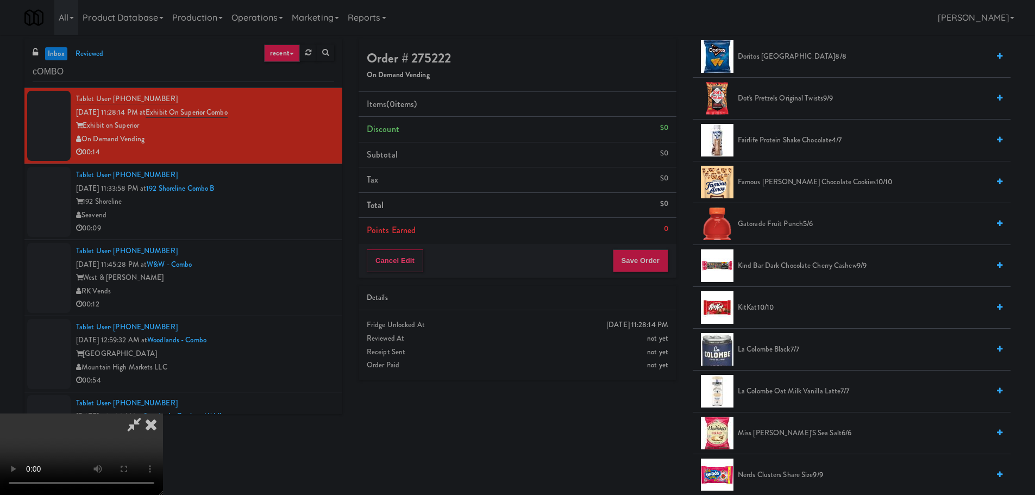
click at [795, 146] on span "Fairlife Protein Shake Chocolate 4/7" at bounding box center [863, 141] width 251 height 14
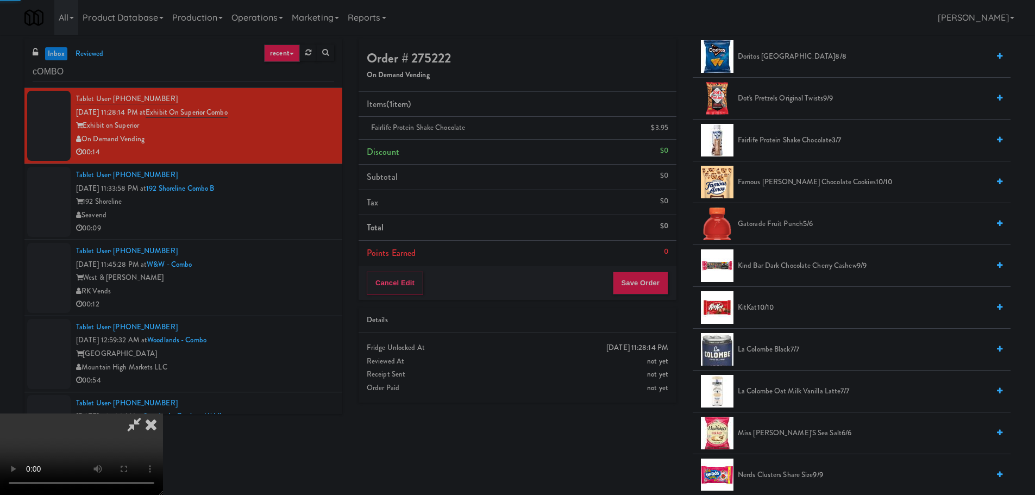
drag, startPoint x: 433, startPoint y: 195, endPoint x: 462, endPoint y: 211, distance: 33.1
click at [163, 413] on video at bounding box center [81, 453] width 163 height 81
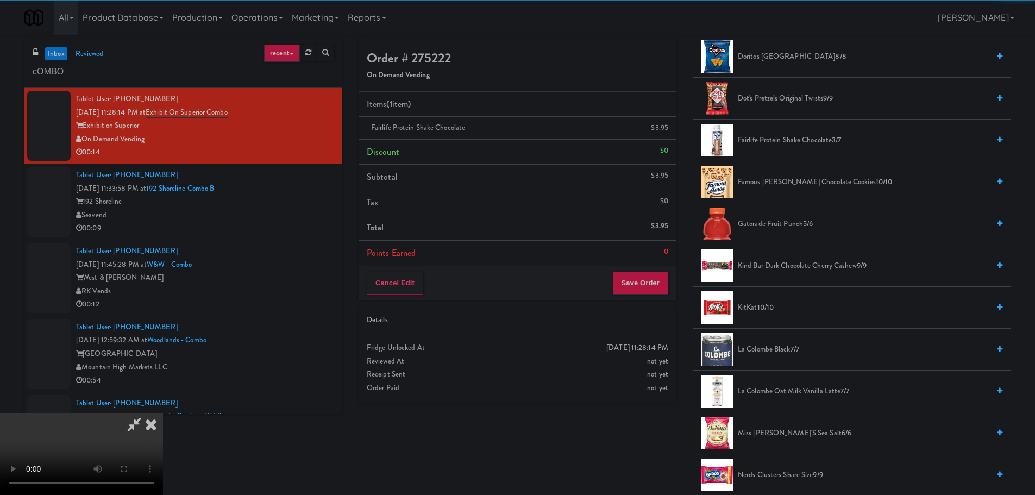
scroll to position [78, 0]
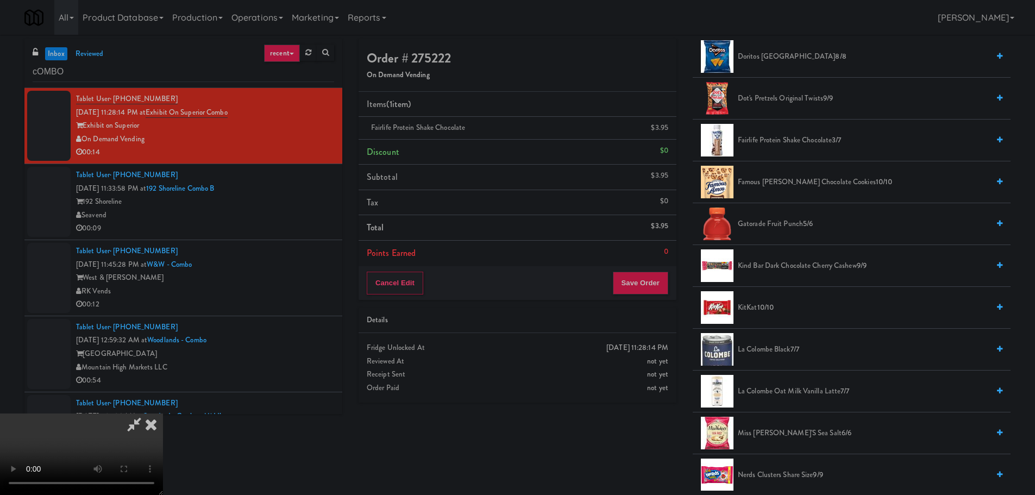
click at [163, 413] on video at bounding box center [81, 453] width 163 height 81
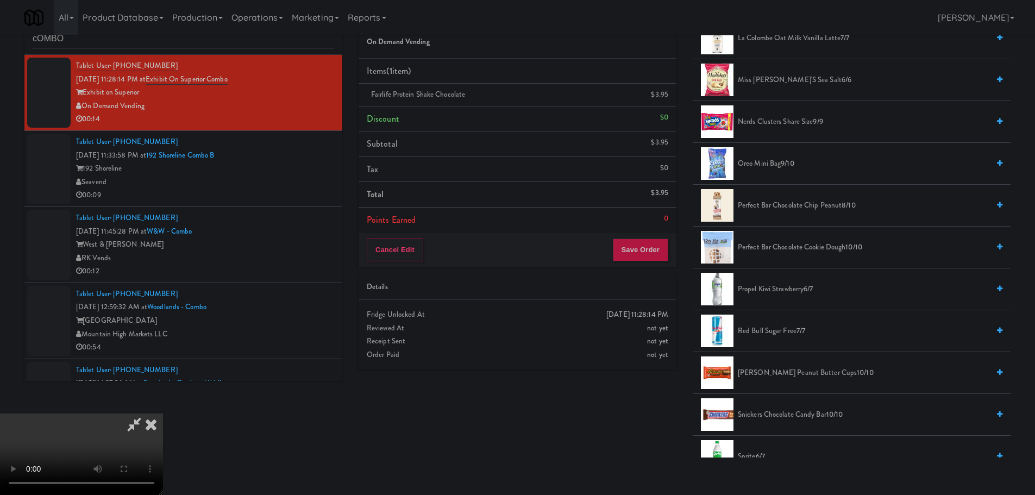
scroll to position [35, 0]
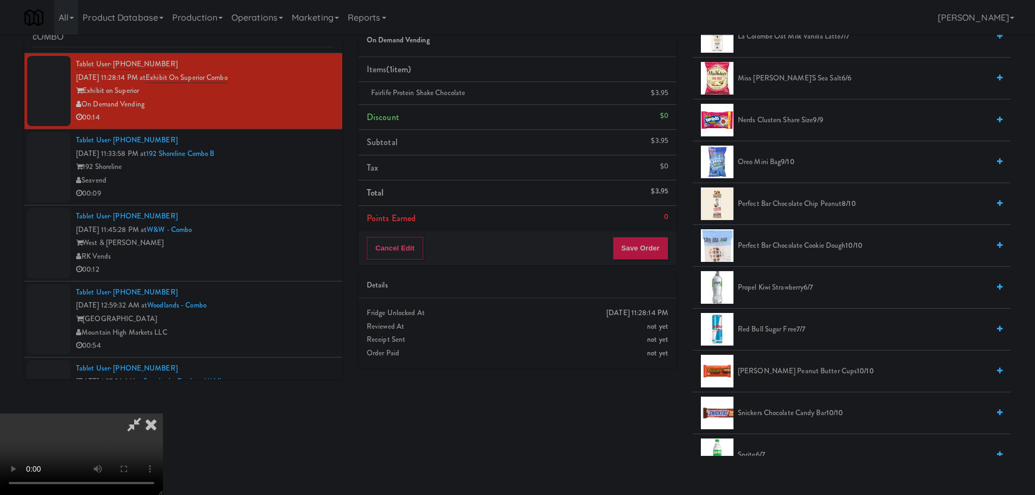
click at [163, 481] on video at bounding box center [81, 453] width 163 height 81
click at [163, 413] on video at bounding box center [81, 453] width 163 height 81
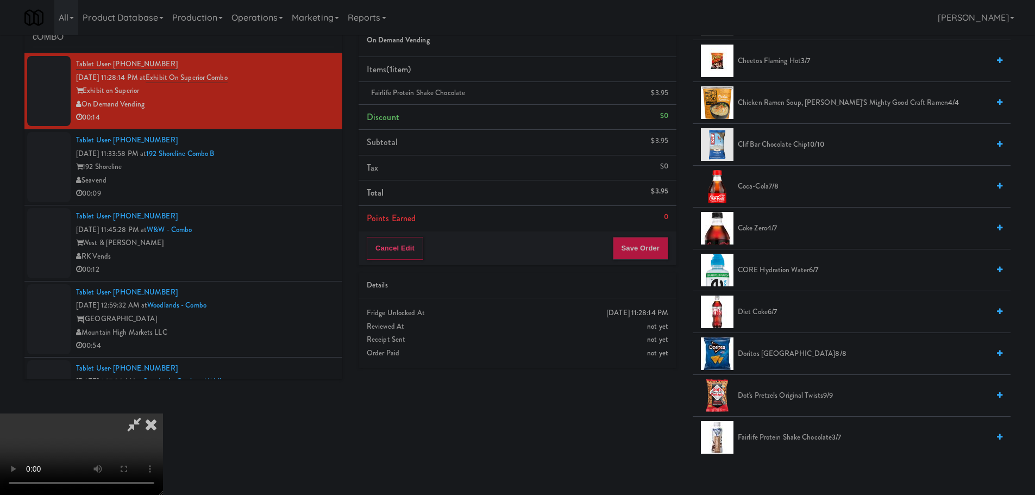
scroll to position [187, 0]
click at [163, 413] on video at bounding box center [81, 453] width 163 height 81
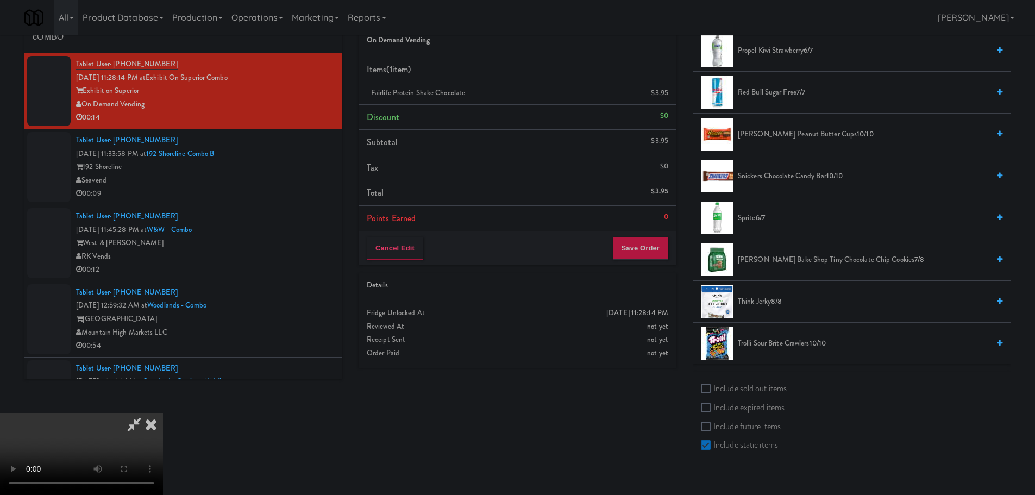
scroll to position [1243, 0]
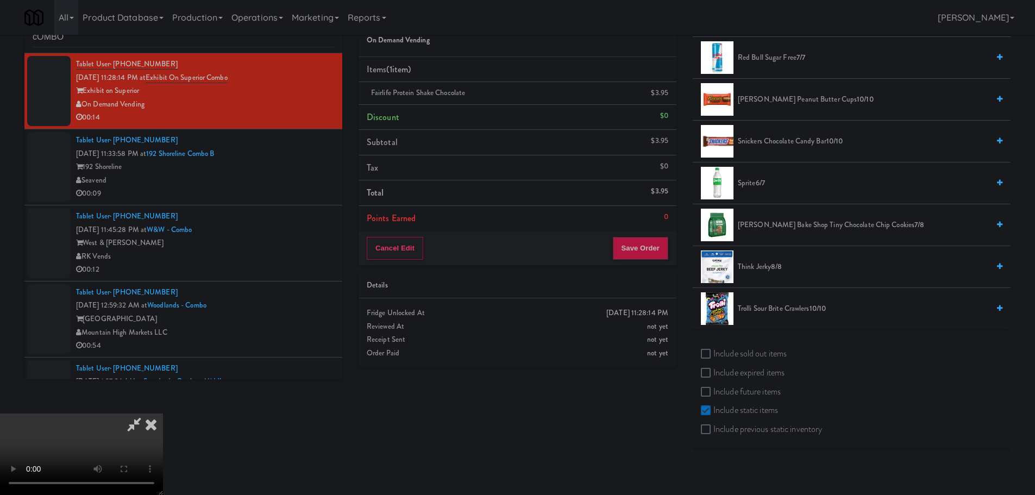
click at [747, 361] on label "Include sold out items" at bounding box center [744, 353] width 86 height 16
click at [713, 358] on input "Include sold out items" at bounding box center [707, 354] width 12 height 9
checkbox input "true"
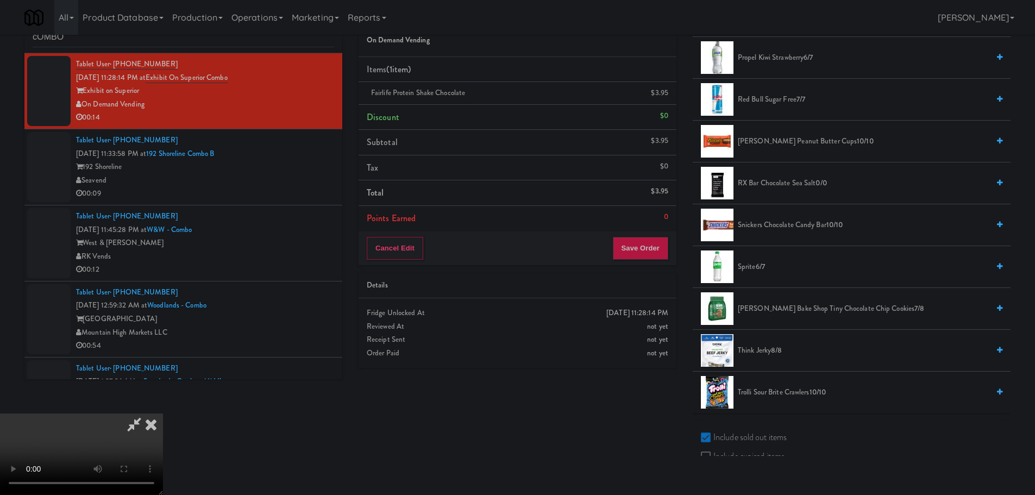
click at [765, 180] on span "RX Bar Chocolate Sea Salt 0/0" at bounding box center [863, 184] width 251 height 14
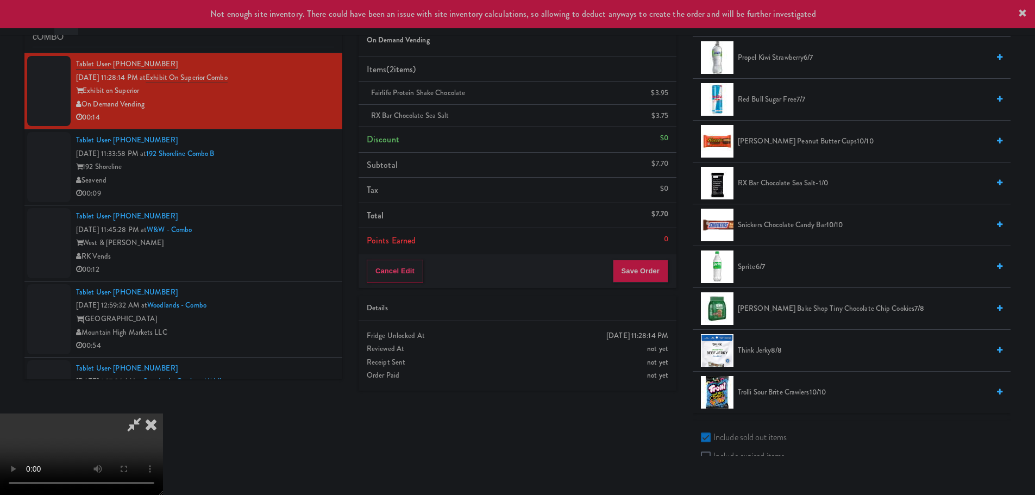
scroll to position [24, 0]
click at [163, 413] on video at bounding box center [81, 453] width 163 height 81
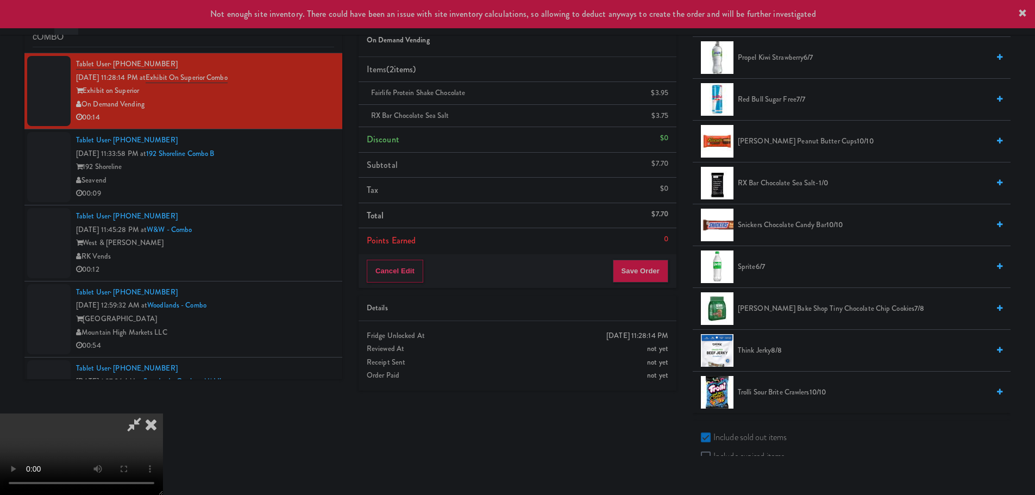
click at [163, 413] on video at bounding box center [81, 453] width 163 height 81
click at [772, 183] on span "RX Bar Chocolate Sea Salt -1/0" at bounding box center [863, 184] width 251 height 14
click at [163, 413] on video at bounding box center [81, 453] width 163 height 81
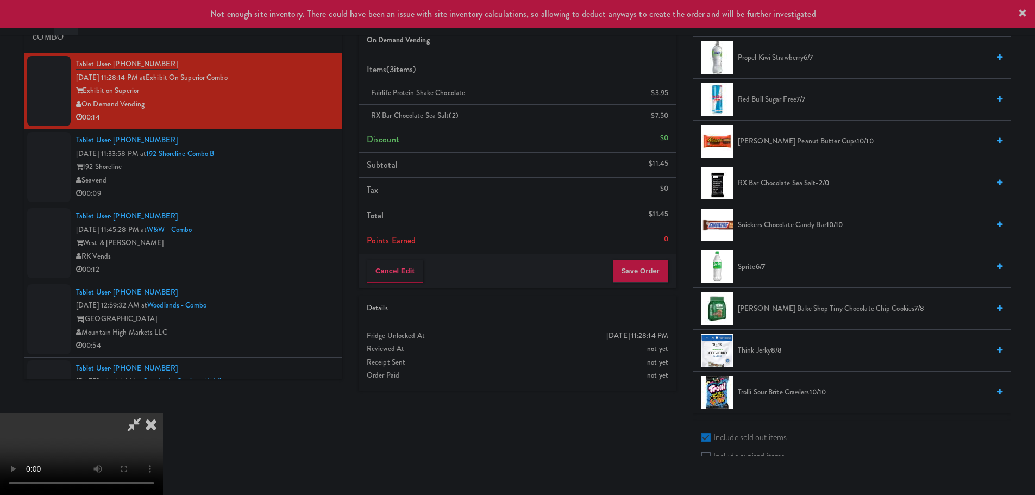
click at [656, 287] on div "Cancel Edit Save Order" at bounding box center [517, 271] width 318 height 34
click at [651, 274] on button "Save Order" at bounding box center [640, 271] width 55 height 23
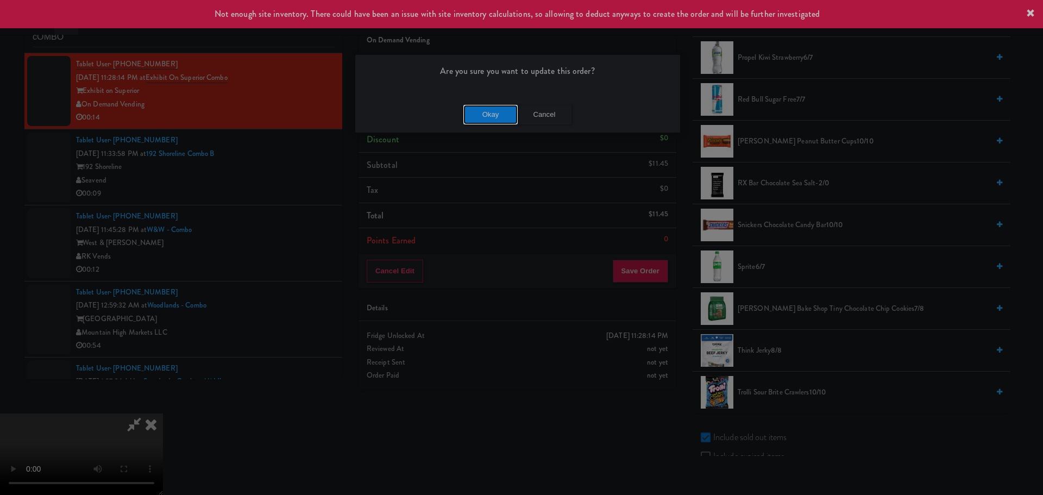
click at [505, 117] on button "Okay" at bounding box center [490, 115] width 54 height 20
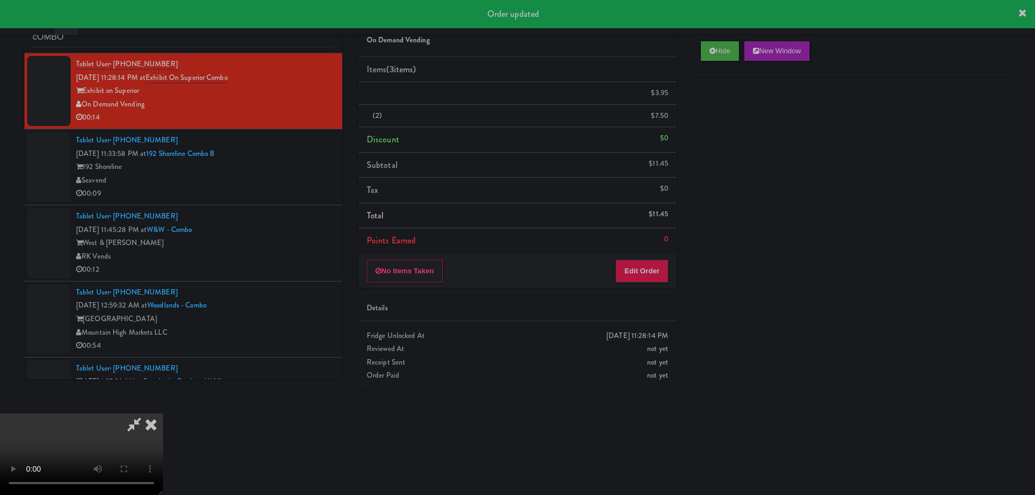
scroll to position [0, 0]
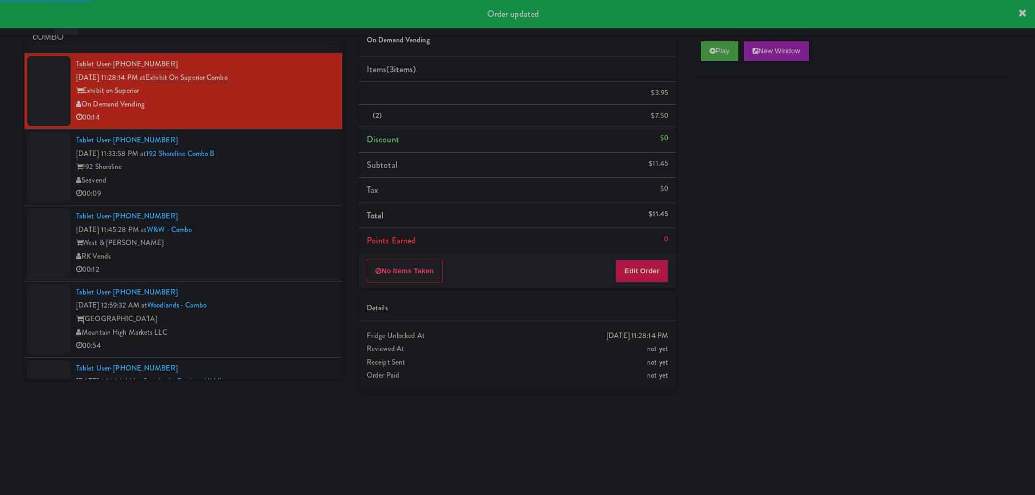
click at [278, 188] on div "00:09" at bounding box center [205, 194] width 258 height 14
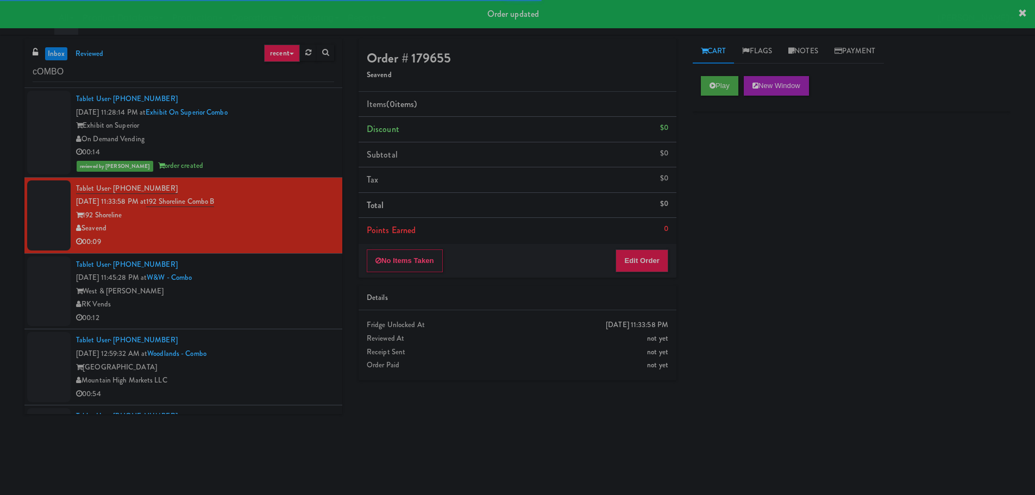
click at [722, 95] on div "Play New Window" at bounding box center [852, 89] width 318 height 43
click at [726, 89] on button "Play" at bounding box center [719, 86] width 37 height 20
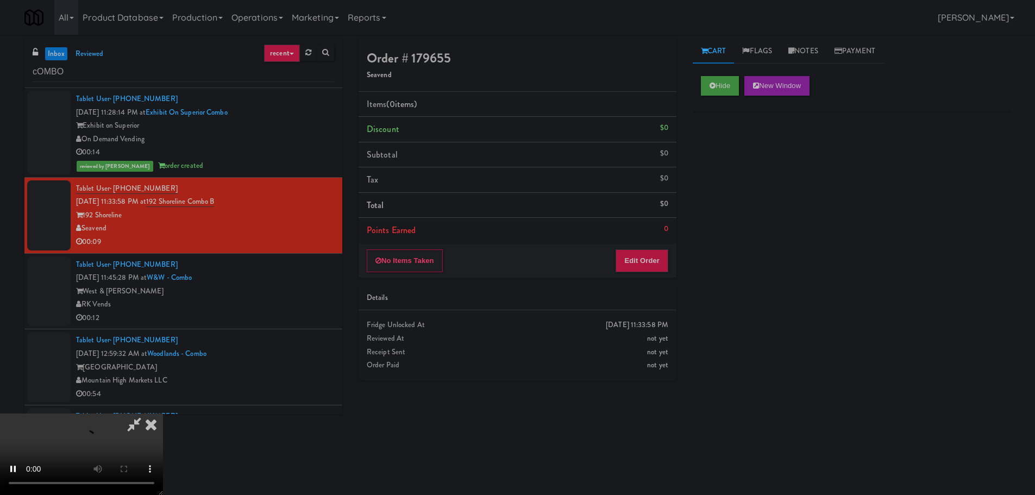
click at [667, 242] on li "Points Earned 0" at bounding box center [517, 230] width 318 height 25
click at [658, 251] on button "Edit Order" at bounding box center [641, 260] width 53 height 23
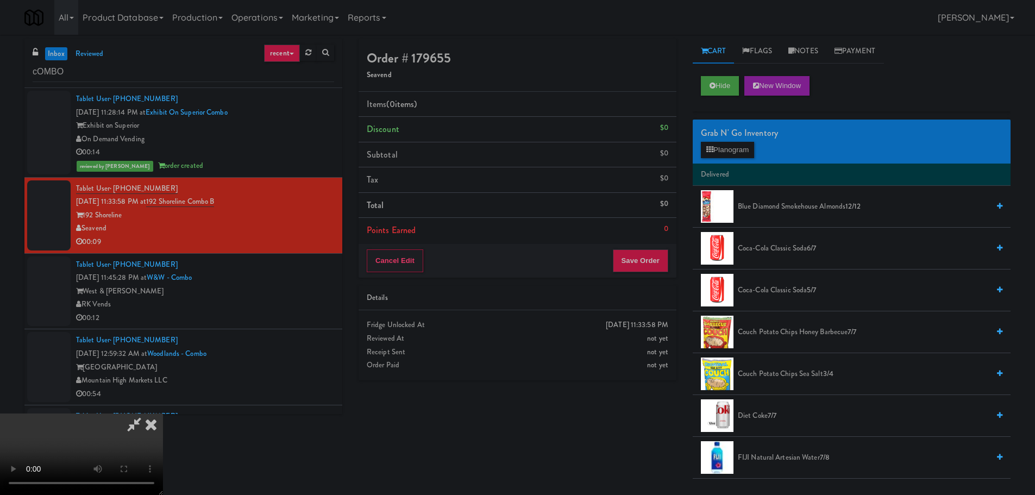
click at [163, 413] on video at bounding box center [81, 453] width 163 height 81
click at [745, 151] on button "Planogram" at bounding box center [727, 150] width 53 height 16
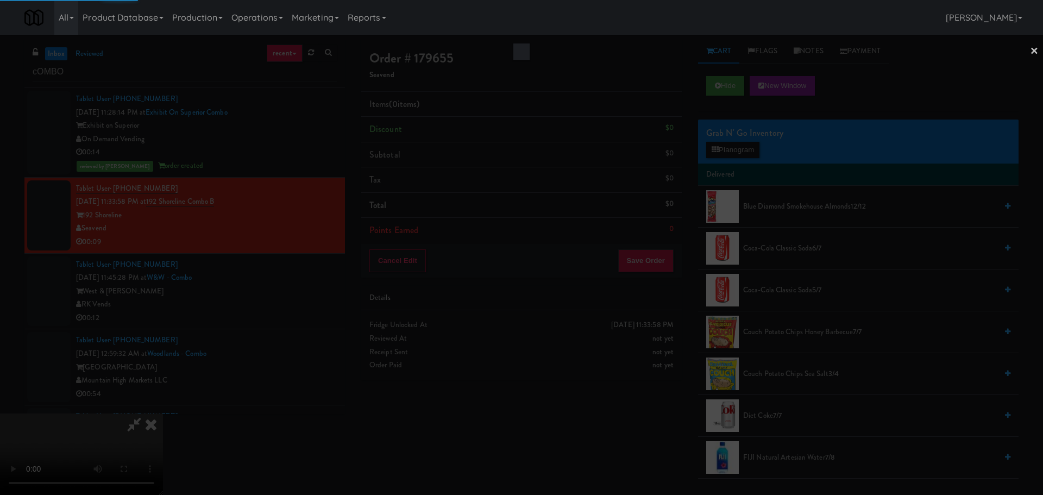
click at [0, 295] on div at bounding box center [521, 247] width 1043 height 495
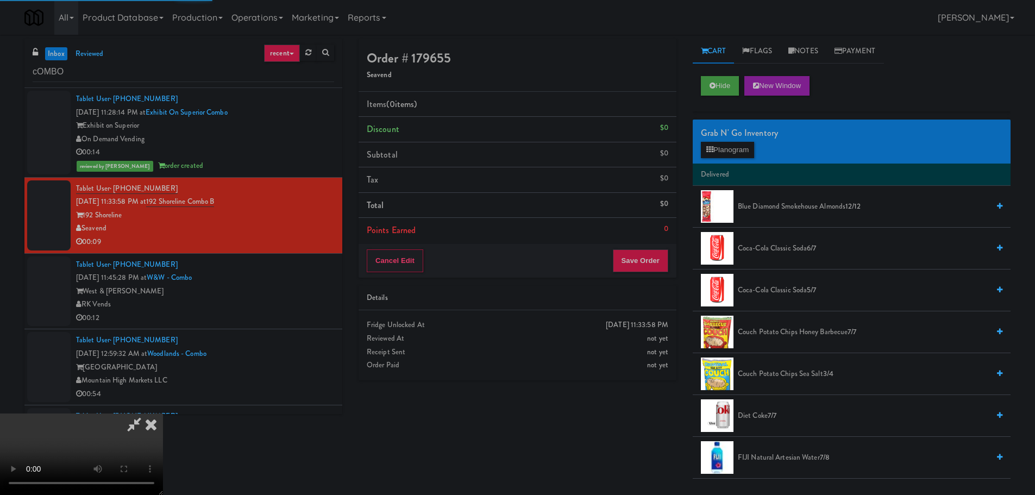
click at [73, 413] on video at bounding box center [81, 453] width 163 height 81
drag, startPoint x: 341, startPoint y: 273, endPoint x: 481, endPoint y: 286, distance: 141.3
click at [163, 413] on video at bounding box center [81, 453] width 163 height 81
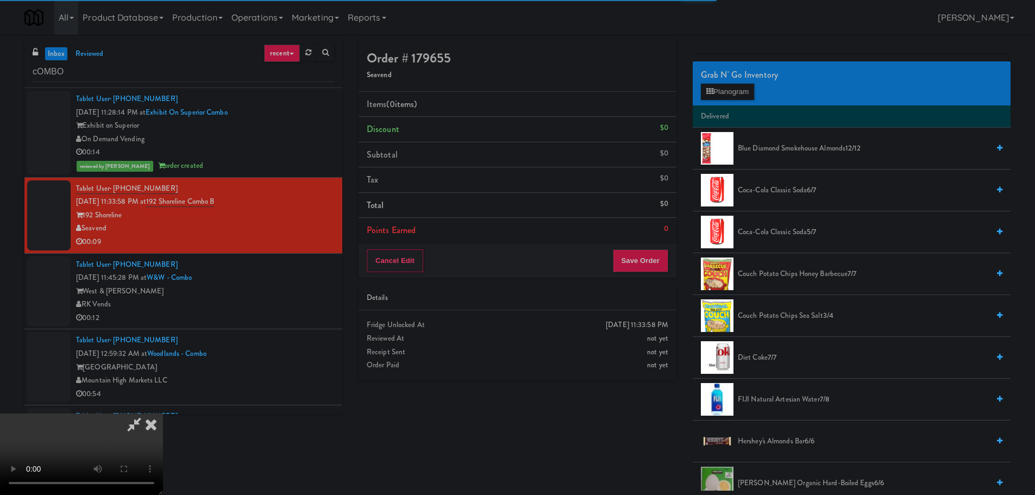
scroll to position [54, 0]
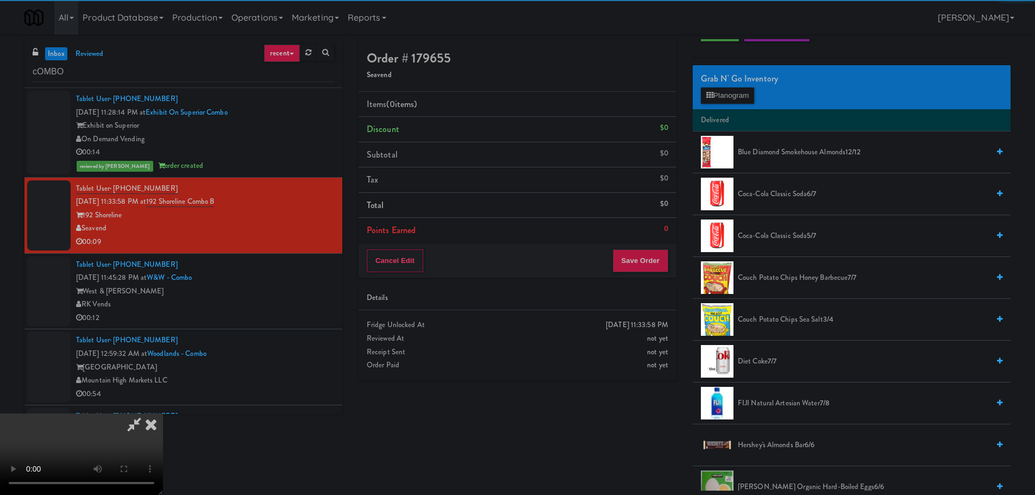
click at [763, 368] on li "Diet Coke 7/7" at bounding box center [852, 362] width 318 height 42
click at [756, 362] on span "Diet Coke 7/7" at bounding box center [863, 362] width 251 height 14
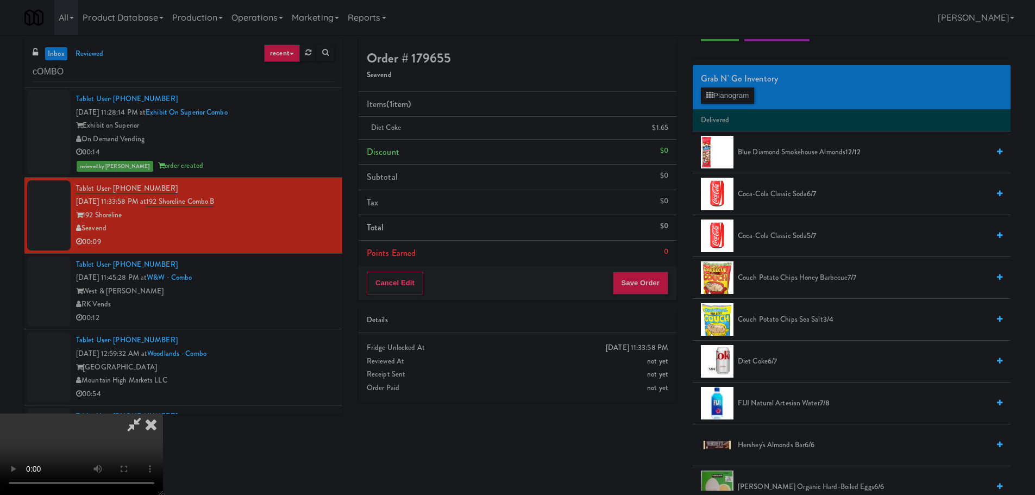
click at [163, 413] on video at bounding box center [81, 453] width 163 height 81
click at [640, 274] on button "Save Order" at bounding box center [640, 283] width 55 height 23
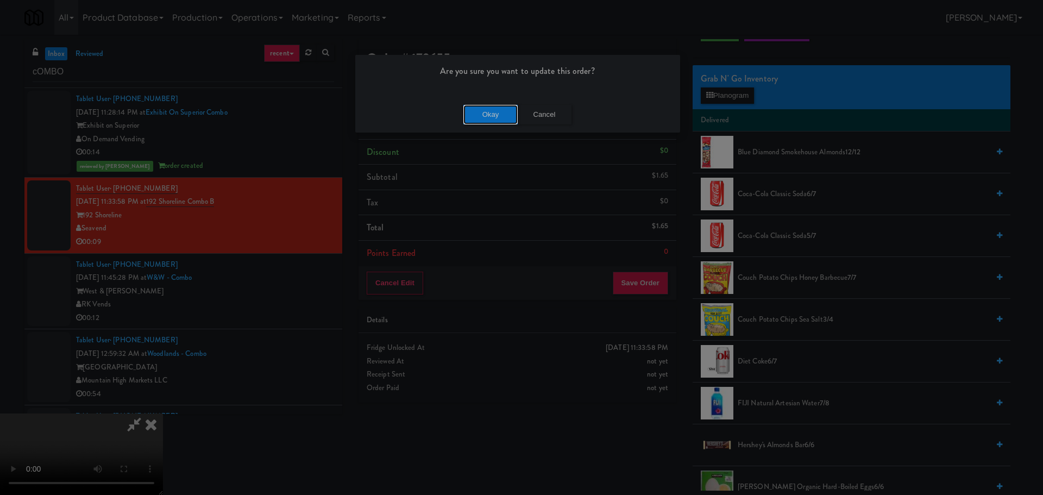
click at [502, 117] on button "Okay" at bounding box center [490, 115] width 54 height 20
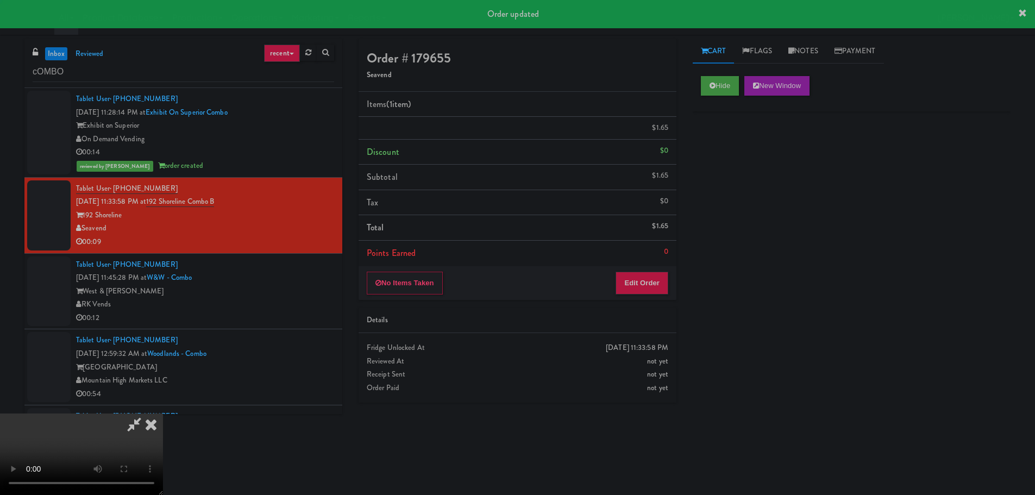
scroll to position [0, 0]
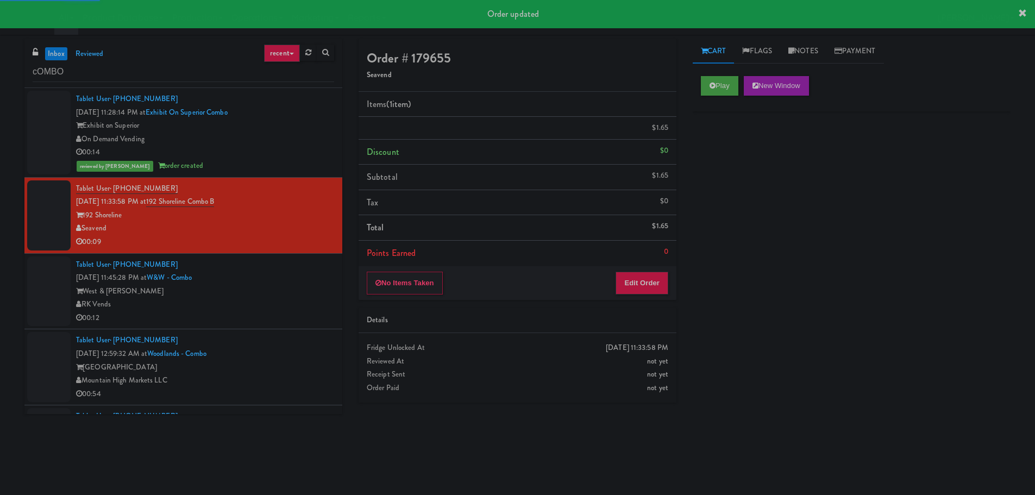
click at [273, 299] on div "RK Vends" at bounding box center [205, 305] width 258 height 14
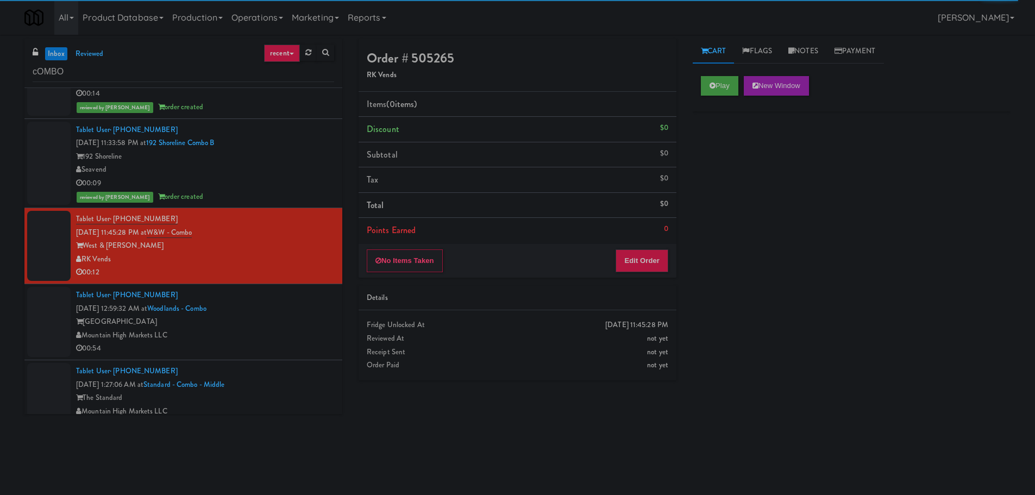
scroll to position [14, 0]
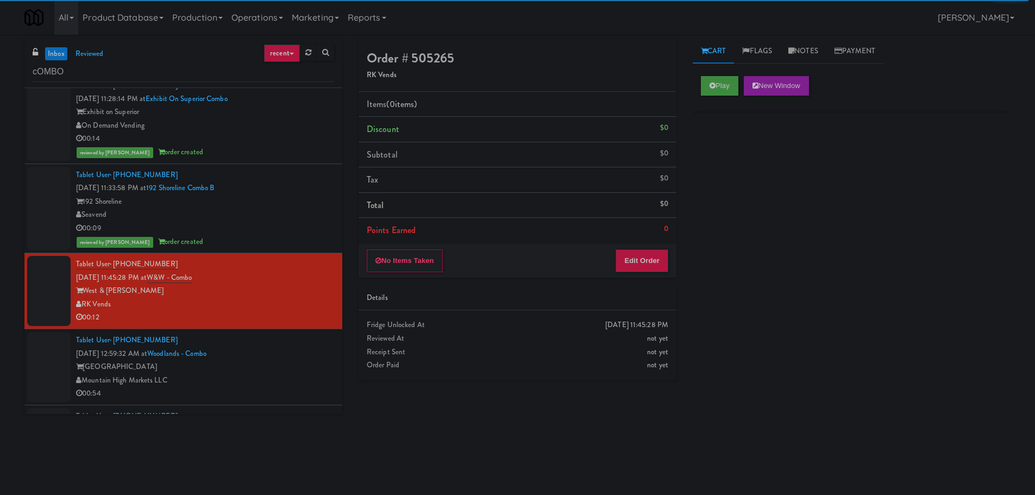
click at [740, 82] on div "Play New Window" at bounding box center [851, 86] width 301 height 20
click at [726, 91] on button "Play" at bounding box center [719, 86] width 37 height 20
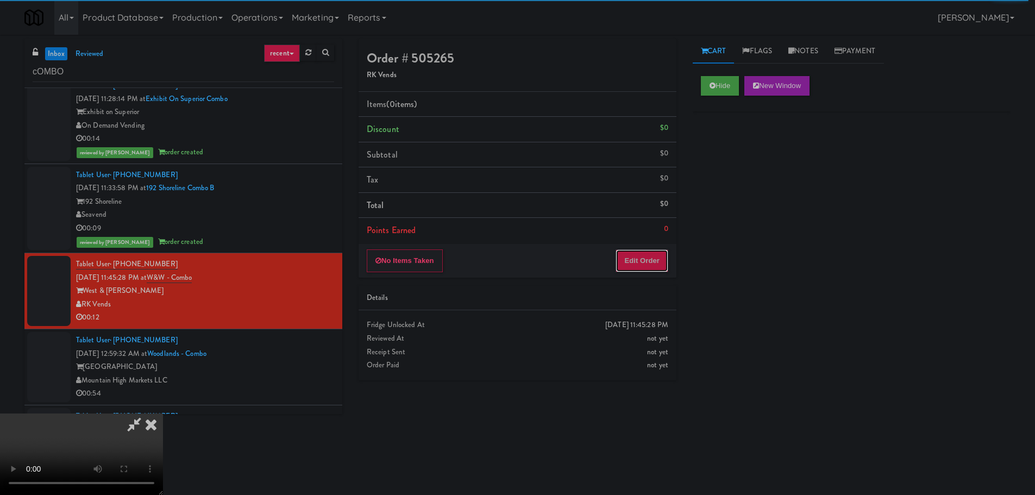
click at [653, 253] on button "Edit Order" at bounding box center [641, 260] width 53 height 23
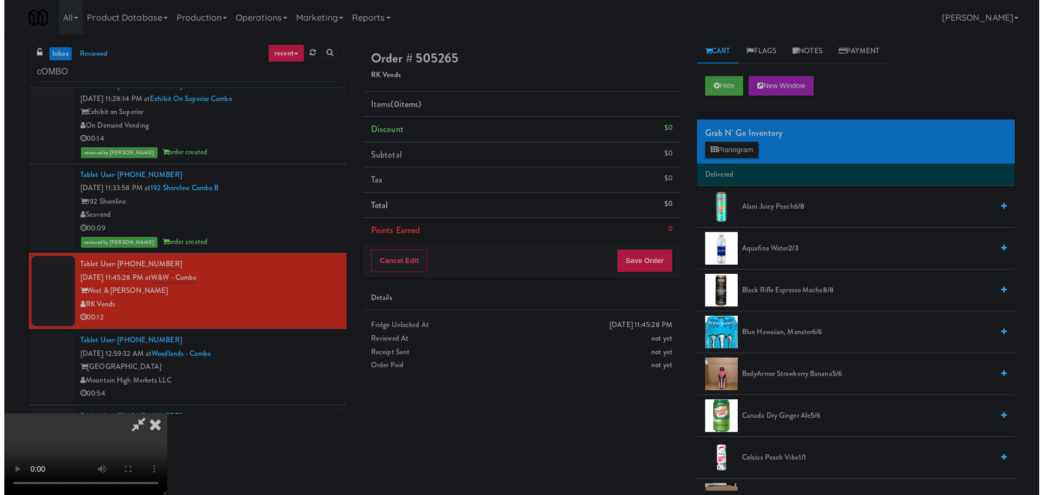
scroll to position [0, 0]
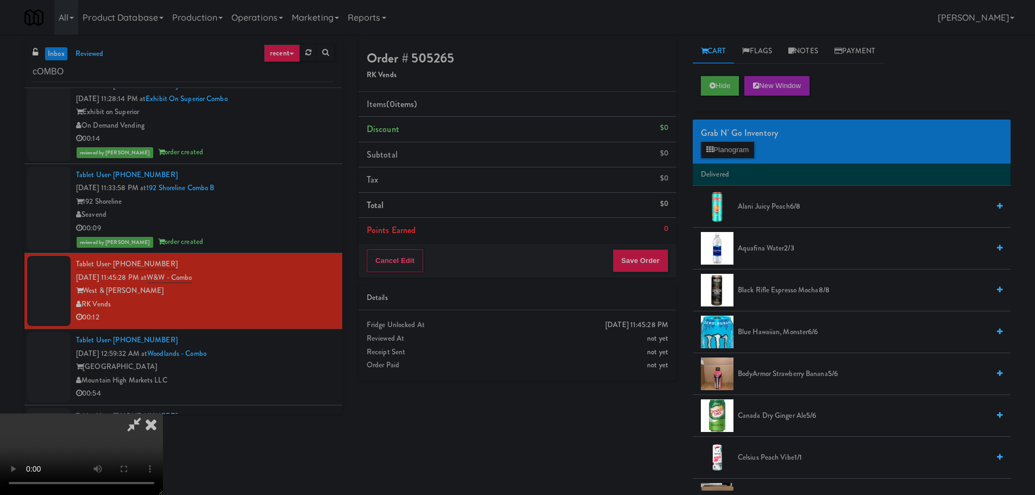
click at [163, 413] on video at bounding box center [81, 453] width 163 height 81
click at [738, 148] on button "Planogram" at bounding box center [727, 150] width 53 height 16
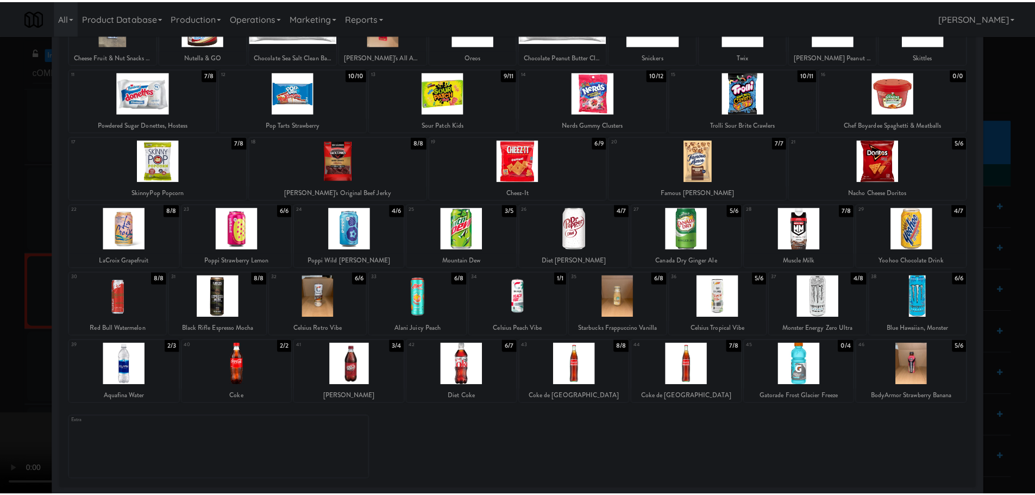
scroll to position [106, 0]
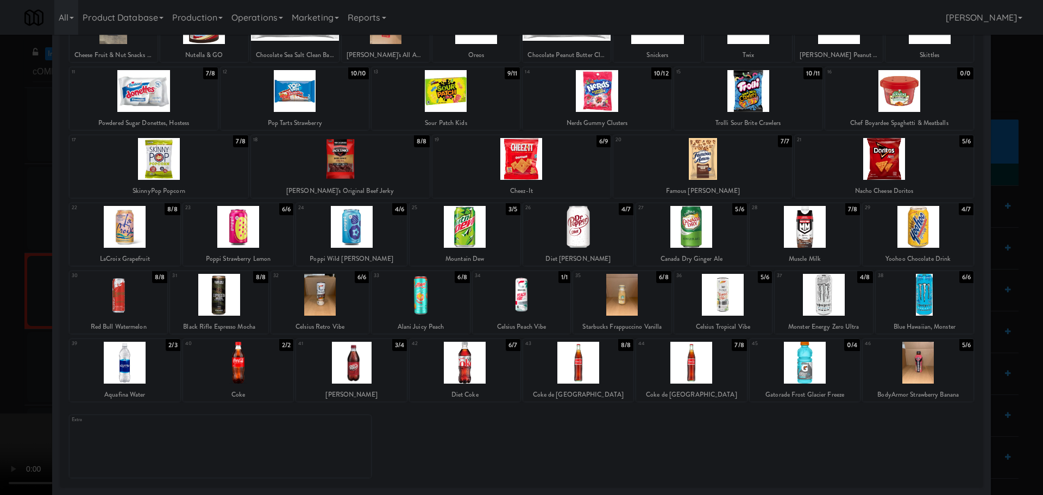
click at [0, 241] on div at bounding box center [521, 247] width 1043 height 495
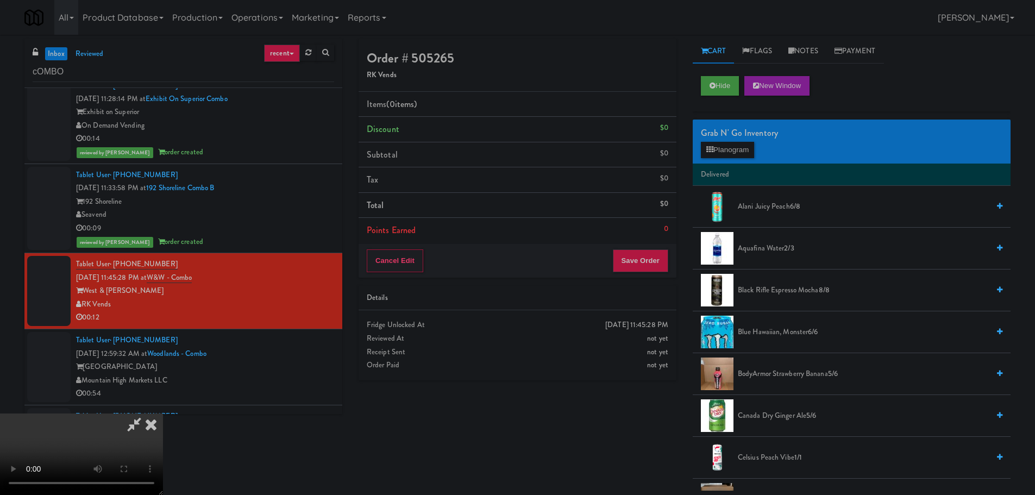
scroll to position [187, 0]
drag, startPoint x: 356, startPoint y: 305, endPoint x: 344, endPoint y: 292, distance: 16.9
click at [163, 413] on video at bounding box center [81, 453] width 163 height 81
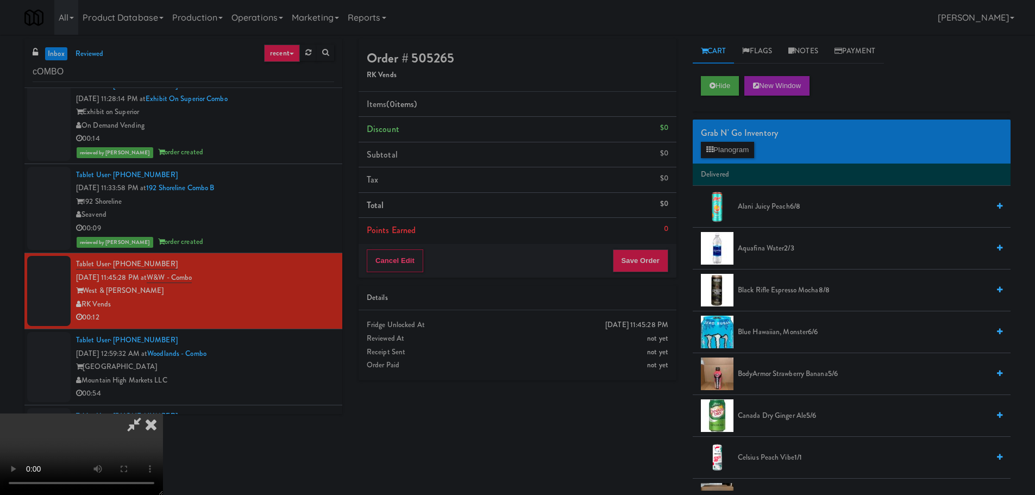
click at [163, 413] on video at bounding box center [81, 453] width 163 height 81
click at [708, 149] on icon at bounding box center [709, 149] width 7 height 7
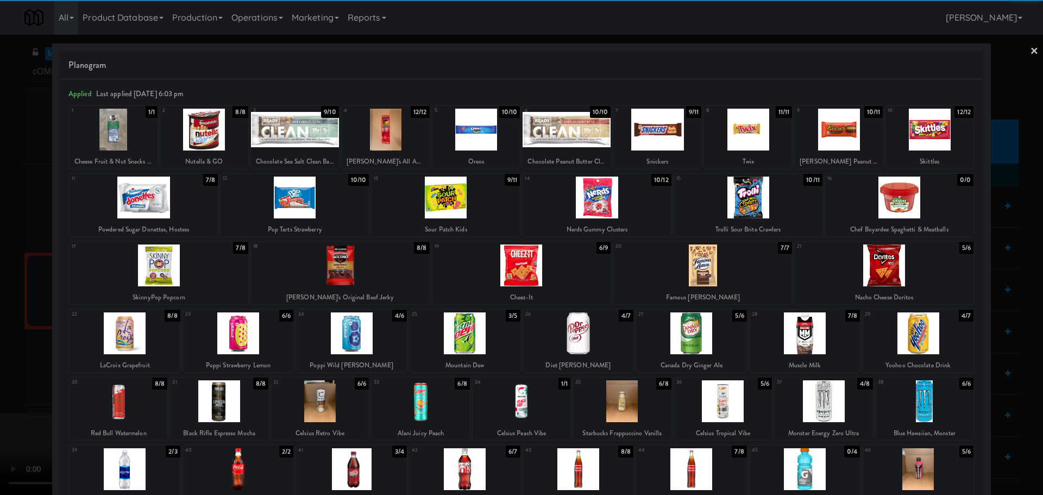
click at [459, 337] on div at bounding box center [465, 333] width 111 height 42
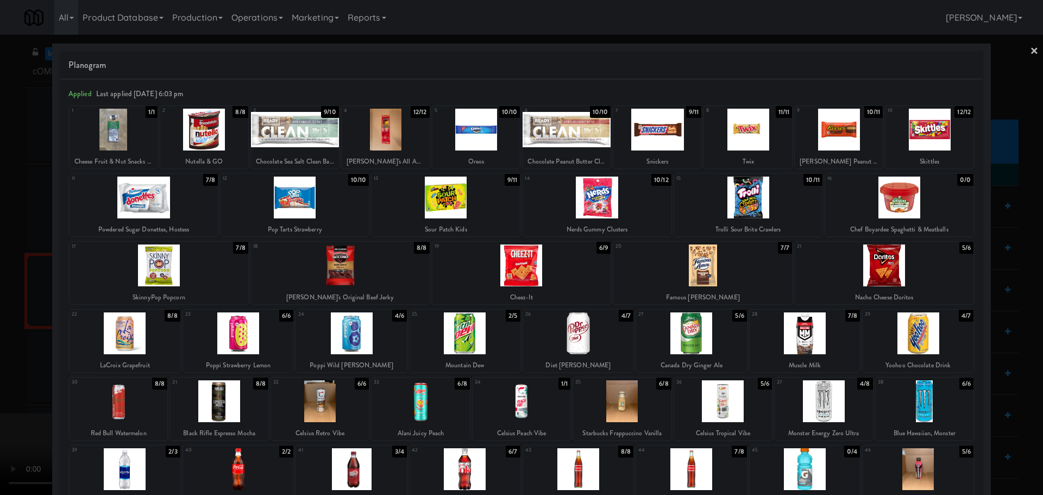
click at [0, 273] on div at bounding box center [521, 247] width 1043 height 495
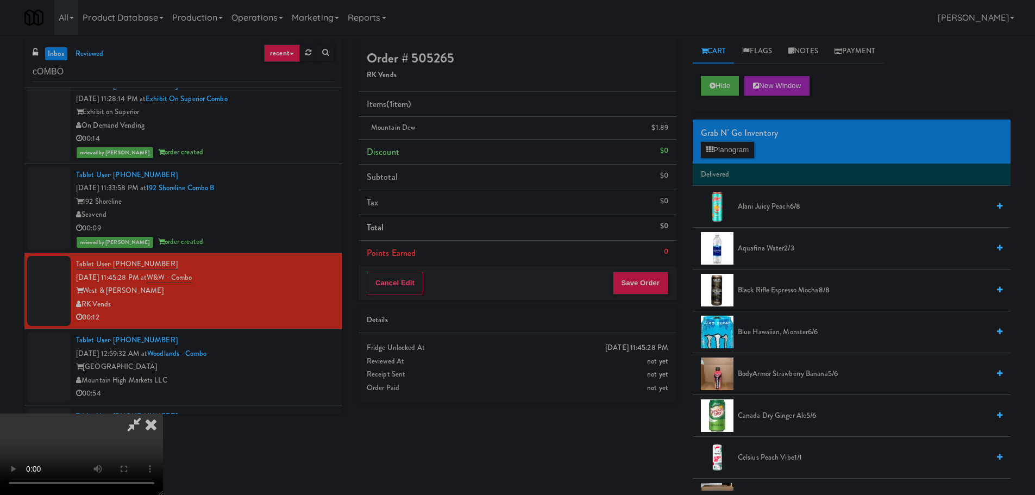
click at [163, 413] on video at bounding box center [81, 453] width 163 height 81
drag, startPoint x: 521, startPoint y: 286, endPoint x: 523, endPoint y: 299, distance: 13.1
click at [163, 413] on video at bounding box center [81, 453] width 163 height 81
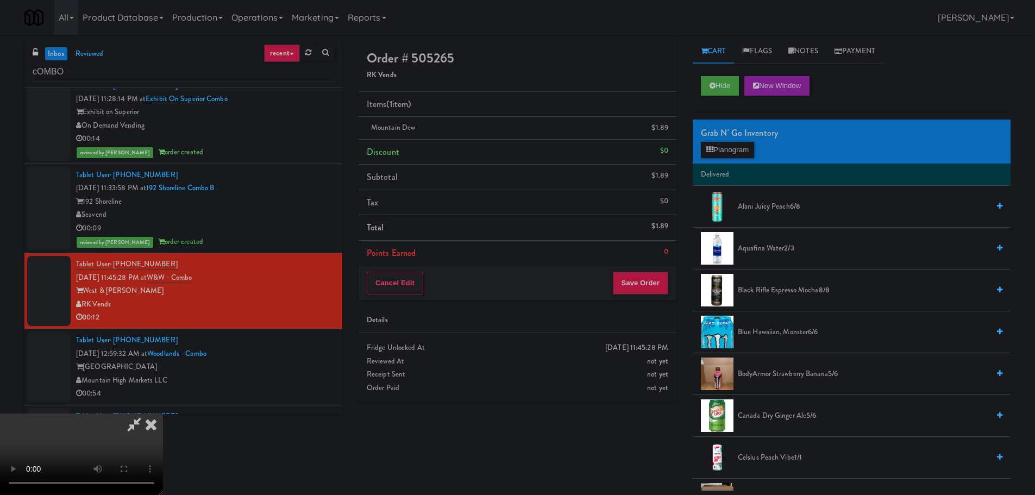
click at [163, 413] on video at bounding box center [81, 453] width 163 height 81
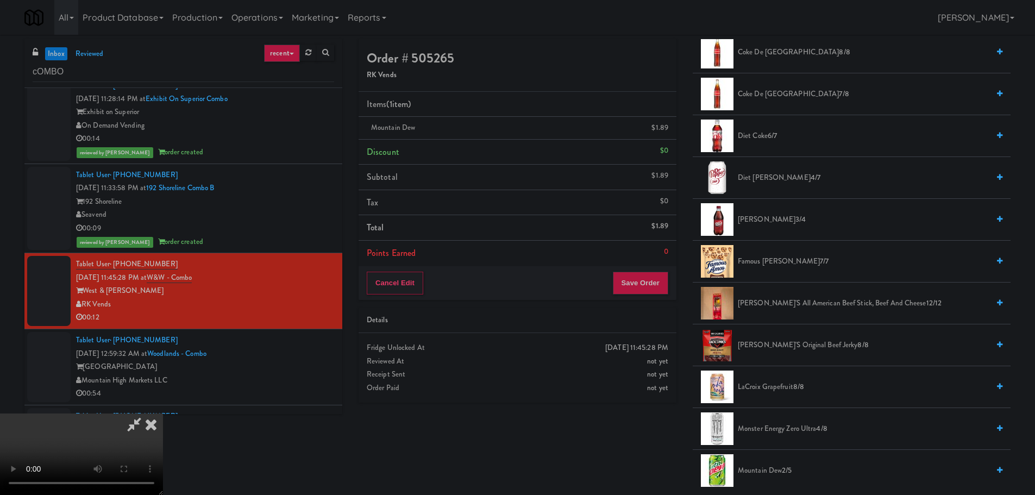
scroll to position [869, 0]
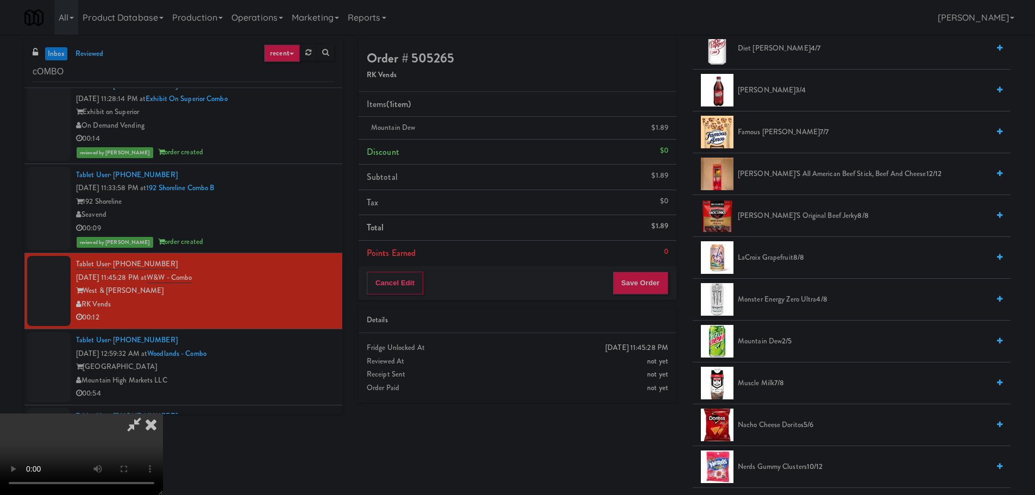
click at [782, 345] on span "Mountain Dew 2/5" at bounding box center [863, 342] width 251 height 14
drag, startPoint x: 410, startPoint y: 312, endPoint x: 454, endPoint y: 314, distance: 44.0
click at [163, 413] on video at bounding box center [81, 453] width 163 height 81
click at [645, 286] on button "Save Order" at bounding box center [640, 283] width 55 height 23
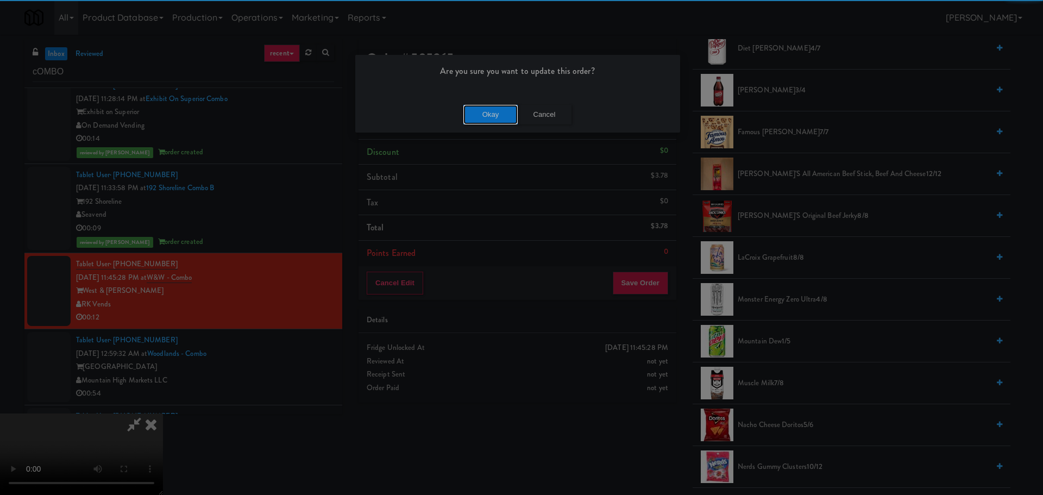
click at [486, 112] on button "Okay" at bounding box center [490, 115] width 54 height 20
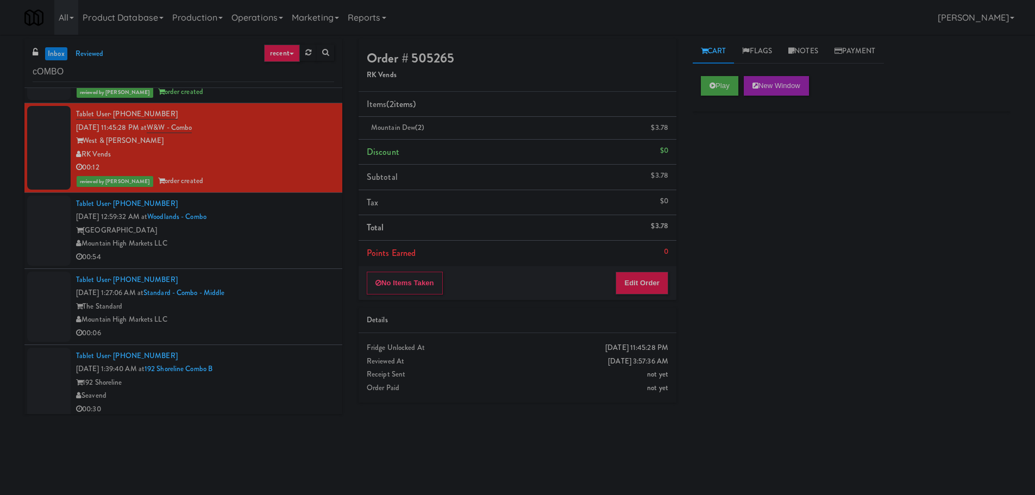
scroll to position [231, 0]
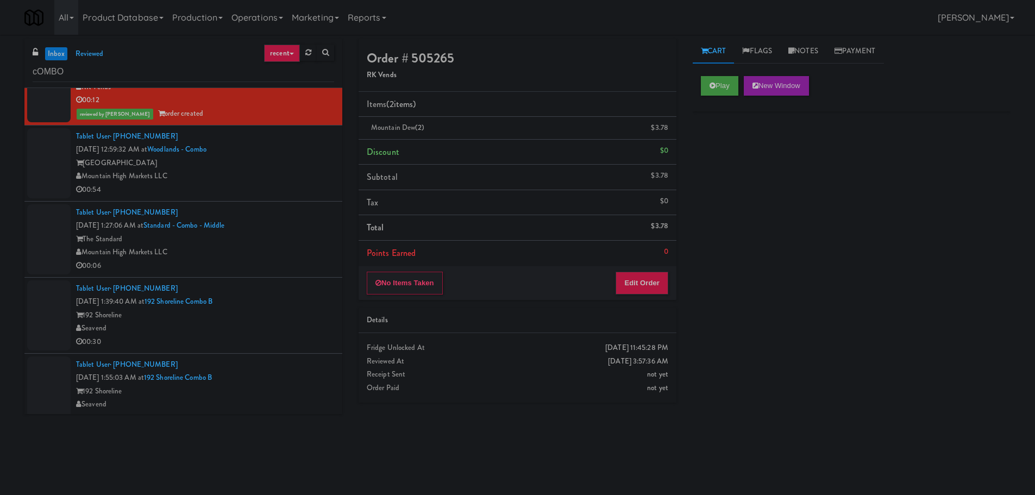
click at [268, 166] on div "[GEOGRAPHIC_DATA]" at bounding box center [205, 163] width 258 height 14
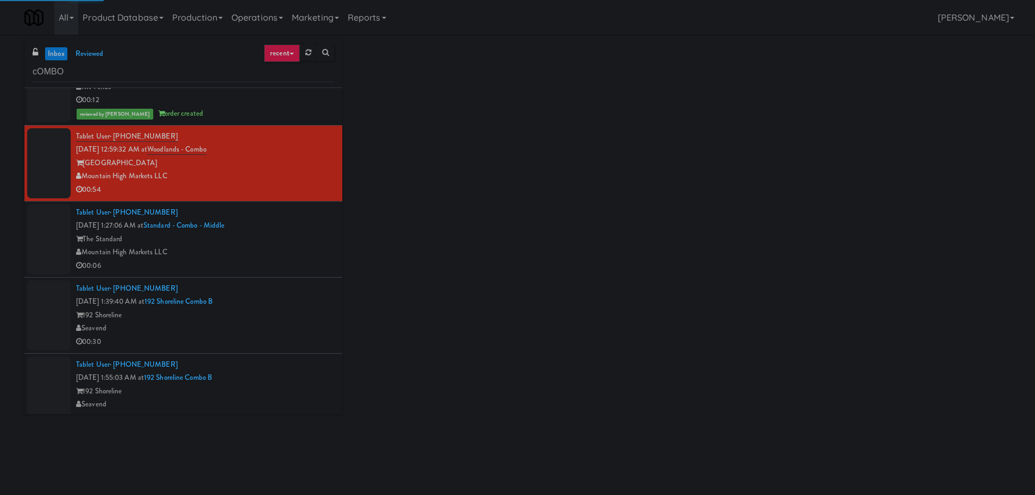
click at [296, 238] on div "The Standard" at bounding box center [205, 239] width 258 height 14
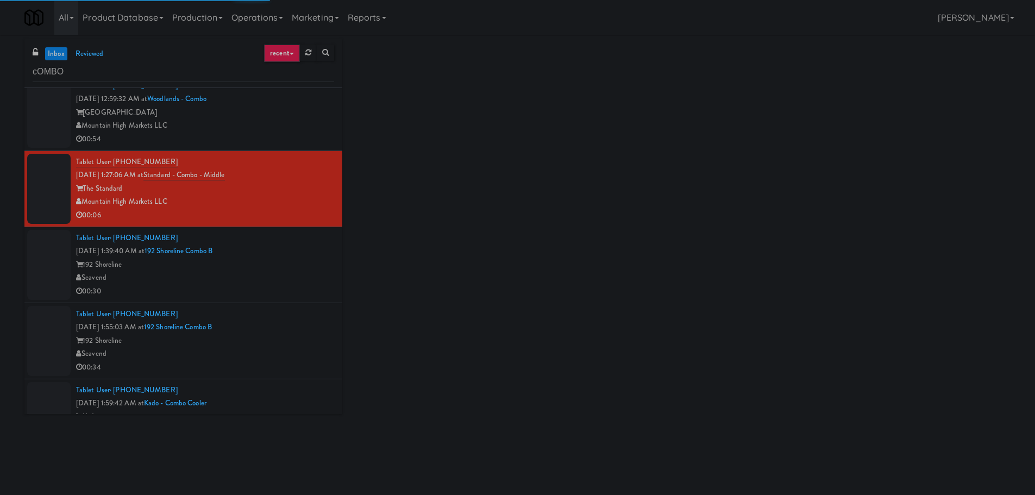
scroll to position [285, 0]
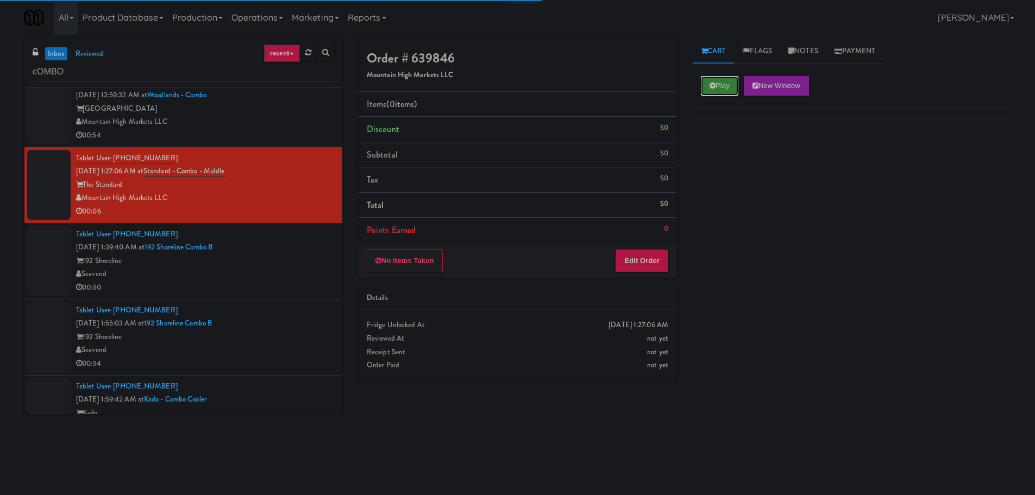
click at [706, 86] on button "Play" at bounding box center [719, 86] width 37 height 20
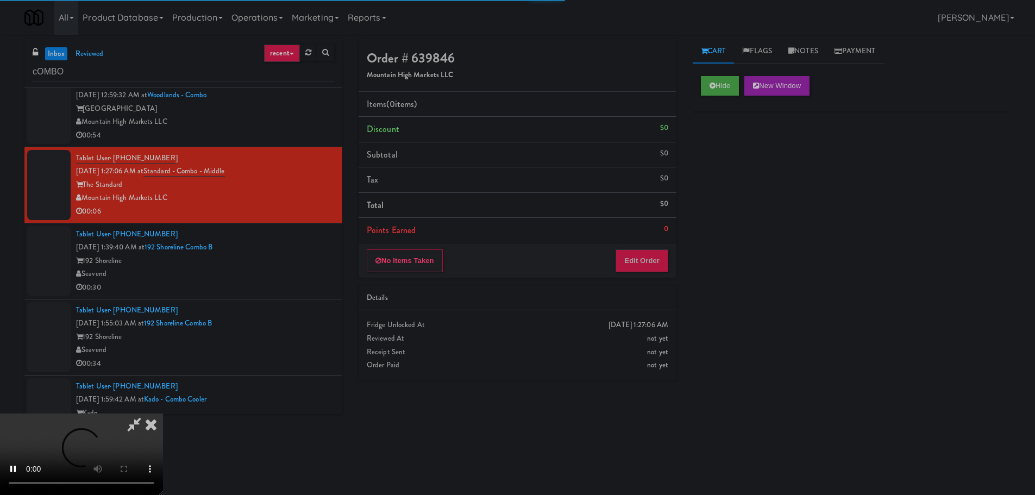
drag, startPoint x: 683, startPoint y: 230, endPoint x: 629, endPoint y: 260, distance: 61.3
click at [681, 233] on div "Order # 639846 Mountain High Markets LLC Items (0 items ) Discount $0 Subtotal …" at bounding box center [517, 213] width 334 height 349
click at [629, 260] on button "Edit Order" at bounding box center [641, 260] width 53 height 23
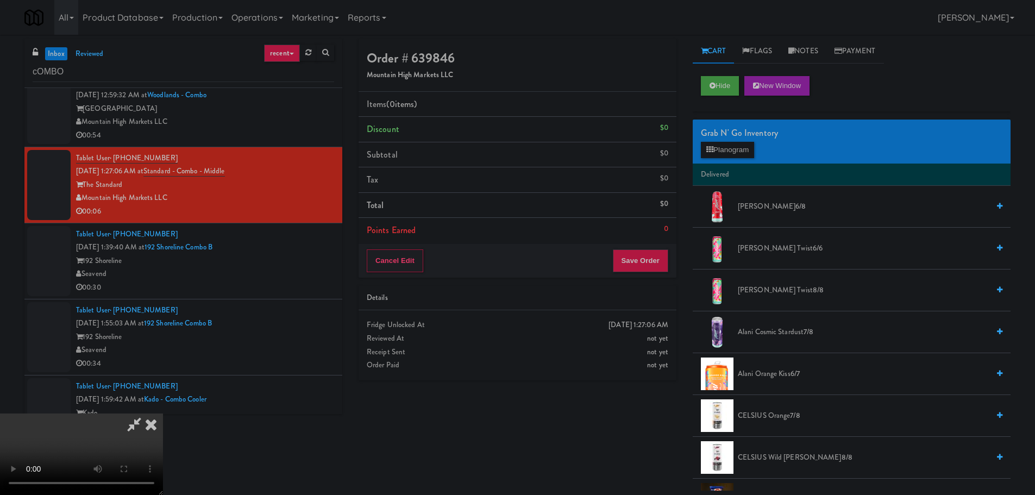
click at [163, 413] on video at bounding box center [81, 453] width 163 height 81
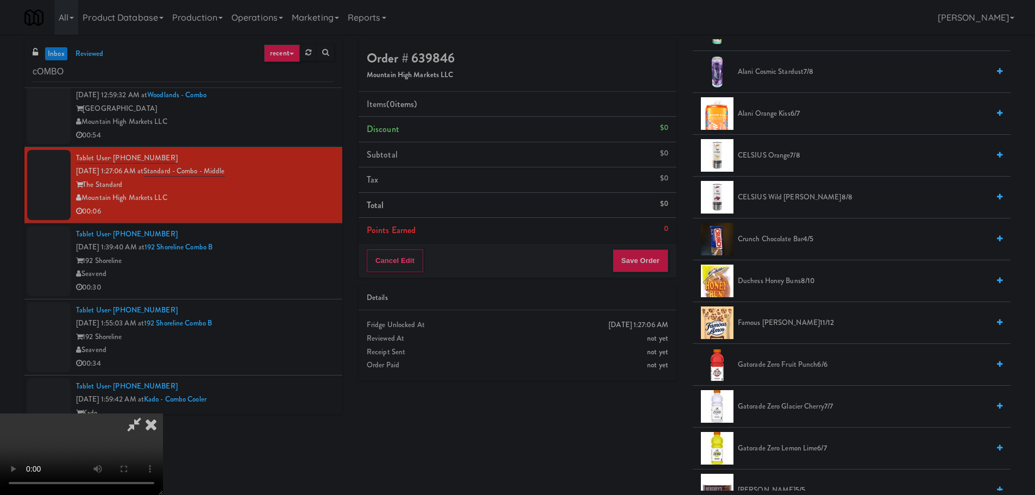
scroll to position [435, 0]
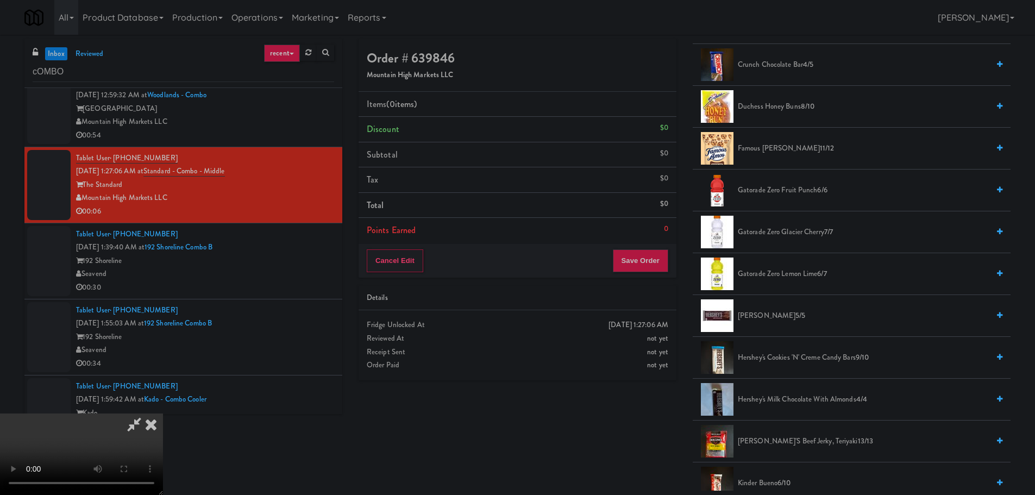
click at [782, 278] on span "Gatorade Zero Lemon Lime 6/7" at bounding box center [863, 274] width 251 height 14
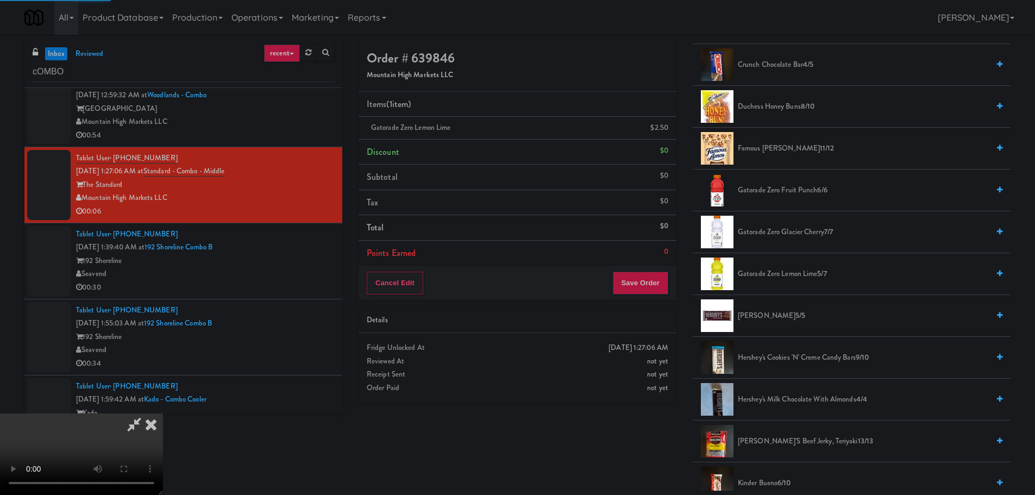
click at [163, 413] on video at bounding box center [81, 453] width 163 height 81
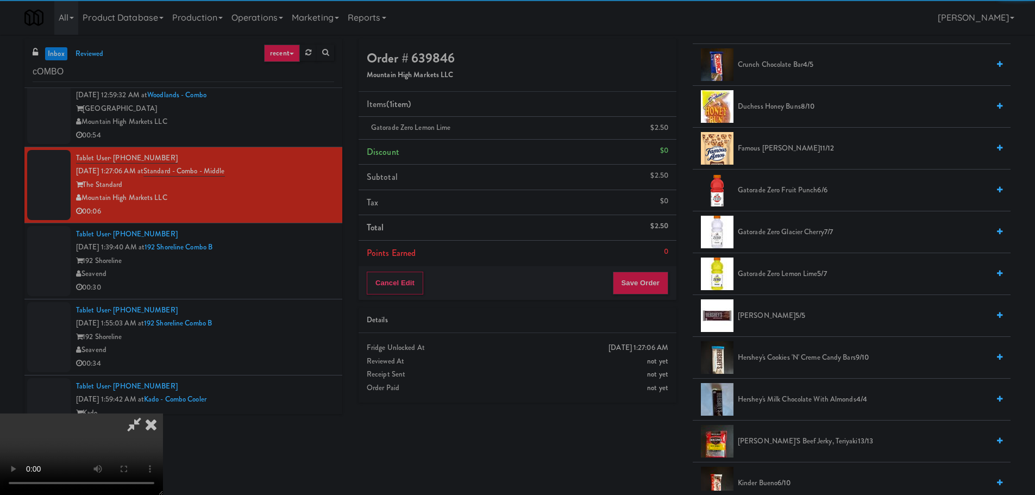
click at [163, 413] on video at bounding box center [81, 453] width 163 height 81
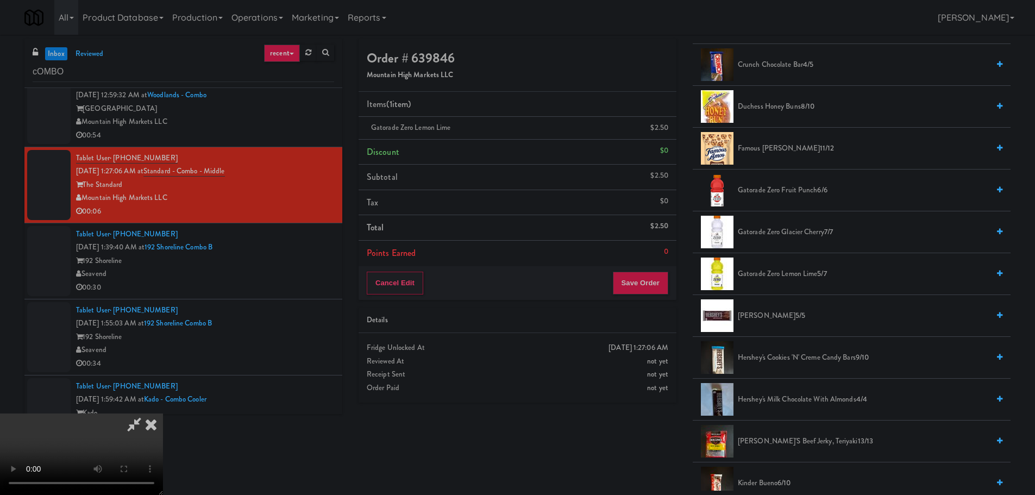
click at [782, 193] on span "Gatorade Zero Fruit Punch 6/6" at bounding box center [863, 191] width 251 height 14
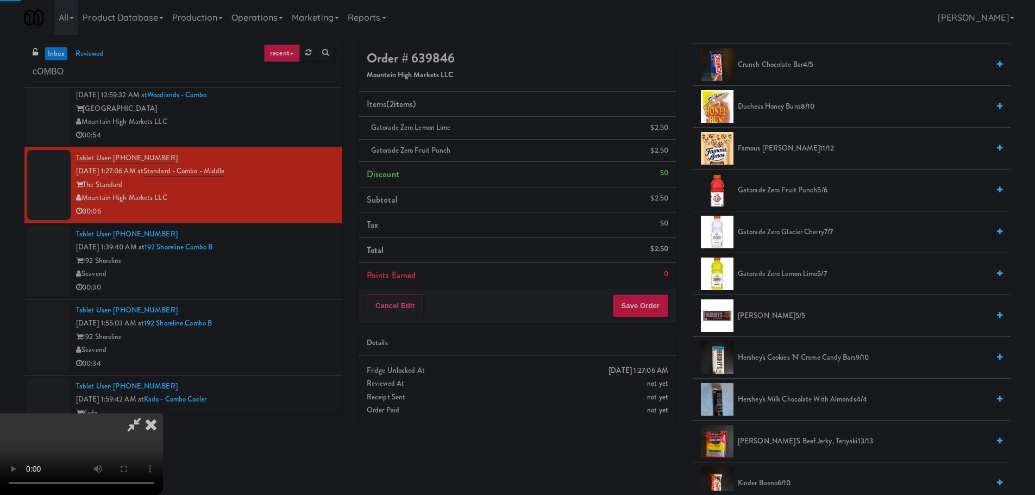
click at [163, 413] on video at bounding box center [81, 453] width 163 height 81
drag, startPoint x: 656, startPoint y: 319, endPoint x: 650, endPoint y: 304, distance: 15.8
click at [655, 319] on div "Cancel Edit Save Order" at bounding box center [517, 306] width 318 height 34
click at [650, 304] on button "Save Order" at bounding box center [640, 305] width 55 height 23
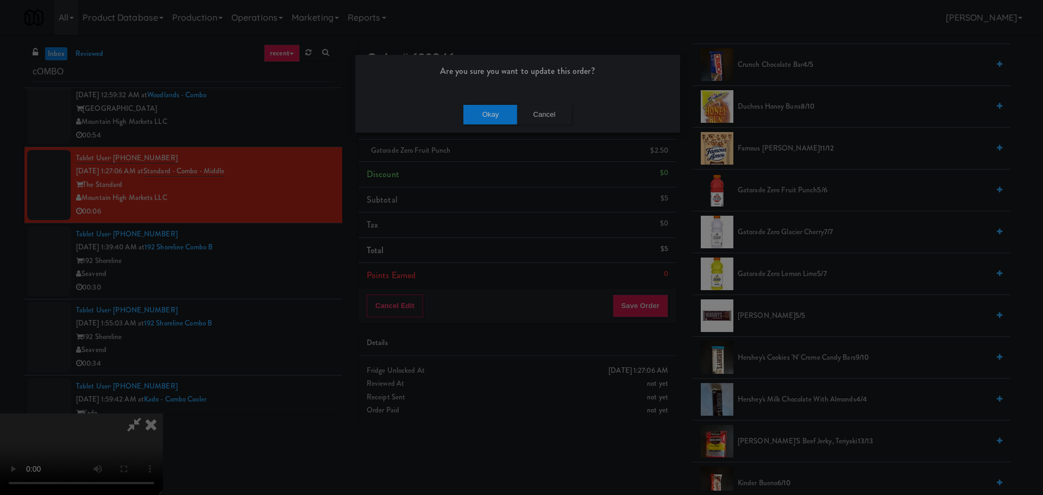
click at [490, 126] on div "Okay Cancel" at bounding box center [517, 114] width 325 height 36
click at [492, 115] on button "Okay" at bounding box center [490, 115] width 54 height 20
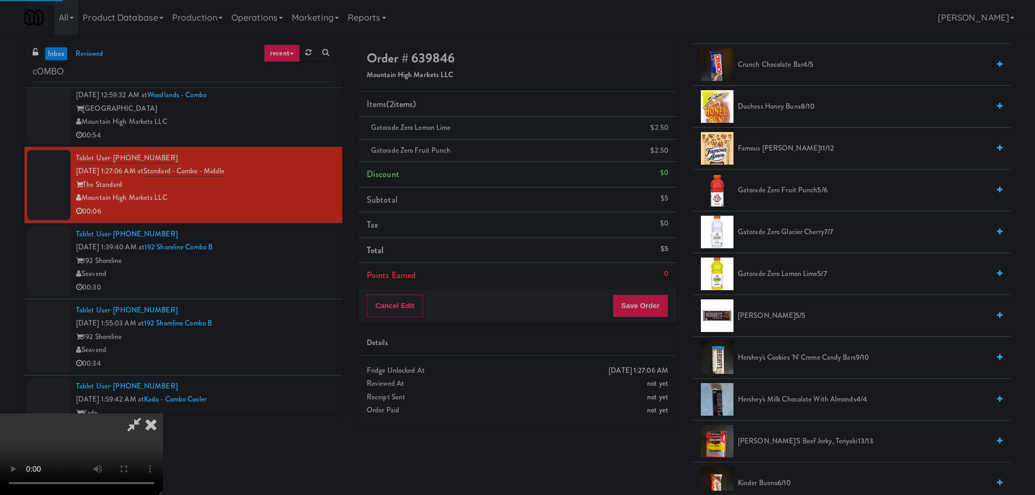
scroll to position [0, 0]
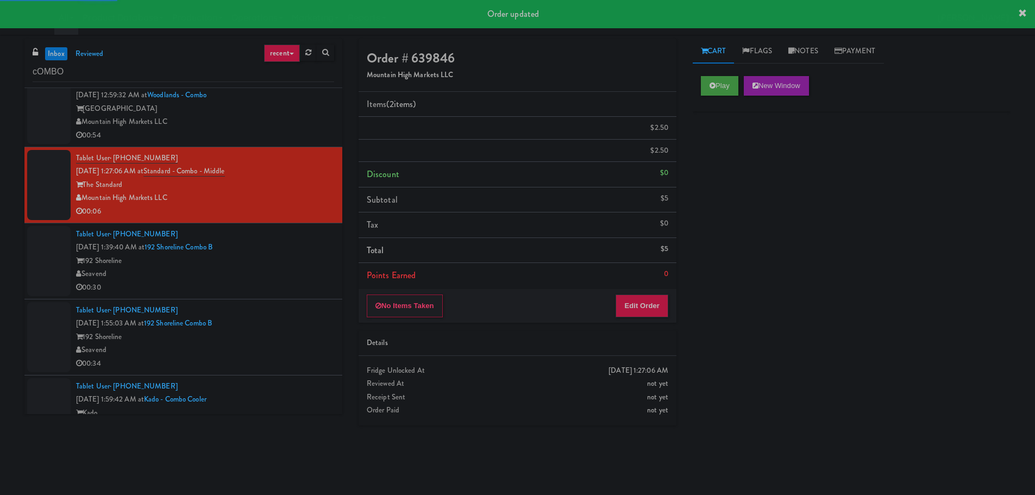
click at [284, 272] on div "Seavend" at bounding box center [205, 274] width 258 height 14
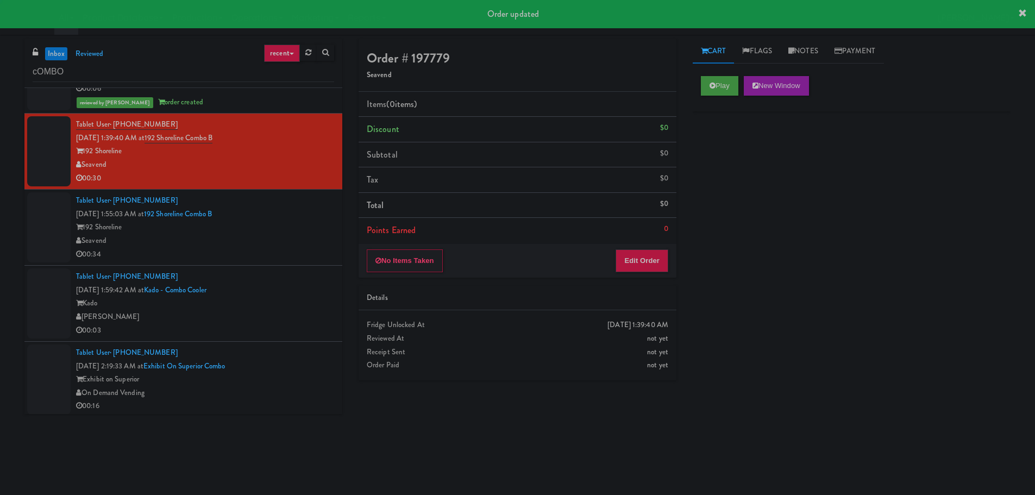
scroll to position [448, 0]
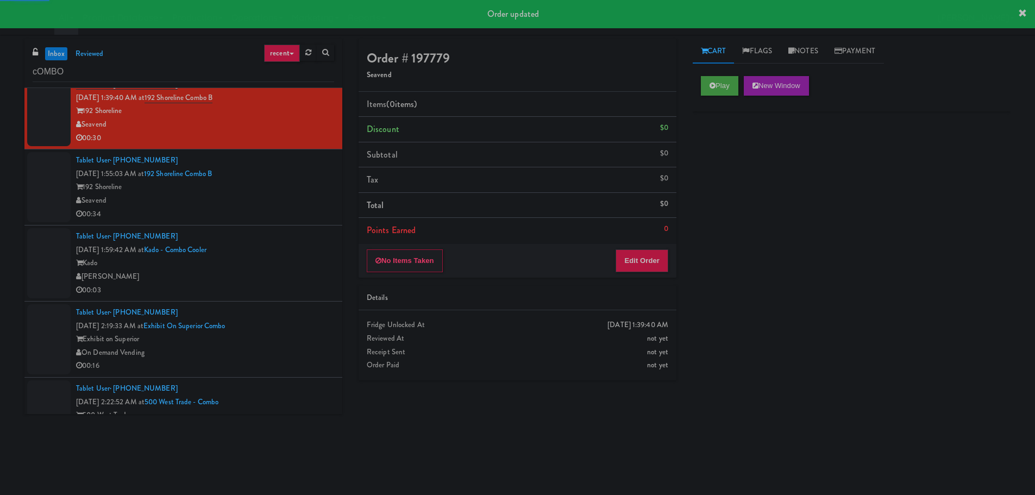
click at [299, 266] on div "Kado" at bounding box center [205, 263] width 258 height 14
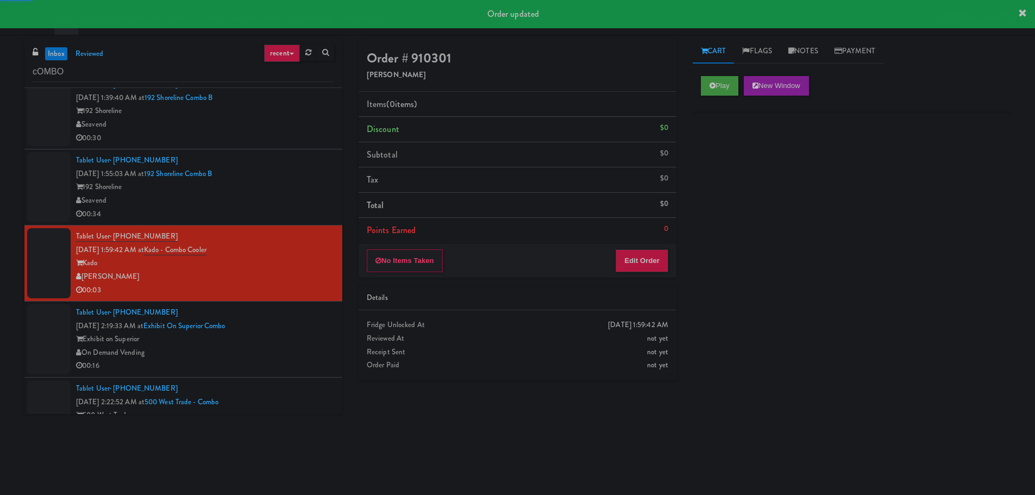
click at [719, 97] on div "Play New Window" at bounding box center [852, 89] width 318 height 43
click at [719, 93] on button "Play" at bounding box center [719, 86] width 37 height 20
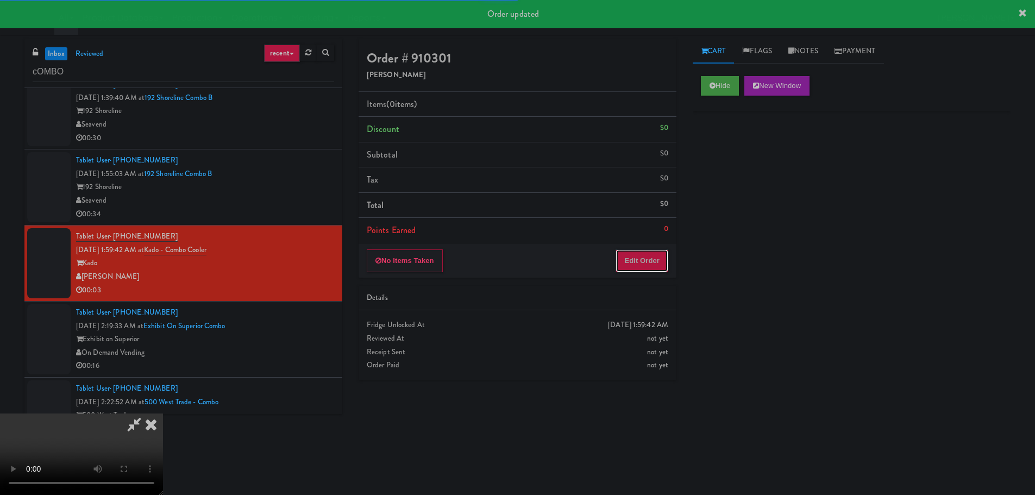
click at [640, 270] on button "Edit Order" at bounding box center [641, 260] width 53 height 23
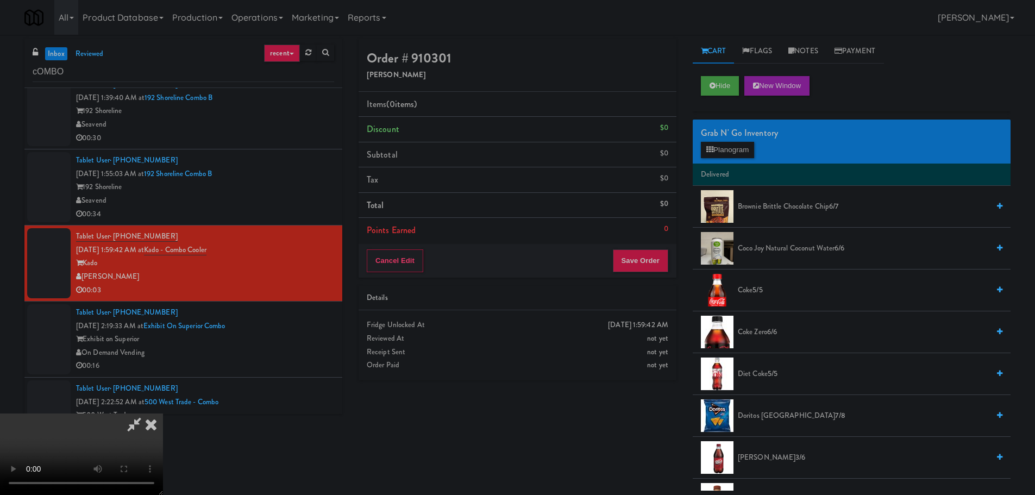
click at [163, 413] on video at bounding box center [81, 453] width 163 height 81
drag, startPoint x: 233, startPoint y: 378, endPoint x: 246, endPoint y: 363, distance: 19.3
click at [163, 413] on video at bounding box center [81, 453] width 163 height 81
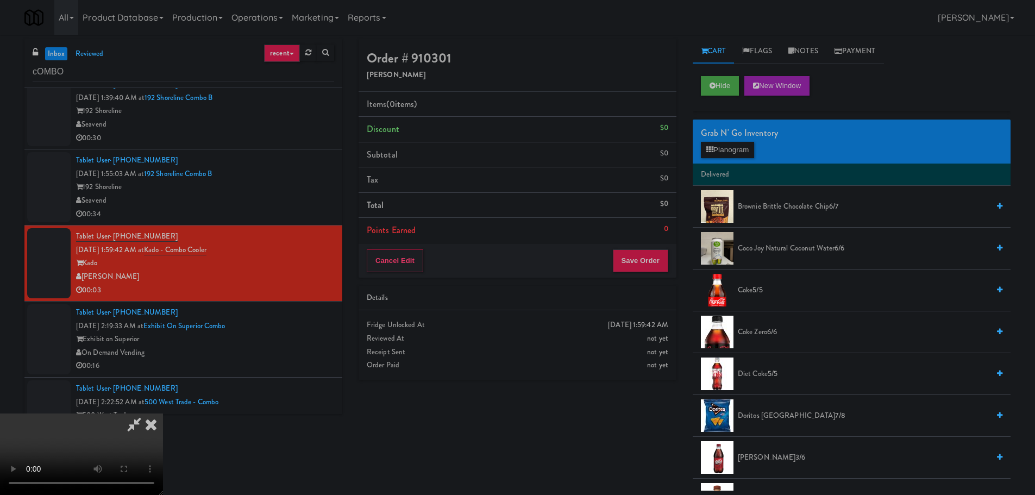
drag, startPoint x: 398, startPoint y: 269, endPoint x: 486, endPoint y: 289, distance: 90.8
click at [163, 413] on video at bounding box center [81, 453] width 163 height 81
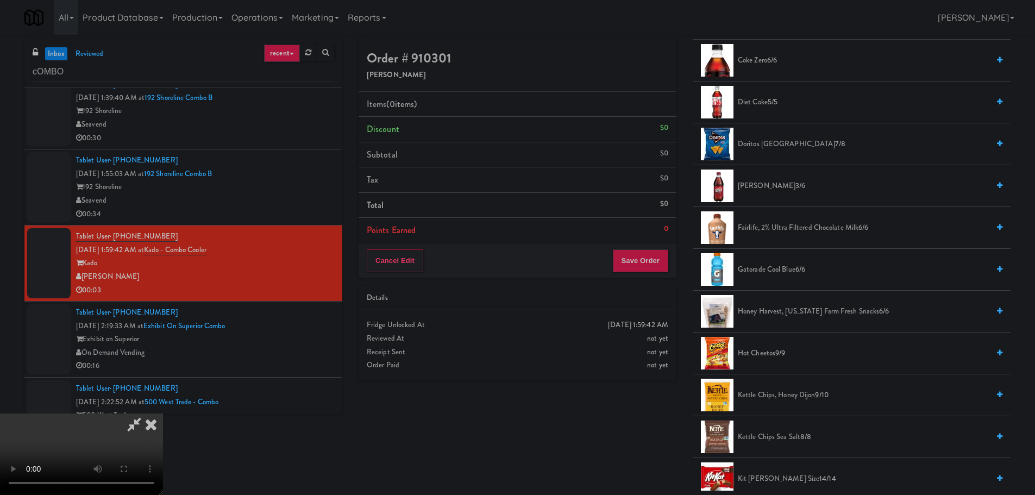
click at [759, 353] on span "Hot Cheetos 9/9" at bounding box center [863, 354] width 251 height 14
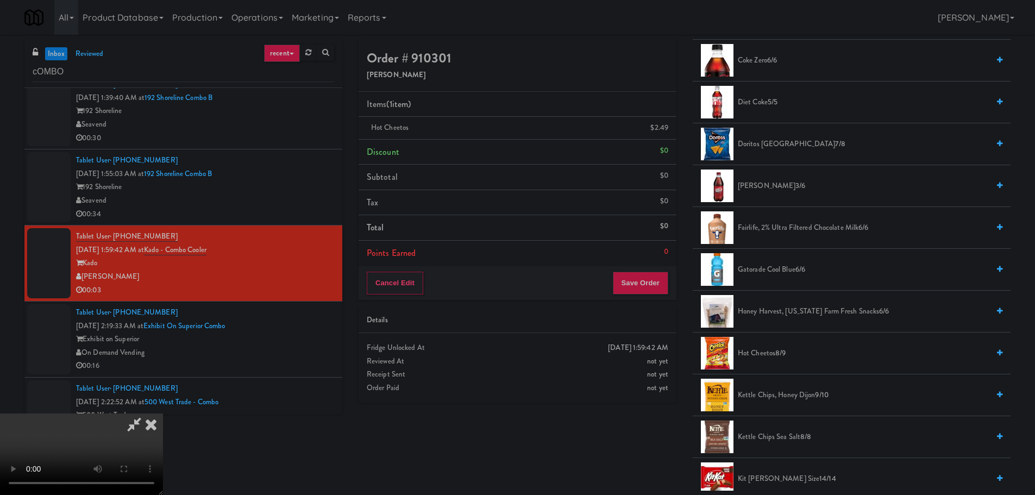
click at [163, 413] on video at bounding box center [81, 453] width 163 height 81
click at [643, 285] on button "Save Order" at bounding box center [640, 283] width 55 height 23
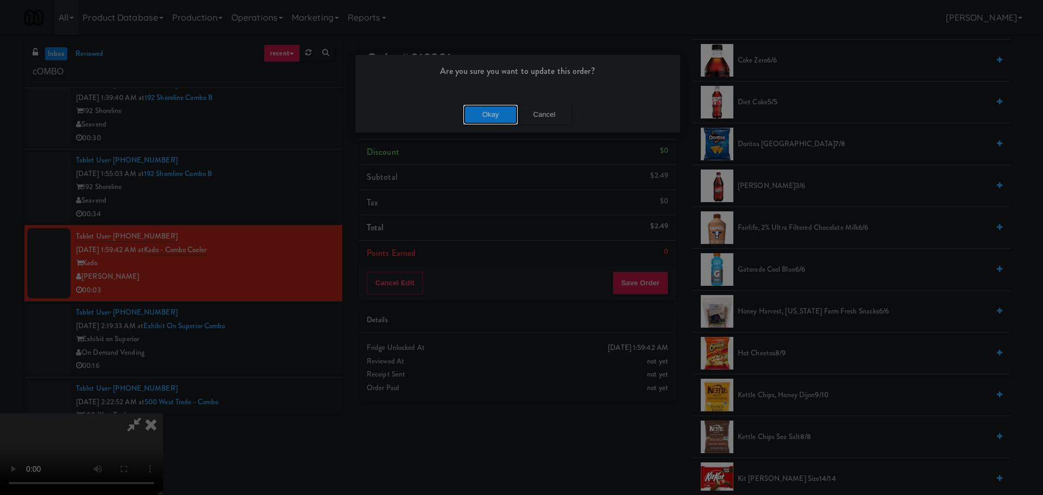
click at [499, 115] on button "Okay" at bounding box center [490, 115] width 54 height 20
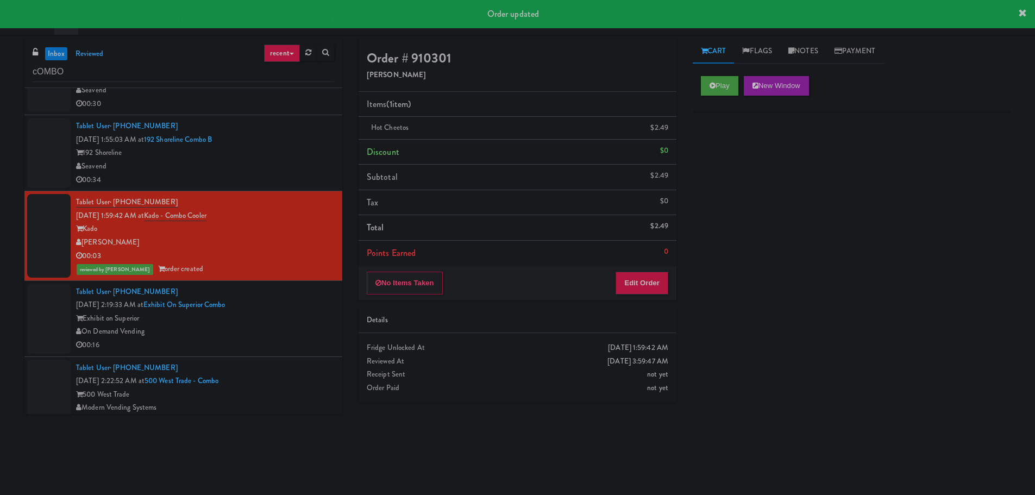
scroll to position [611, 0]
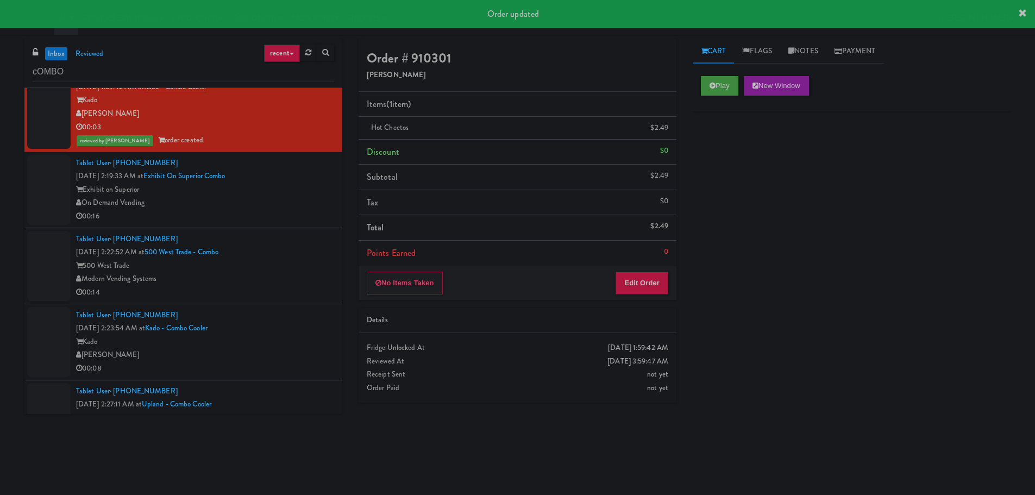
click at [306, 198] on div "On Demand Vending" at bounding box center [205, 203] width 258 height 14
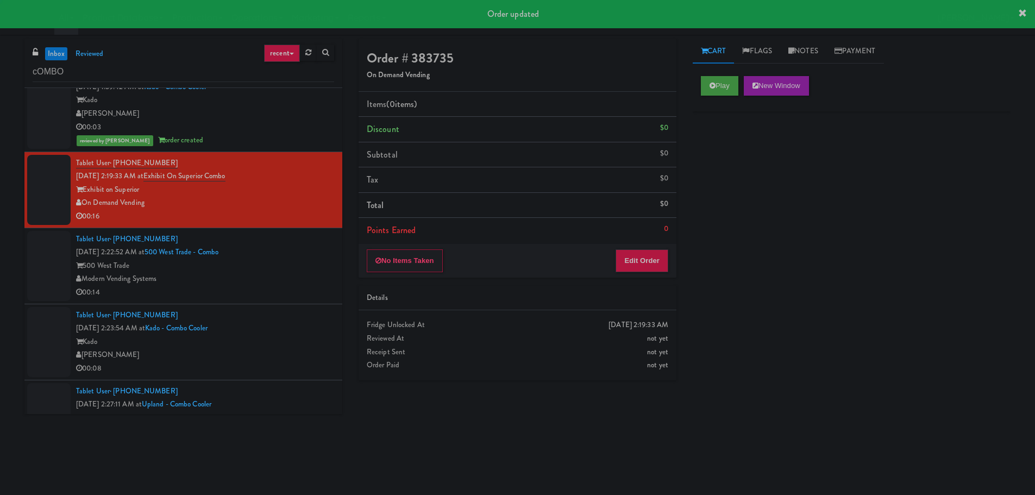
click at [274, 319] on div "Tablet User · (323) 683-8412 [DATE] 2:23:54 AM at Kado - Combo Cooler [PERSON_N…" at bounding box center [205, 342] width 258 height 67
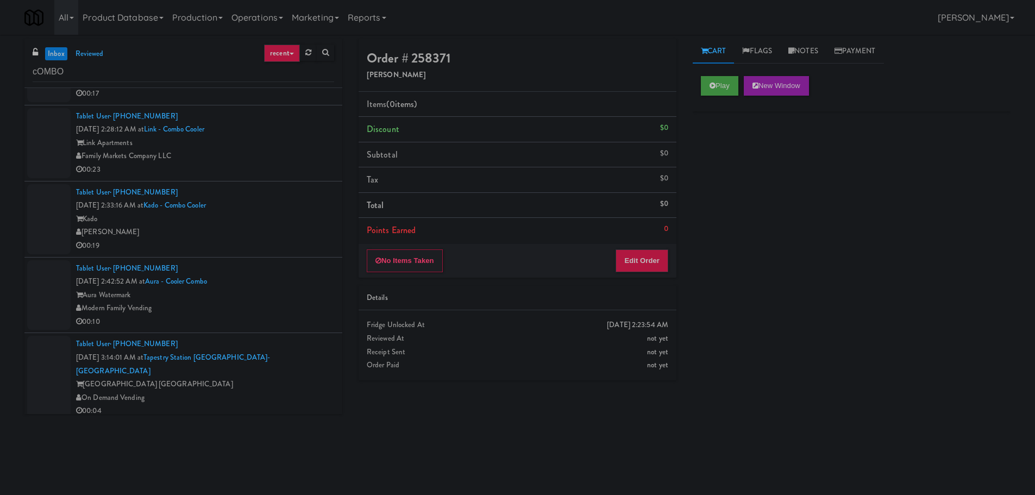
scroll to position [828, 0]
